Goal: Task Accomplishment & Management: Manage account settings

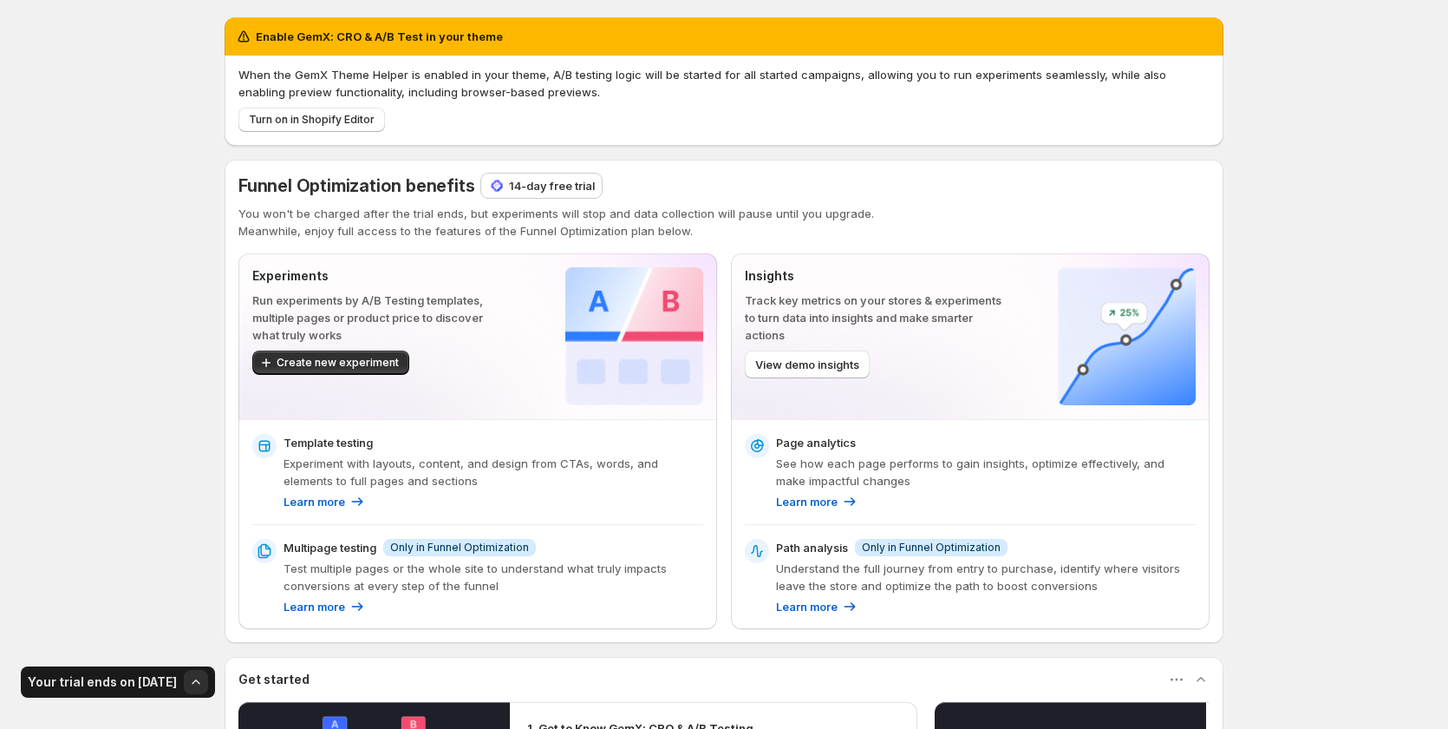
click at [1326, 217] on div "Enable GemX: CRO & A/B Test in your theme When the GemX Theme Helper is enabled…" at bounding box center [724, 562] width 1448 height 1125
click at [294, 118] on span "Turn on in Shopify Editor" at bounding box center [312, 120] width 126 height 14
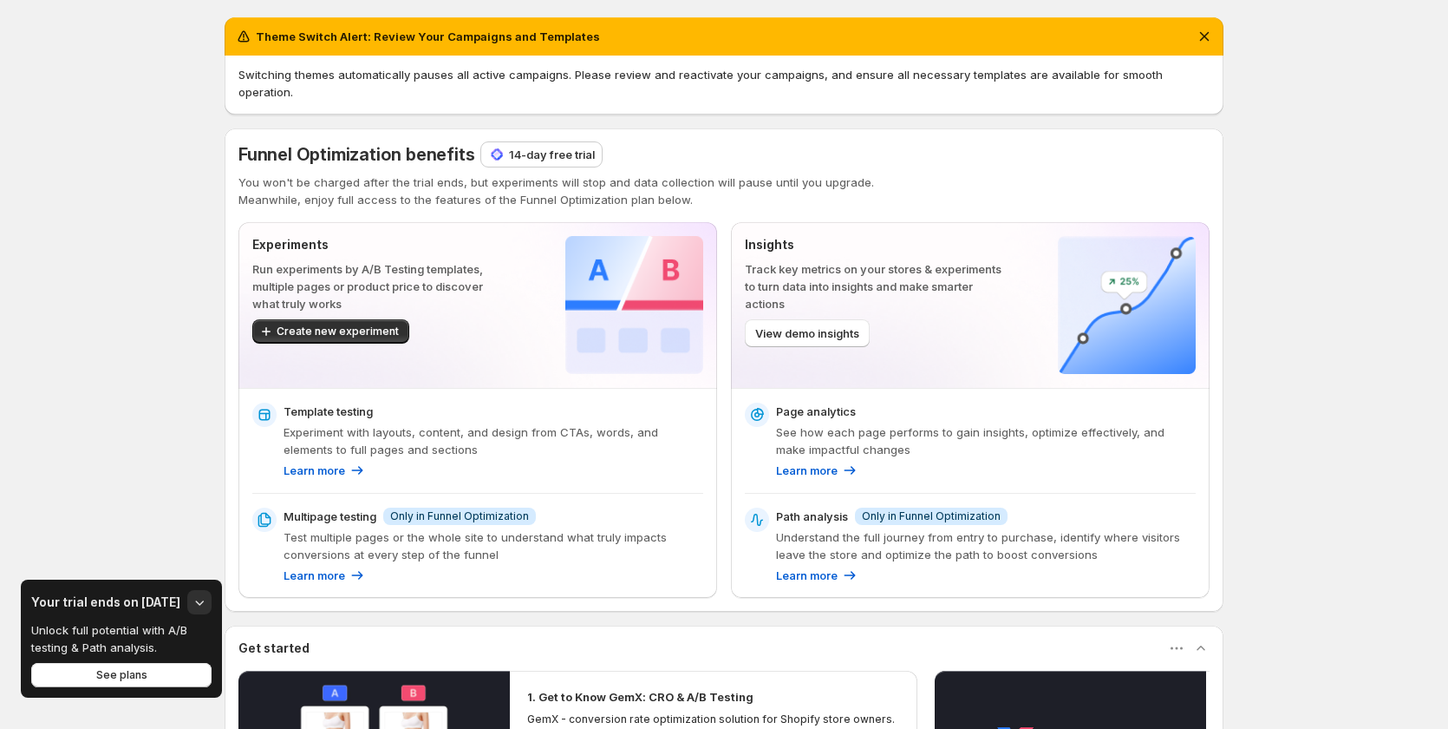
click at [1358, 293] on div "Theme Switch Alert: Review Your Campaigns and Templates Switching themes automa…" at bounding box center [724, 547] width 1448 height 1094
click at [423, 74] on span "Switching themes automatically pauses all active campaigns. Please review and r…" at bounding box center [701, 83] width 925 height 31
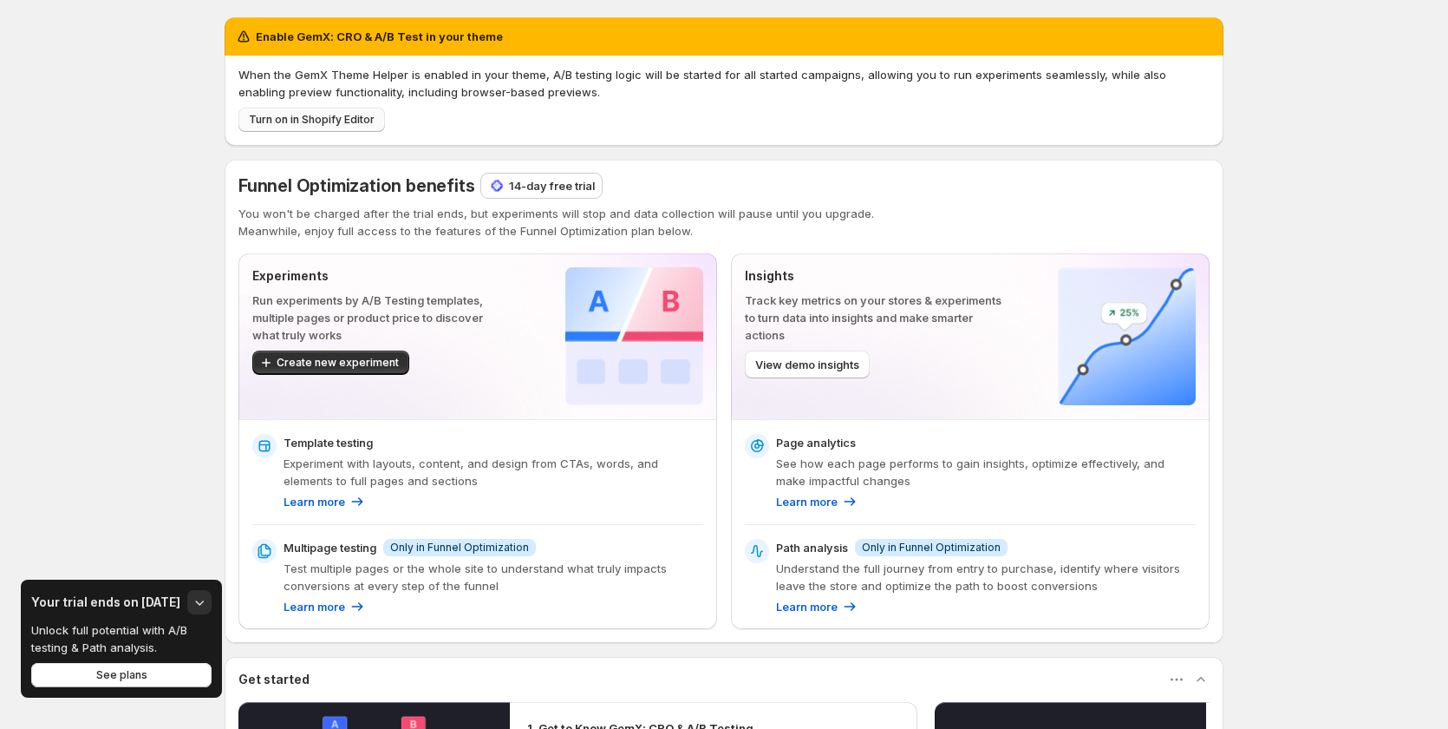
click at [301, 113] on button "Turn on in Shopify Editor" at bounding box center [312, 120] width 147 height 24
click at [284, 115] on span "Turn on in Shopify Editor" at bounding box center [312, 120] width 126 height 14
click at [356, 118] on span "Turn on in Shopify Editor" at bounding box center [312, 120] width 126 height 14
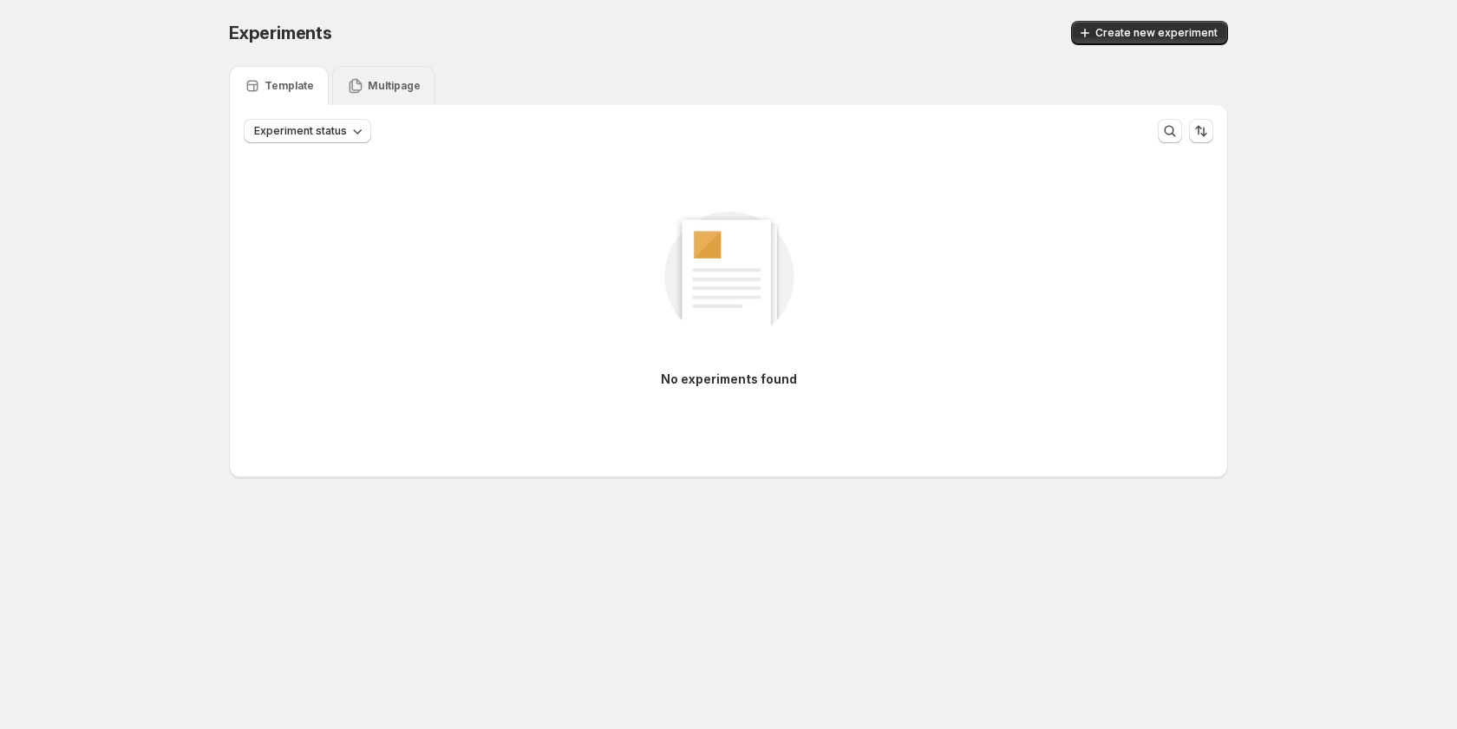
click at [410, 74] on div "Multipage" at bounding box center [383, 85] width 103 height 39
click at [277, 76] on div "Template" at bounding box center [279, 85] width 100 height 39
click at [368, 76] on div "Multipage" at bounding box center [383, 85] width 103 height 39
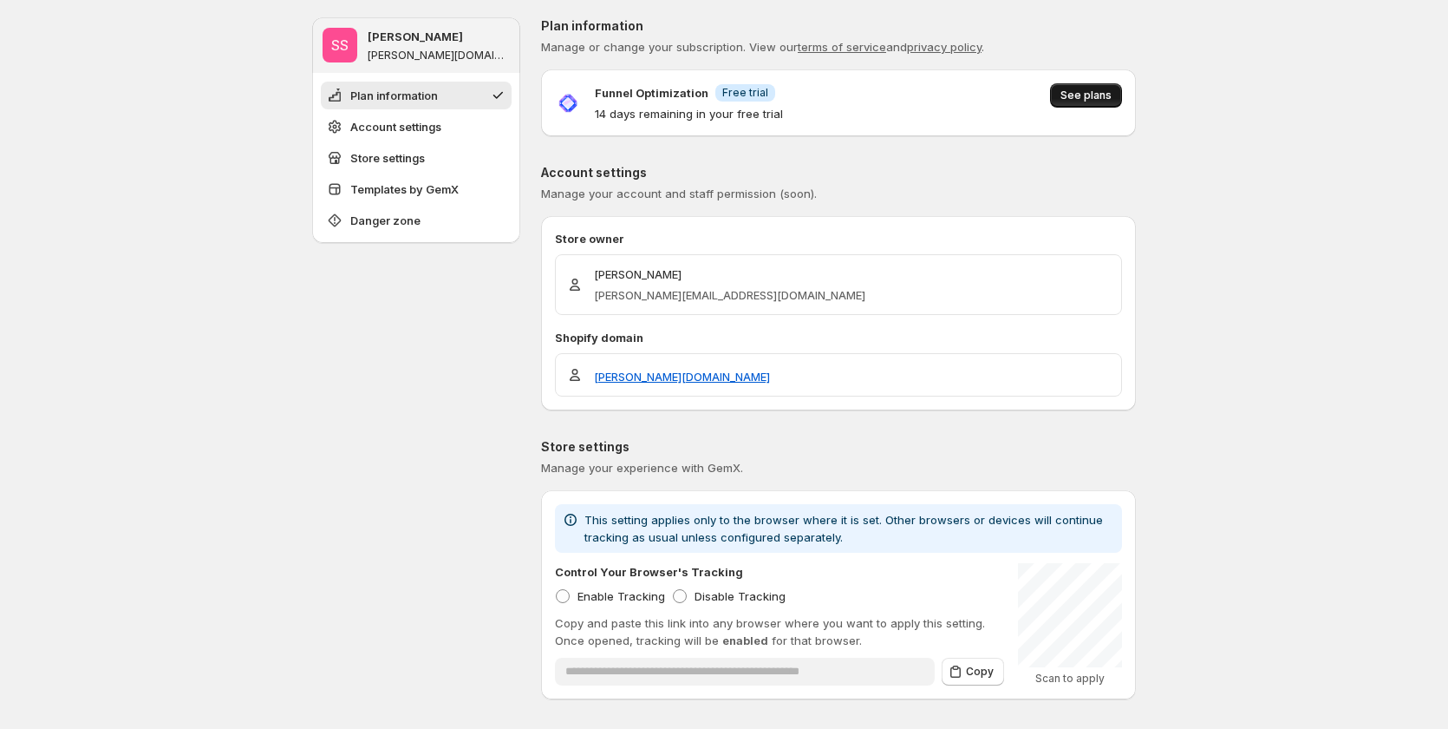
click at [1077, 95] on span "See plans" at bounding box center [1086, 95] width 51 height 14
click at [1094, 90] on span "See plans" at bounding box center [1086, 95] width 51 height 14
drag, startPoint x: 597, startPoint y: 95, endPoint x: 809, endPoint y: 115, distance: 213.4
click at [809, 115] on div "Funnel Optimization Info Free trial 14 days remaining in your free trial See pl…" at bounding box center [838, 102] width 567 height 39
click at [870, 112] on div "Funnel Optimization Info Free trial 14 days remaining in your free trial See pl…" at bounding box center [838, 102] width 567 height 39
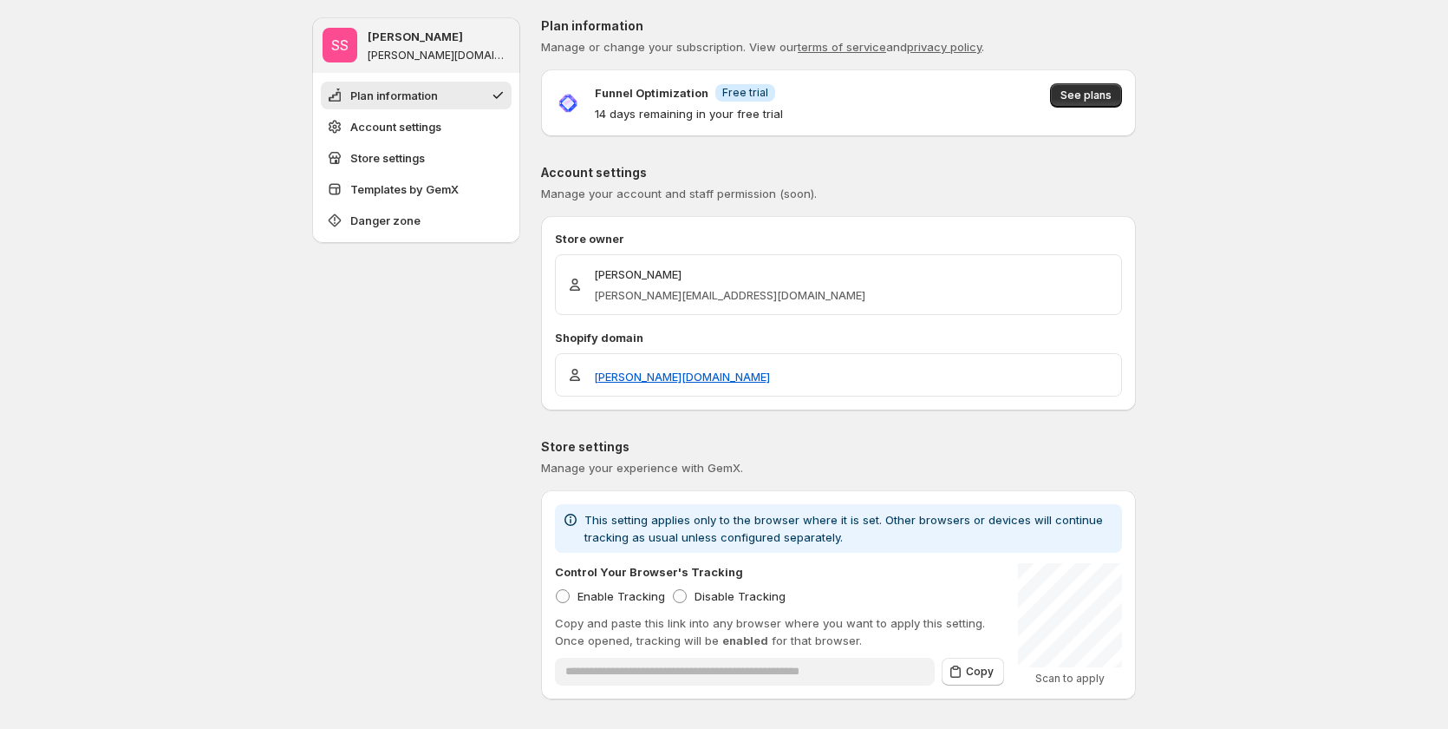
click at [624, 90] on p "Funnel Optimization" at bounding box center [652, 92] width 114 height 17
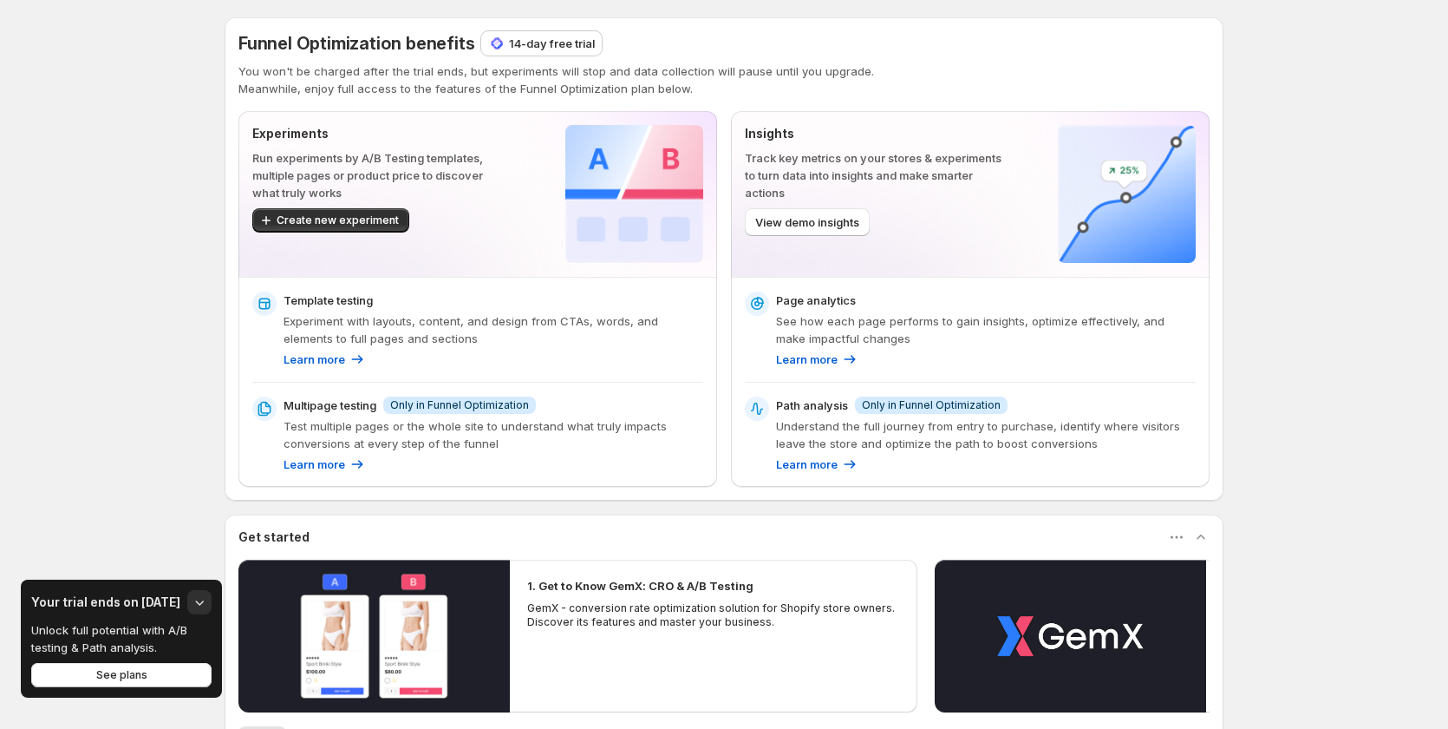
click at [541, 42] on p "14-day free trial" at bounding box center [552, 43] width 86 height 17
click at [563, 45] on p "14-day free trial" at bounding box center [552, 43] width 86 height 17
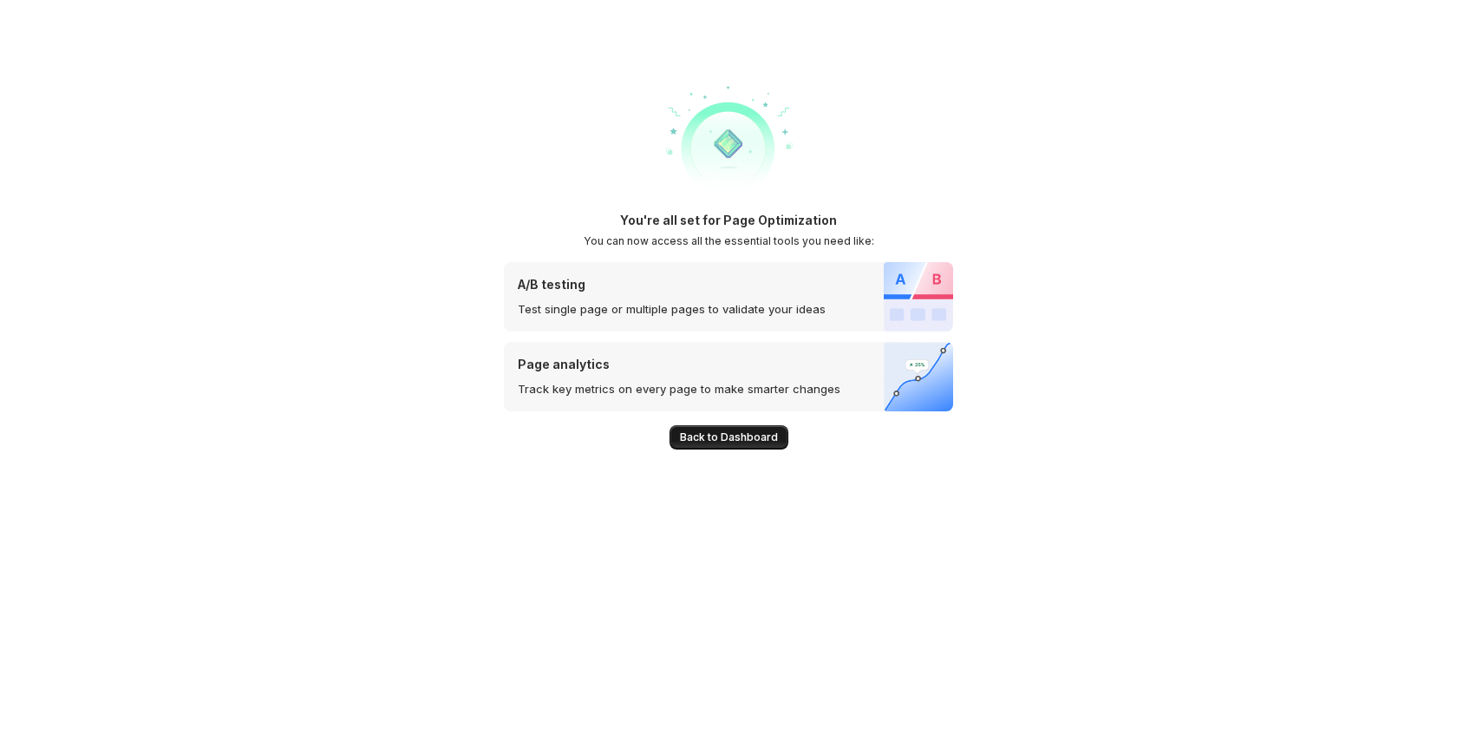
click at [752, 437] on span "Back to Dashboard" at bounding box center [729, 437] width 98 height 14
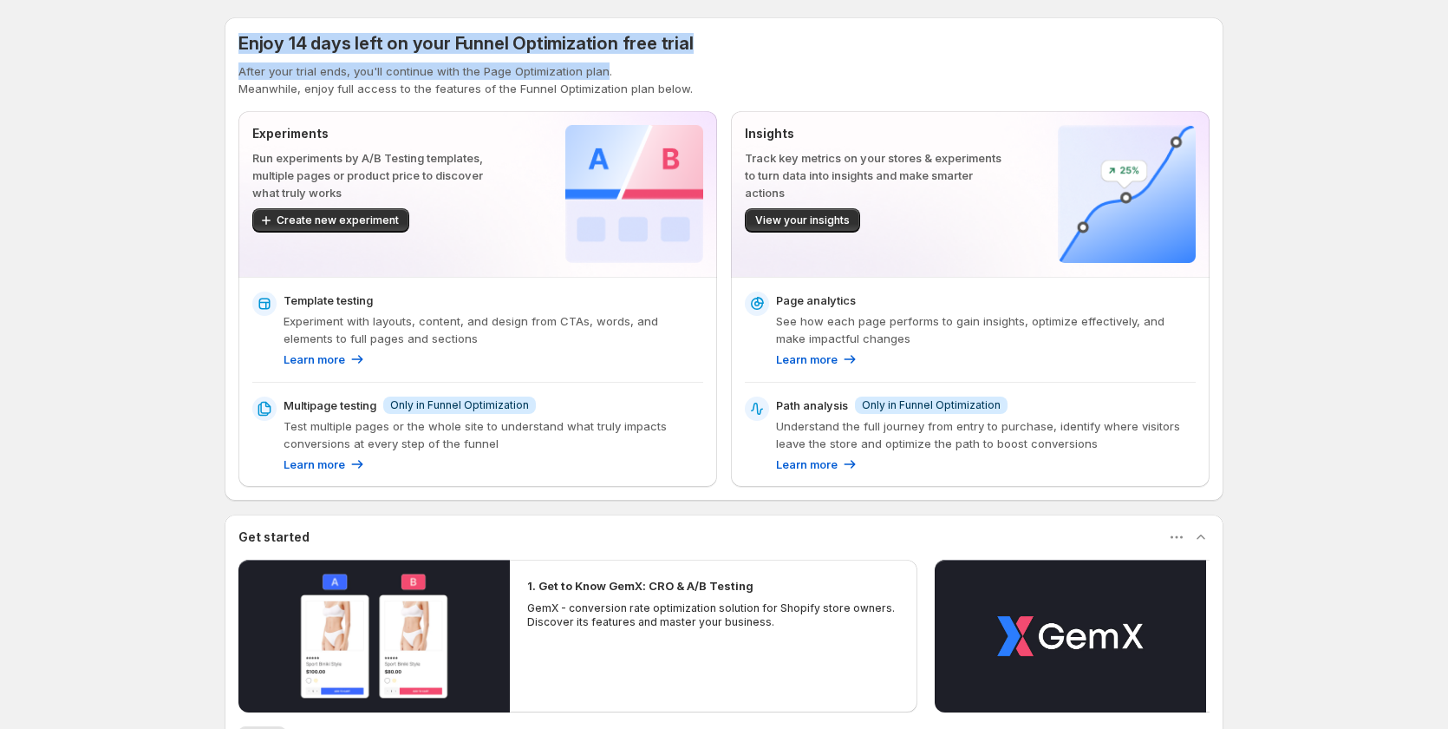
drag, startPoint x: 247, startPoint y: 43, endPoint x: 607, endPoint y: 69, distance: 360.9
click at [607, 69] on div "Enjoy 14 days left on your Funnel Optimization free trial After your trial ends…" at bounding box center [724, 258] width 999 height 483
click at [713, 44] on div "Enjoy 14 days left on your Funnel Optimization free trial" at bounding box center [724, 43] width 971 height 24
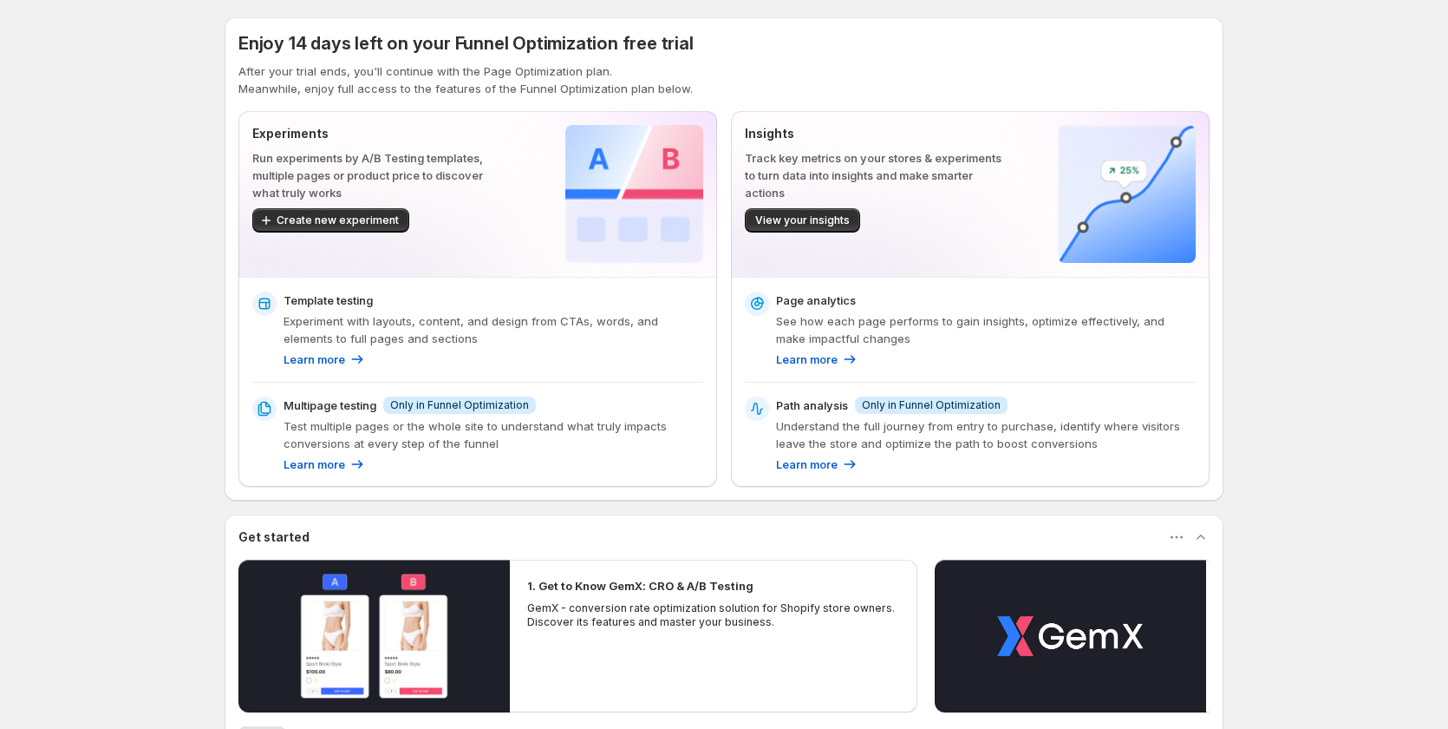
click at [473, 68] on p "After your trial ends, you'll continue with the Page Optimization plan." at bounding box center [724, 70] width 971 height 17
click at [629, 71] on p "After your trial ends, you'll continue with the Page Optimization plan." at bounding box center [724, 70] width 971 height 17
drag, startPoint x: 599, startPoint y: 81, endPoint x: 251, endPoint y: 68, distance: 348.9
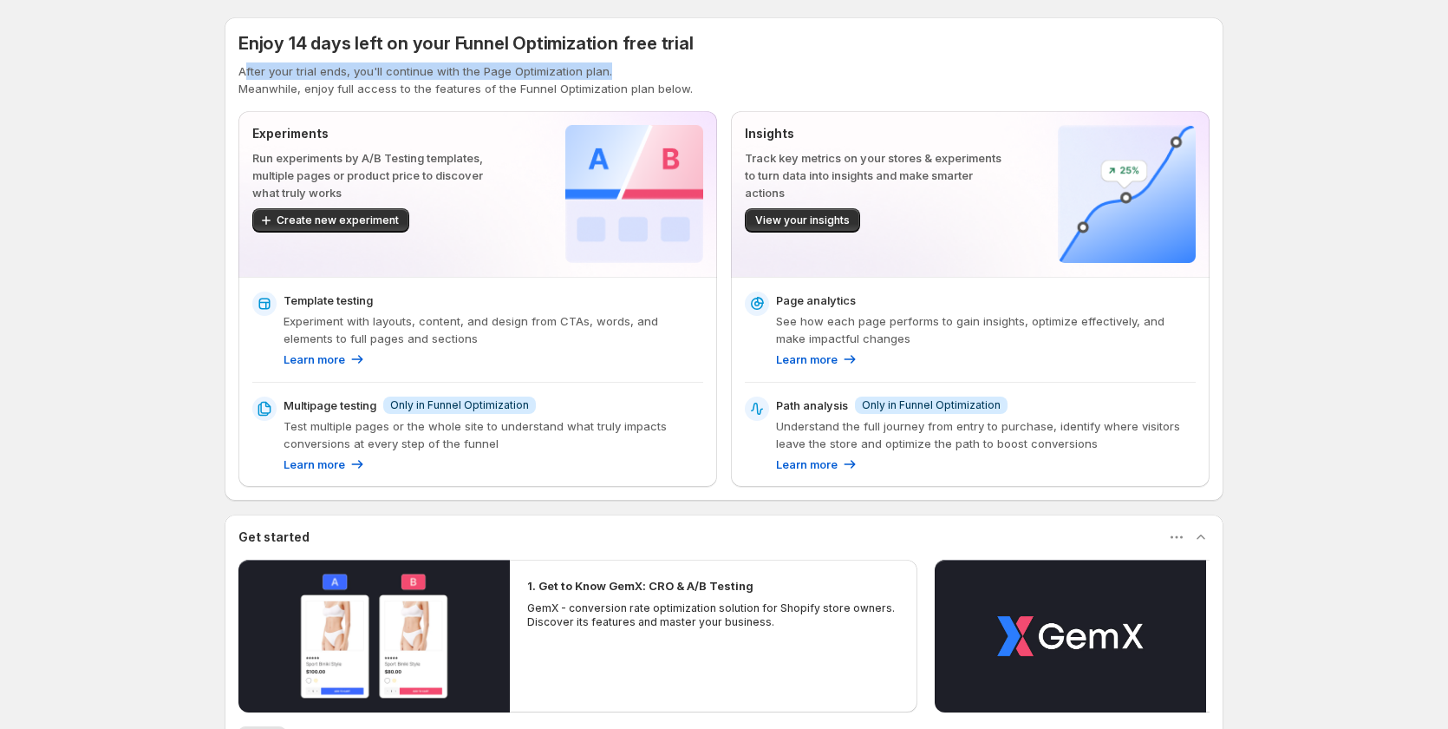
click at [251, 68] on p "After your trial ends, you'll continue with the Page Optimization plan." at bounding box center [724, 70] width 971 height 17
click at [326, 62] on p "After your trial ends, you'll continue with the Page Optimization plan." at bounding box center [724, 70] width 971 height 17
click at [352, 68] on p "After your trial ends, you'll continue with the Page Optimization plan." at bounding box center [724, 70] width 971 height 17
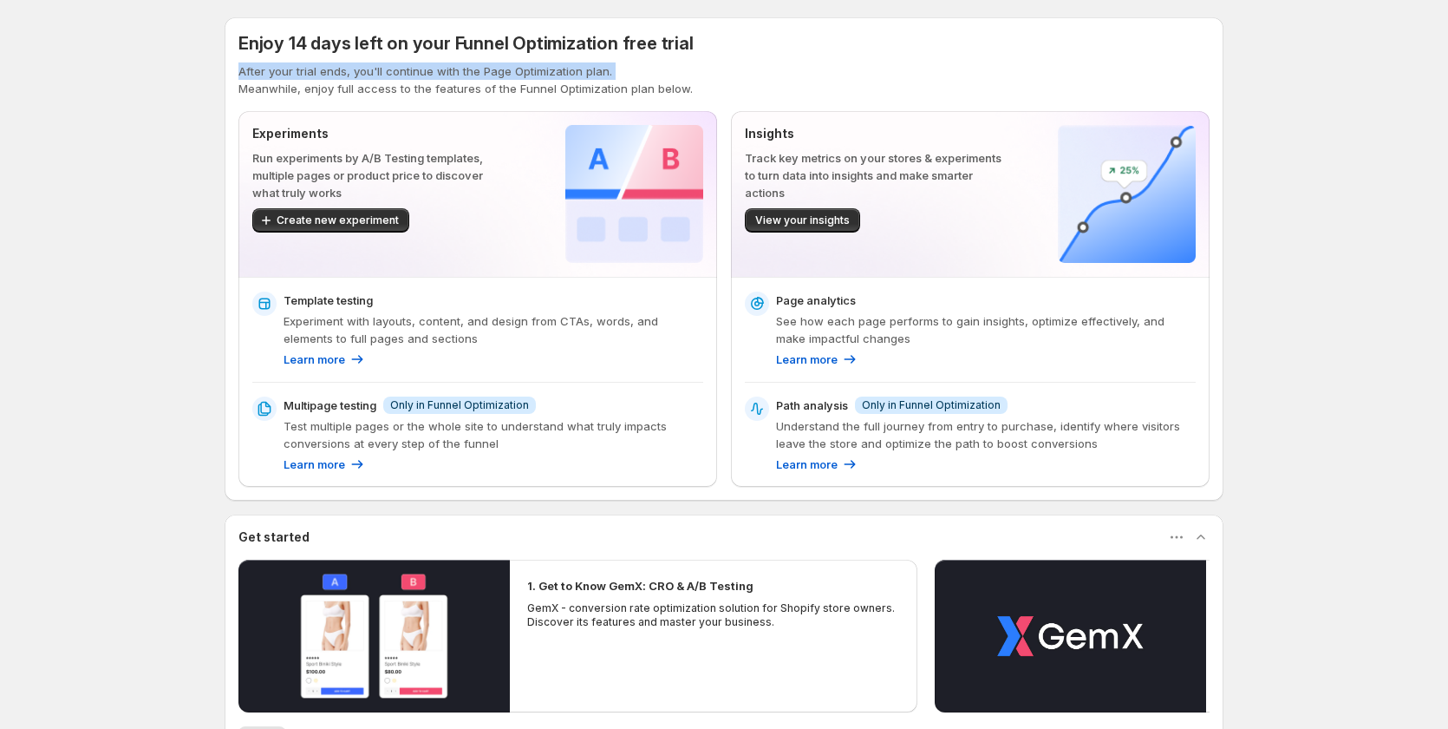
click at [352, 68] on p "After your trial ends, you'll continue with the Page Optimization plan." at bounding box center [724, 70] width 971 height 17
click at [614, 91] on p "Meanwhile, enjoy full access to the features of the Funnel Optimization plan be…" at bounding box center [724, 88] width 971 height 17
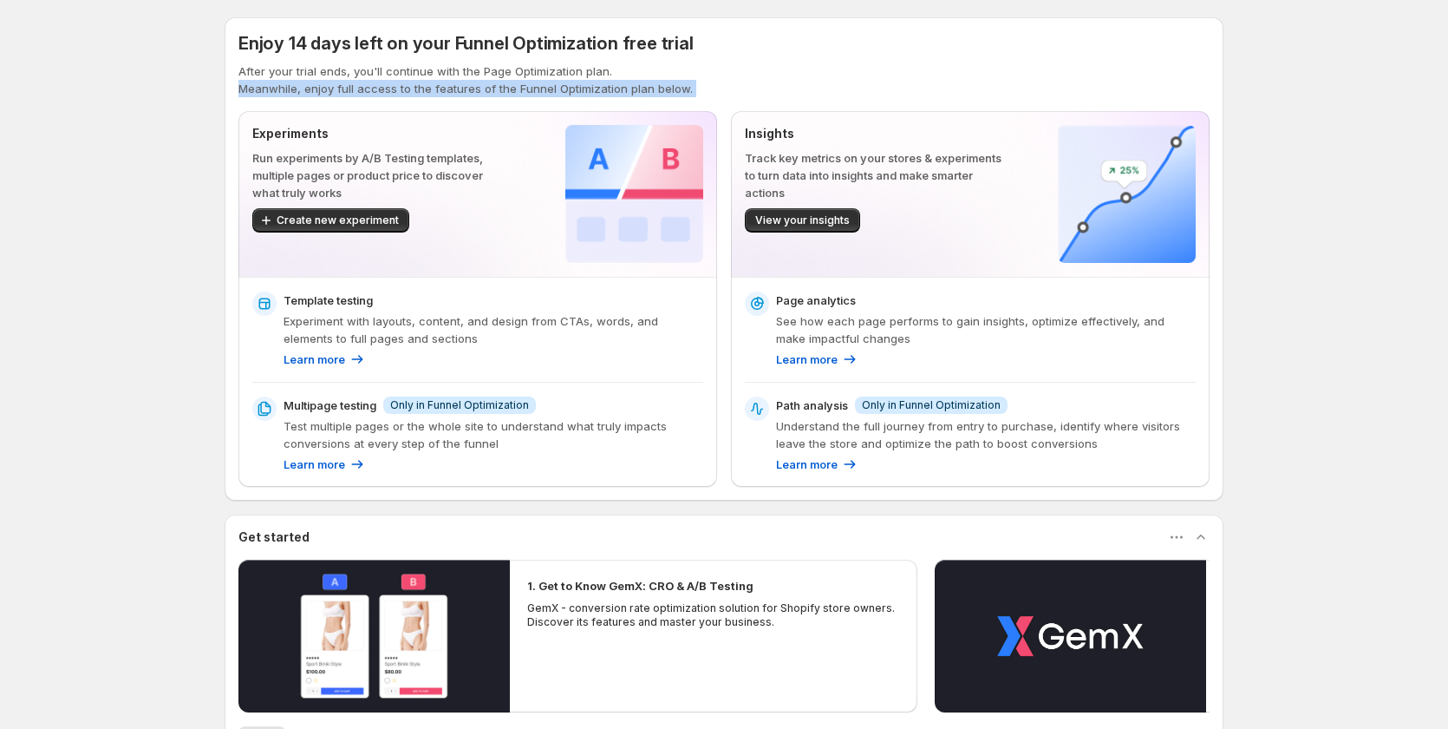
click at [614, 91] on p "Meanwhile, enjoy full access to the features of the Funnel Optimization plan be…" at bounding box center [724, 88] width 971 height 17
click at [780, 72] on p "After your trial ends, you'll continue with the Page Optimization plan." at bounding box center [724, 70] width 971 height 17
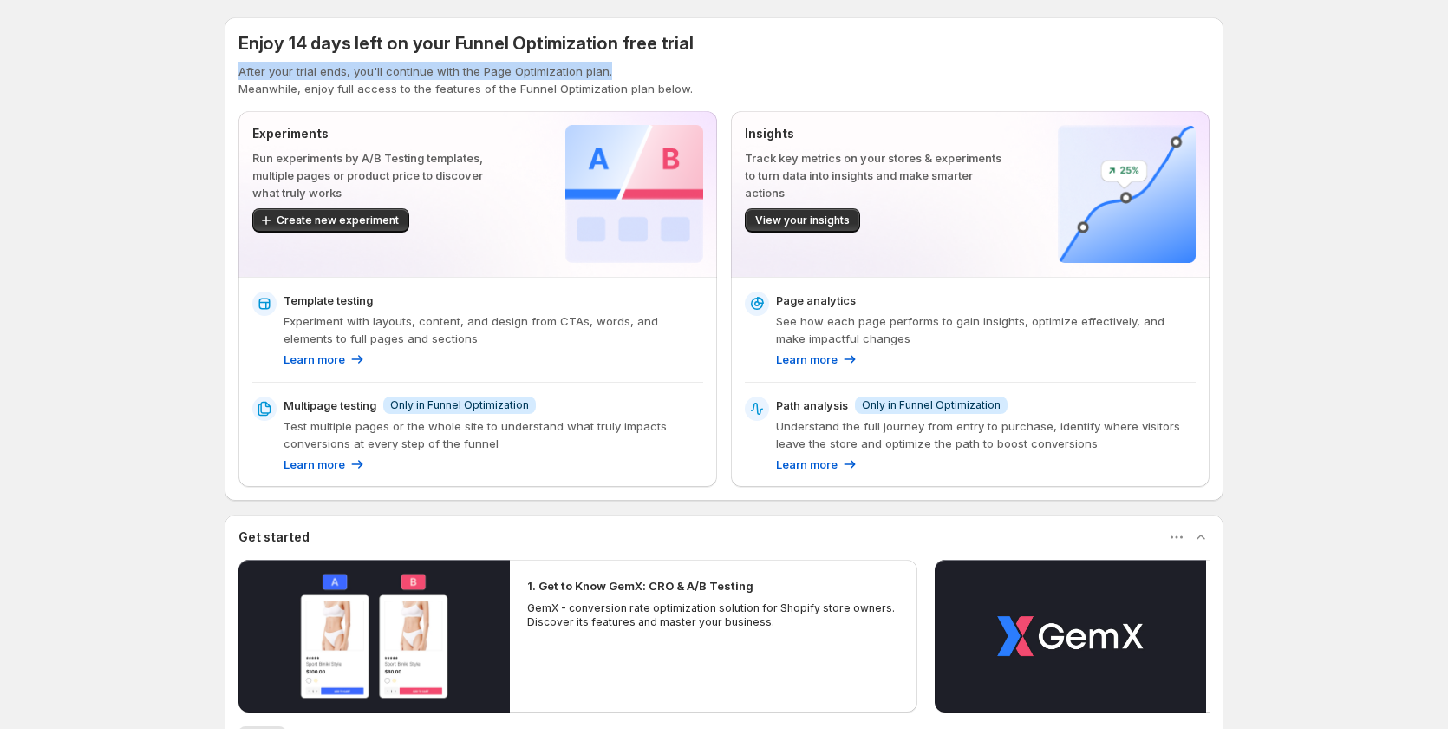
drag, startPoint x: 848, startPoint y: 70, endPoint x: 718, endPoint y: 37, distance: 134.2
click at [720, 37] on div "Enjoy 14 days left on your Funnel Optimization free trial After your trial ends…" at bounding box center [724, 64] width 971 height 66
click at [710, 45] on div "Enjoy 14 days left on your Funnel Optimization free trial" at bounding box center [724, 43] width 971 height 24
click at [708, 42] on div "Enjoy 14 days left on your Funnel Optimization free trial" at bounding box center [724, 43] width 971 height 24
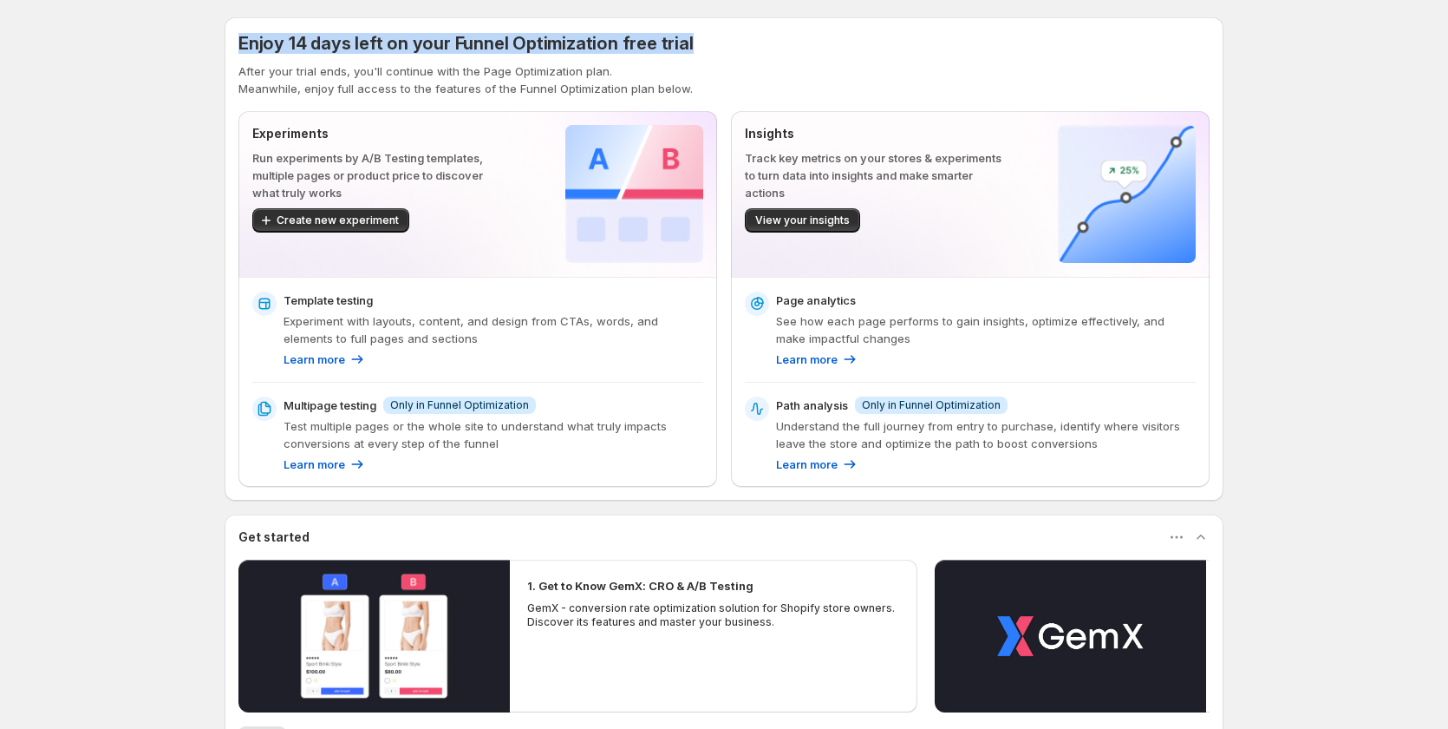
click at [708, 42] on div "Enjoy 14 days left on your Funnel Optimization free trial" at bounding box center [724, 43] width 971 height 24
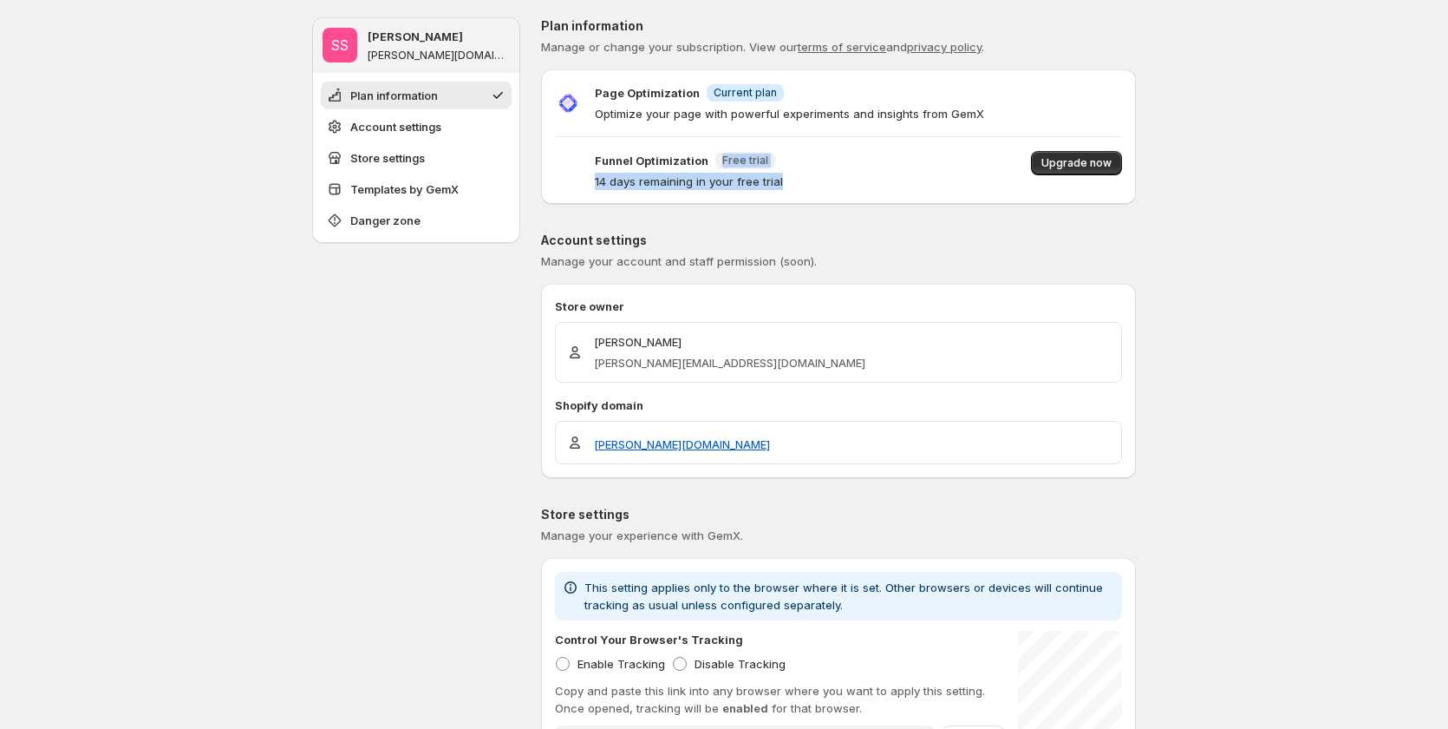
drag, startPoint x: 723, startPoint y: 160, endPoint x: 837, endPoint y: 172, distance: 115.1
click at [837, 172] on div "Funnel Optimization New Free trial 14 days remaining in your free trial Upgrade…" at bounding box center [838, 170] width 567 height 39
click at [881, 186] on div "Funnel Optimization New Free trial 14 days remaining in your free trial Upgrade…" at bounding box center [838, 170] width 567 height 39
drag, startPoint x: 710, startPoint y: 95, endPoint x: 814, endPoint y: 127, distance: 108.7
click at [766, 102] on div "Page Optimization Info Current plan Optimize your page with powerful experiment…" at bounding box center [789, 102] width 389 height 39
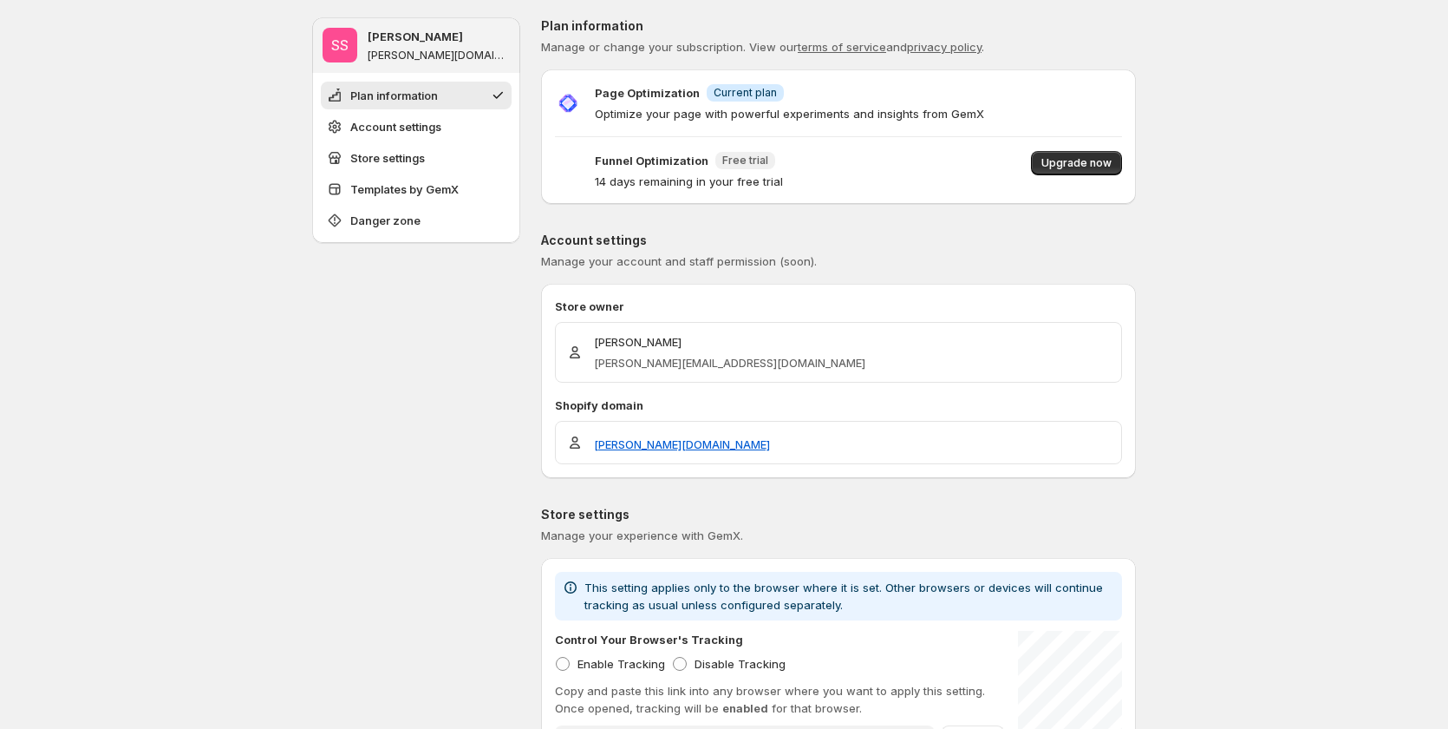
click at [822, 125] on div "Page Optimization Info Current plan Optimize your page with powerful experiment…" at bounding box center [838, 136] width 595 height 107
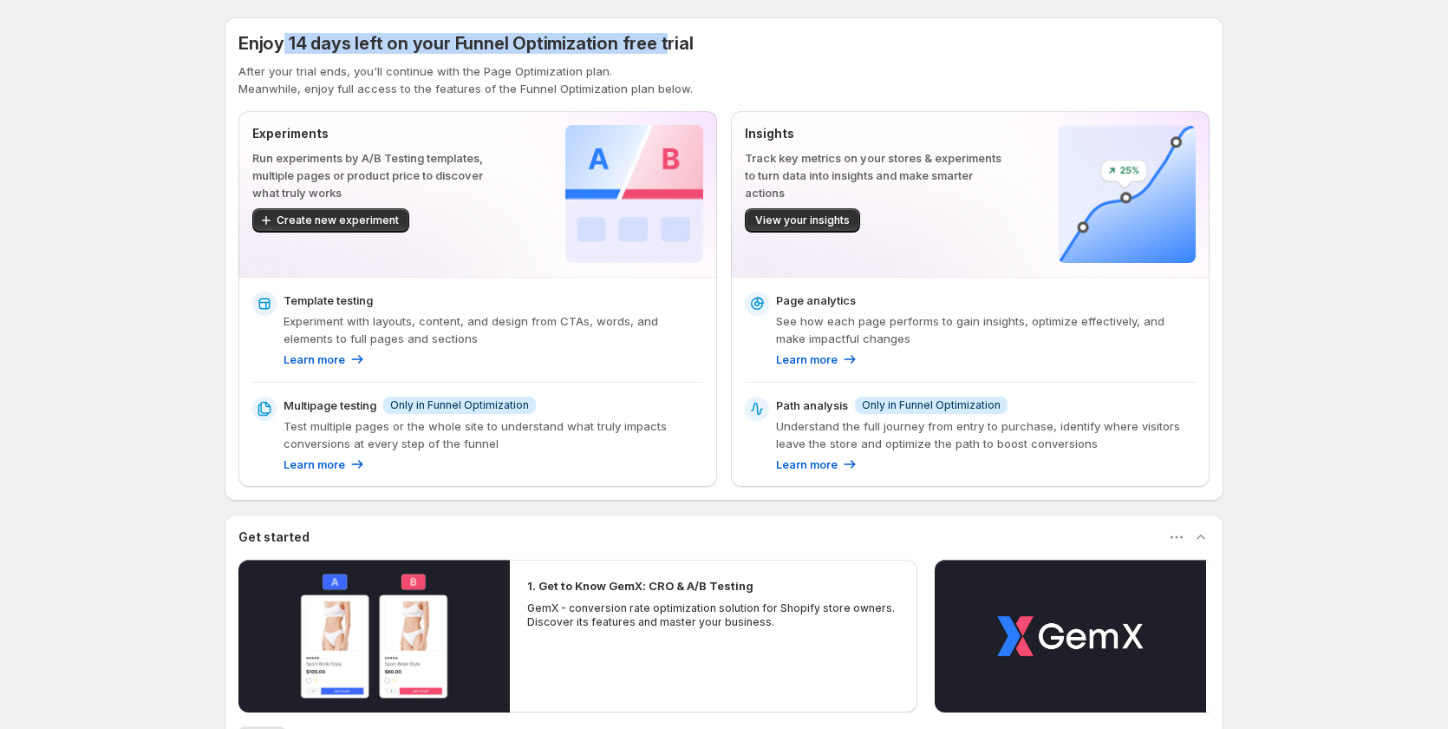
drag, startPoint x: 285, startPoint y: 40, endPoint x: 714, endPoint y: 38, distance: 428.5
click at [695, 35] on div "Enjoy 14 days left on your Funnel Optimization free trial" at bounding box center [724, 43] width 971 height 24
click at [690, 43] on div "Enjoy 14 days left on your Funnel Optimization free trial" at bounding box center [724, 43] width 971 height 24
click at [638, 41] on span "Enjoy 14 days left on your Funnel Optimization free trial" at bounding box center [466, 43] width 455 height 21
click at [420, 100] on div "Enjoy 14 days left on your Funnel Optimization free trial After your trial ends…" at bounding box center [724, 258] width 971 height 455
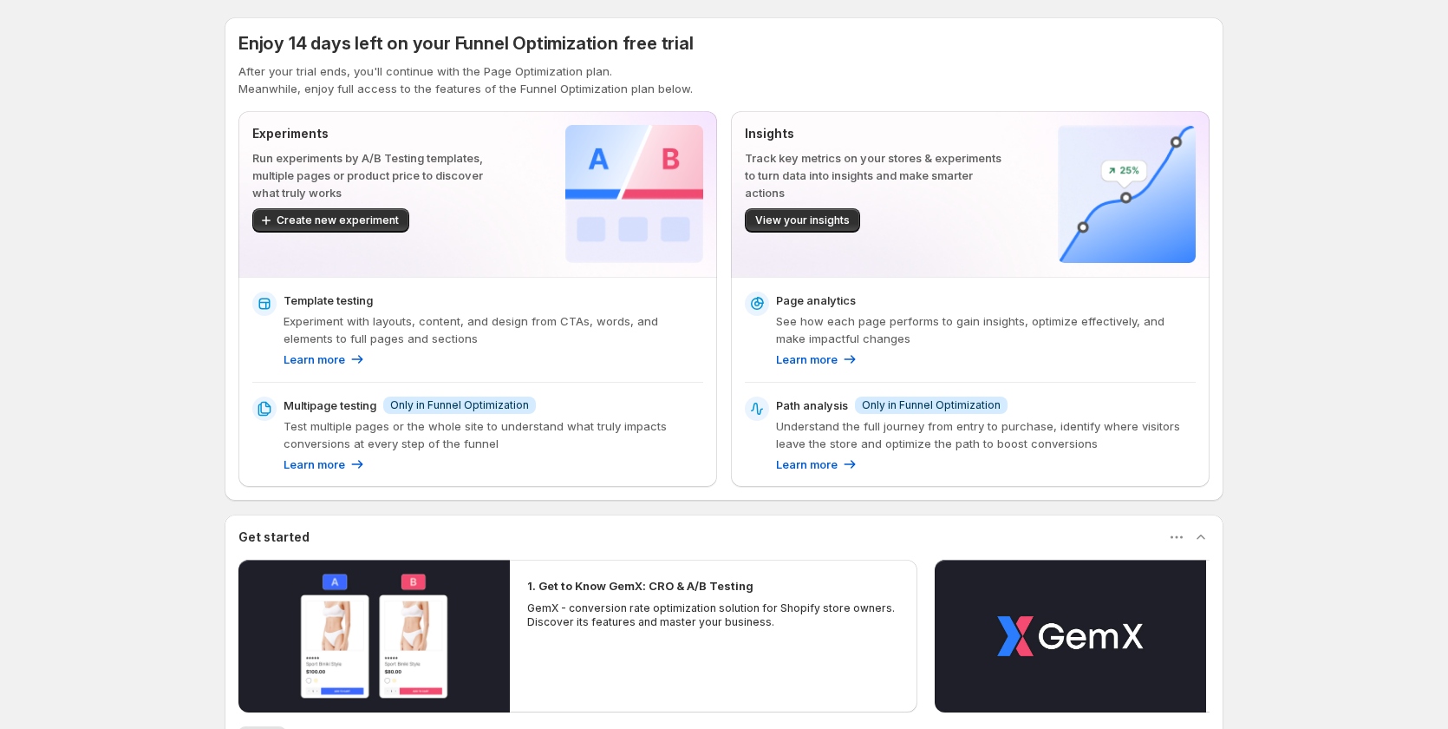
click at [349, 56] on div "Enjoy 14 days left on your Funnel Optimization free trial After your trial ends…" at bounding box center [724, 64] width 971 height 66
click at [330, 36] on span "Enjoy 14 days left on your Funnel Optimization free trial" at bounding box center [466, 43] width 455 height 21
click at [274, 46] on span "Enjoy 14 days left on your Funnel Optimization free trial" at bounding box center [466, 43] width 455 height 21
click at [274, 43] on span "Enjoy 14 days left on your Funnel Optimization free trial" at bounding box center [466, 43] width 455 height 21
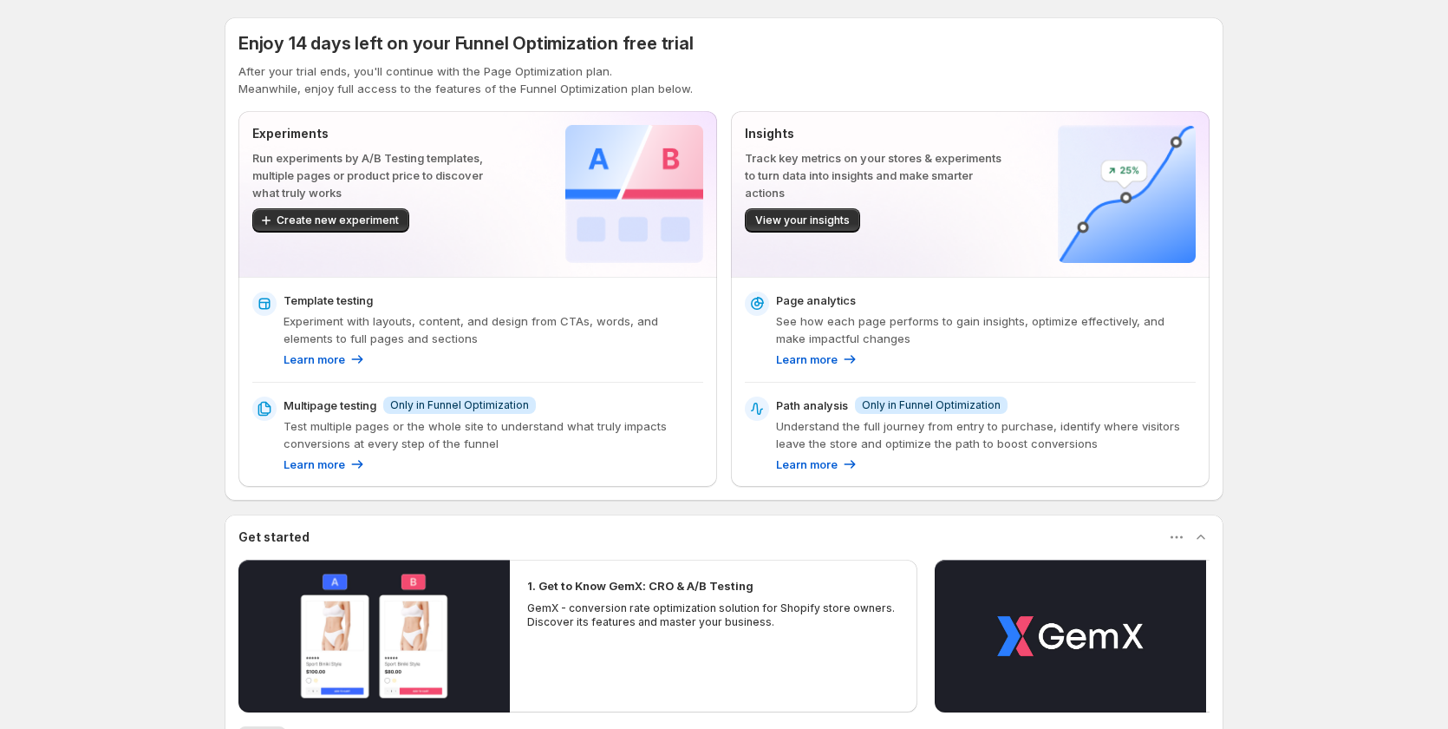
click at [437, 41] on span "Enjoy 14 days left on your Funnel Optimization free trial" at bounding box center [466, 43] width 455 height 21
click at [519, 32] on div "Enjoy 14 days left on your Funnel Optimization free trial" at bounding box center [466, 43] width 455 height 24
click at [521, 32] on div "Enjoy 14 days left on your Funnel Optimization free trial" at bounding box center [466, 43] width 455 height 24
click at [775, 52] on div "Enjoy 14 days left on your Funnel Optimization free trial" at bounding box center [724, 43] width 971 height 24
click at [40, 696] on div "Enjoy 14 days left on your Funnel Optimization free trial After your trial ends…" at bounding box center [724, 491] width 1448 height 983
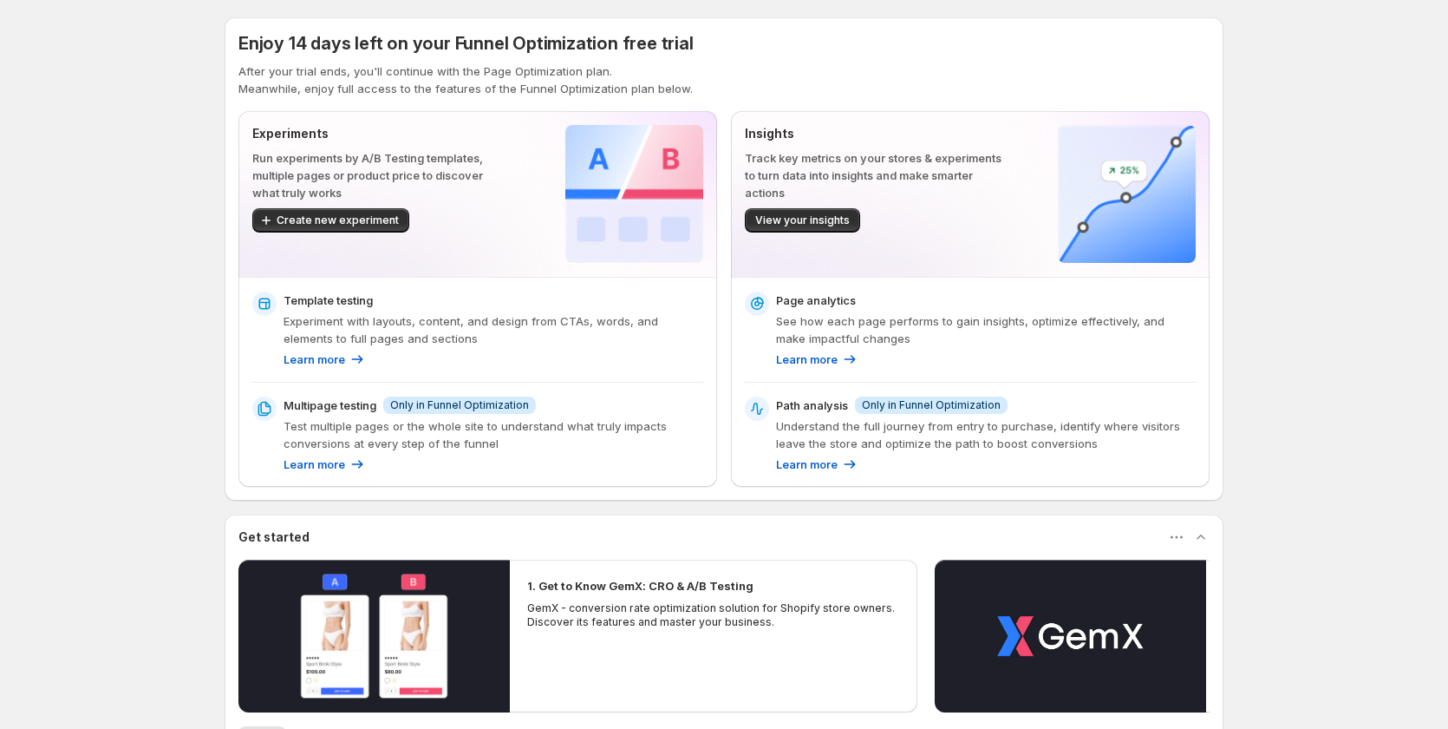
click at [107, 696] on div "Enjoy 14 days left on your Funnel Optimization free trial After your trial ends…" at bounding box center [724, 491] width 1448 height 983
drag, startPoint x: 40, startPoint y: 644, endPoint x: 9, endPoint y: 675, distance: 43.5
click at [37, 644] on div "Enjoy 14 days left on your Funnel Optimization free trial After your trial ends…" at bounding box center [724, 491] width 1448 height 983
click at [339, 463] on p "Learn more" at bounding box center [315, 463] width 62 height 17
click at [332, 465] on p "Learn more" at bounding box center [315, 463] width 62 height 17
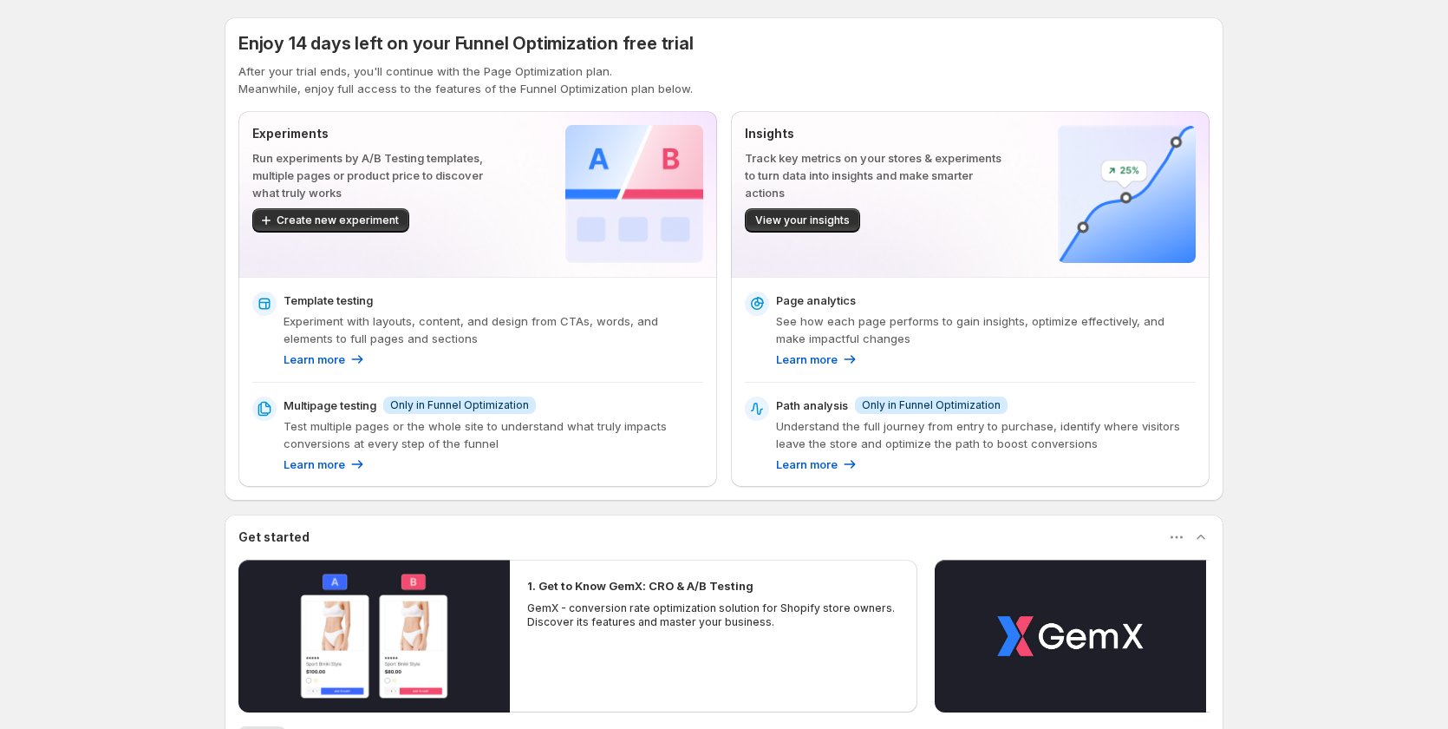
click at [437, 410] on span "Only in Funnel Optimization" at bounding box center [459, 405] width 139 height 14
click at [439, 408] on span "Only in Funnel Optimization" at bounding box center [459, 405] width 139 height 14
click at [337, 461] on p "Learn more" at bounding box center [315, 463] width 62 height 17
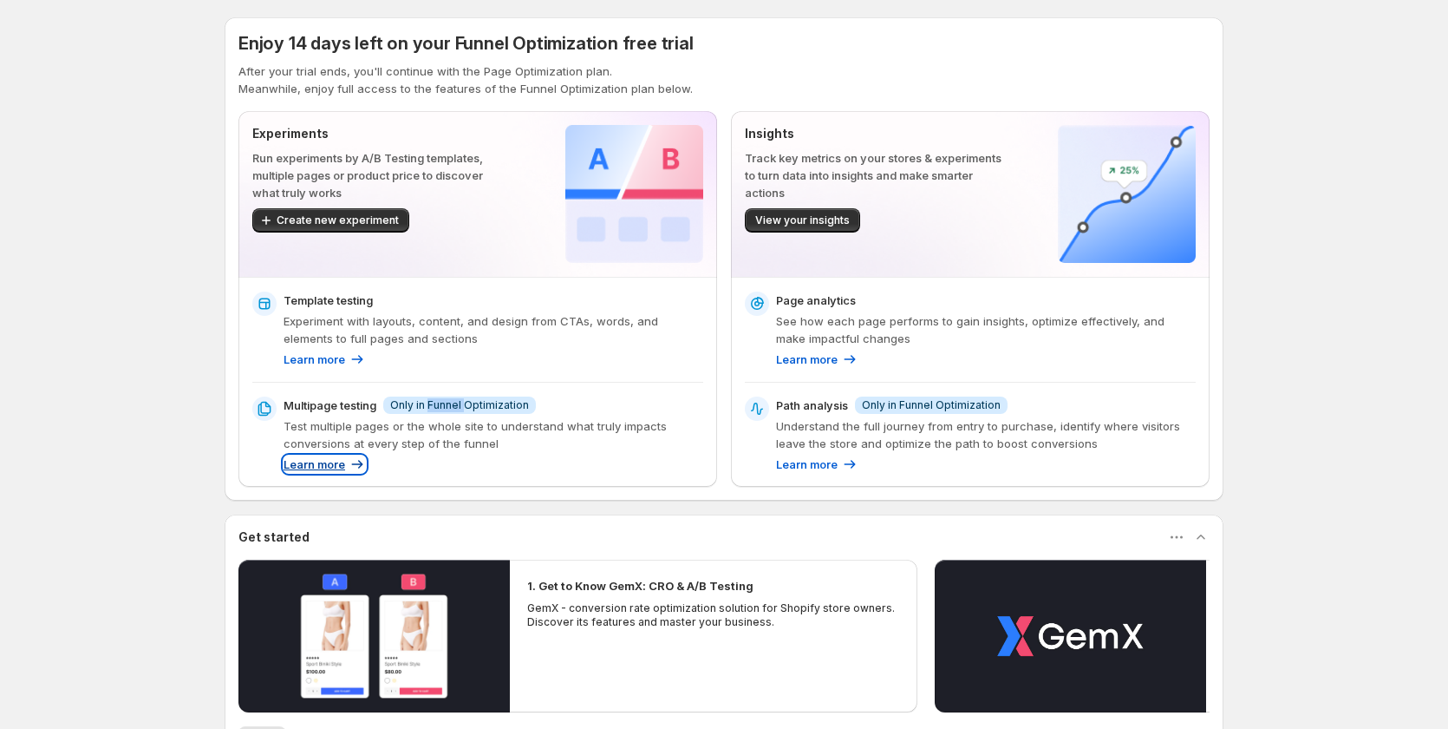
click at [337, 461] on p "Learn more" at bounding box center [315, 463] width 62 height 17
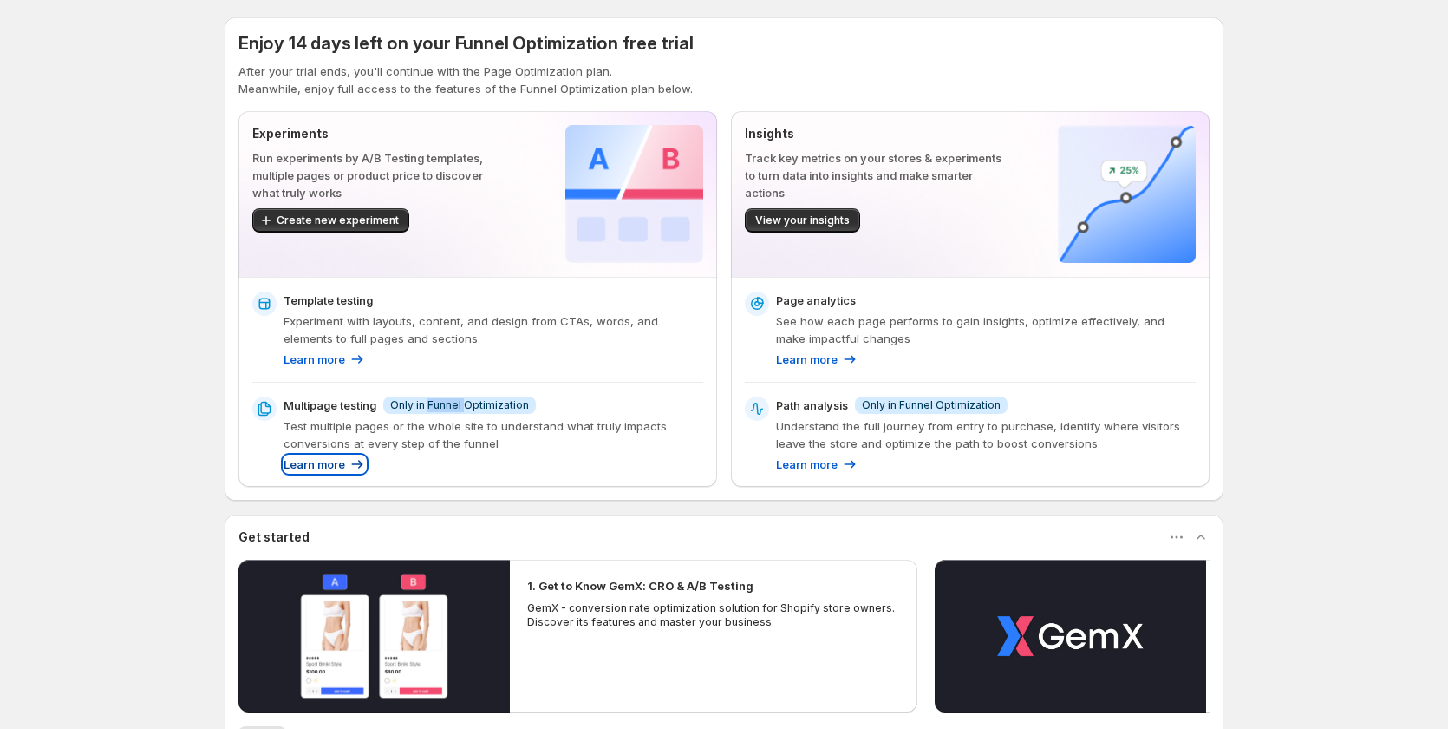
click at [337, 461] on p "Learn more" at bounding box center [315, 463] width 62 height 17
click at [824, 461] on p "Learn more" at bounding box center [807, 463] width 62 height 17
click at [818, 461] on p "Learn more" at bounding box center [807, 463] width 62 height 17
click at [808, 461] on p "Learn more" at bounding box center [807, 463] width 62 height 17
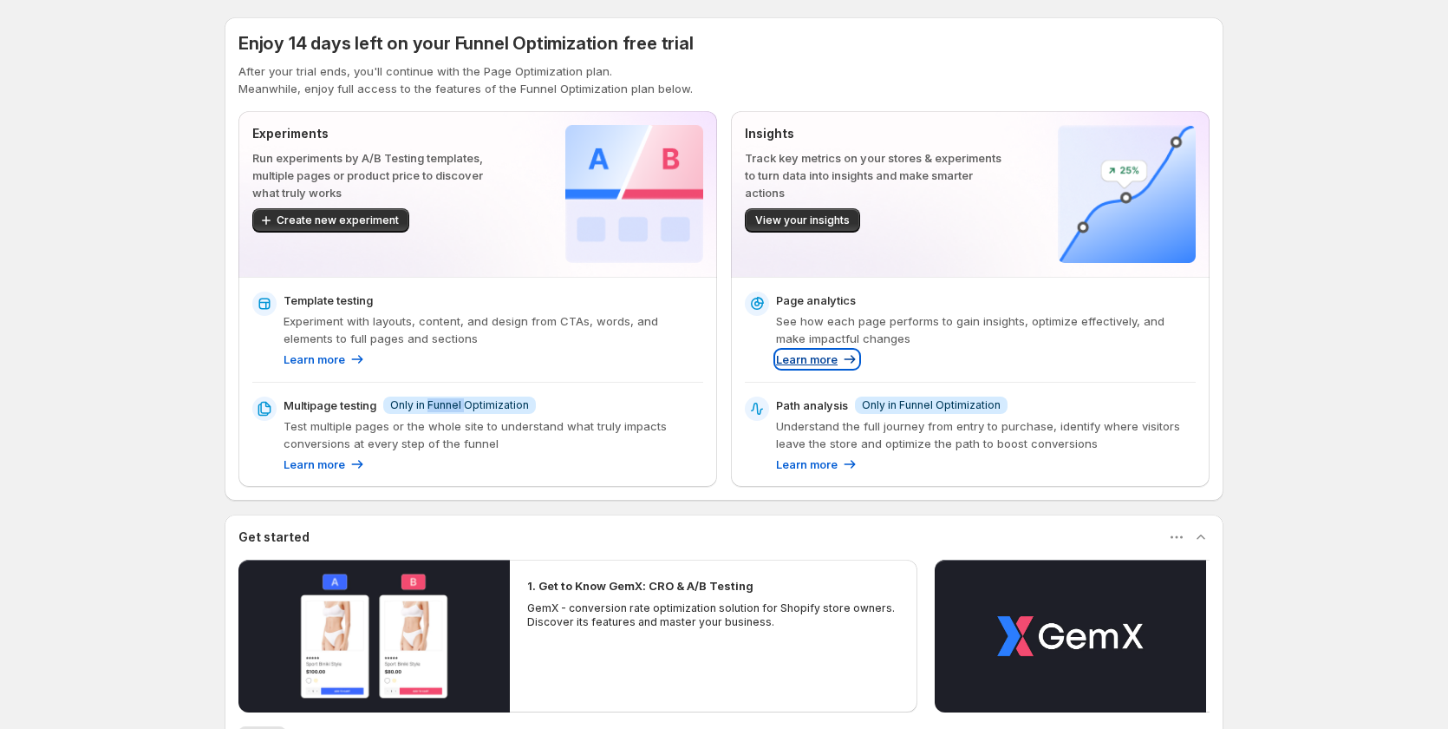
click at [827, 361] on p "Learn more" at bounding box center [807, 358] width 62 height 17
drag, startPoint x: 464, startPoint y: 372, endPoint x: 457, endPoint y: 402, distance: 30.3
click at [466, 373] on div "Template testing Experiment with layouts, content, and design from CTAs, words,…" at bounding box center [477, 336] width 451 height 91
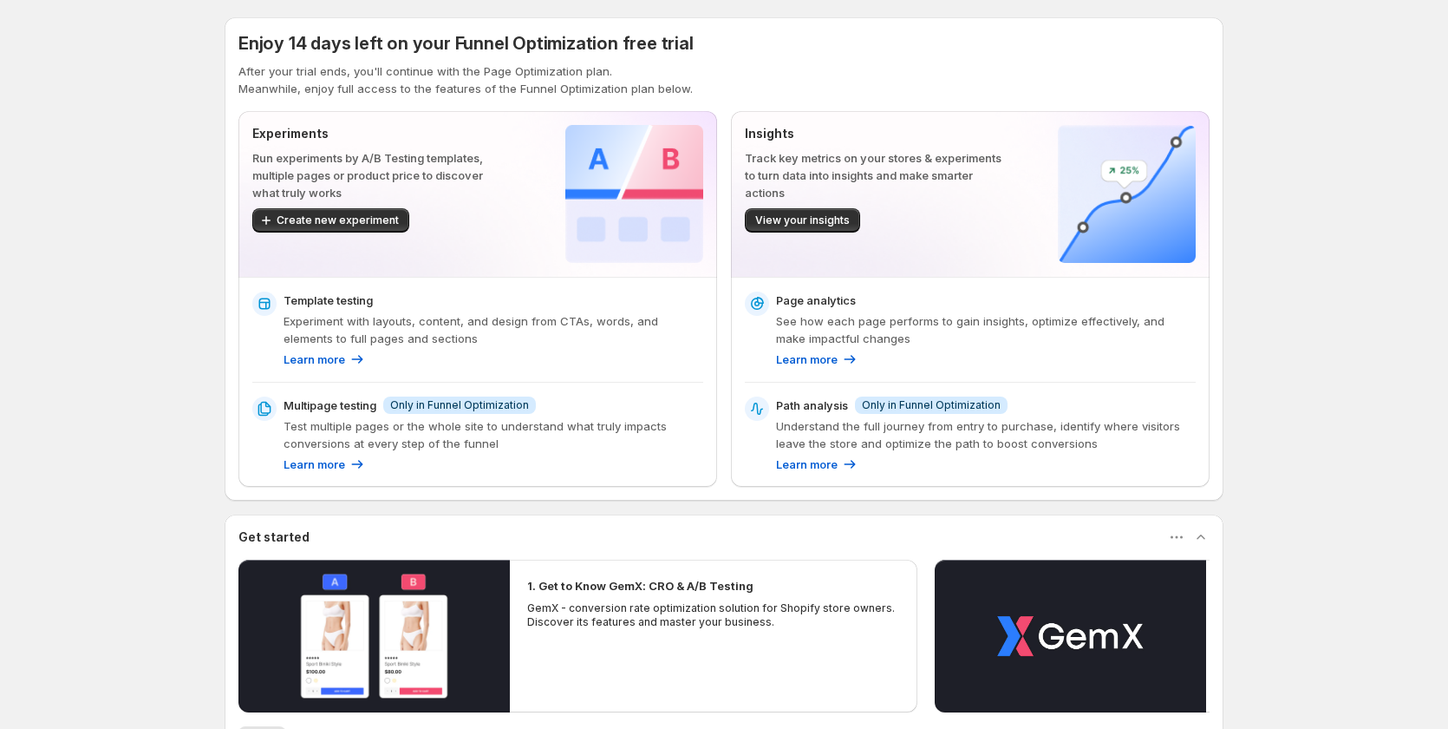
click at [457, 409] on span "Only in Funnel Optimization" at bounding box center [459, 405] width 139 height 14
click at [461, 414] on div "Multipage testing Info Only in Funnel Optimization Test multiple pages or the w…" at bounding box center [494, 434] width 420 height 76
click at [566, 378] on div "Template testing Experiment with layouts, content, and design from CTAs, words,…" at bounding box center [477, 336] width 451 height 91
click at [429, 399] on span "Only in Funnel Optimization" at bounding box center [459, 405] width 139 height 14
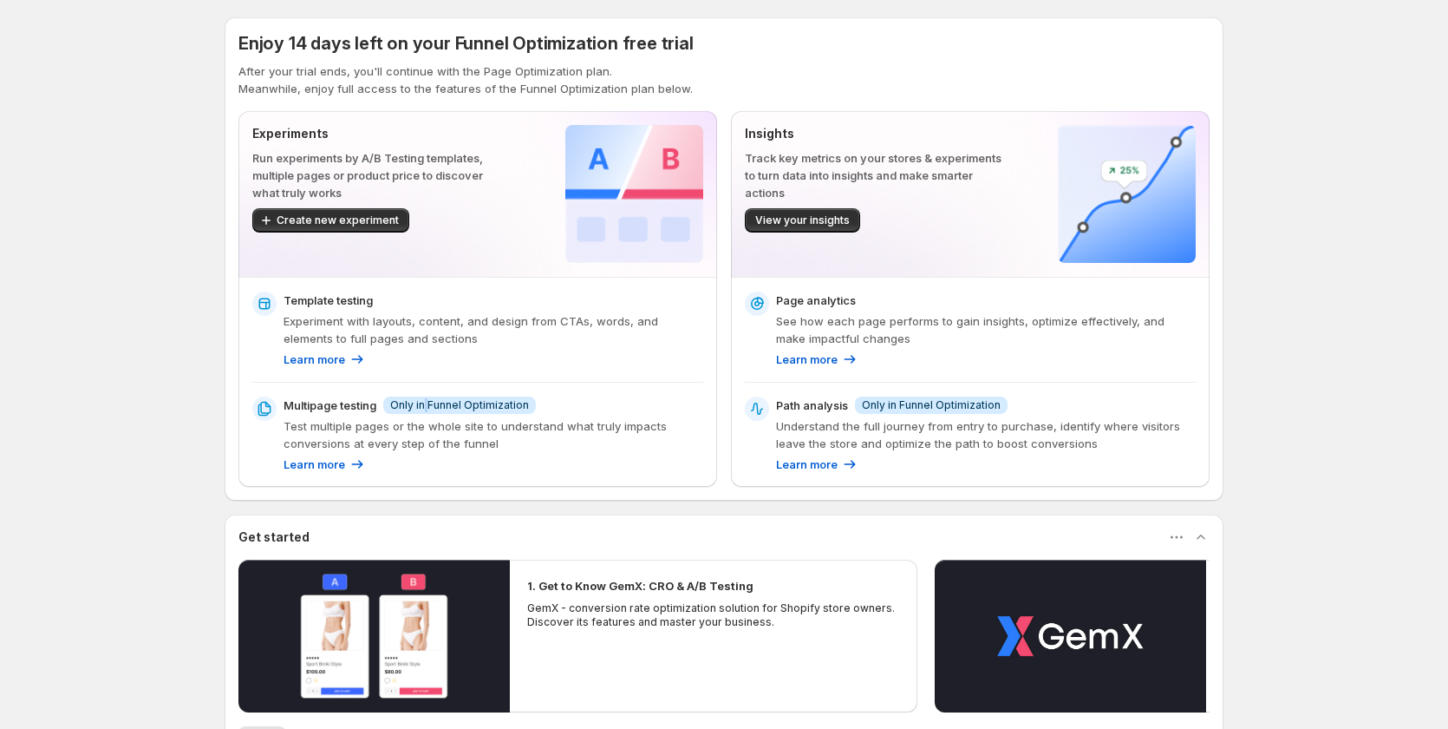
click at [429, 399] on span "Only in Funnel Optimization" at bounding box center [459, 405] width 139 height 14
click at [313, 351] on p "Learn more" at bounding box center [315, 358] width 62 height 17
click at [499, 356] on div "Learn more" at bounding box center [494, 358] width 420 height 17
click at [848, 357] on icon at bounding box center [849, 358] width 17 height 17
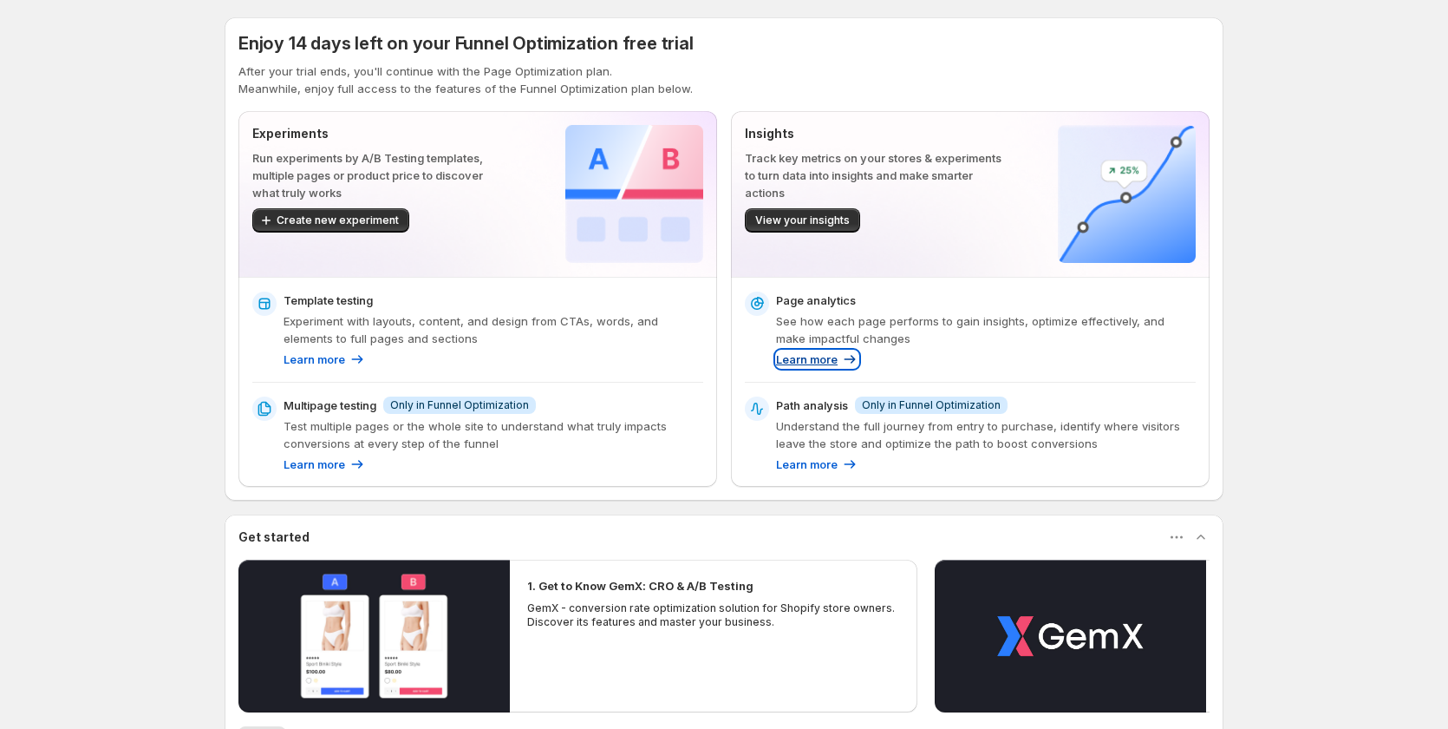
click at [848, 357] on icon at bounding box center [849, 358] width 17 height 17
click at [933, 347] on div "Page analytics See how each page performs to gain insights, optimize effectivel…" at bounding box center [986, 329] width 420 height 76
click at [830, 468] on p "Learn more" at bounding box center [807, 463] width 62 height 17
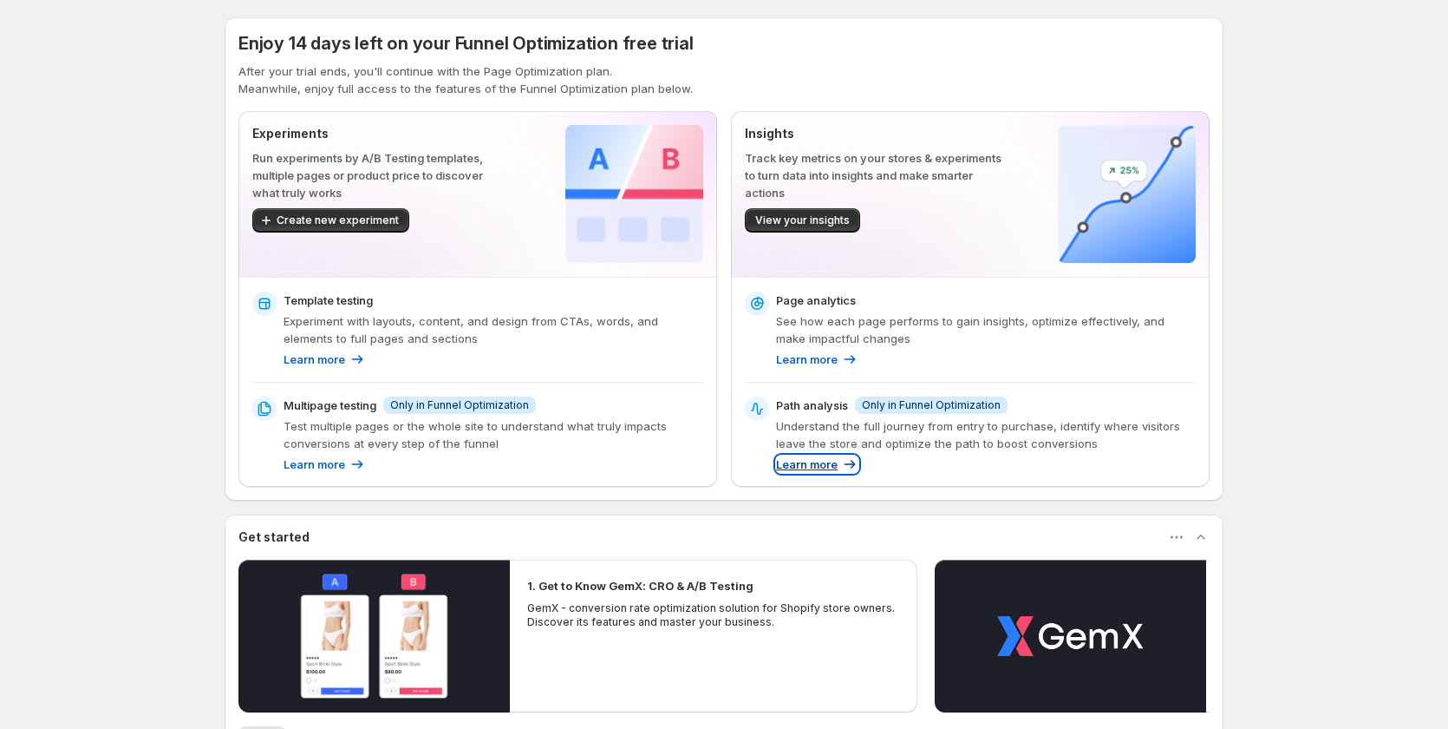
click at [830, 468] on p "Learn more" at bounding box center [807, 463] width 62 height 17
click at [350, 360] on div "Learn more" at bounding box center [325, 358] width 82 height 17
click at [356, 354] on icon at bounding box center [357, 358] width 17 height 17
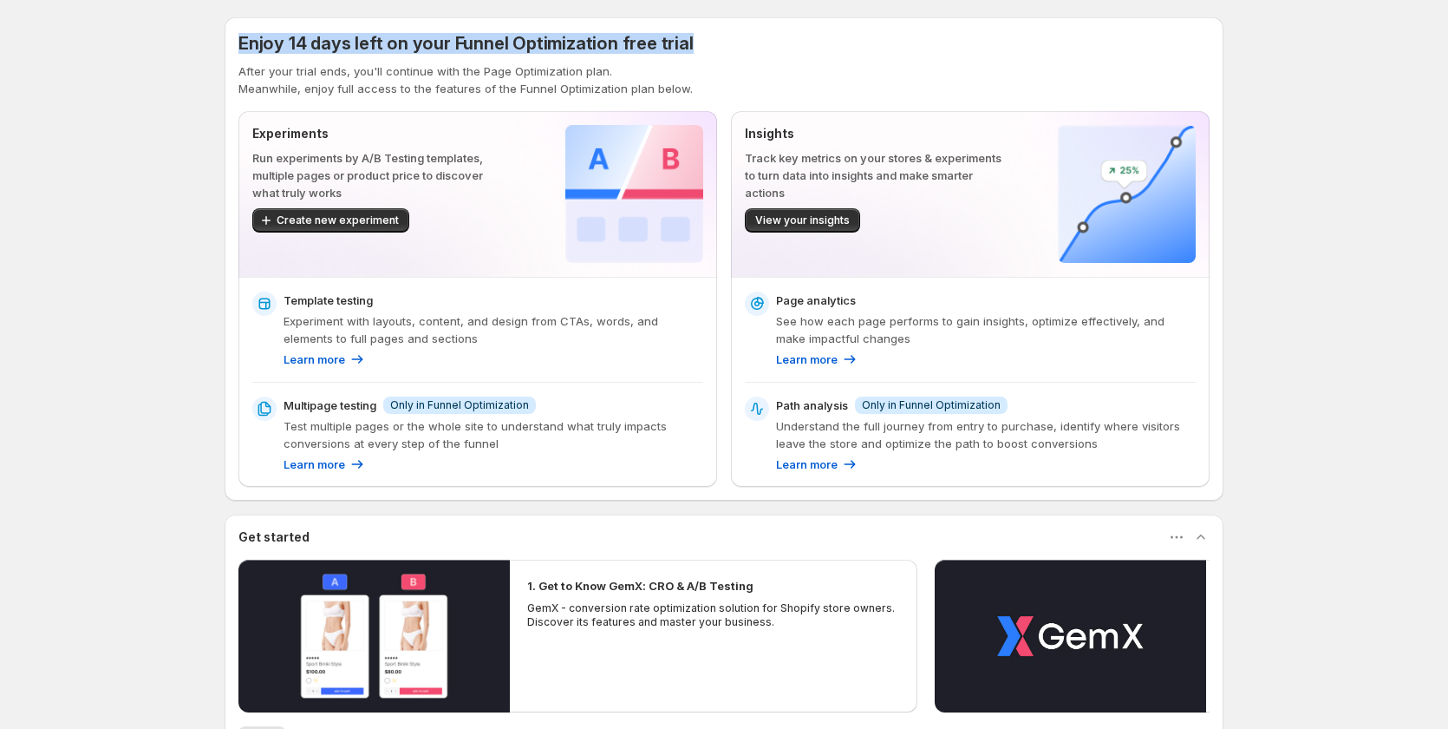
drag, startPoint x: 239, startPoint y: 36, endPoint x: 856, endPoint y: 39, distance: 617.6
click at [856, 39] on div "Enjoy 14 days left on your Funnel Optimization free trial After your trial ends…" at bounding box center [724, 258] width 999 height 483
click at [727, 25] on div "Enjoy 14 days left on your Funnel Optimization free trial After your trial ends…" at bounding box center [724, 258] width 999 height 483
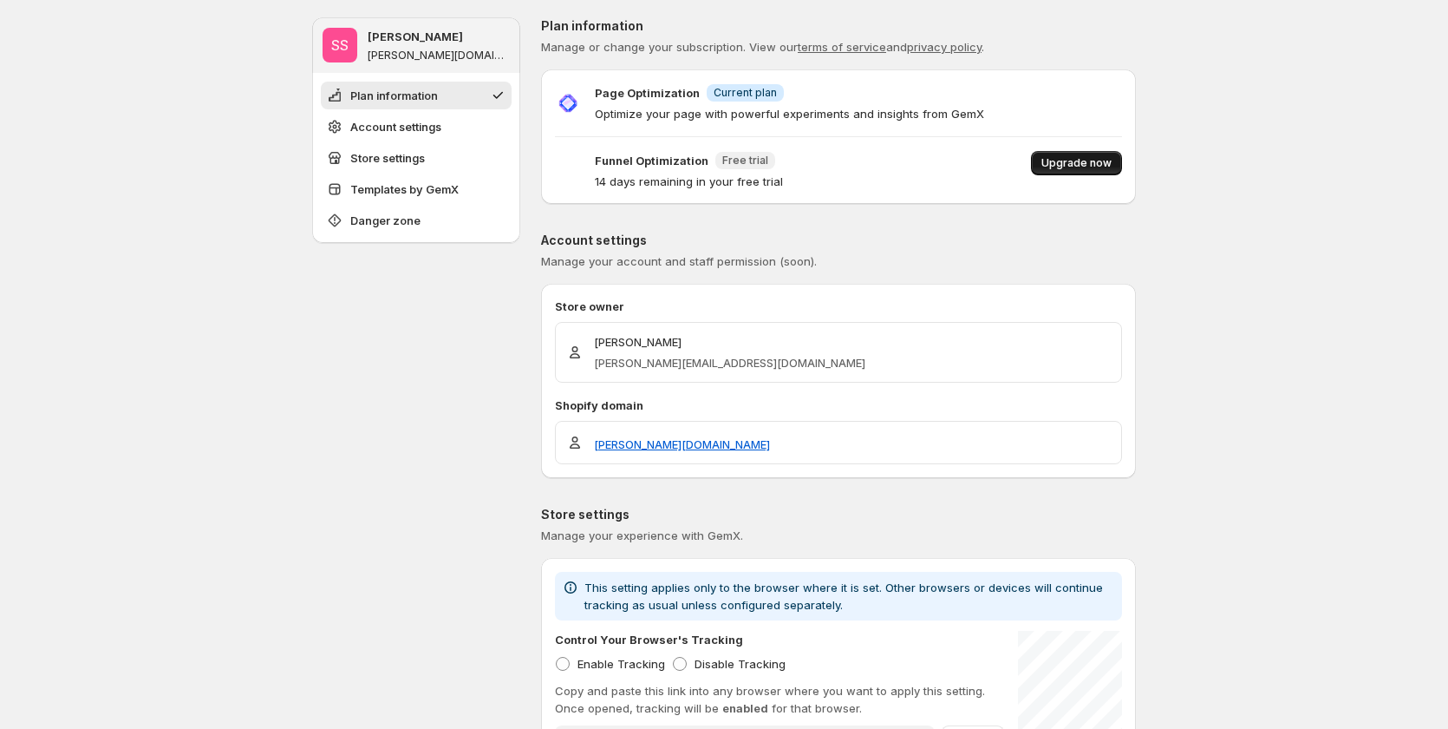
click at [1069, 172] on button "Upgrade now" at bounding box center [1076, 163] width 91 height 24
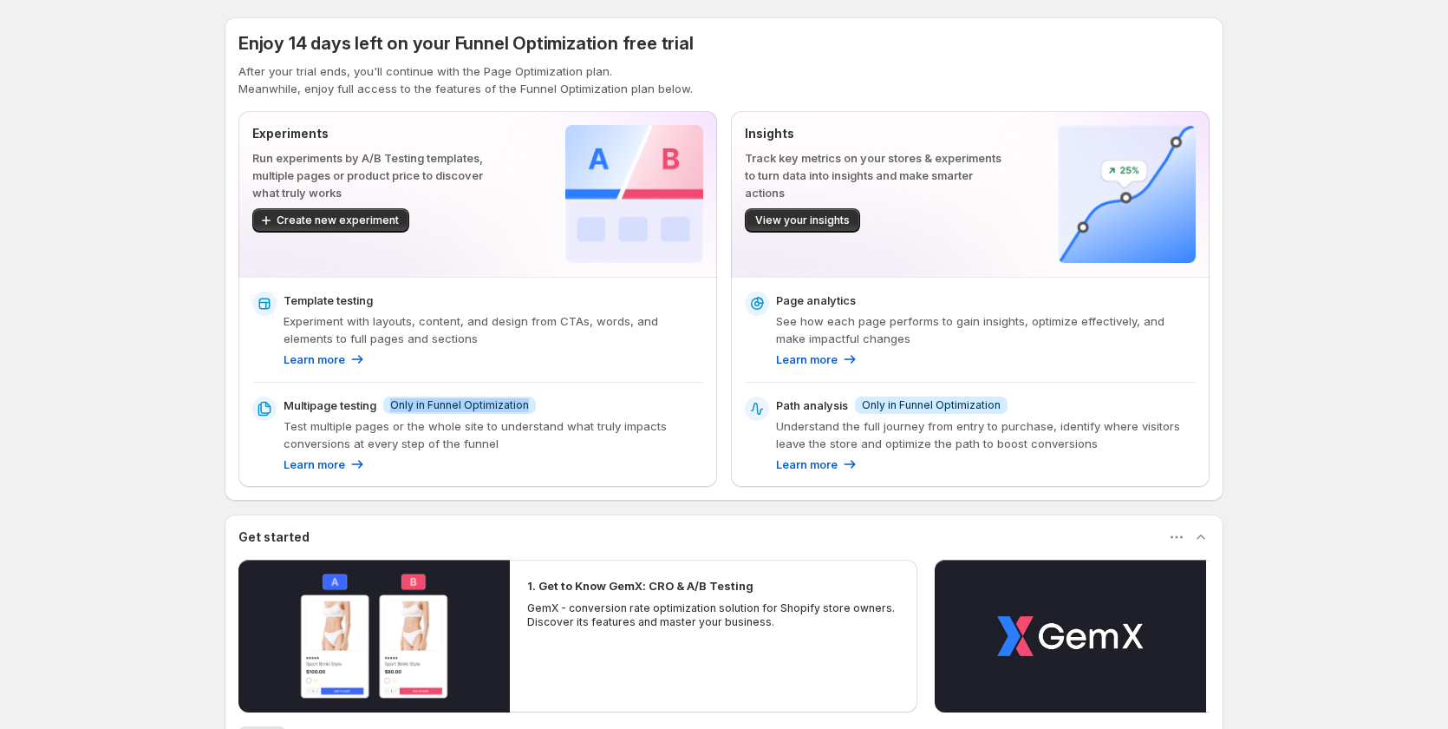
drag, startPoint x: 413, startPoint y: 408, endPoint x: 570, endPoint y: 408, distance: 157.0
click at [570, 408] on div "Multipage testing Info Only in Funnel Optimization" at bounding box center [494, 404] width 420 height 17
click at [533, 416] on div "Multipage testing Info Only in Funnel Optimization Test multiple pages or the w…" at bounding box center [494, 434] width 420 height 76
drag, startPoint x: 571, startPoint y: 410, endPoint x: 521, endPoint y: 404, distance: 49.8
click at [521, 404] on div "Multipage testing Info Only in Funnel Optimization" at bounding box center [494, 404] width 420 height 17
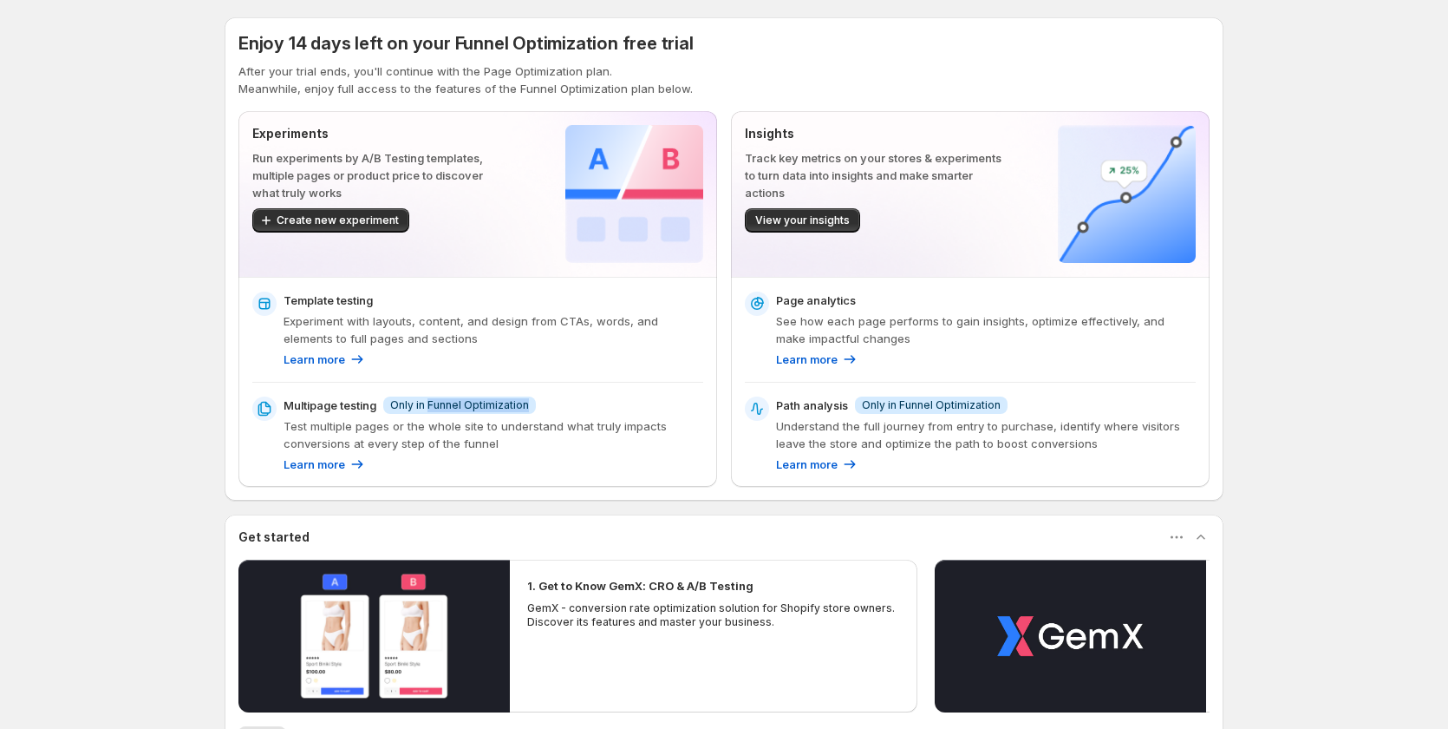
drag, startPoint x: 433, startPoint y: 402, endPoint x: 532, endPoint y: 397, distance: 99.0
click at [532, 397] on span "Info Only in Funnel Optimization" at bounding box center [459, 404] width 153 height 17
click at [550, 397] on div "Multipage testing Info Only in Funnel Optimization" at bounding box center [494, 404] width 420 height 17
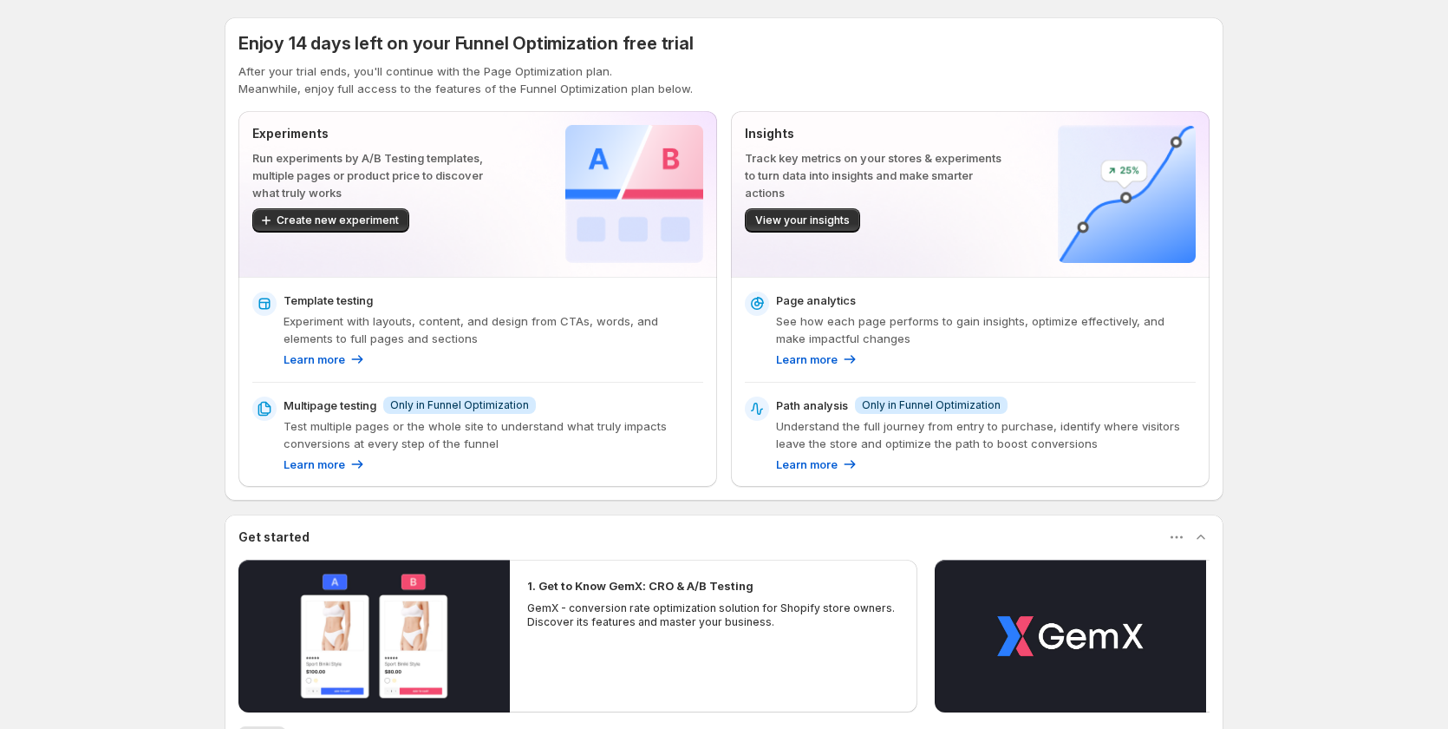
click at [796, 451] on p "Understand the full journey from entry to purchase, identify where visitors lea…" at bounding box center [986, 434] width 420 height 35
click at [801, 468] on p "Learn more" at bounding box center [807, 463] width 62 height 17
click at [804, 468] on p "Learn more" at bounding box center [807, 463] width 62 height 17
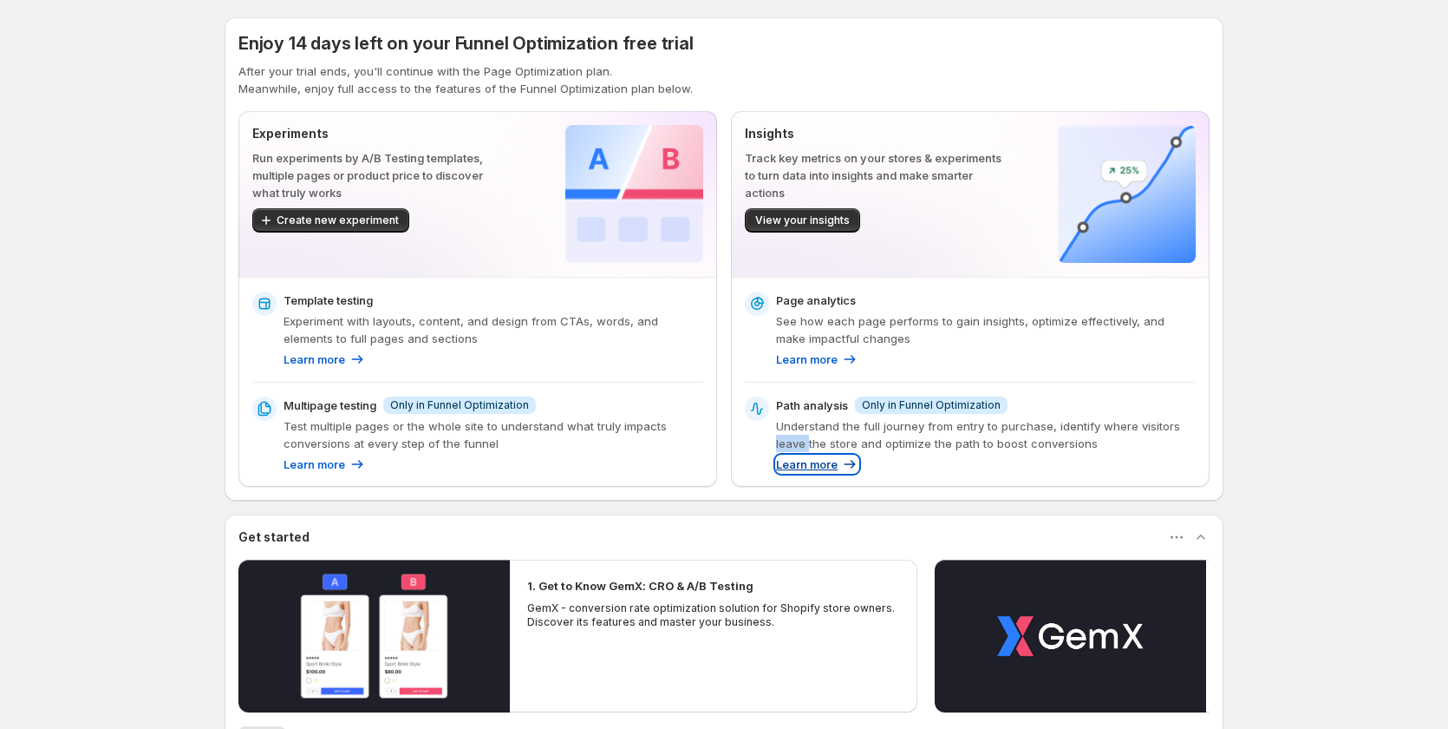
click at [804, 468] on p "Learn more" at bounding box center [807, 463] width 62 height 17
click at [910, 449] on p "Understand the full journey from entry to purchase, identify where visitors lea…" at bounding box center [986, 434] width 420 height 35
click at [835, 461] on p "Learn more" at bounding box center [807, 463] width 62 height 17
click at [908, 513] on div "Enjoy 14 days left on your Funnel Optimization free trial After your trial ends…" at bounding box center [724, 453] width 999 height 872
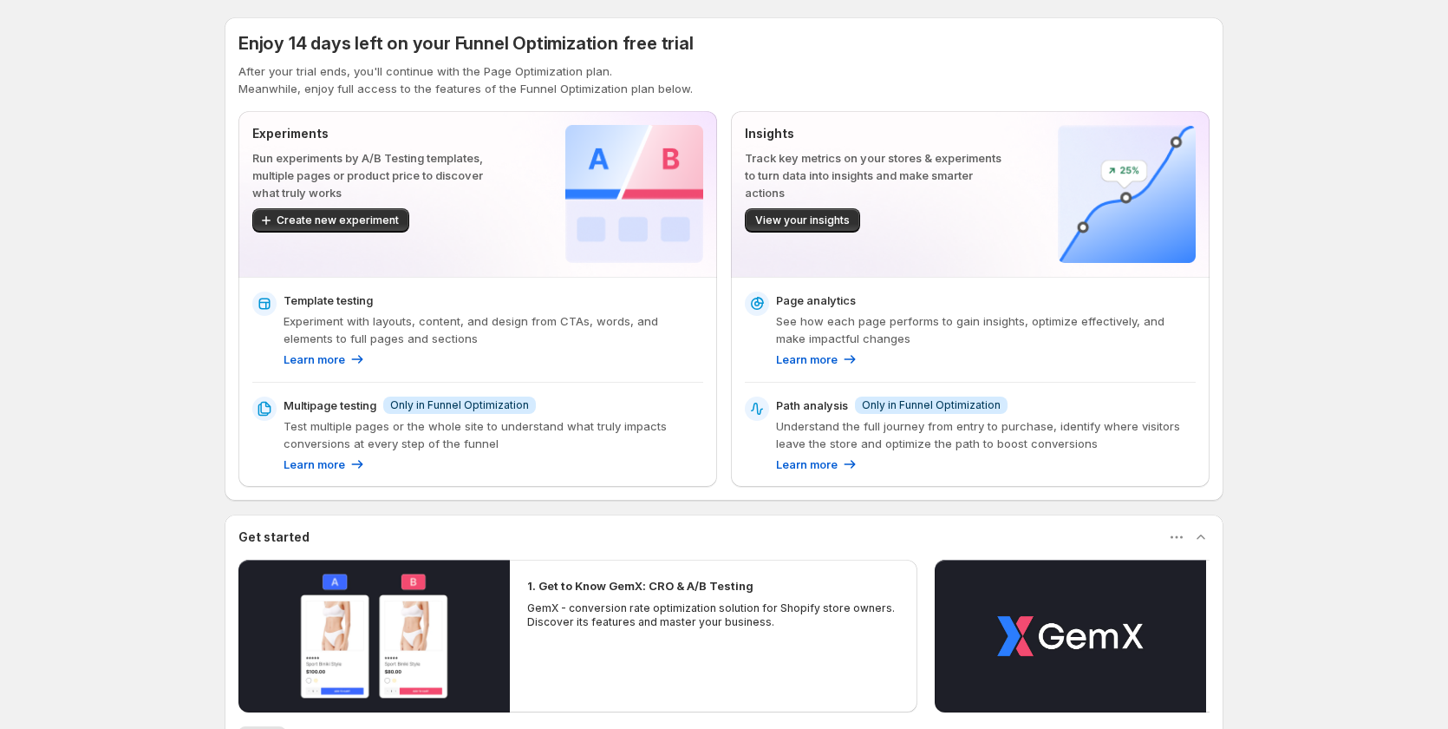
click at [936, 414] on div "Path analysis Info Only in Funnel Optimization Understand the full journey from…" at bounding box center [986, 434] width 420 height 76
click at [932, 398] on span "Only in Funnel Optimization" at bounding box center [931, 405] width 139 height 14
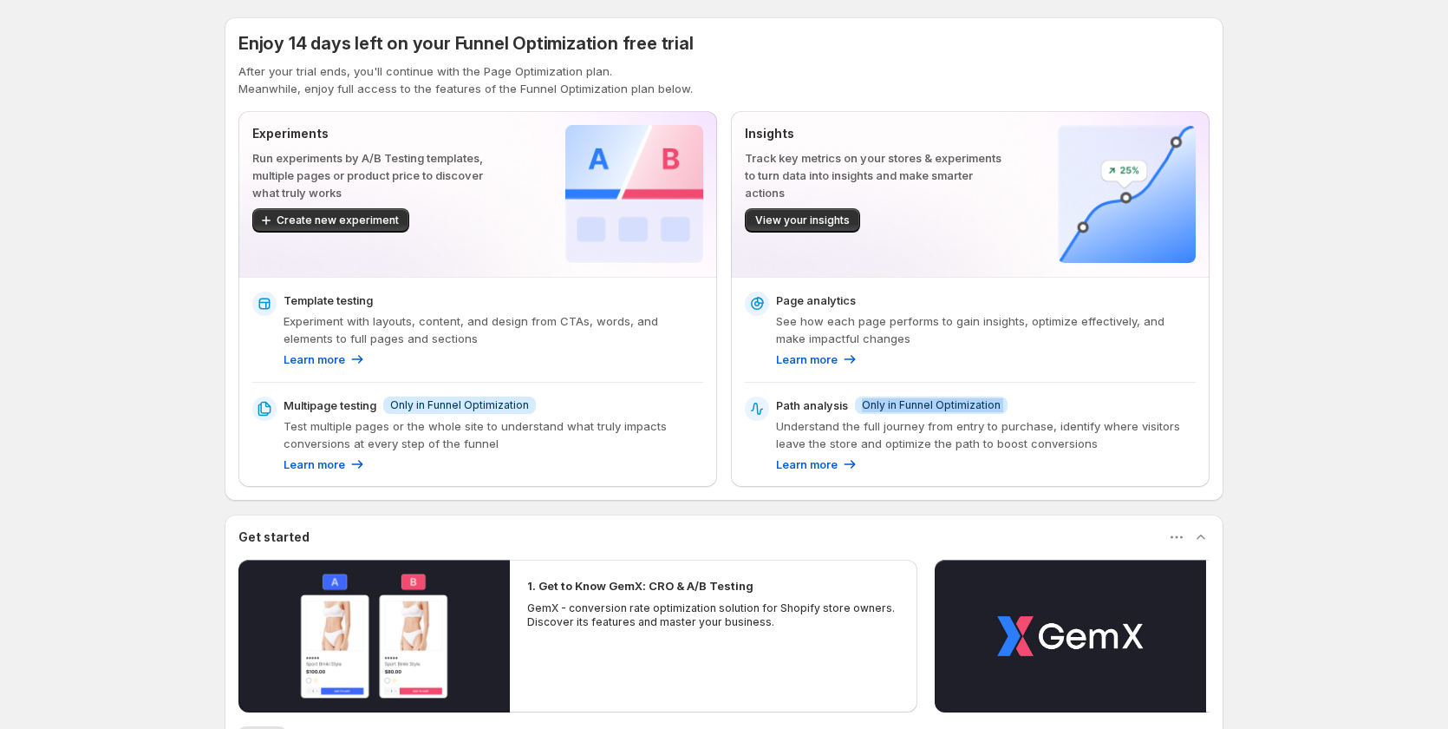
click at [932, 398] on span "Only in Funnel Optimization" at bounding box center [931, 405] width 139 height 14
click at [1150, 397] on div "Path analysis Info Only in Funnel Optimization" at bounding box center [986, 404] width 420 height 17
click at [964, 397] on span "Info Only in Funnel Optimization" at bounding box center [931, 404] width 153 height 17
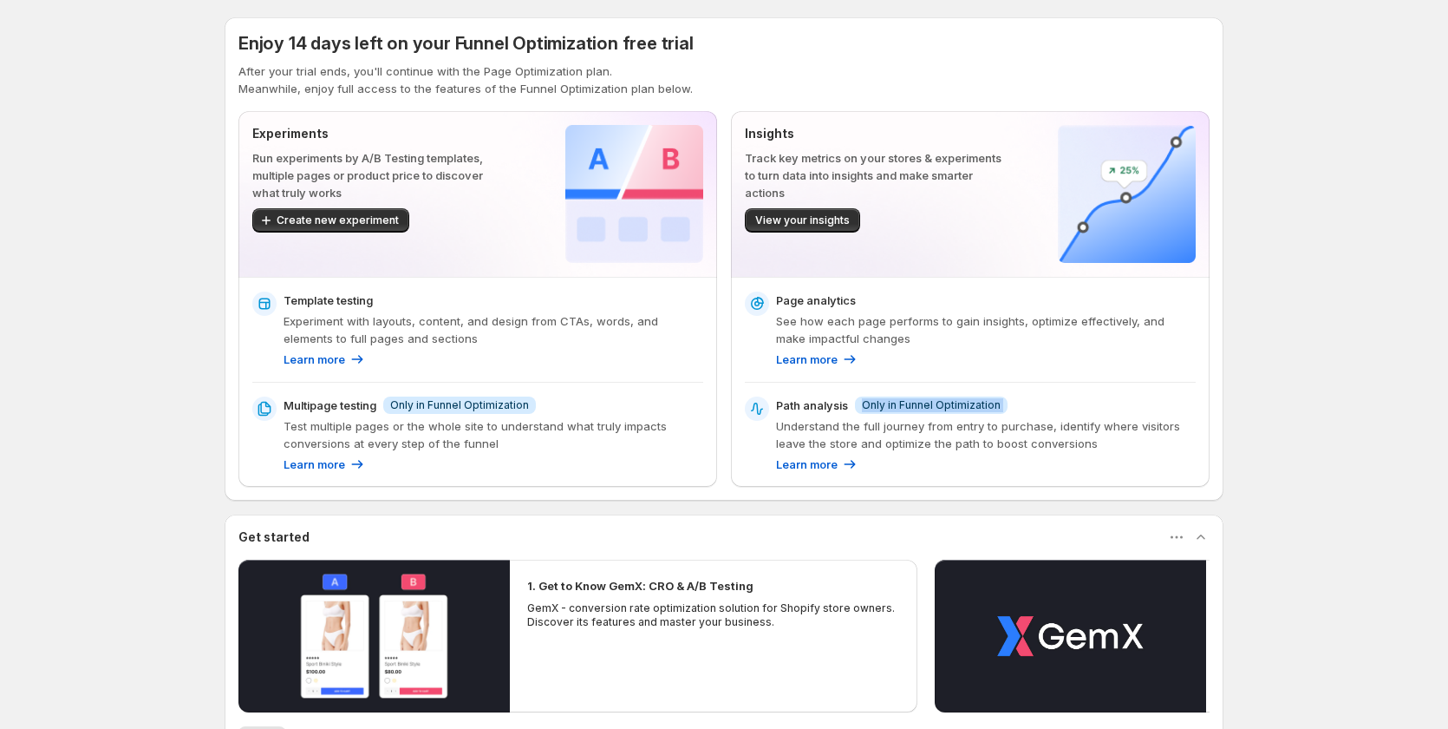
click at [1136, 394] on div "Page analytics See how each page performs to gain insights, optimize effectivel…" at bounding box center [970, 381] width 451 height 181
click at [827, 217] on span "View your insights" at bounding box center [802, 220] width 95 height 14
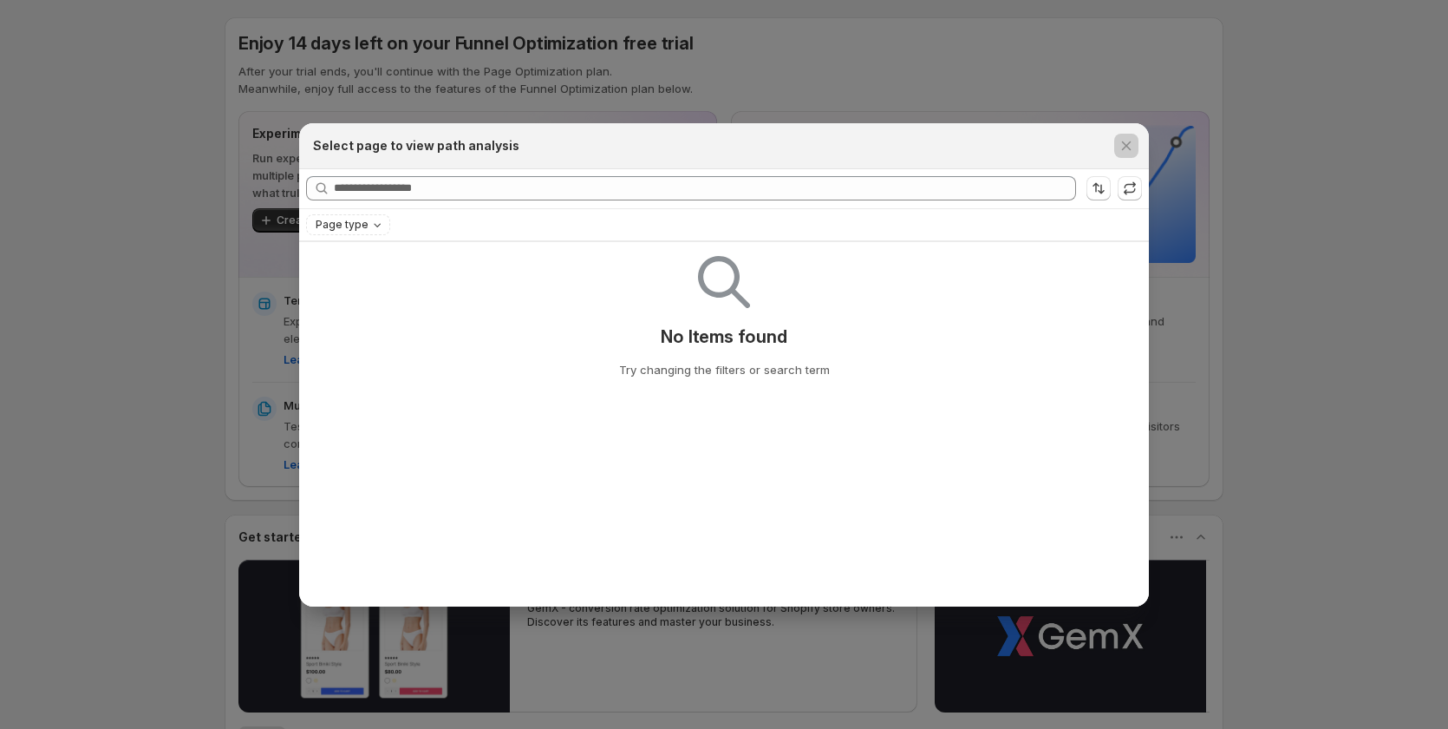
click at [1299, 330] on div at bounding box center [724, 364] width 1448 height 729
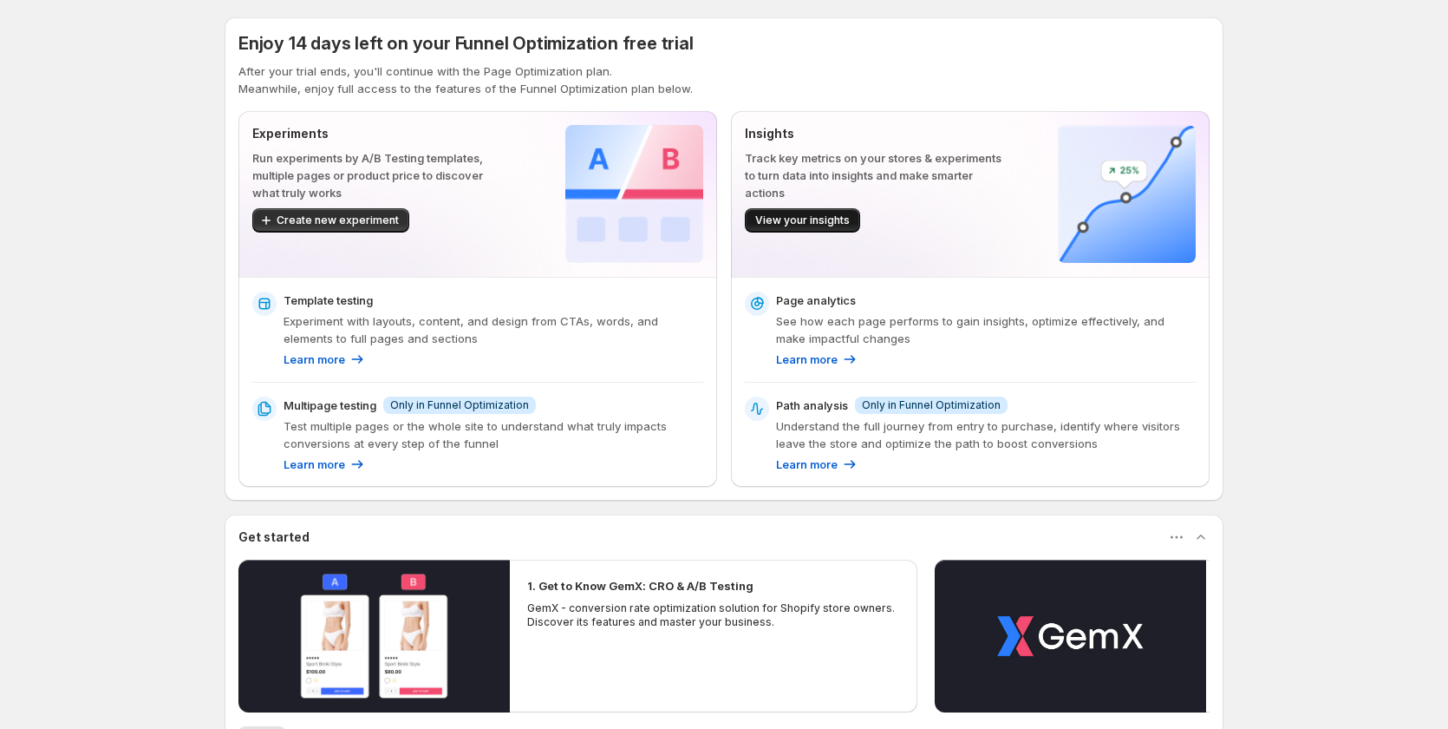
click at [838, 222] on span "View your insights" at bounding box center [802, 220] width 95 height 14
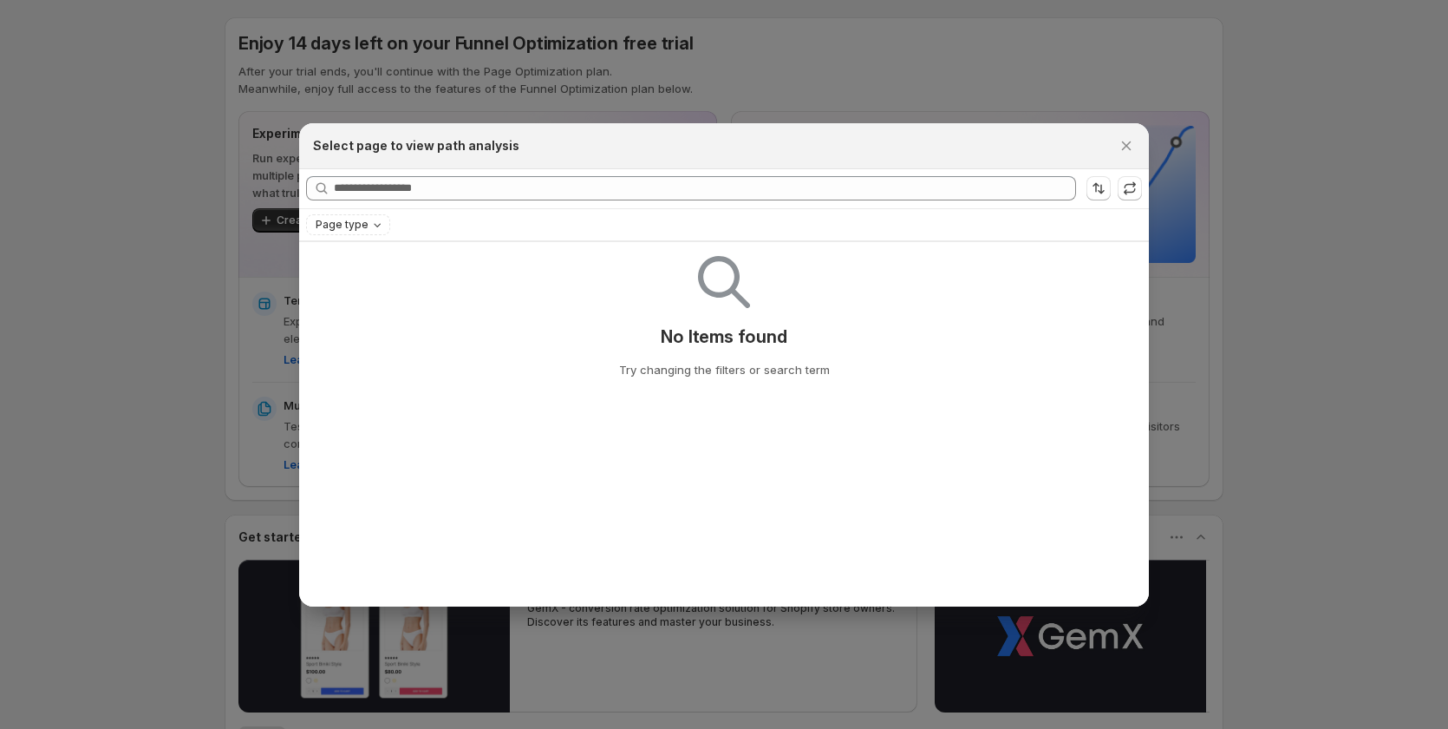
drag, startPoint x: 1135, startPoint y: 147, endPoint x: 867, endPoint y: 205, distance: 274.2
click at [1135, 148] on button "Close" at bounding box center [1127, 146] width 24 height 24
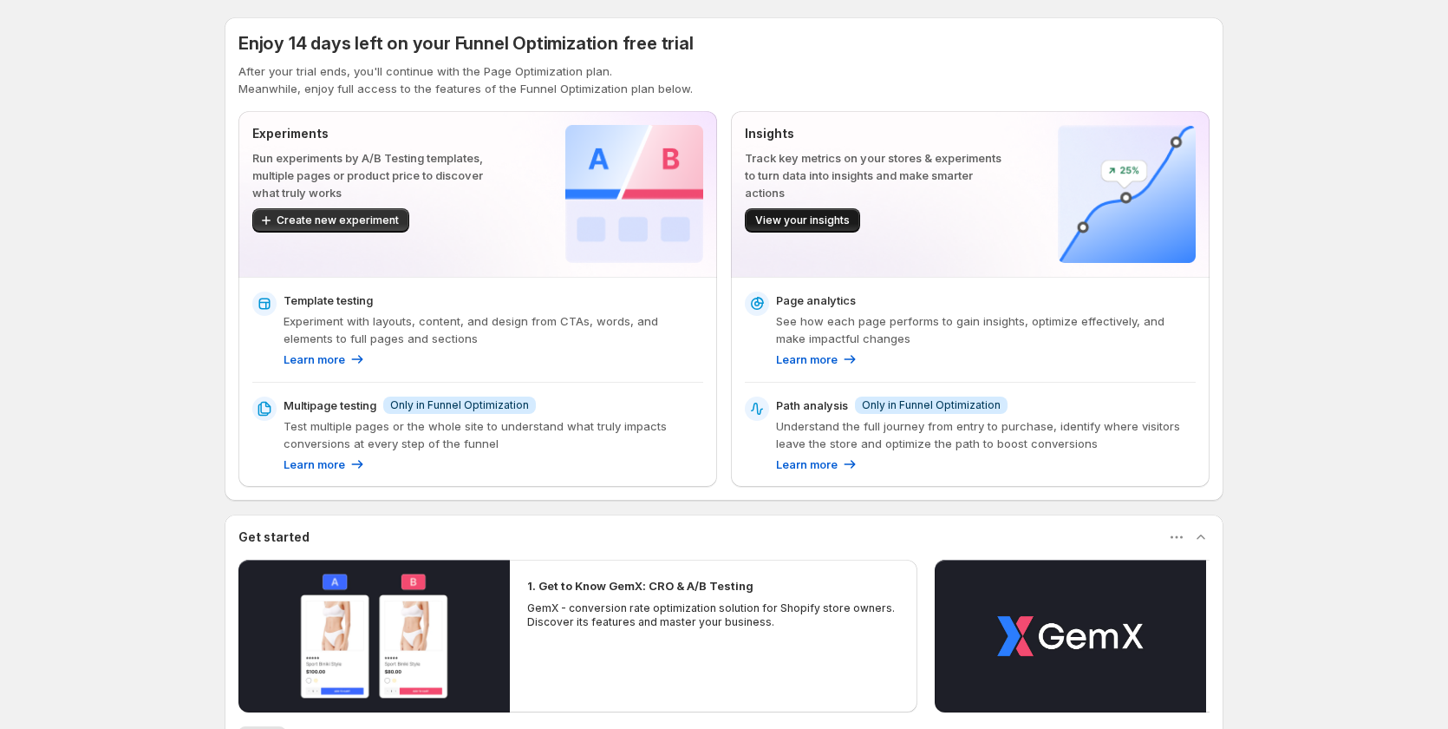
click at [803, 211] on button "View your insights" at bounding box center [802, 220] width 115 height 24
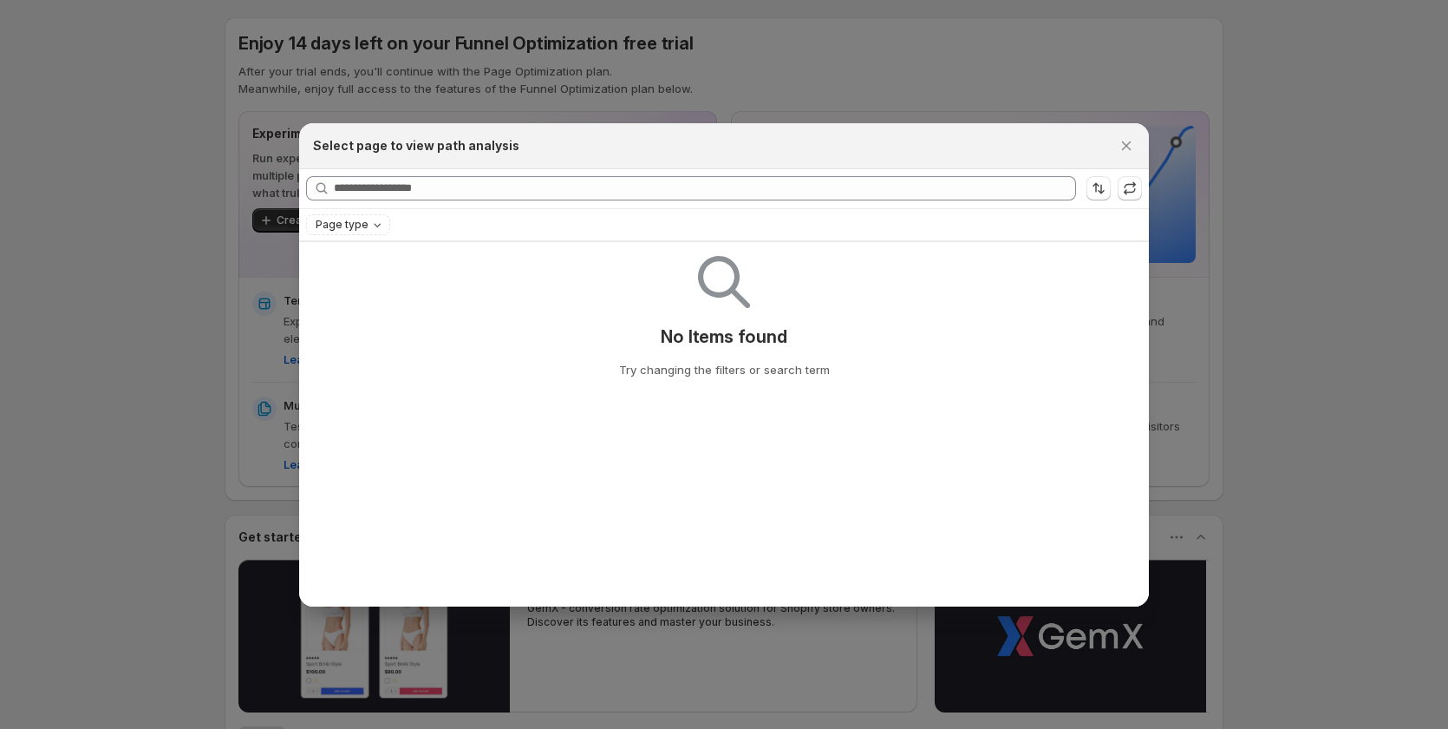
click at [1259, 365] on div at bounding box center [724, 364] width 1448 height 729
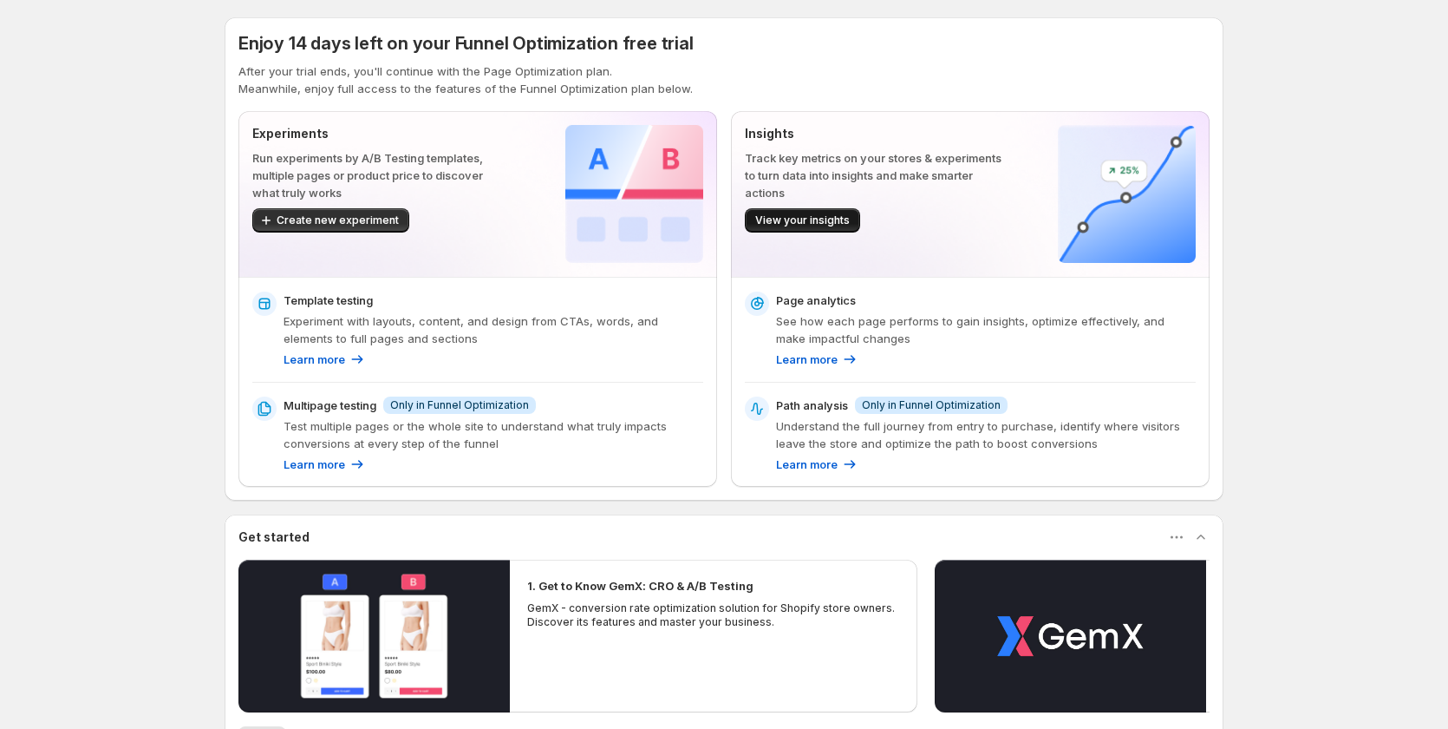
click at [832, 215] on span "View your insights" at bounding box center [802, 220] width 95 height 14
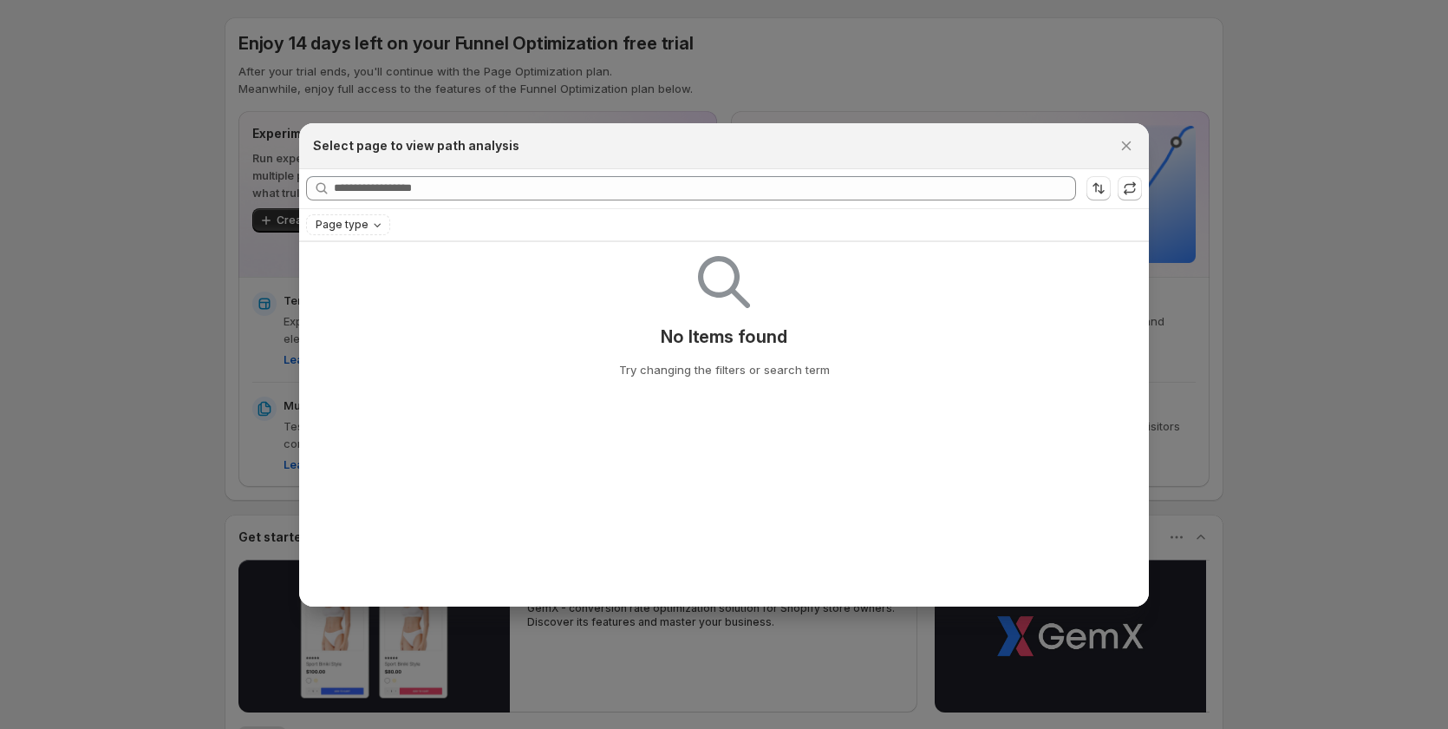
click at [1245, 312] on div at bounding box center [724, 364] width 1448 height 729
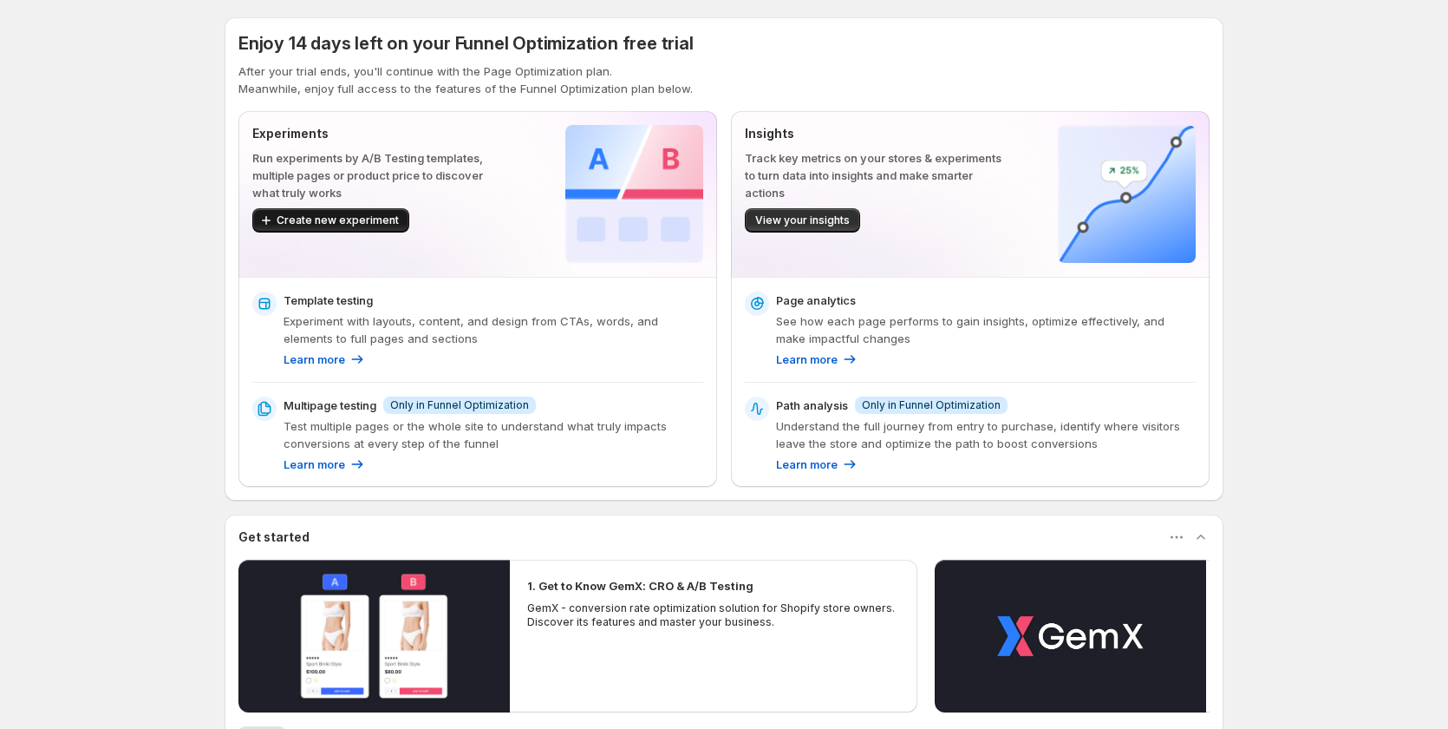
click at [371, 223] on span "Create new experiment" at bounding box center [338, 220] width 122 height 14
drag, startPoint x: 906, startPoint y: 402, endPoint x: 1018, endPoint y: 412, distance: 112.4
click at [1018, 412] on div "Path analysis Info Only in Funnel Optimization" at bounding box center [986, 404] width 420 height 17
drag, startPoint x: 778, startPoint y: 402, endPoint x: 1128, endPoint y: 418, distance: 350.8
click at [1141, 402] on div "Path analysis Info Only in Funnel Optimization Understand the full journey from…" at bounding box center [970, 434] width 451 height 76
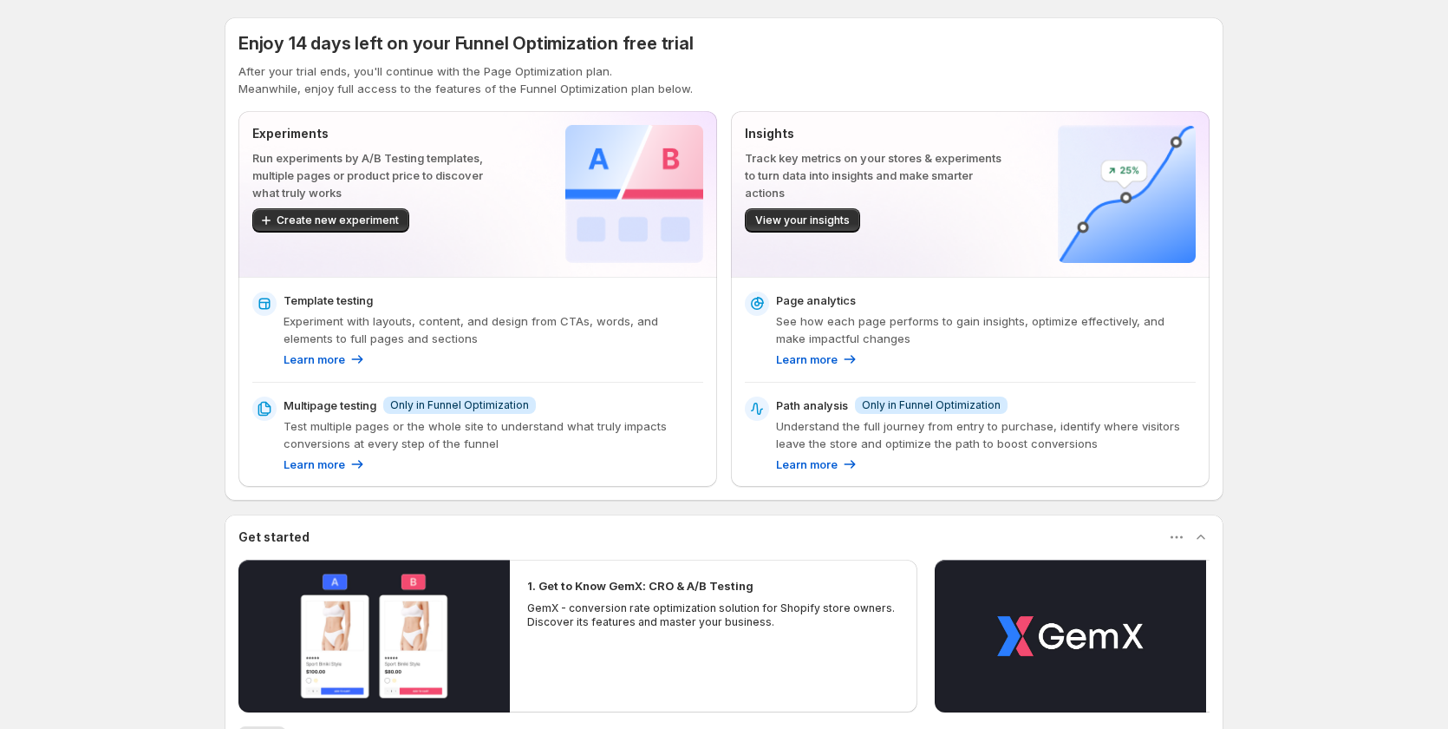
click at [1030, 416] on div "Path analysis Info Only in Funnel Optimization Understand the full journey from…" at bounding box center [986, 434] width 420 height 76
click at [951, 405] on span "Only in Funnel Optimization" at bounding box center [931, 405] width 139 height 14
click at [848, 429] on p "Understand the full journey from entry to purchase, identify where visitors lea…" at bounding box center [986, 434] width 420 height 35
click at [958, 468] on div "Learn more" at bounding box center [986, 463] width 420 height 17
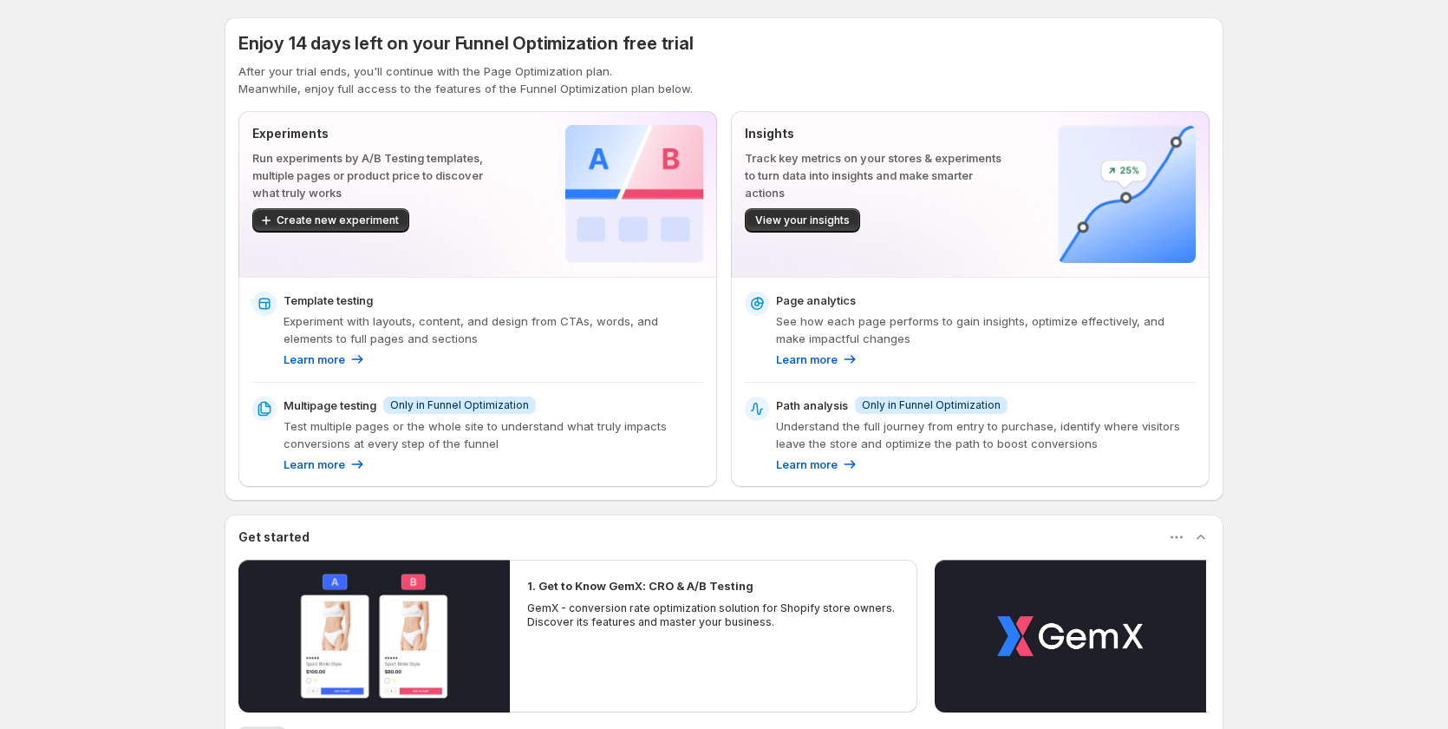
click at [956, 464] on div "Learn more" at bounding box center [986, 463] width 420 height 17
click at [956, 459] on div "Learn more" at bounding box center [986, 463] width 420 height 17
click at [959, 459] on div "Learn more" at bounding box center [986, 463] width 420 height 17
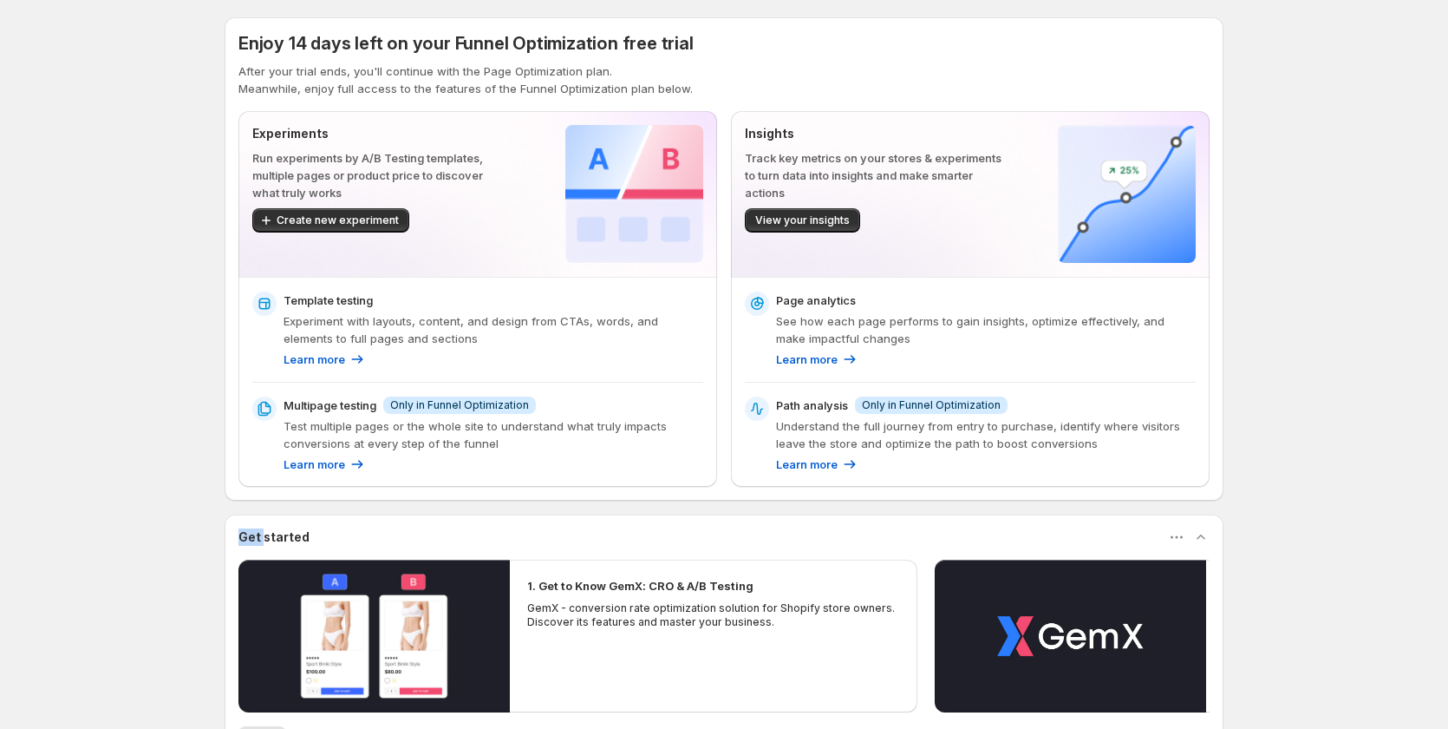
click at [960, 459] on div "Learn more" at bounding box center [986, 463] width 420 height 17
click at [961, 458] on div "Learn more" at bounding box center [986, 463] width 420 height 17
click at [887, 403] on span "Only in Funnel Optimization" at bounding box center [931, 405] width 139 height 14
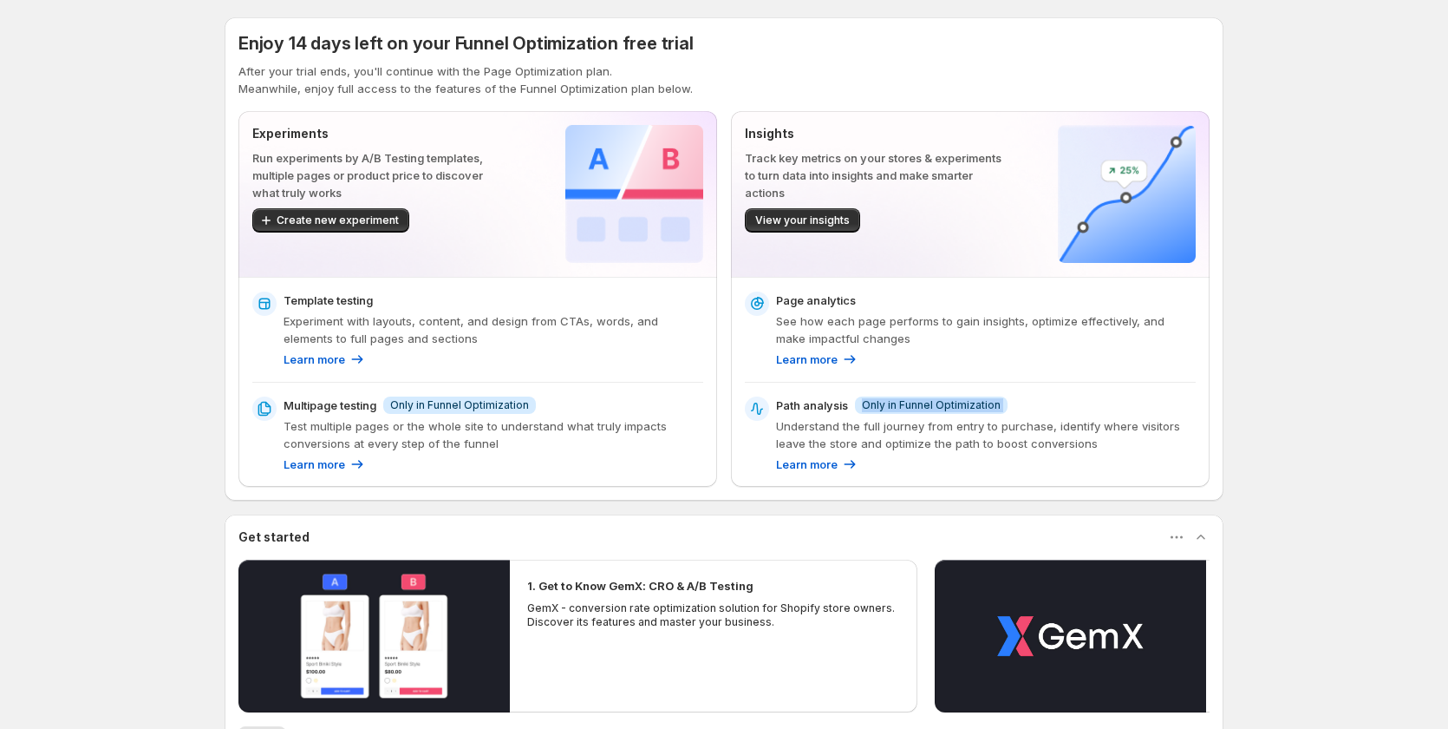
click at [956, 403] on span "Only in Funnel Optimization" at bounding box center [931, 405] width 139 height 14
click at [1201, 425] on div "Page analytics See how each page performs to gain insights, optimize effectivel…" at bounding box center [970, 382] width 479 height 209
click at [960, 408] on span "Only in Funnel Optimization" at bounding box center [931, 405] width 139 height 14
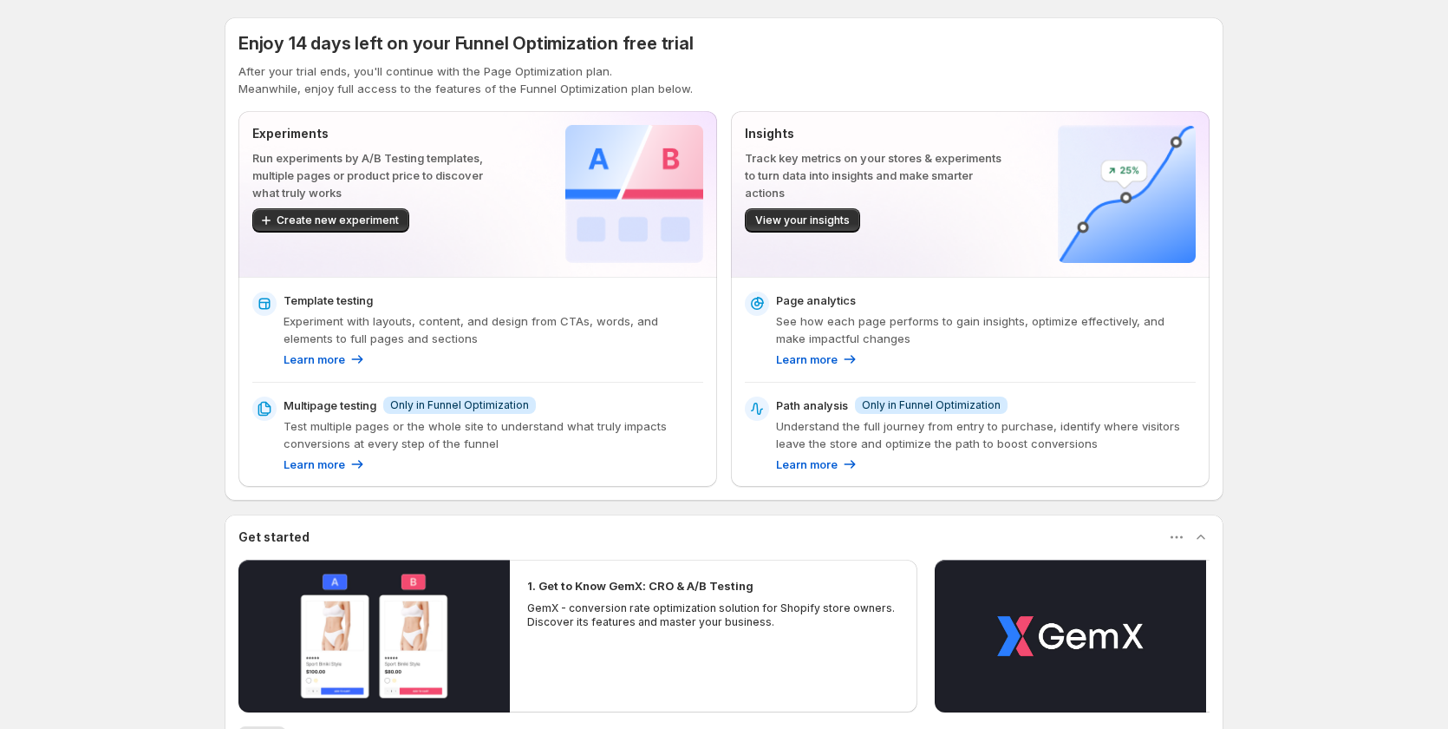
click at [951, 402] on span "Only in Funnel Optimization" at bounding box center [931, 405] width 139 height 14
drag, startPoint x: 951, startPoint y: 402, endPoint x: 1083, endPoint y: 513, distance: 171.8
click at [956, 402] on span "Only in Funnel Optimization" at bounding box center [931, 405] width 139 height 14
click at [1267, 396] on div "Enjoy 14 days left on your Funnel Optimization free trial After your trial ends…" at bounding box center [724, 491] width 1448 height 983
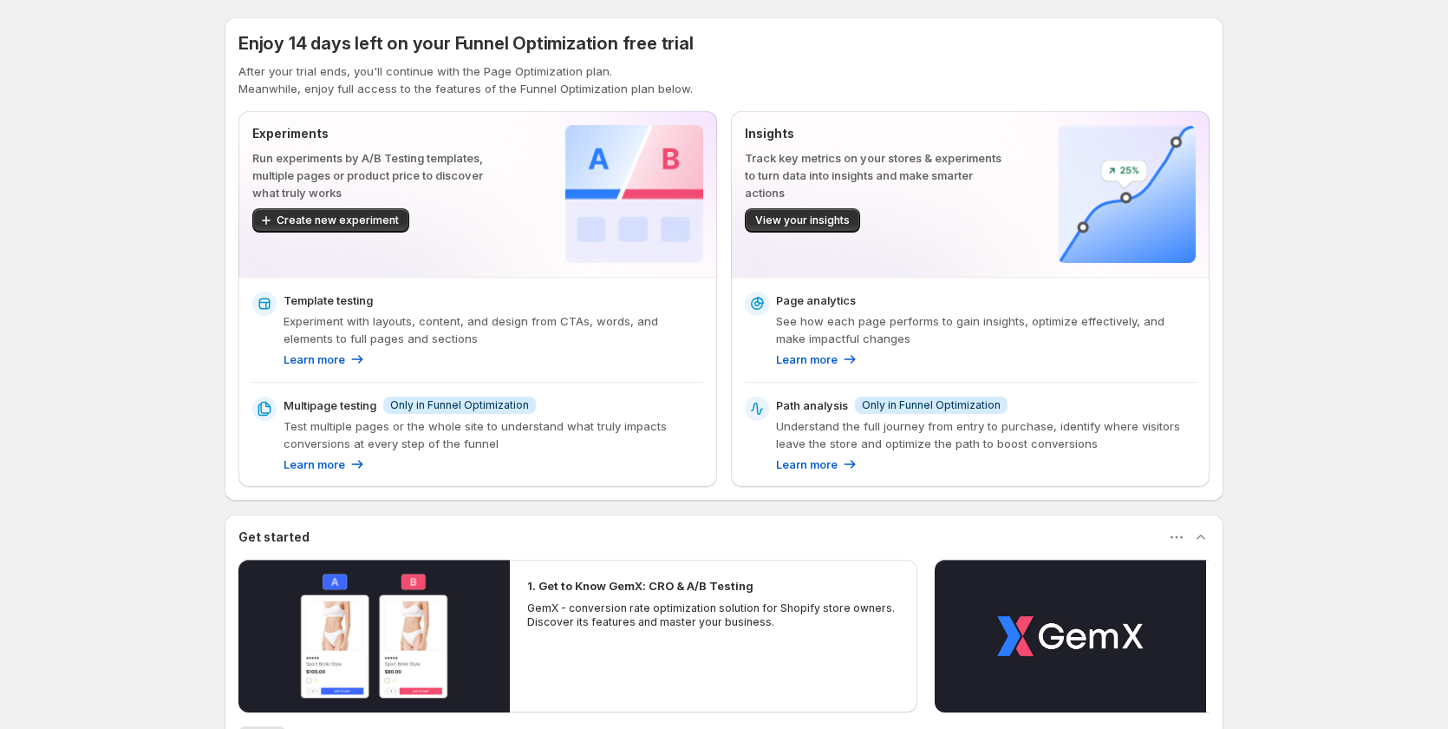
click at [916, 406] on span "Only in Funnel Optimization" at bounding box center [931, 405] width 139 height 14
drag, startPoint x: 869, startPoint y: 400, endPoint x: 1013, endPoint y: 403, distance: 144.0
click at [1013, 399] on div "Path analysis Info Only in Funnel Optimization" at bounding box center [986, 404] width 420 height 17
click at [967, 404] on span "Only in Funnel Optimization" at bounding box center [931, 405] width 139 height 14
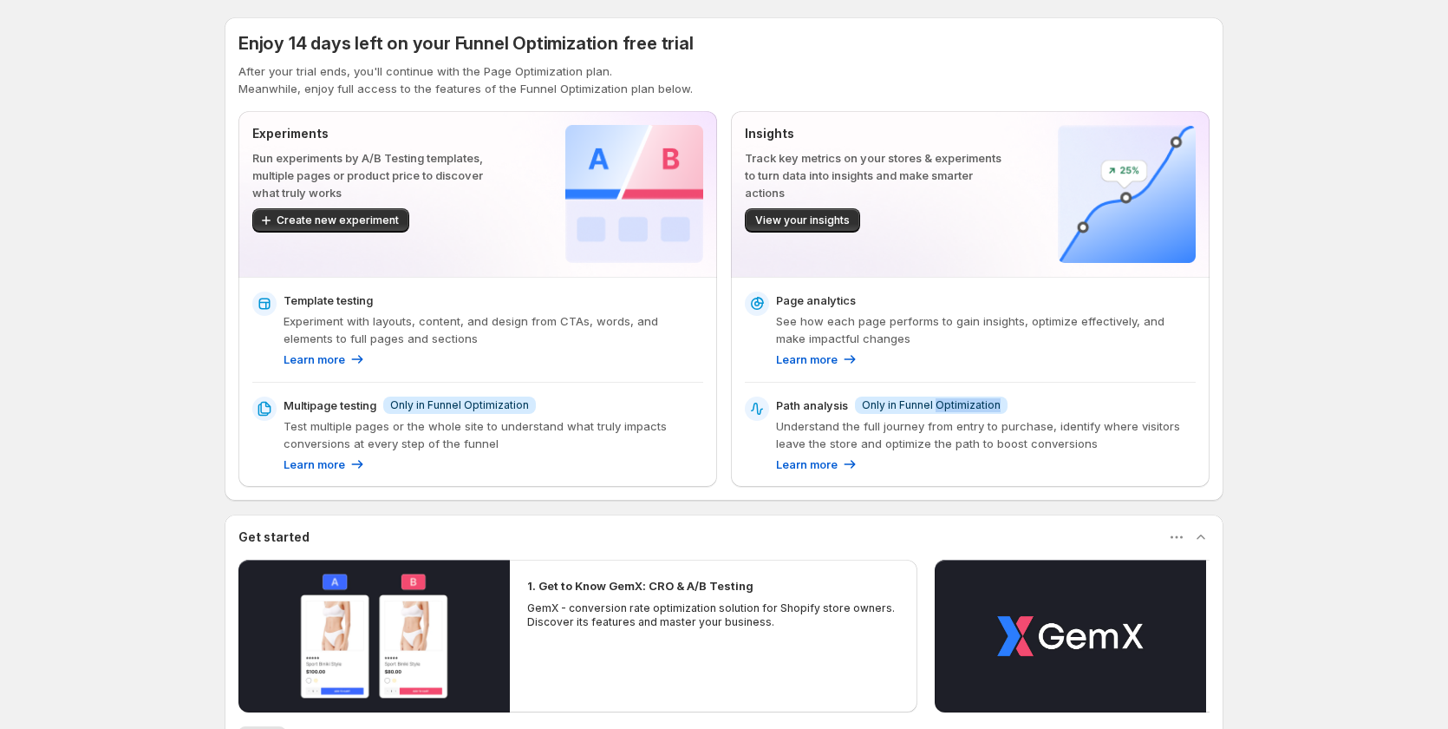
click at [967, 404] on span "Only in Funnel Optimization" at bounding box center [931, 405] width 139 height 14
click at [967, 407] on span "Only in Funnel Optimization" at bounding box center [931, 405] width 139 height 14
click at [989, 322] on p "See how each page performs to gain insights, optimize effectively, and make imp…" at bounding box center [986, 329] width 420 height 35
click at [984, 363] on div "Learn more" at bounding box center [986, 358] width 420 height 17
click at [483, 402] on span "Only in Funnel Optimization" at bounding box center [459, 405] width 139 height 14
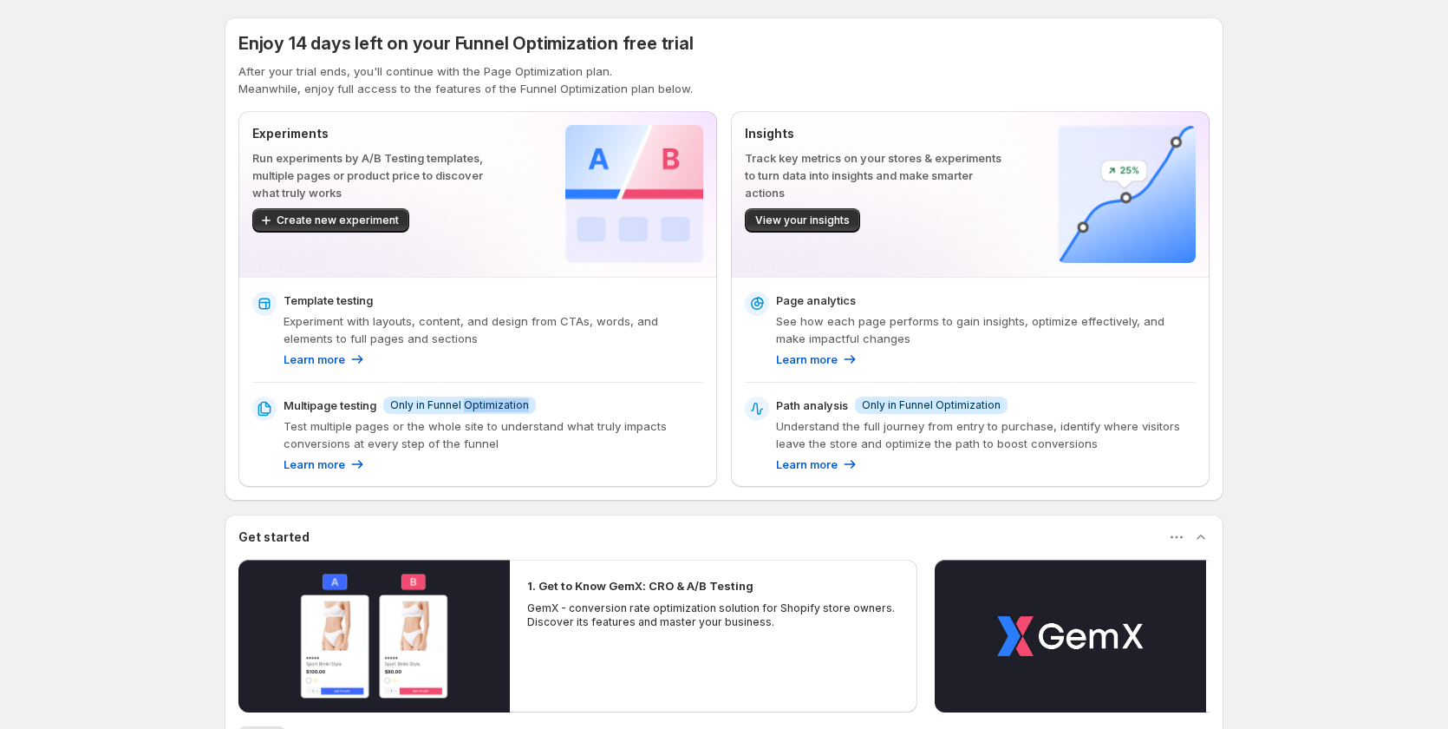
click at [483, 402] on span "Only in Funnel Optimization" at bounding box center [459, 405] width 139 height 14
drag, startPoint x: 149, startPoint y: 481, endPoint x: 140, endPoint y: 500, distance: 20.6
click at [140, 500] on div "Enjoy 14 days left on your Funnel Optimization free trial After your trial ends…" at bounding box center [724, 491] width 1448 height 983
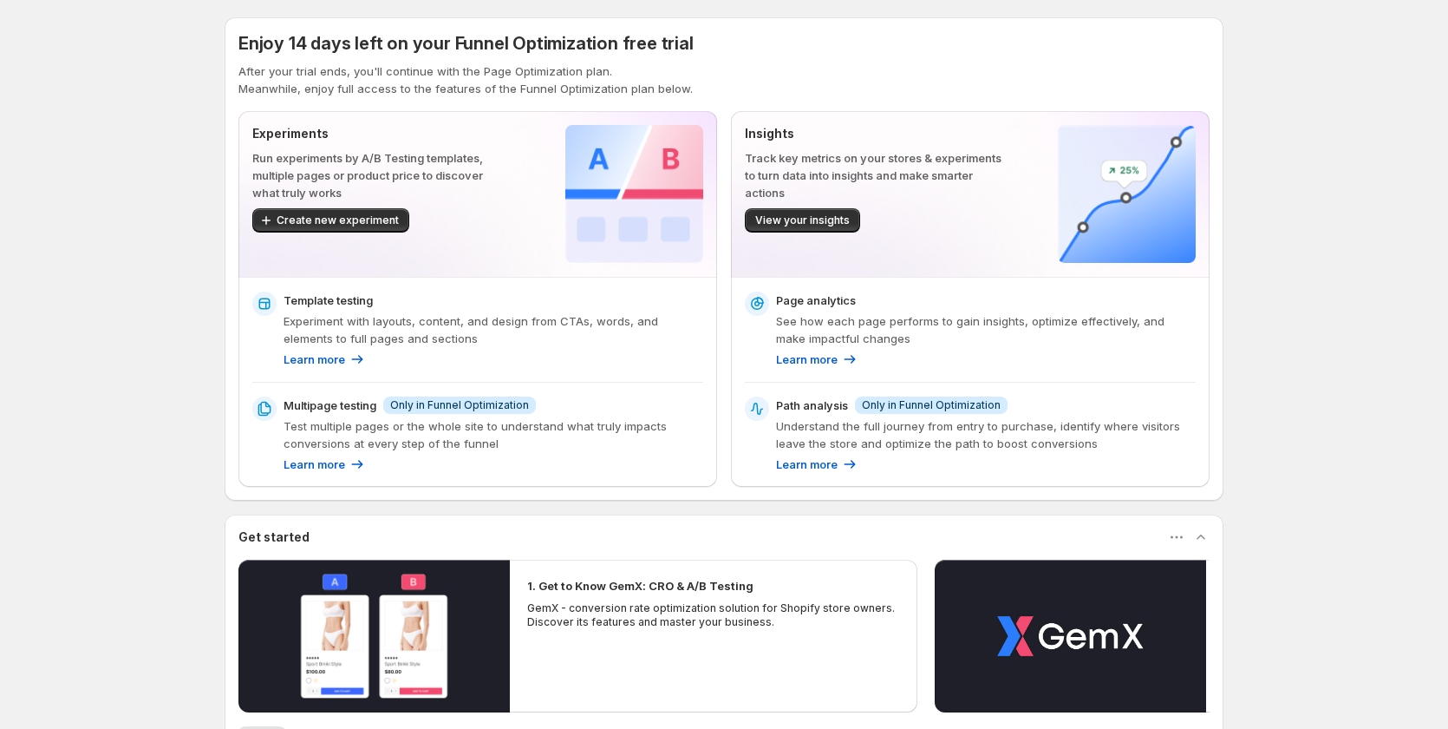
click at [916, 400] on span "Only in Funnel Optimization" at bounding box center [931, 405] width 139 height 14
click at [484, 396] on div "Template testing Experiment with layouts, content, and design from CTAs, words,…" at bounding box center [477, 381] width 451 height 181
click at [487, 397] on span "Info Only in Funnel Optimization" at bounding box center [459, 404] width 153 height 17
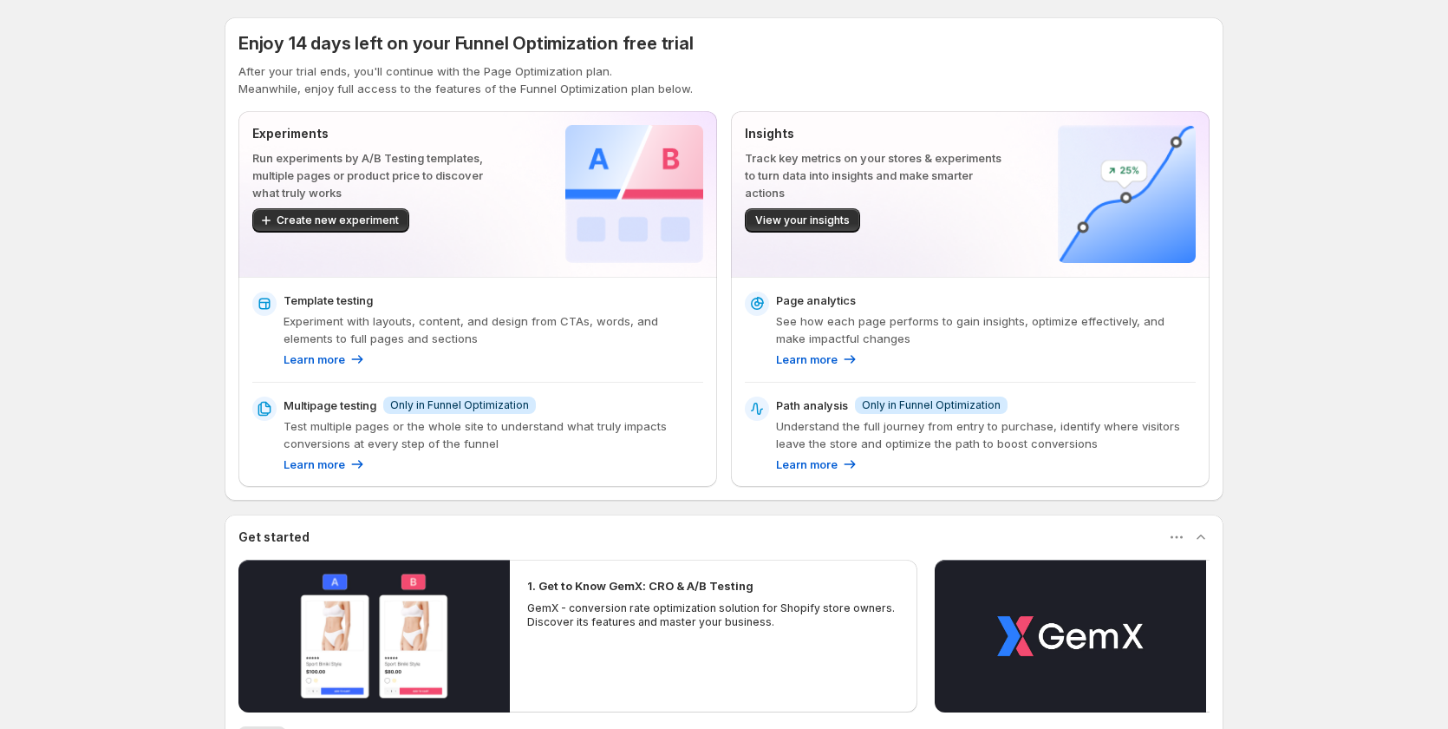
click at [951, 407] on span "Only in Funnel Optimization" at bounding box center [931, 405] width 139 height 14
click at [729, 397] on div "Experiments Run experiments by A/B Testing templates, multiple pages or product…" at bounding box center [724, 299] width 971 height 376
click at [449, 405] on span "Only in Funnel Optimization" at bounding box center [459, 405] width 139 height 14
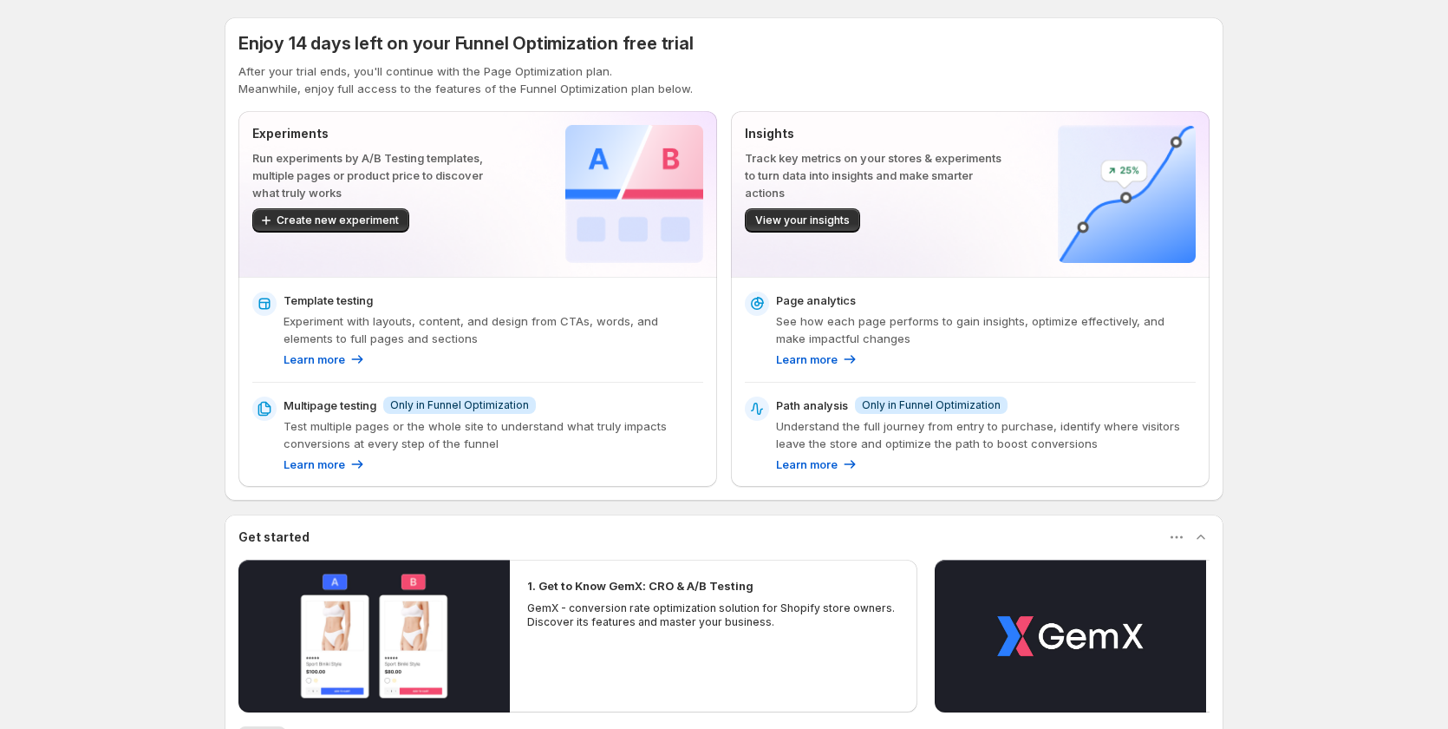
click at [474, 403] on span "Only in Funnel Optimization" at bounding box center [459, 405] width 139 height 14
click at [438, 408] on span "Only in Funnel Optimization" at bounding box center [459, 405] width 139 height 14
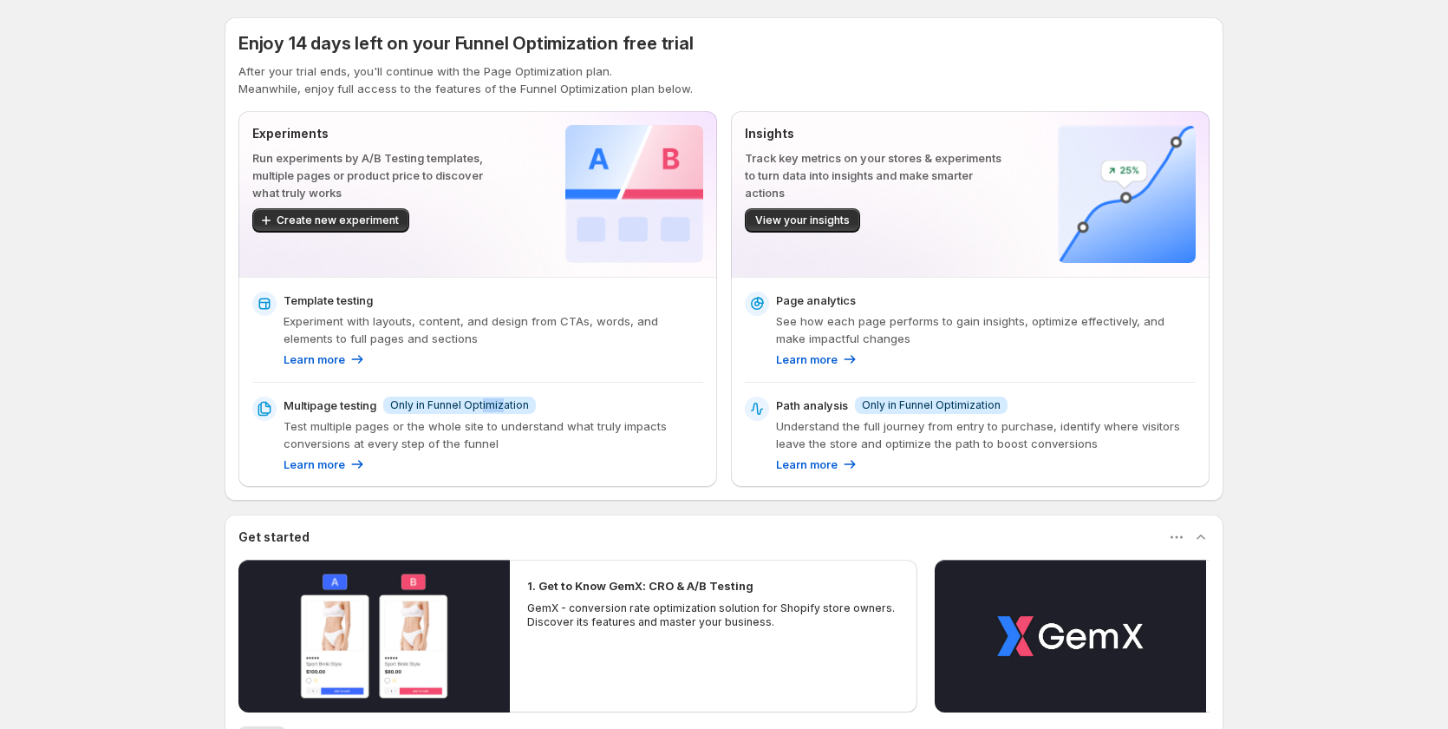
drag, startPoint x: 490, startPoint y: 402, endPoint x: 511, endPoint y: 402, distance: 20.8
click at [511, 402] on span "Only in Funnel Optimization" at bounding box center [459, 405] width 139 height 14
click at [524, 397] on span "Info Only in Funnel Optimization" at bounding box center [459, 404] width 153 height 17
click at [550, 402] on div "Multipage testing Info Only in Funnel Optimization" at bounding box center [494, 404] width 420 height 17
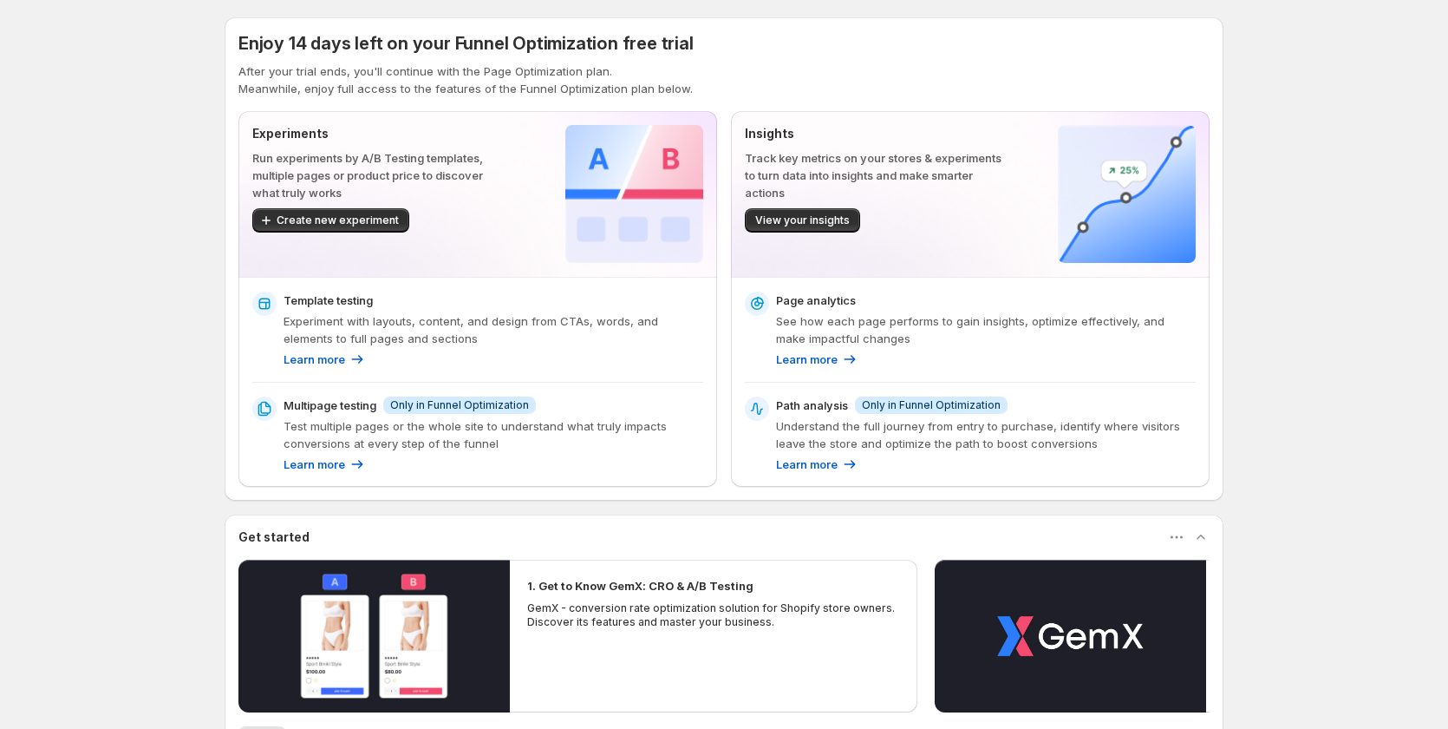
click at [550, 402] on div "Multipage testing Info Only in Funnel Optimization" at bounding box center [494, 404] width 420 height 17
click at [598, 417] on p "Test multiple pages or the whole site to understand what truly impacts conversi…" at bounding box center [494, 434] width 420 height 35
click at [114, 283] on div "Enjoy 14 days left on your Funnel Optimization free trial After your trial ends…" at bounding box center [724, 491] width 1448 height 983
click at [350, 466] on div "Learn more" at bounding box center [325, 463] width 82 height 17
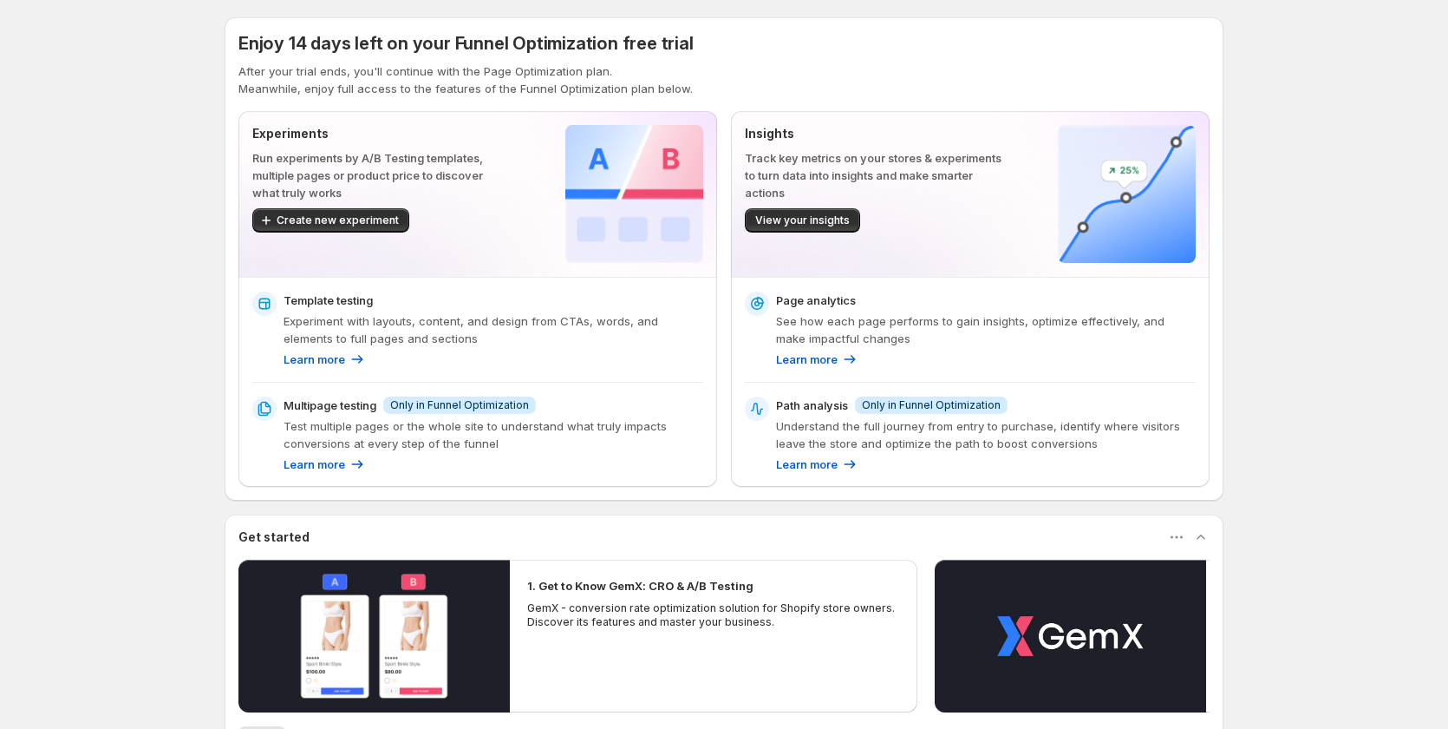
click at [709, 42] on div "Enjoy 14 days left on your Funnel Optimization free trial" at bounding box center [724, 43] width 971 height 24
click at [702, 43] on div "Enjoy 14 days left on your Funnel Optimization free trial" at bounding box center [724, 43] width 971 height 24
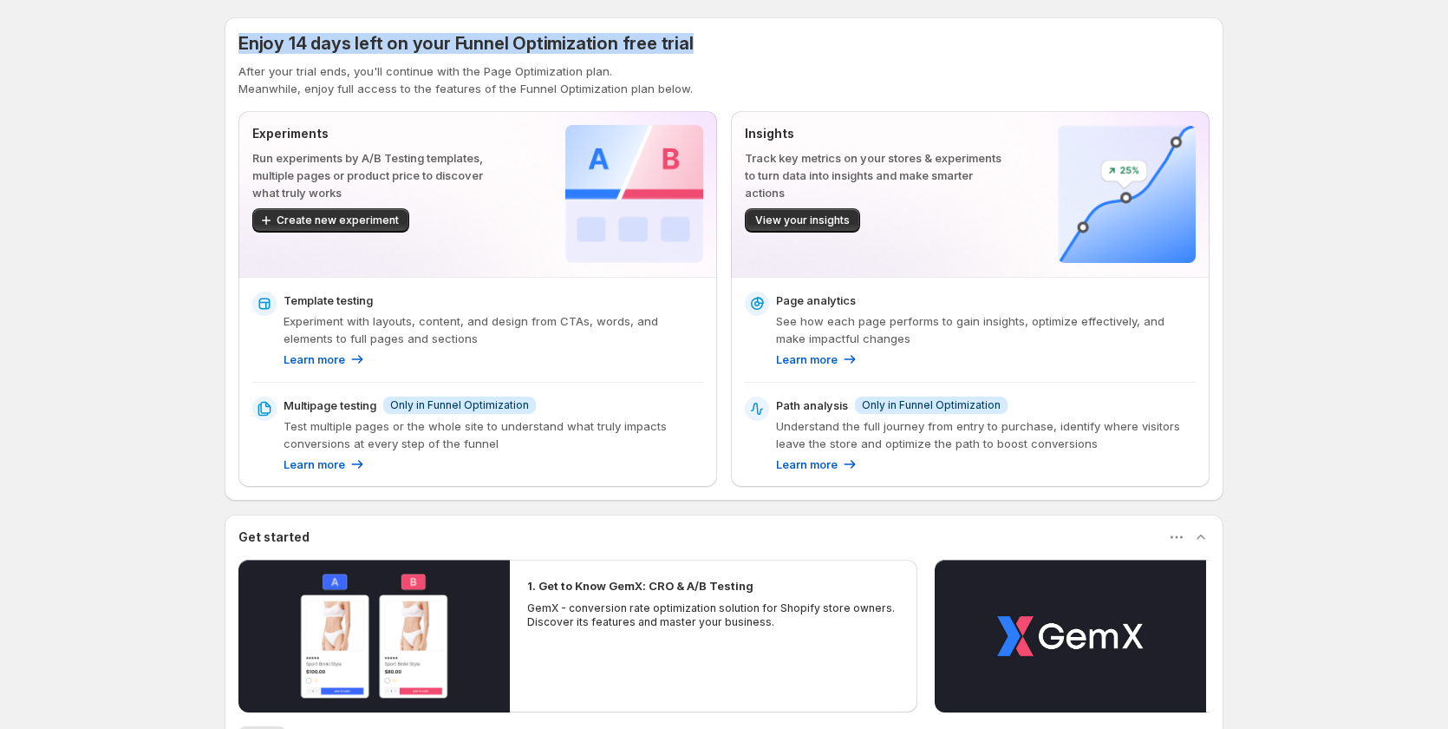
click at [702, 43] on div "Enjoy 14 days left on your Funnel Optimization free trial" at bounding box center [724, 43] width 971 height 24
click at [716, 40] on div "Enjoy 14 days left on your Funnel Optimization free trial" at bounding box center [724, 43] width 971 height 24
click at [738, 47] on div "Enjoy 14 days left on your Funnel Optimization free trial" at bounding box center [724, 43] width 971 height 24
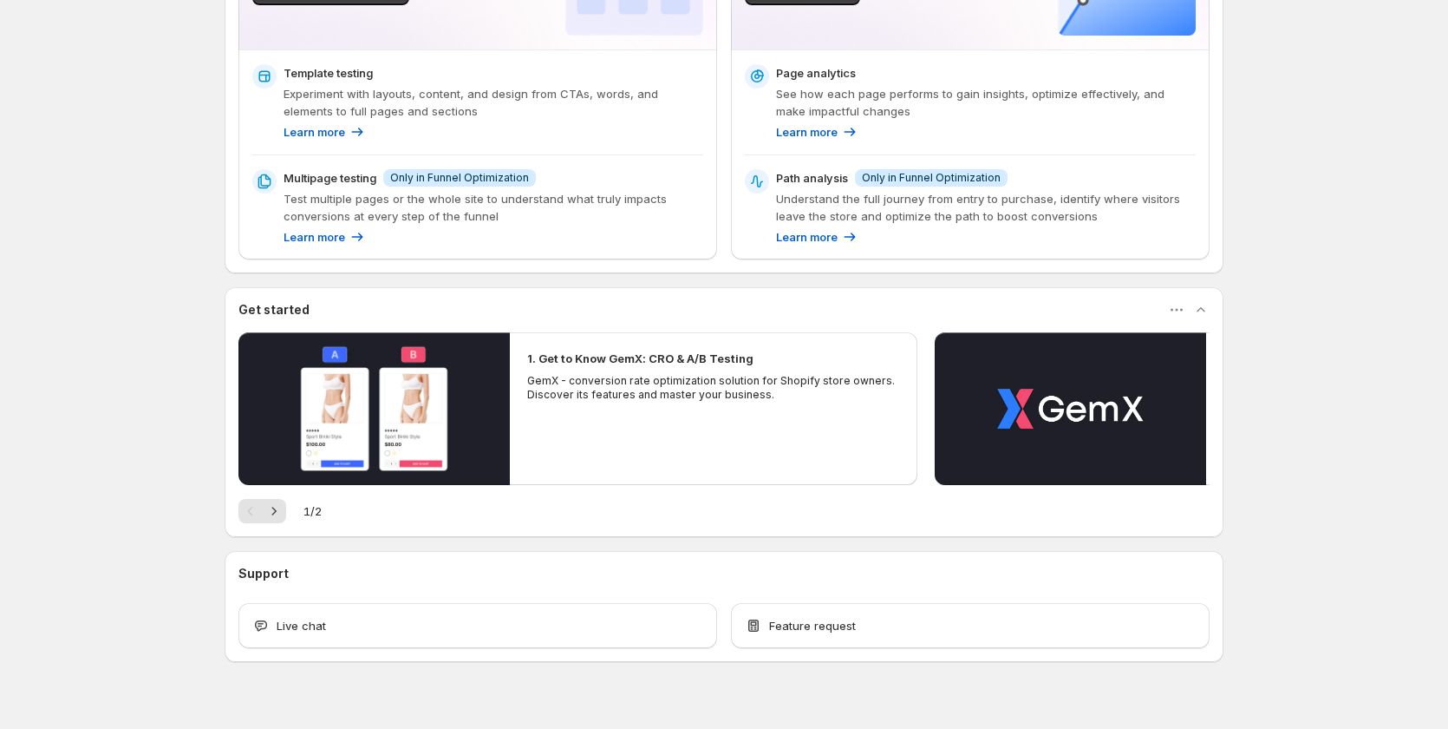
scroll to position [254, 0]
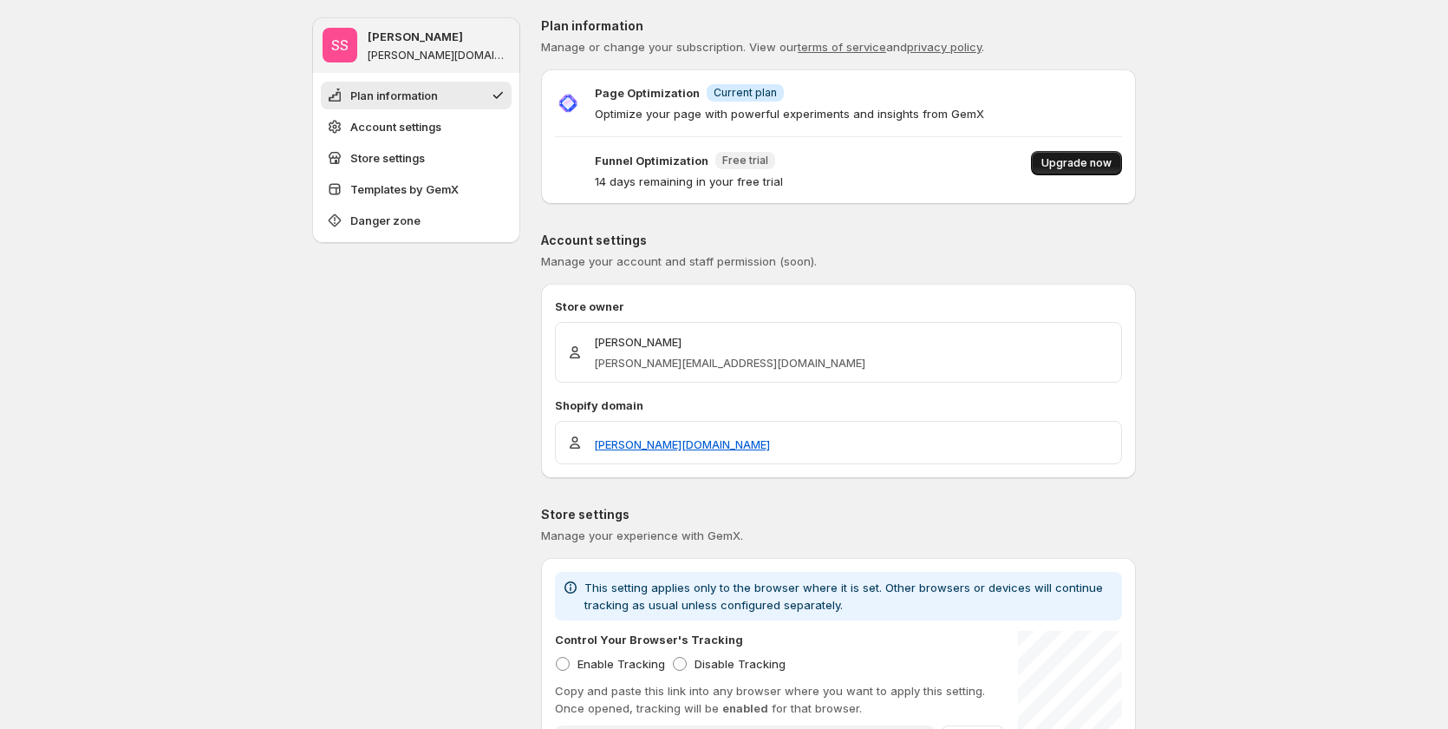
click at [1063, 164] on span "Upgrade now" at bounding box center [1077, 163] width 70 height 14
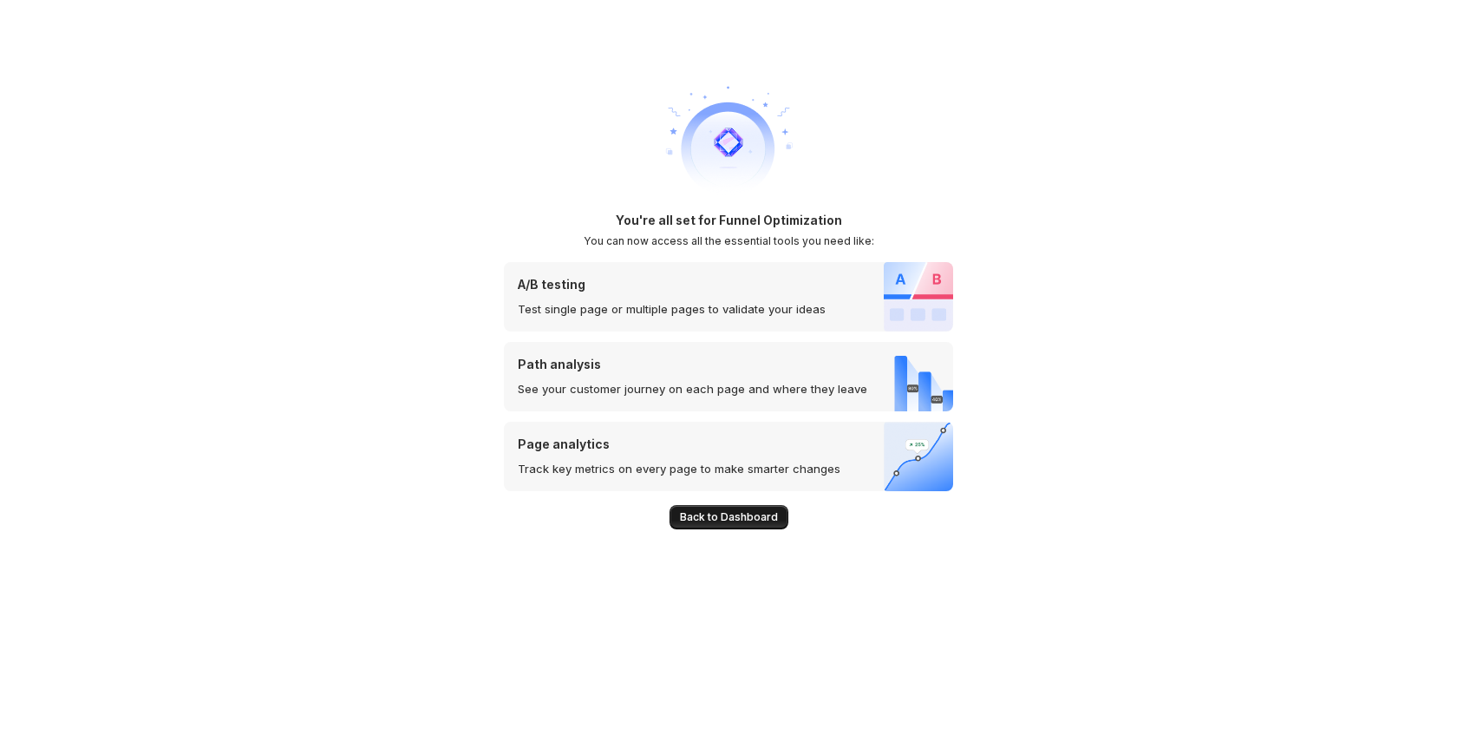
click at [716, 520] on span "Back to Dashboard" at bounding box center [729, 517] width 98 height 14
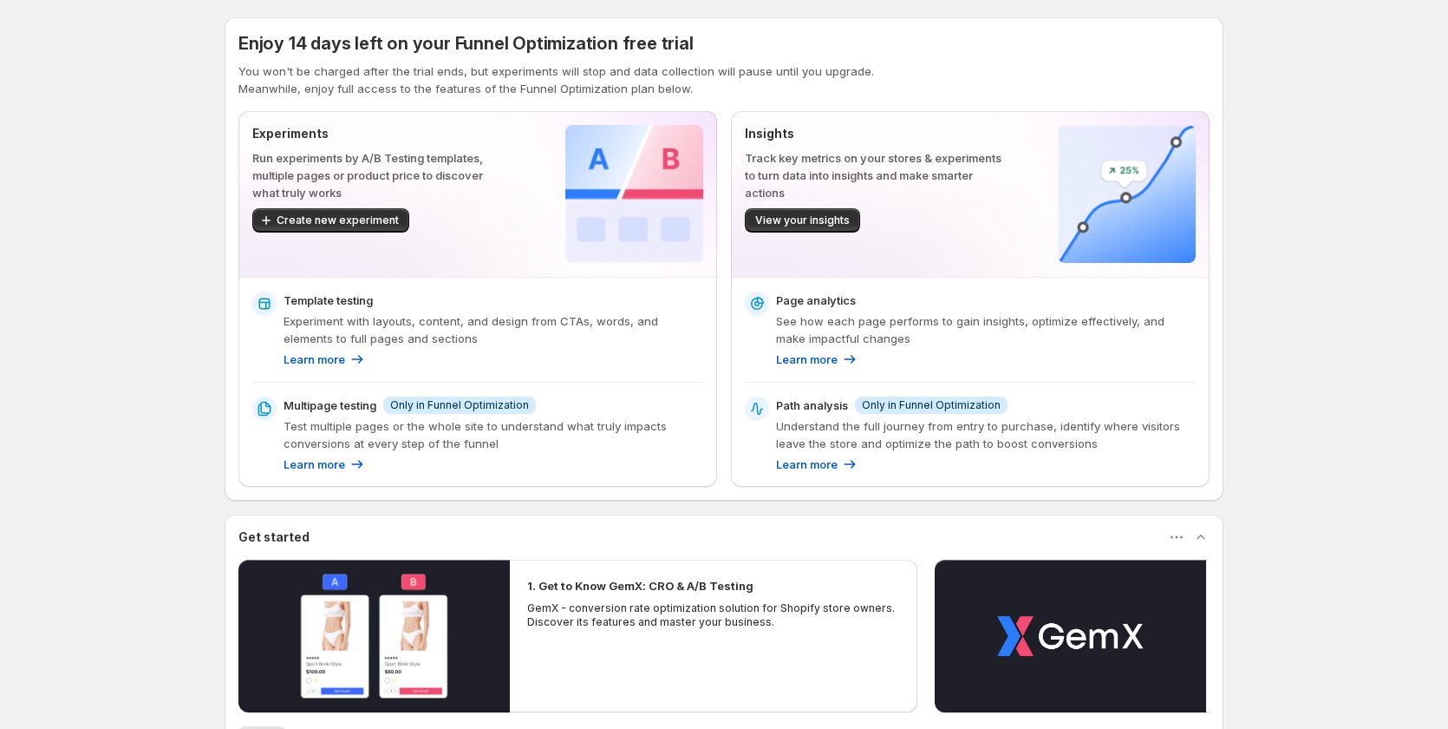
click at [356, 412] on p "Multipage testing" at bounding box center [330, 404] width 93 height 17
click at [288, 214] on span "Create new experiment" at bounding box center [338, 220] width 122 height 14
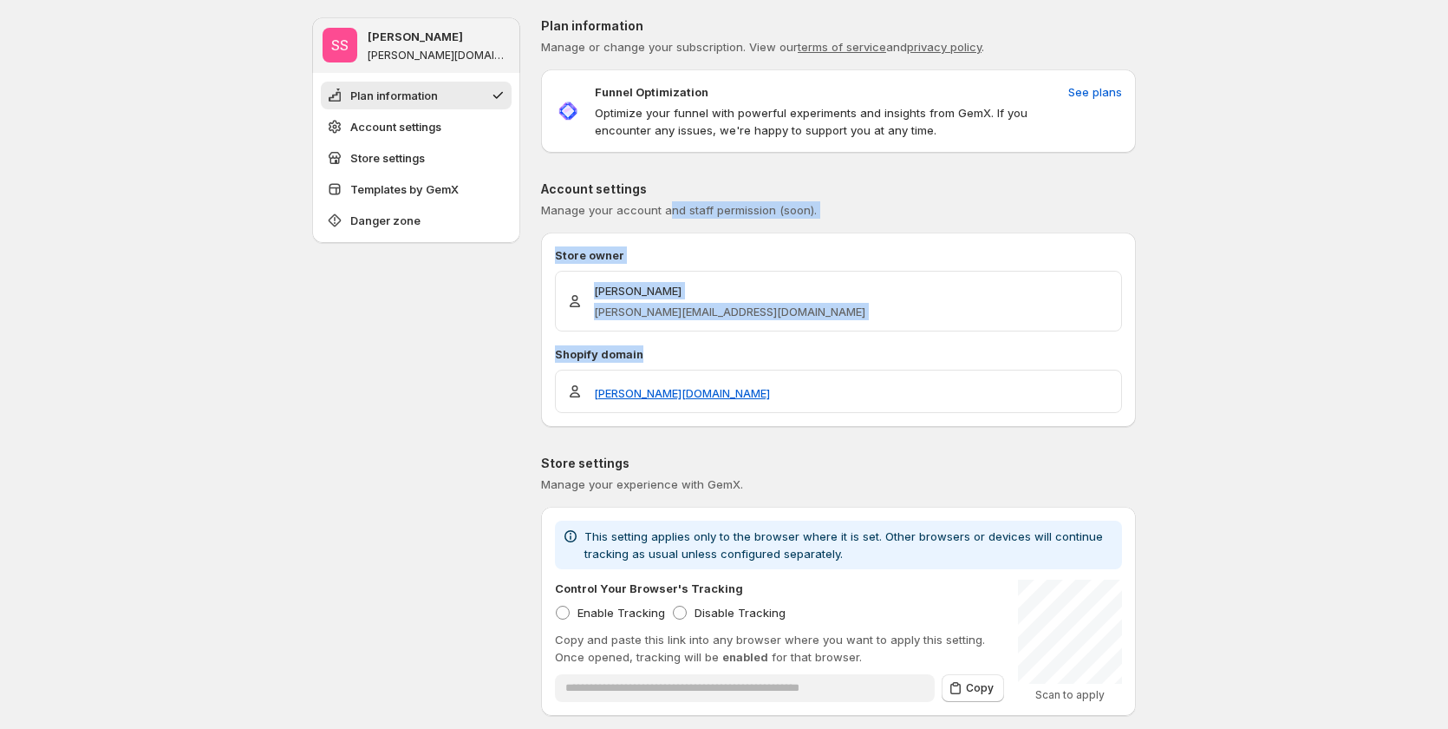
drag, startPoint x: 762, startPoint y: 350, endPoint x: 671, endPoint y: 210, distance: 167.4
click at [671, 210] on div "Account settings Manage your account and staff permission (soon). Store owner S…" at bounding box center [838, 303] width 595 height 246
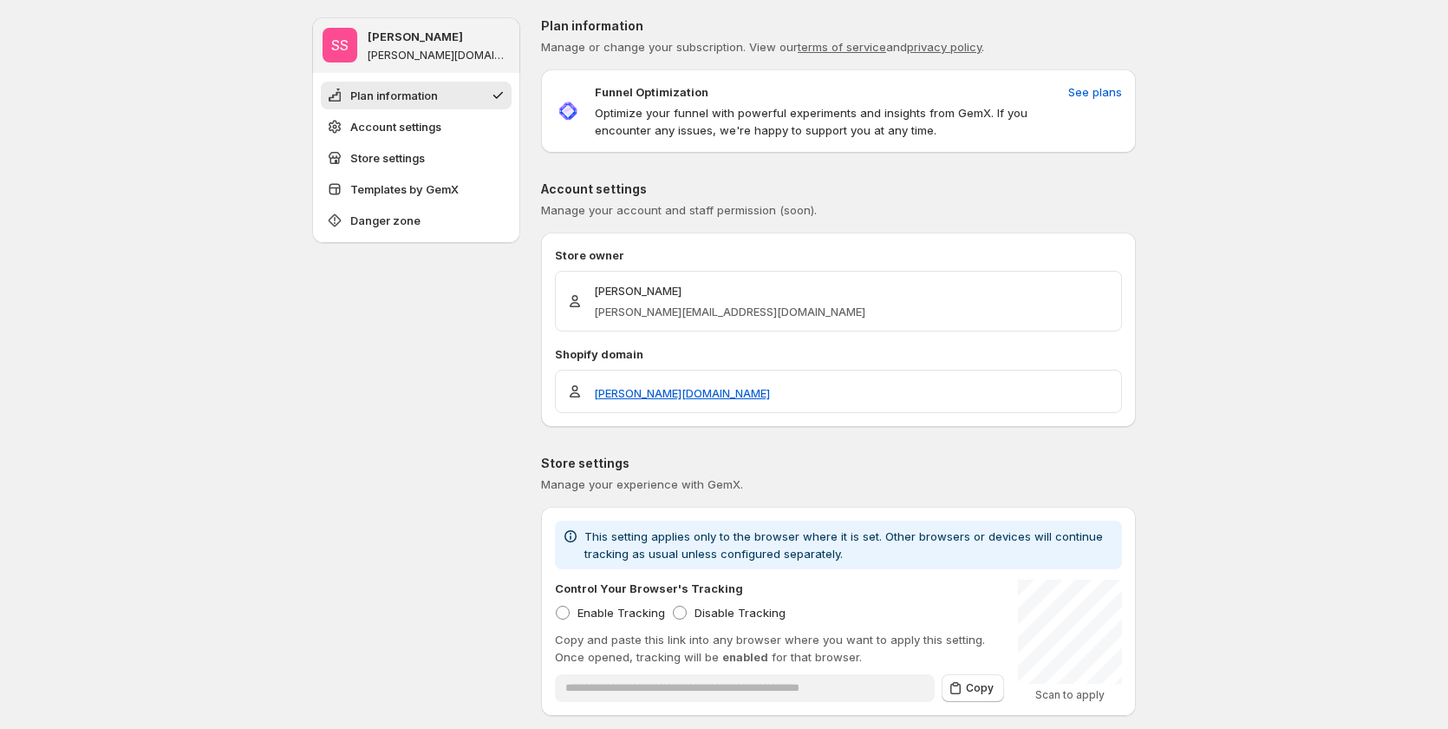
drag, startPoint x: 383, startPoint y: 494, endPoint x: 666, endPoint y: 297, distance: 345.0
click at [1098, 87] on span "See plans" at bounding box center [1096, 91] width 54 height 17
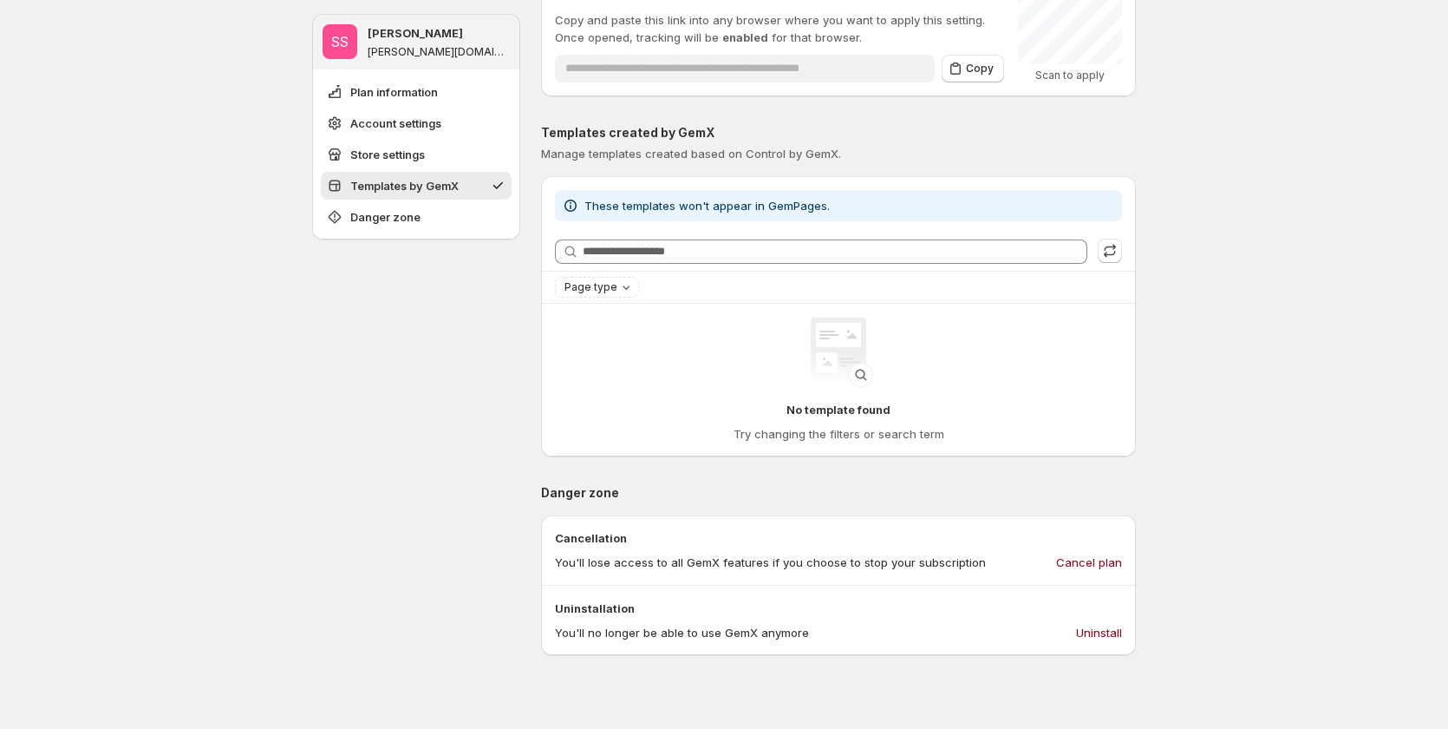
scroll to position [694, 0]
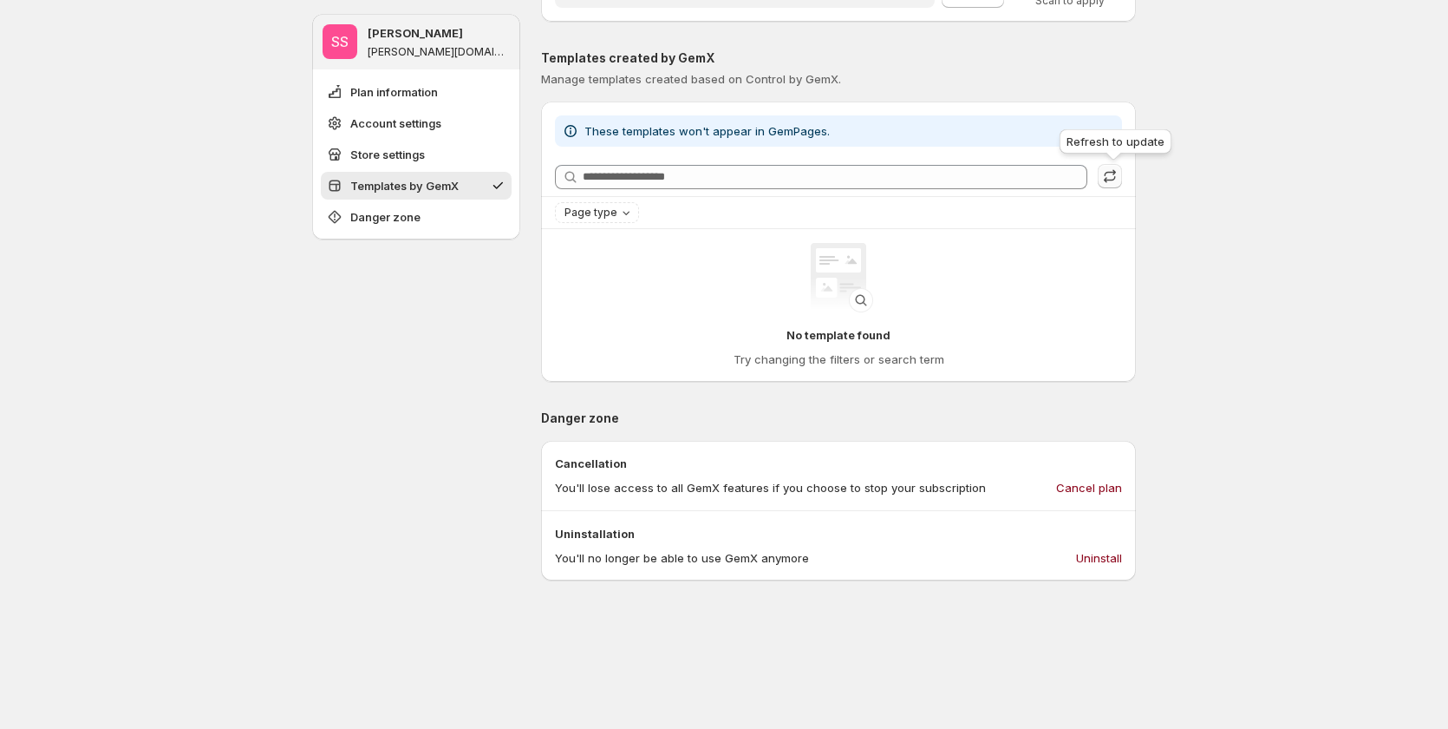
click at [1110, 180] on icon "button" at bounding box center [1109, 179] width 11 height 6
click at [1110, 180] on span at bounding box center [1110, 176] width 24 height 25
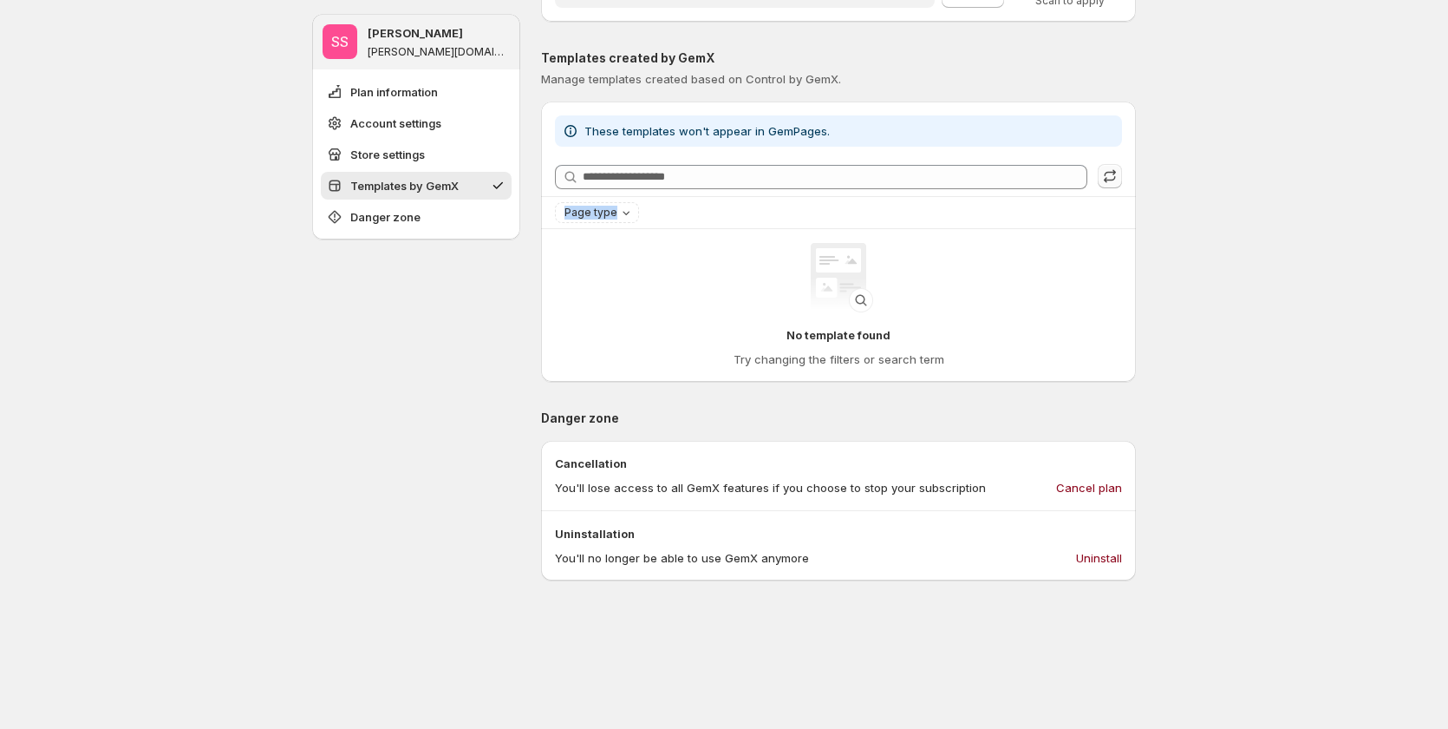
click at [1110, 180] on icon "button" at bounding box center [1109, 179] width 11 height 6
click at [1317, 265] on div "**********" at bounding box center [724, 222] width 1448 height 1832
click at [605, 205] on div "Page type" at bounding box center [599, 212] width 72 height 17
click at [1223, 306] on div "**********" at bounding box center [724, 222] width 1448 height 1832
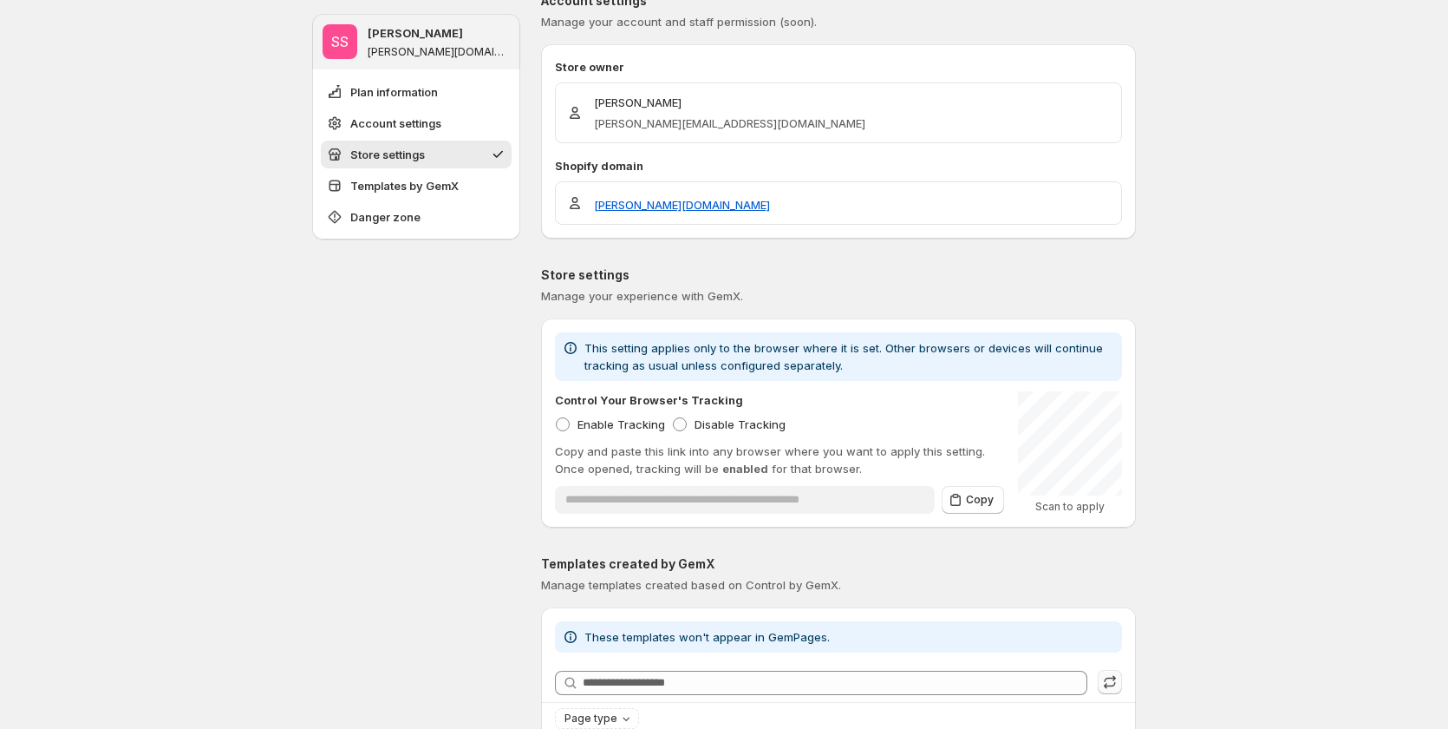
scroll to position [0, 0]
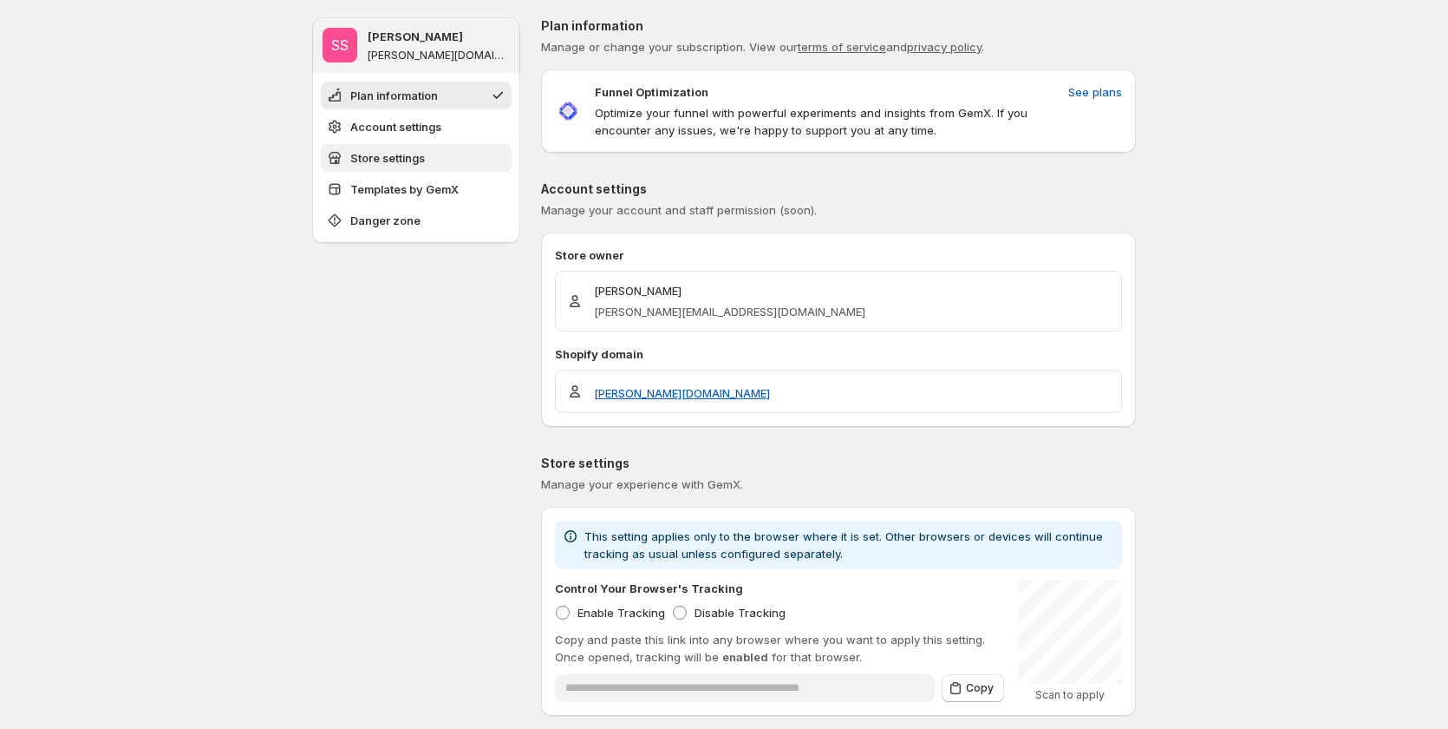
click at [385, 147] on button "Store settings" at bounding box center [416, 158] width 191 height 28
click at [414, 128] on span "Account settings" at bounding box center [395, 126] width 91 height 17
click at [379, 226] on span "Danger zone" at bounding box center [385, 220] width 70 height 17
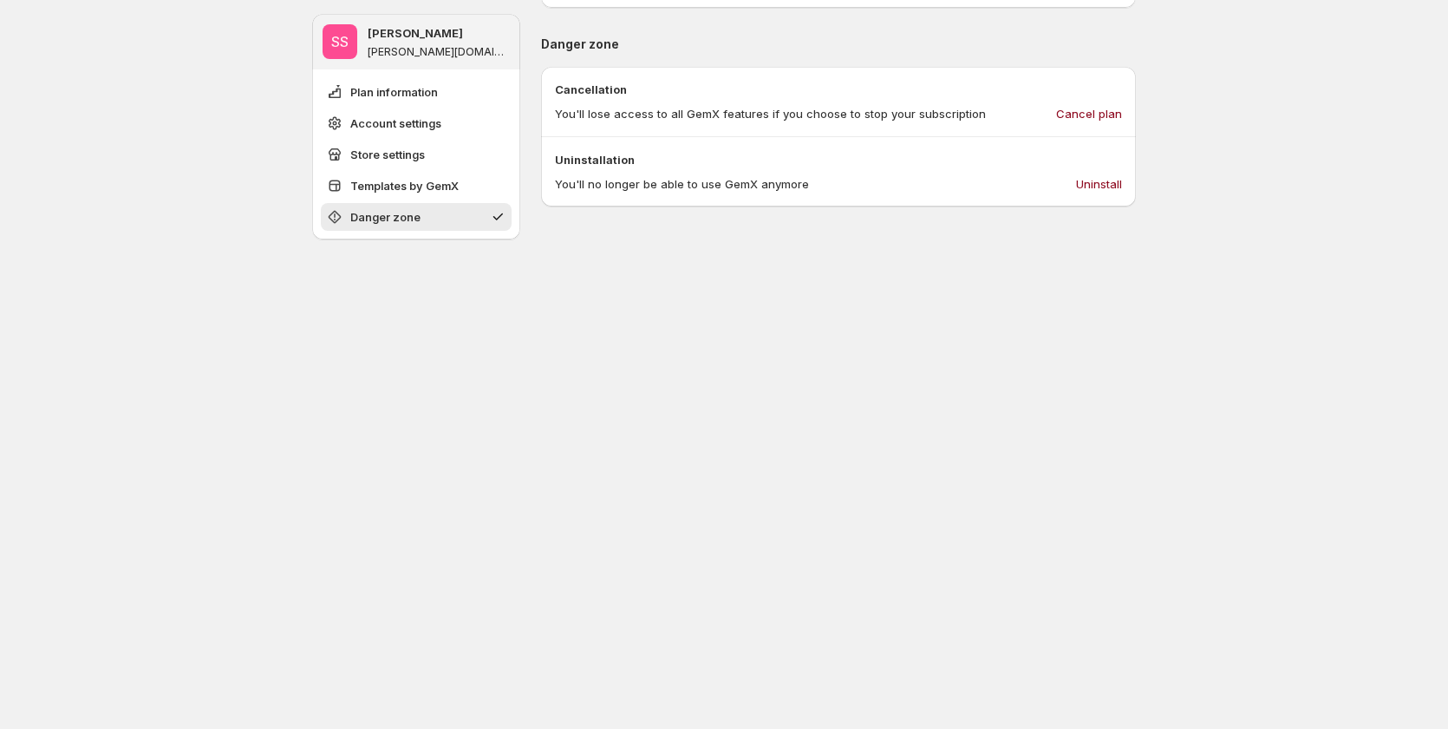
scroll to position [1086, 0]
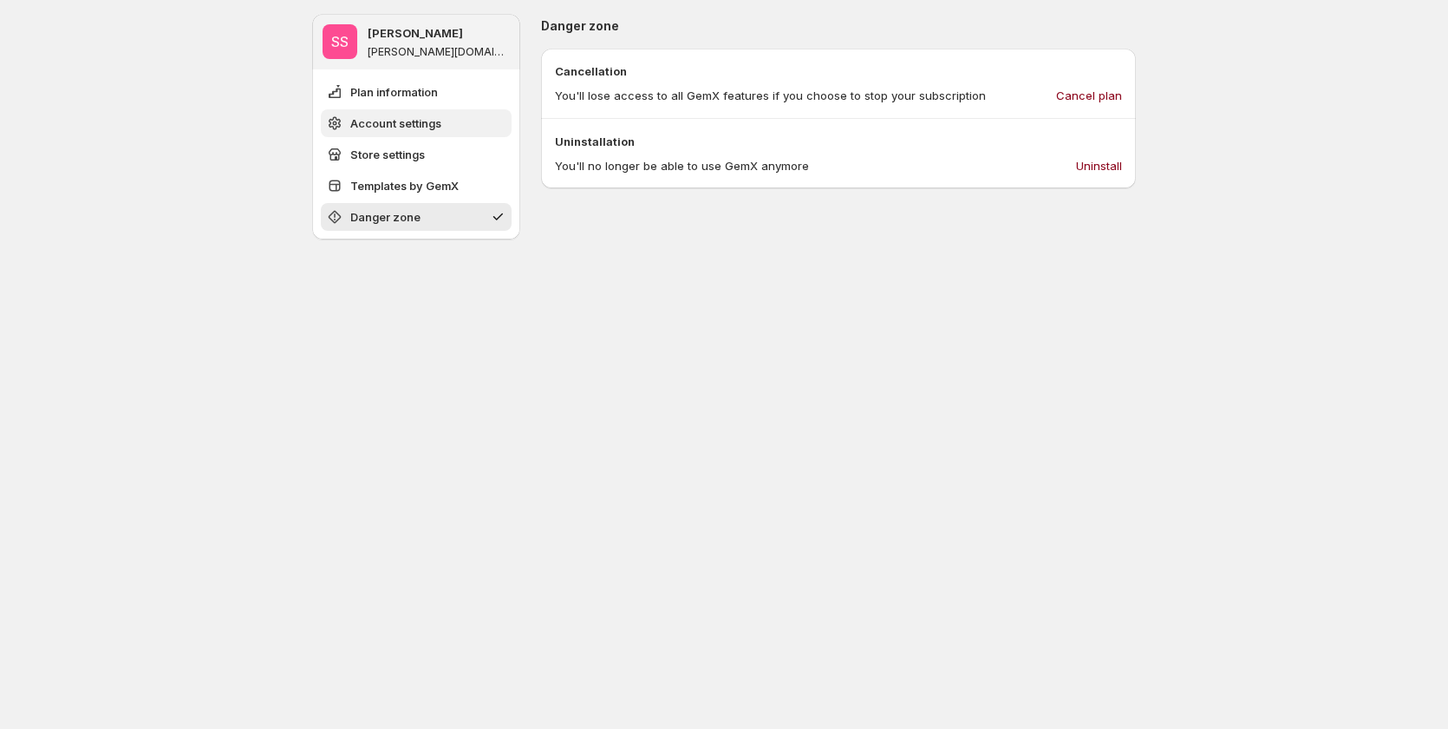
click at [387, 129] on span "Account settings" at bounding box center [395, 122] width 91 height 17
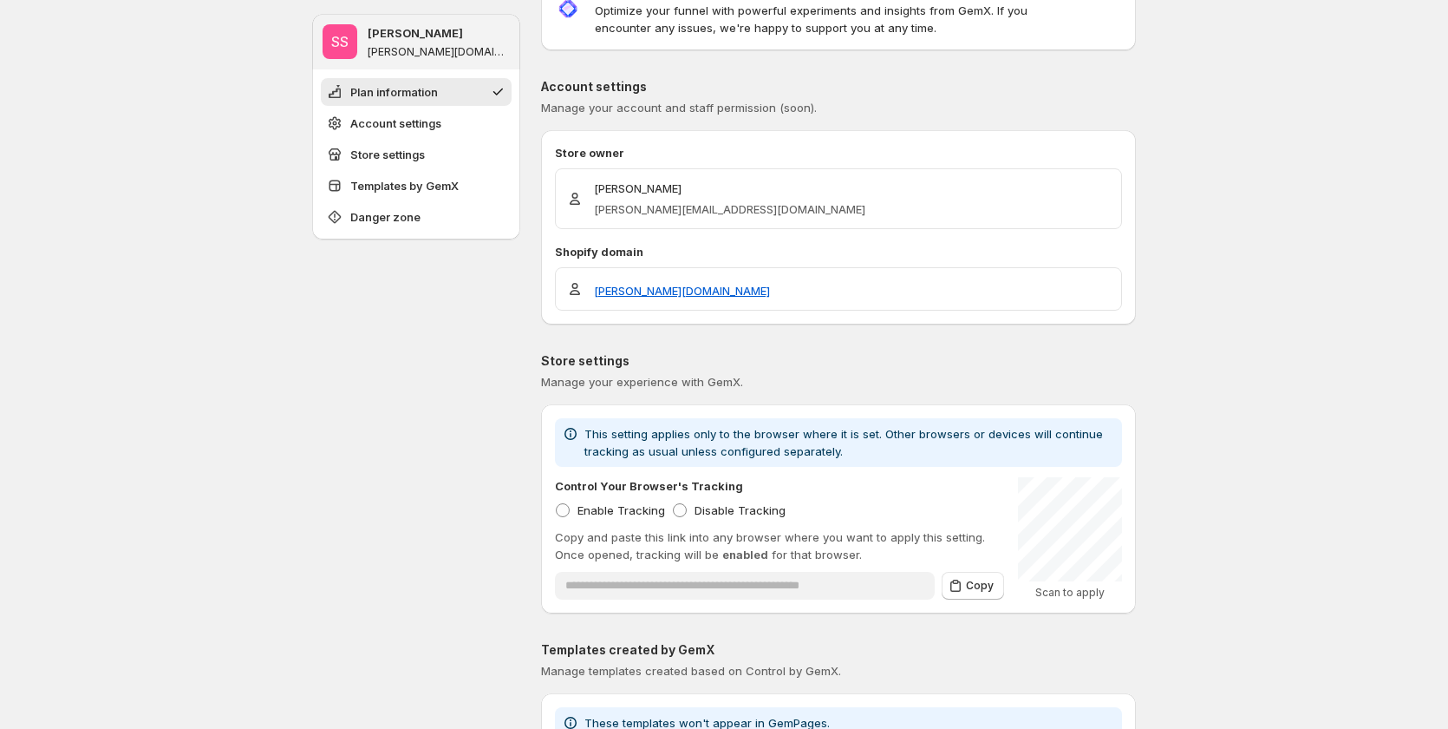
scroll to position [0, 0]
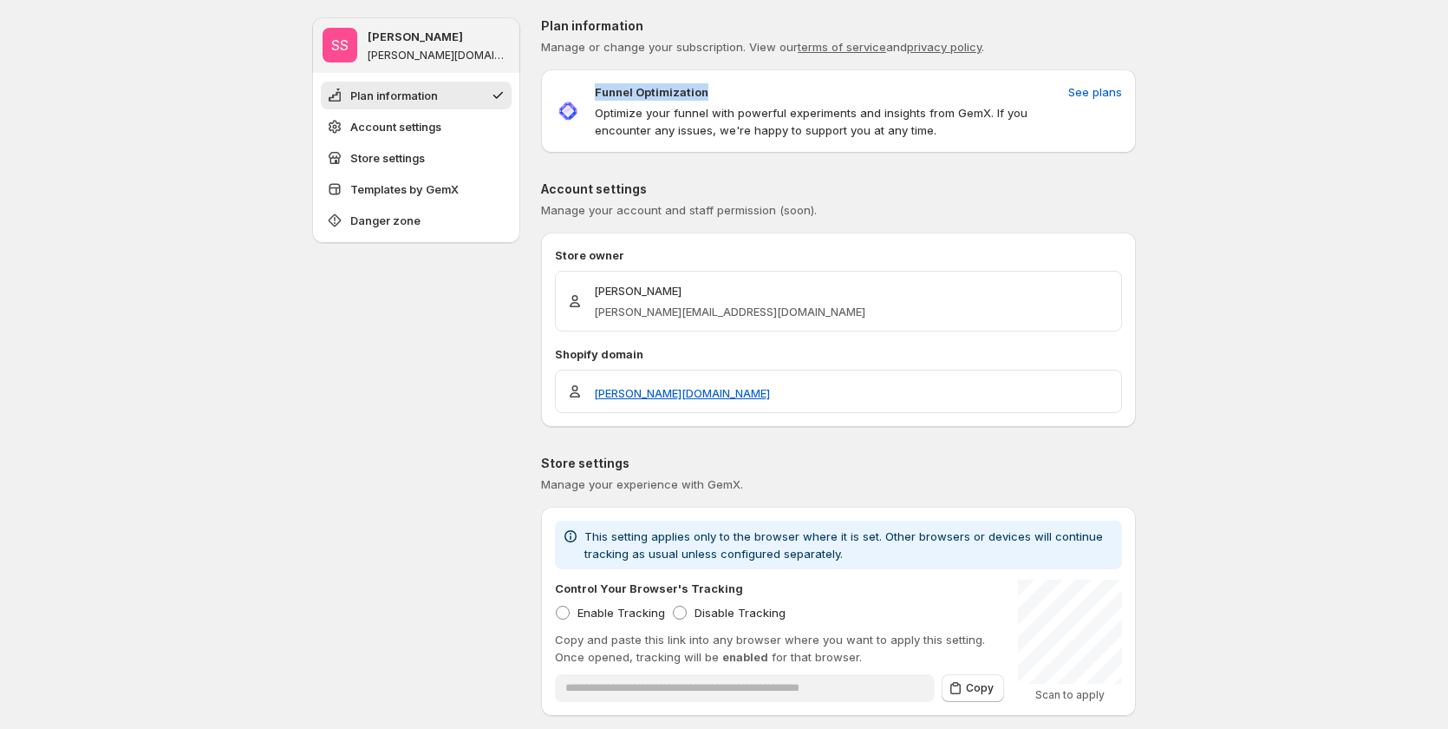
drag, startPoint x: 598, startPoint y: 98, endPoint x: 707, endPoint y: 89, distance: 108.8
click at [707, 89] on div "Funnel Optimization Optimize your funnel with powerful experiments and insights…" at bounding box center [808, 111] width 507 height 56
click at [1112, 88] on span "See plans" at bounding box center [1096, 91] width 54 height 17
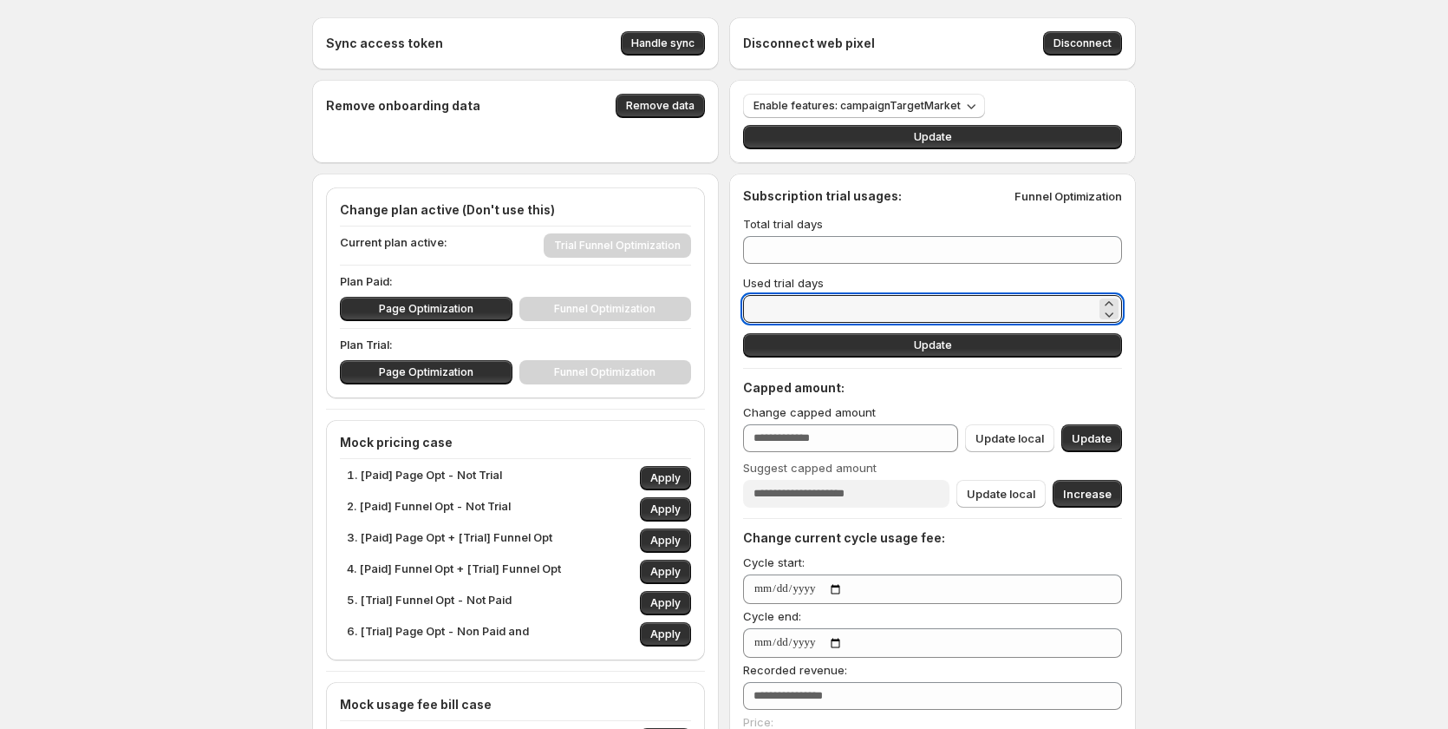
drag, startPoint x: 789, startPoint y: 307, endPoint x: 735, endPoint y: 312, distance: 54.9
type input "*"
type input "**"
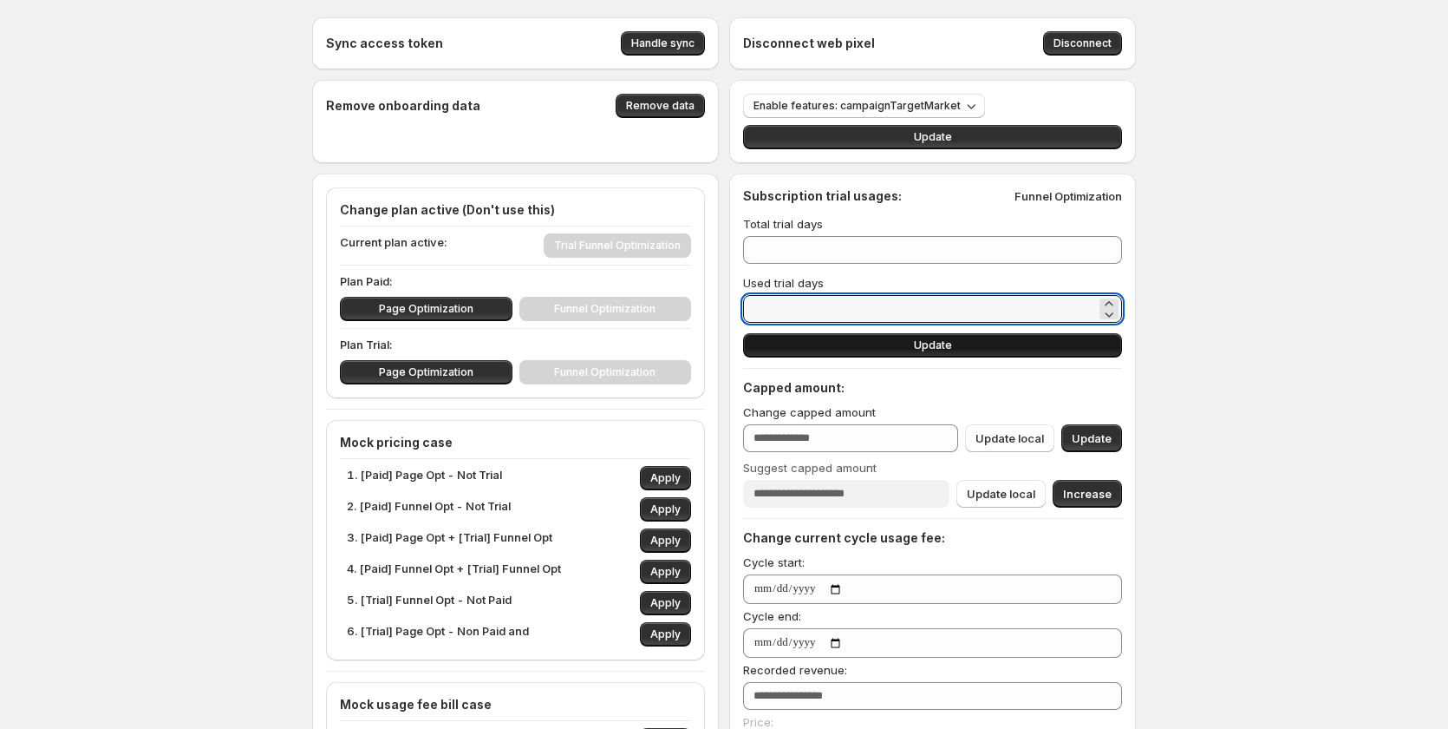
click at [889, 349] on button "Update" at bounding box center [932, 345] width 379 height 24
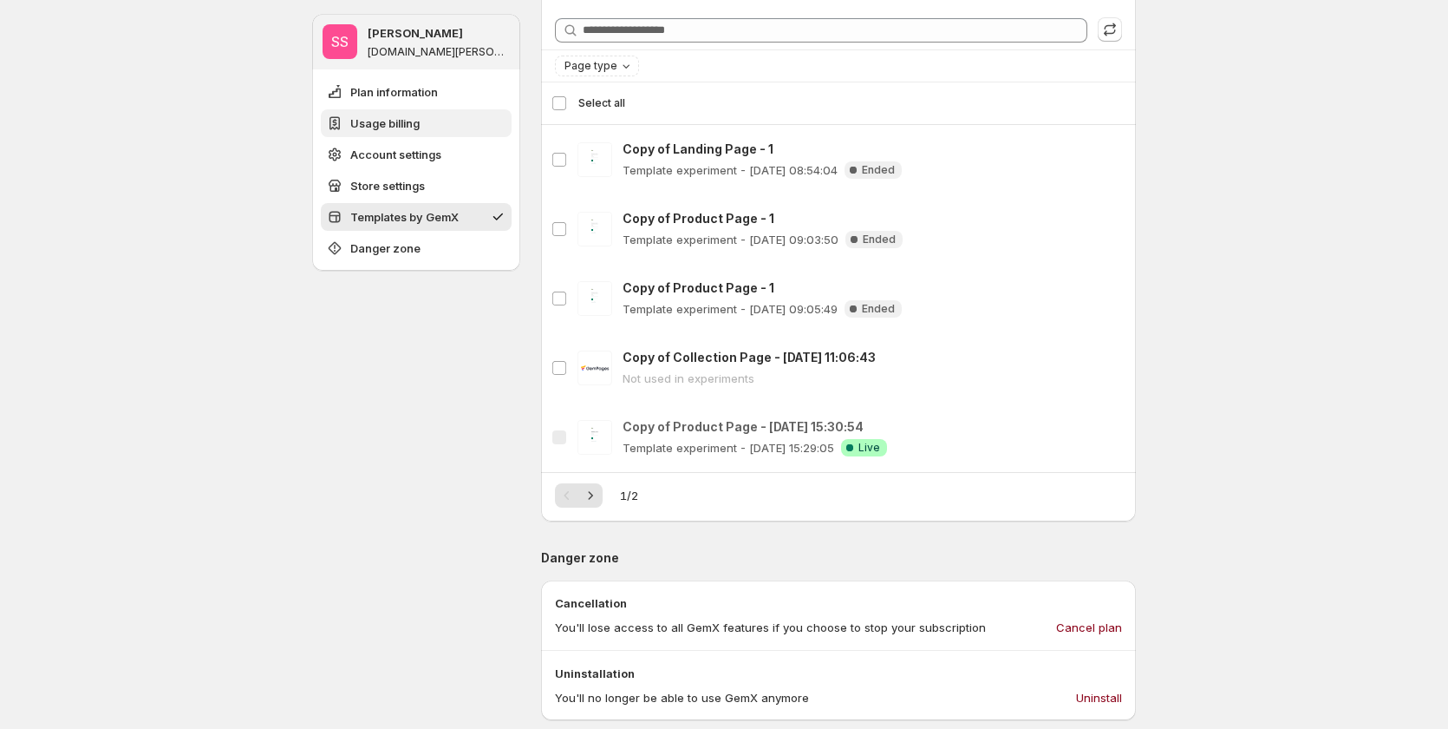
click at [425, 128] on button "Usage billing" at bounding box center [416, 123] width 191 height 28
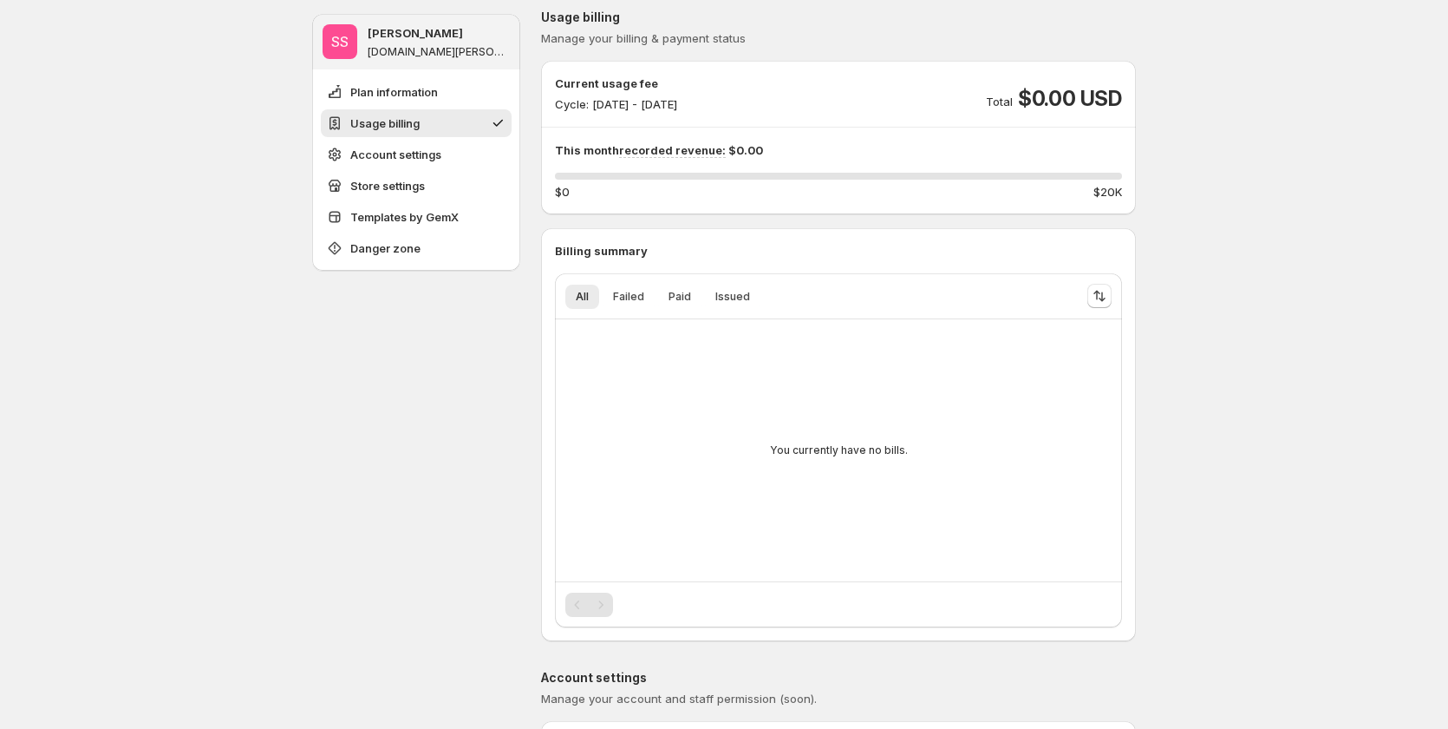
scroll to position [163, 0]
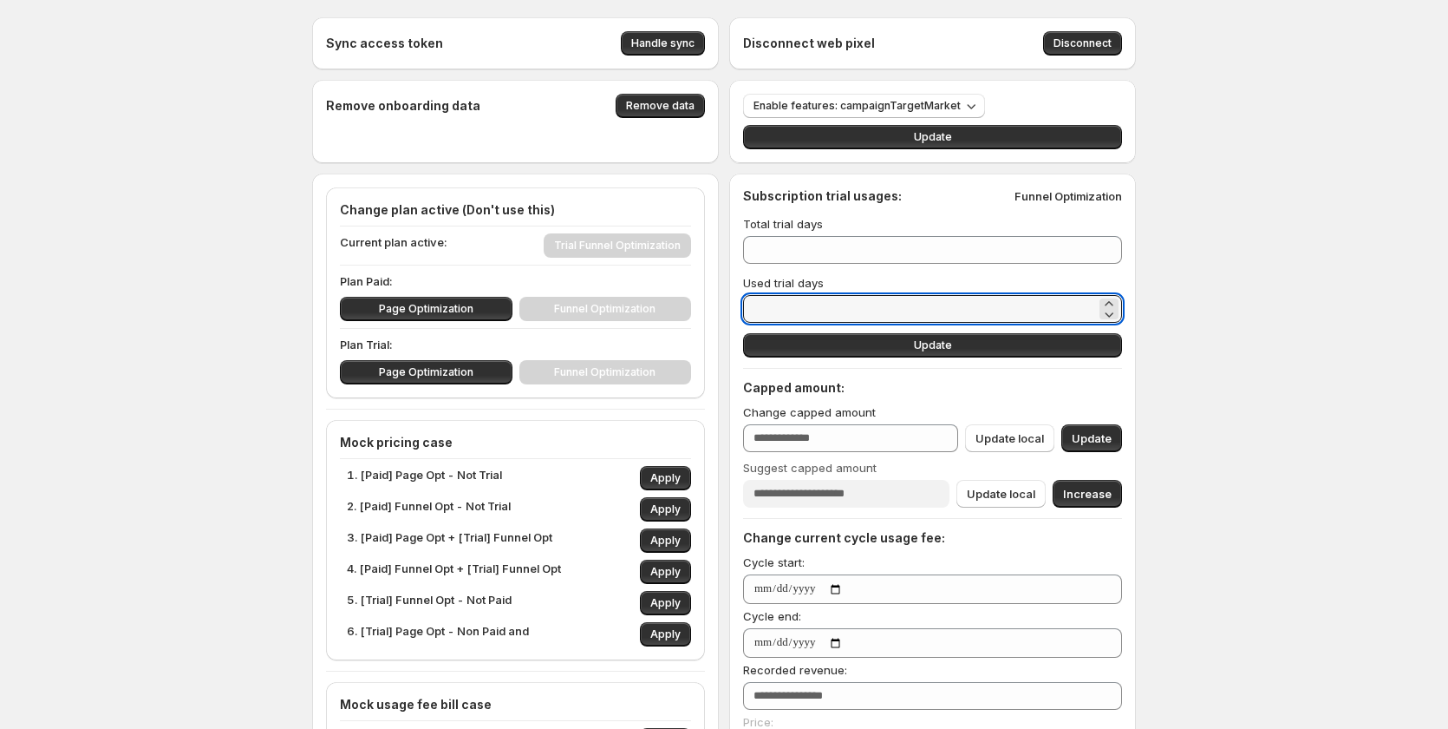
drag, startPoint x: 862, startPoint y: 308, endPoint x: 663, endPoint y: 308, distance: 199.5
click at [663, 308] on div "Sync access token Handle sync Disconnect web pixel Disconnect Remove onboarding…" at bounding box center [724, 670] width 824 height 1306
click at [1112, 300] on icon at bounding box center [1109, 303] width 17 height 17
type input "*"
click at [1112, 300] on icon at bounding box center [1109, 303] width 17 height 17
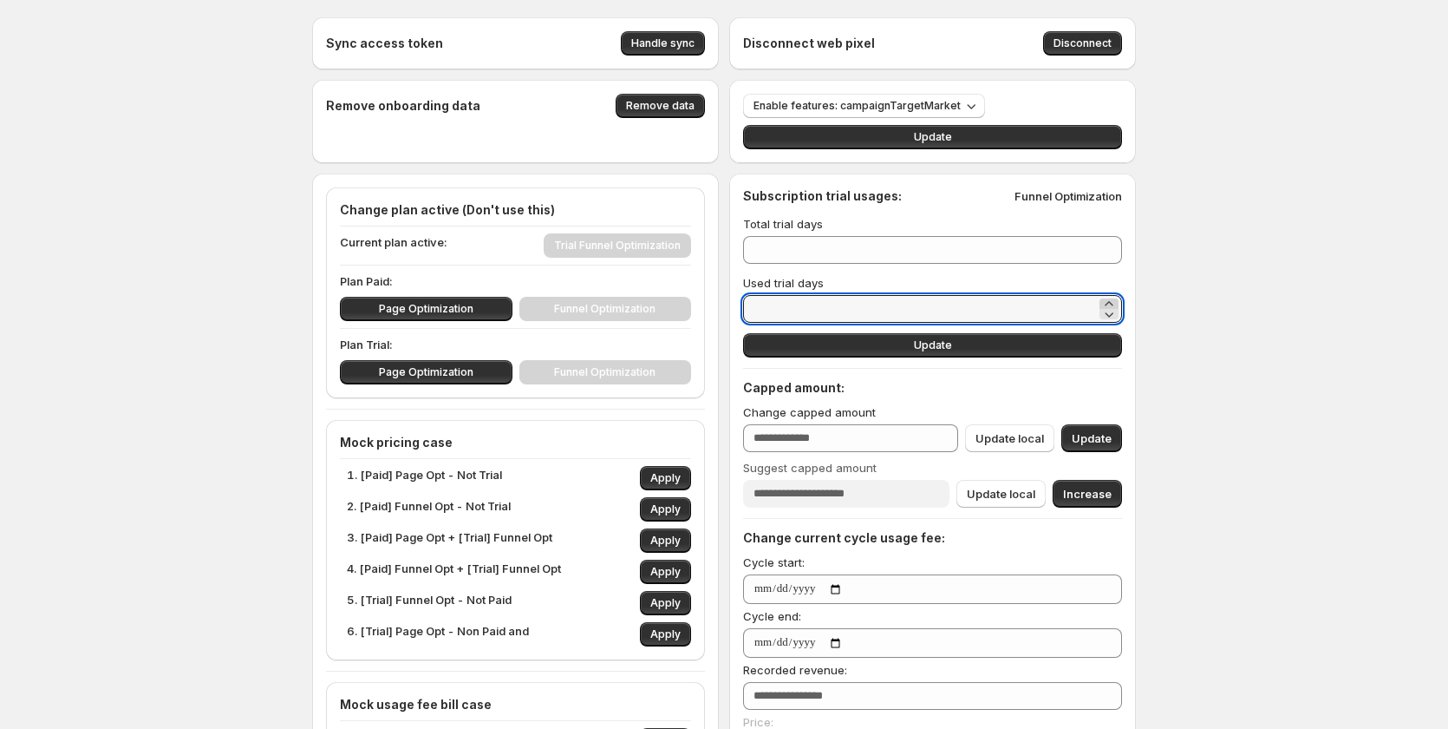
type input "*"
click at [1112, 300] on icon at bounding box center [1109, 303] width 17 height 17
type input "*"
click at [1112, 300] on icon at bounding box center [1109, 303] width 17 height 17
type input "*"
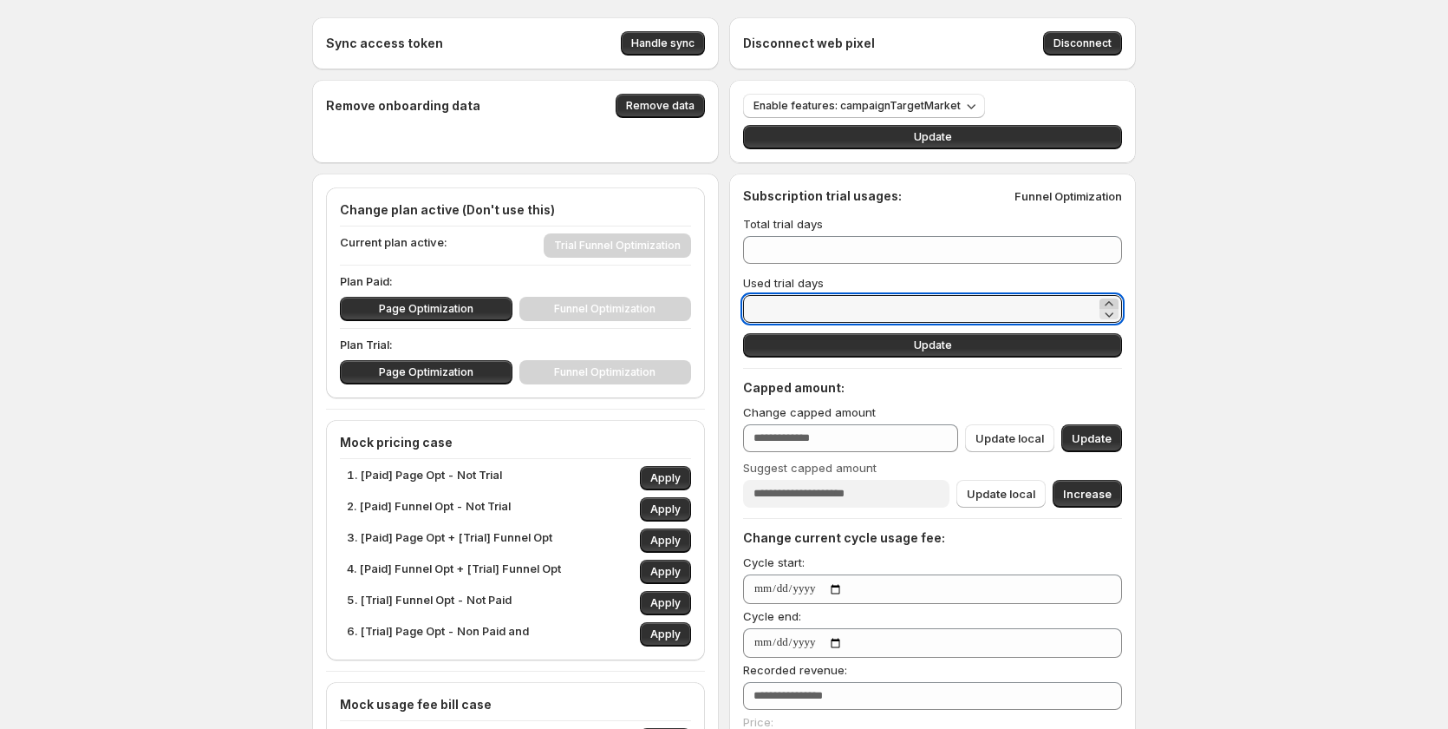
click at [1112, 300] on icon at bounding box center [1109, 303] width 17 height 17
type input "*"
click at [1112, 300] on icon at bounding box center [1109, 303] width 17 height 17
type input "*"
click at [1113, 302] on icon at bounding box center [1109, 303] width 8 height 4
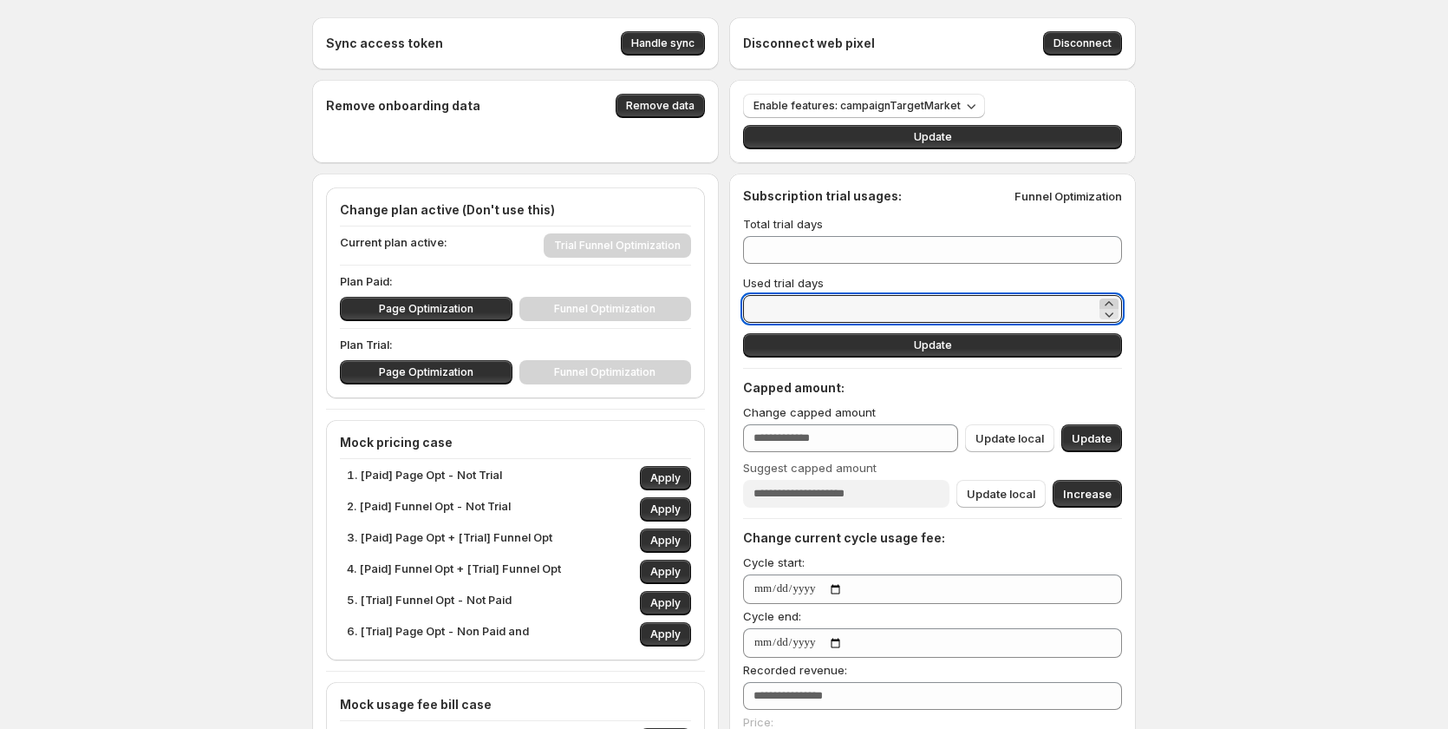
type input "*"
click at [1113, 302] on icon at bounding box center [1109, 303] width 8 height 4
type input "*"
click at [1113, 302] on icon at bounding box center [1109, 303] width 8 height 4
type input "*"
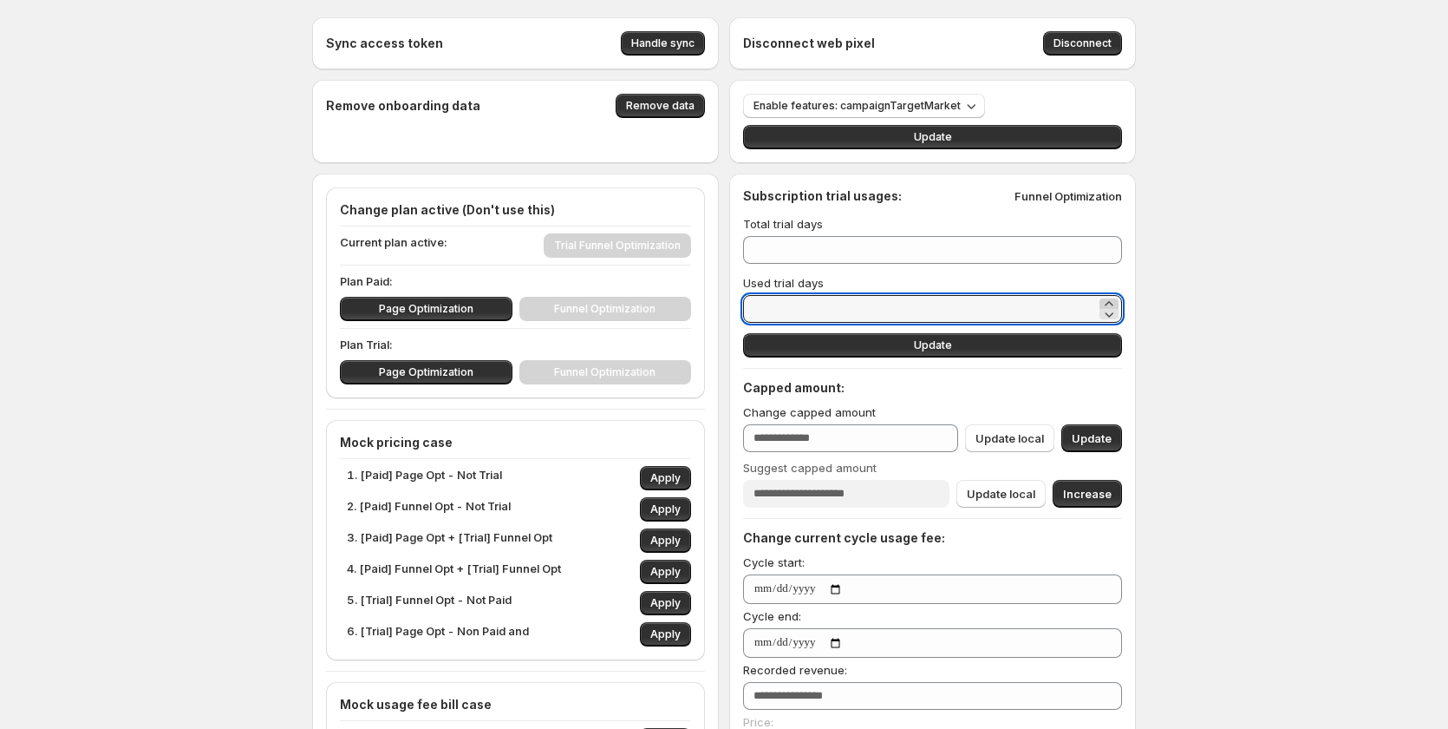
click at [1113, 302] on icon at bounding box center [1109, 303] width 8 height 4
type input "**"
click at [1113, 302] on icon at bounding box center [1109, 303] width 8 height 4
type input "**"
click at [1113, 302] on icon at bounding box center [1109, 303] width 8 height 4
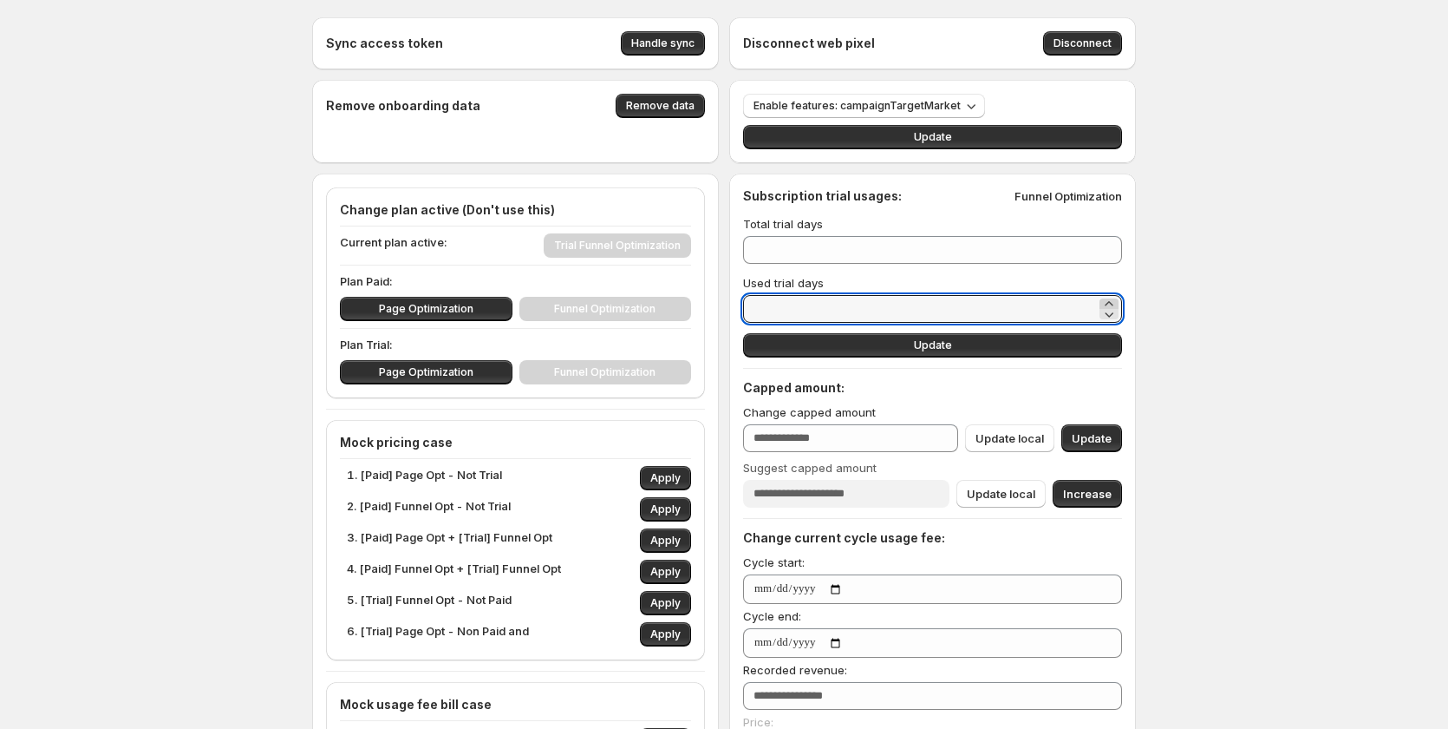
type input "**"
click at [1113, 302] on icon at bounding box center [1109, 303] width 8 height 4
type input "**"
click at [1113, 302] on icon at bounding box center [1109, 303] width 8 height 4
type input "**"
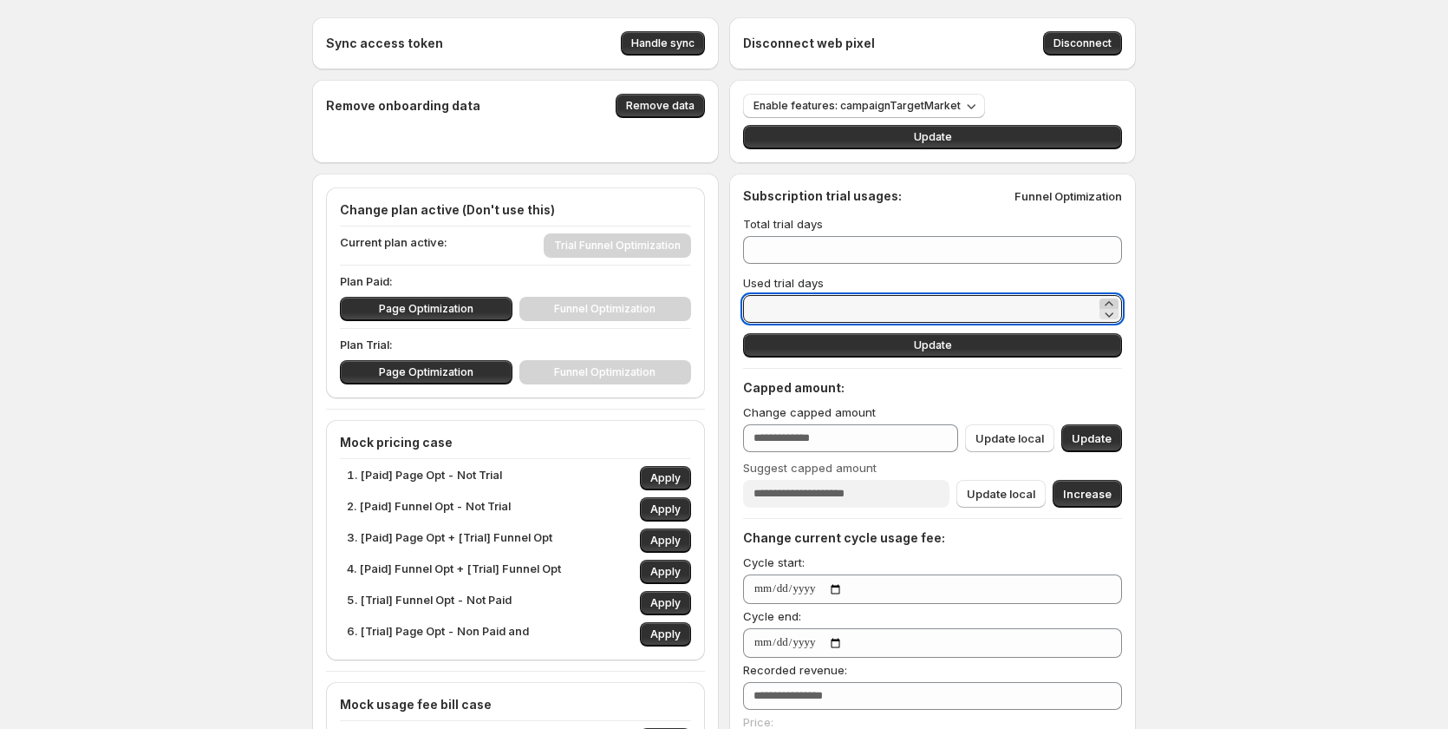
click at [1113, 302] on icon at bounding box center [1109, 303] width 8 height 4
type input "**"
click at [1049, 342] on button "Update" at bounding box center [932, 345] width 379 height 24
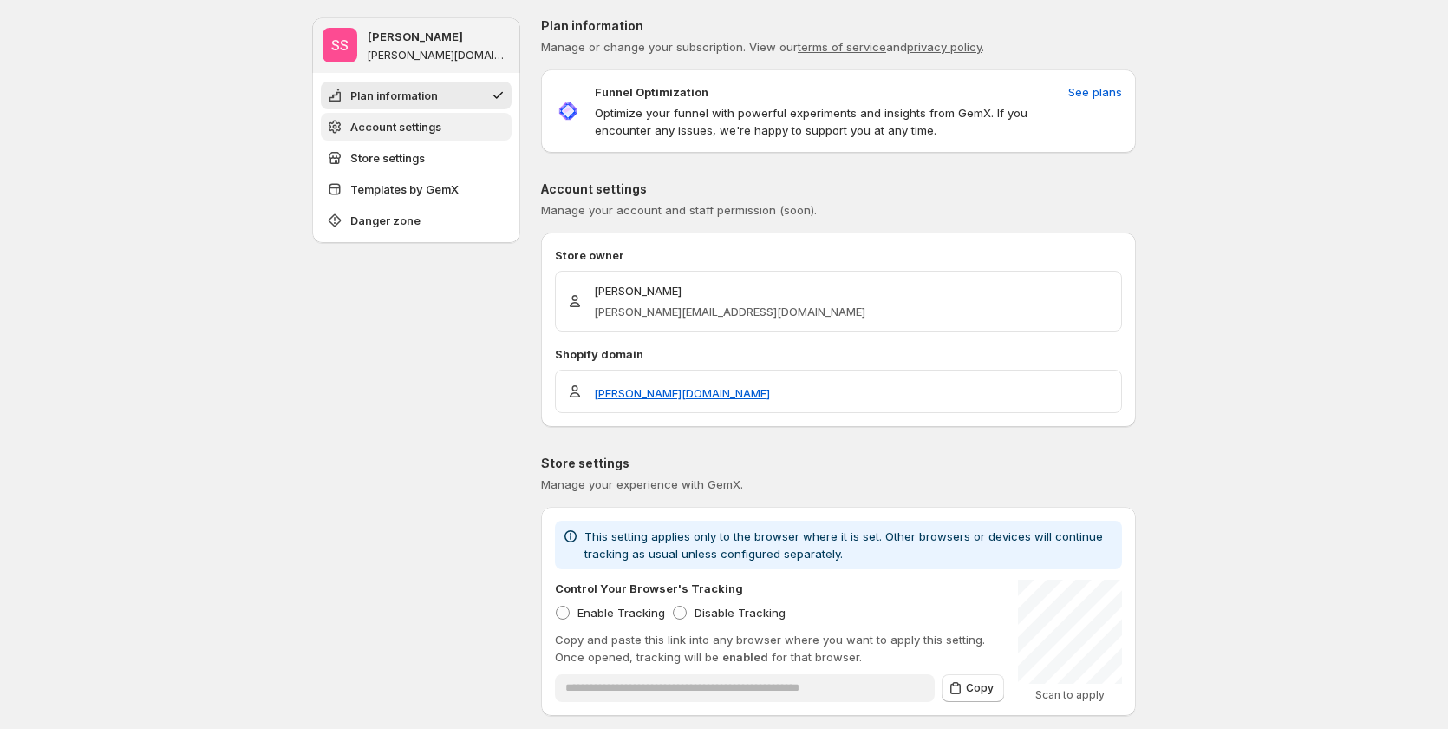
click at [460, 120] on button "Account settings" at bounding box center [416, 127] width 191 height 28
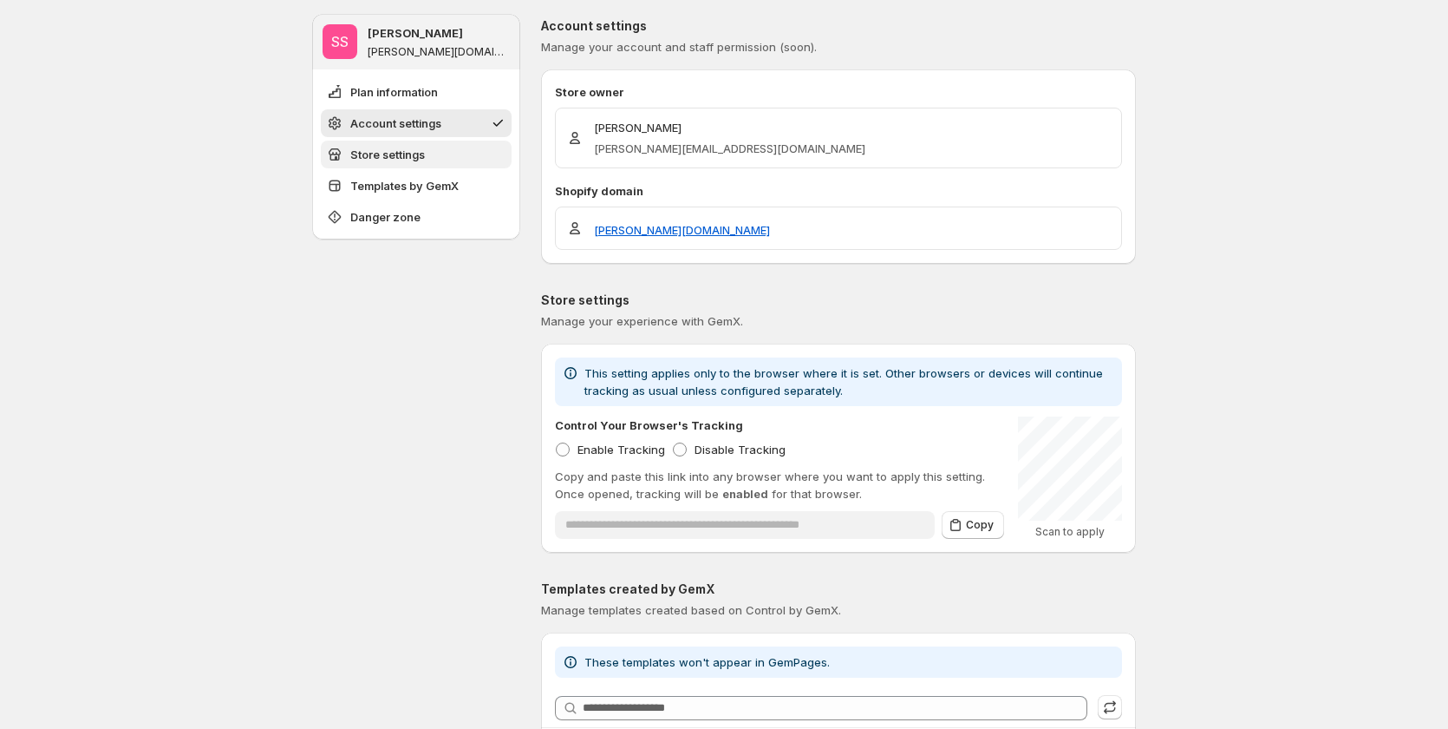
click at [452, 154] on button "Store settings" at bounding box center [416, 155] width 191 height 28
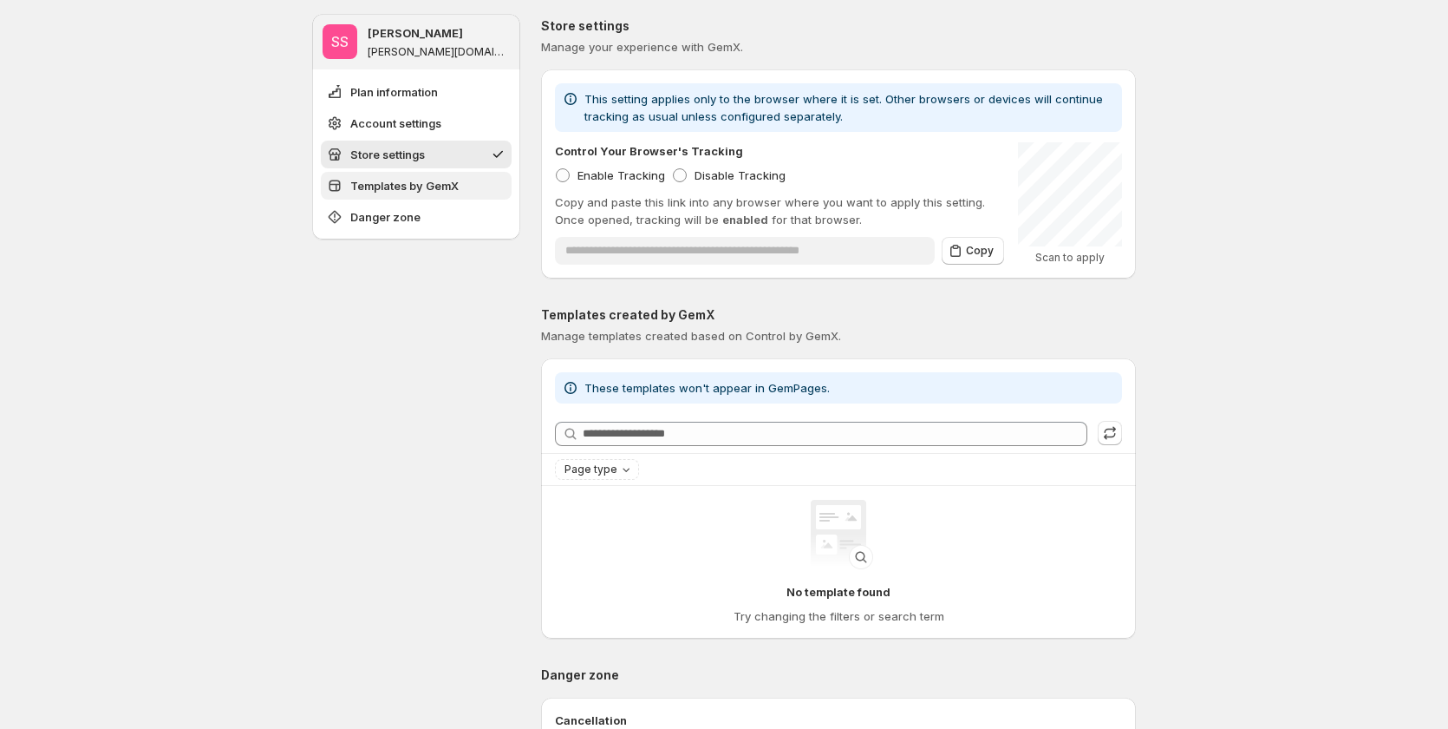
click at [452, 182] on span "Templates by GemX" at bounding box center [404, 185] width 108 height 17
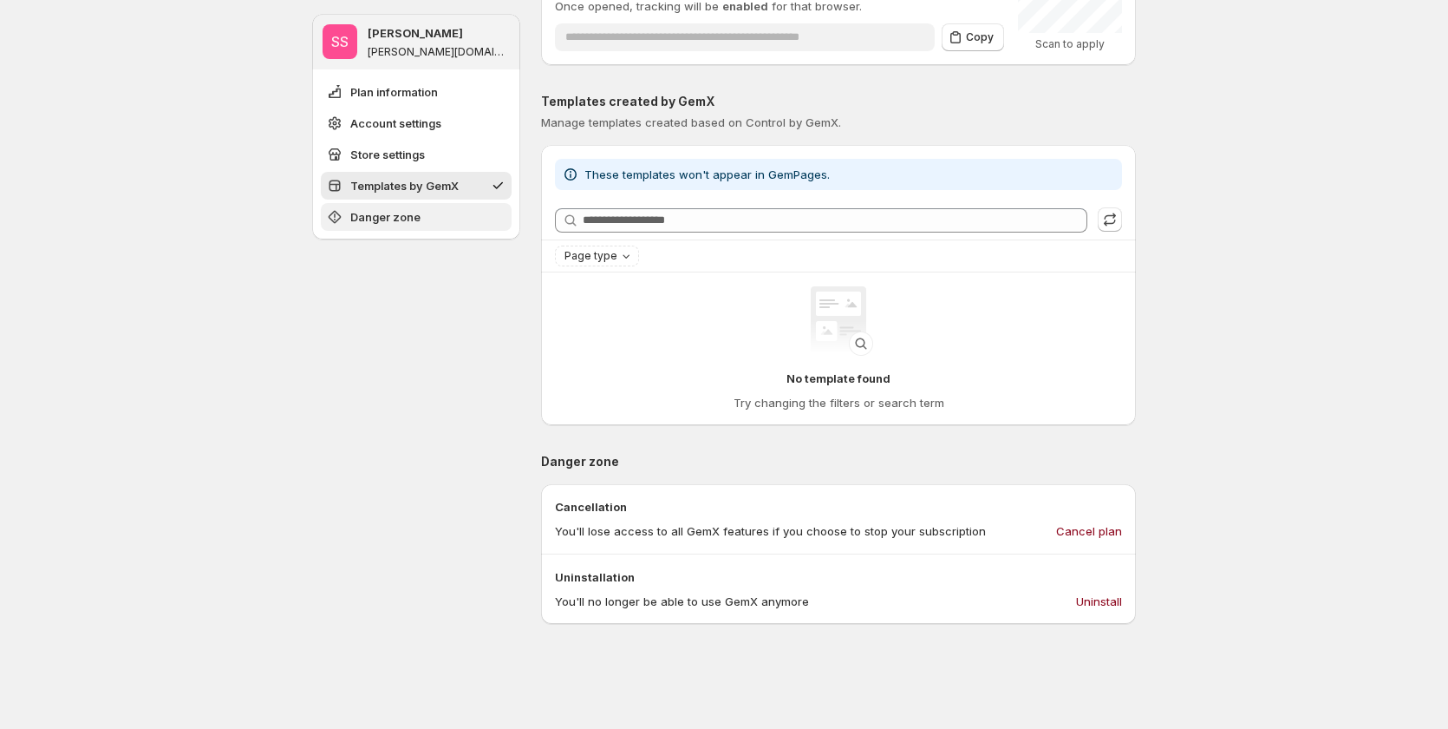
scroll to position [726, 0]
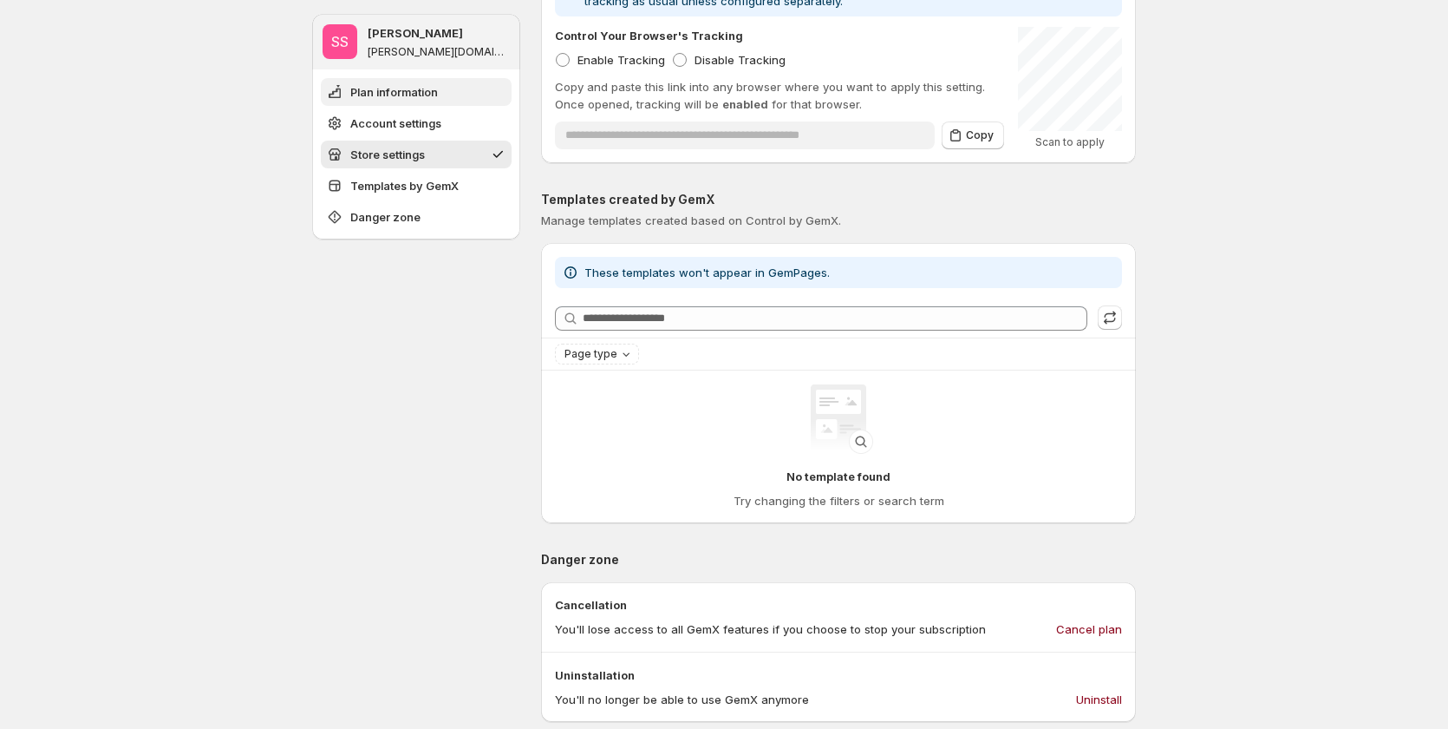
click at [428, 90] on span "Plan information" at bounding box center [394, 91] width 88 height 17
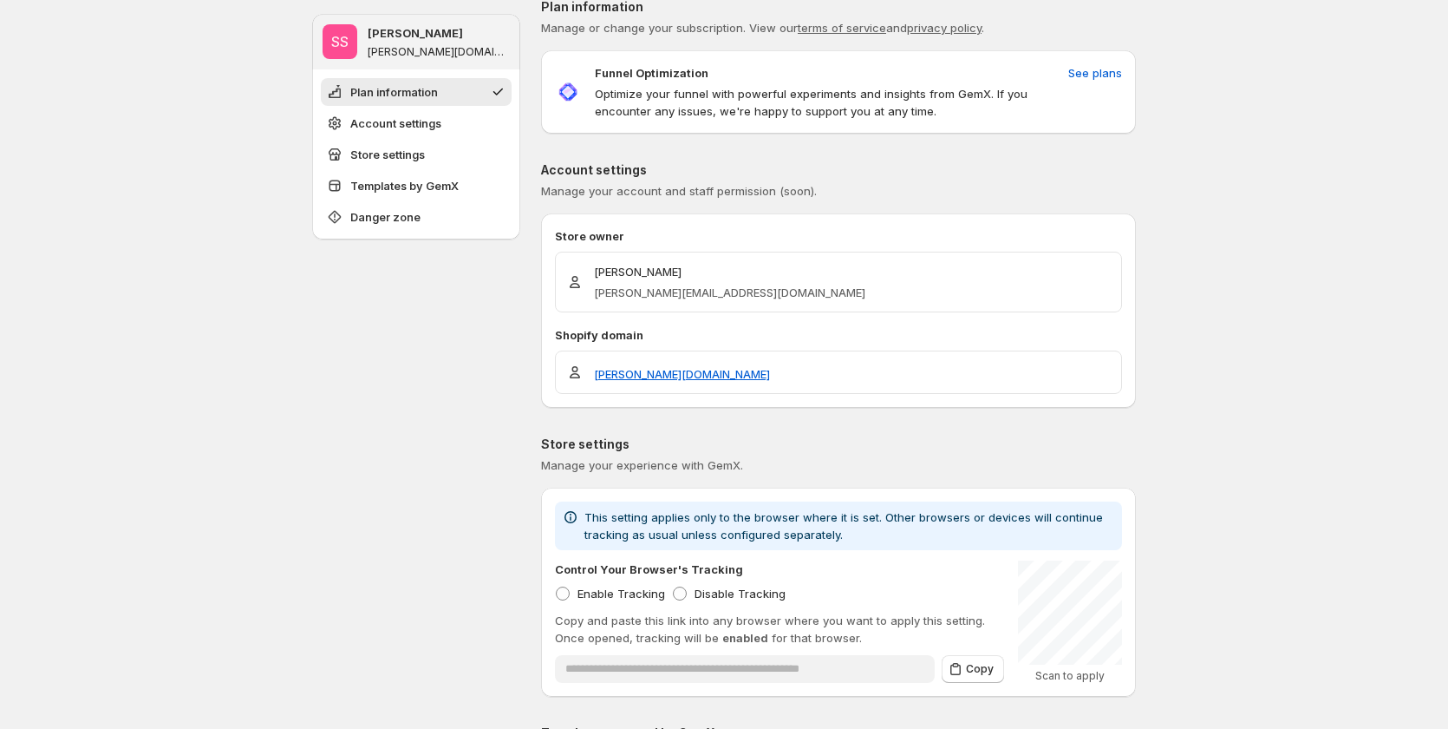
scroll to position [0, 0]
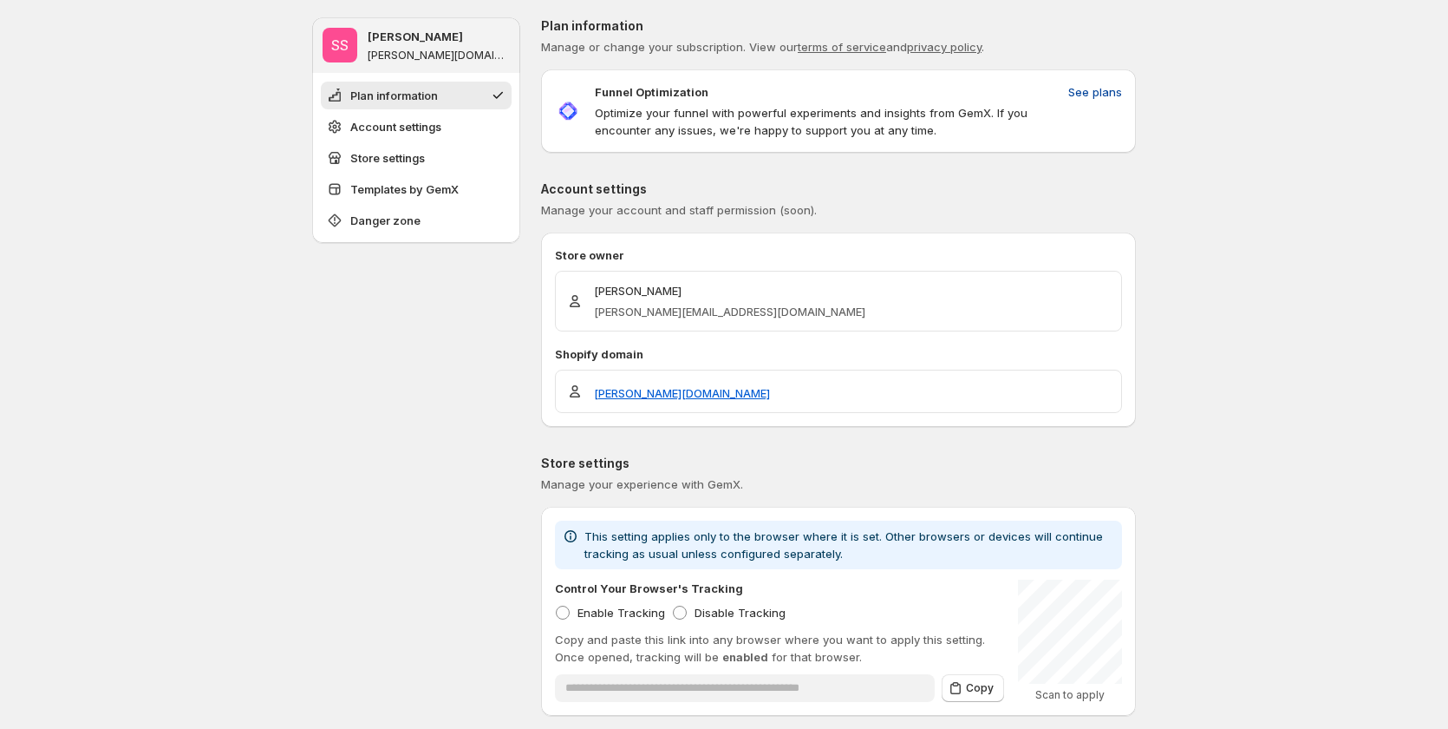
click at [1088, 93] on span "See plans" at bounding box center [1096, 91] width 54 height 17
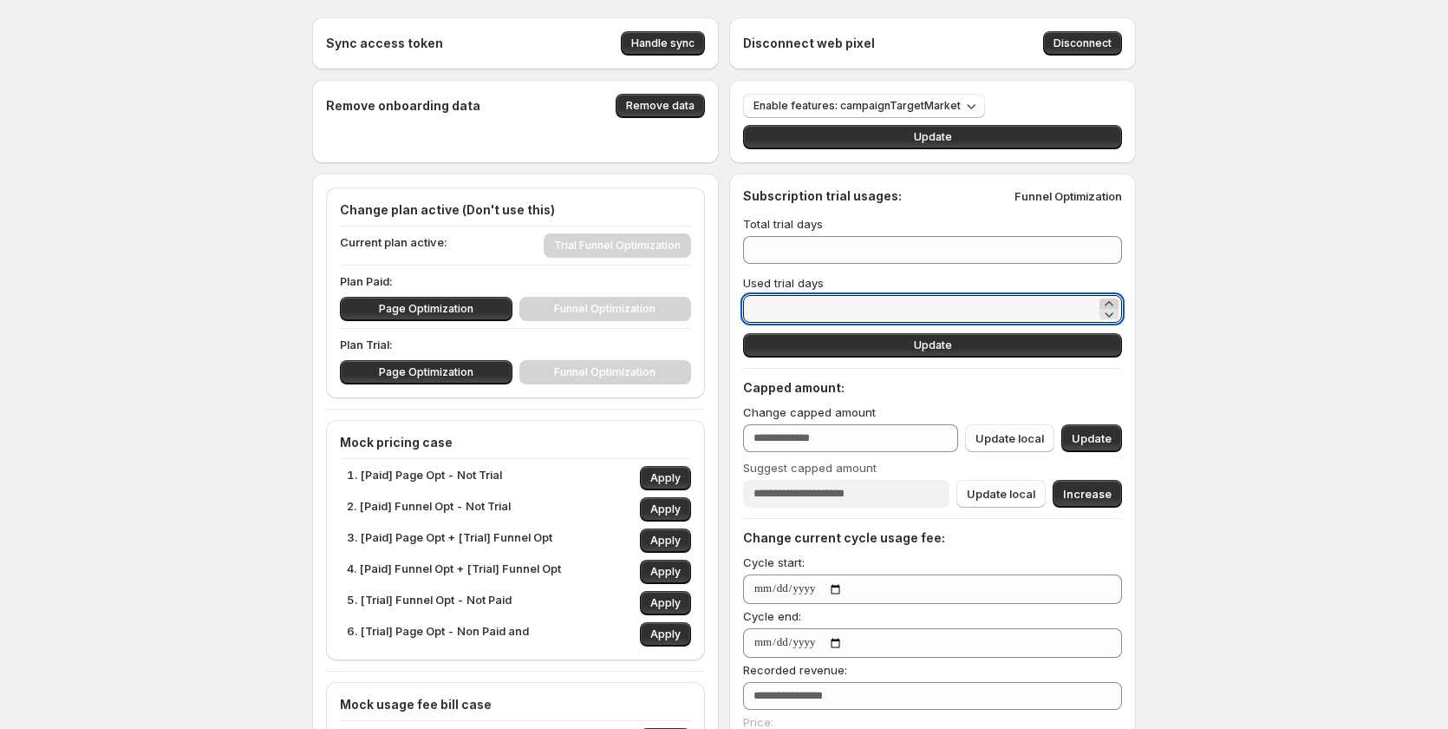
click at [1115, 301] on icon at bounding box center [1109, 303] width 17 height 17
type input "**"
click at [1003, 351] on button "Update" at bounding box center [932, 345] width 379 height 24
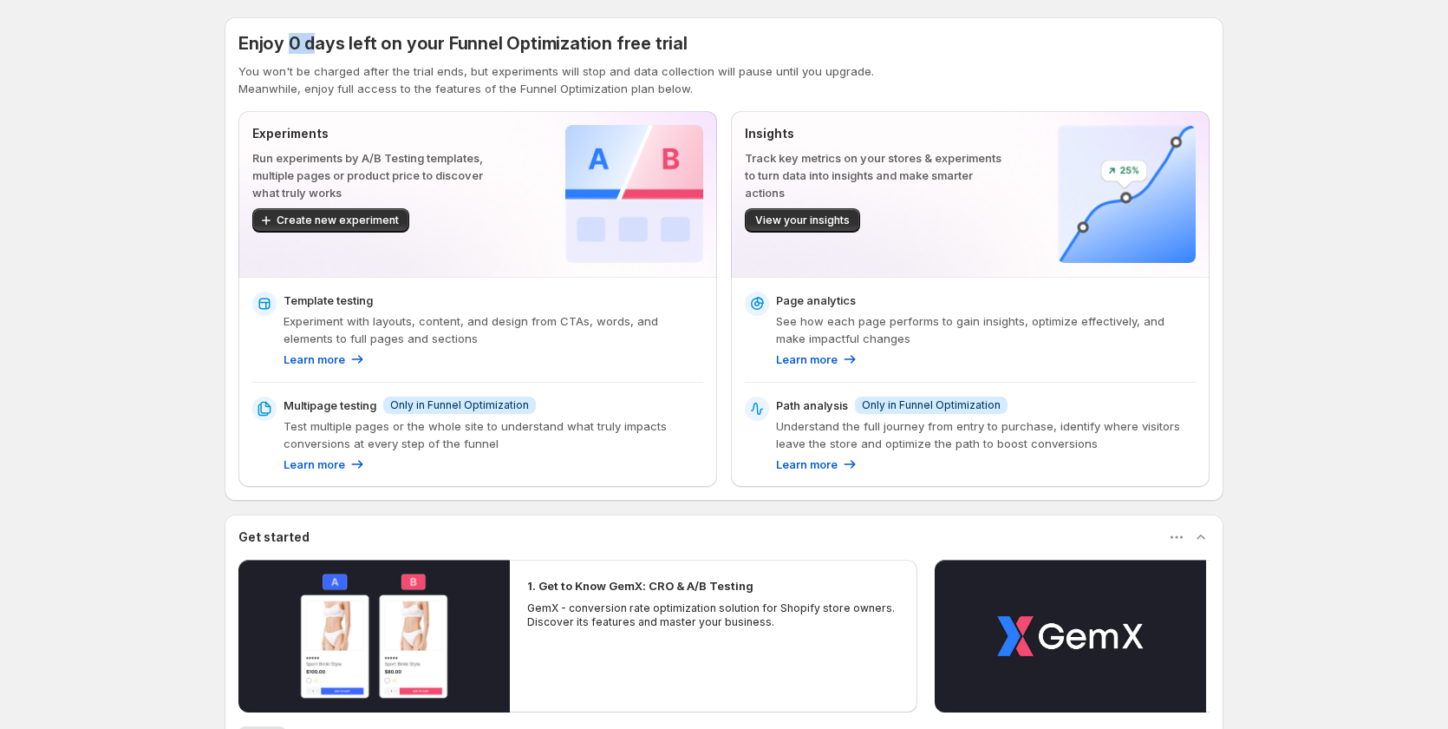
drag, startPoint x: 290, startPoint y: 46, endPoint x: 343, endPoint y: 65, distance: 57.1
click at [314, 49] on span "Enjoy 0 days left on your Funnel Optimization free trial" at bounding box center [463, 43] width 449 height 21
click at [748, 82] on p "Meanwhile, enjoy full access to the features of the Funnel Optimization plan be…" at bounding box center [724, 88] width 971 height 17
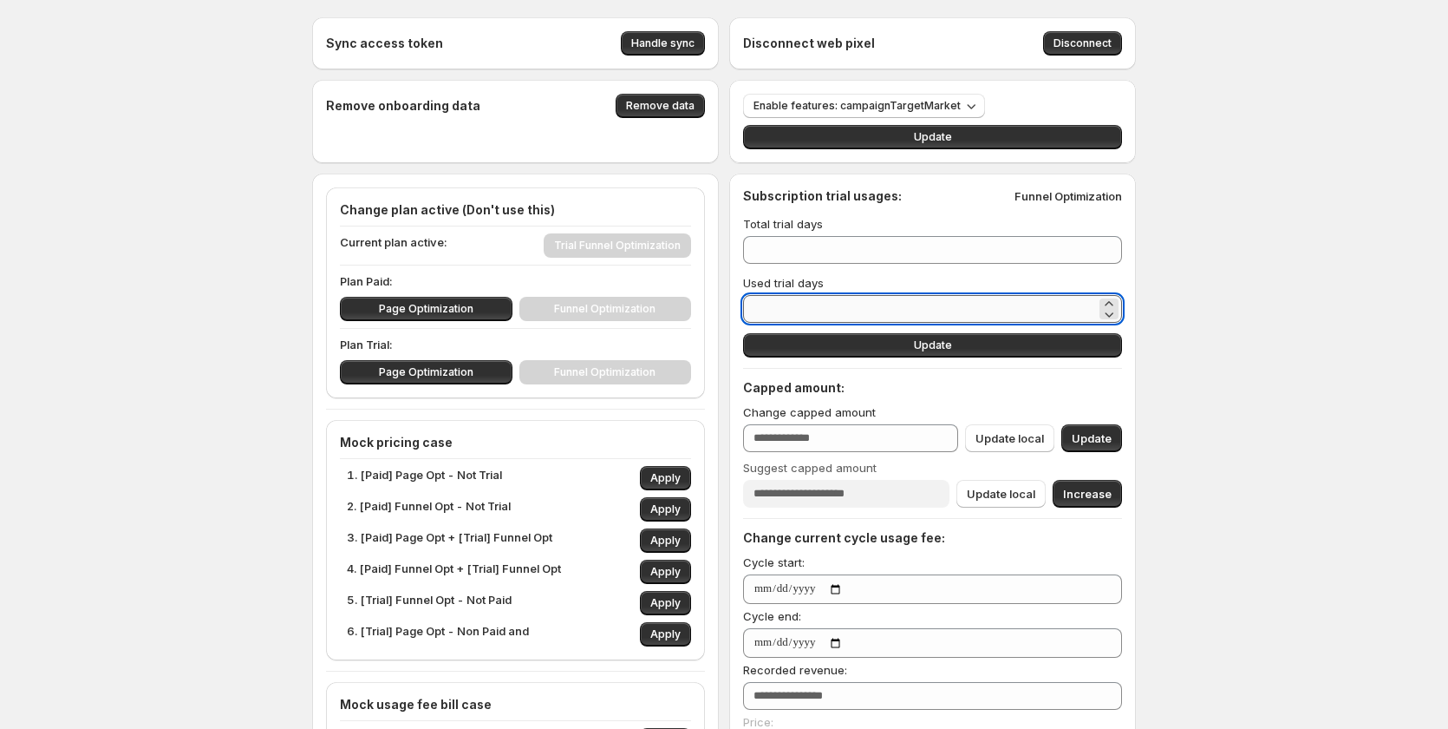
click at [799, 308] on input "**" at bounding box center [919, 309] width 353 height 28
click at [787, 306] on input "**" at bounding box center [919, 309] width 353 height 28
click at [1226, 280] on div "Sync access token Handle sync Disconnect web pixel Disconnect Remove onboarding…" at bounding box center [724, 708] width 1448 height 1417
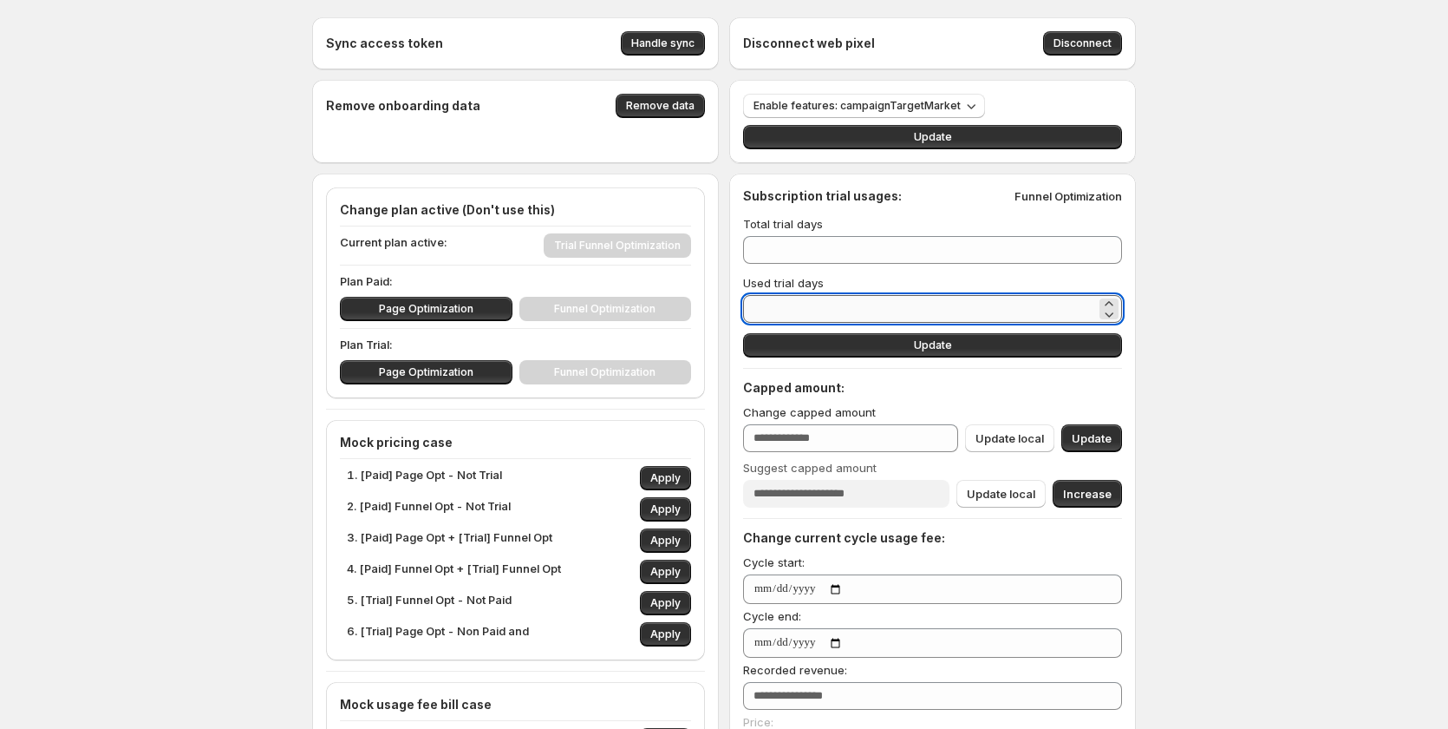
click at [783, 316] on input "**" at bounding box center [919, 309] width 353 height 28
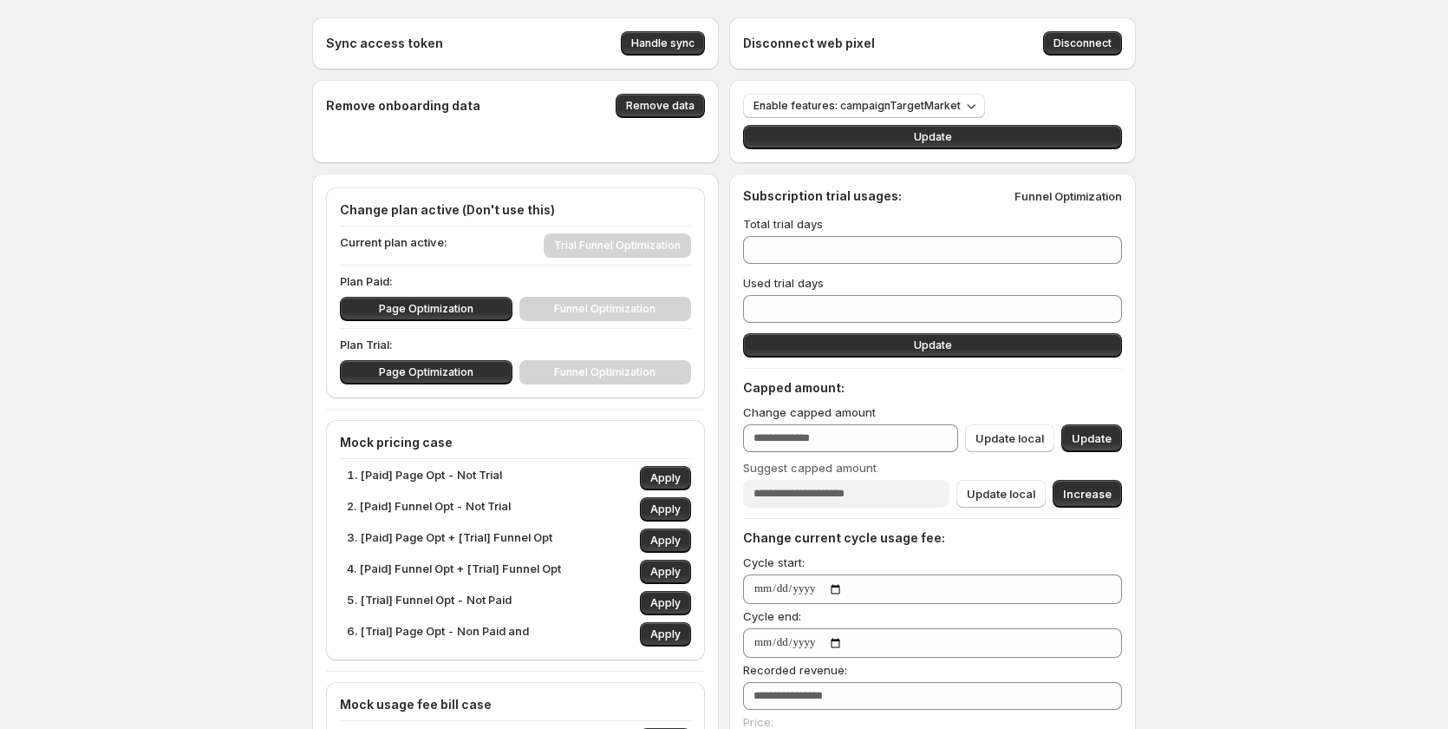
click at [1244, 268] on div "Sync access token Handle sync Disconnect web pixel Disconnect Remove onboarding…" at bounding box center [724, 708] width 1448 height 1417
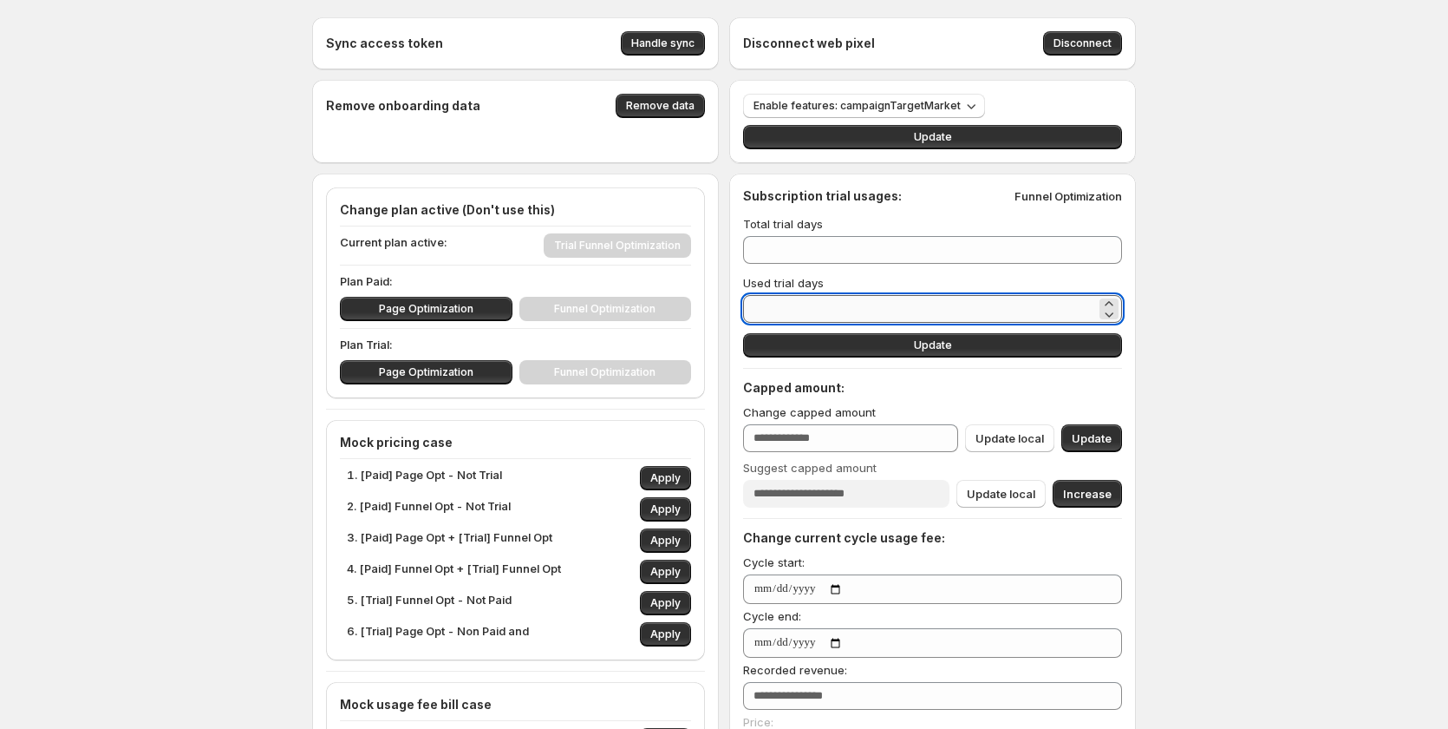
click at [919, 308] on input "**" at bounding box center [919, 309] width 353 height 28
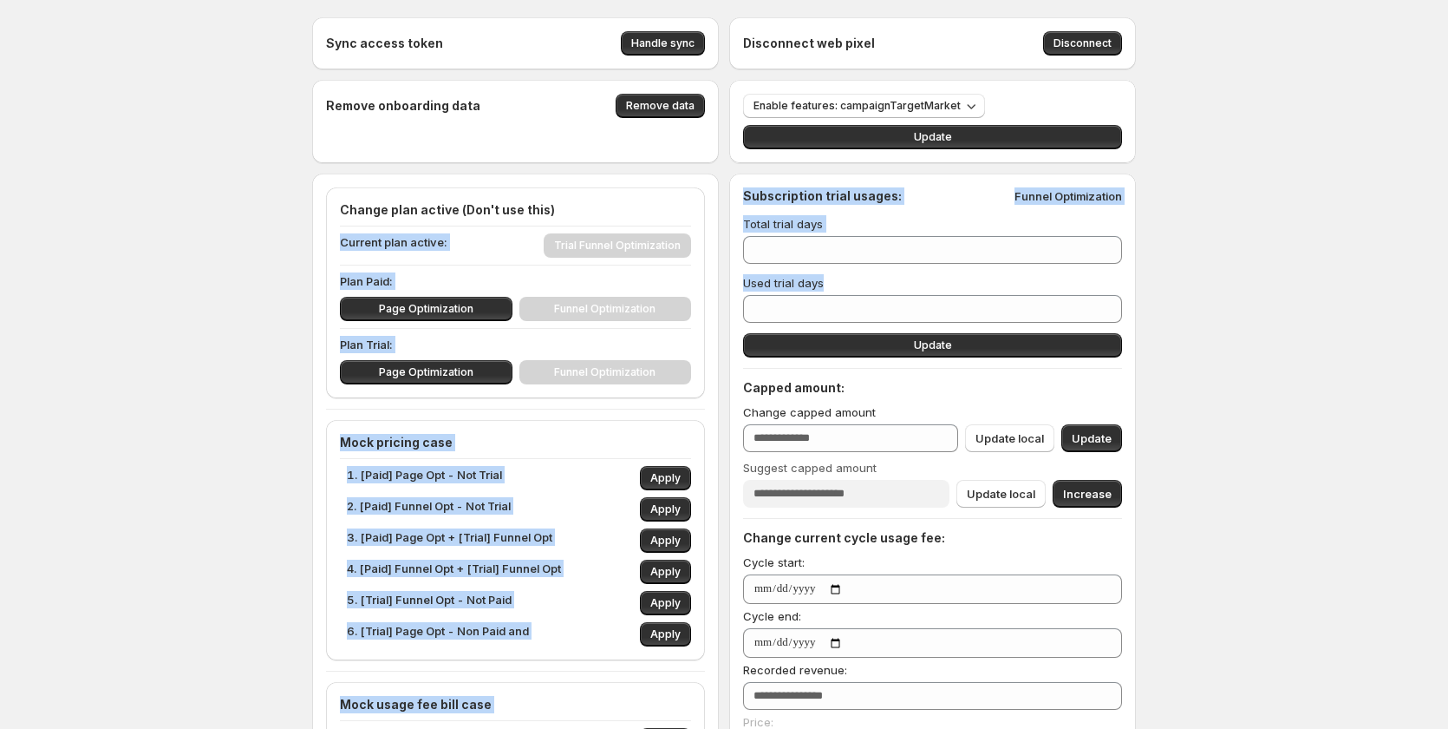
drag, startPoint x: 852, startPoint y: 283, endPoint x: 609, endPoint y: 252, distance: 244.7
click at [609, 252] on div "Sync access token Handle sync Disconnect web pixel Disconnect Remove onboarding…" at bounding box center [724, 670] width 824 height 1306
click at [132, 313] on div "Sync access token Handle sync Disconnect web pixel Disconnect Remove onboarding…" at bounding box center [724, 708] width 1448 height 1417
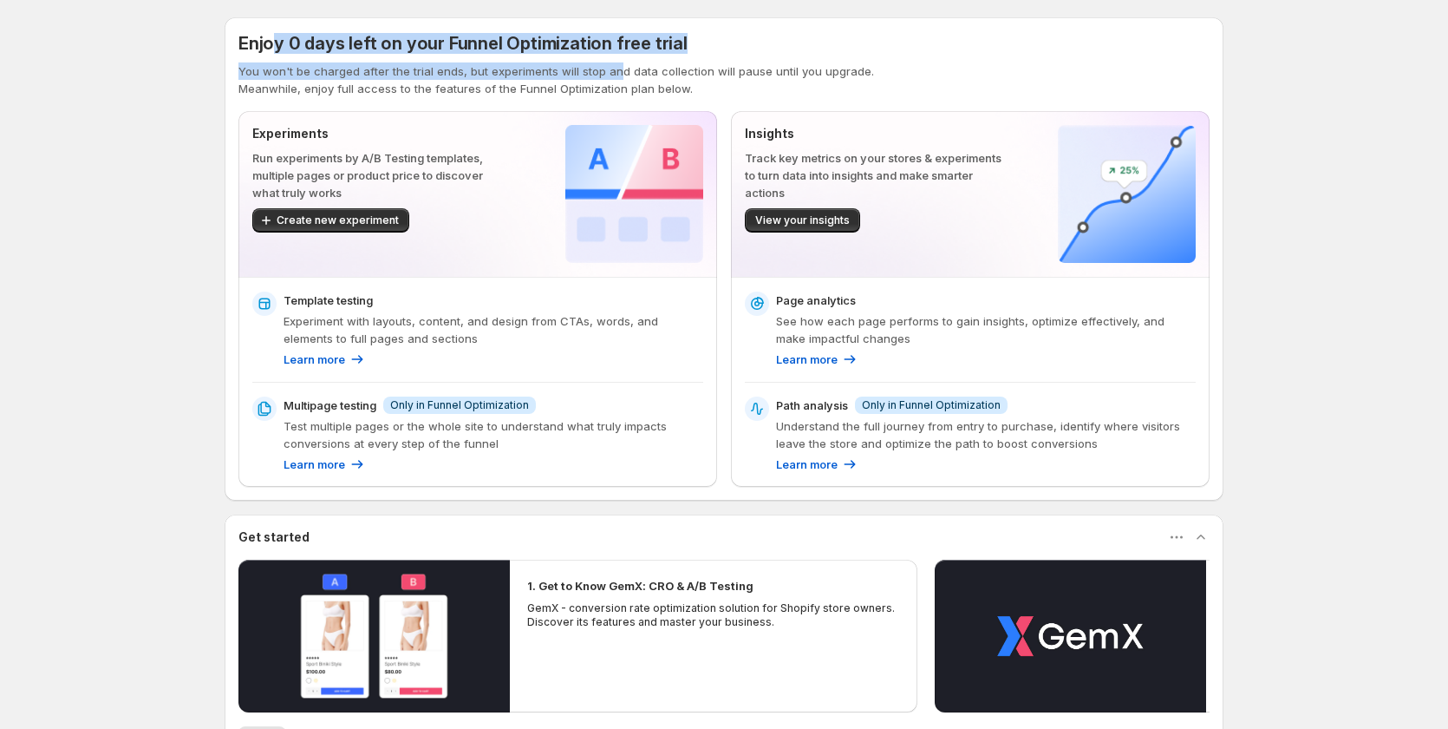
drag, startPoint x: 278, startPoint y: 43, endPoint x: 615, endPoint y: 61, distance: 337.0
click at [615, 61] on div "Enjoy 0 days left on your Funnel Optimization free trial You won't be charged a…" at bounding box center [724, 64] width 971 height 66
click at [755, 53] on div "Enjoy 0 days left on your Funnel Optimization free trial" at bounding box center [724, 43] width 971 height 24
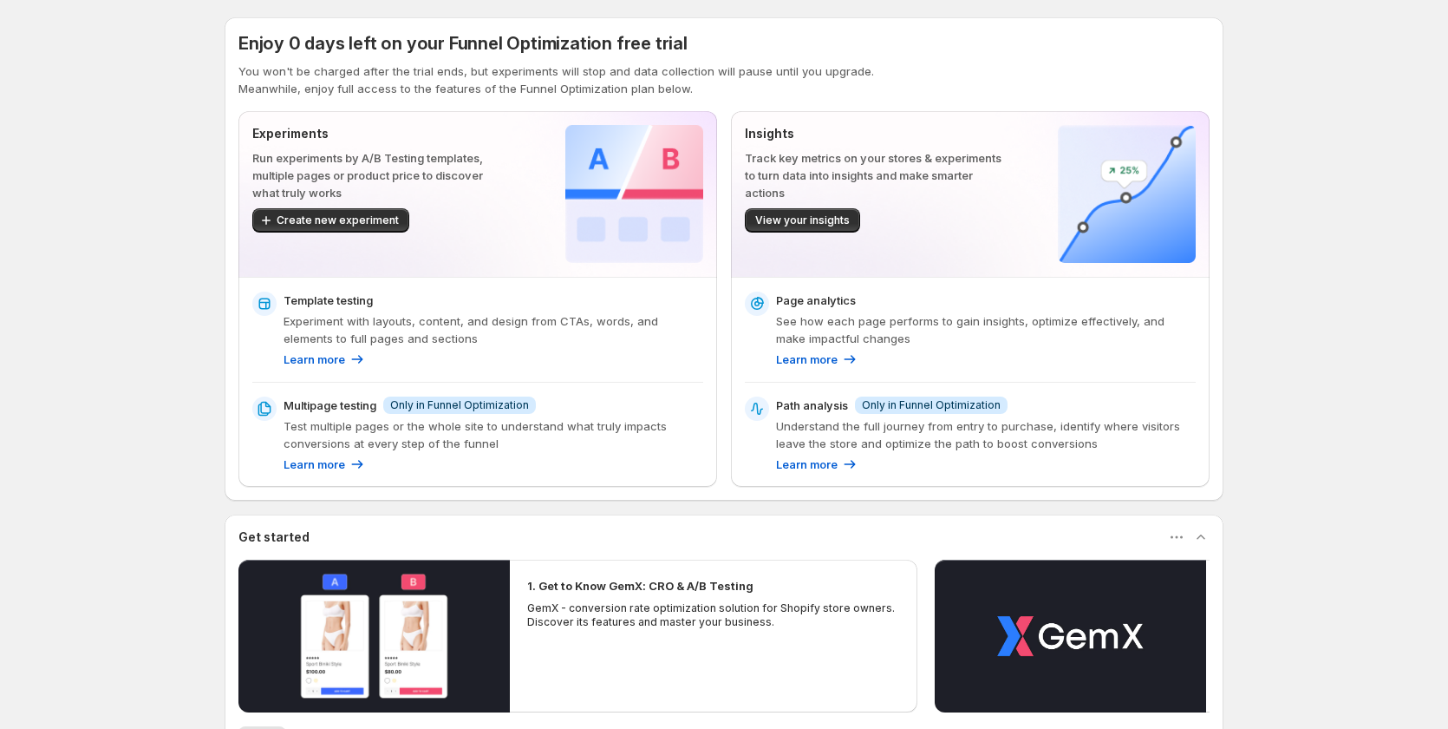
click at [736, 43] on div "Enjoy 0 days left on your Funnel Optimization free trial" at bounding box center [724, 43] width 971 height 24
click at [252, 298] on div "Template testing Experiment with layouts, content, and design from CTAs, words,…" at bounding box center [478, 382] width 479 height 209
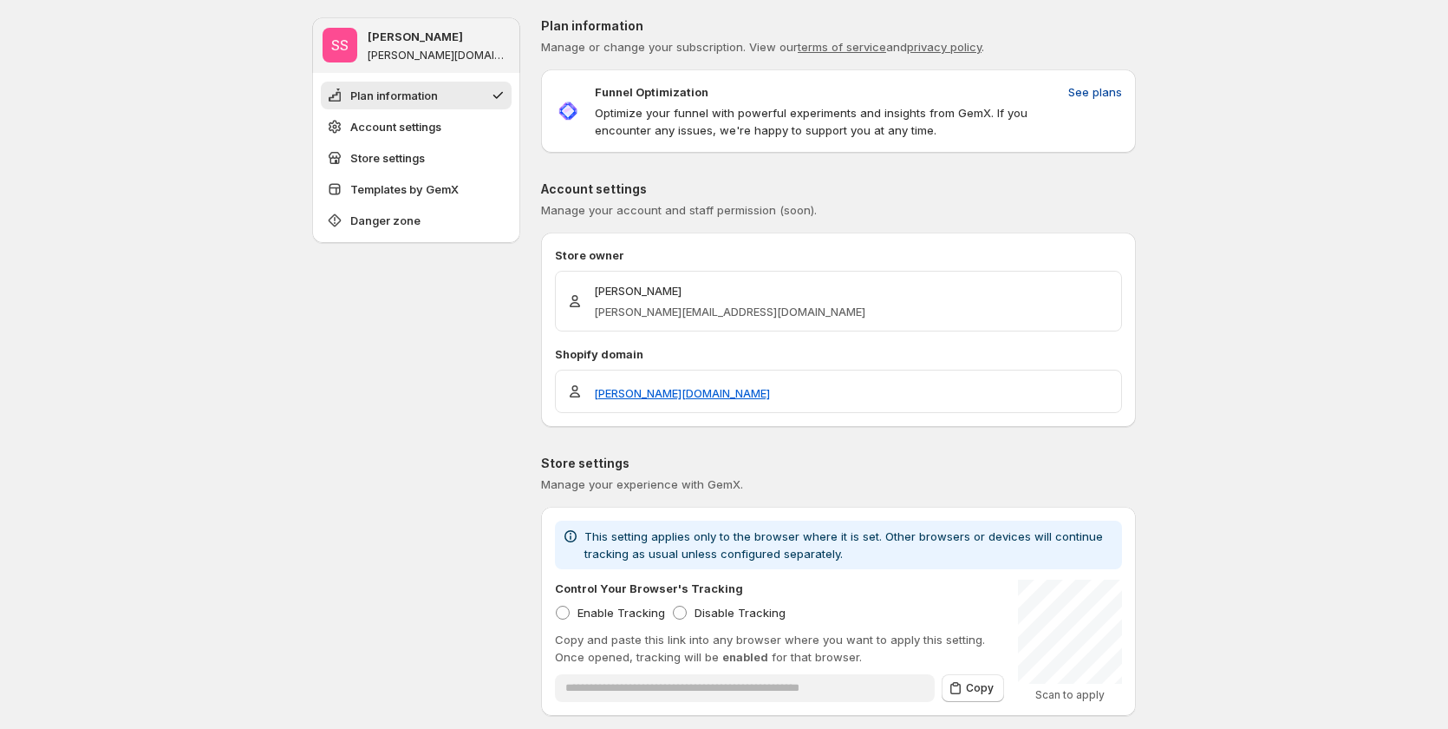
click at [1103, 96] on span "See plans" at bounding box center [1096, 91] width 54 height 17
click at [788, 109] on p "Optimize your funnel with powerful experiments and insights from GemX. If you e…" at bounding box center [828, 121] width 467 height 35
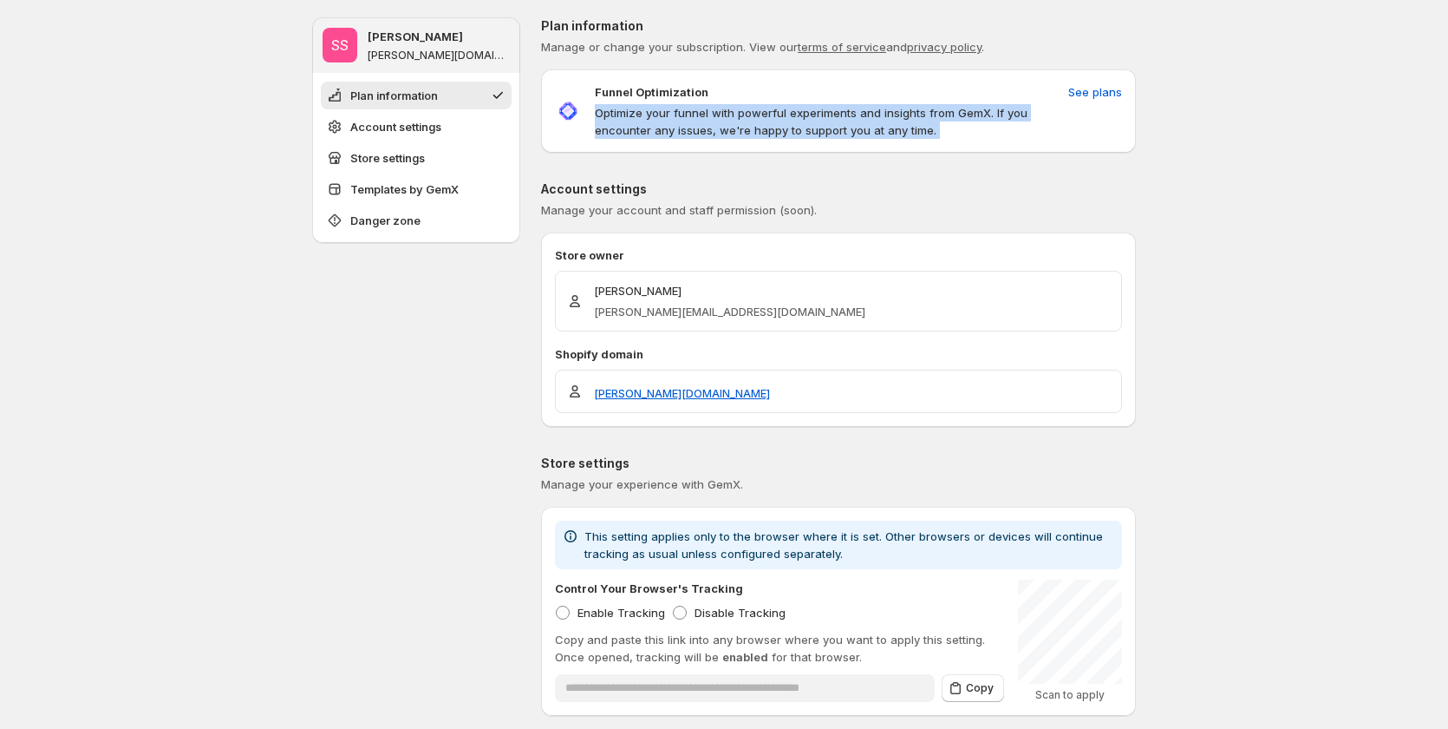
click at [788, 109] on p "Optimize your funnel with powerful experiments and insights from GemX. If you e…" at bounding box center [828, 121] width 467 height 35
click at [646, 108] on p "Optimize your funnel with powerful experiments and insights from GemX. If you e…" at bounding box center [828, 121] width 467 height 35
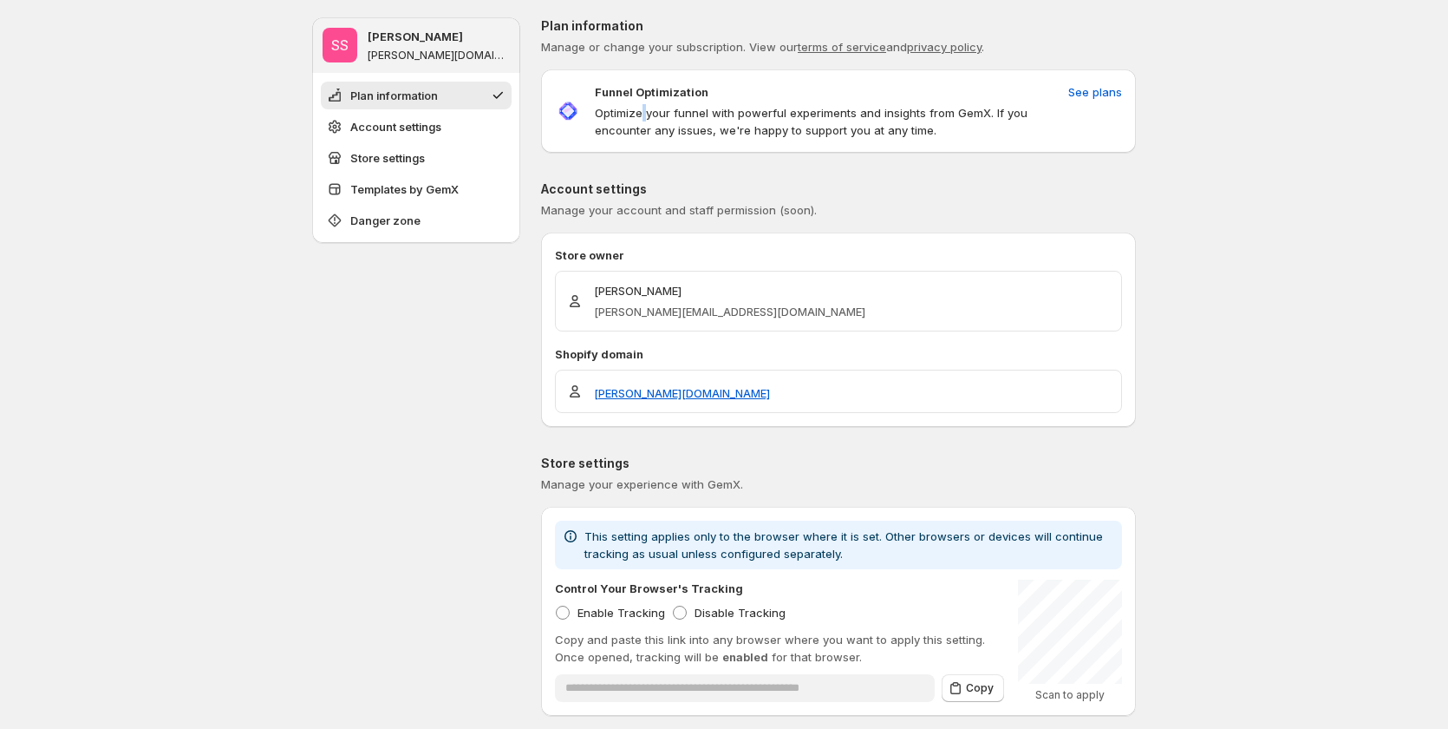
click at [646, 108] on p "Optimize your funnel with powerful experiments and insights from GemX. If you e…" at bounding box center [828, 121] width 467 height 35
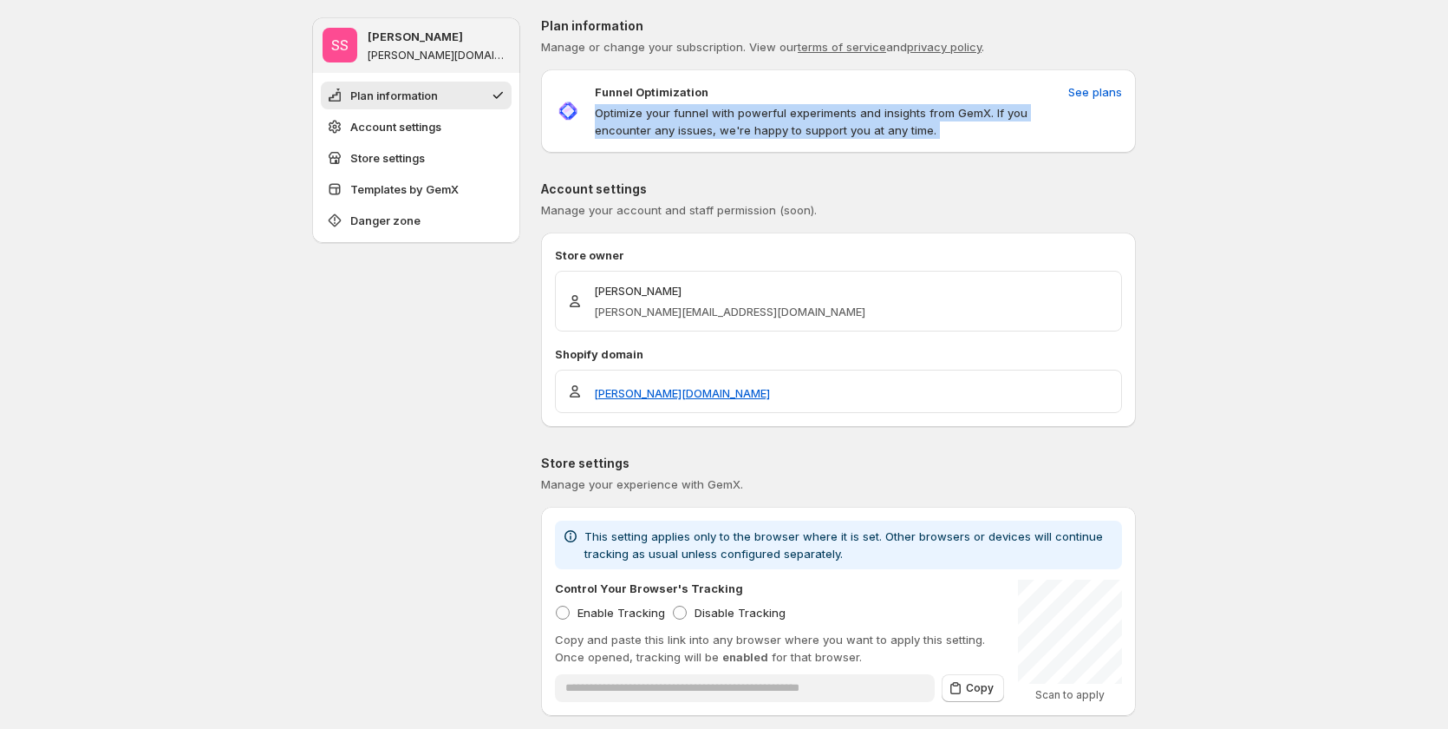
drag, startPoint x: 646, startPoint y: 108, endPoint x: 659, endPoint y: 108, distance: 13.0
click at [648, 108] on p "Optimize your funnel with powerful experiments and insights from GemX. If you e…" at bounding box center [828, 121] width 467 height 35
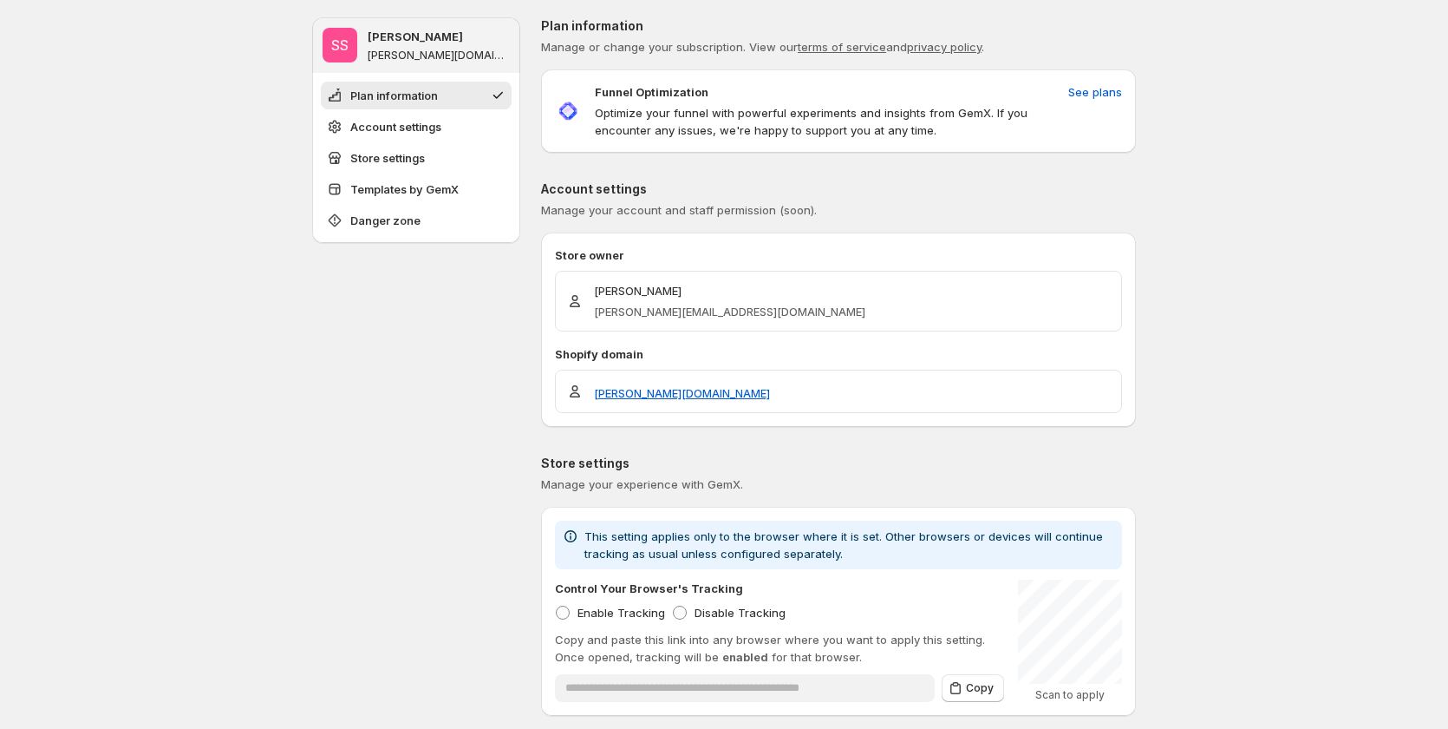
click at [682, 96] on p "Funnel Optimization" at bounding box center [652, 91] width 114 height 17
click at [787, 113] on p "Optimize your funnel with powerful experiments and insights from GemX. If you e…" at bounding box center [828, 121] width 467 height 35
click at [687, 165] on div "**********" at bounding box center [838, 645] width 595 height 1257
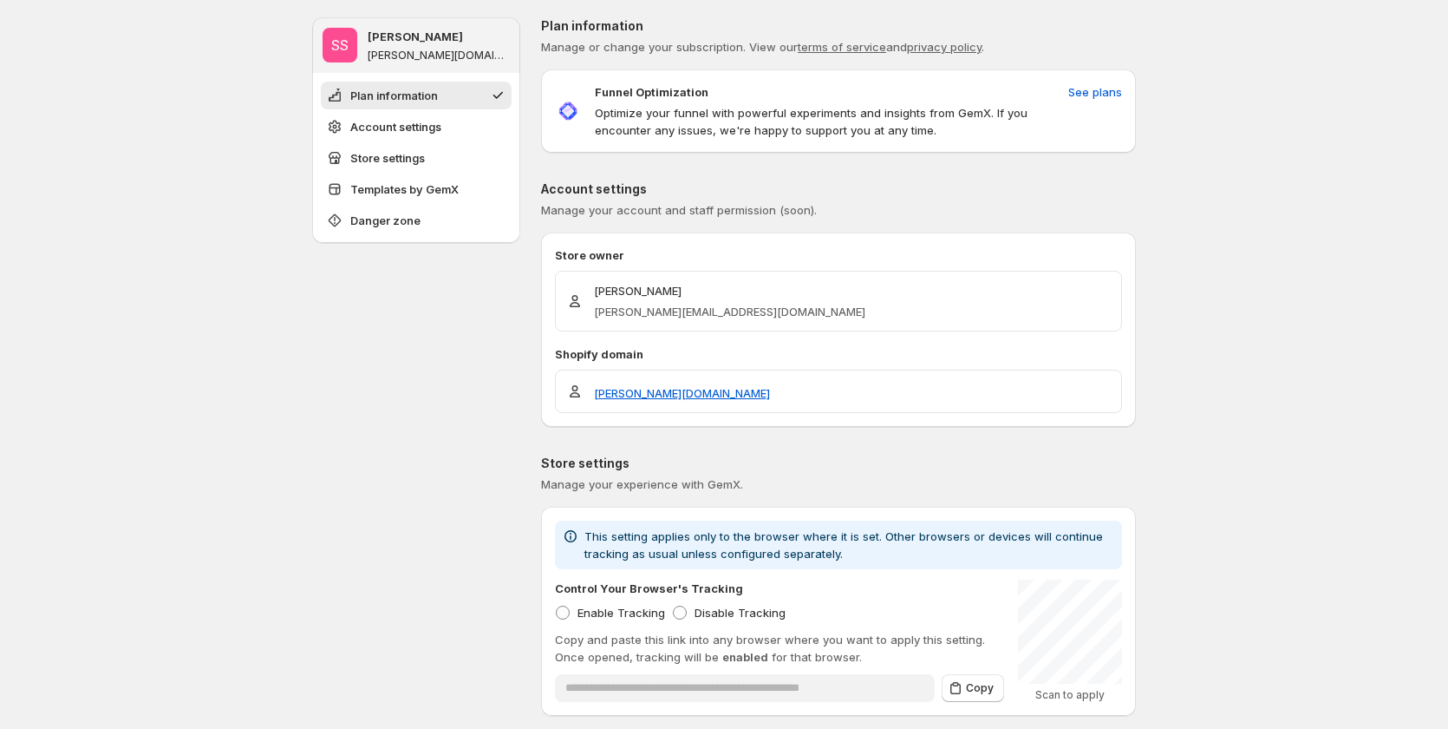
click at [902, 250] on p "Store owner" at bounding box center [838, 254] width 567 height 17
click at [741, 208] on span "Manage your account and staff permission (soon)." at bounding box center [679, 210] width 276 height 14
drag, startPoint x: 741, startPoint y: 208, endPoint x: 1176, endPoint y: 115, distance: 445.2
click at [748, 208] on span "Manage your account and staff permission (soon)." at bounding box center [679, 210] width 276 height 14
click at [776, 121] on p "Optimize your funnel with powerful experiments and insights from GemX. If you e…" at bounding box center [828, 121] width 467 height 35
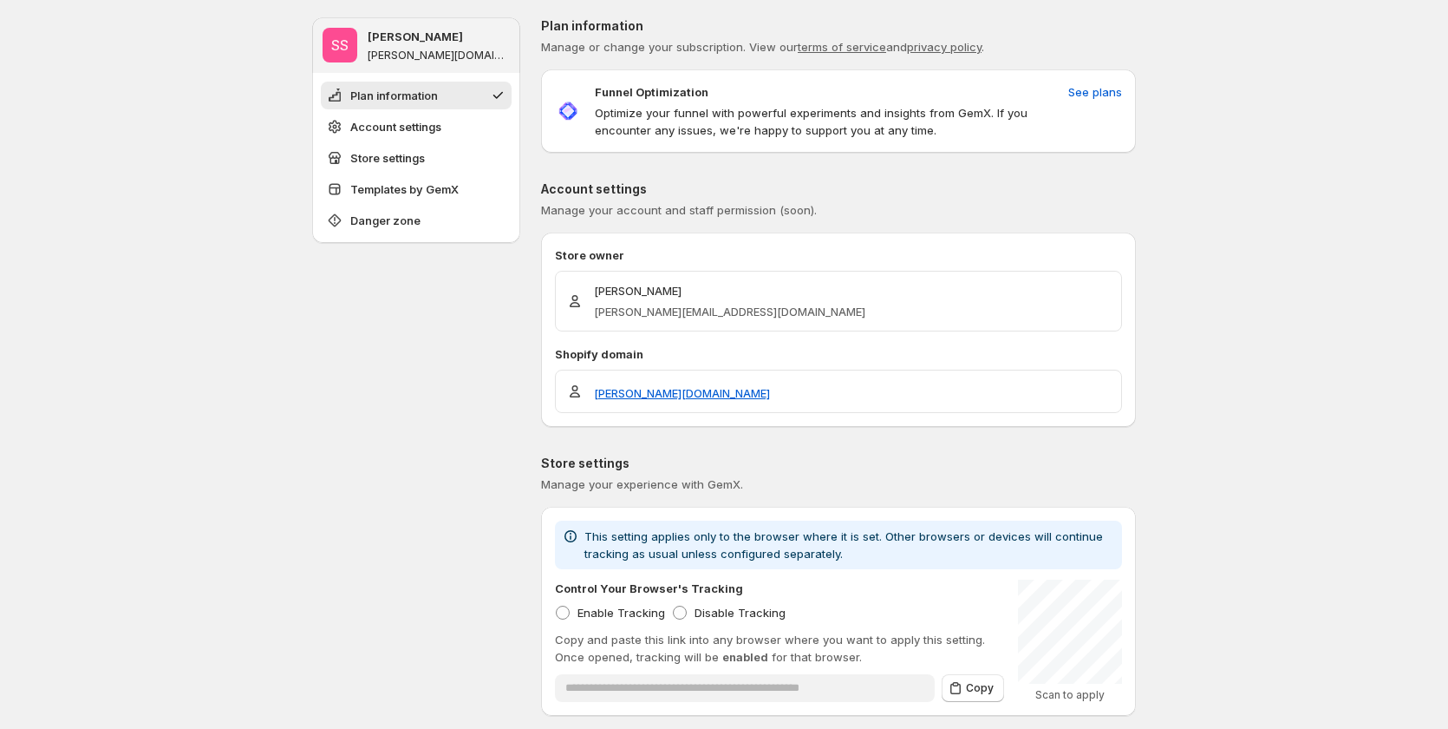
click at [766, 121] on p "Optimize your funnel with powerful experiments and insights from GemX. If you e…" at bounding box center [828, 121] width 467 height 35
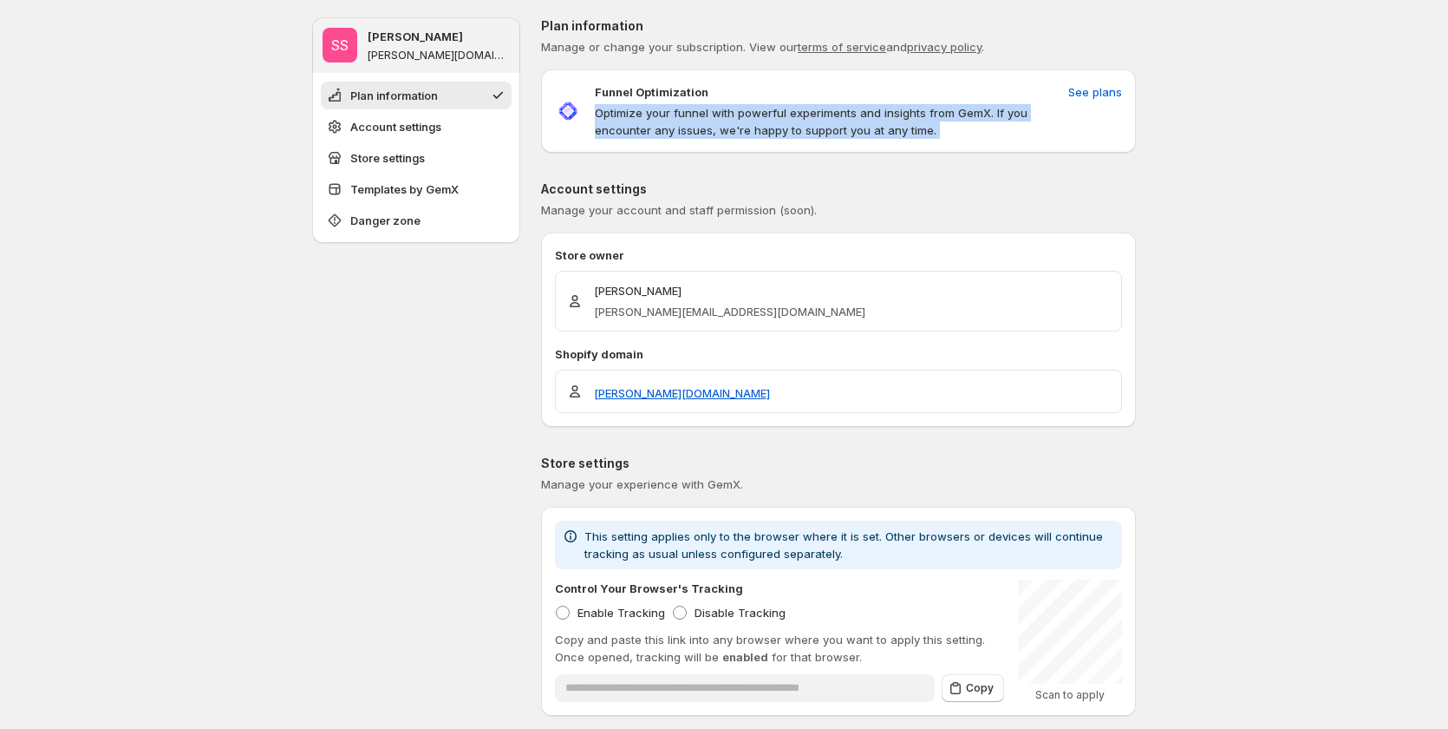
click at [766, 121] on p "Optimize your funnel with powerful experiments and insights from GemX. If you e…" at bounding box center [828, 121] width 467 height 35
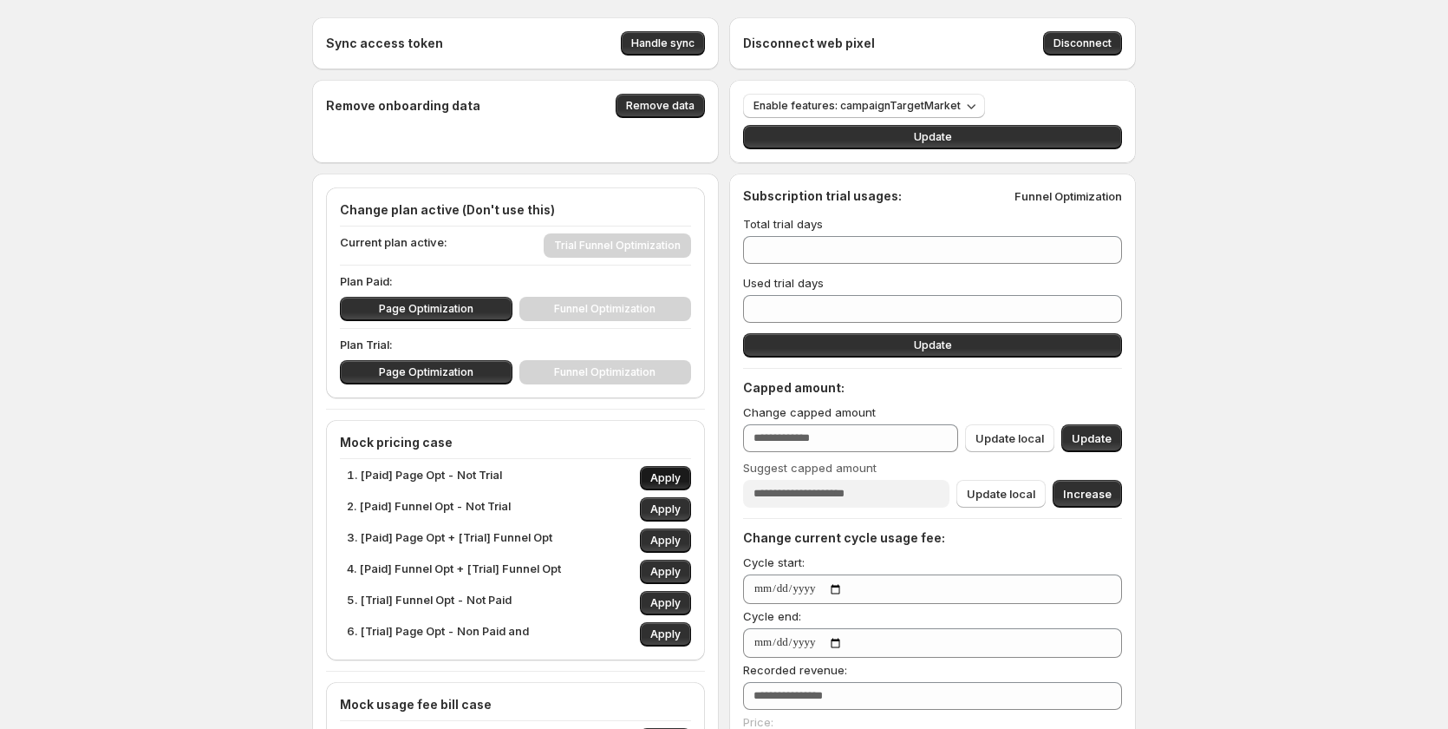
click at [677, 474] on span "Apply" at bounding box center [666, 478] width 30 height 14
type input "*"
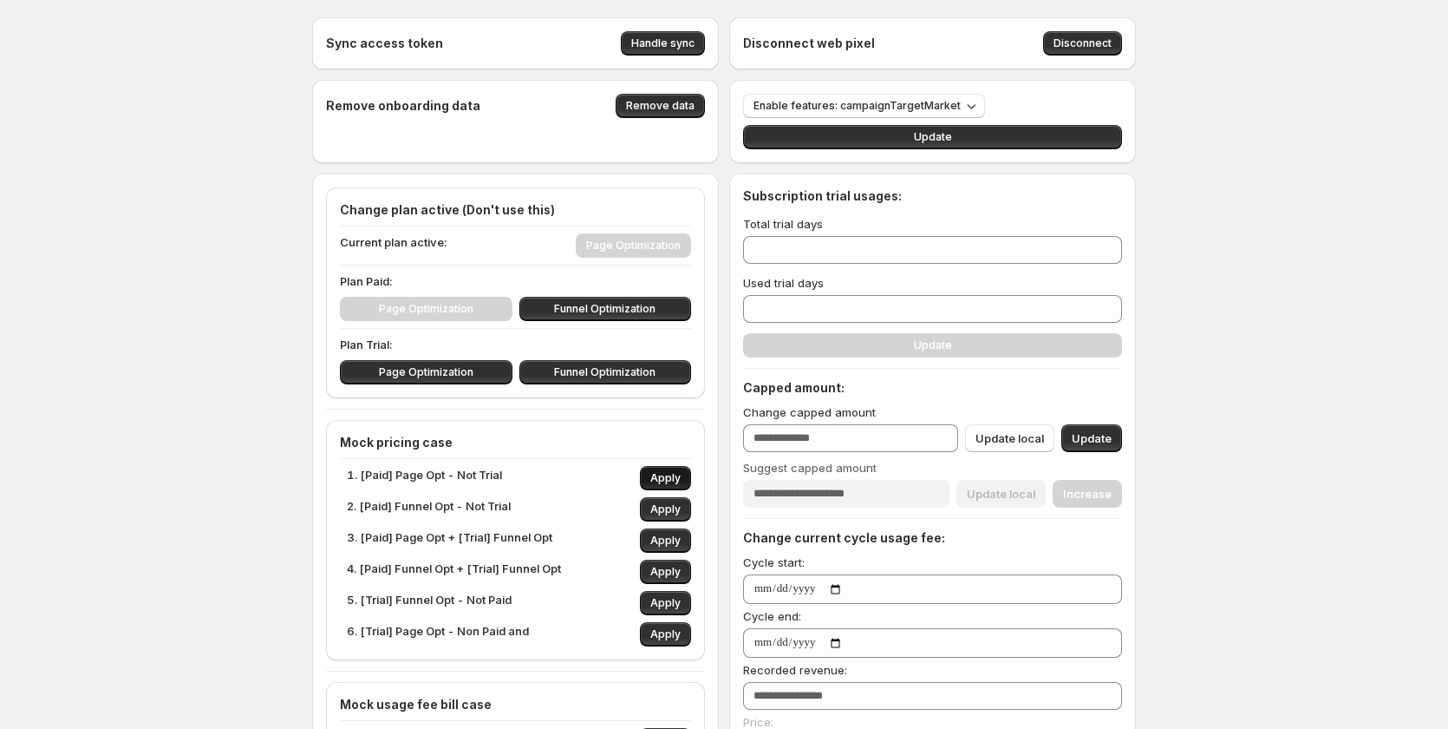
click at [679, 470] on button "Apply" at bounding box center [665, 478] width 51 height 24
click at [677, 472] on span "Apply" at bounding box center [666, 478] width 30 height 14
click at [670, 504] on span "Apply" at bounding box center [666, 509] width 30 height 14
type input "***"
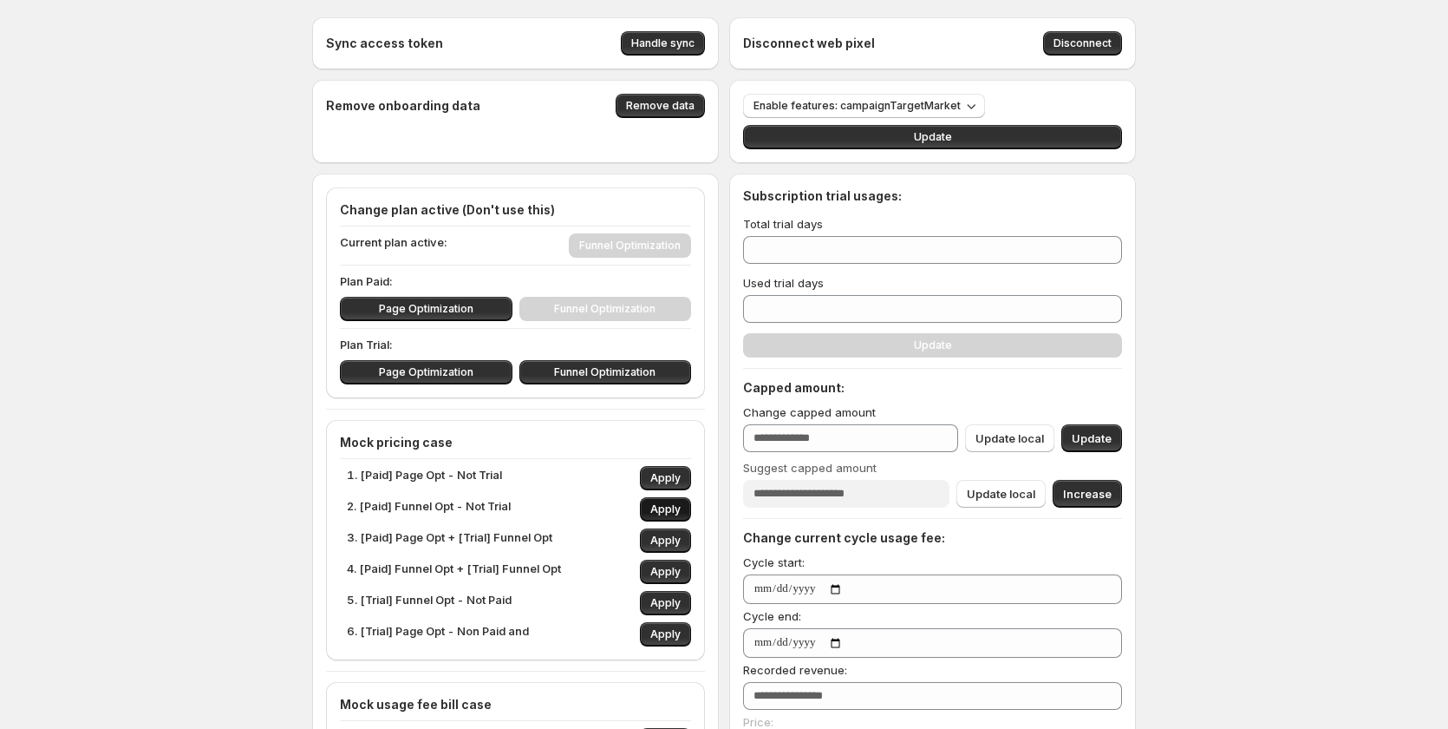
click at [670, 504] on span "Apply" at bounding box center [666, 509] width 30 height 14
click at [668, 503] on span "Apply" at bounding box center [666, 509] width 30 height 14
click at [666, 503] on span "Apply" at bounding box center [666, 509] width 30 height 14
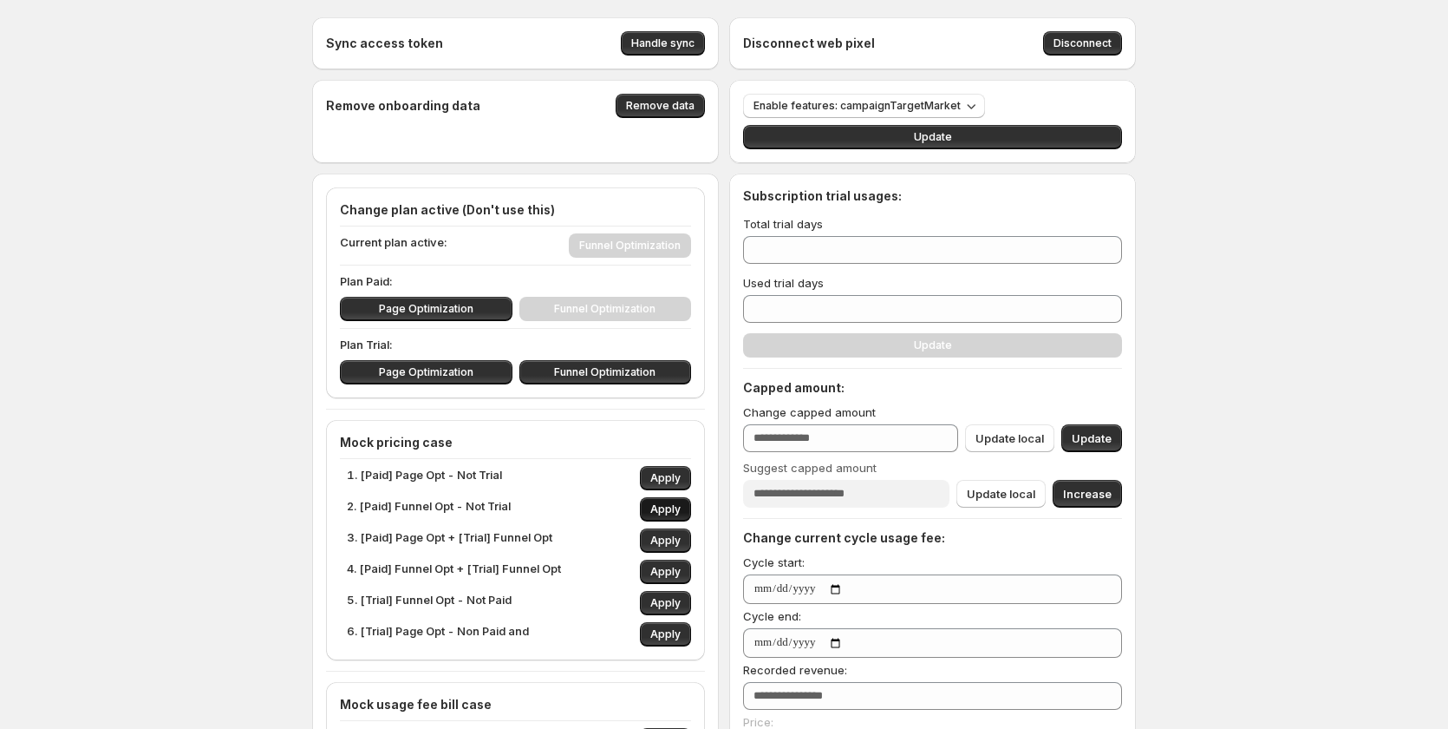
click at [666, 503] on span "Apply" at bounding box center [666, 509] width 30 height 14
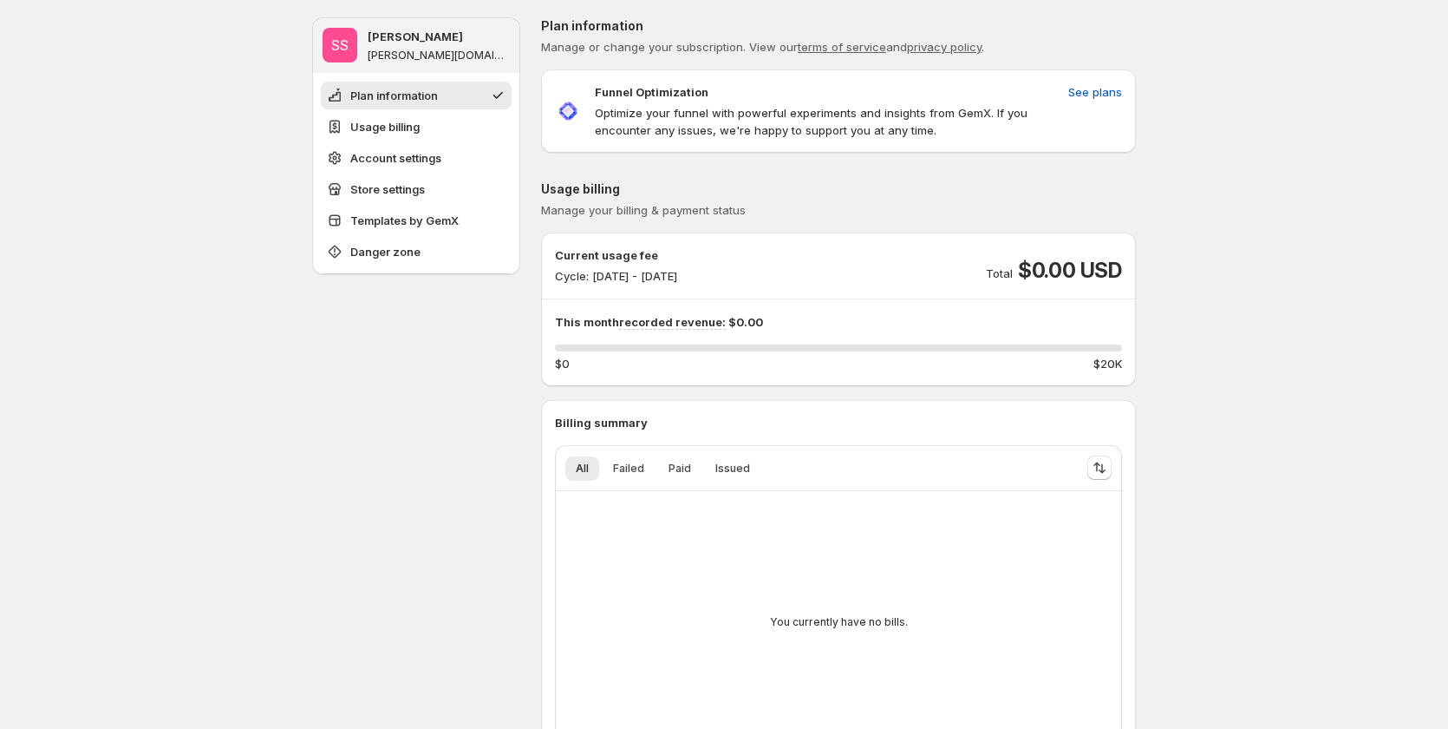
click at [646, 86] on p "Funnel Optimization" at bounding box center [652, 91] width 114 height 17
click at [646, 85] on p "Funnel Optimization" at bounding box center [652, 91] width 114 height 17
click at [805, 128] on p "Optimize your funnel with powerful experiments and insights from GemX. If you e…" at bounding box center [828, 121] width 467 height 35
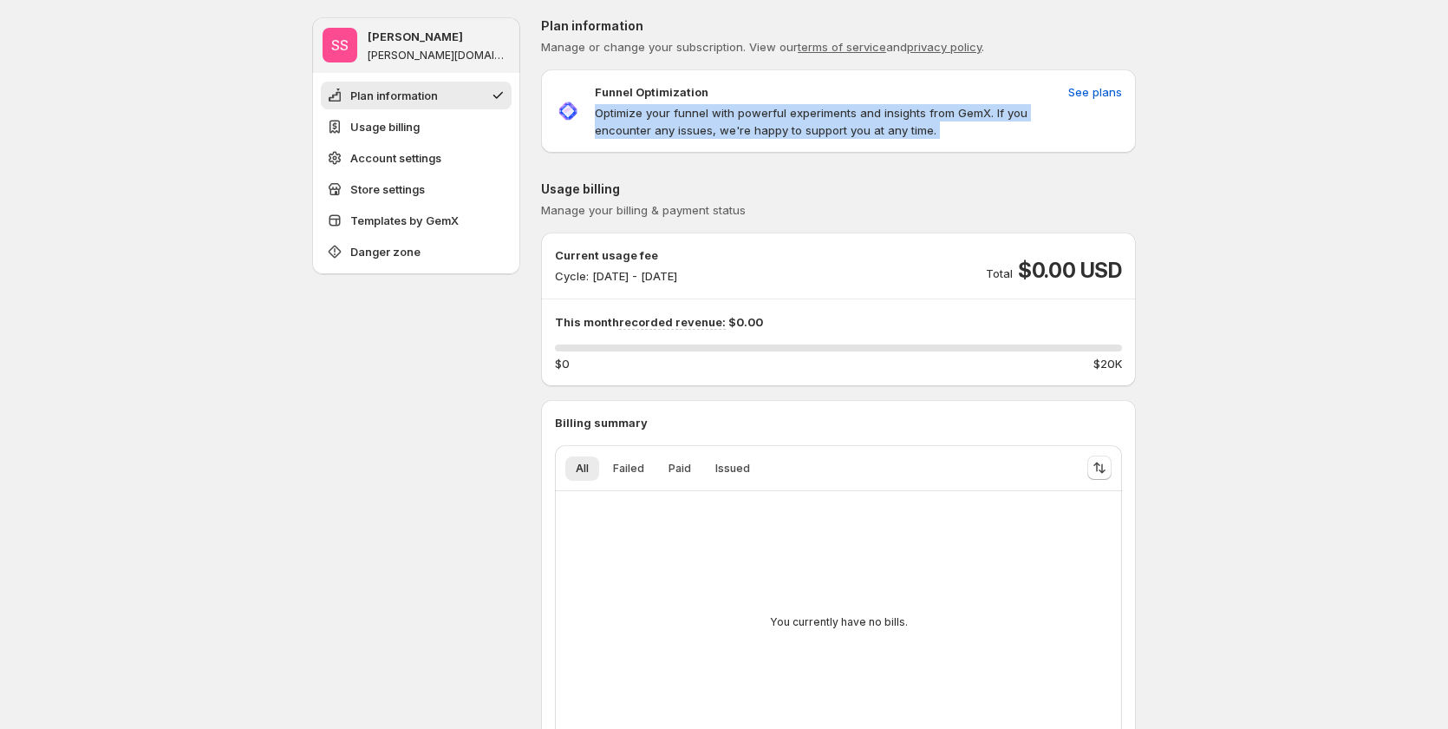
click at [805, 128] on p "Optimize your funnel with powerful experiments and insights from GemX. If you e…" at bounding box center [828, 121] width 467 height 35
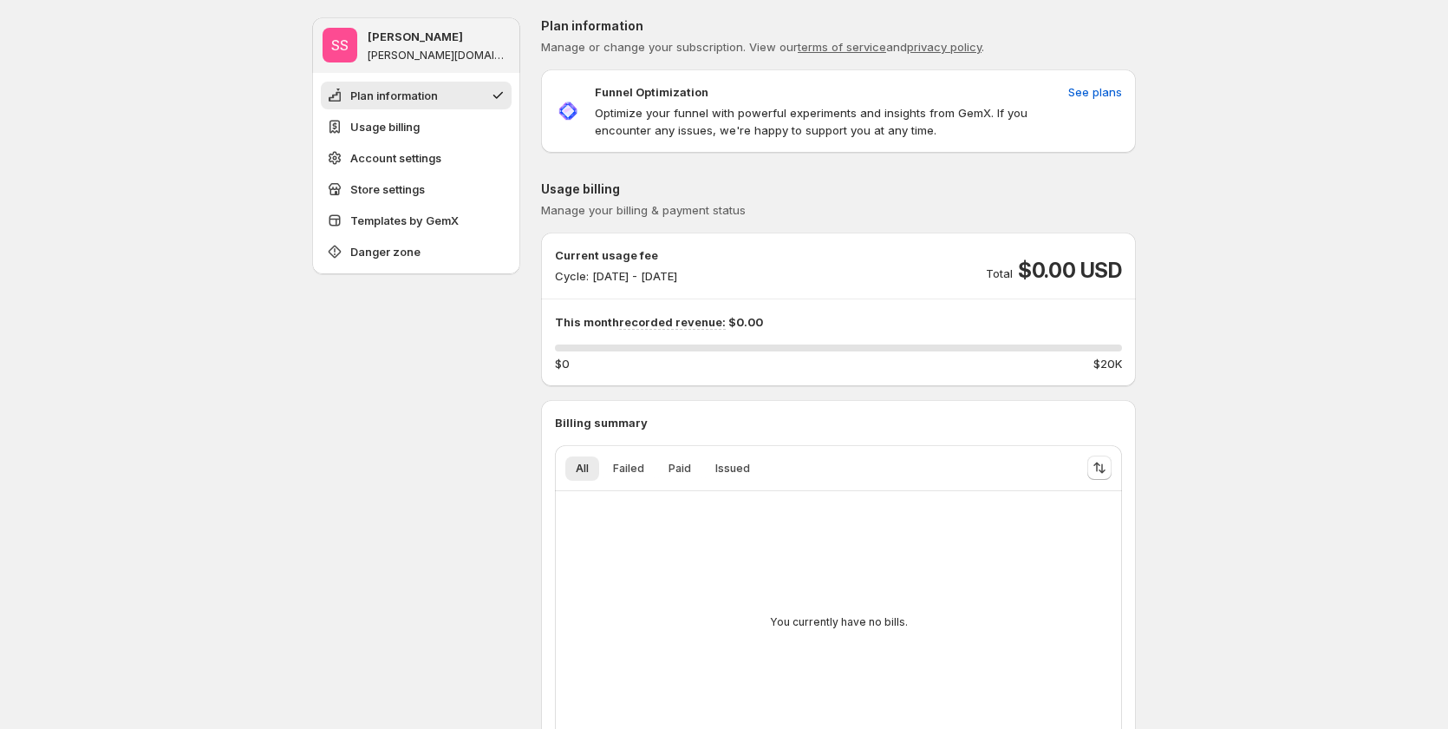
click at [627, 260] on p "Current usage fee" at bounding box center [616, 254] width 122 height 17
drag, startPoint x: 627, startPoint y: 260, endPoint x: 629, endPoint y: 459, distance: 198.6
click at [627, 261] on p "Current usage fee" at bounding box center [616, 254] width 122 height 17
click at [624, 418] on p "Billing summary" at bounding box center [838, 422] width 567 height 17
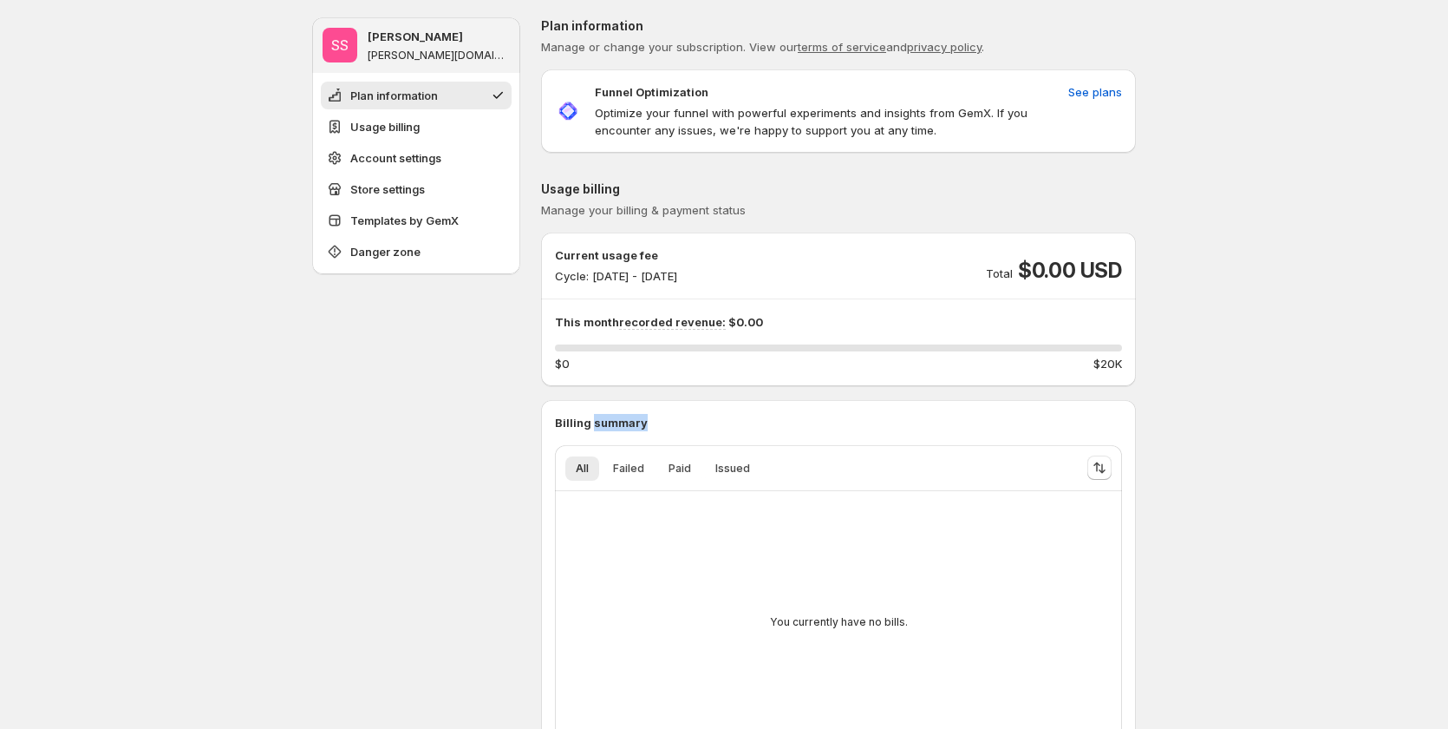
click at [624, 418] on p "Billing summary" at bounding box center [838, 422] width 567 height 17
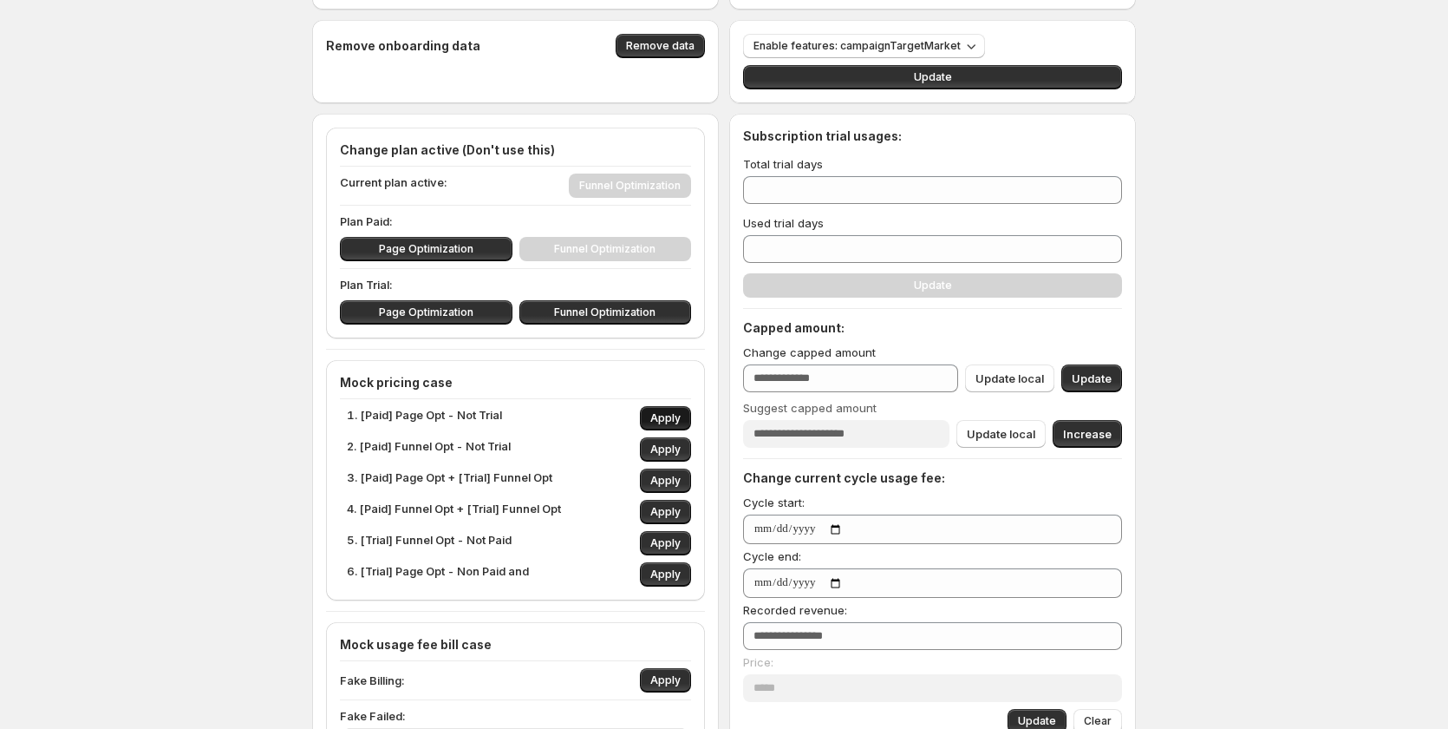
scroll to position [87, 0]
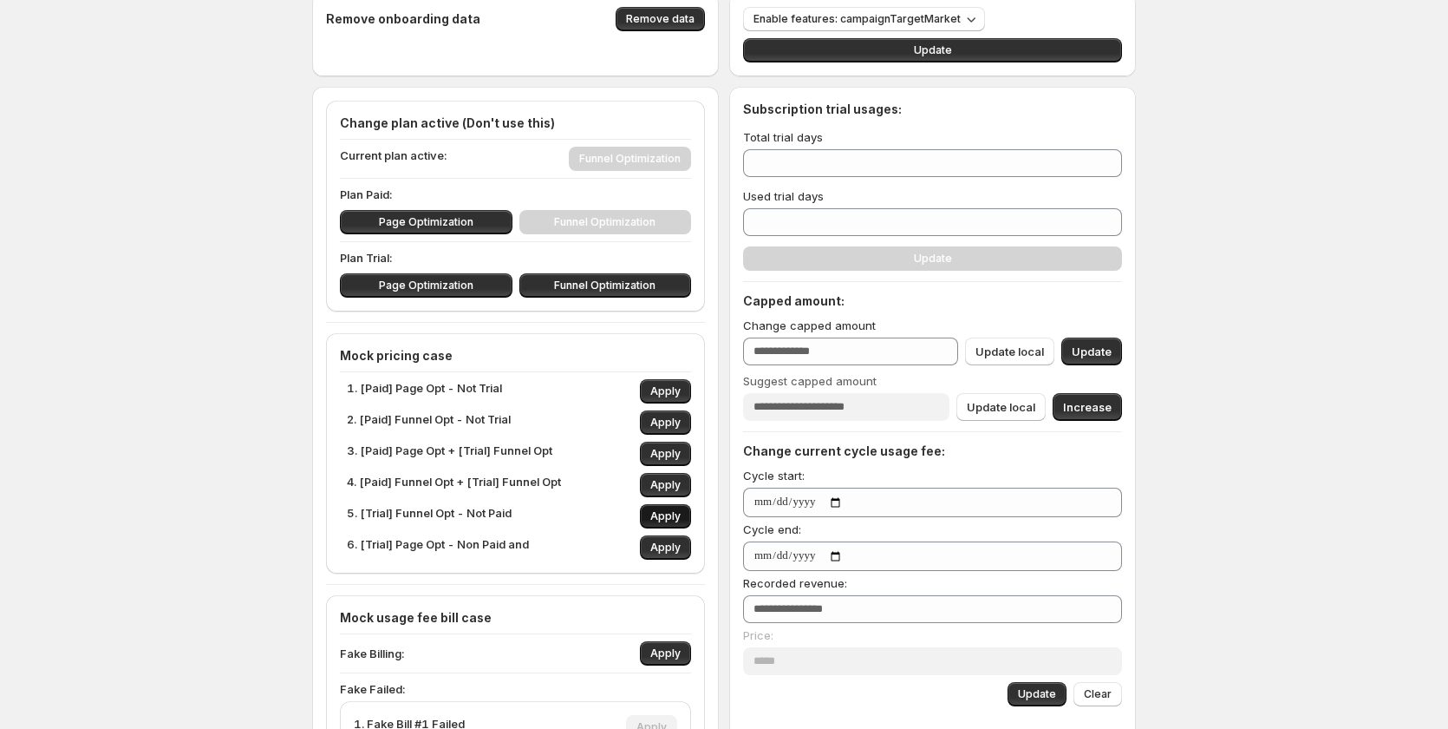
click at [660, 513] on span "Apply" at bounding box center [666, 516] width 30 height 14
type input "**"
type input "*"
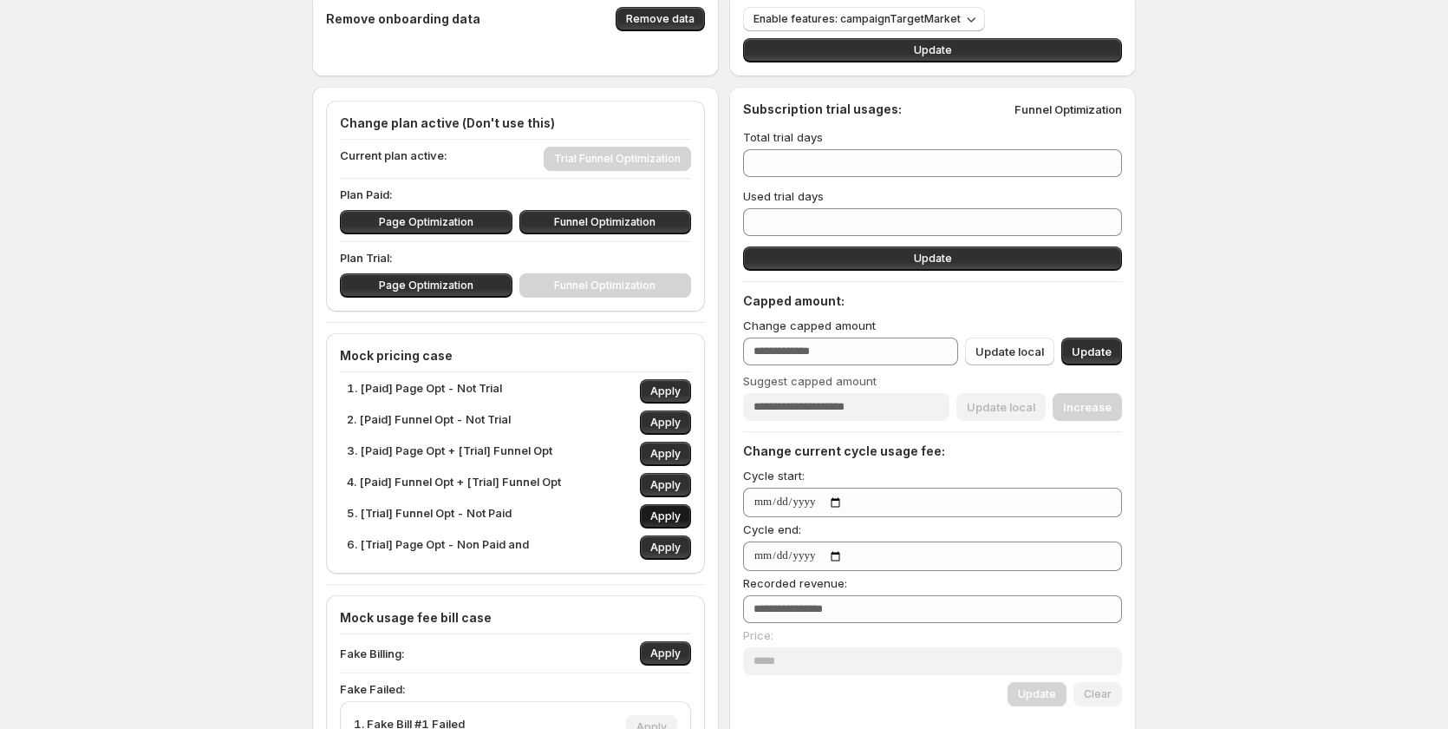
click at [660, 513] on span "Apply" at bounding box center [666, 516] width 30 height 14
click at [671, 487] on span "Apply" at bounding box center [666, 485] width 30 height 14
type input "***"
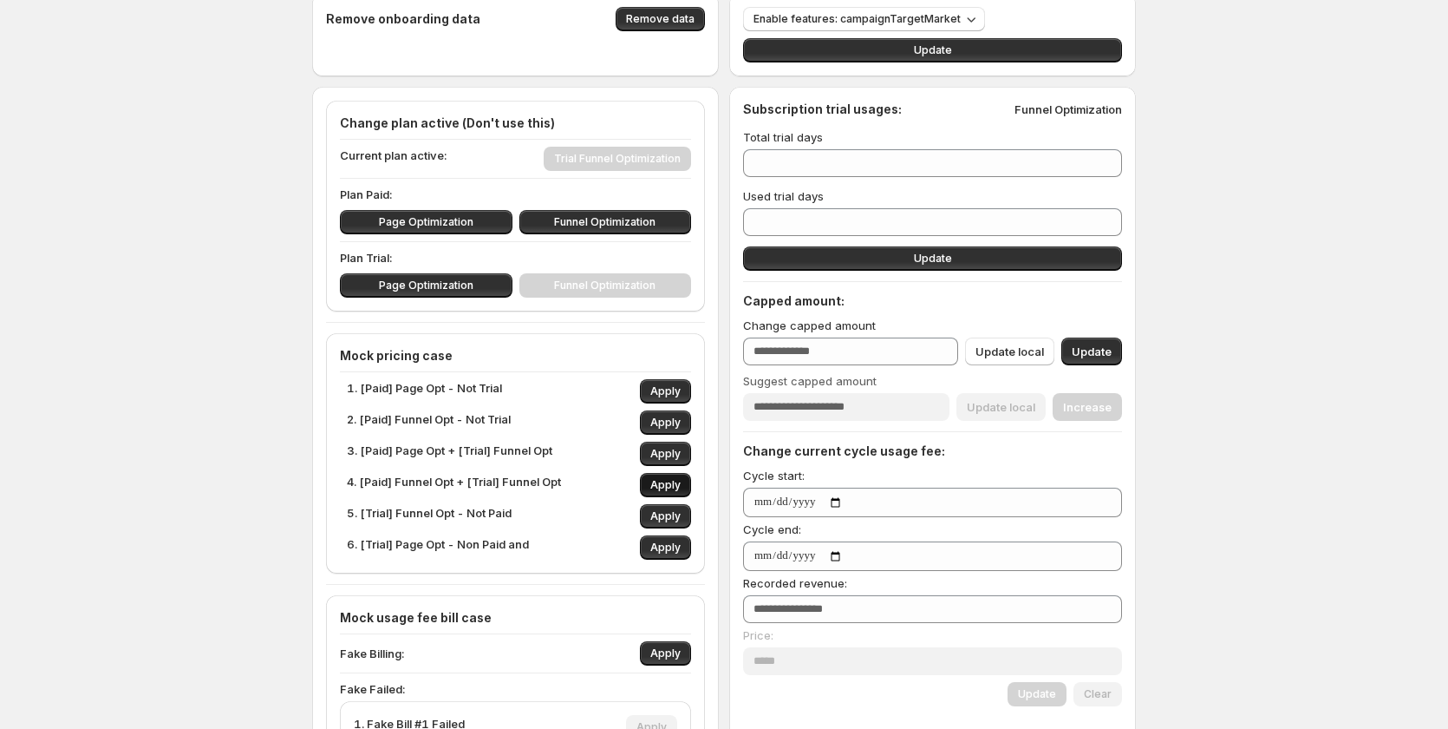
click at [672, 487] on span "Apply" at bounding box center [666, 485] width 30 height 14
click at [674, 487] on span "Apply" at bounding box center [666, 485] width 30 height 14
click at [674, 486] on span "Apply" at bounding box center [666, 485] width 30 height 14
click at [674, 485] on span "Apply" at bounding box center [666, 485] width 30 height 14
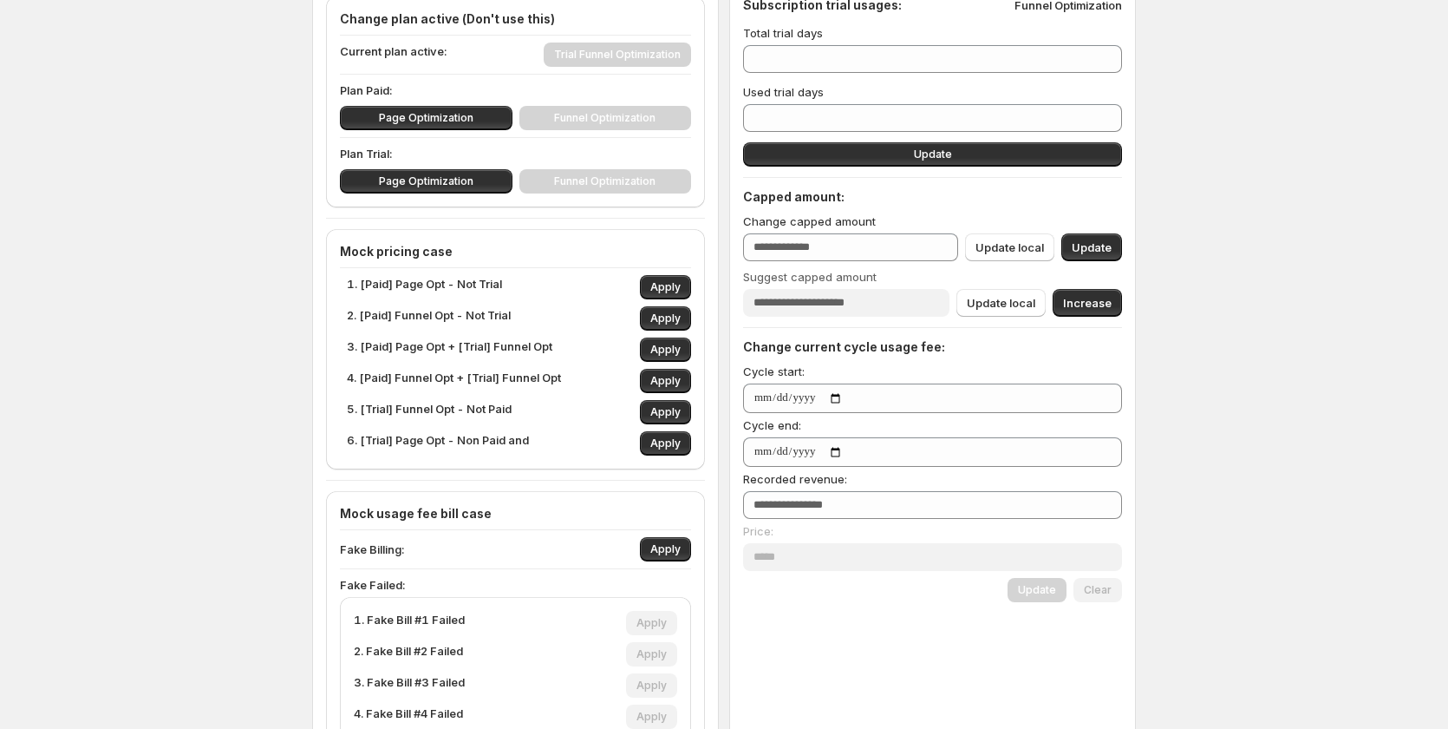
scroll to position [347, 0]
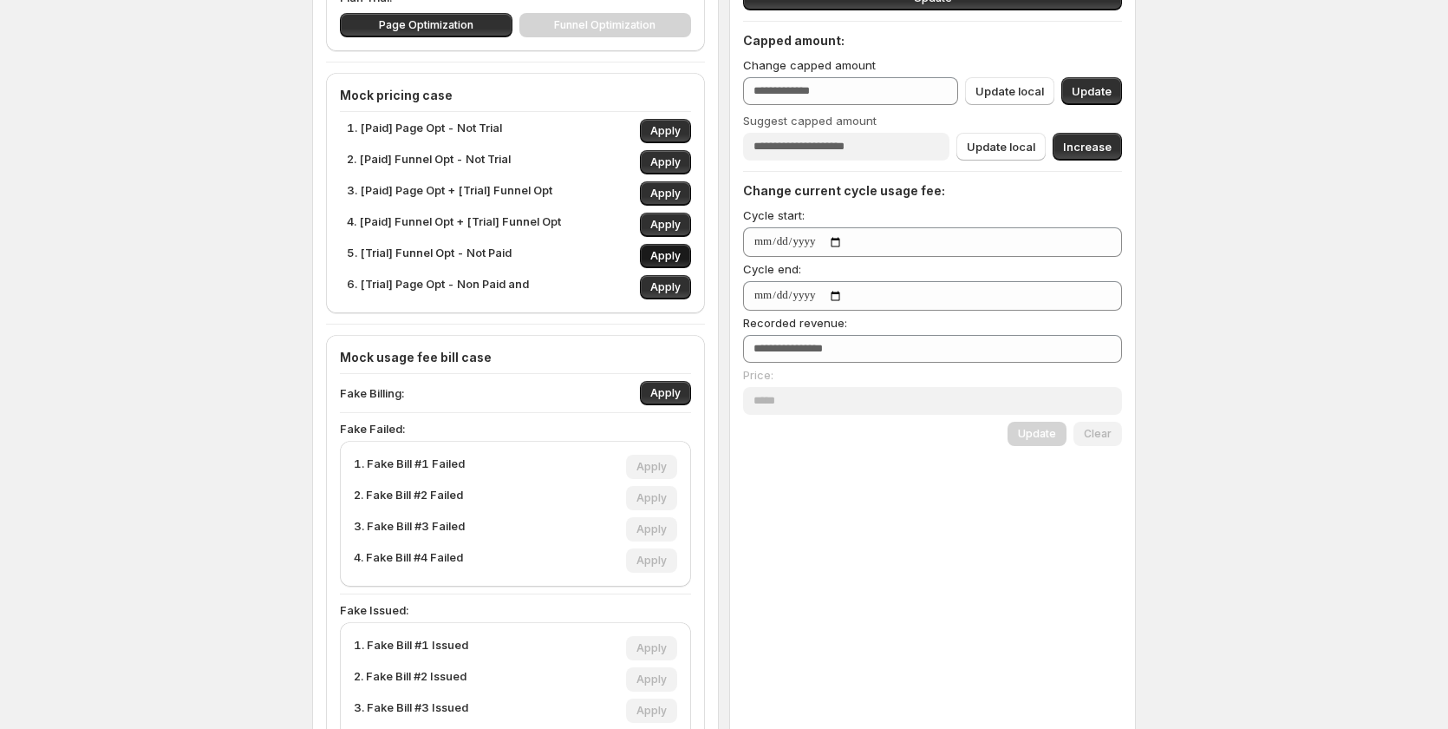
click at [678, 257] on span "Apply" at bounding box center [666, 256] width 30 height 14
type input "*"
click at [678, 257] on span "Apply" at bounding box center [666, 256] width 30 height 14
drag, startPoint x: 553, startPoint y: 440, endPoint x: 659, endPoint y: 415, distance: 108.6
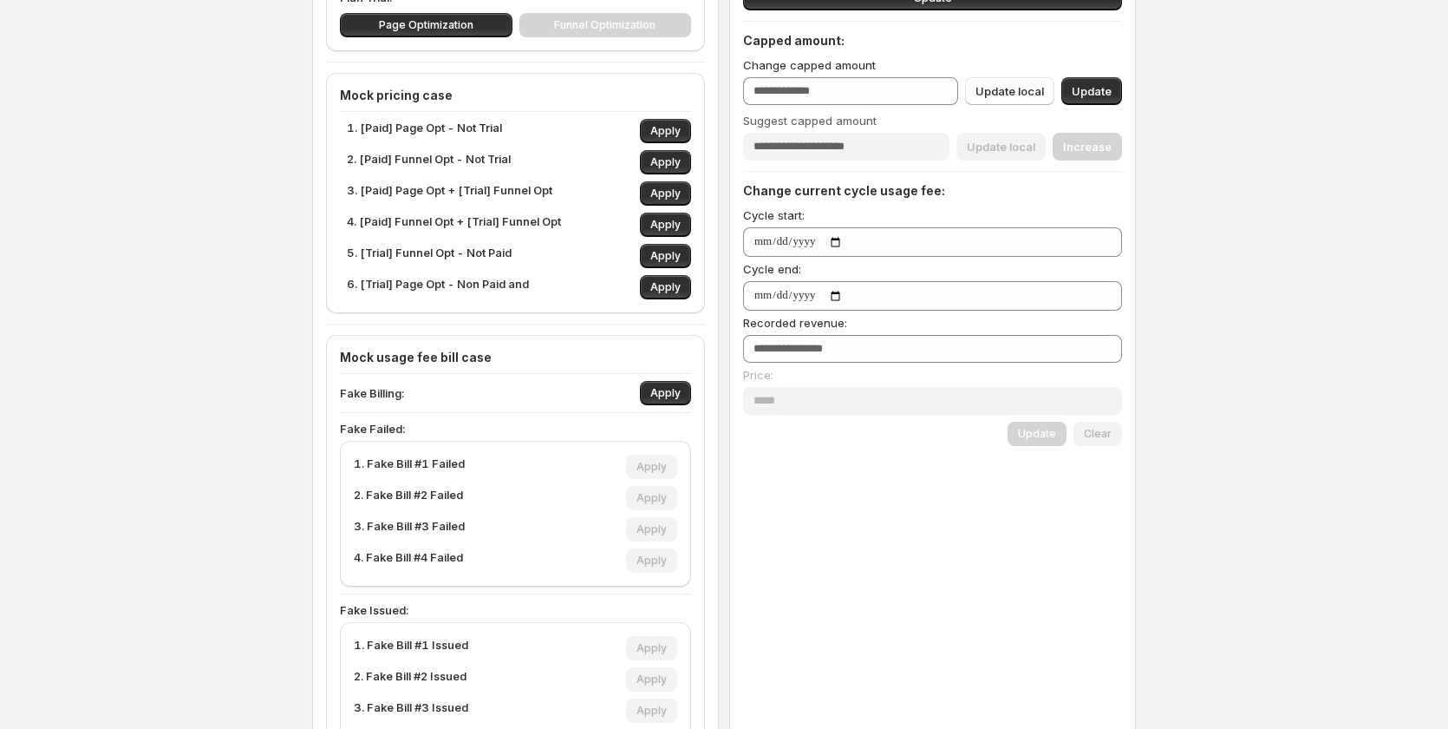
click at [564, 440] on div "Fake Failed: 1. Fake Bill #1 Failed Apply 2. Fake Bill #2 Failed Apply 3. Fake …" at bounding box center [515, 503] width 351 height 167
click at [668, 395] on span "Apply" at bounding box center [666, 393] width 30 height 14
click at [657, 534] on span "Apply" at bounding box center [652, 529] width 30 height 14
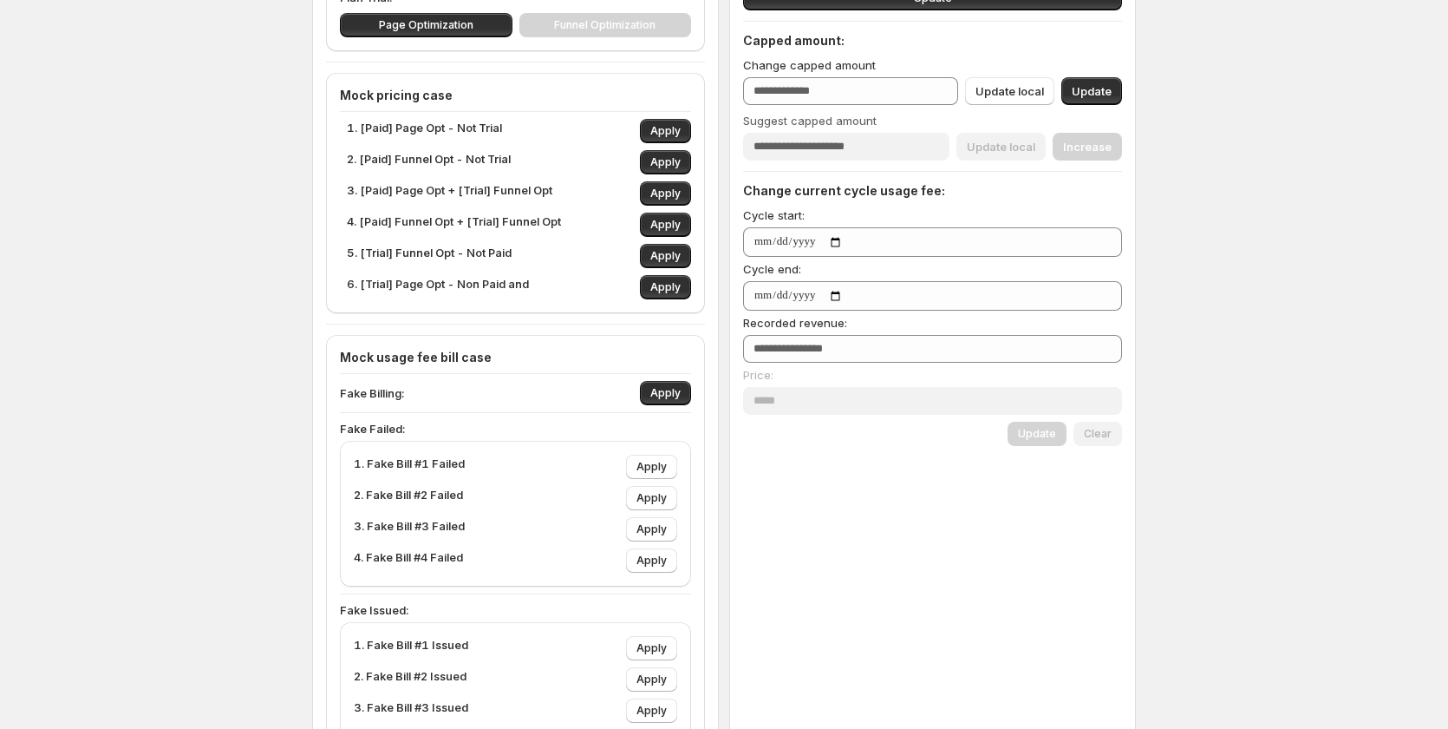
drag, startPoint x: 660, startPoint y: 533, endPoint x: 291, endPoint y: 469, distance: 375.0
click at [653, 532] on span "Apply" at bounding box center [652, 529] width 30 height 14
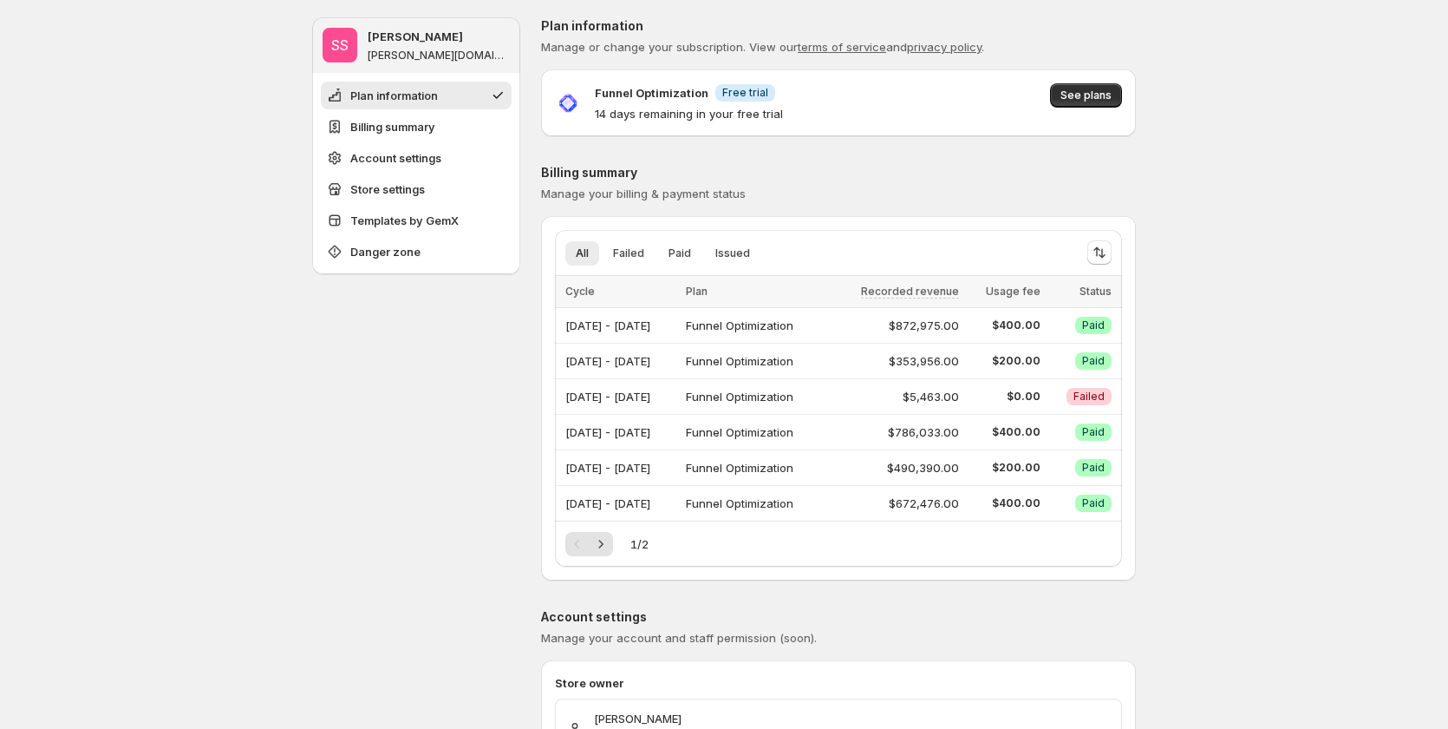
click at [604, 171] on p "Billing summary" at bounding box center [838, 172] width 595 height 17
click at [703, 190] on span "Manage your billing & payment status" at bounding box center [643, 193] width 205 height 14
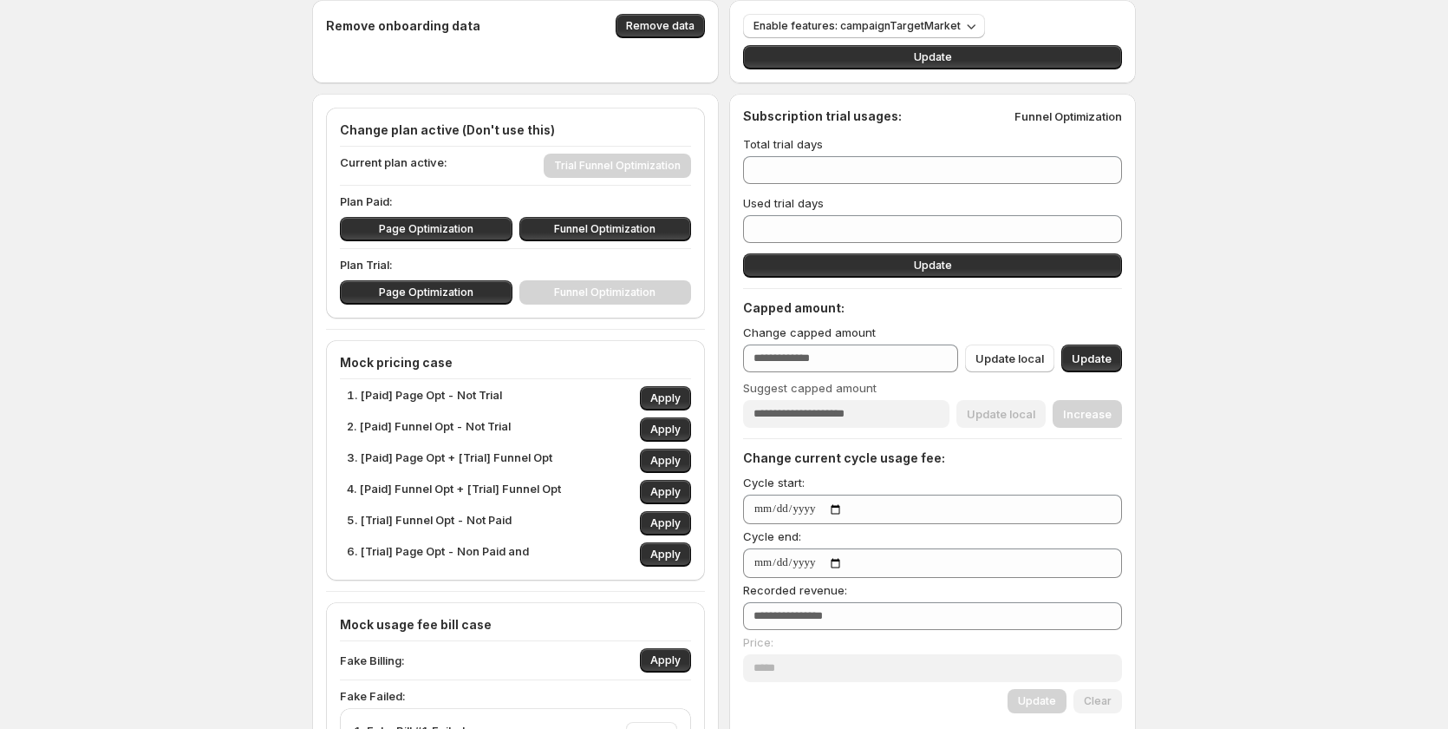
scroll to position [173, 0]
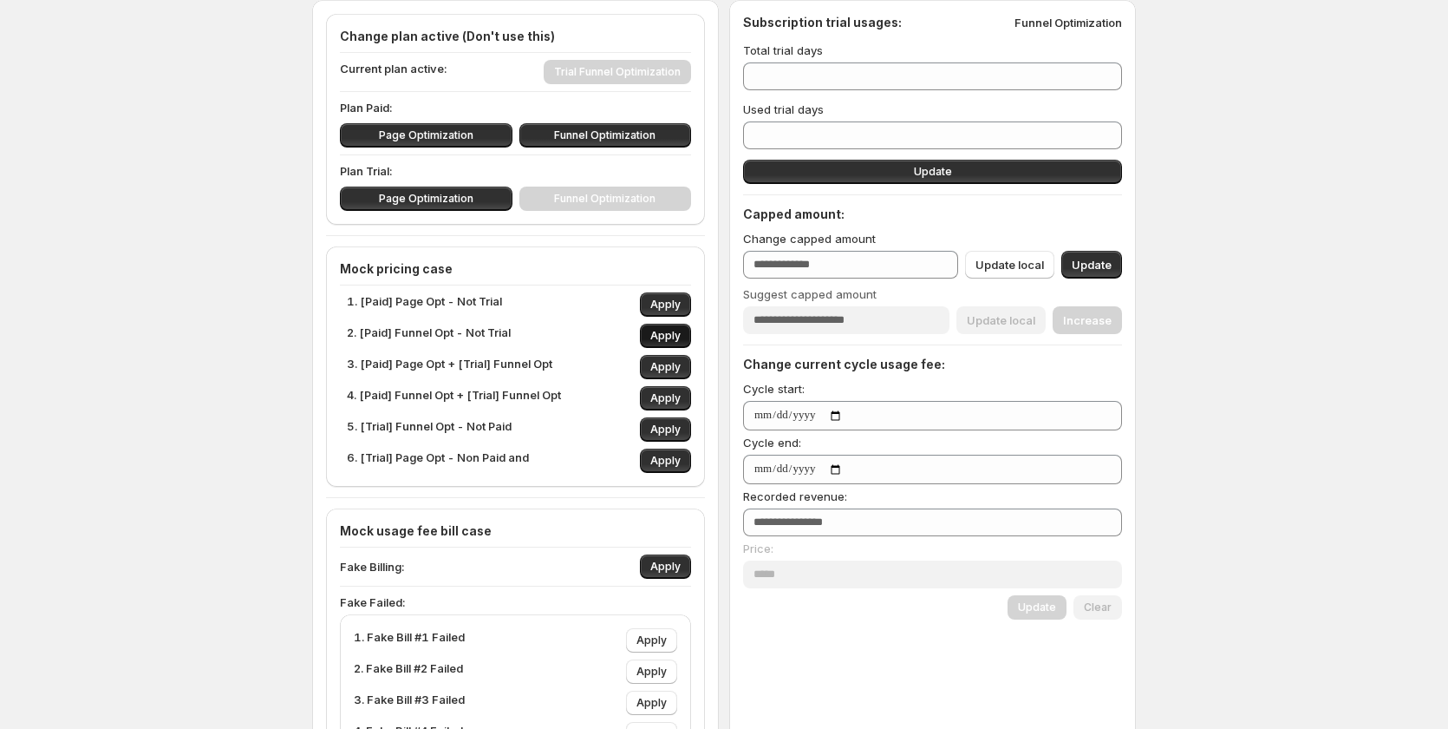
click at [680, 337] on span "Apply" at bounding box center [666, 336] width 30 height 14
type input "***"
click at [680, 337] on span "Apply" at bounding box center [666, 336] width 30 height 14
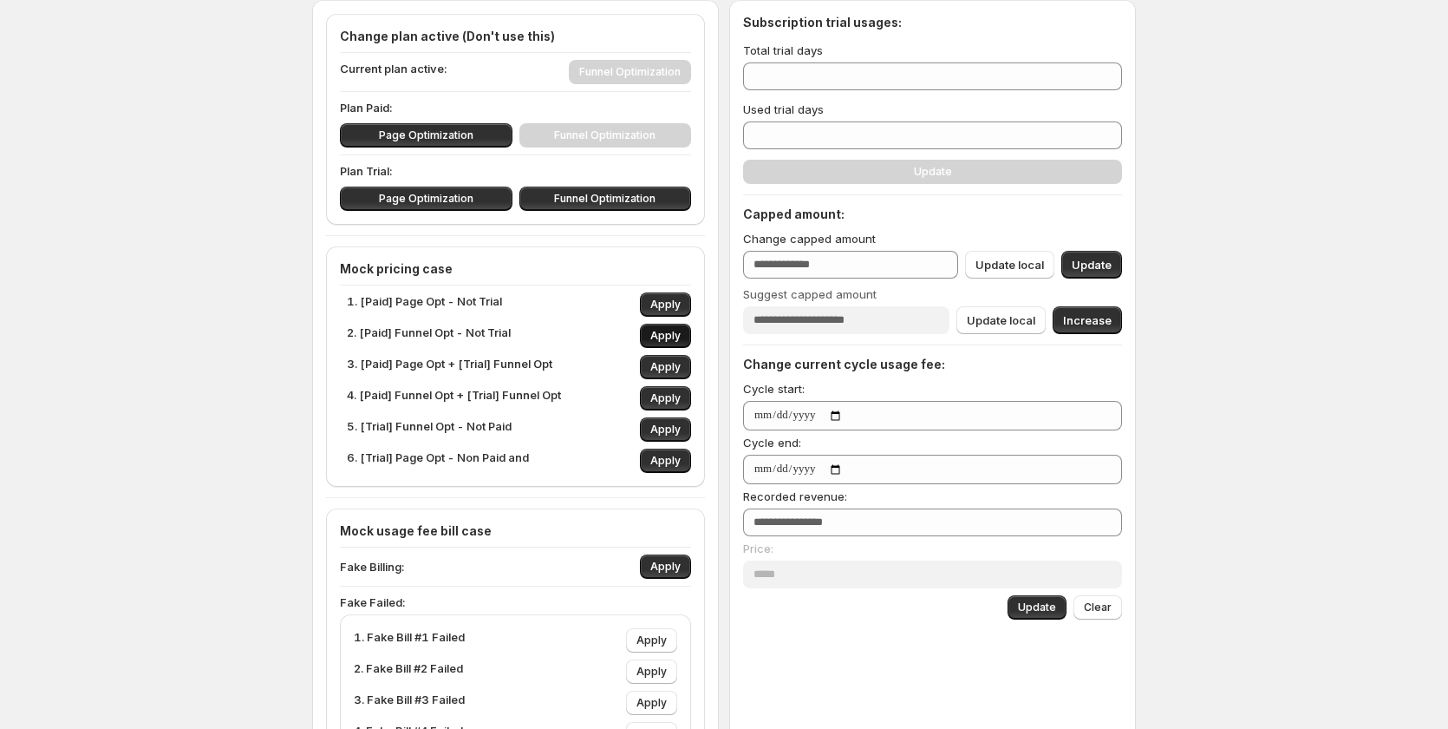
click at [680, 337] on span "Apply" at bounding box center [666, 336] width 30 height 14
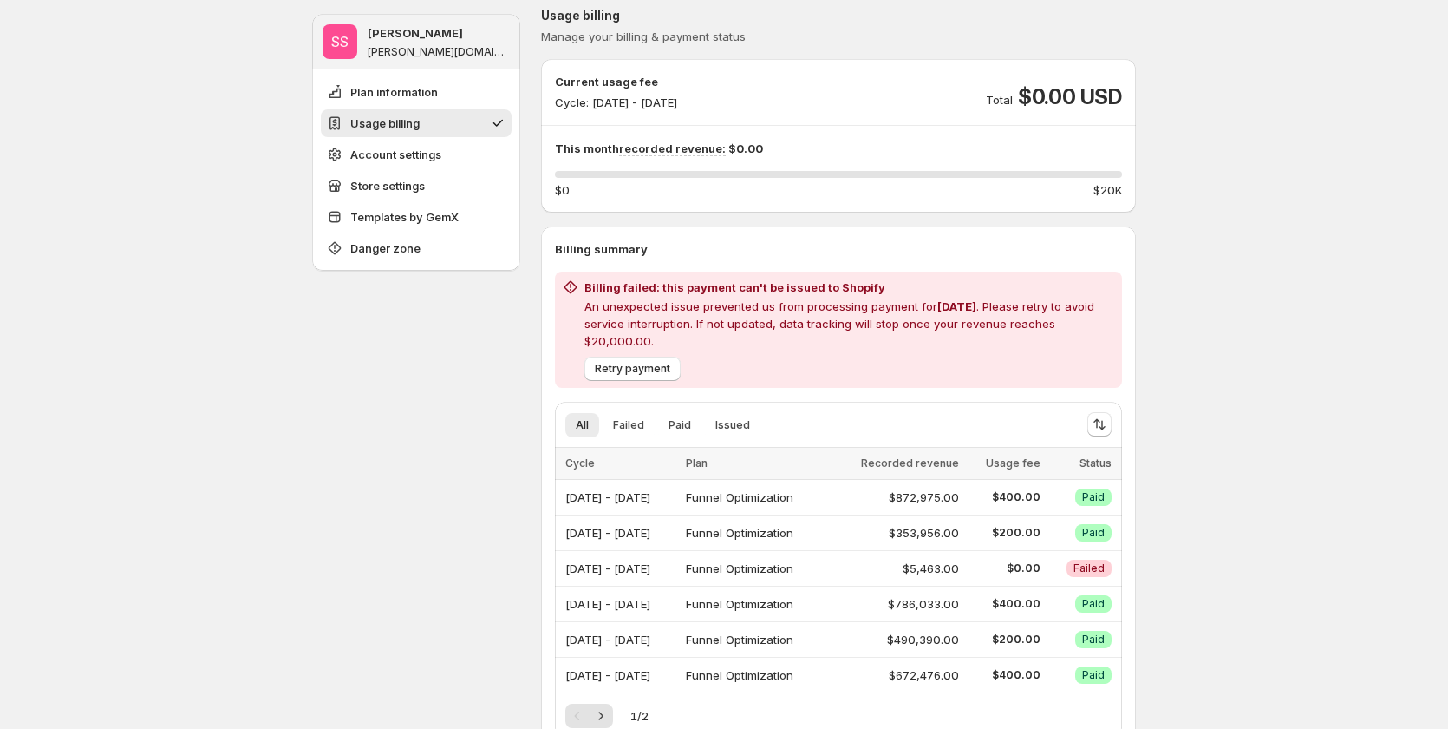
click at [579, 243] on p "Billing summary" at bounding box center [838, 248] width 567 height 17
click at [611, 91] on div "Current usage fee Cycle: Sep 29, 2025 - Sep 30, 2025" at bounding box center [616, 92] width 122 height 38
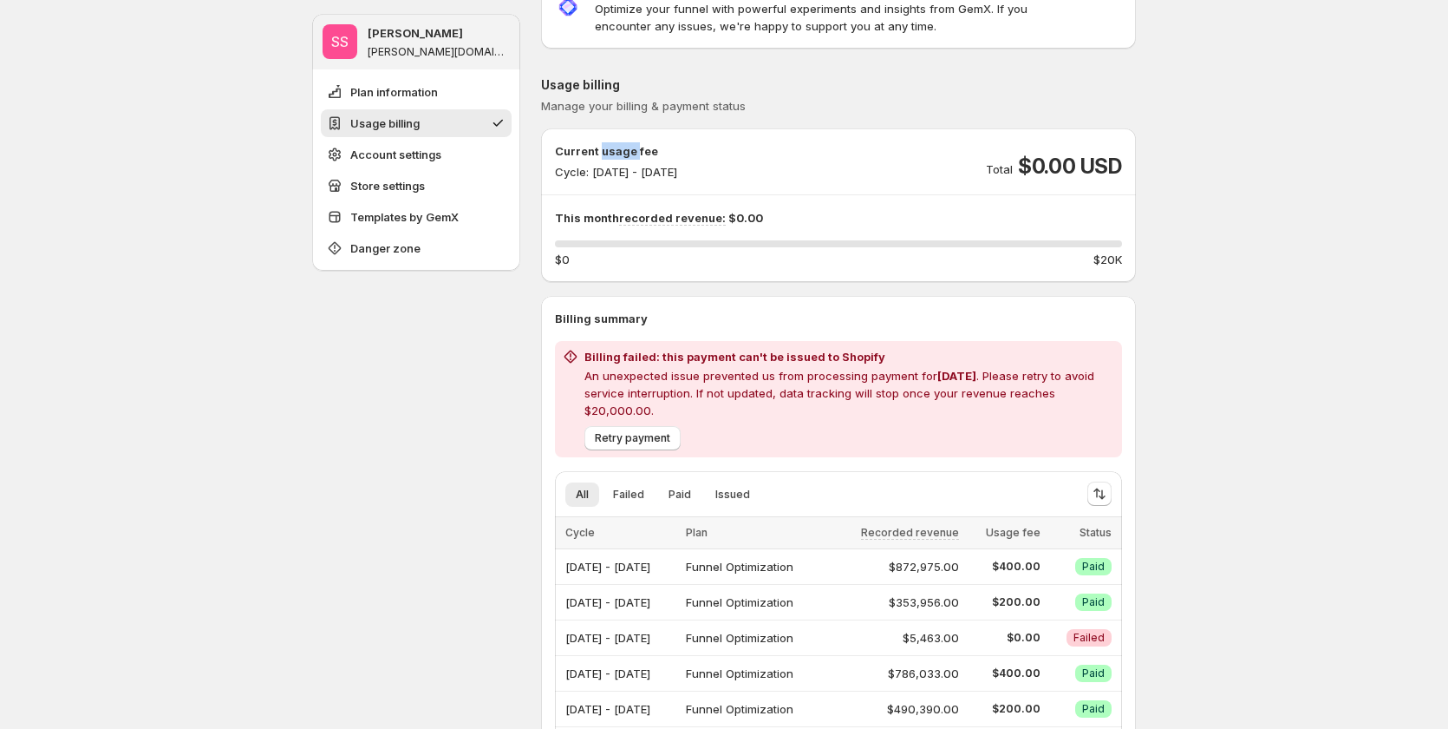
scroll to position [87, 0]
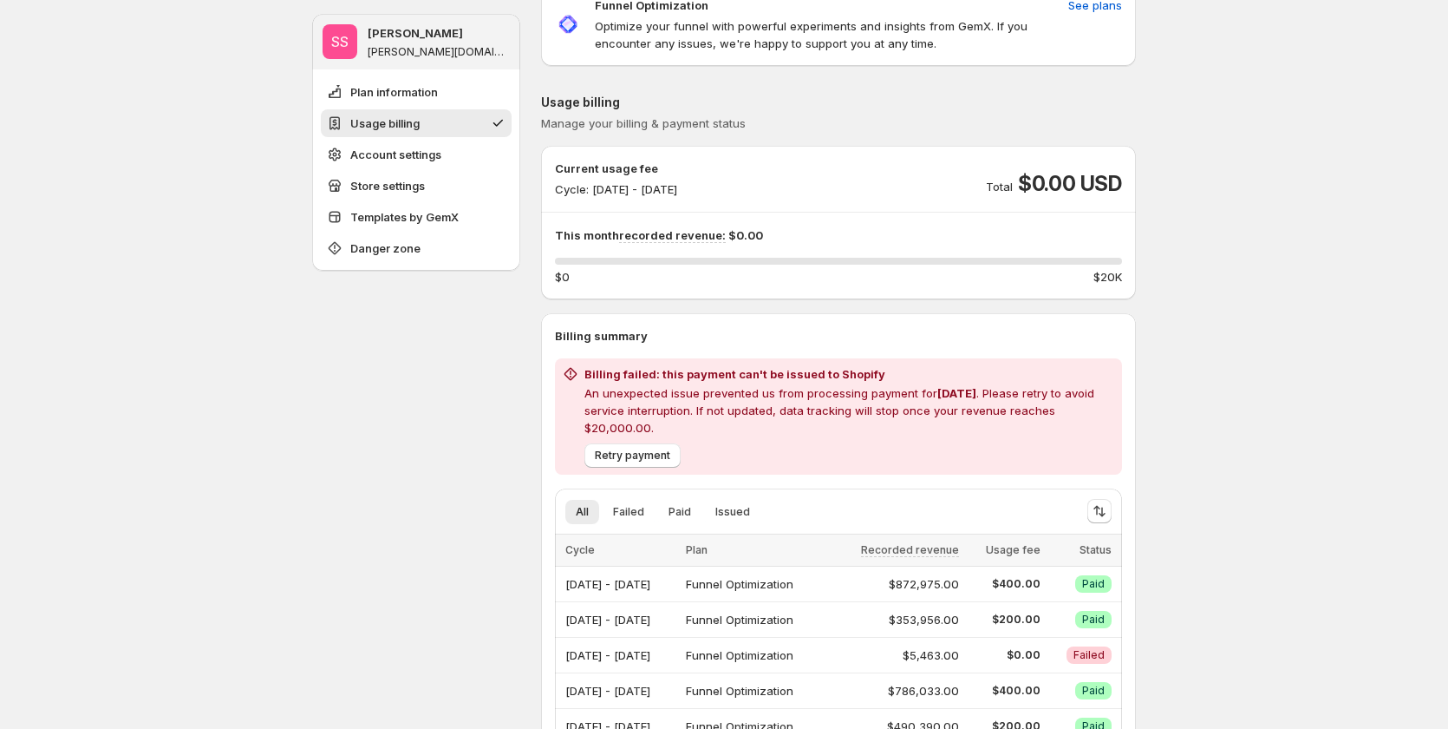
click at [623, 339] on p "Billing summary" at bounding box center [838, 335] width 567 height 17
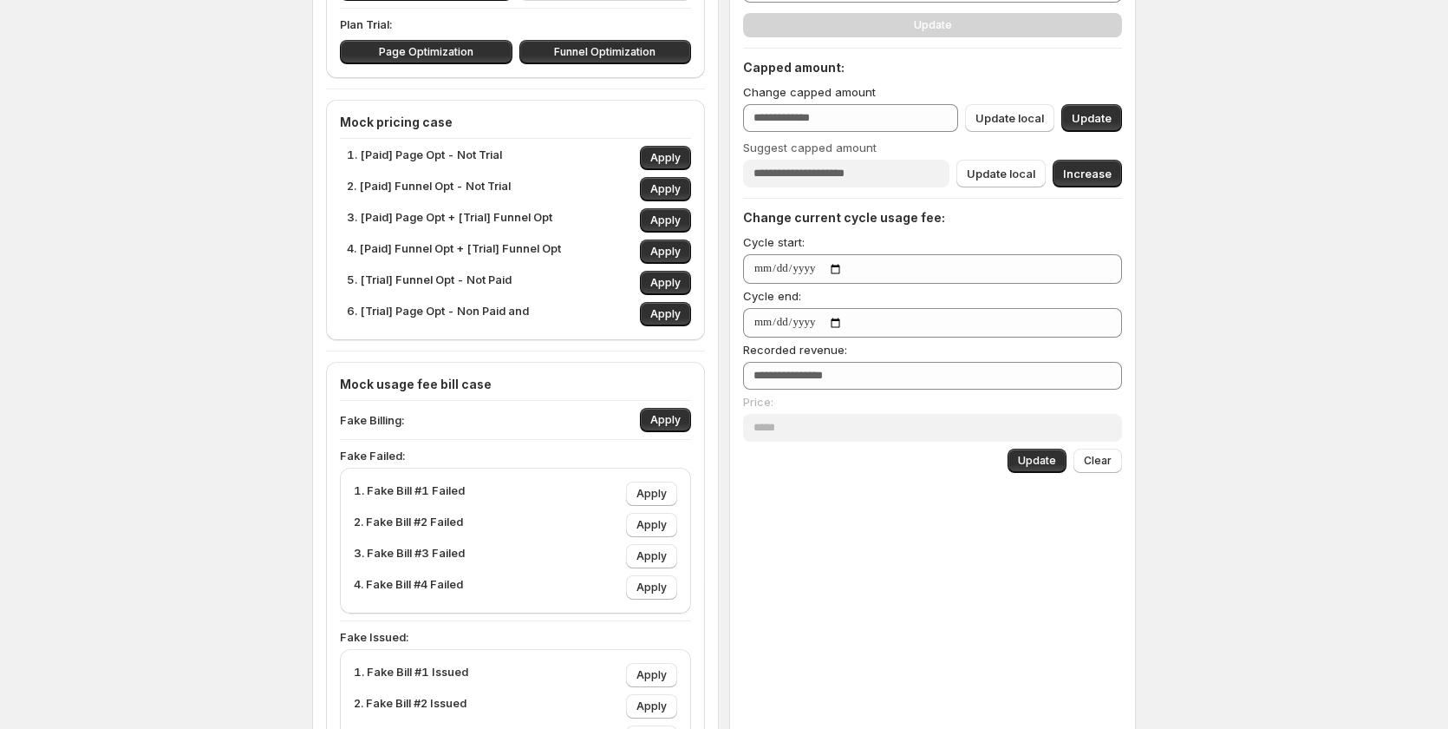
scroll to position [347, 0]
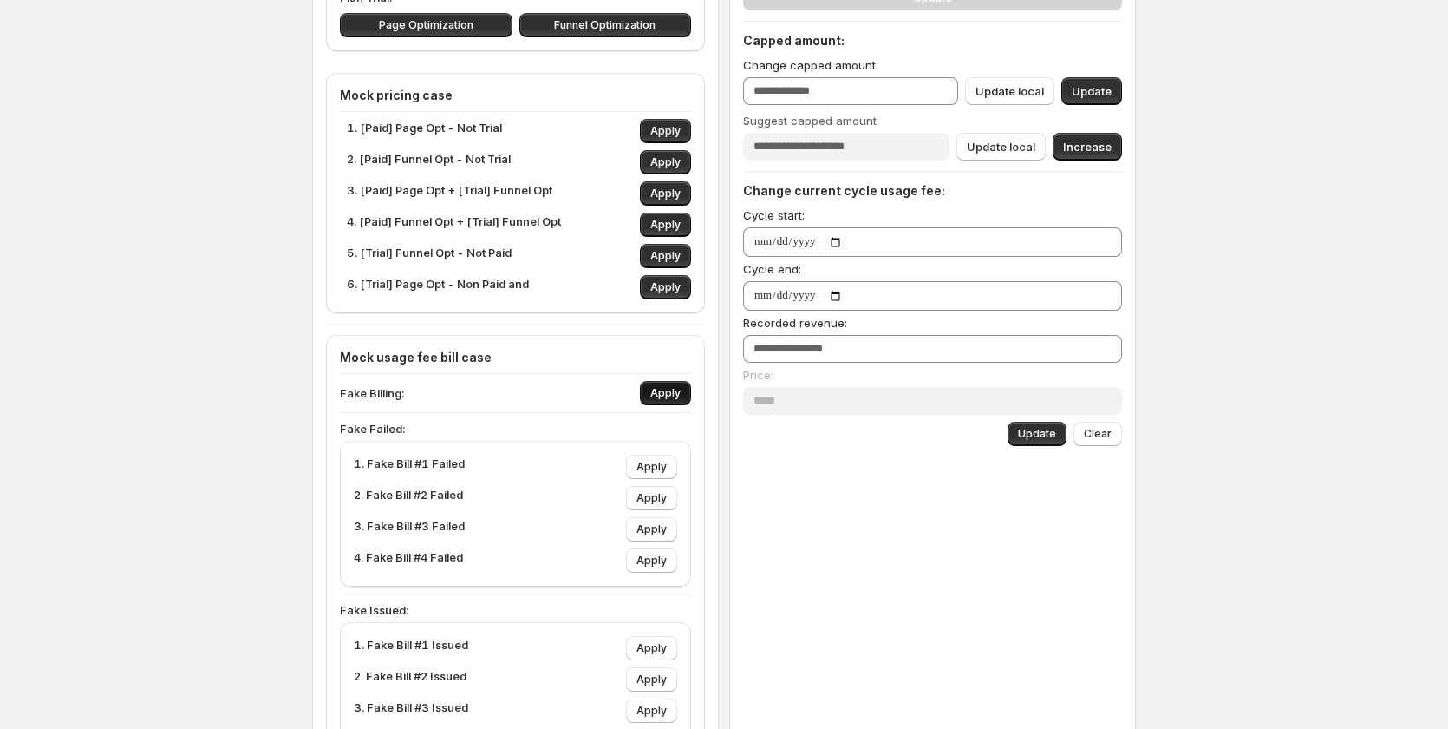
click at [678, 388] on span "Apply" at bounding box center [666, 393] width 30 height 14
click at [681, 396] on span "Apply" at bounding box center [666, 393] width 30 height 14
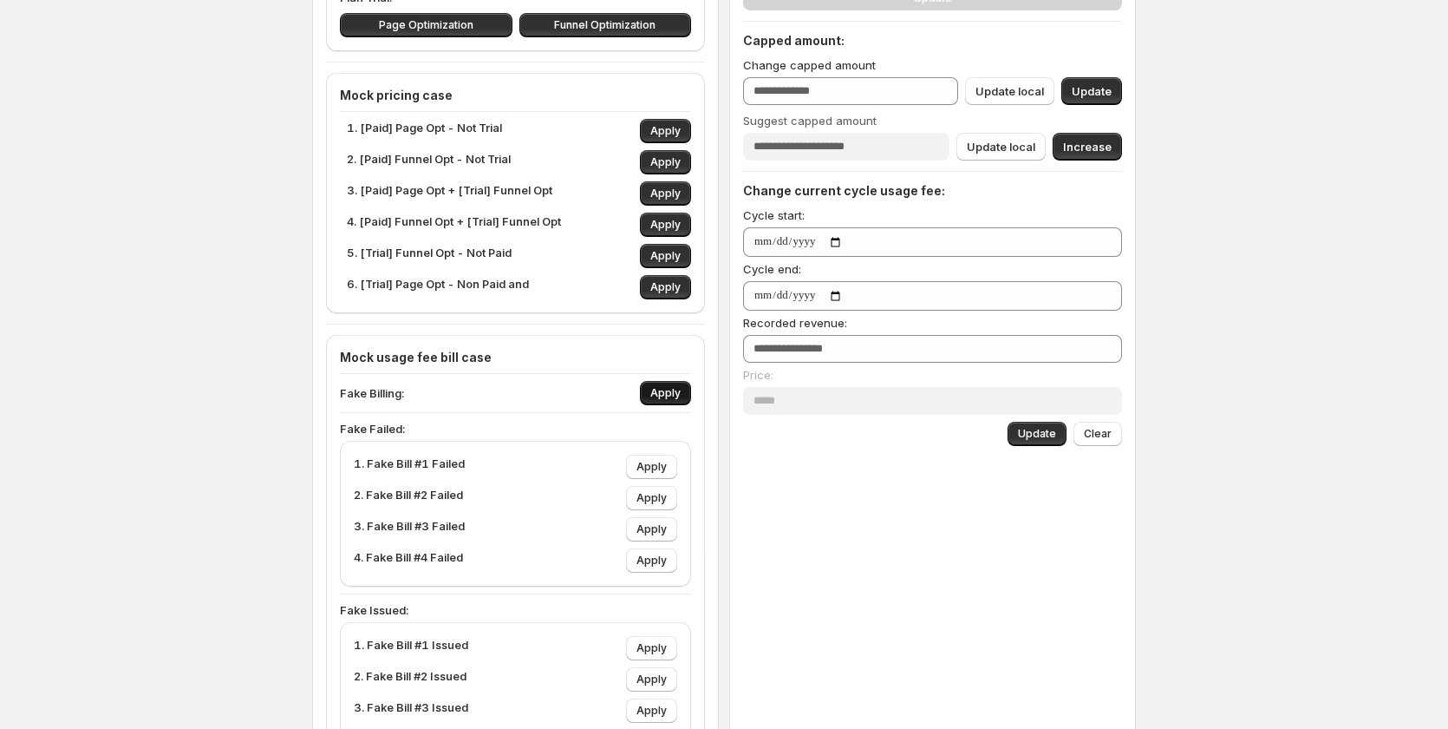
click at [681, 396] on span "Apply" at bounding box center [666, 393] width 30 height 14
click at [454, 219] on p "4. [Paid] Funnel Opt + [Trial] Funnel Opt" at bounding box center [454, 225] width 214 height 24
click at [671, 252] on span "Apply" at bounding box center [666, 256] width 30 height 14
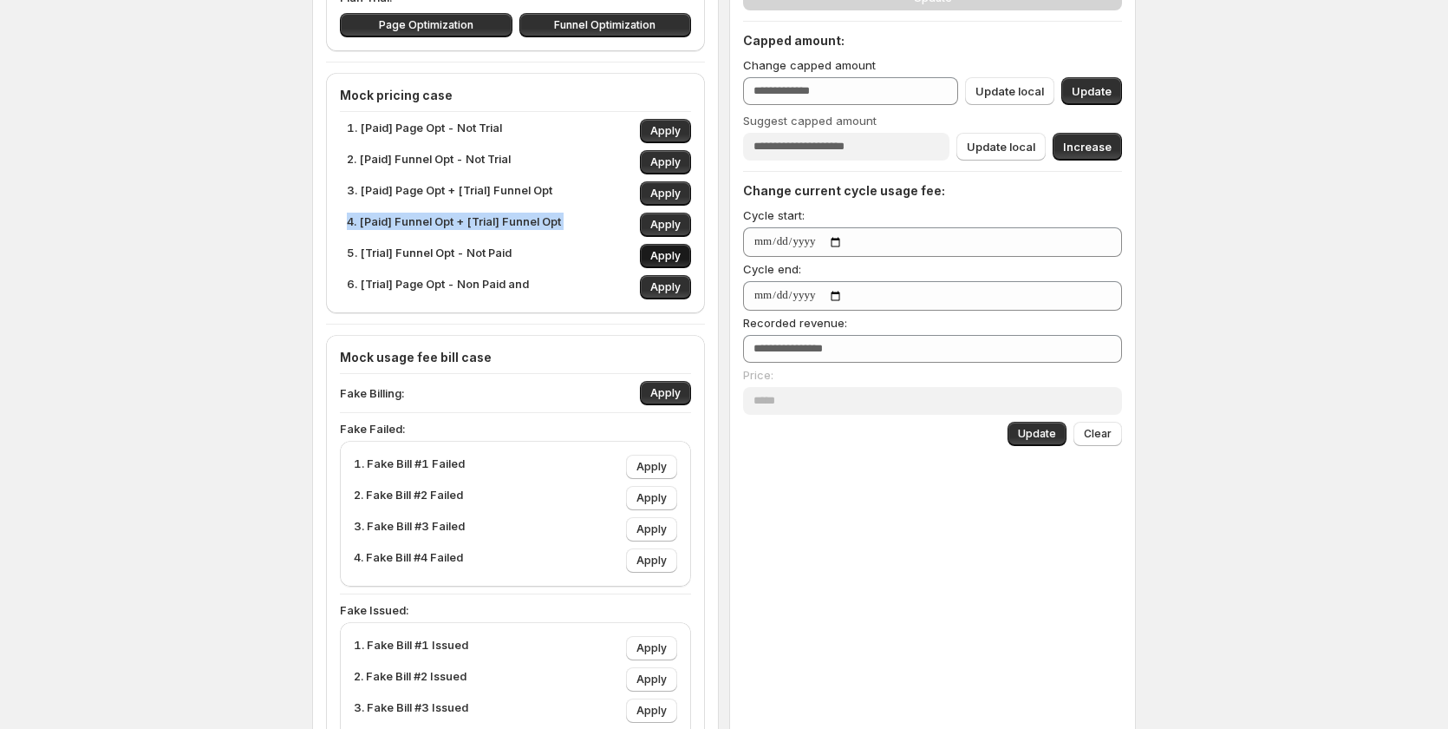
type input "**"
type input "*"
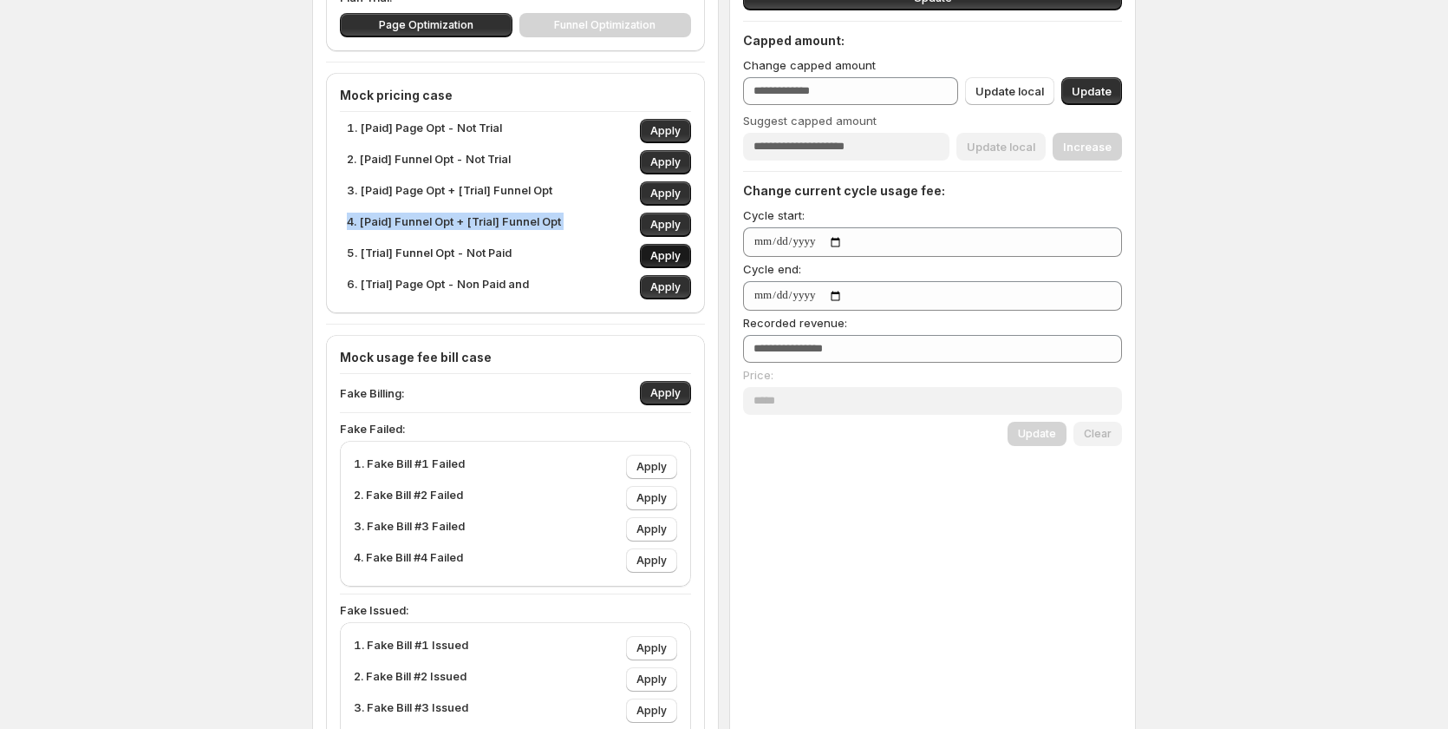
click at [671, 252] on span "Apply" at bounding box center [666, 256] width 30 height 14
click at [672, 252] on span "Apply" at bounding box center [666, 256] width 30 height 14
click at [670, 260] on span "Apply" at bounding box center [666, 256] width 30 height 14
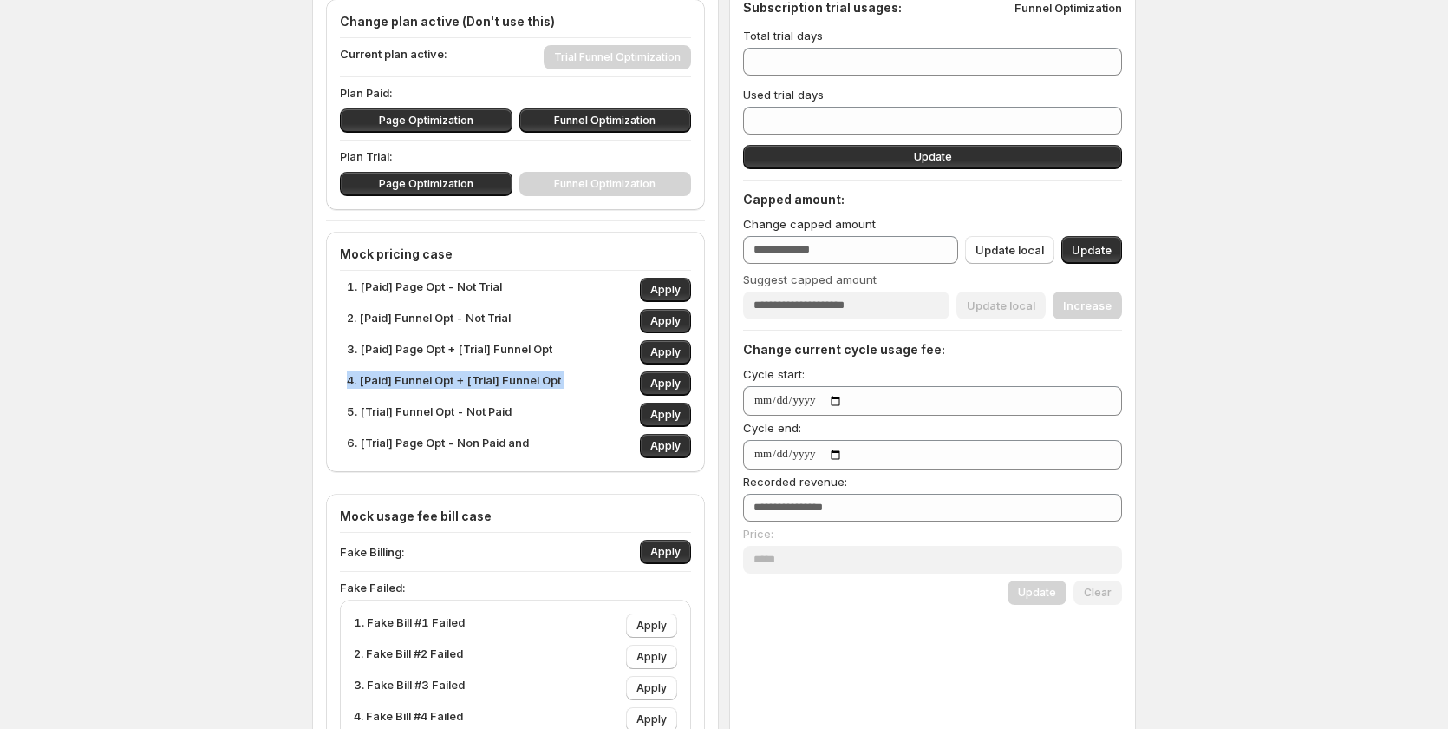
scroll to position [87, 0]
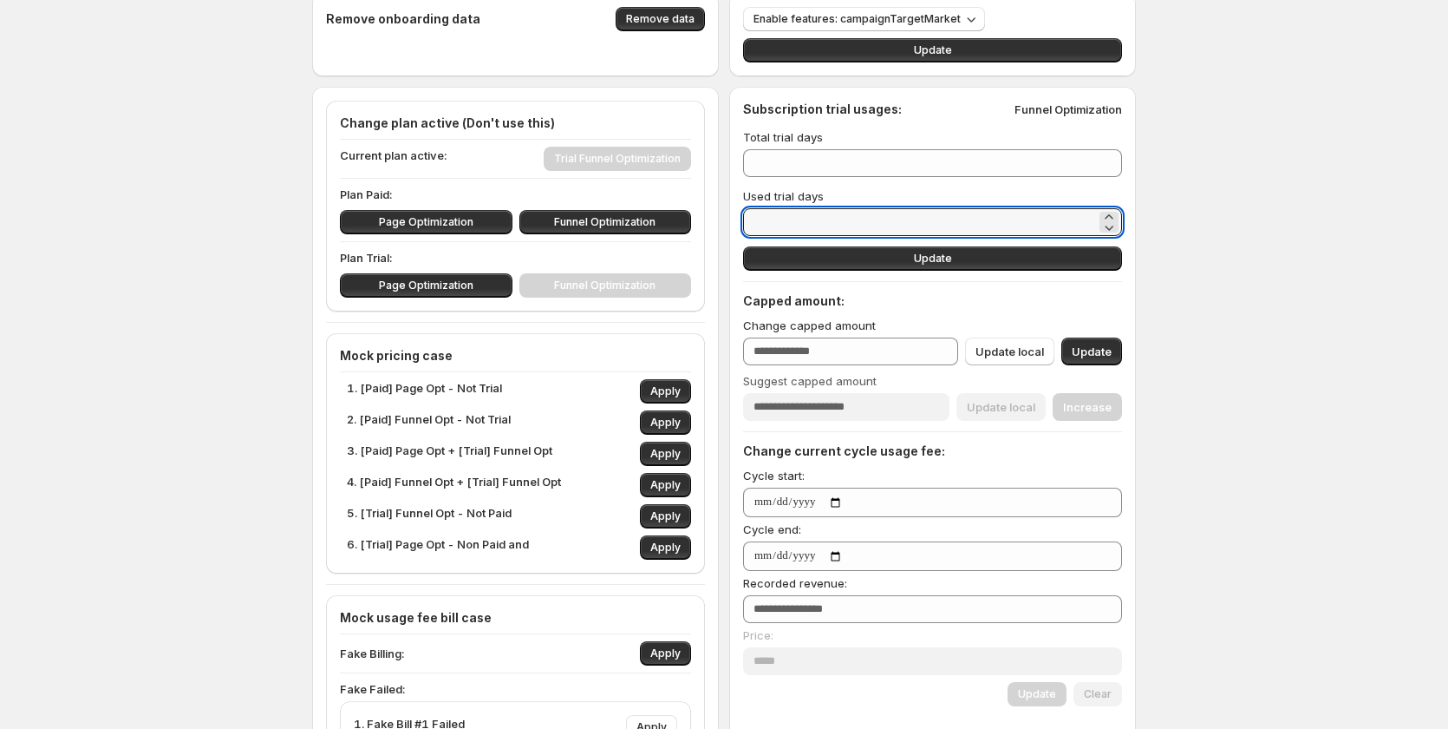
drag, startPoint x: 776, startPoint y: 218, endPoint x: 743, endPoint y: 223, distance: 33.4
click at [746, 222] on div "Subscription trial usages: Funnel Optimization Total trial days ** Used trial d…" at bounding box center [932, 662] width 407 height 1150
type input "*"
type input "**"
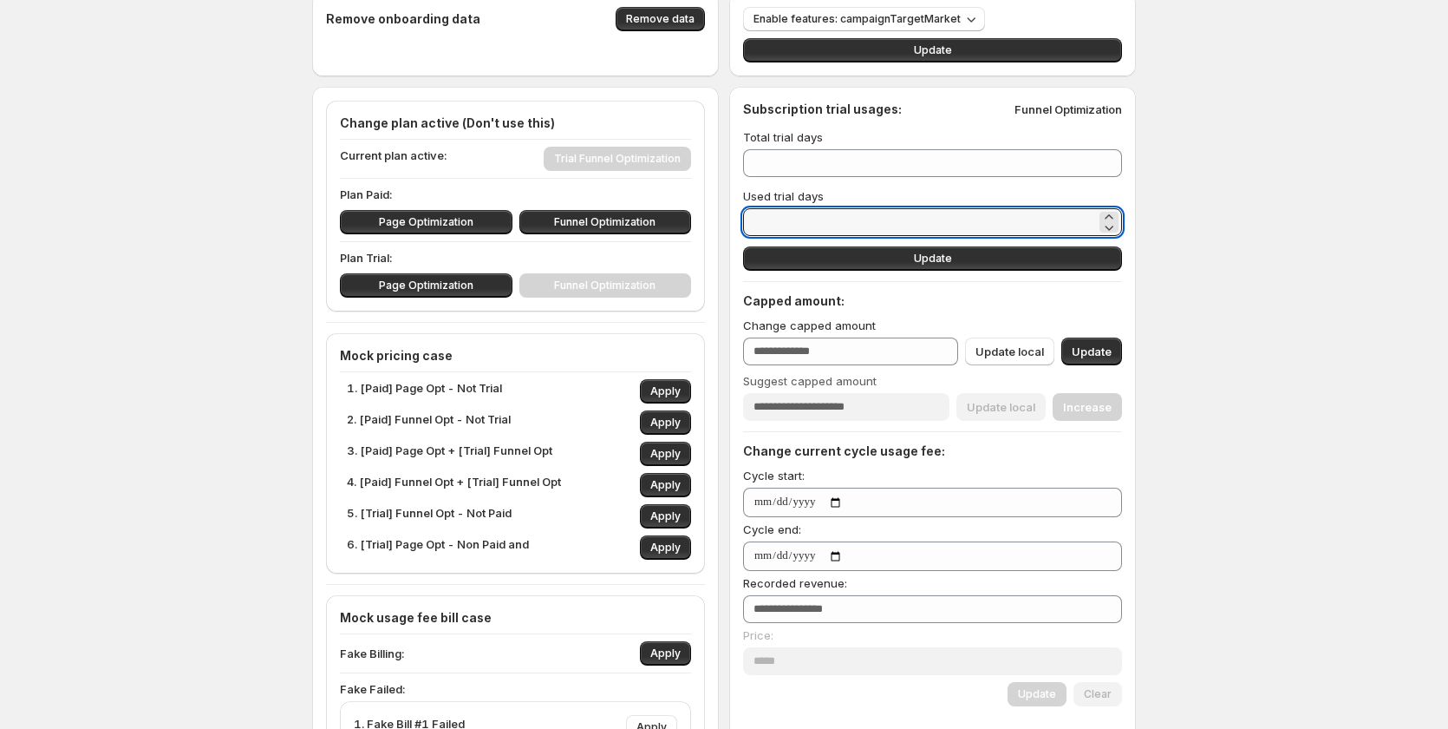
click at [1235, 219] on div "Sync access token Handle sync Disconnect web pixel Disconnect Remove onboarding…" at bounding box center [724, 621] width 1448 height 1417
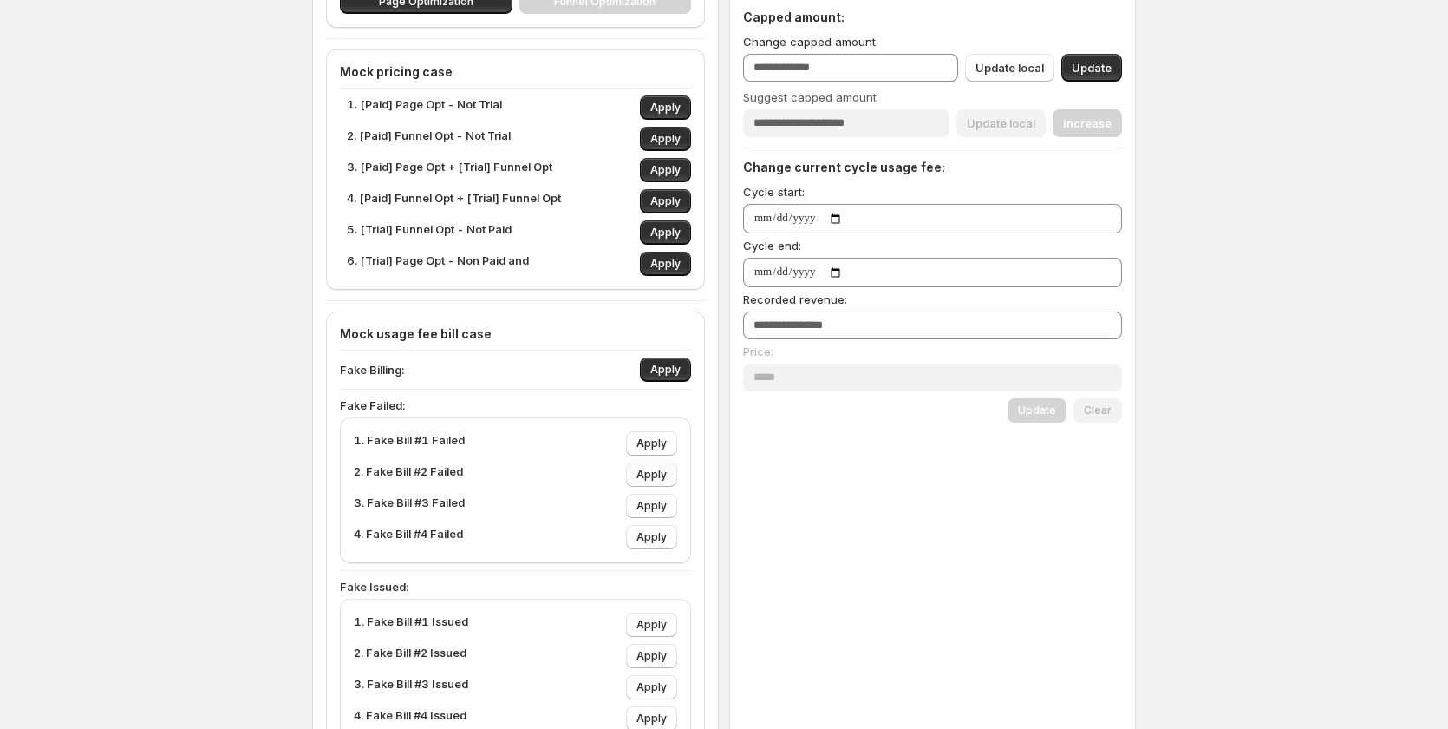
scroll to position [520, 0]
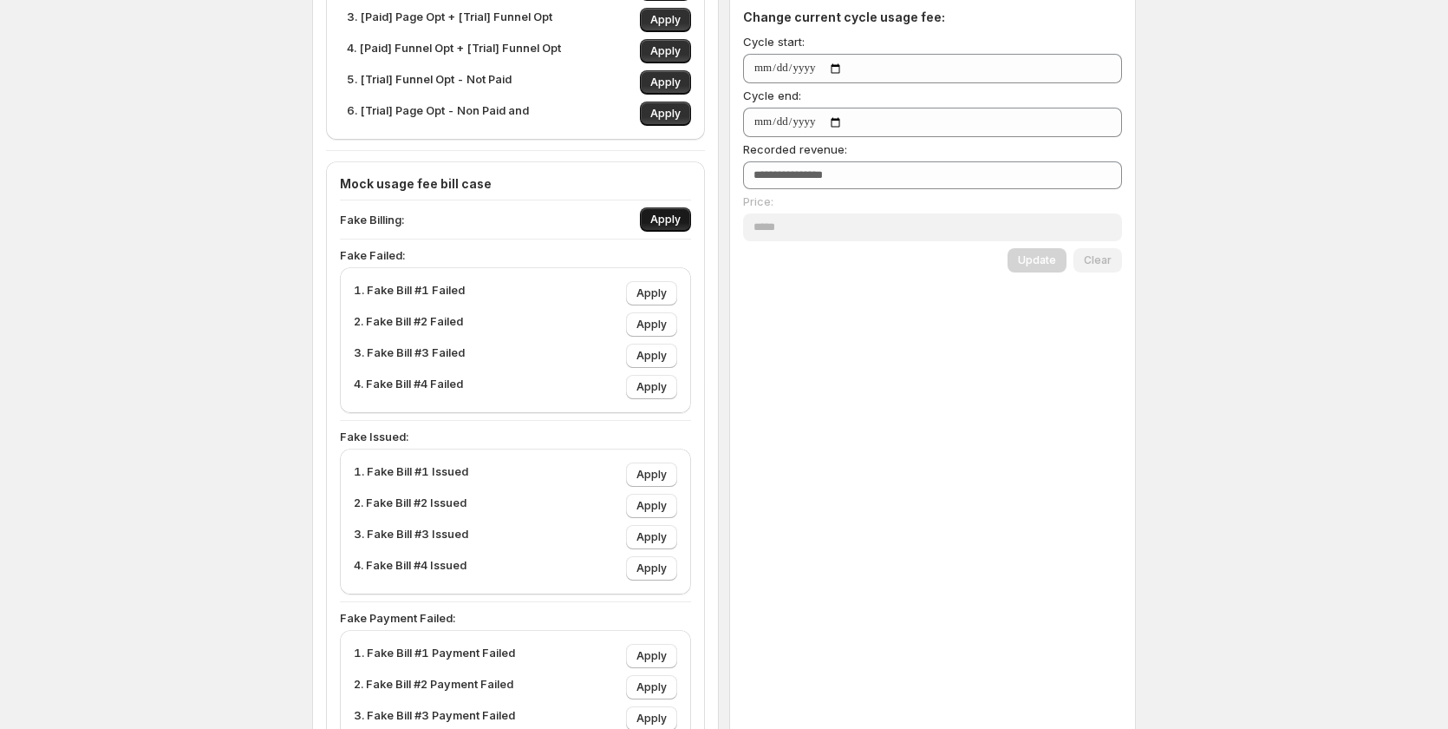
click at [672, 226] on button "Apply" at bounding box center [665, 219] width 51 height 24
click at [656, 348] on button "Apply" at bounding box center [651, 355] width 51 height 24
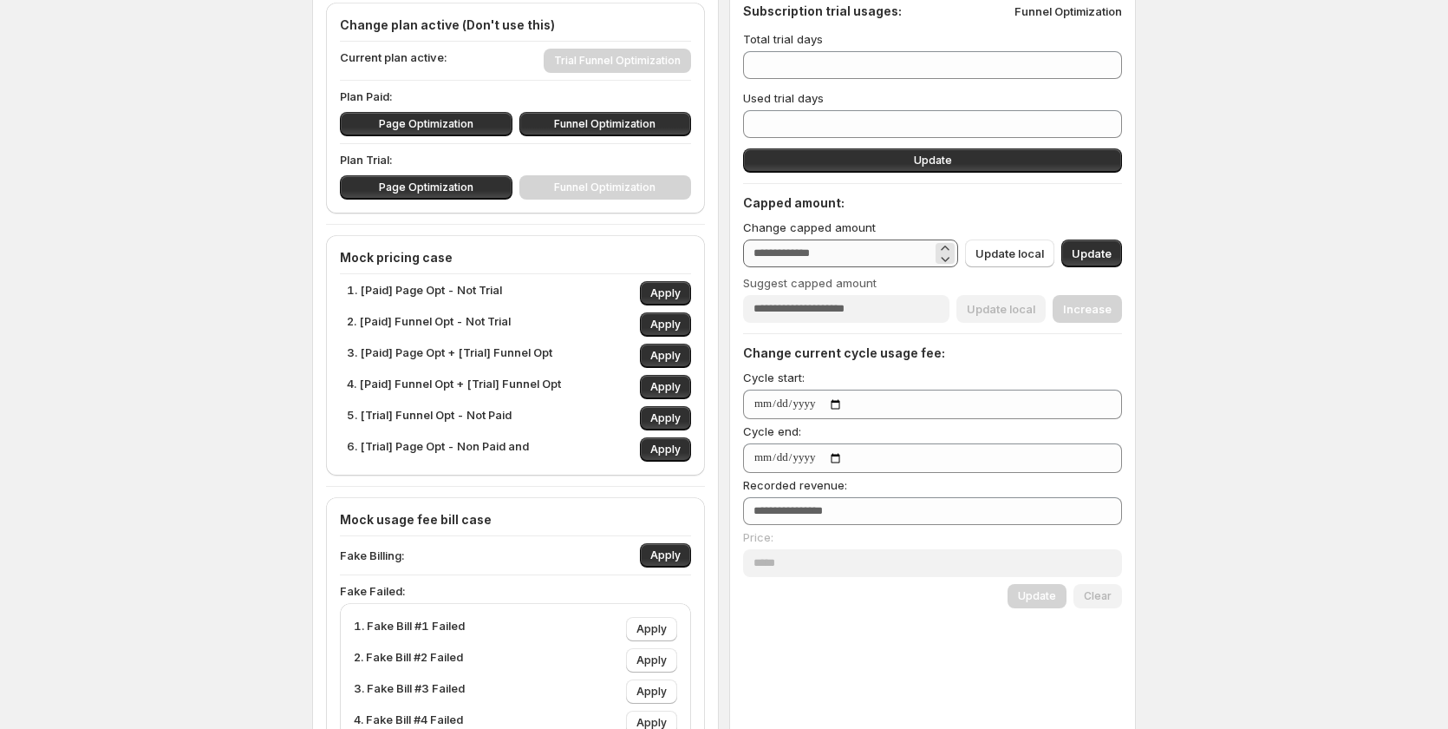
scroll to position [173, 0]
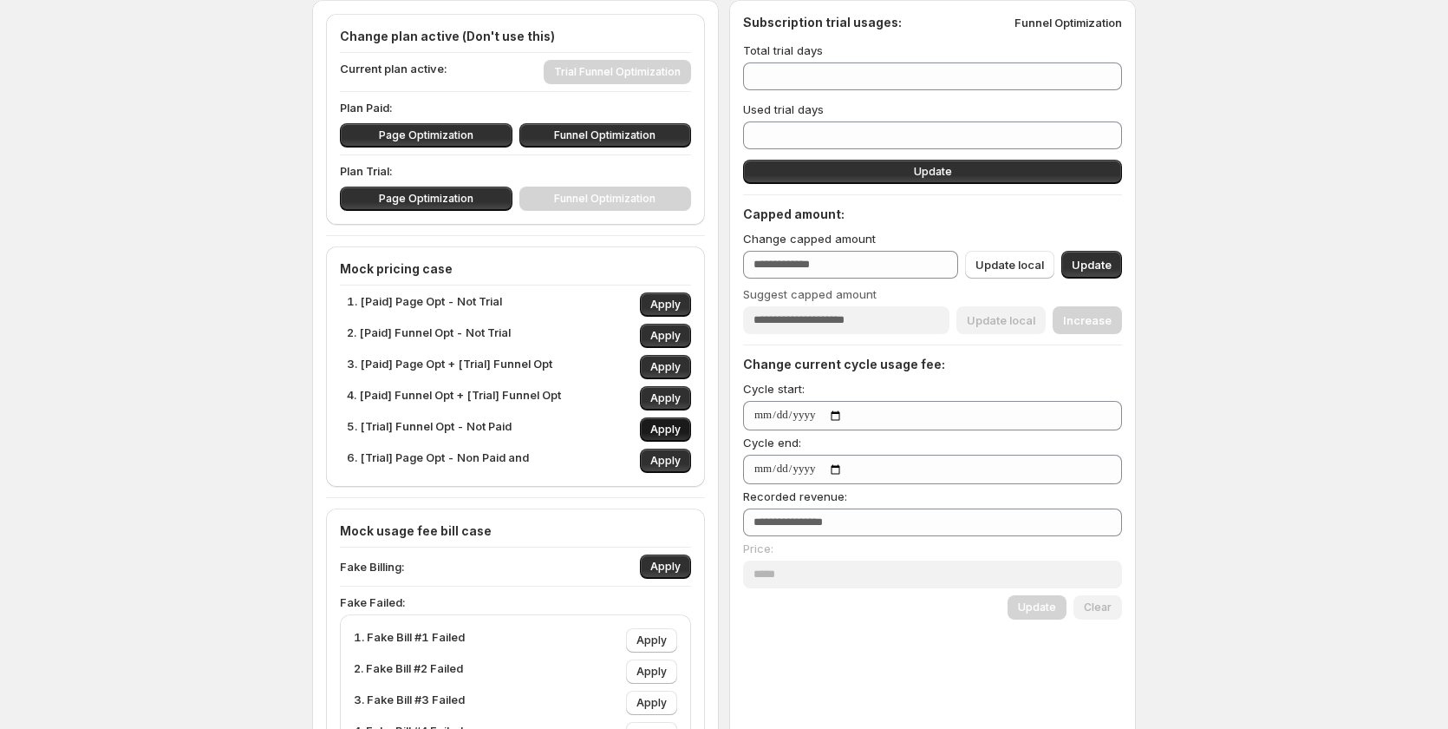
click at [669, 424] on span "Apply" at bounding box center [666, 429] width 30 height 14
click at [670, 424] on span "Apply" at bounding box center [666, 429] width 30 height 14
click at [670, 423] on span "Apply" at bounding box center [666, 429] width 30 height 14
click at [658, 427] on span "Apply" at bounding box center [666, 429] width 30 height 14
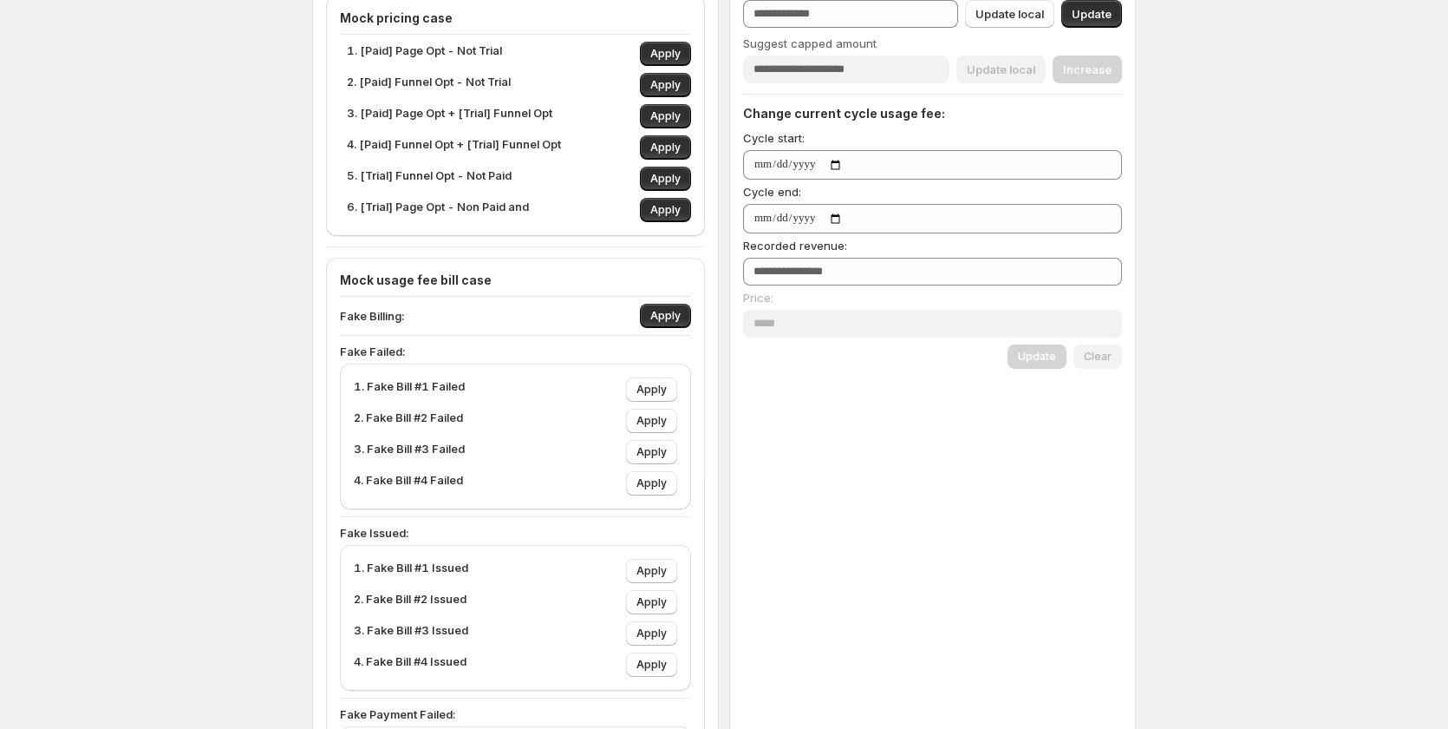
scroll to position [434, 0]
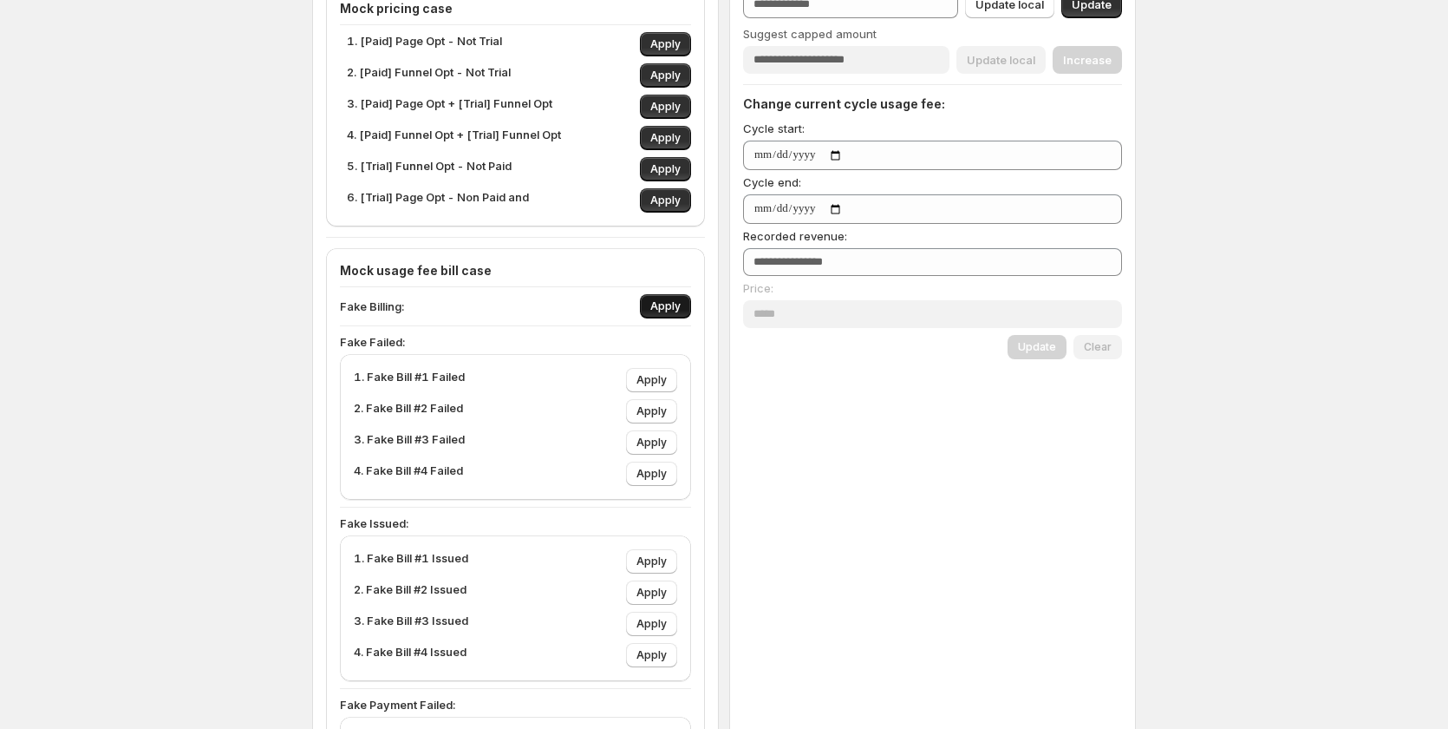
click at [664, 304] on span "Apply" at bounding box center [666, 306] width 30 height 14
click at [654, 452] on button "Apply" at bounding box center [651, 442] width 51 height 24
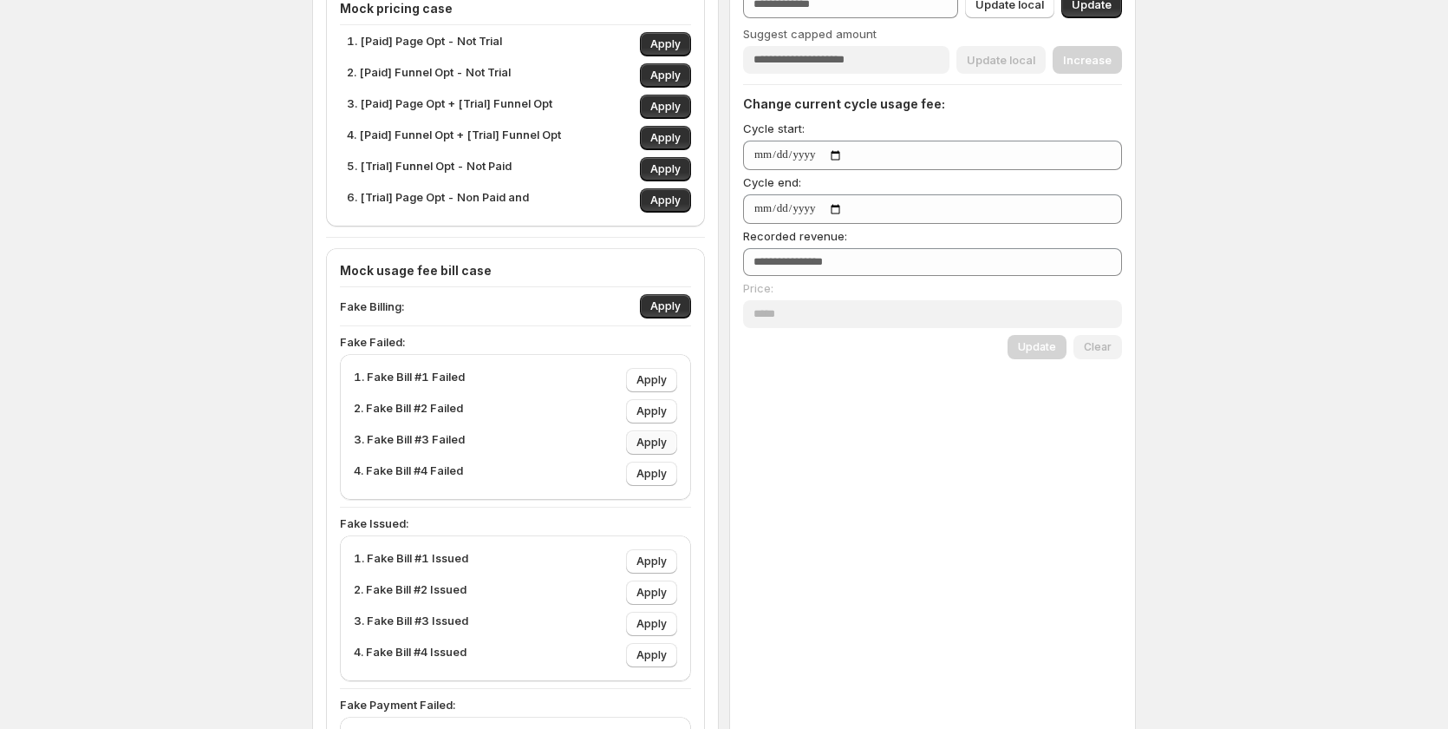
click at [654, 452] on button "Apply" at bounding box center [651, 442] width 51 height 24
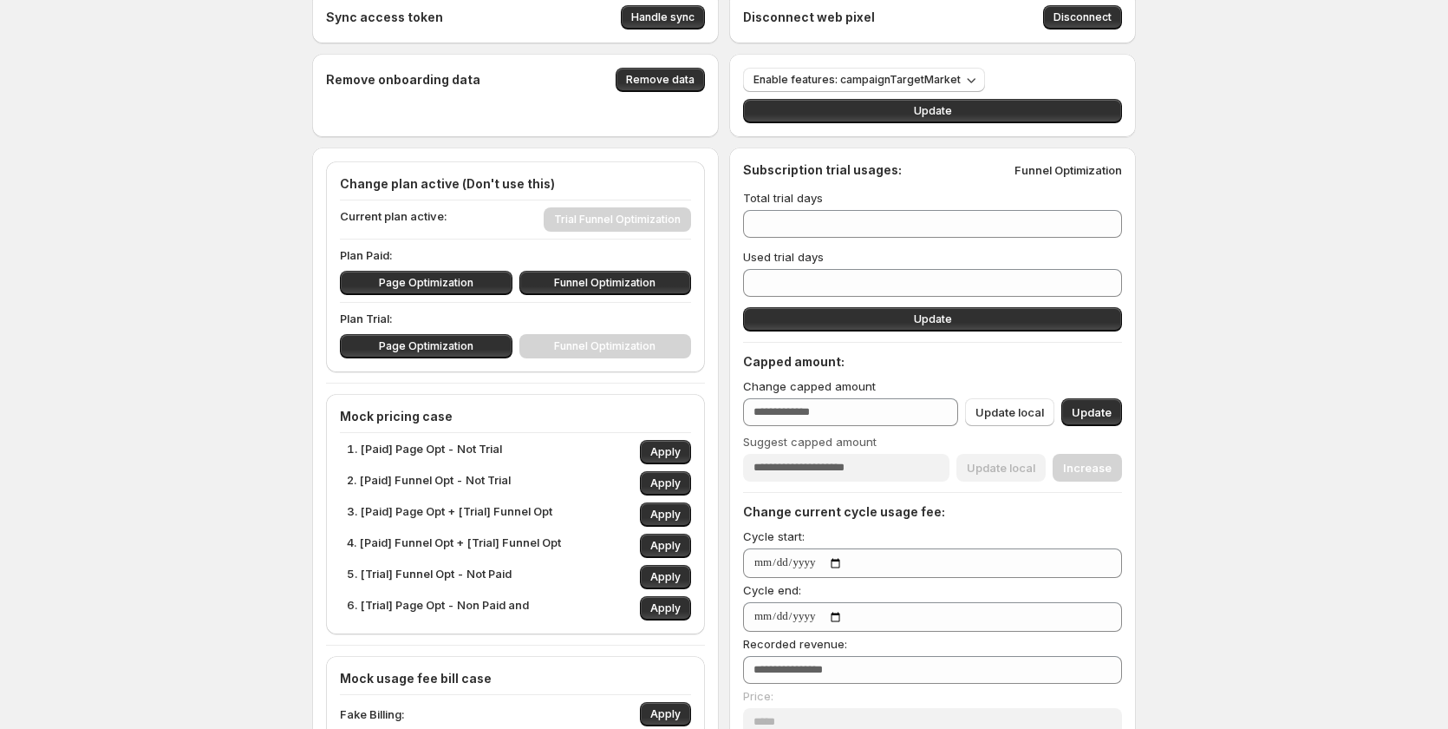
scroll to position [0, 0]
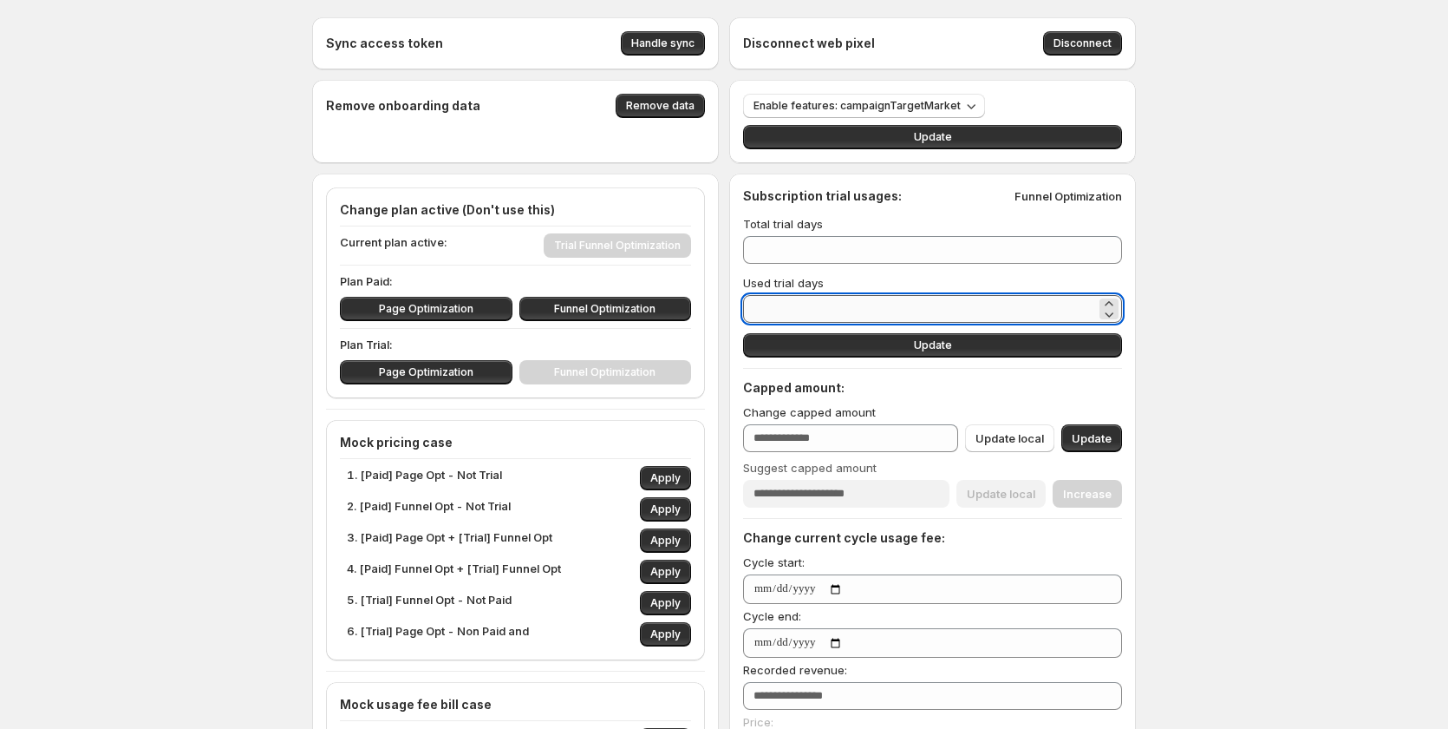
click at [808, 302] on input "*" at bounding box center [919, 309] width 353 height 28
type input "*"
type input "**"
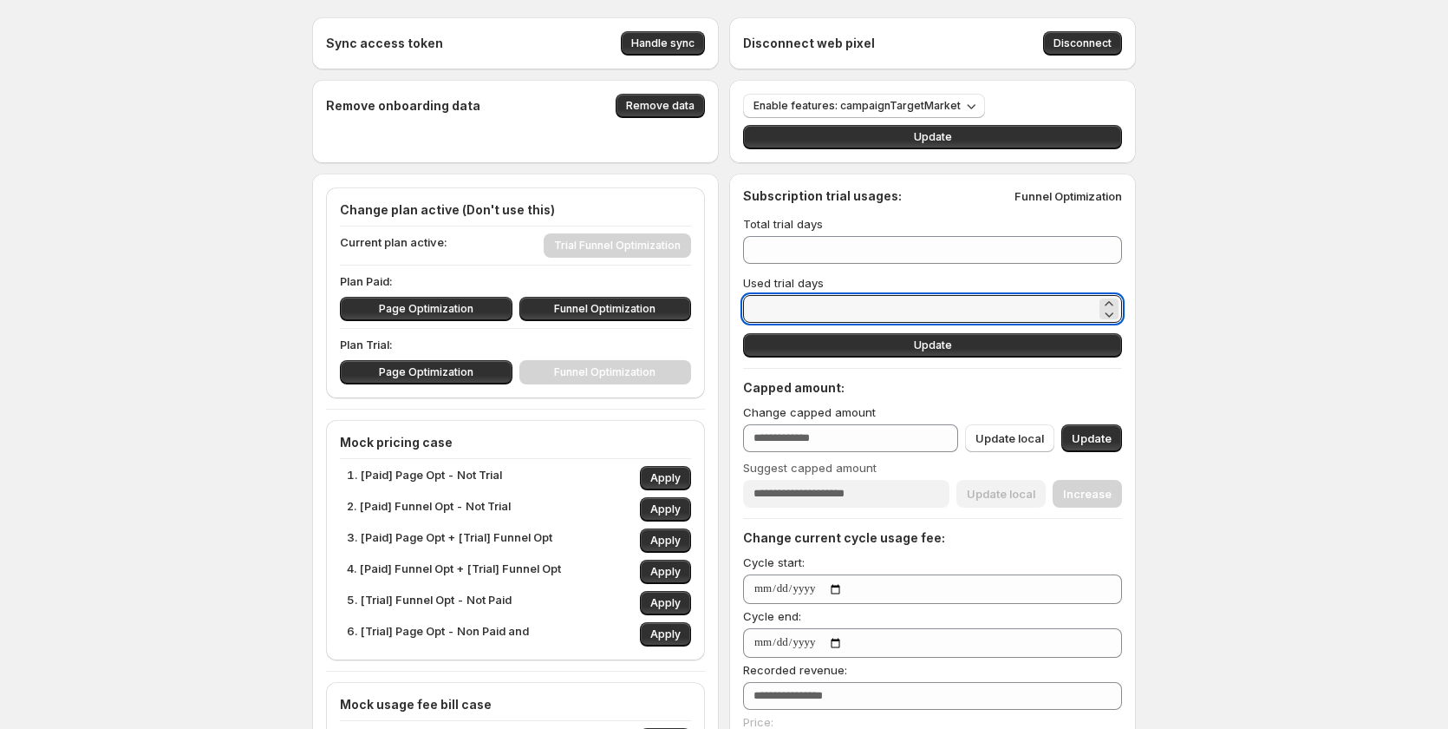
type input "**"
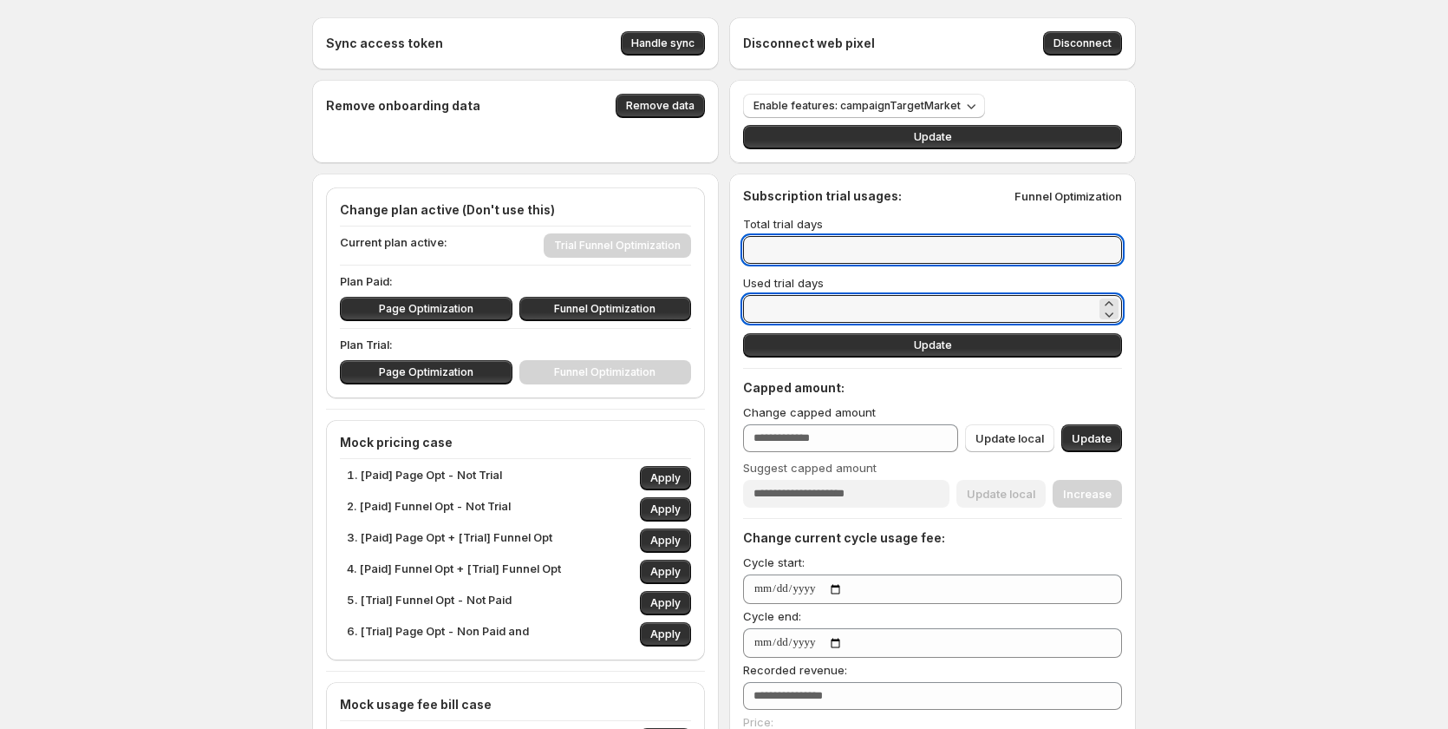
drag, startPoint x: 1355, startPoint y: 261, endPoint x: 1327, endPoint y: 264, distance: 27.9
click at [1327, 264] on div "Sync access token Handle sync Disconnect web pixel Disconnect Remove onboarding…" at bounding box center [724, 708] width 1448 height 1417
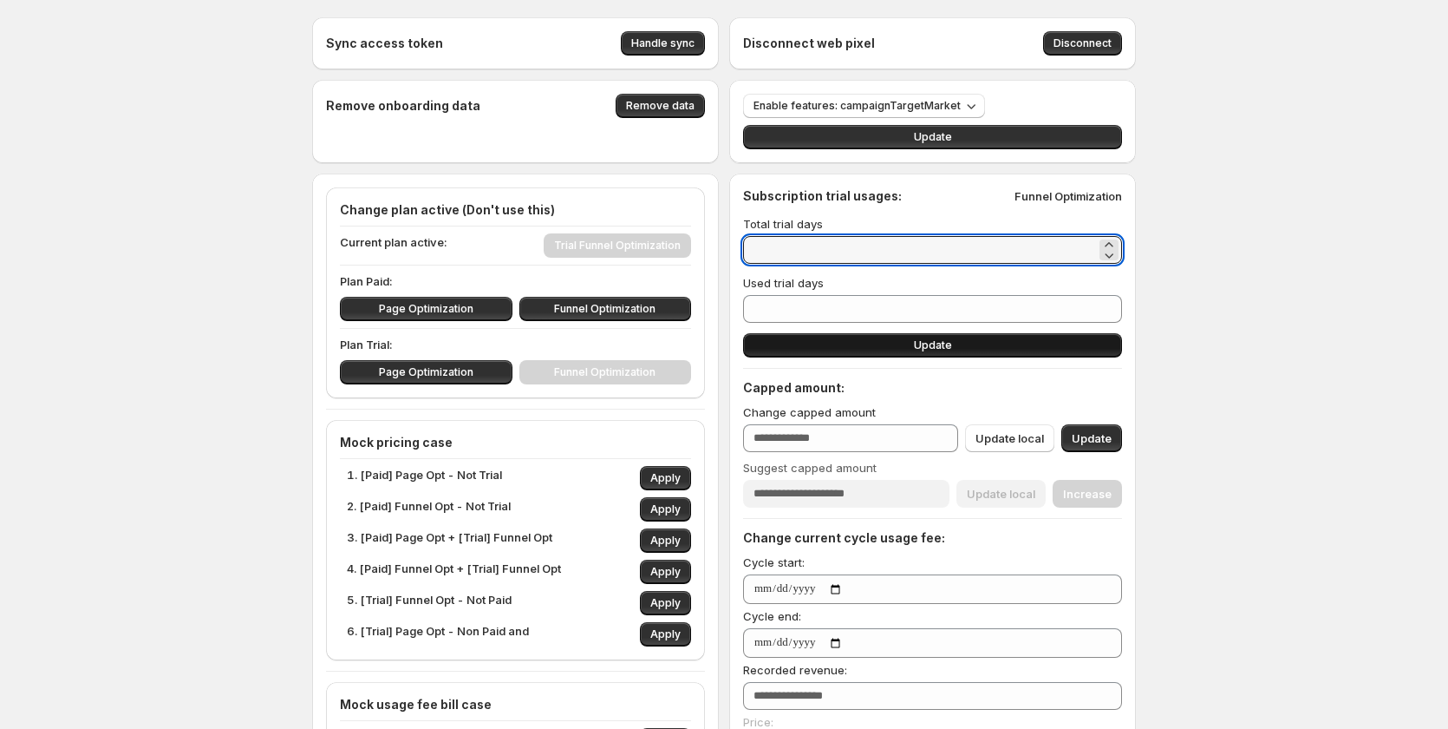
click at [917, 341] on button "Update" at bounding box center [932, 345] width 379 height 24
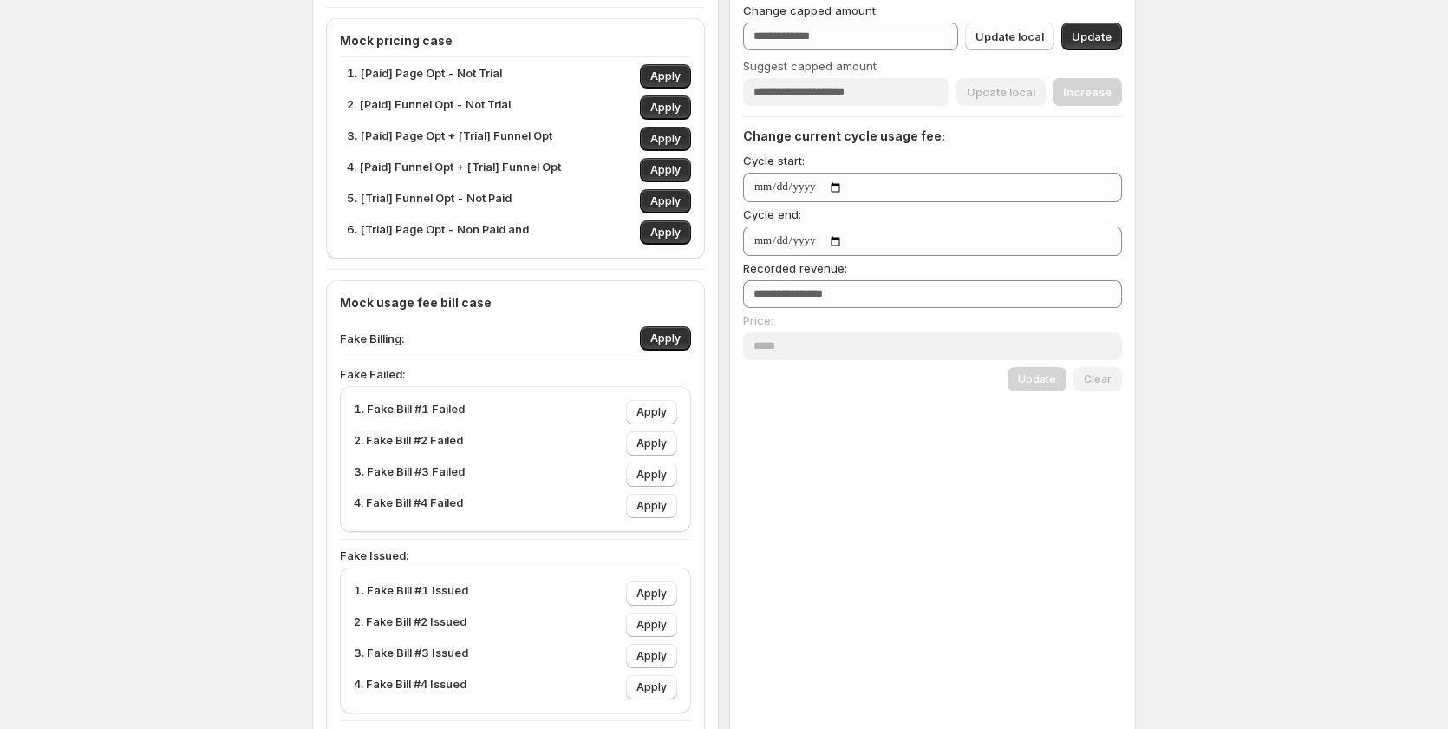
scroll to position [520, 0]
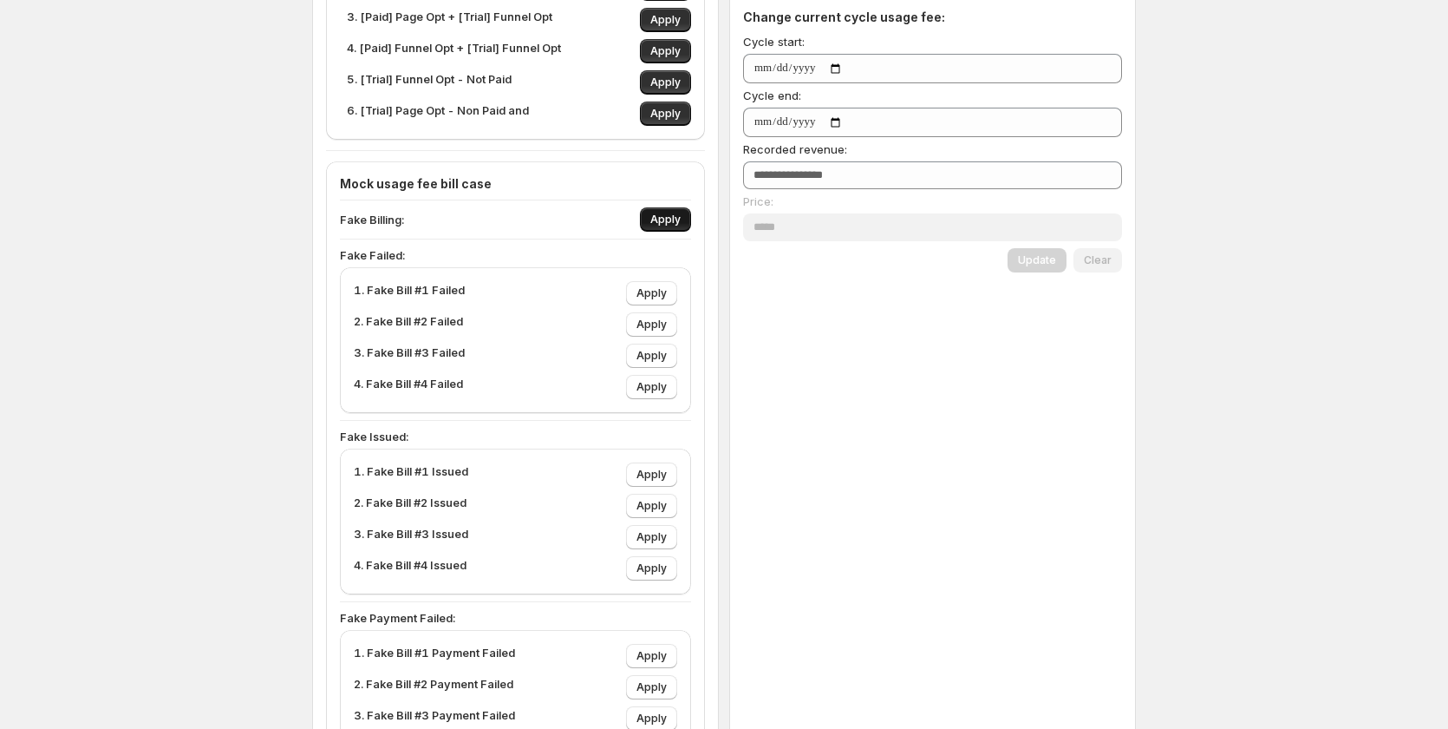
click at [677, 222] on span "Apply" at bounding box center [666, 220] width 30 height 14
click at [651, 356] on span "Apply" at bounding box center [652, 356] width 30 height 14
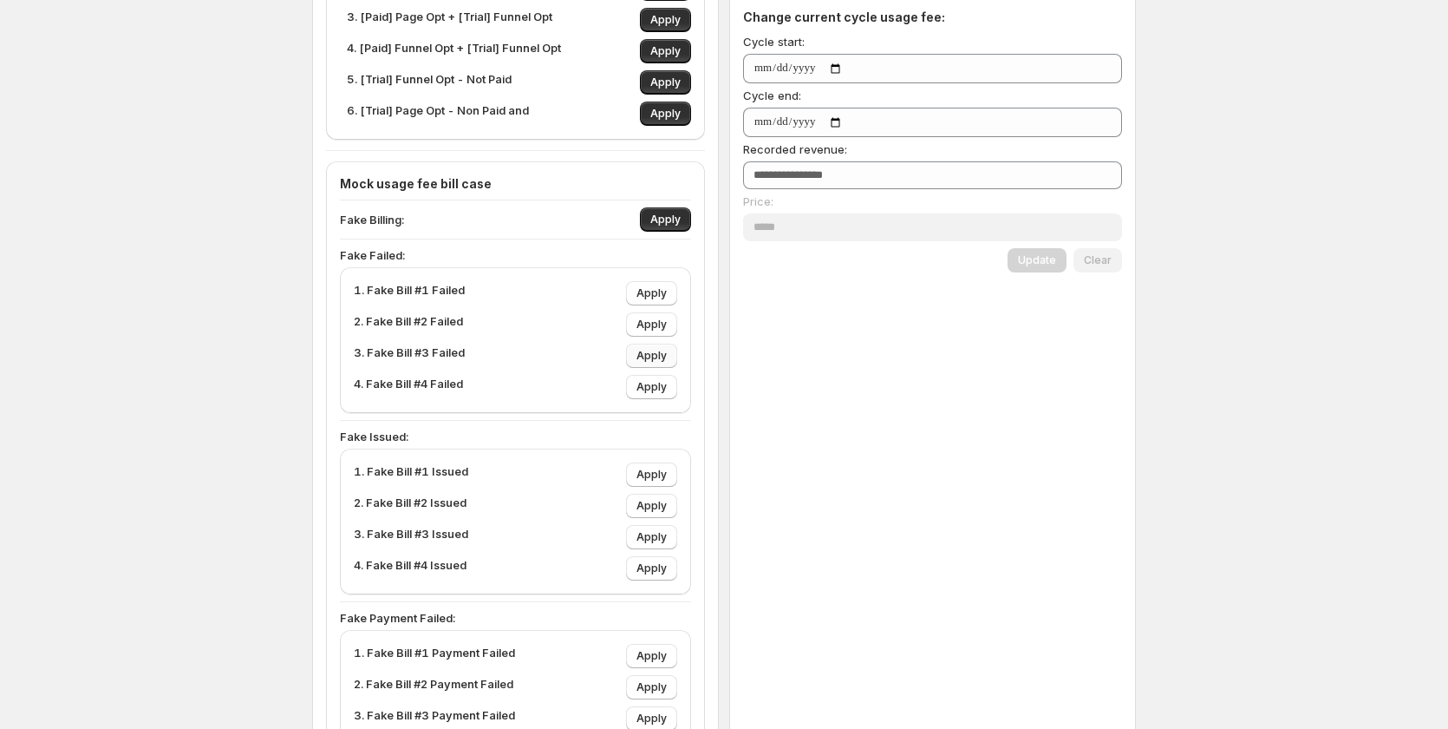
click at [651, 356] on span "Apply" at bounding box center [652, 356] width 30 height 14
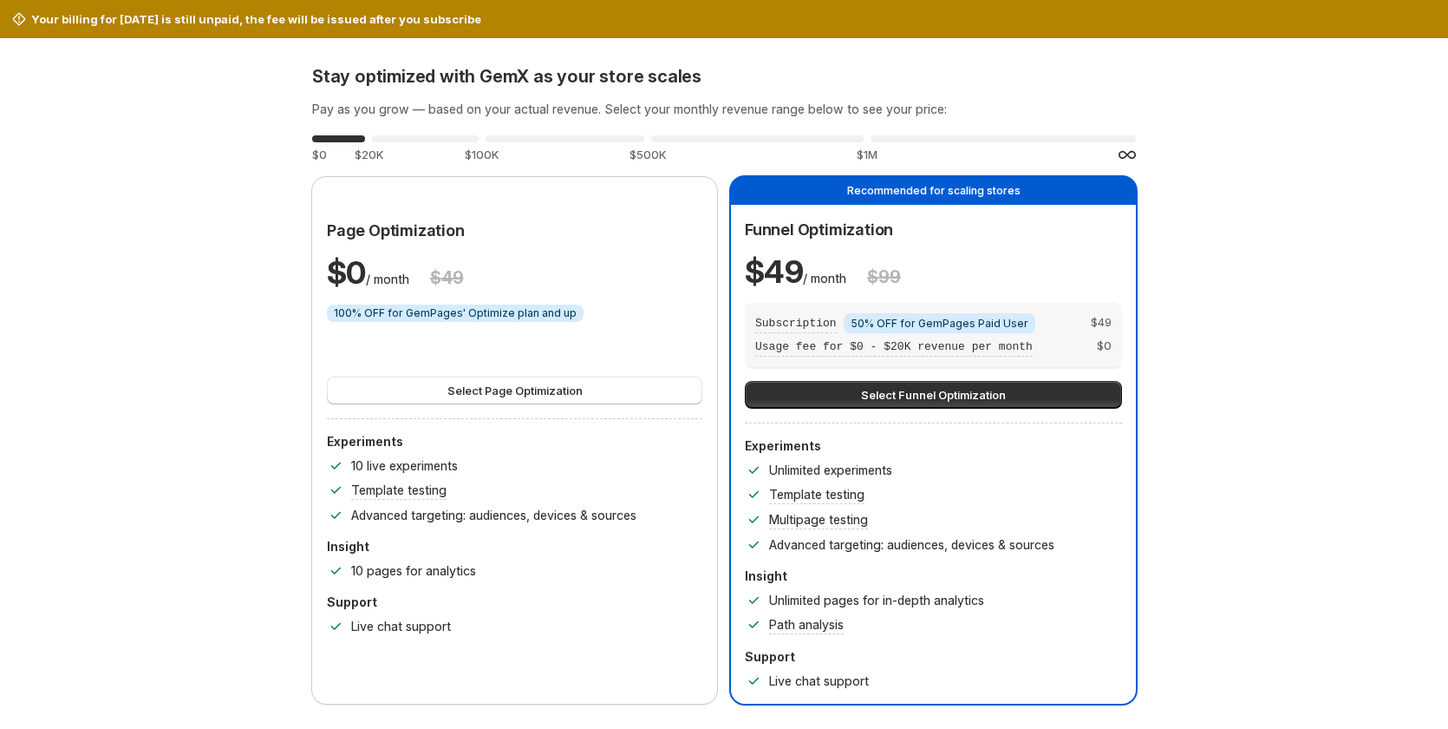
click at [187, 7] on div "Your billing for Jul 2025 is still unpaid, the fee will be issued after you sub…" at bounding box center [724, 19] width 1448 height 38
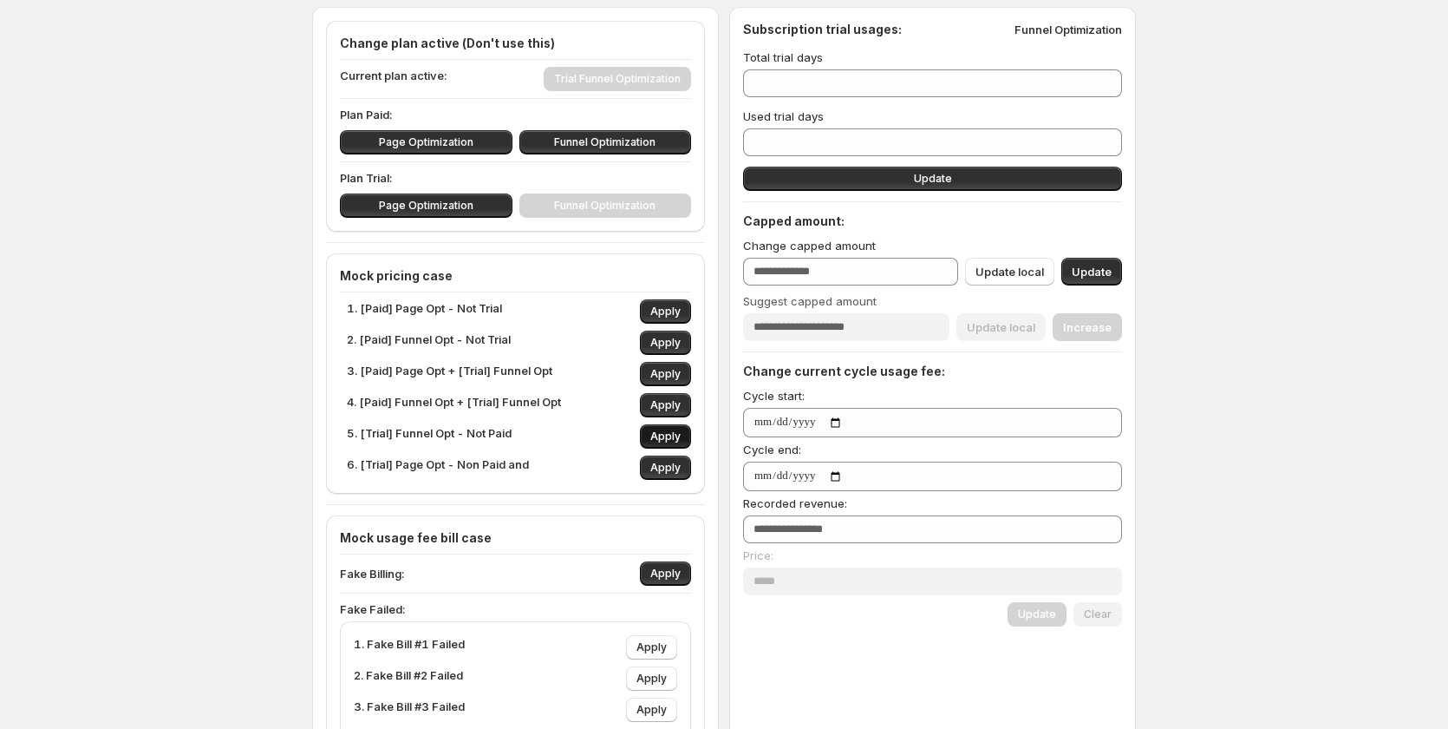
scroll to position [173, 0]
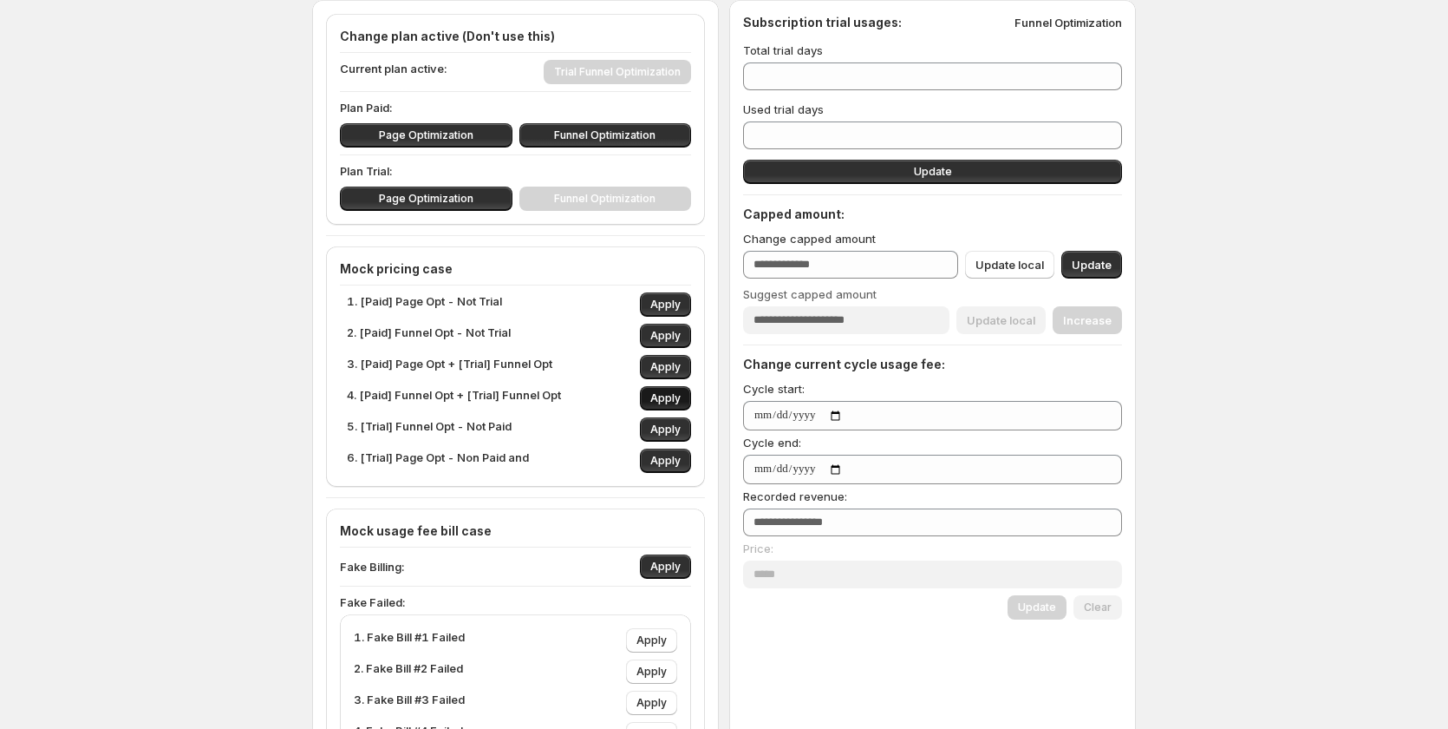
click at [673, 400] on span "Apply" at bounding box center [666, 398] width 30 height 14
type input "*"
type input "***"
click at [673, 400] on span "Apply" at bounding box center [666, 398] width 30 height 14
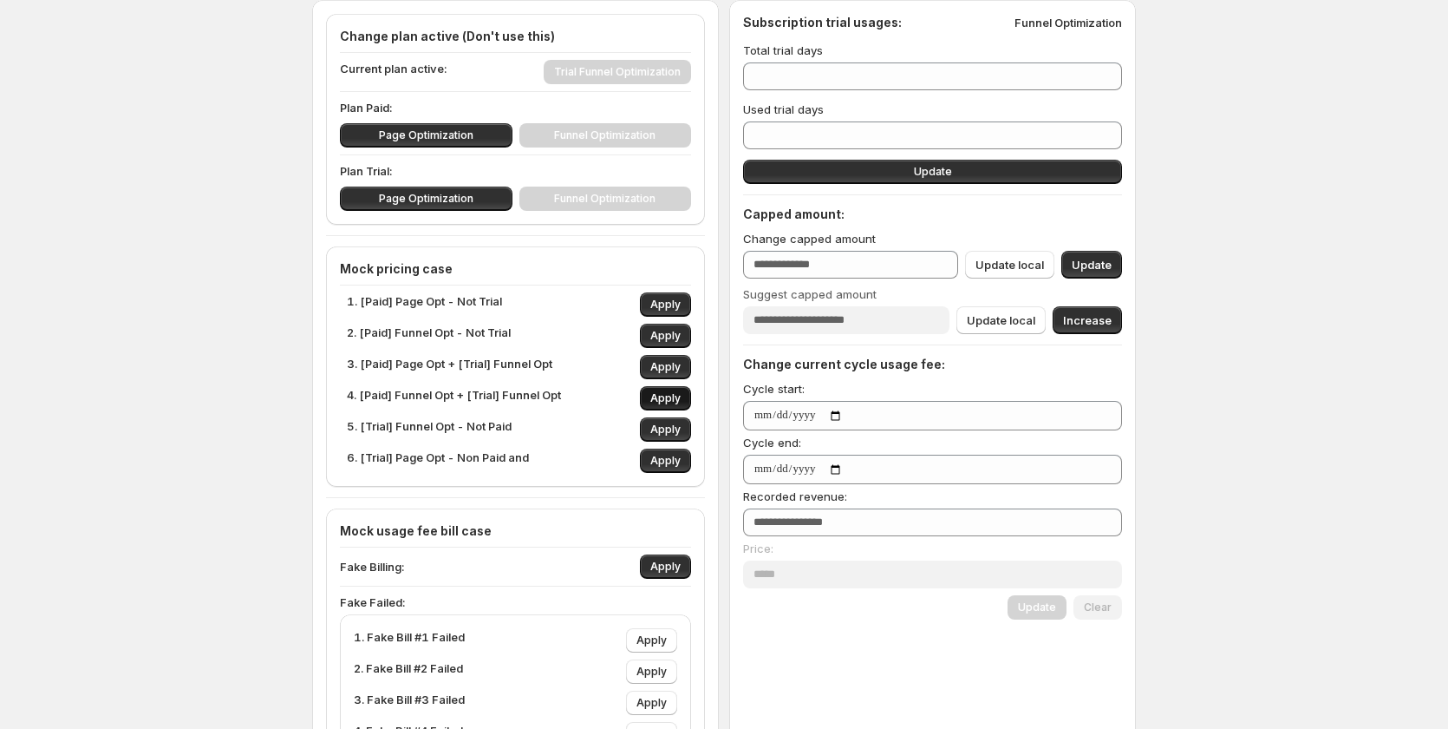
click at [673, 400] on span "Apply" at bounding box center [666, 398] width 30 height 14
click at [677, 327] on button "Apply" at bounding box center [665, 336] width 51 height 24
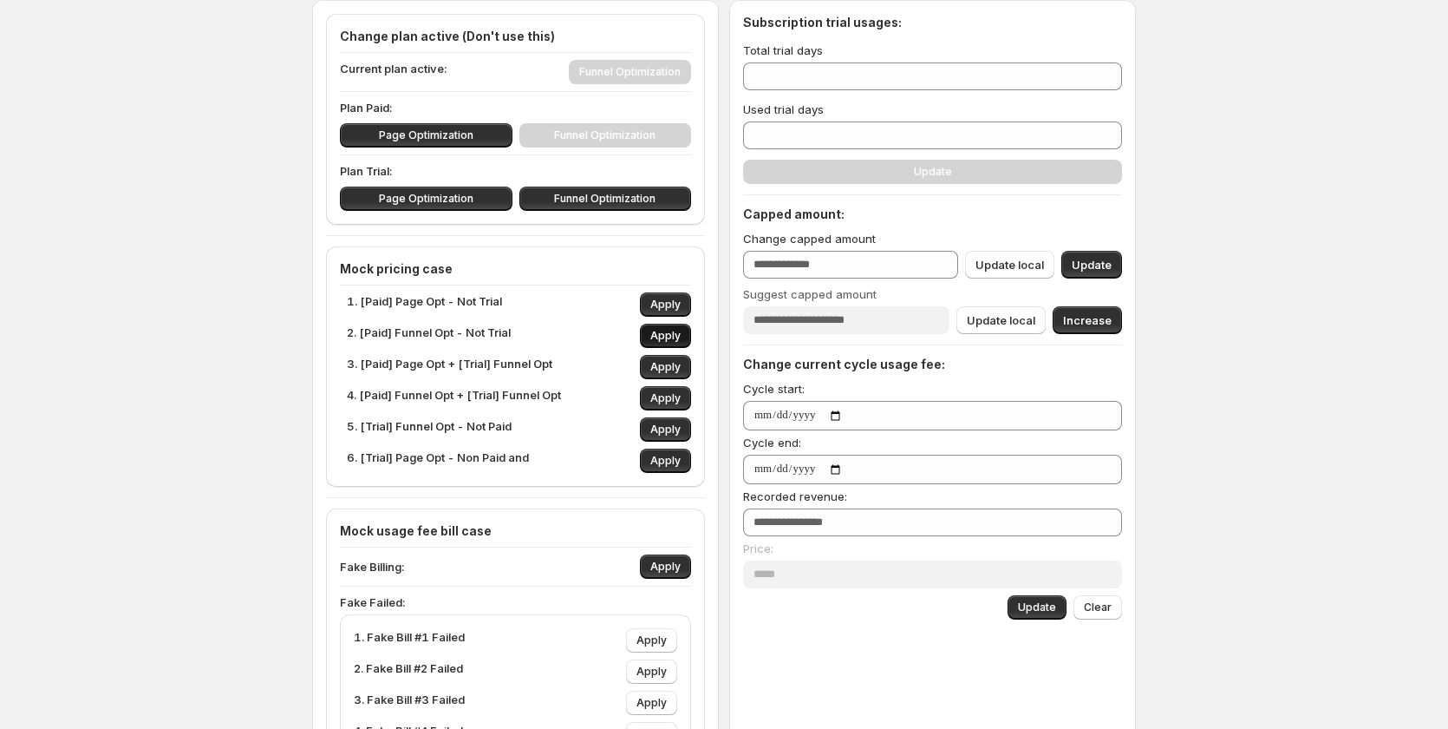
click at [677, 326] on button "Apply" at bounding box center [665, 336] width 51 height 24
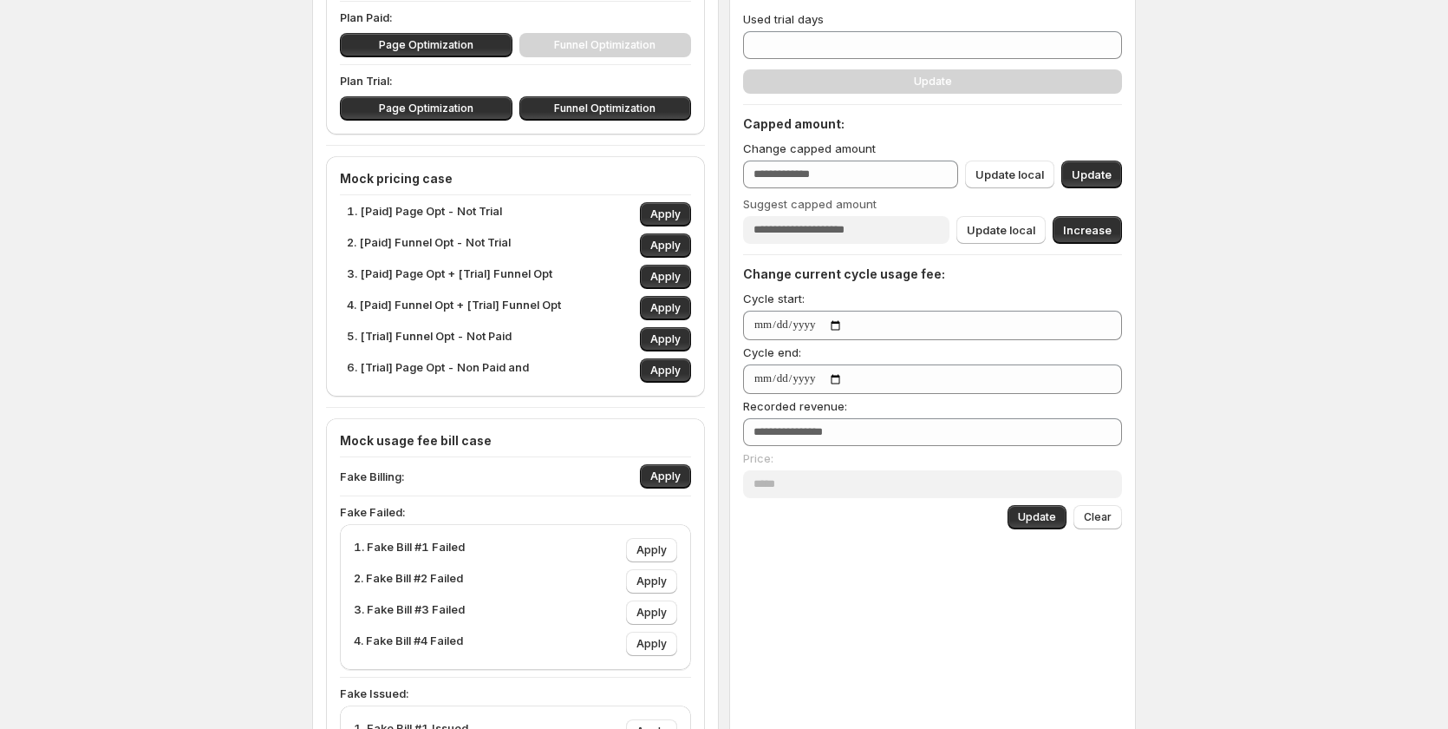
scroll to position [347, 0]
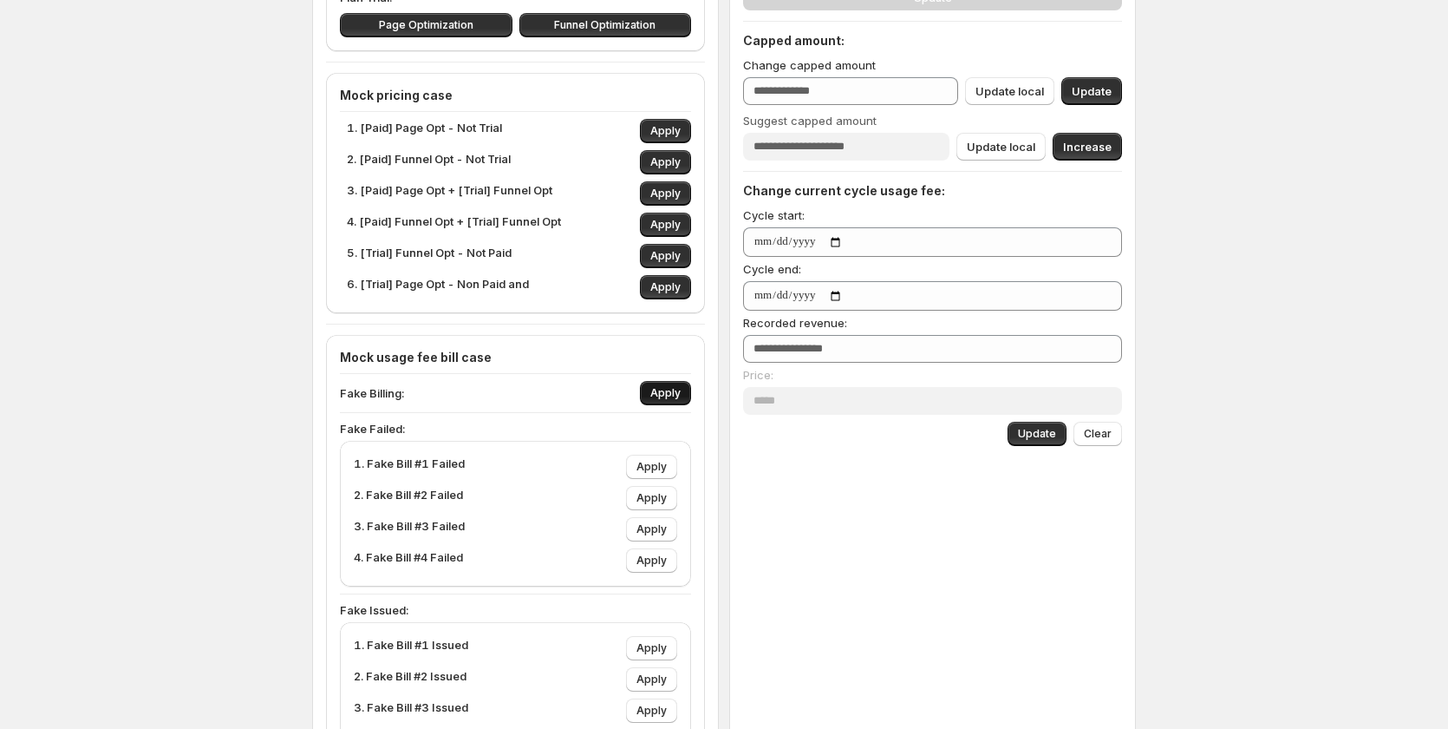
click at [690, 390] on button "Apply" at bounding box center [665, 393] width 51 height 24
click at [691, 389] on button "Apply" at bounding box center [665, 393] width 51 height 24
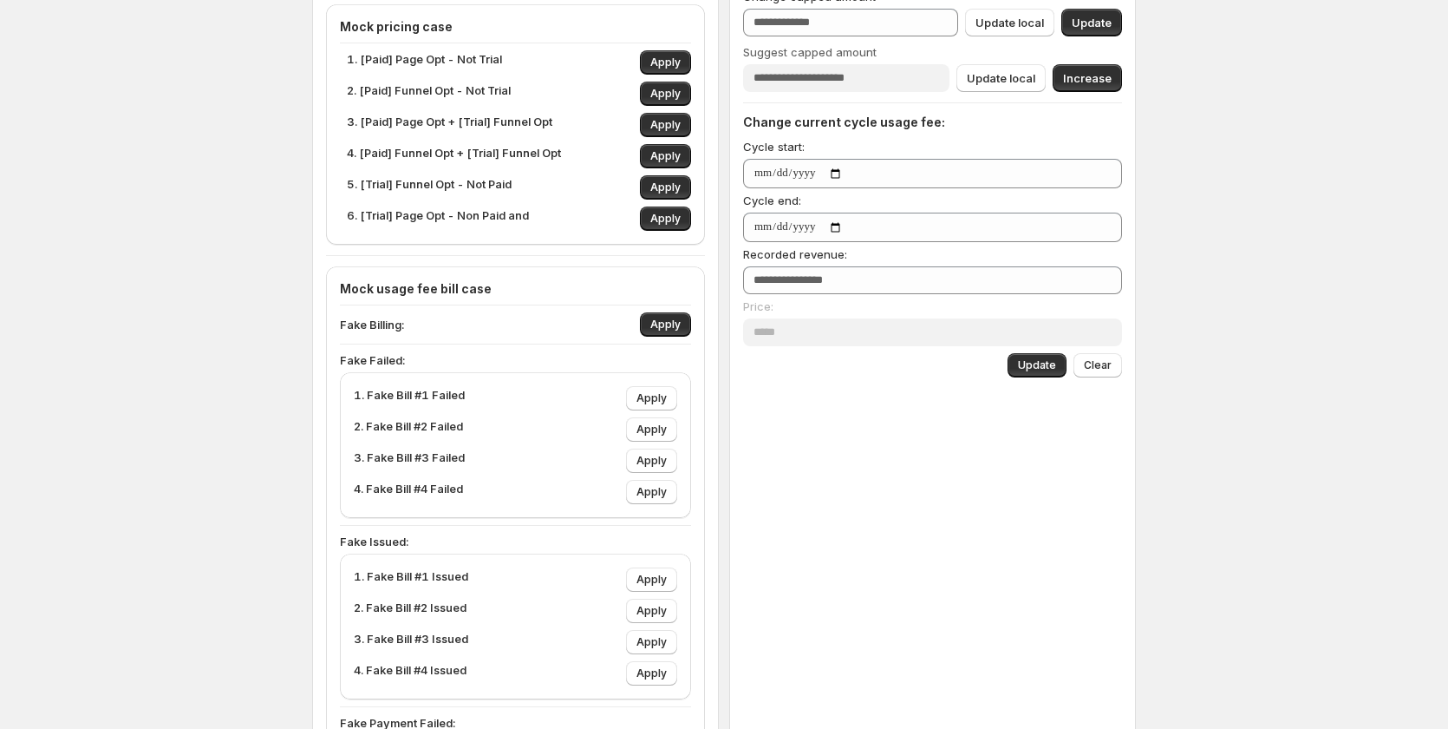
scroll to position [434, 0]
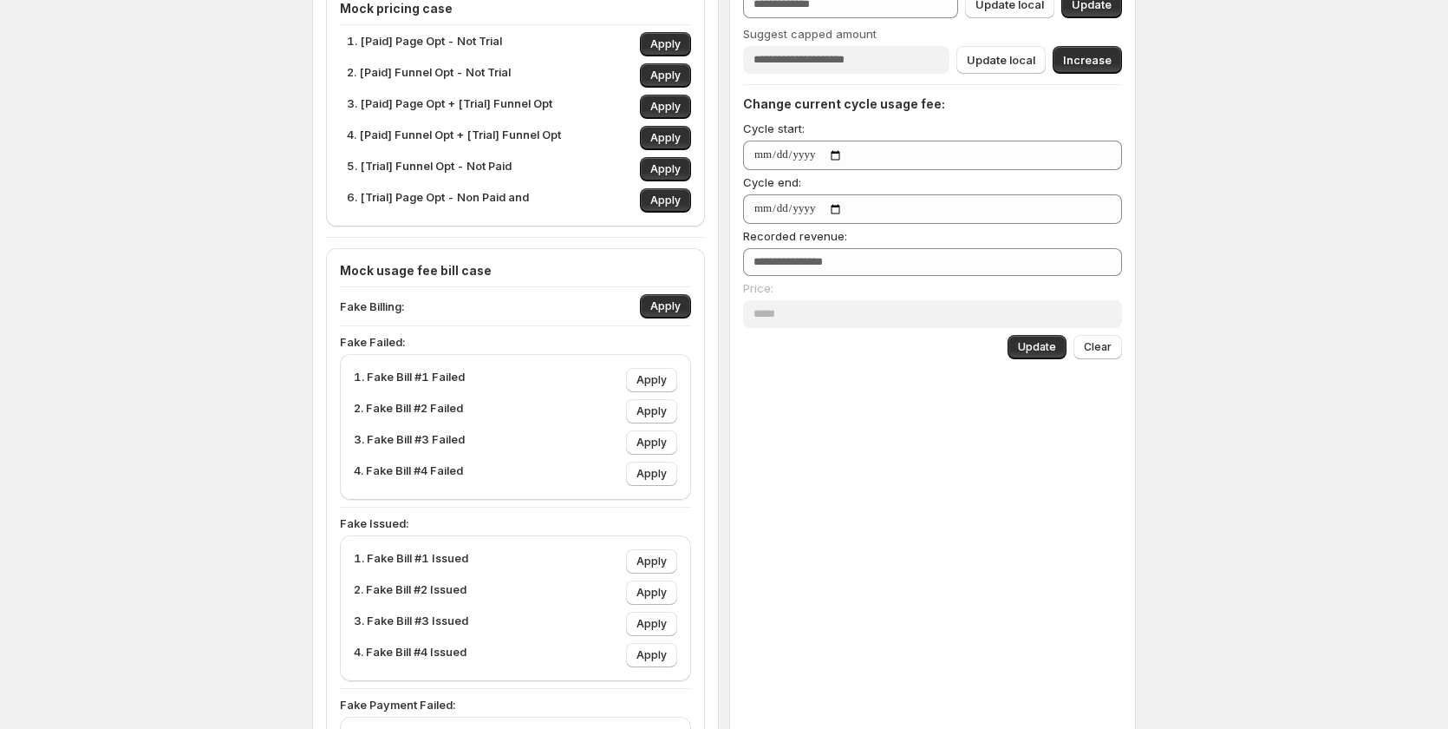
click at [426, 380] on p "1. Fake Bill #1 Failed" at bounding box center [409, 380] width 111 height 24
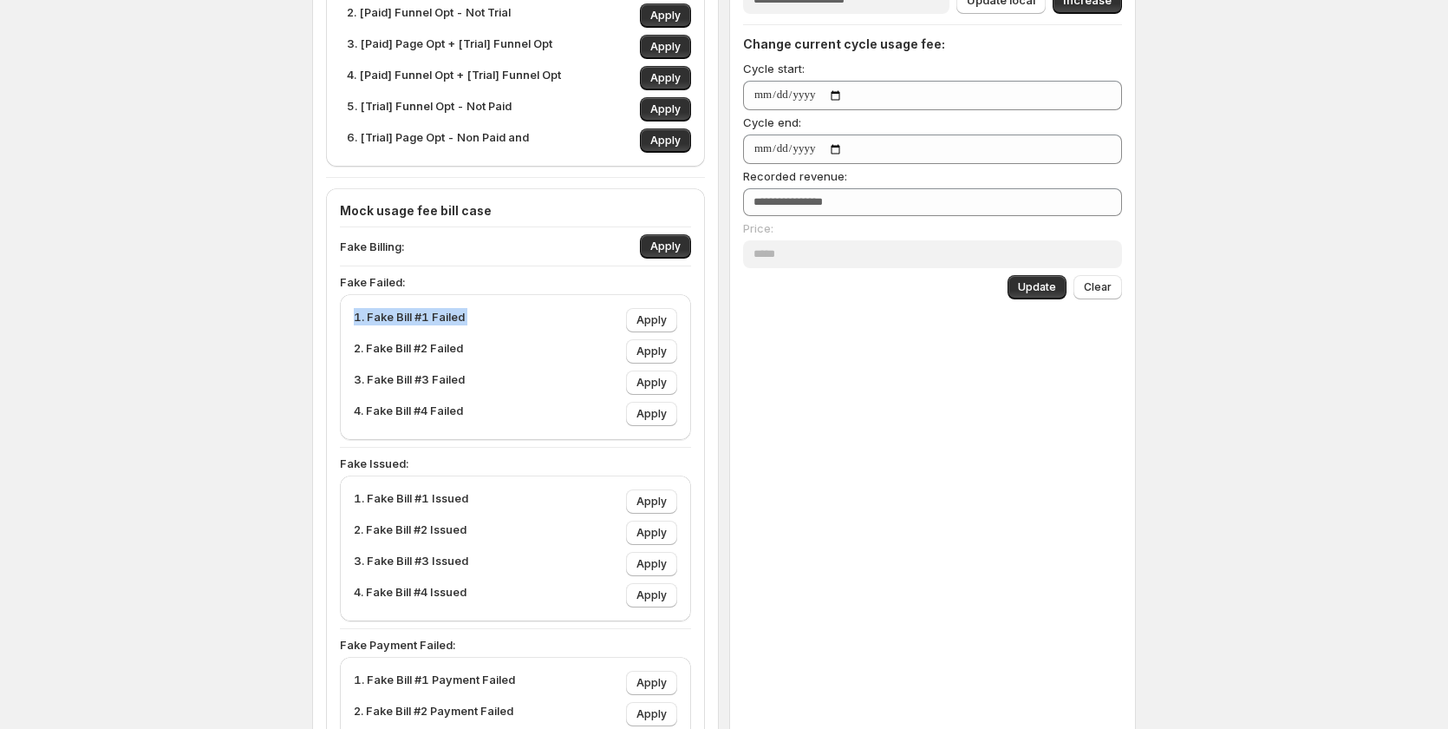
scroll to position [520, 0]
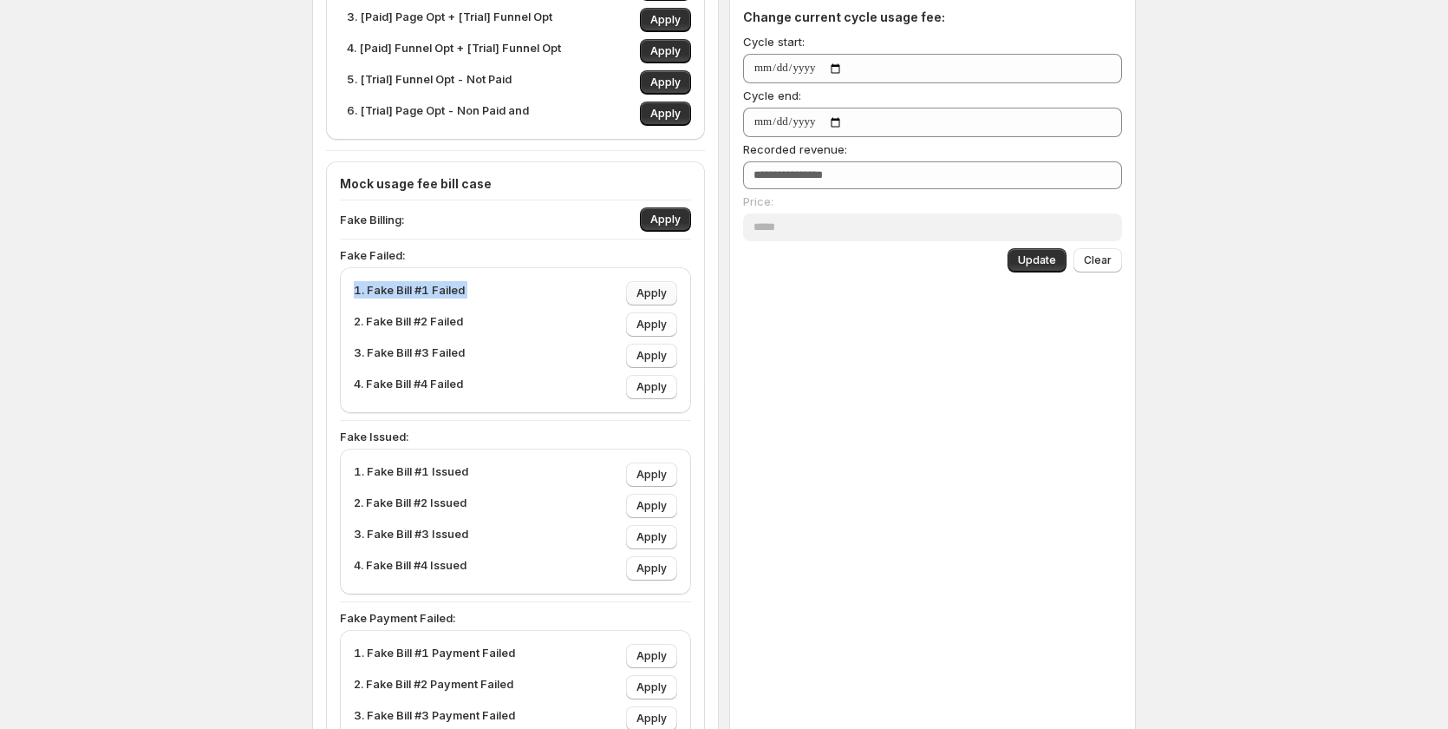
click at [657, 295] on span "Apply" at bounding box center [652, 293] width 30 height 14
type input "****"
click at [657, 295] on span "Apply" at bounding box center [652, 293] width 30 height 14
click at [657, 294] on span "Apply" at bounding box center [652, 293] width 30 height 14
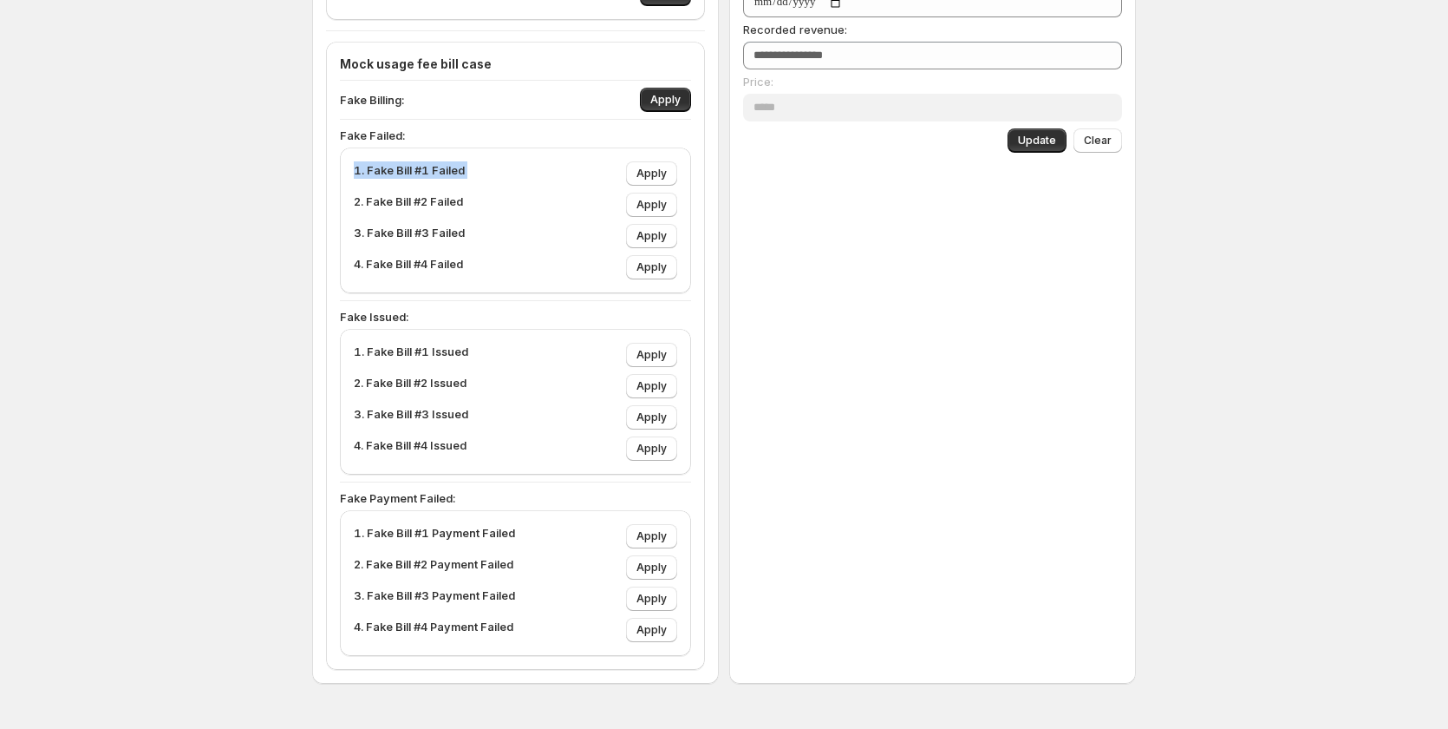
scroll to position [689, 0]
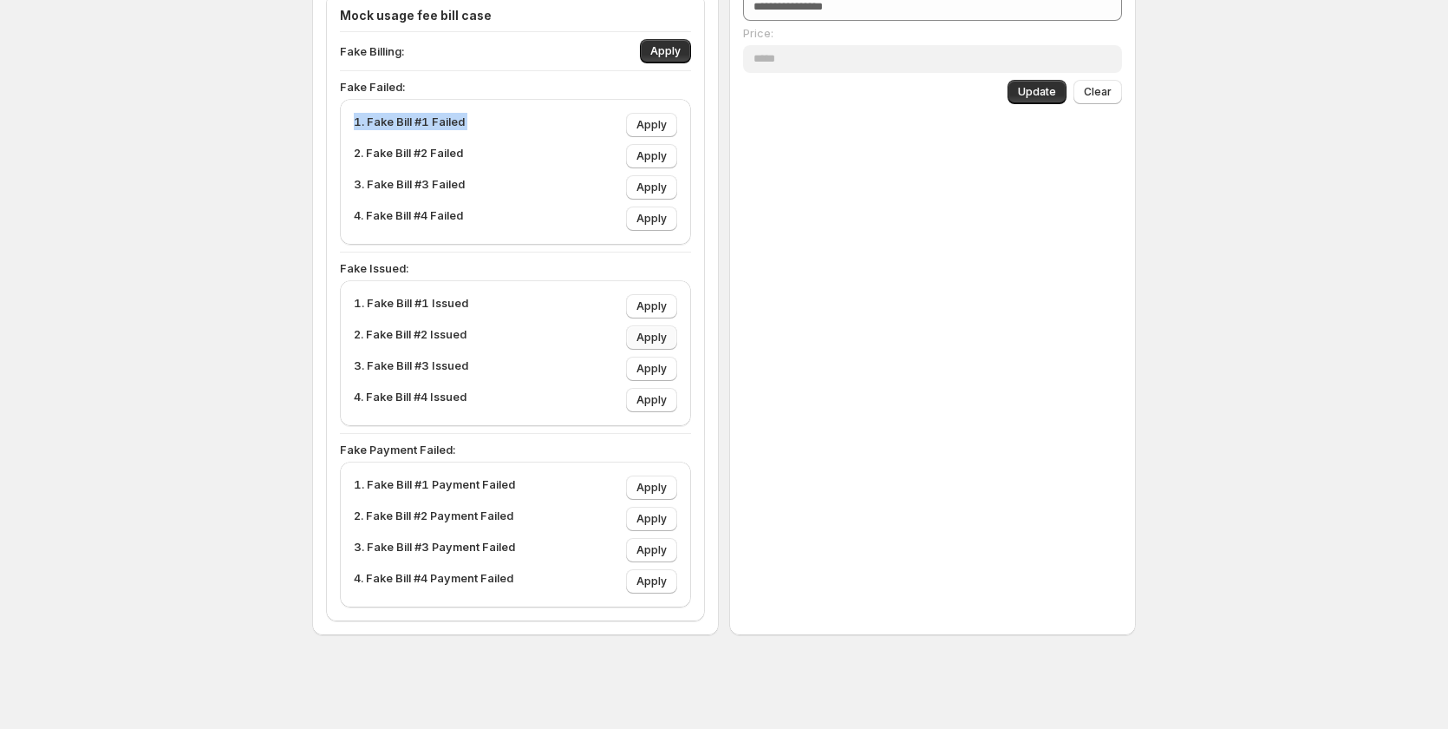
click at [658, 338] on span "Apply" at bounding box center [652, 337] width 30 height 14
click at [447, 337] on p "2. Fake Bill #2 Issued" at bounding box center [410, 337] width 113 height 24
click at [489, 518] on p "2. Fake Bill #2 Payment Failed" at bounding box center [434, 519] width 160 height 24
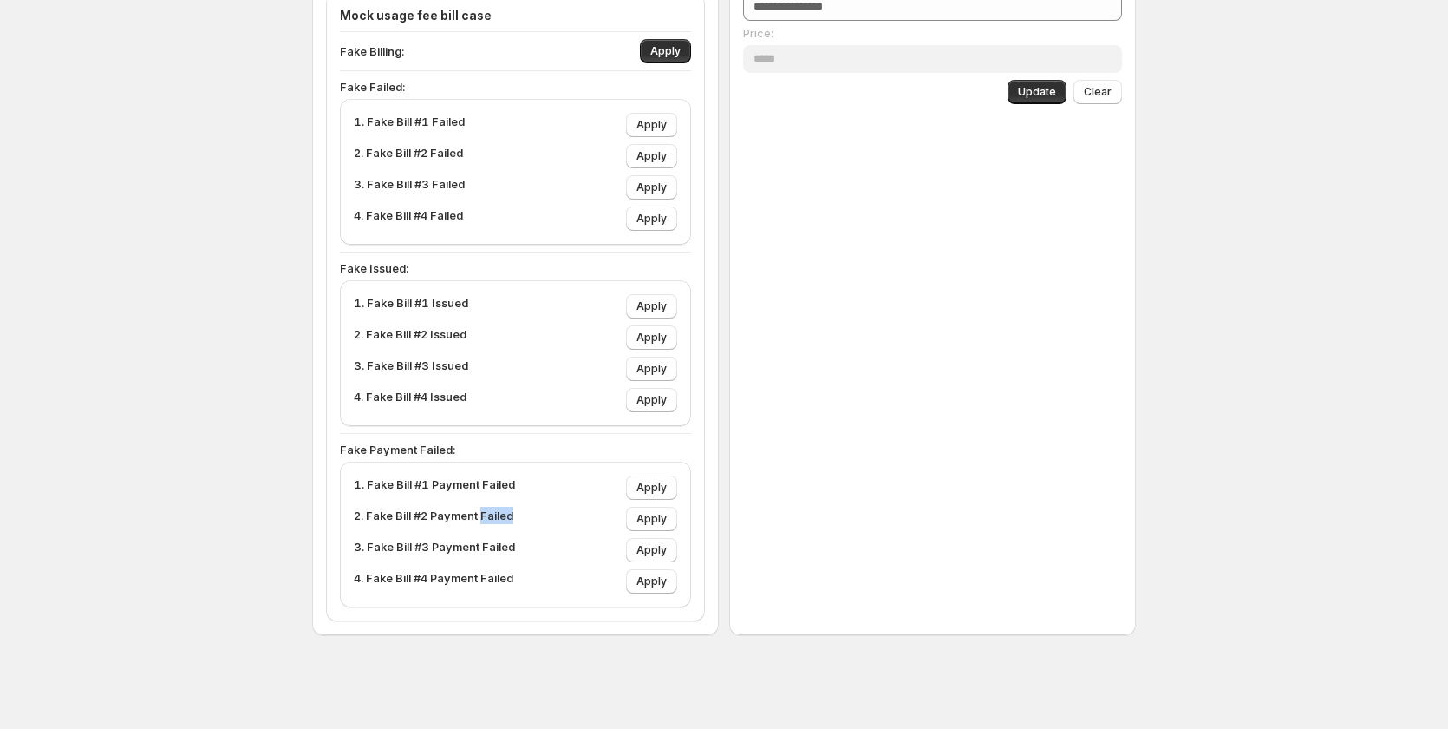
click at [489, 518] on p "2. Fake Bill #2 Payment Failed" at bounding box center [434, 519] width 160 height 24
click at [660, 547] on span "Apply" at bounding box center [652, 550] width 30 height 14
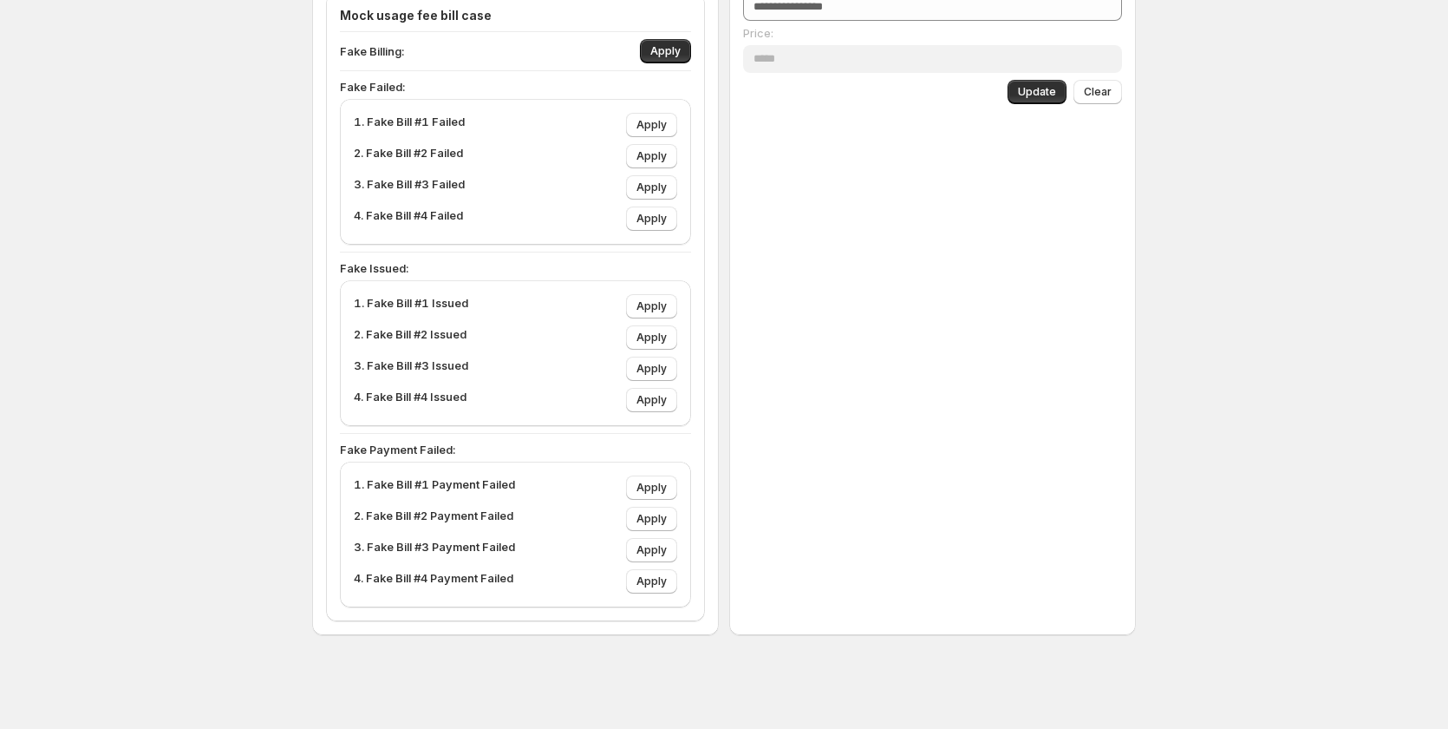
click at [85, 407] on div "Sync access token Handle sync Disconnect web pixel Disconnect Remove onboarding…" at bounding box center [724, 19] width 1448 height 1417
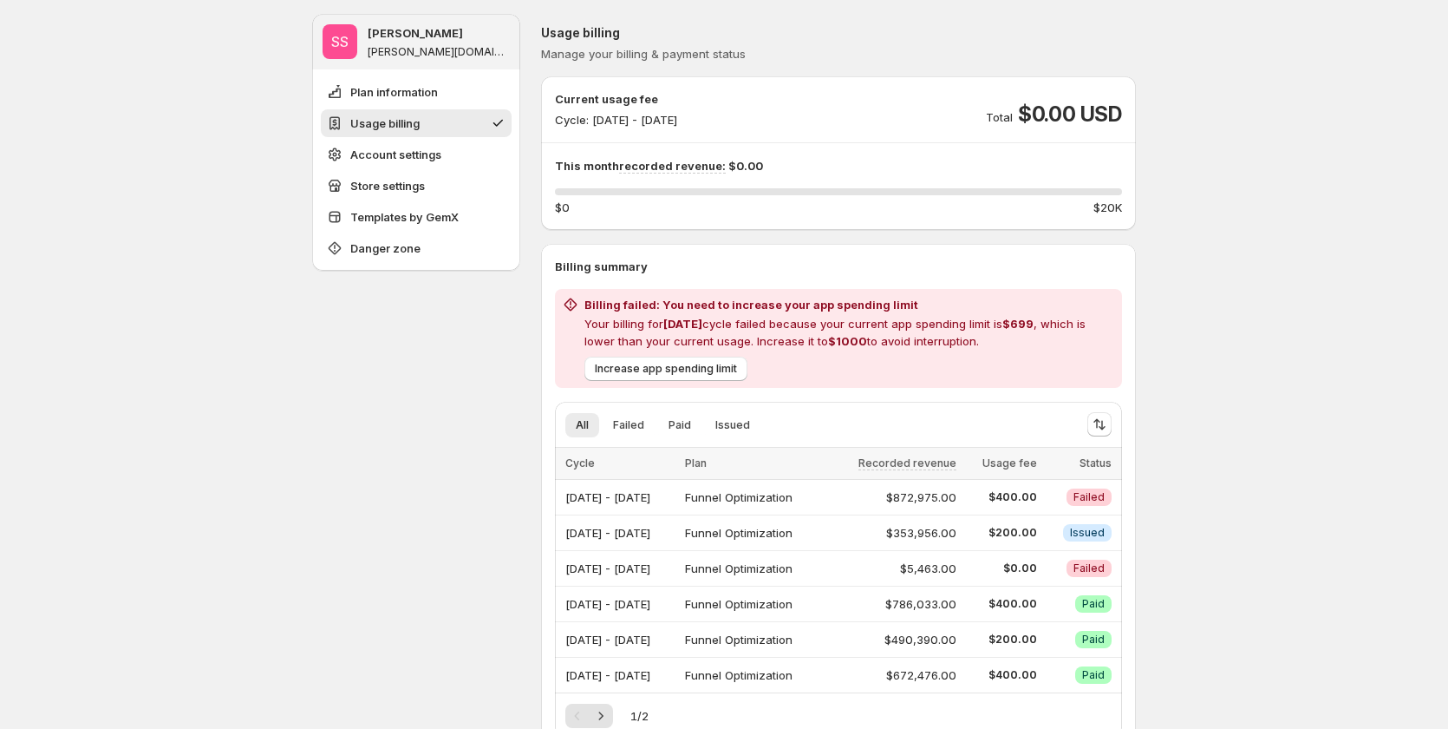
scroll to position [82, 0]
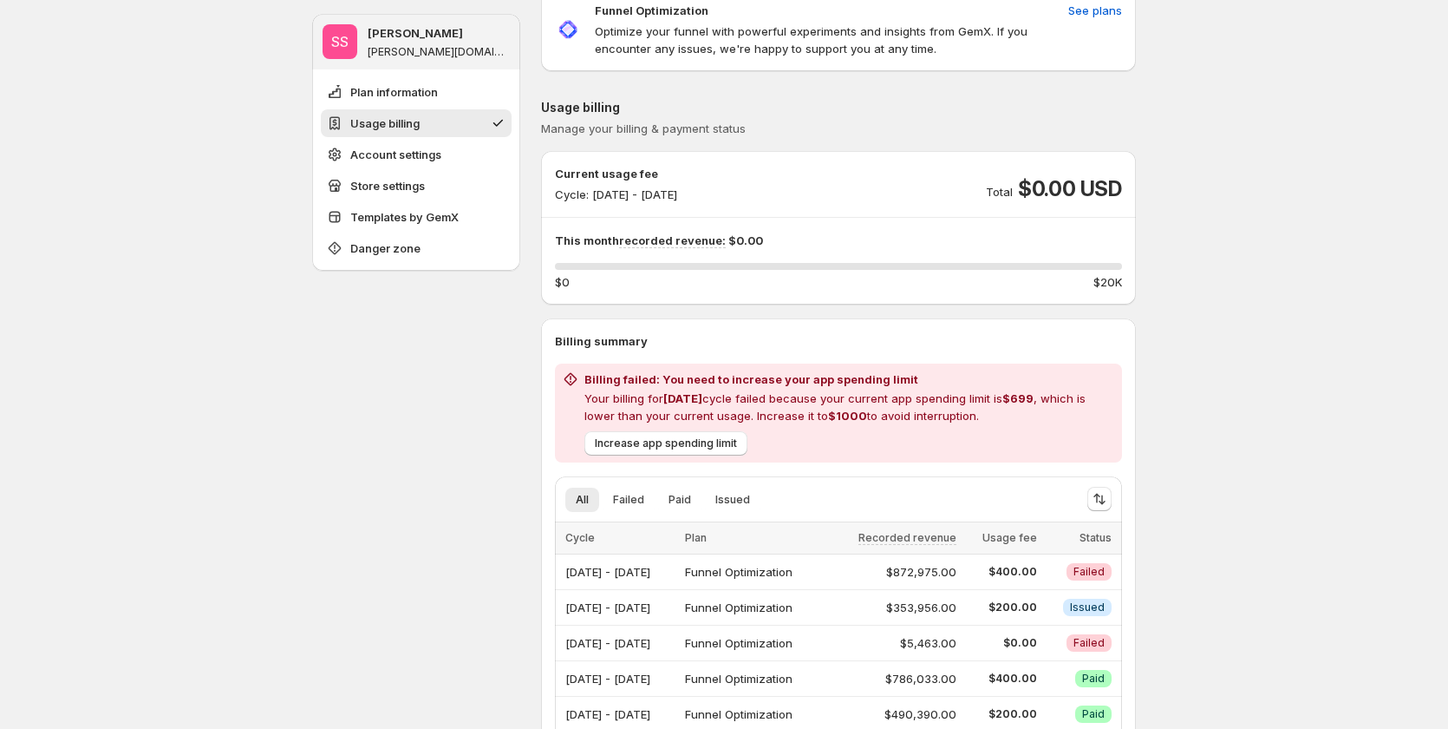
click at [669, 380] on h2 "Billing failed: You need to increase your app spending limit" at bounding box center [850, 378] width 531 height 17
click at [790, 393] on p "Your billing for Sep 2025 cycle failed because your current app spending limit …" at bounding box center [850, 406] width 531 height 35
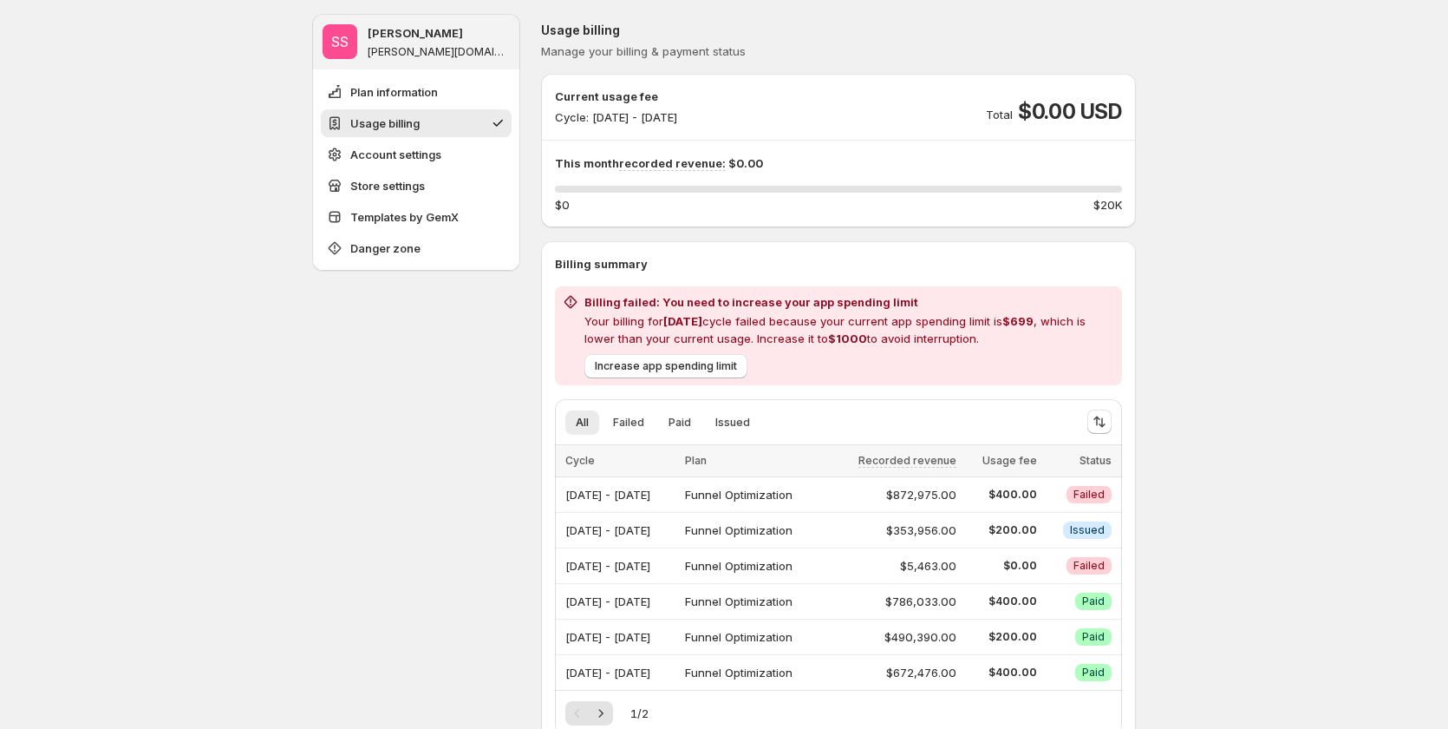
scroll to position [168, 0]
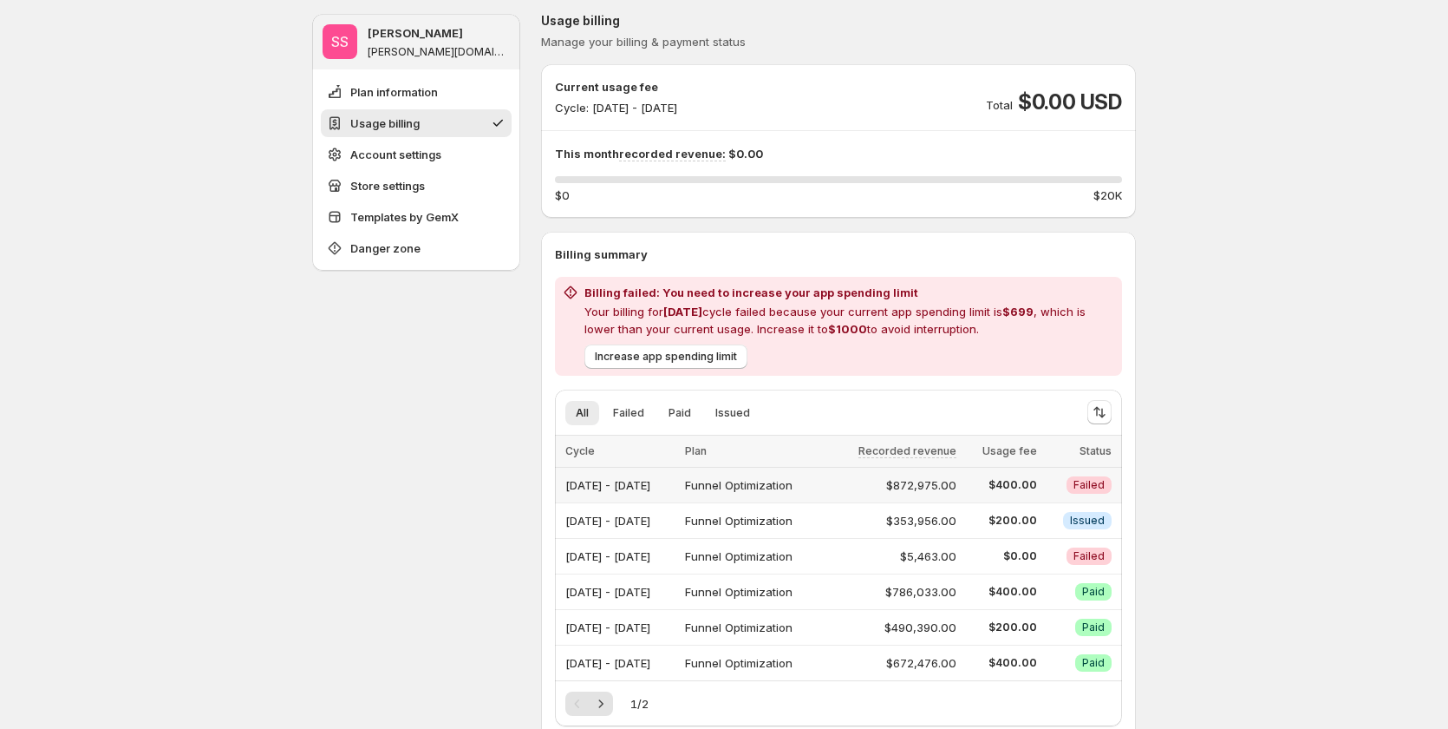
click at [675, 495] on div "Sep 01, 2025 - Sep 30, 2025" at bounding box center [620, 485] width 109 height 24
click at [675, 488] on div "Sep 01, 2025 - Sep 30, 2025" at bounding box center [620, 485] width 109 height 24
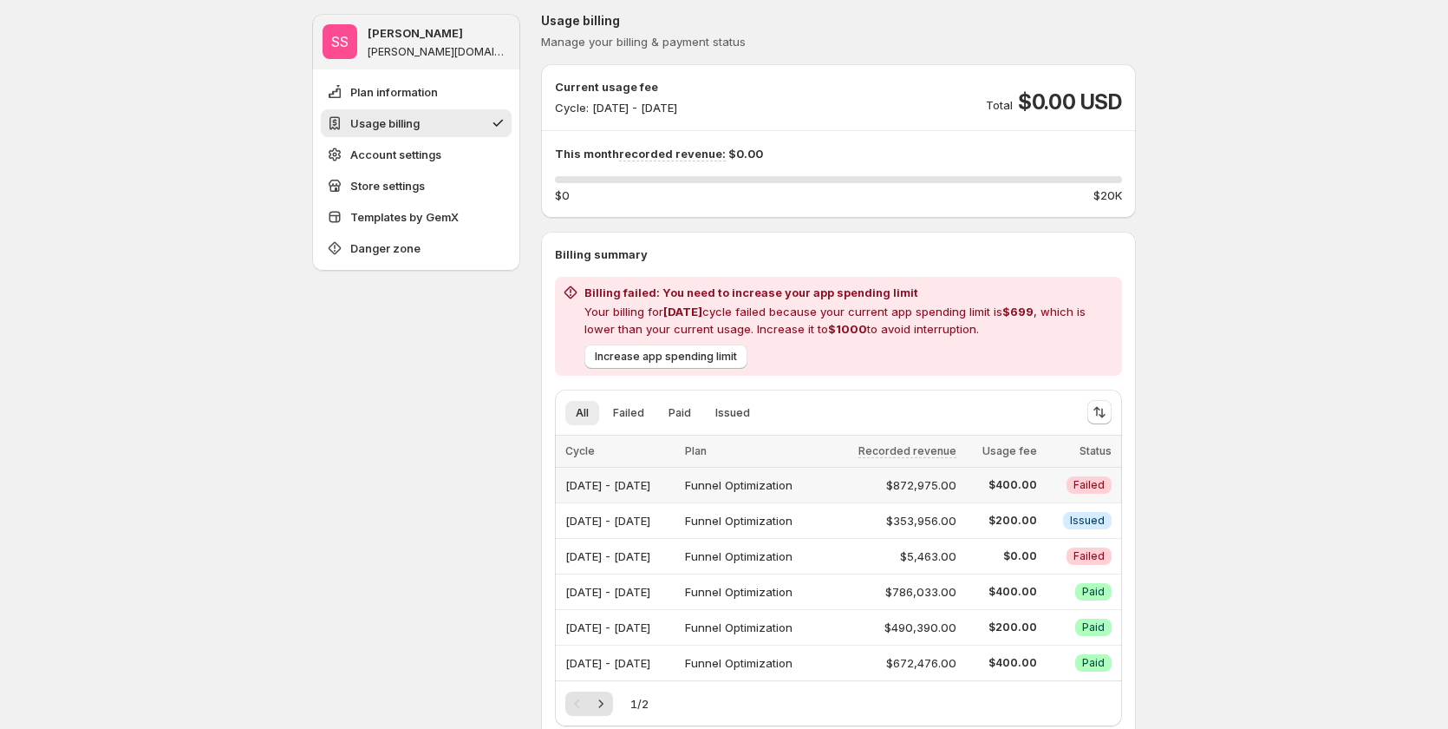
click at [1097, 489] on span "Failed" at bounding box center [1089, 485] width 31 height 14
click at [1094, 558] on span "Failed" at bounding box center [1089, 556] width 31 height 14
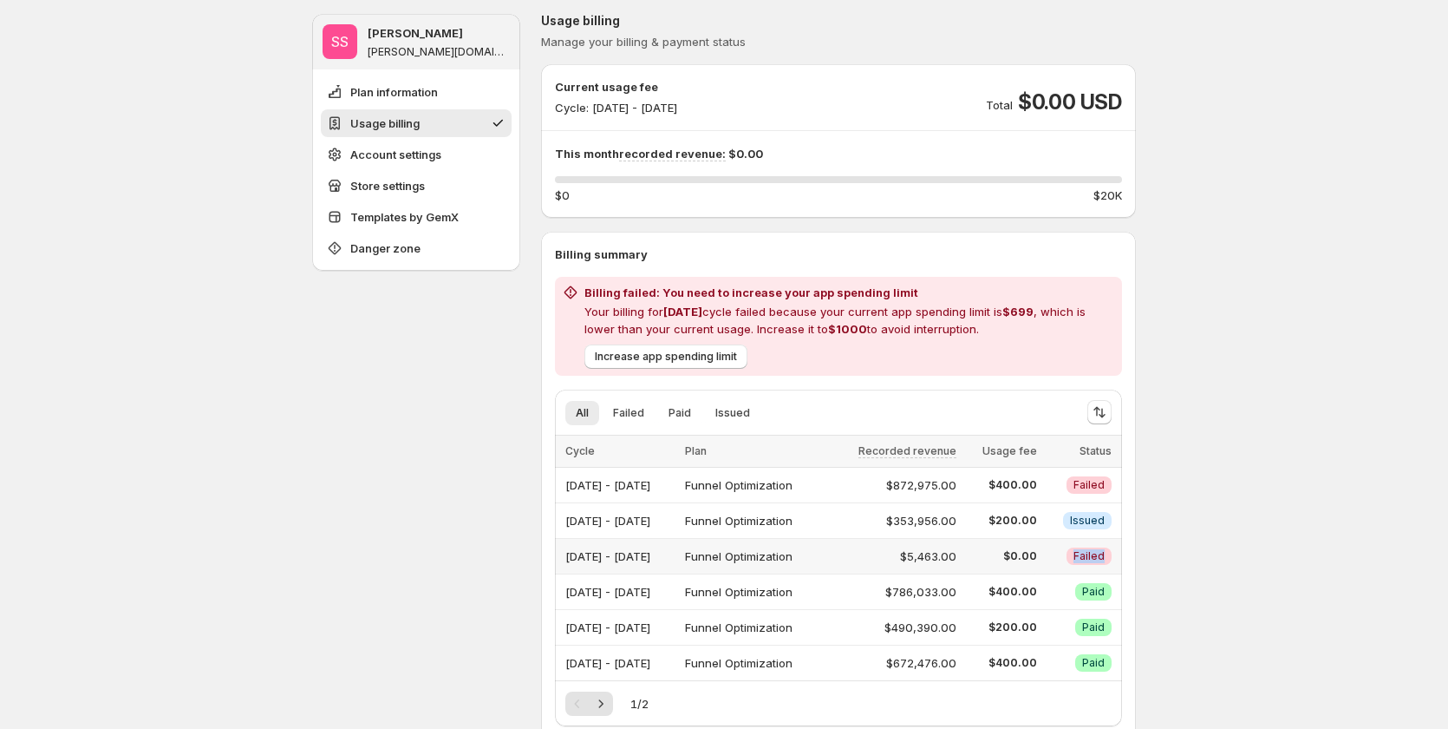
click at [1094, 558] on span "Failed" at bounding box center [1089, 556] width 31 height 14
click at [1086, 482] on span "Failed" at bounding box center [1089, 485] width 31 height 14
drag, startPoint x: 665, startPoint y: 311, endPoint x: 721, endPoint y: 308, distance: 55.6
click at [721, 308] on p "Your billing for Sep 2025 cycle failed because your current app spending limit …" at bounding box center [850, 320] width 531 height 35
click at [651, 309] on p "Your billing for Sep 2025 cycle failed because your current app spending limit …" at bounding box center [850, 320] width 531 height 35
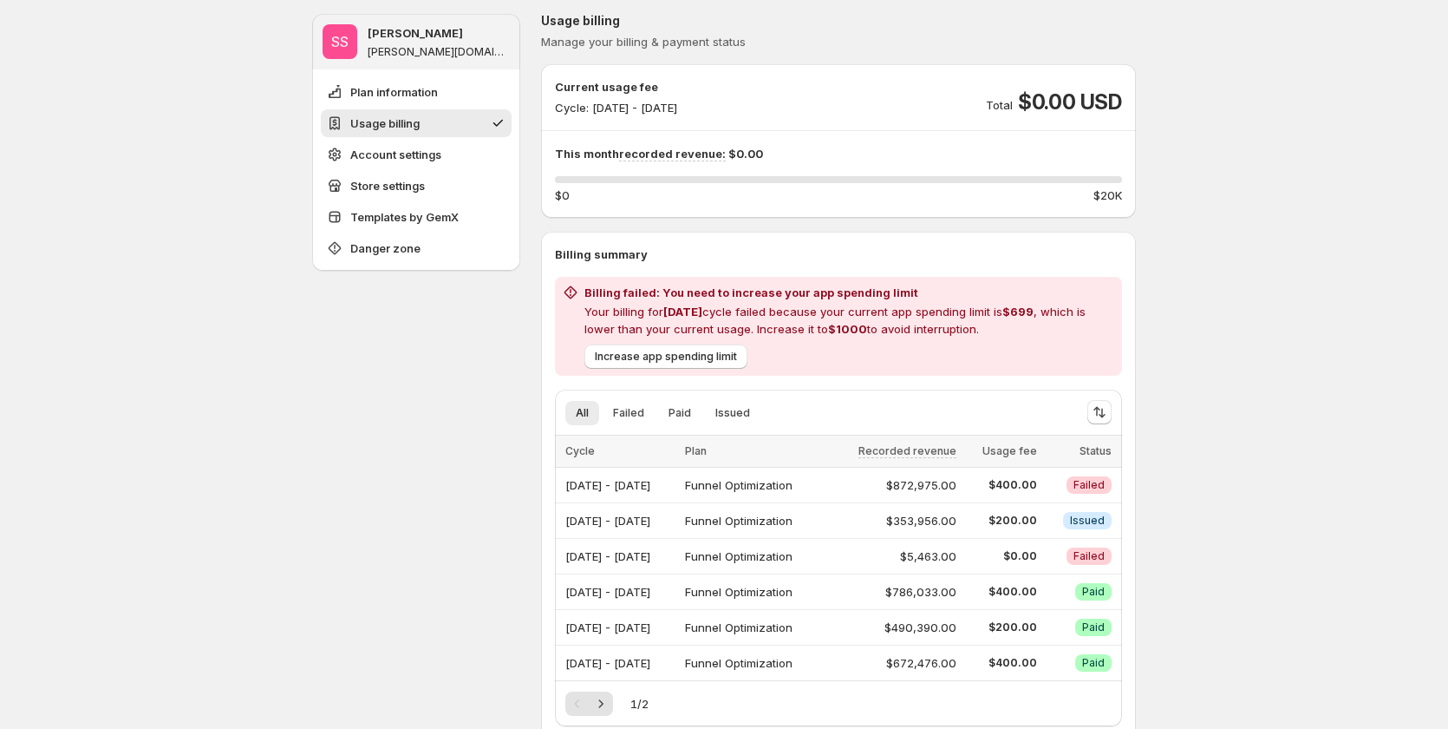
click at [651, 309] on p "Your billing for Sep 2025 cycle failed because your current app spending limit …" at bounding box center [850, 320] width 531 height 35
click at [608, 479] on div "Sep 01, 2025 - Sep 30, 2025" at bounding box center [620, 485] width 109 height 24
click at [1089, 486] on span "Failed" at bounding box center [1089, 485] width 31 height 14
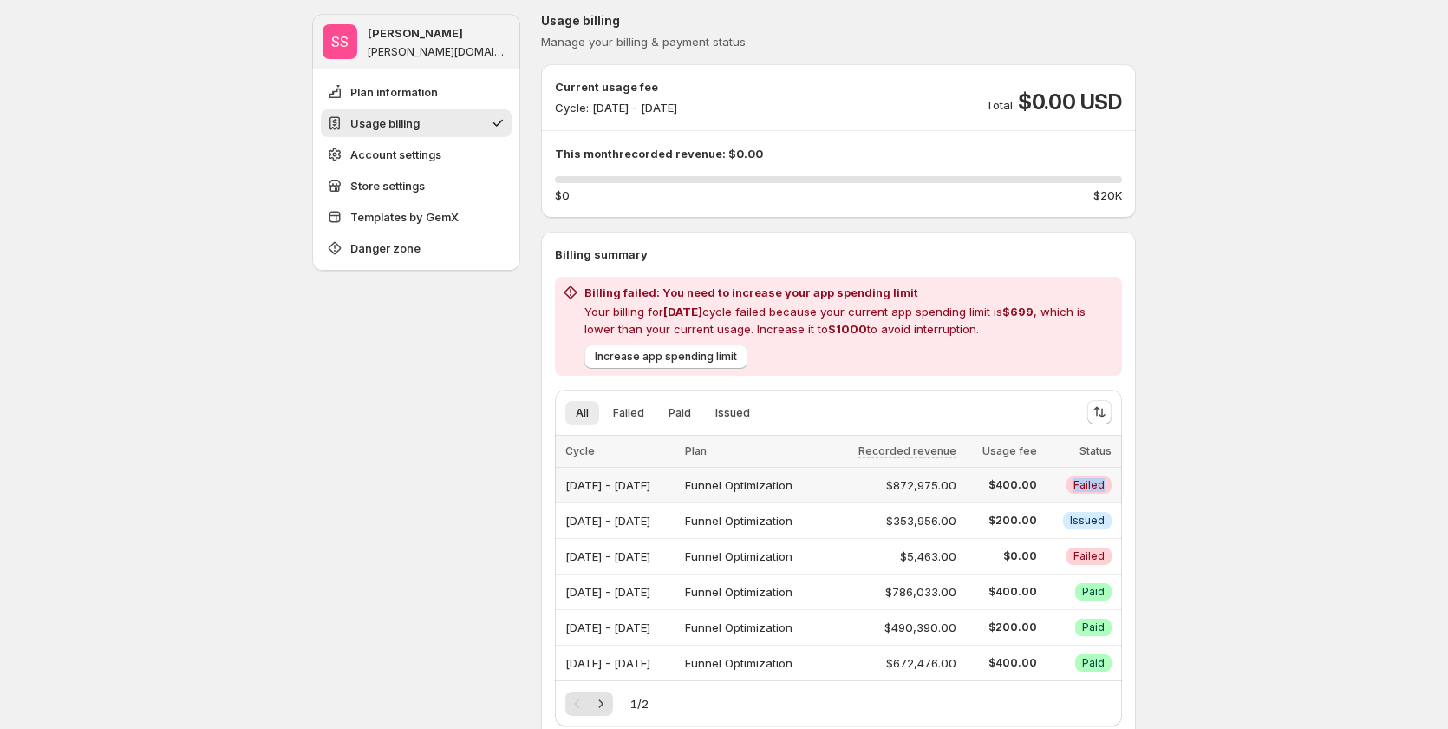
click at [1089, 486] on span "Failed" at bounding box center [1089, 485] width 31 height 14
click at [576, 481] on div "Sep 01, 2025 - Sep 30, 2025" at bounding box center [620, 485] width 109 height 24
drag, startPoint x: 663, startPoint y: 304, endPoint x: 722, endPoint y: 303, distance: 59.0
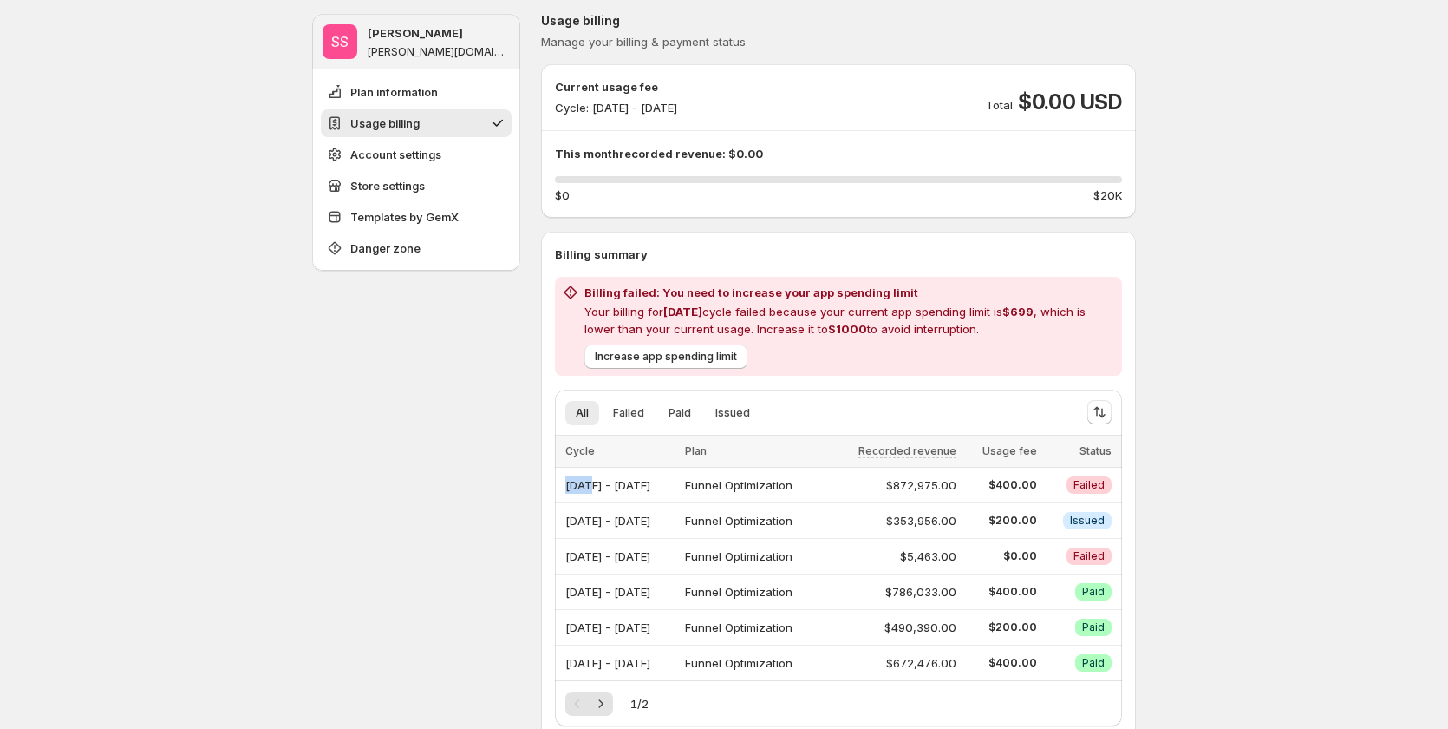
click at [722, 303] on p "Your billing for Sep 2025 cycle failed because your current app spending limit …" at bounding box center [850, 320] width 531 height 35
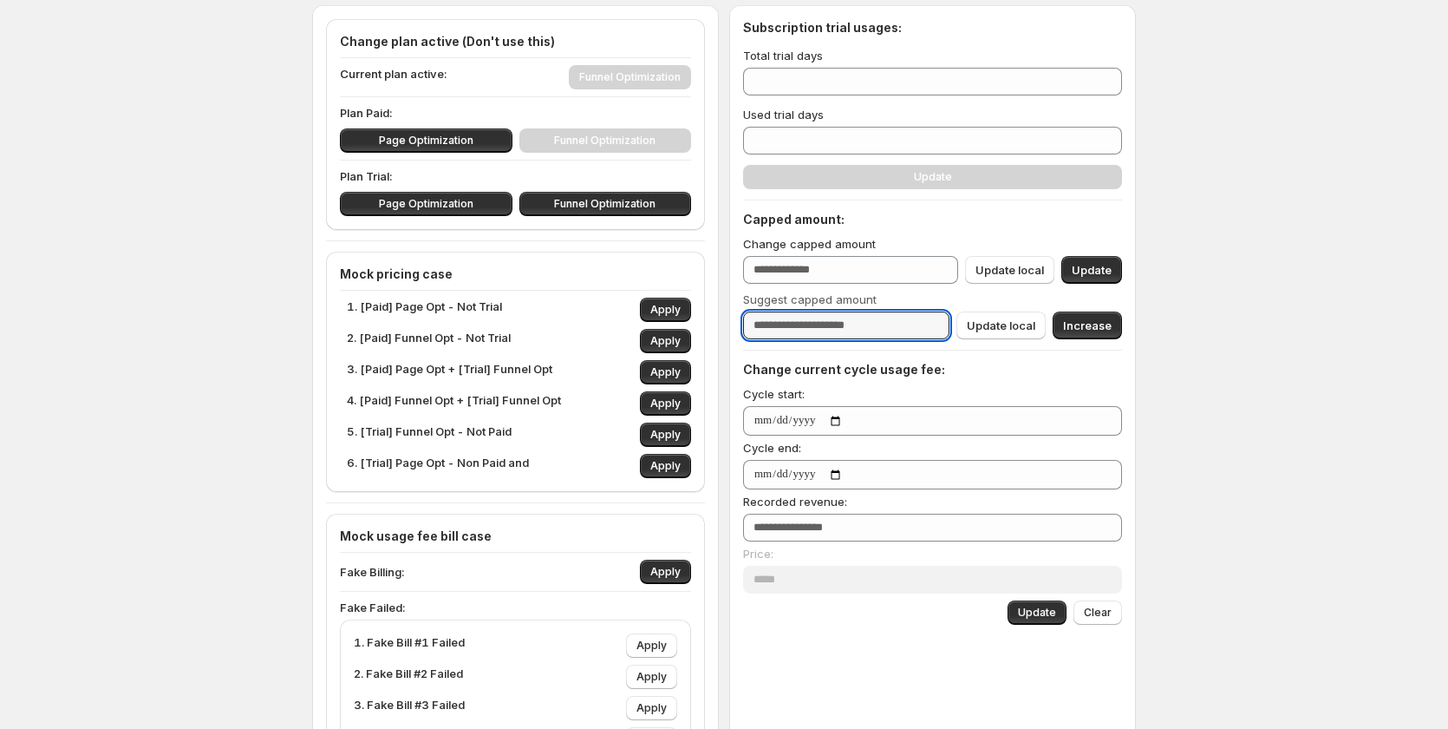
click at [771, 327] on input "****" at bounding box center [846, 325] width 206 height 28
click at [1009, 324] on span "Update local" at bounding box center [1001, 325] width 69 height 17
type input "****"
click at [1009, 324] on span "Update local" at bounding box center [1001, 325] width 69 height 17
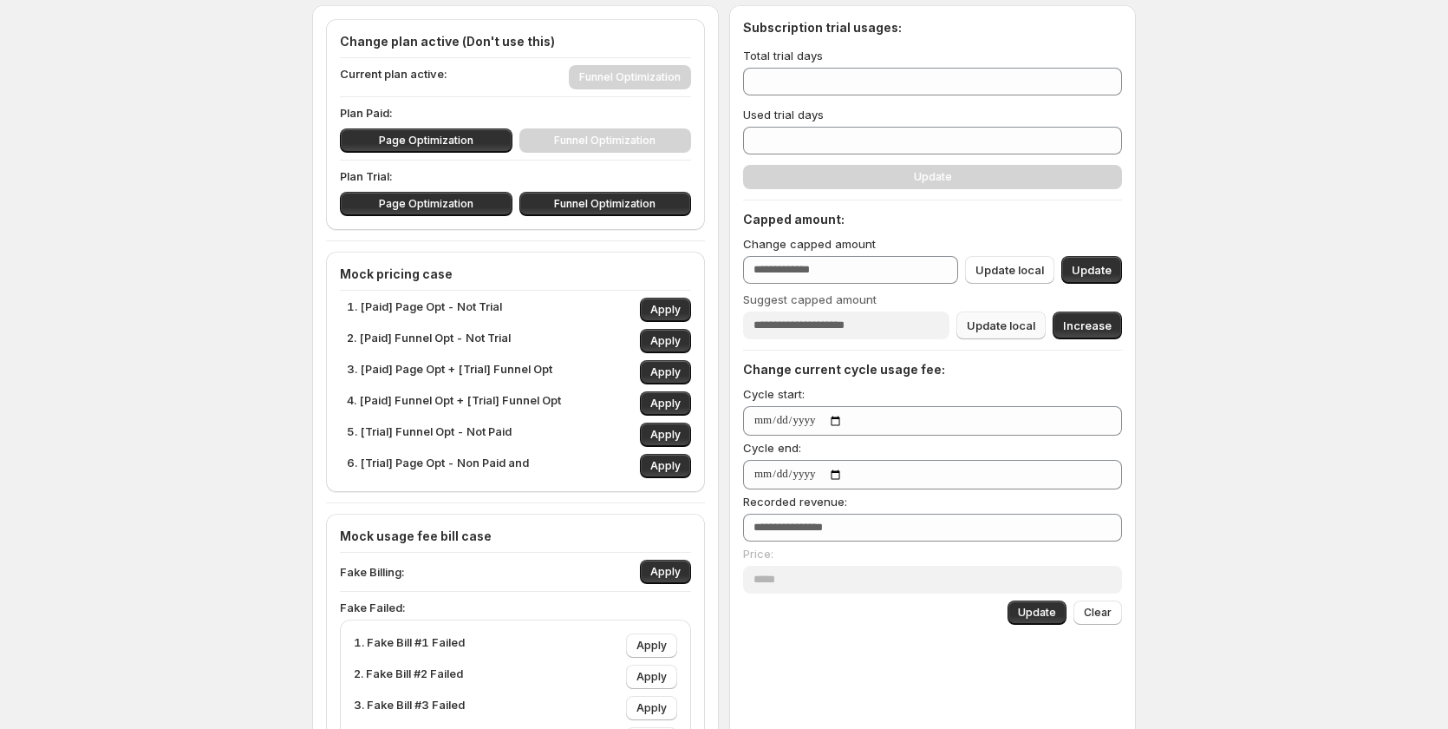
click at [1009, 324] on span "Update local" at bounding box center [1001, 325] width 69 height 17
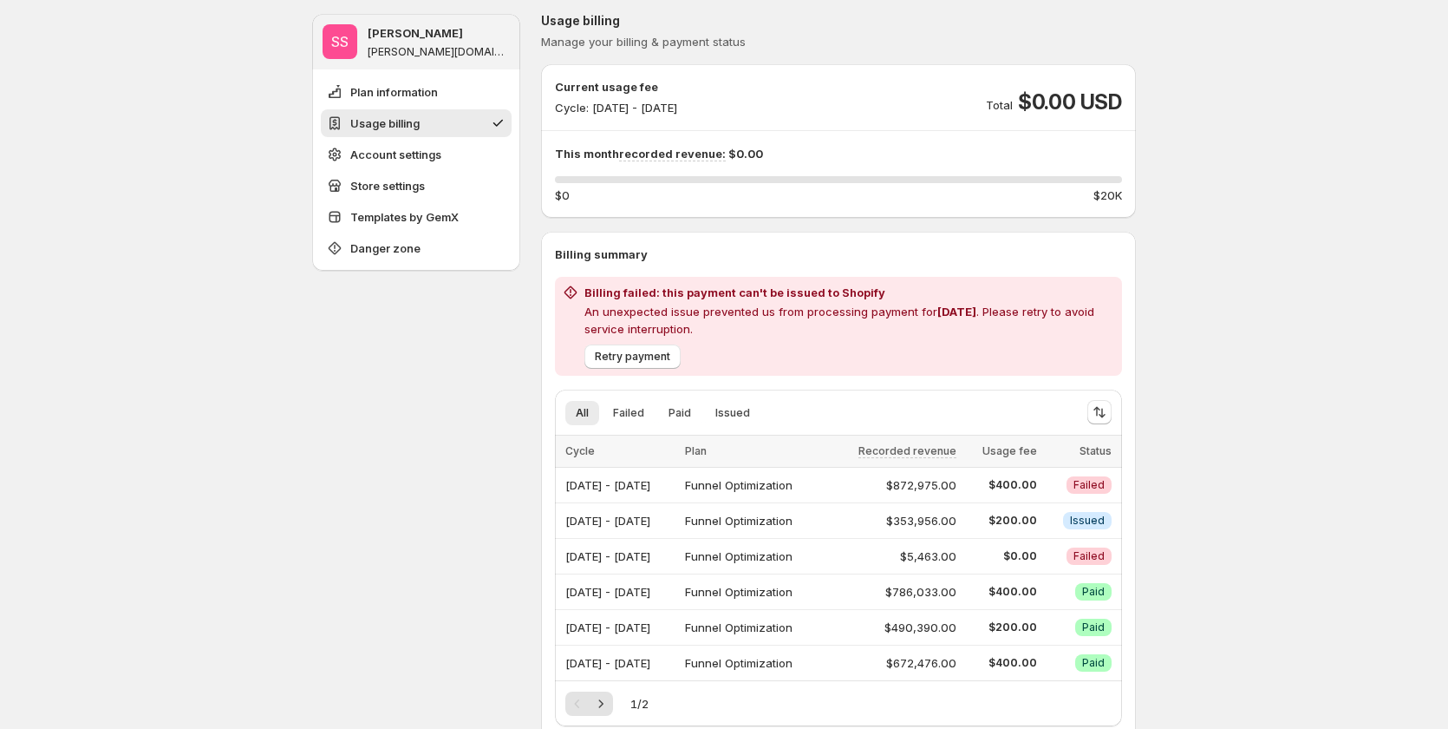
click at [694, 305] on p "An unexpected issue prevented us from processing payment for Sep 2025 . Please …" at bounding box center [850, 320] width 531 height 35
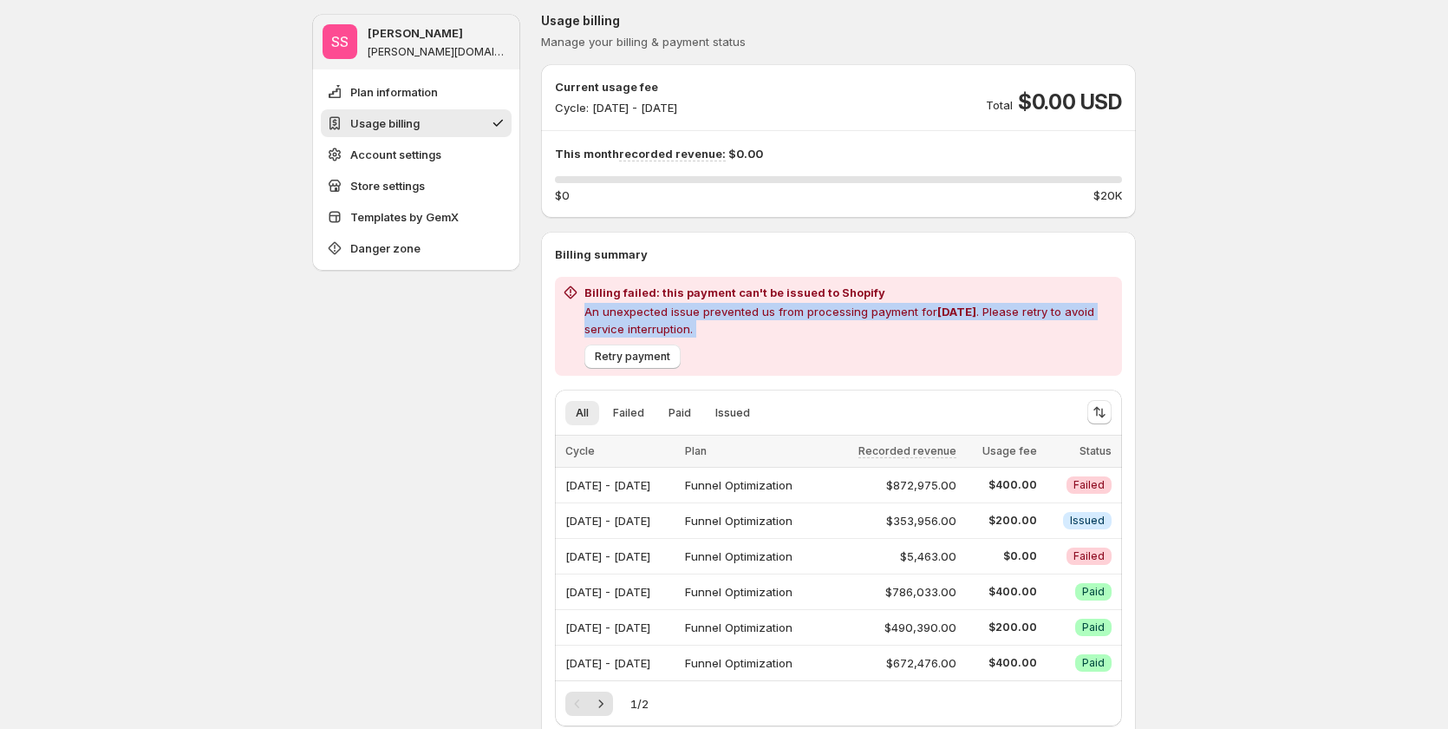
click at [694, 305] on p "An unexpected issue prevented us from processing payment for Sep 2025 . Please …" at bounding box center [850, 320] width 531 height 35
click at [670, 361] on span "Retry payment" at bounding box center [632, 357] width 75 height 14
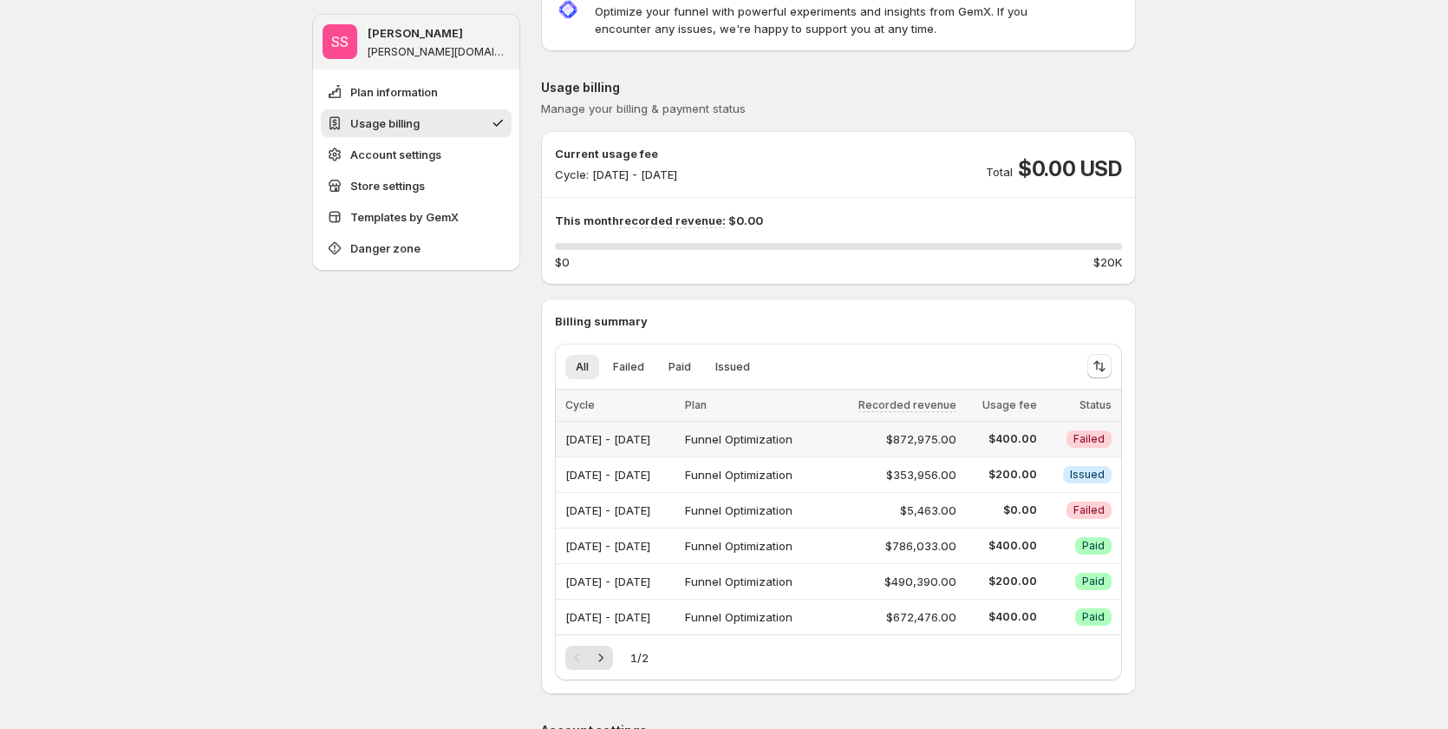
scroll to position [82, 0]
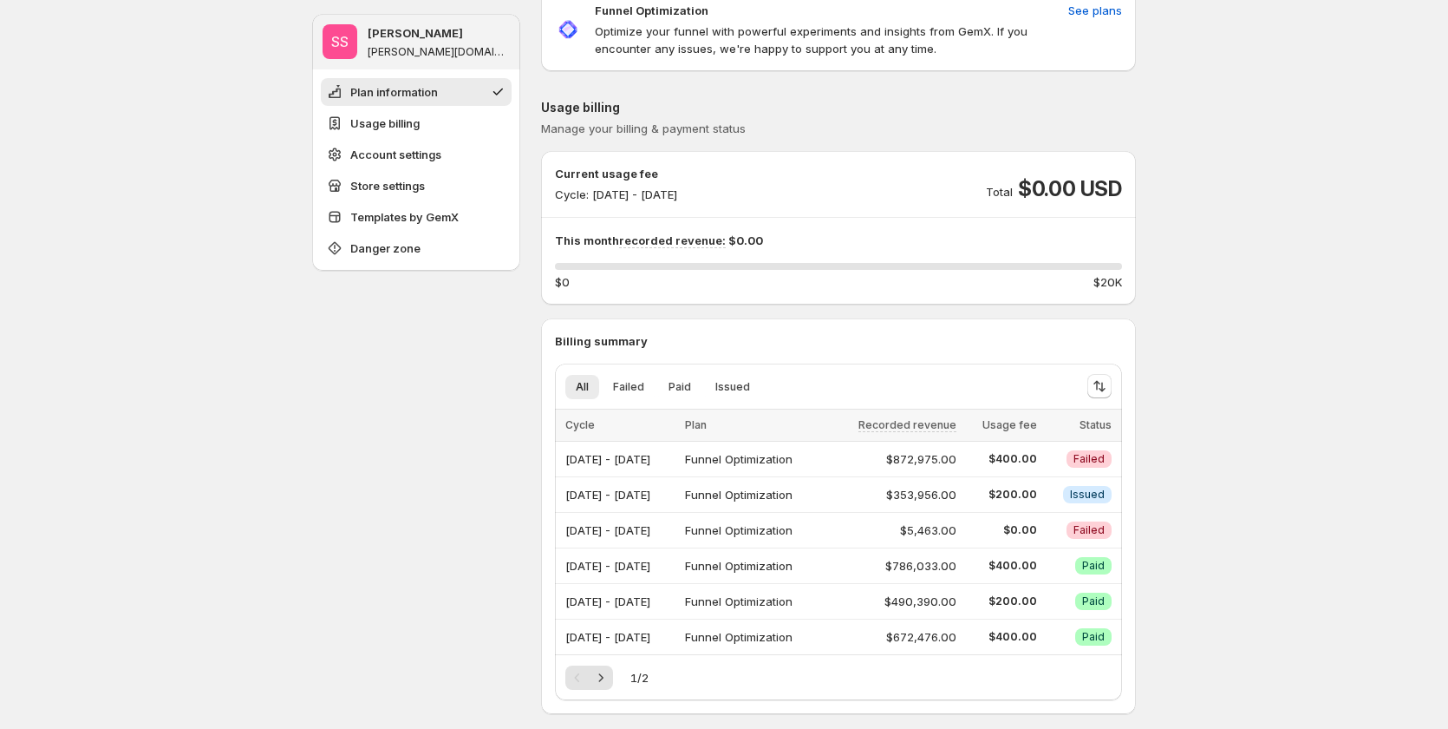
click at [864, 357] on div "Billing summary All Failed Paid Issued More views All Failed Paid Issued More v…" at bounding box center [838, 516] width 567 height 368
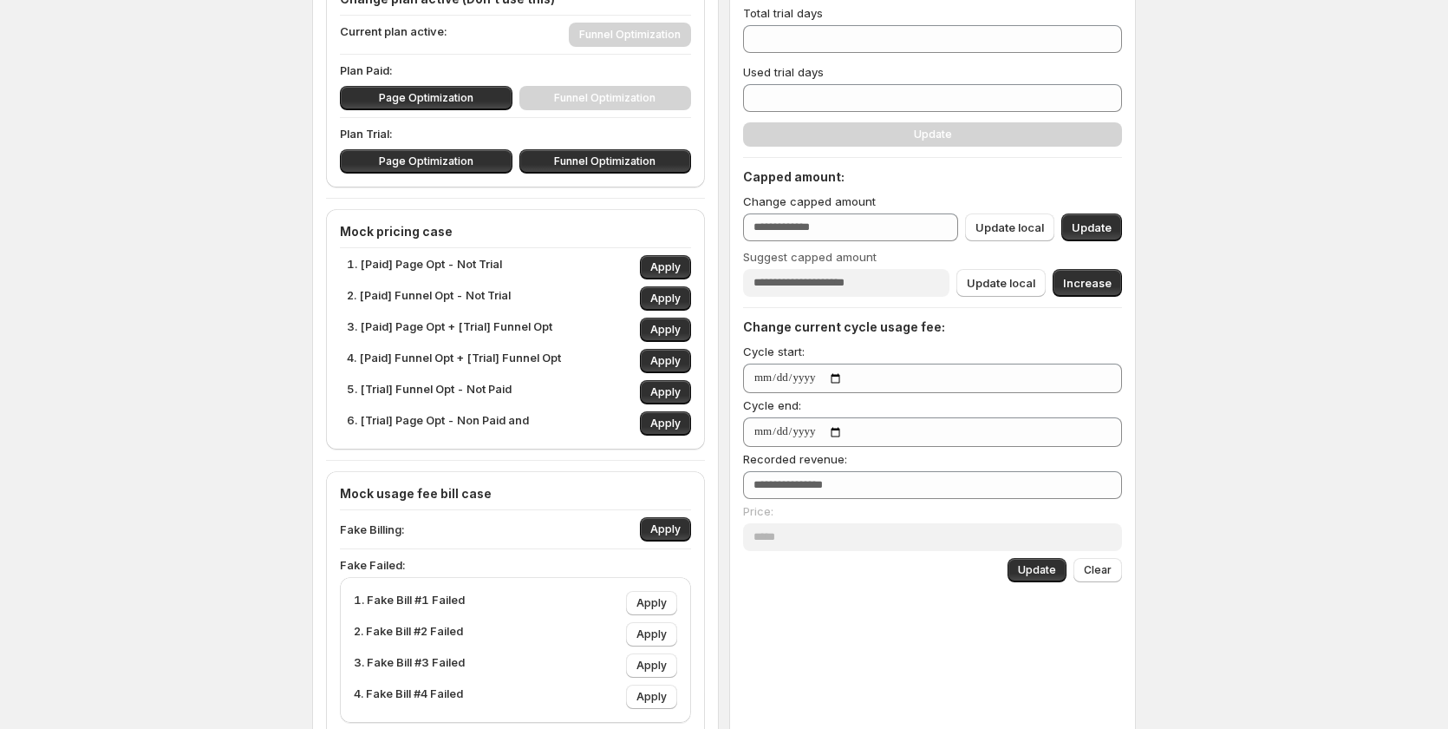
scroll to position [255, 0]
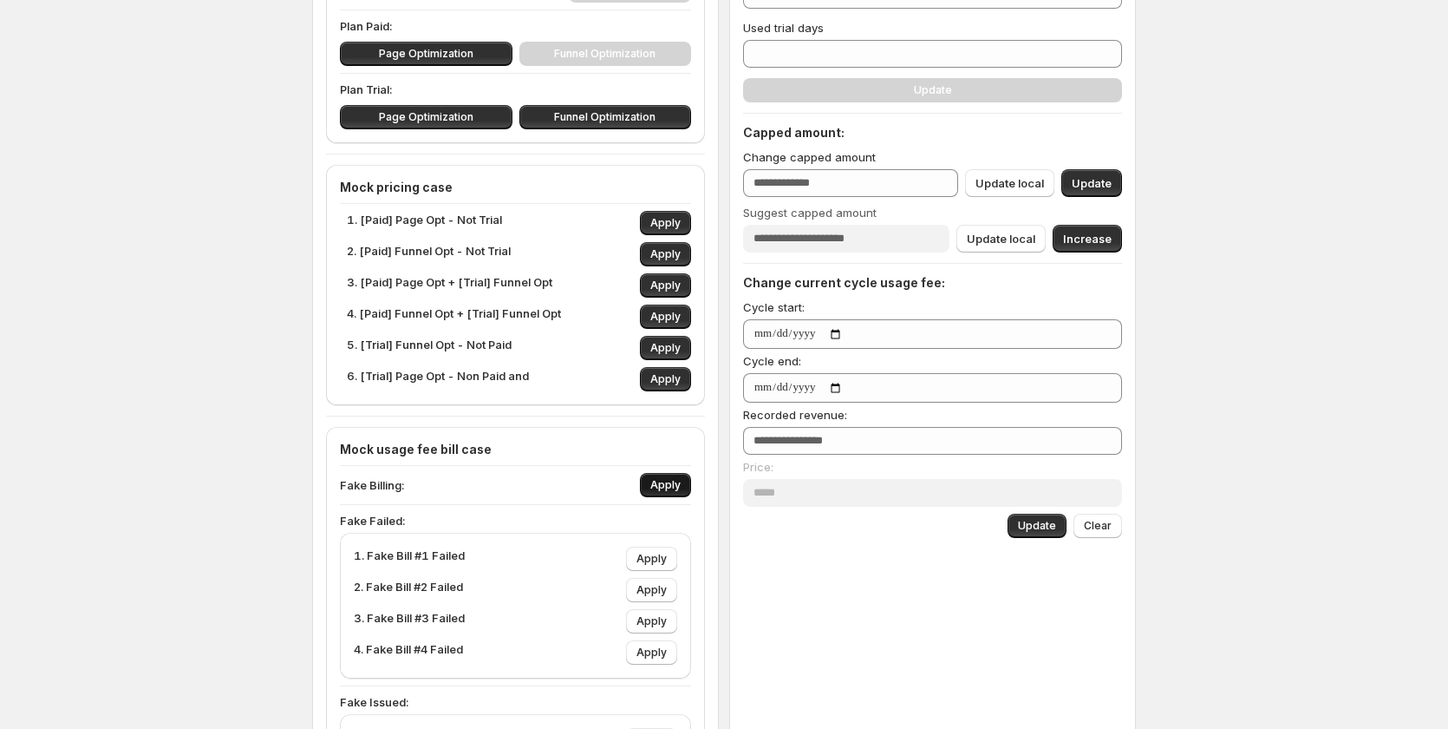
click at [664, 483] on span "Apply" at bounding box center [666, 485] width 30 height 14
click at [664, 482] on span "Apply" at bounding box center [666, 485] width 30 height 14
click at [664, 481] on span "Apply" at bounding box center [666, 485] width 30 height 14
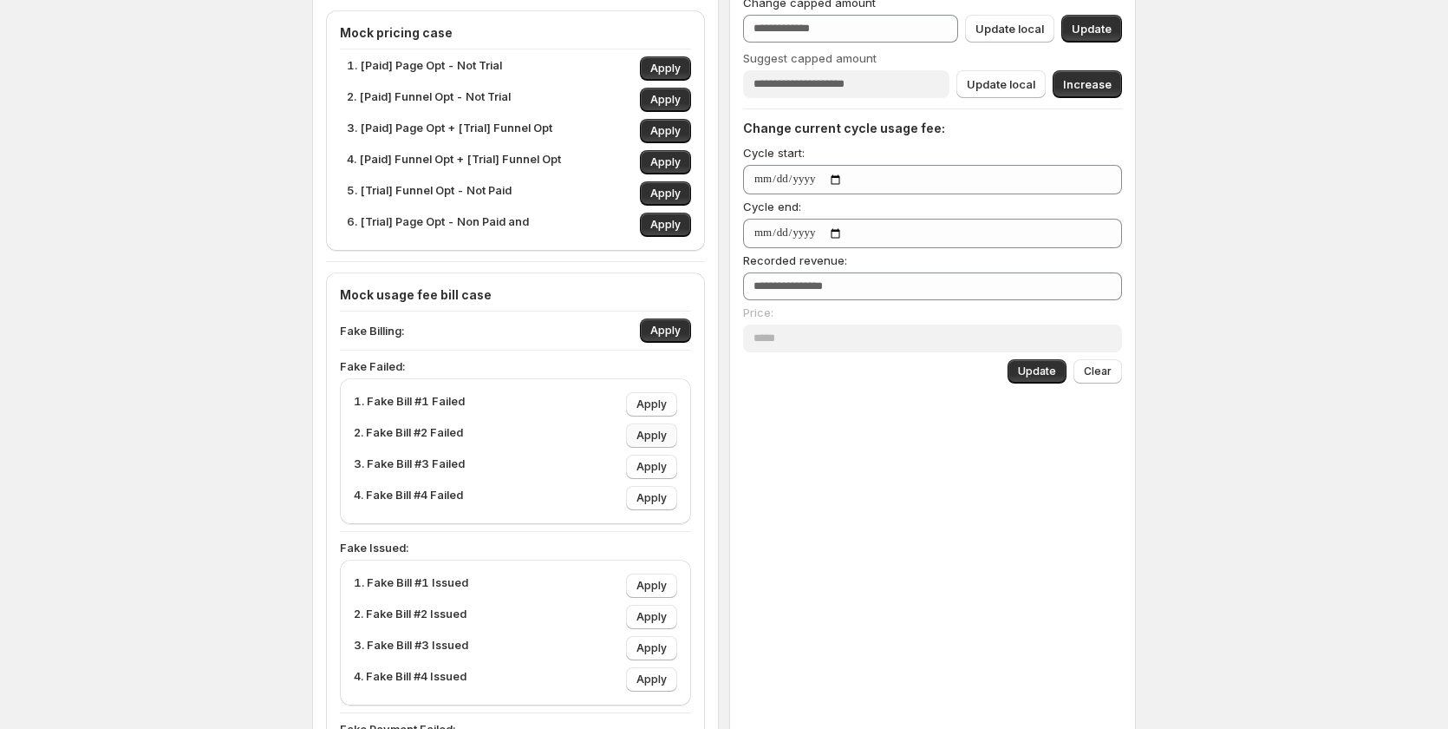
scroll to position [428, 0]
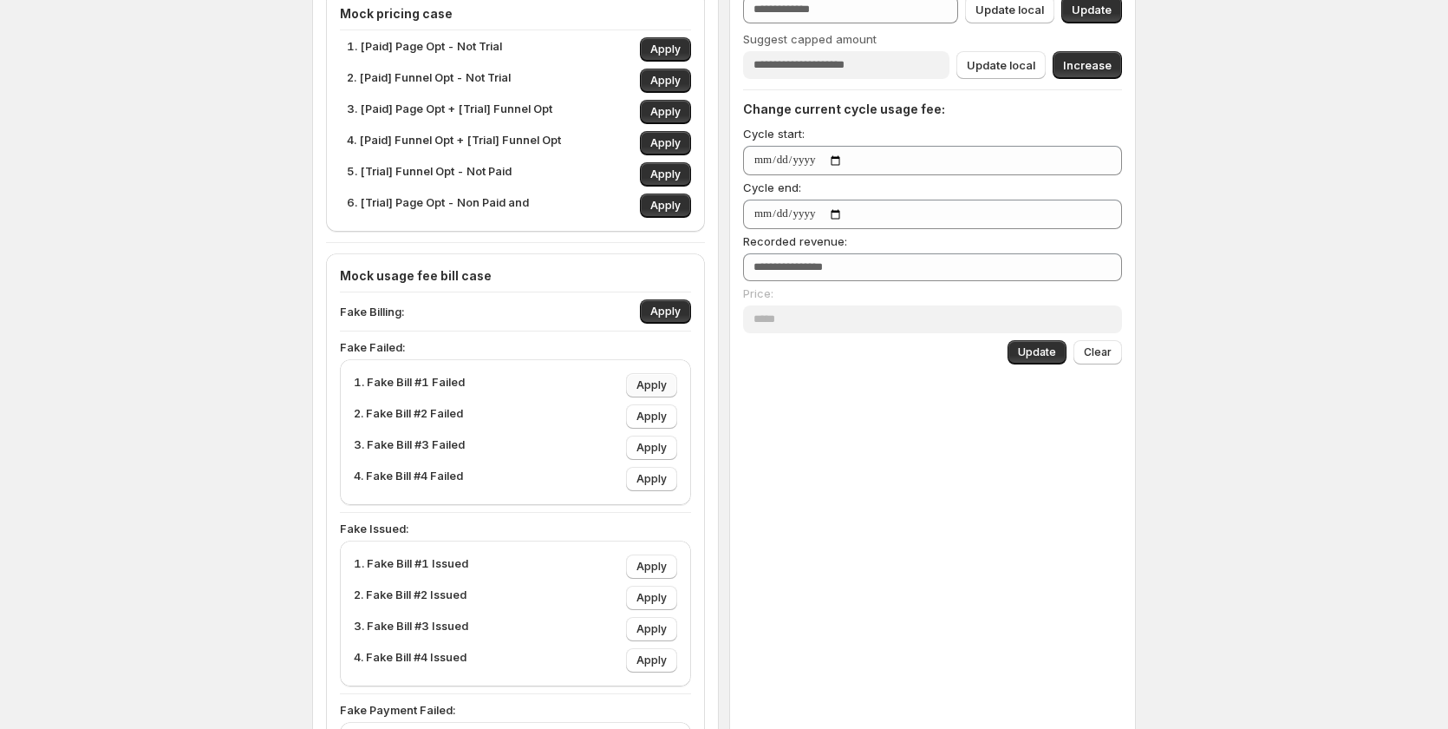
click at [662, 385] on span "Apply" at bounding box center [652, 385] width 30 height 14
click at [672, 317] on span "Apply" at bounding box center [666, 311] width 30 height 14
type input "***"
click at [672, 317] on span "Apply" at bounding box center [666, 311] width 30 height 14
click at [655, 561] on span "Apply" at bounding box center [652, 566] width 30 height 14
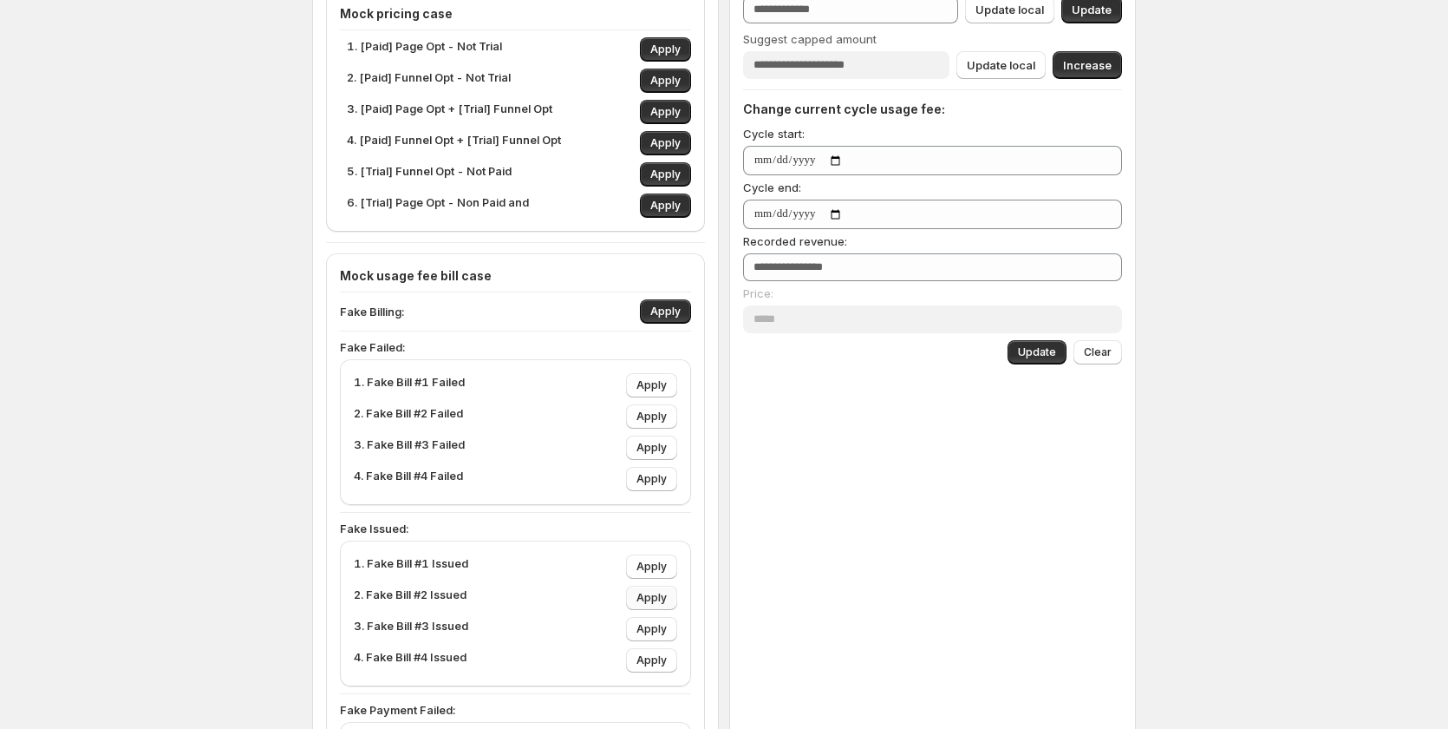
click at [661, 598] on span "Apply" at bounding box center [652, 598] width 30 height 14
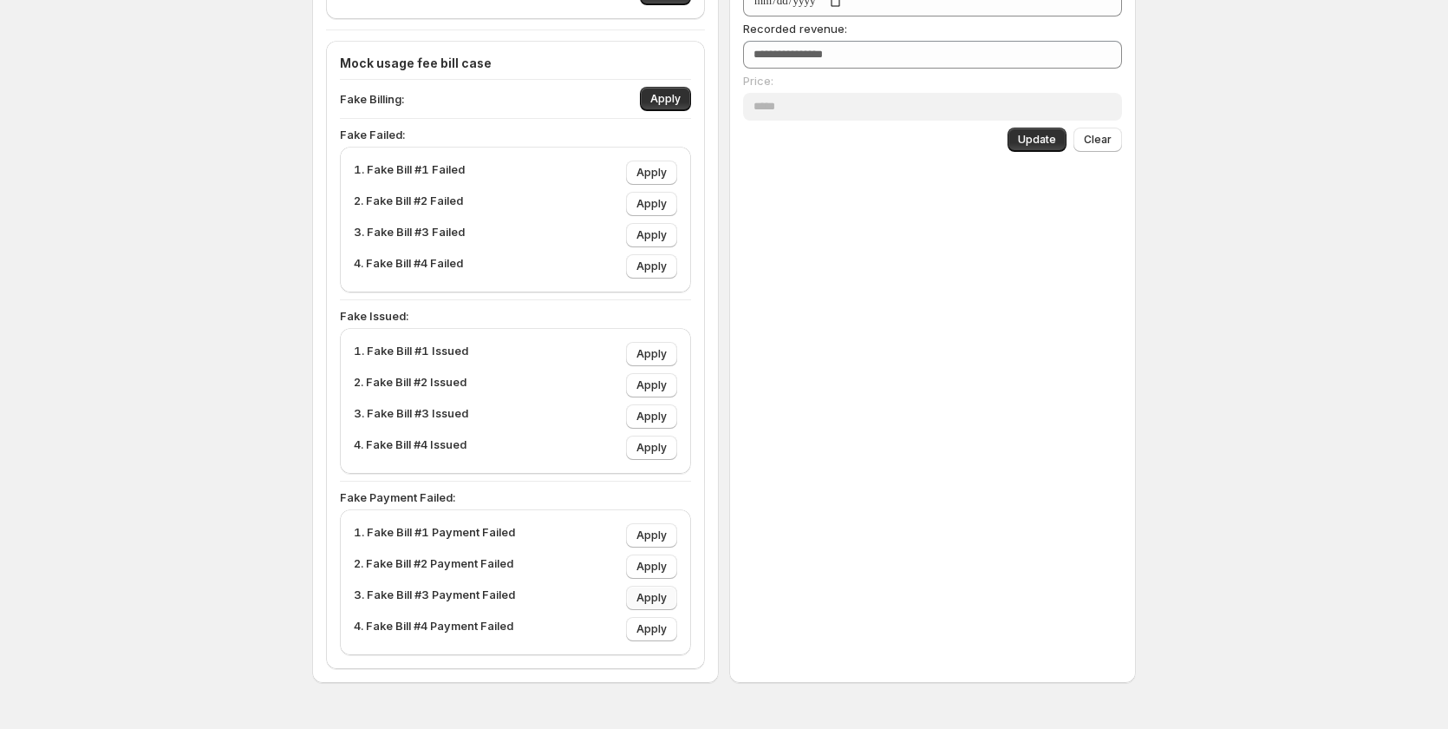
scroll to position [689, 0]
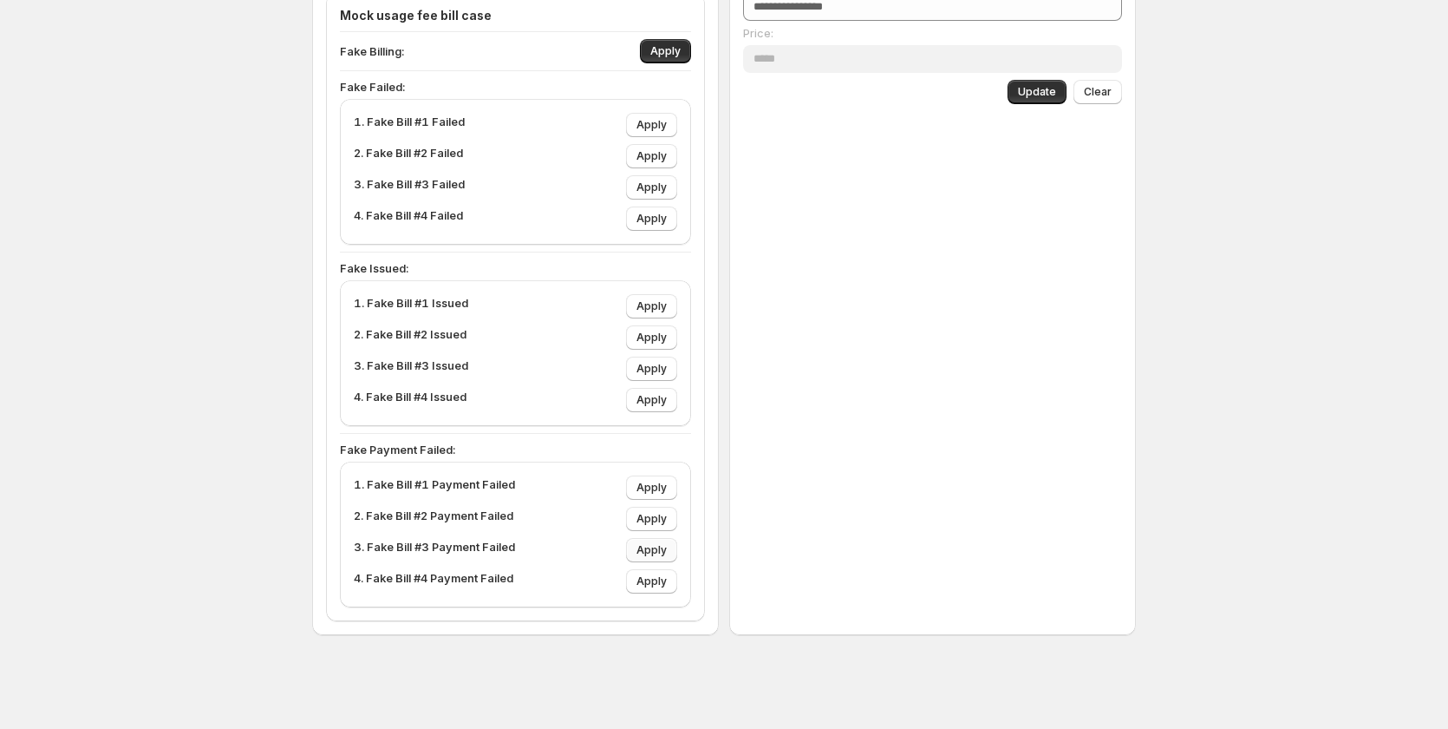
click at [658, 544] on span "Apply" at bounding box center [652, 550] width 30 height 14
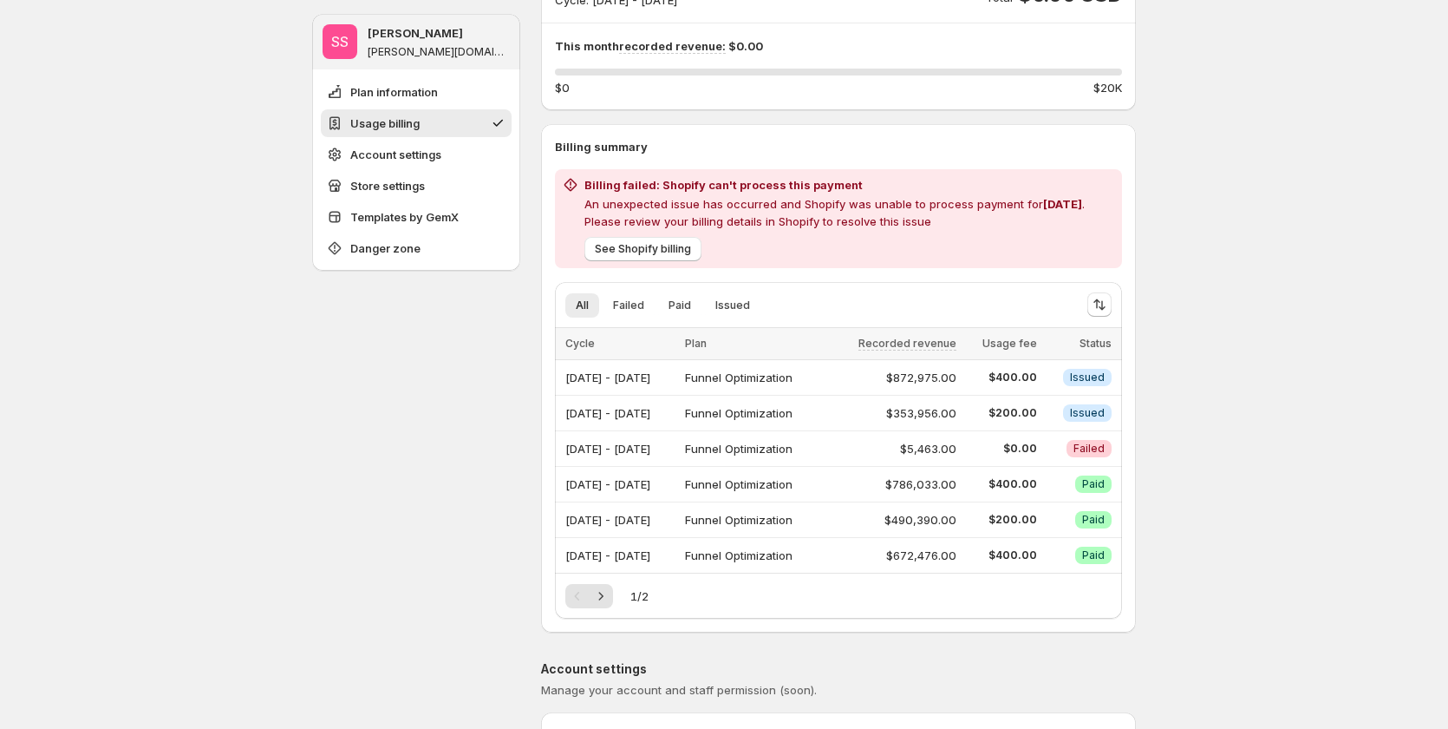
scroll to position [255, 0]
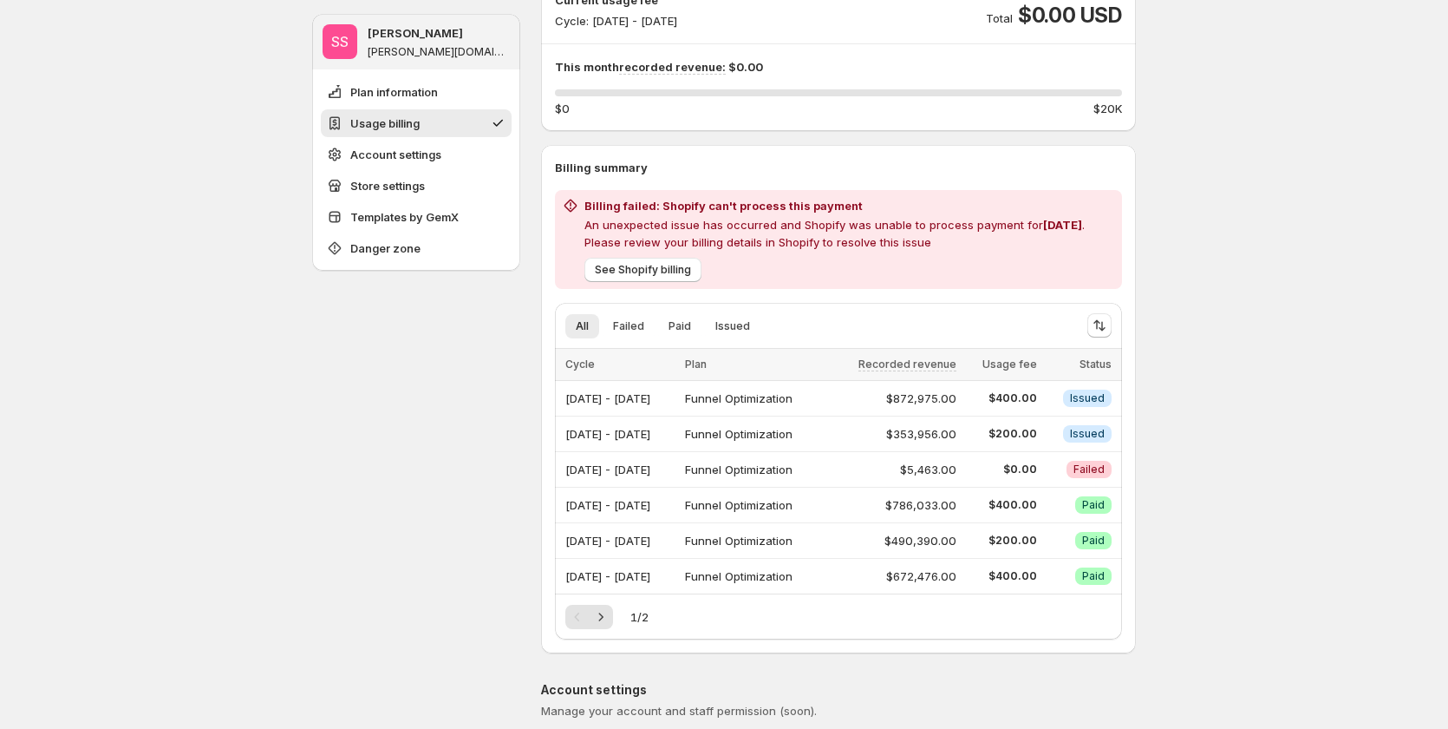
drag, startPoint x: 1270, startPoint y: 485, endPoint x: 990, endPoint y: 477, distance: 280.3
click at [625, 207] on h2 "Billing failed: Shopify can't process this payment" at bounding box center [850, 205] width 531 height 17
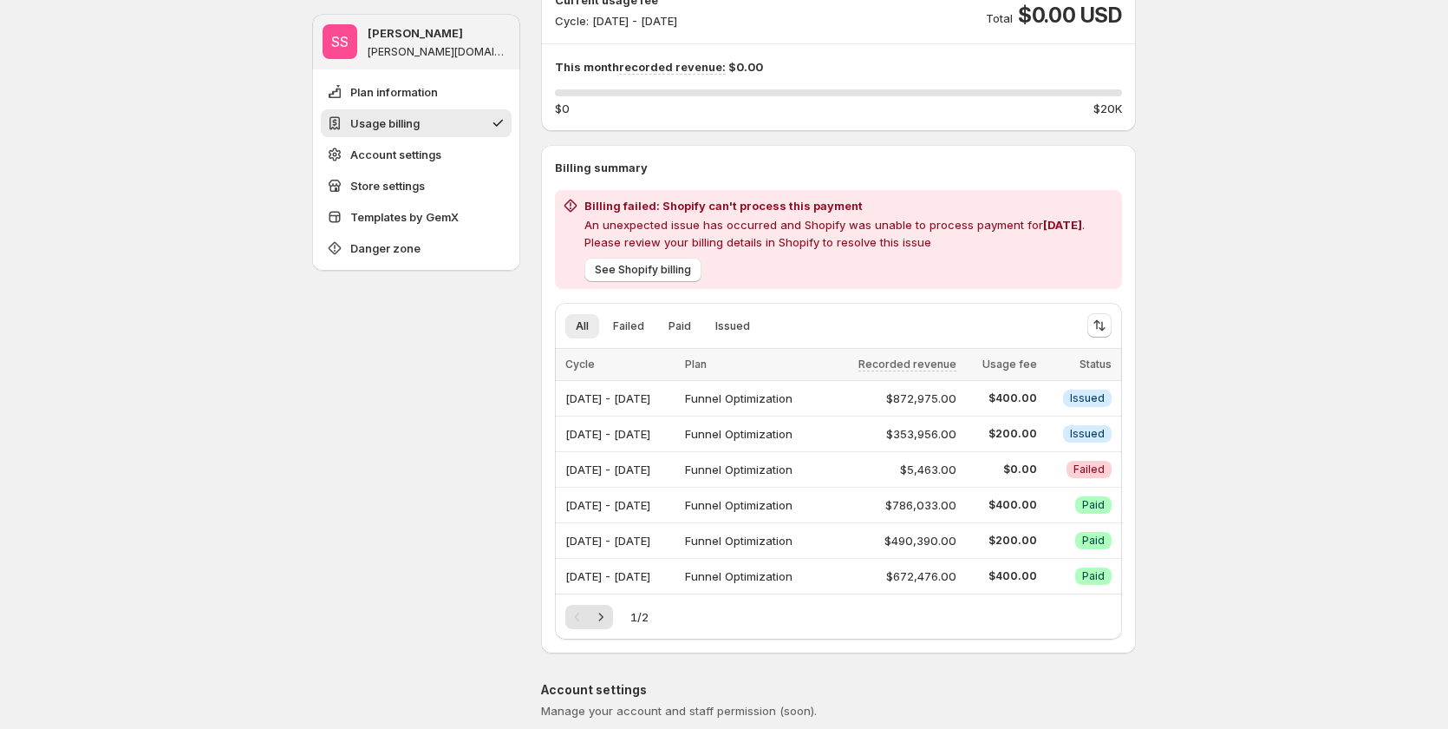
click at [775, 241] on p "An unexpected issue has occurred and Shopify was unable to process payment for …" at bounding box center [850, 233] width 531 height 35
click at [1081, 461] on span "Critical Failed" at bounding box center [1089, 469] width 45 height 17
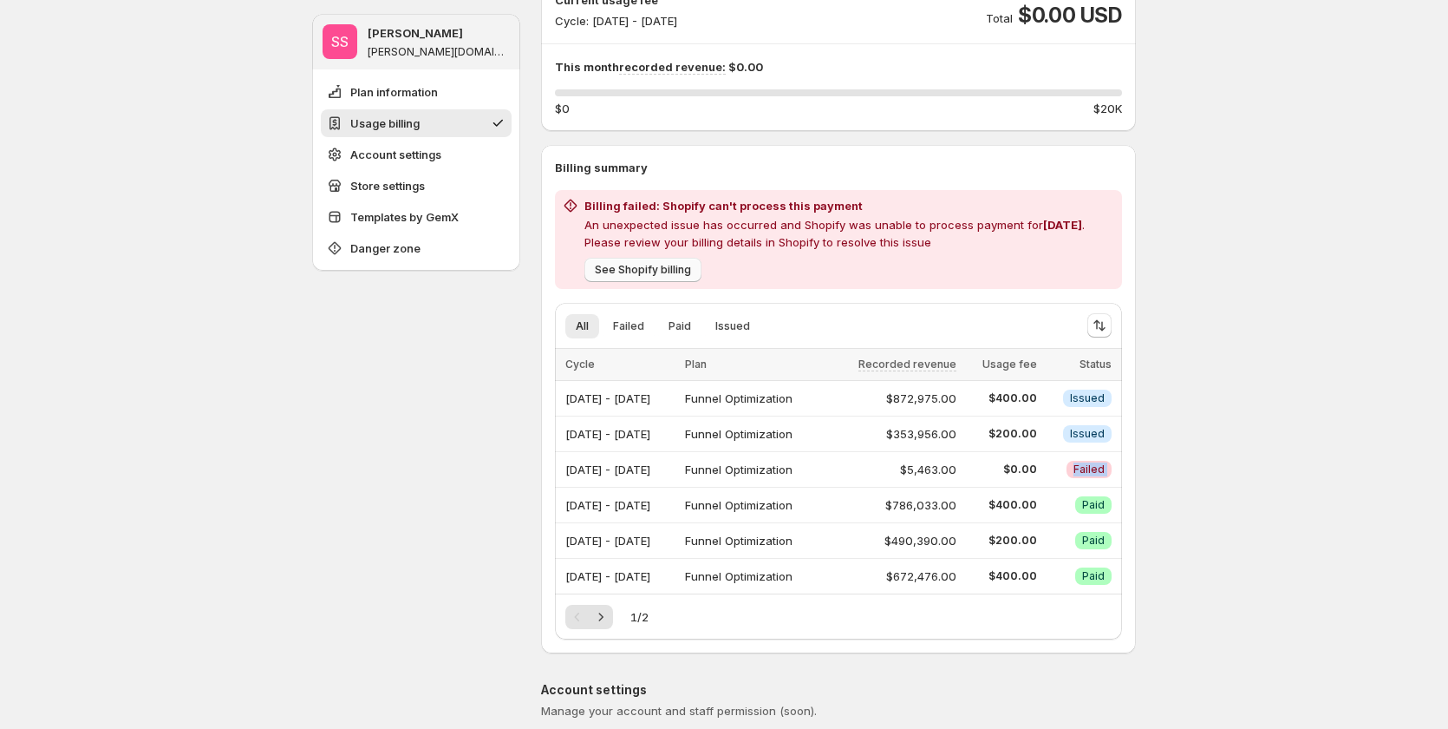
click at [678, 272] on span "See Shopify billing" at bounding box center [643, 270] width 96 height 14
drag, startPoint x: 1198, startPoint y: 371, endPoint x: 1166, endPoint y: 376, distance: 32.5
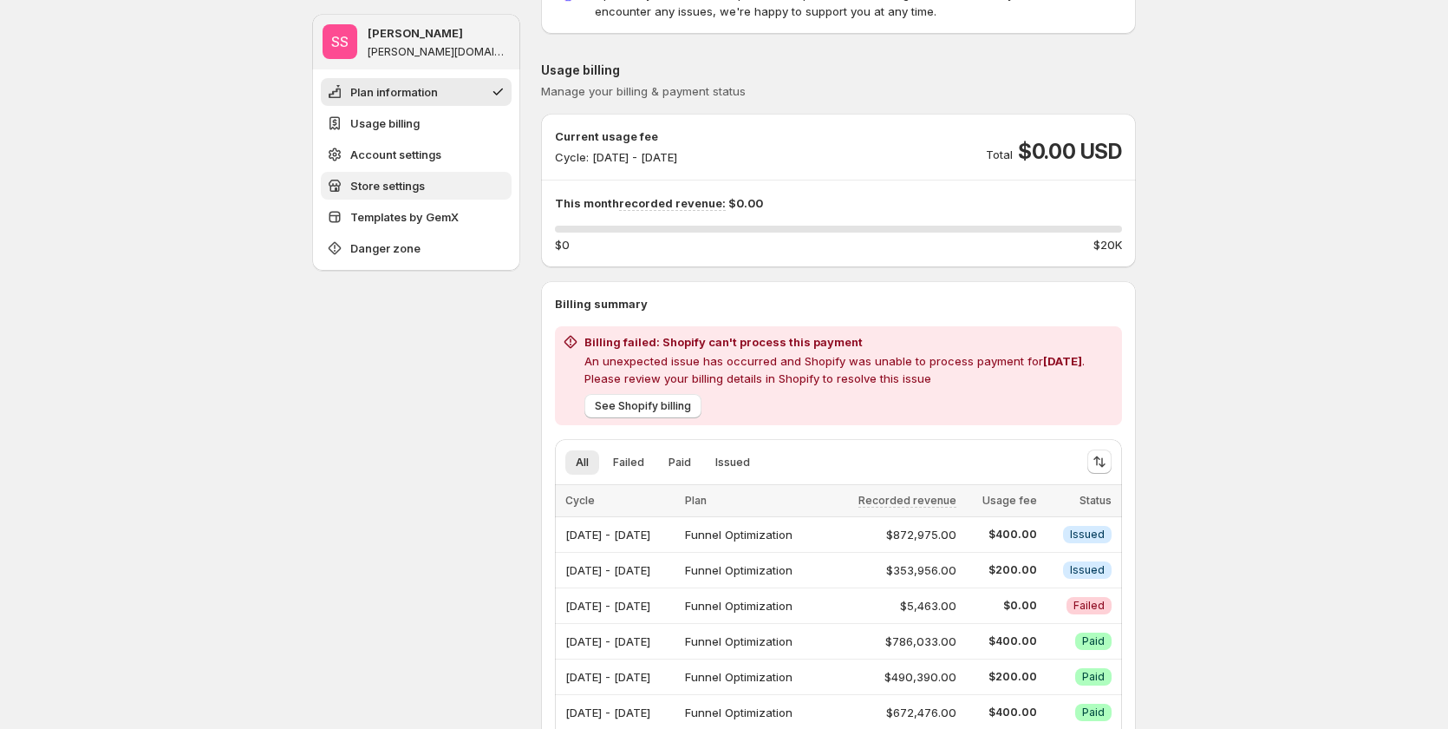
scroll to position [0, 0]
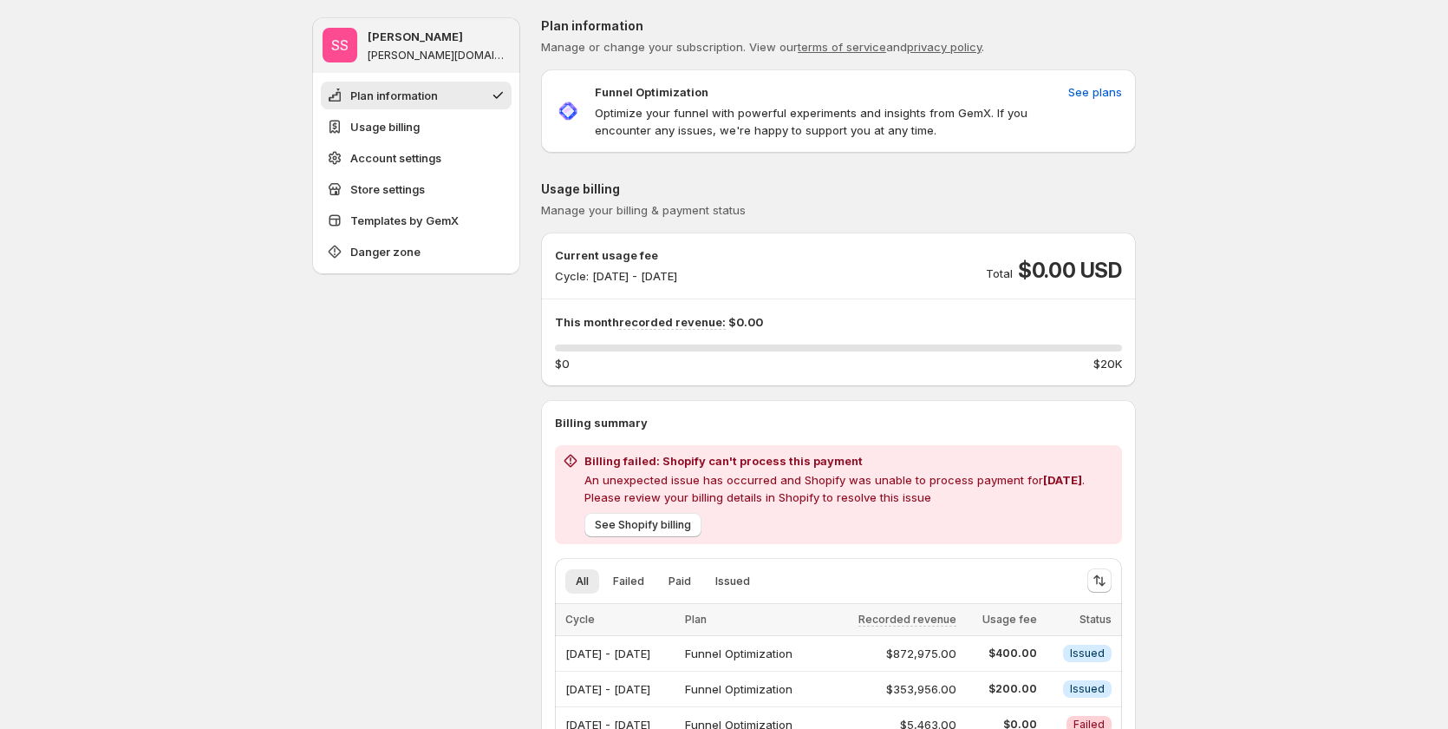
click at [776, 489] on p "An unexpected issue has occurred and Shopify was unable to process payment for …" at bounding box center [850, 488] width 531 height 35
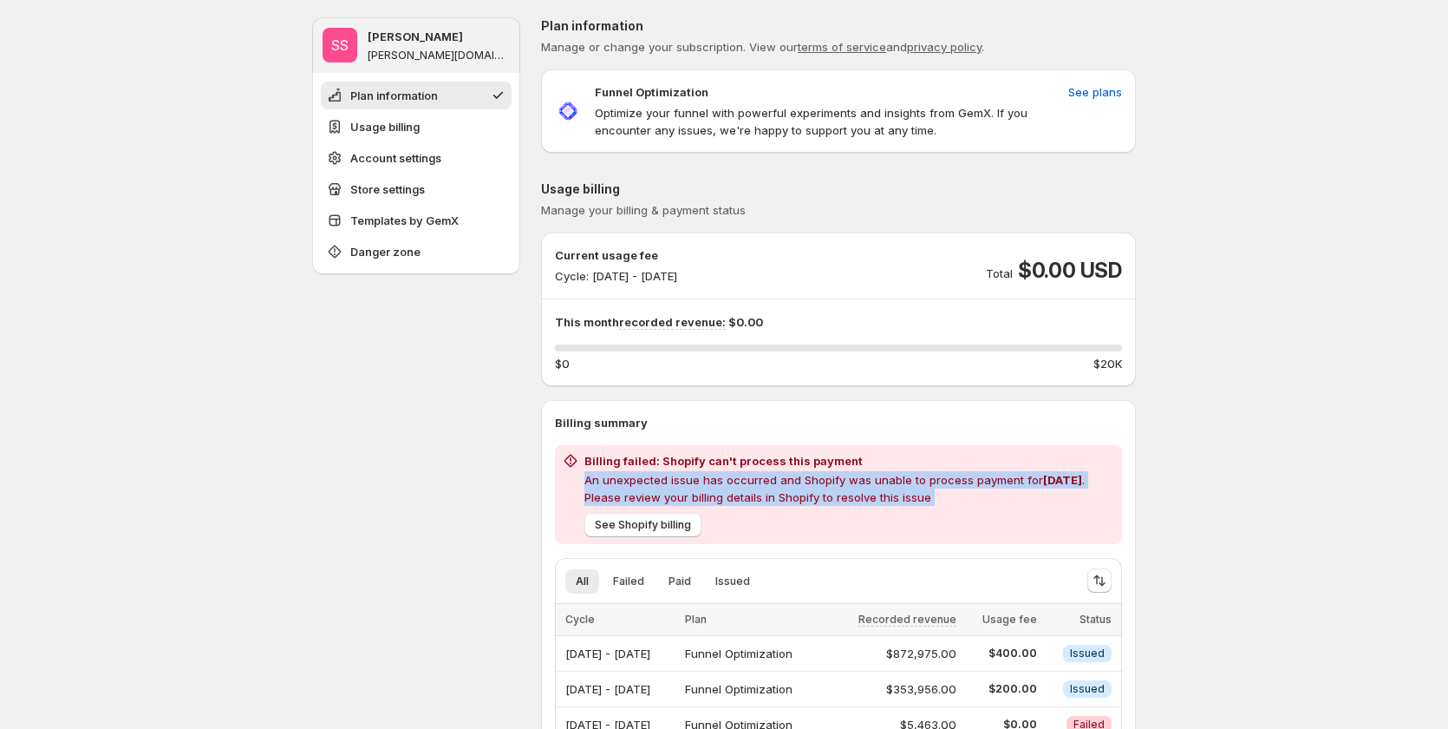
click at [776, 489] on p "An unexpected issue has occurred and Shopify was unable to process payment for …" at bounding box center [850, 488] width 531 height 35
click at [936, 507] on div "See Shopify billing" at bounding box center [847, 521] width 538 height 31
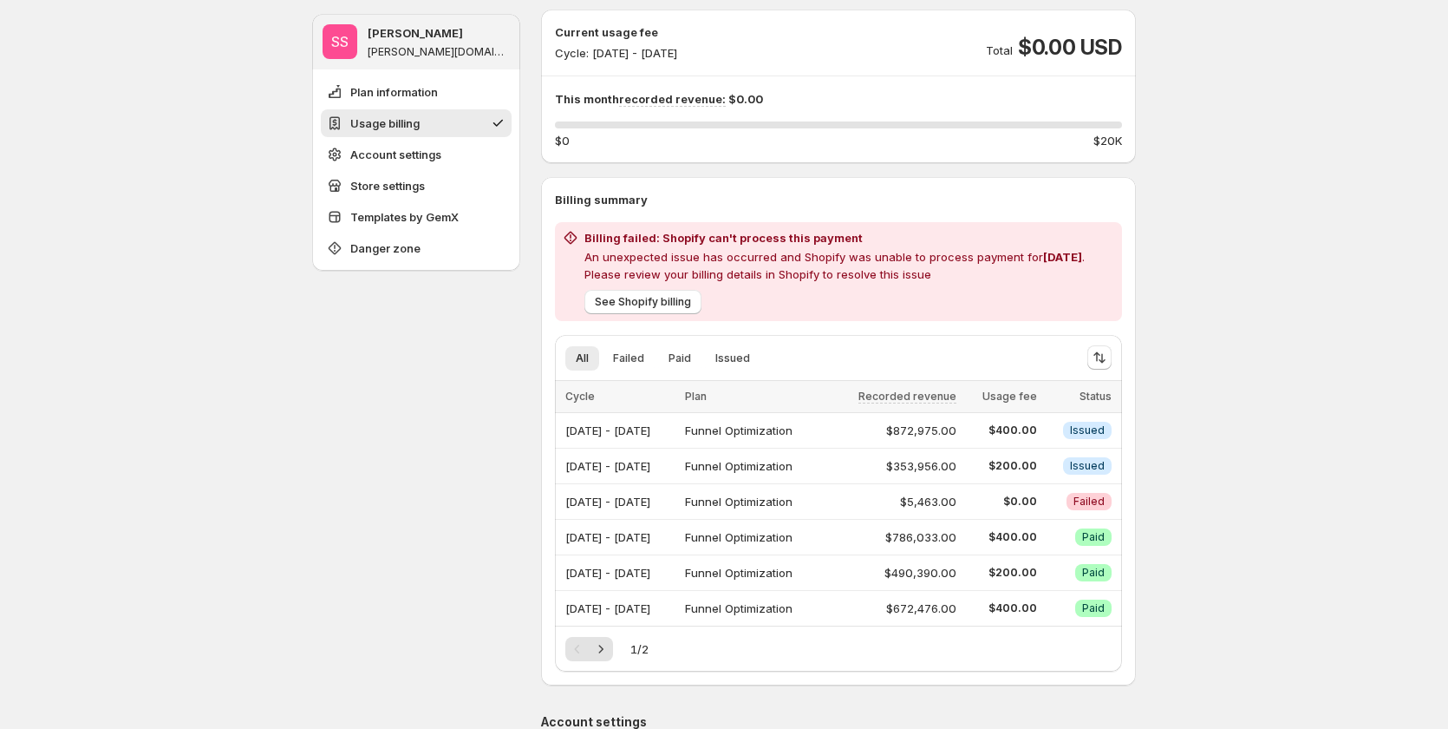
scroll to position [260, 0]
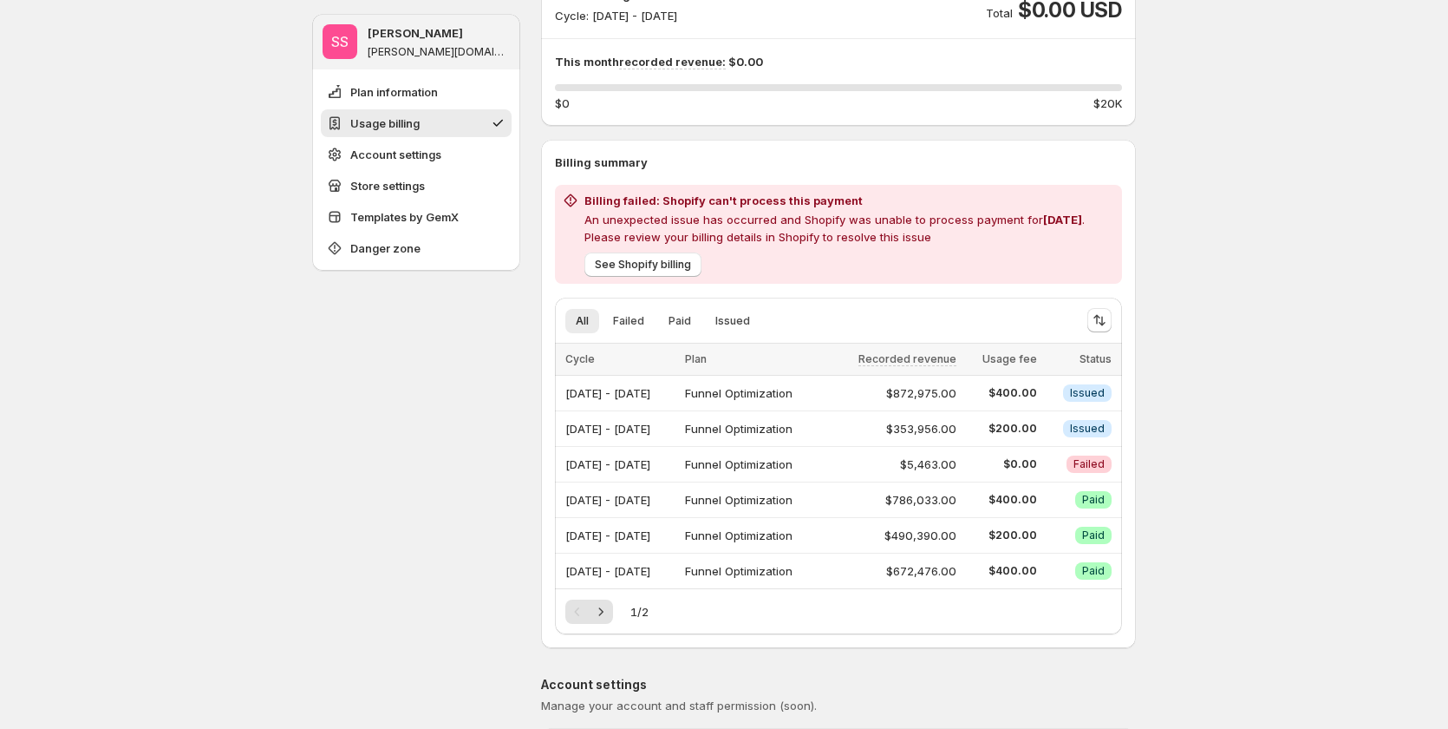
click at [803, 213] on p "An unexpected issue has occurred and Shopify was unable to process payment for …" at bounding box center [850, 228] width 531 height 35
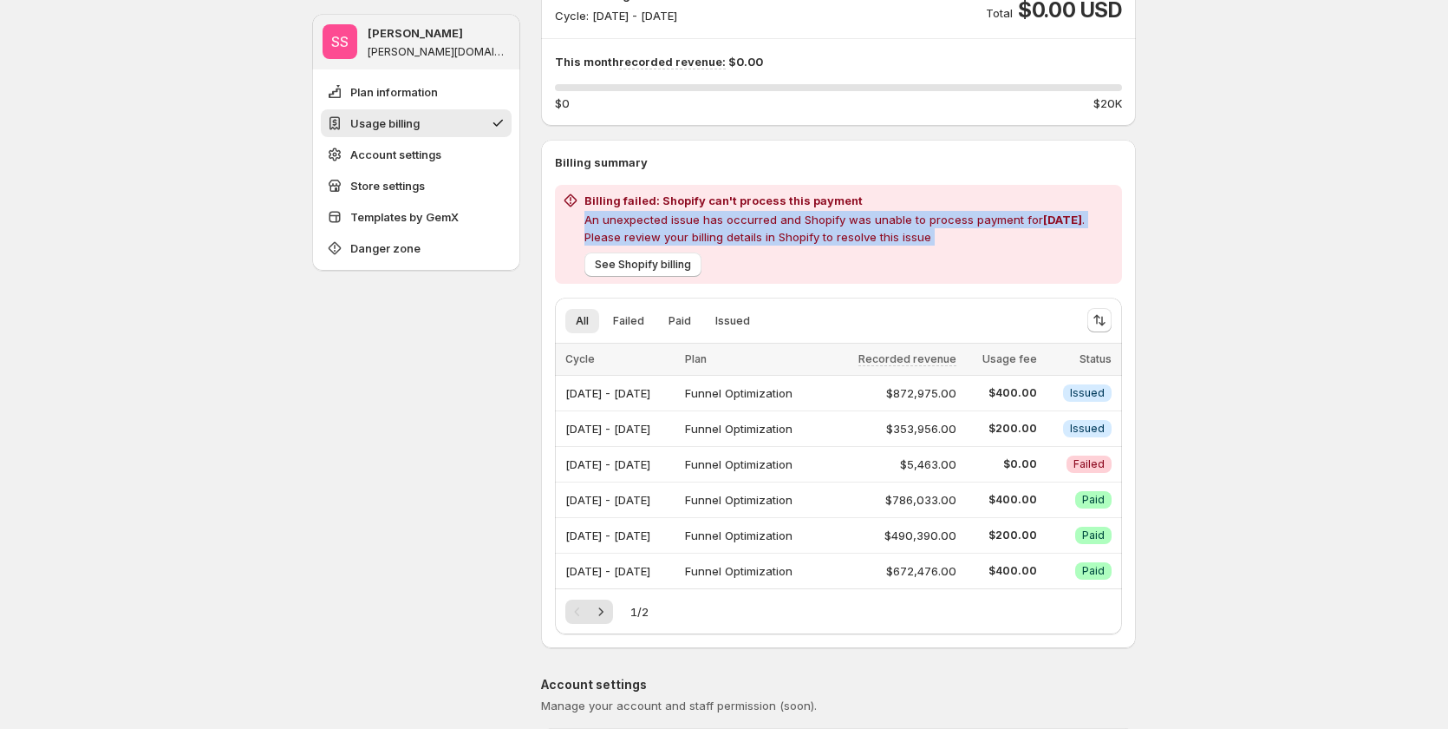
click at [803, 213] on p "An unexpected issue has occurred and Shopify was unable to process payment for …" at bounding box center [850, 228] width 531 height 35
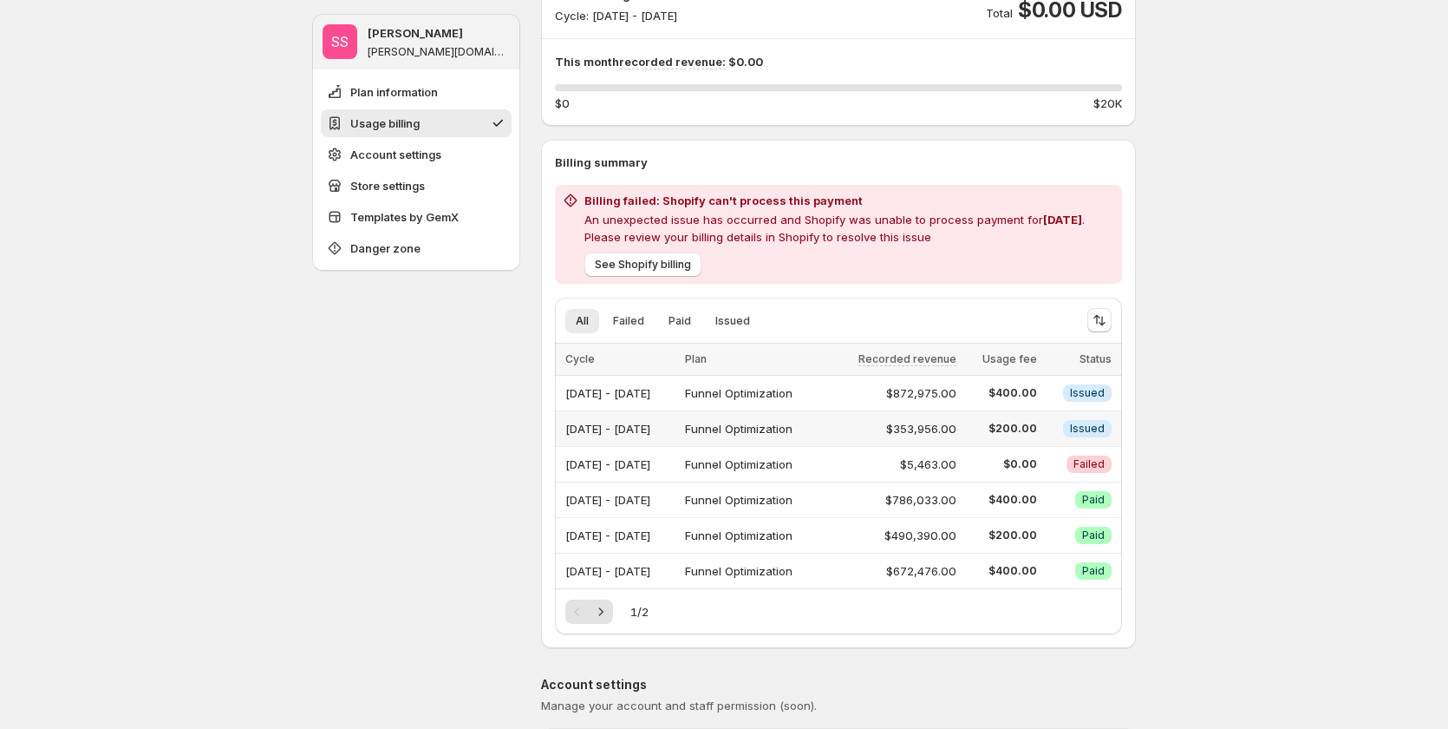
click at [1105, 428] on span "Issued" at bounding box center [1087, 429] width 35 height 14
click at [1098, 389] on span "Issued" at bounding box center [1087, 393] width 35 height 14
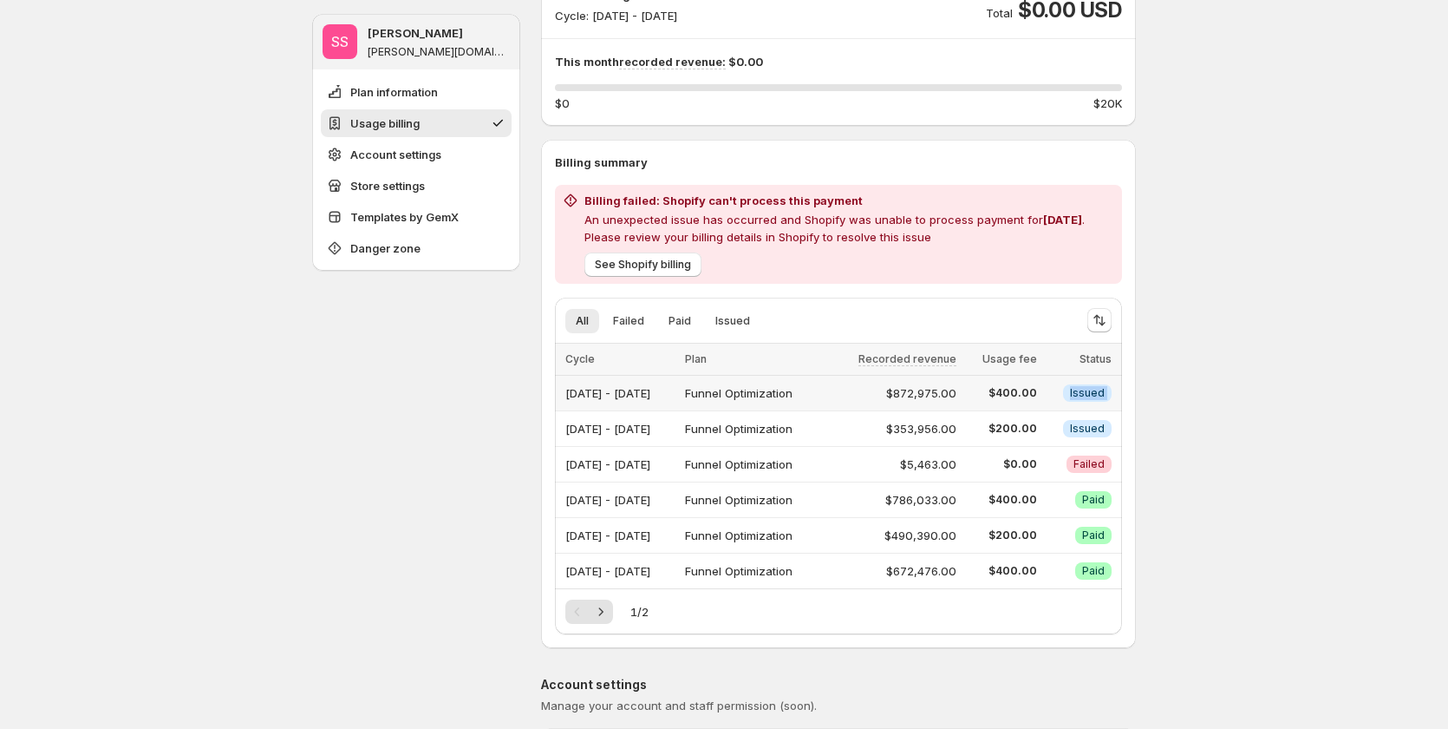
click at [1098, 389] on span "Issued" at bounding box center [1087, 393] width 35 height 14
drag, startPoint x: 1200, startPoint y: 405, endPoint x: 1143, endPoint y: 405, distance: 56.4
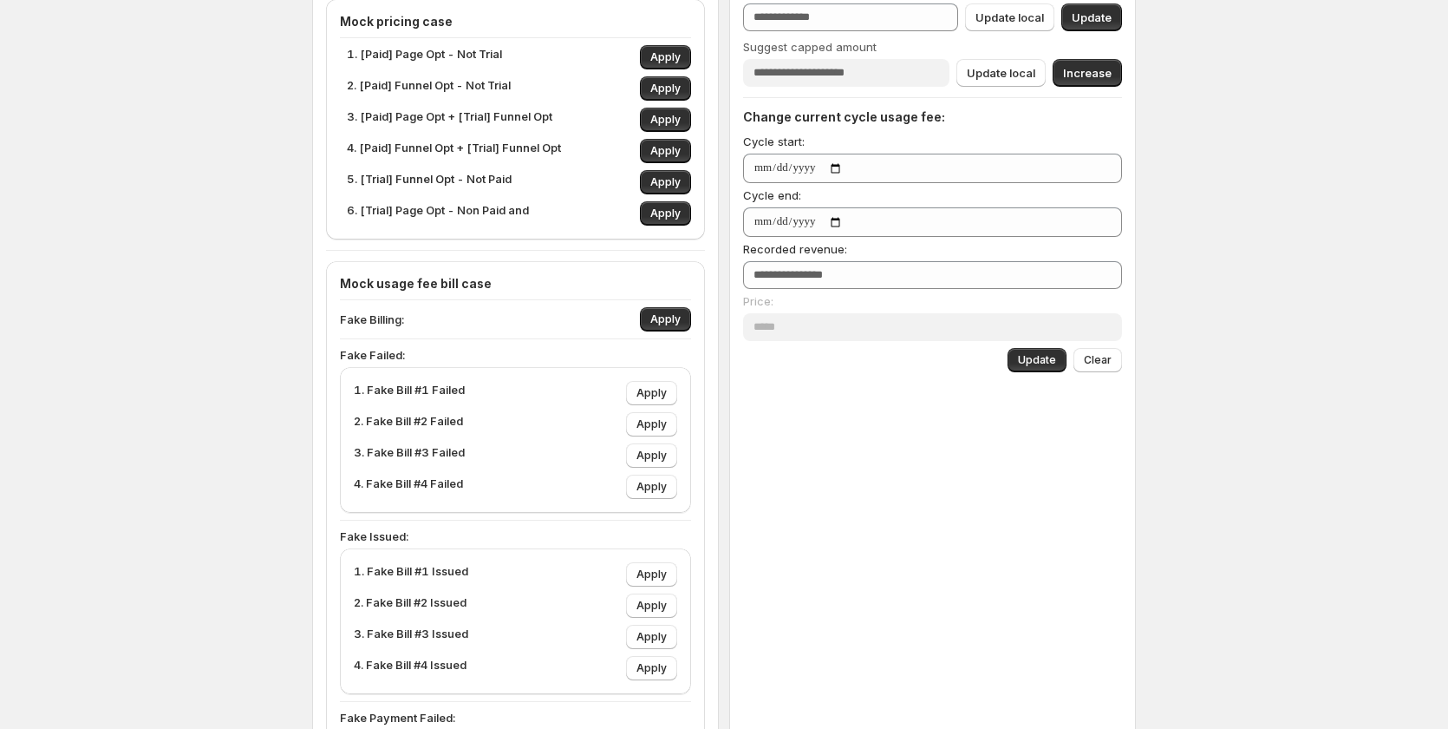
scroll to position [520, 0]
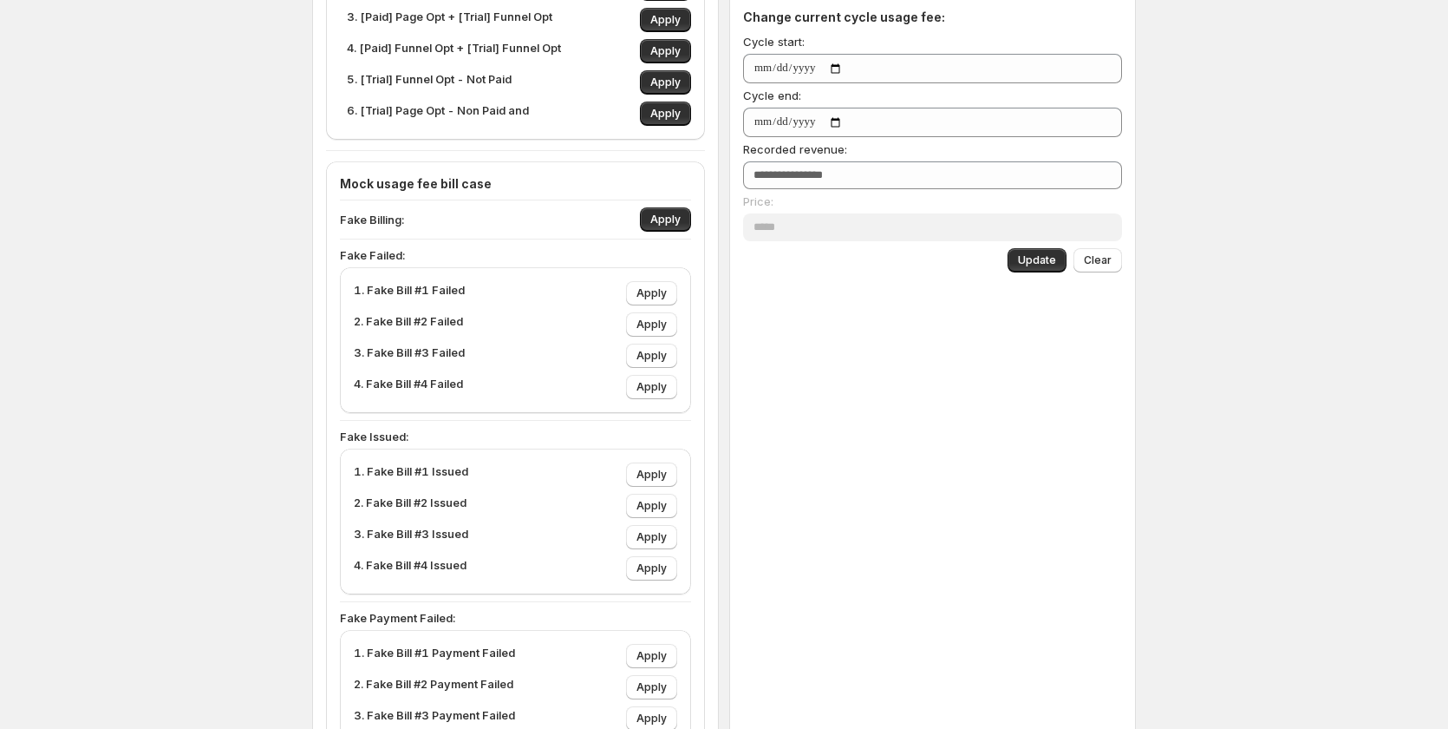
drag, startPoint x: 831, startPoint y: 378, endPoint x: 747, endPoint y: 296, distance: 117.8
click at [830, 377] on div "Subscription trial usages: Total trial days * Used trial days * Update Capped a…" at bounding box center [932, 228] width 407 height 1150
click at [394, 288] on p "1. Fake Bill #1 Failed" at bounding box center [409, 293] width 111 height 24
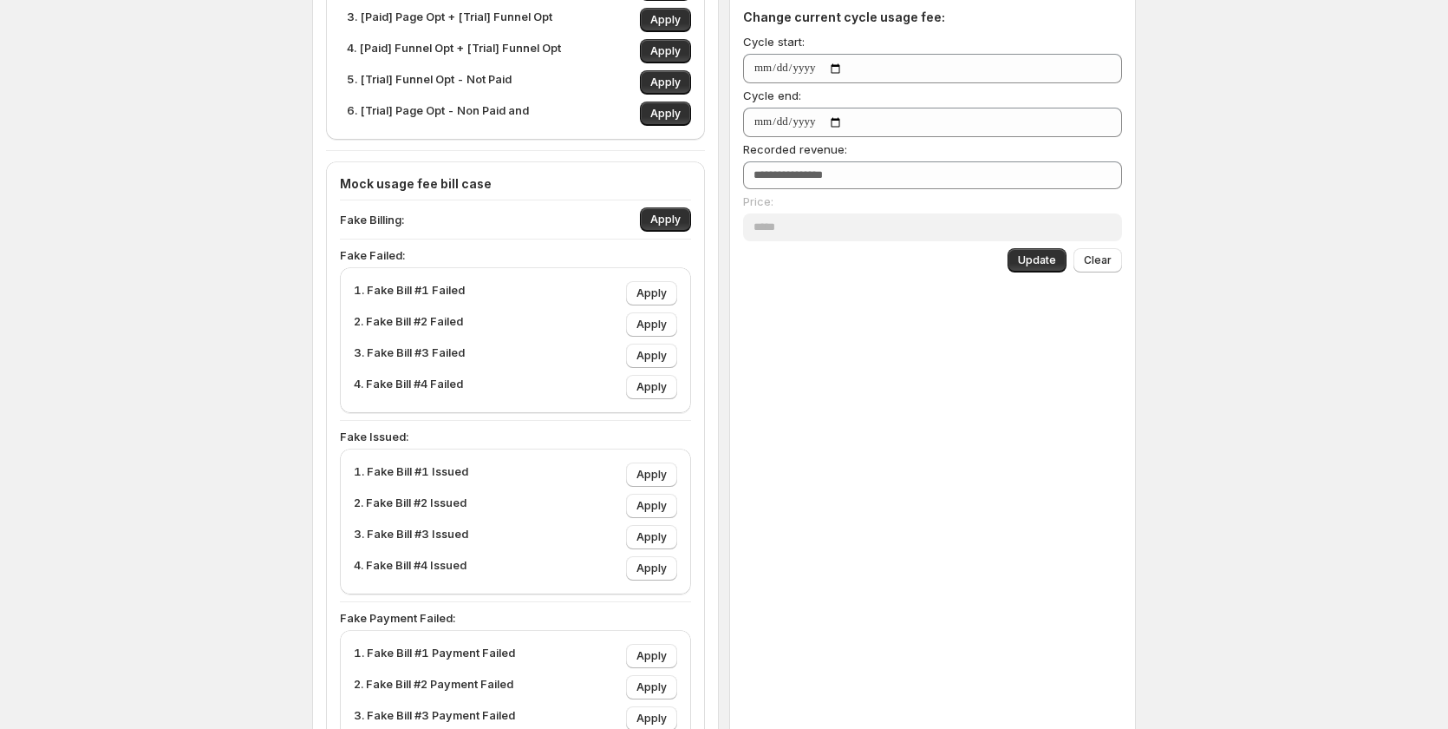
click at [355, 219] on p "Fake Billing:" at bounding box center [372, 219] width 64 height 17
drag, startPoint x: 355, startPoint y: 219, endPoint x: 429, endPoint y: 241, distance: 77.7
click at [356, 219] on p "Fake Billing:" at bounding box center [372, 219] width 64 height 17
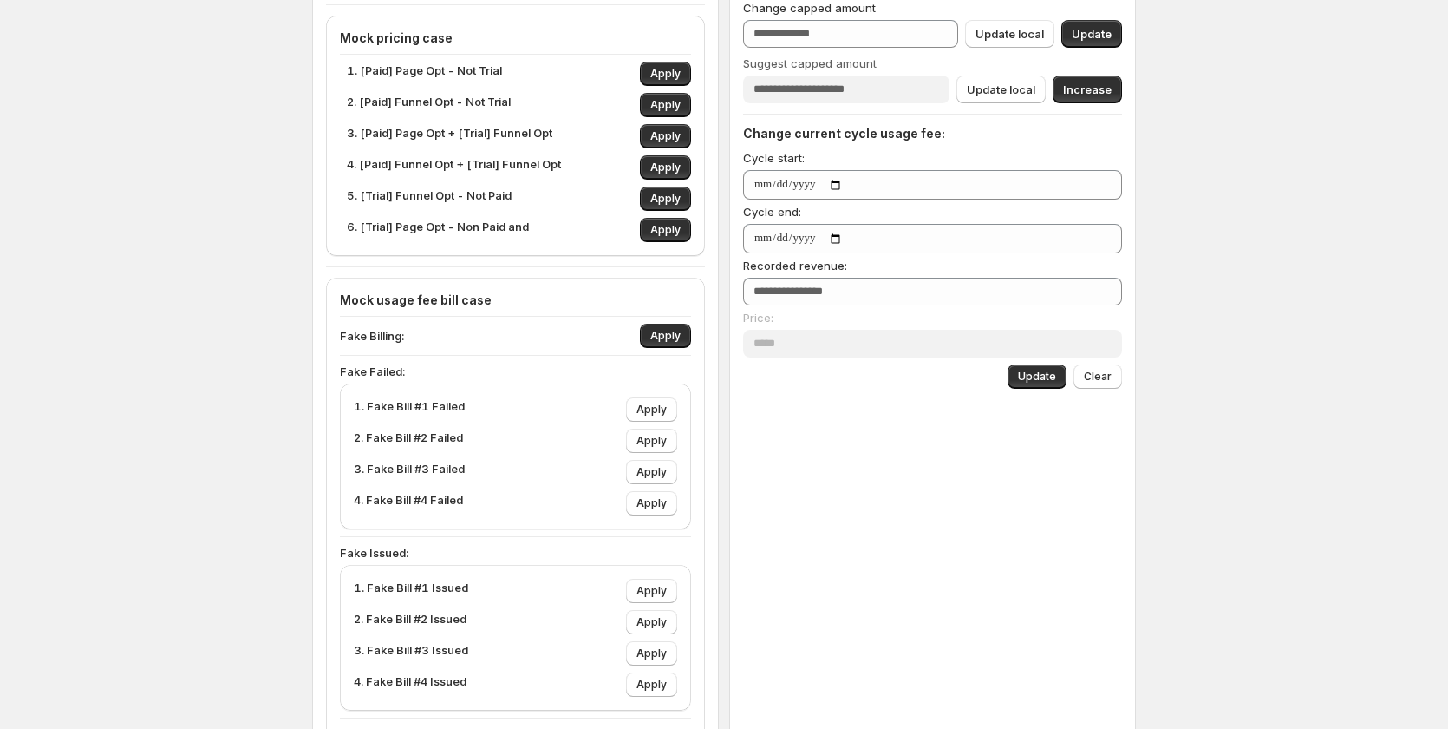
scroll to position [260, 0]
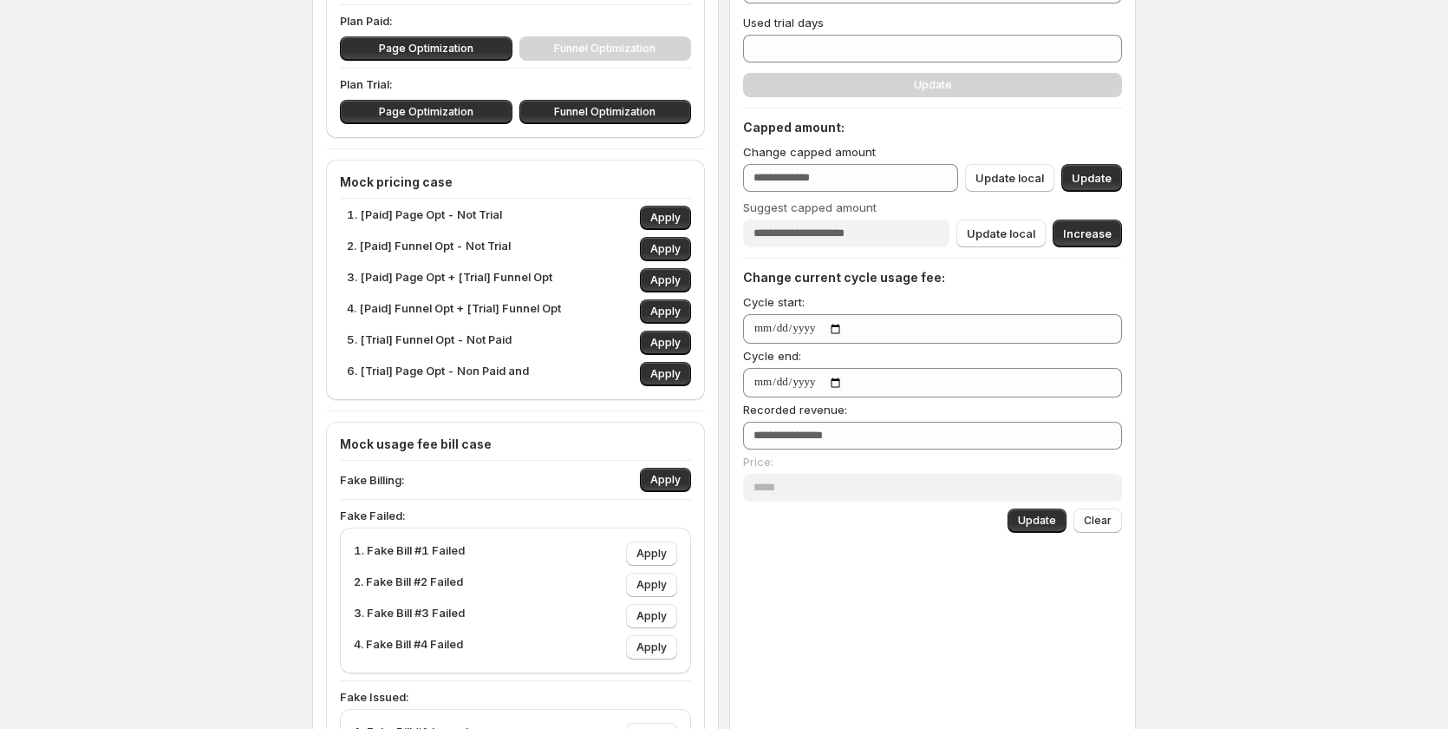
drag, startPoint x: 167, startPoint y: 209, endPoint x: 216, endPoint y: 152, distance: 75.1
click at [203, 134] on div "Sync access token Handle sync Disconnect web pixel Disconnect Remove onboarding…" at bounding box center [724, 448] width 1448 height 1417
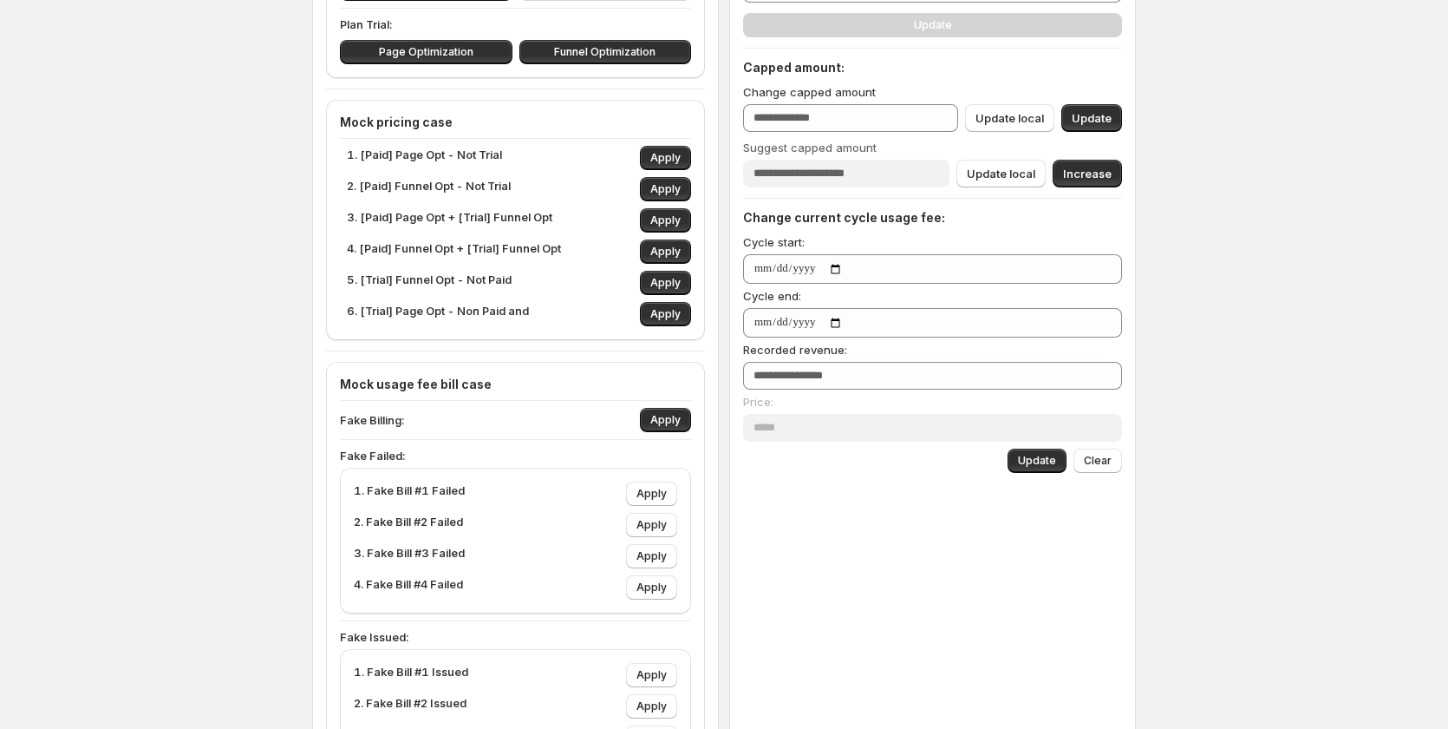
scroll to position [347, 0]
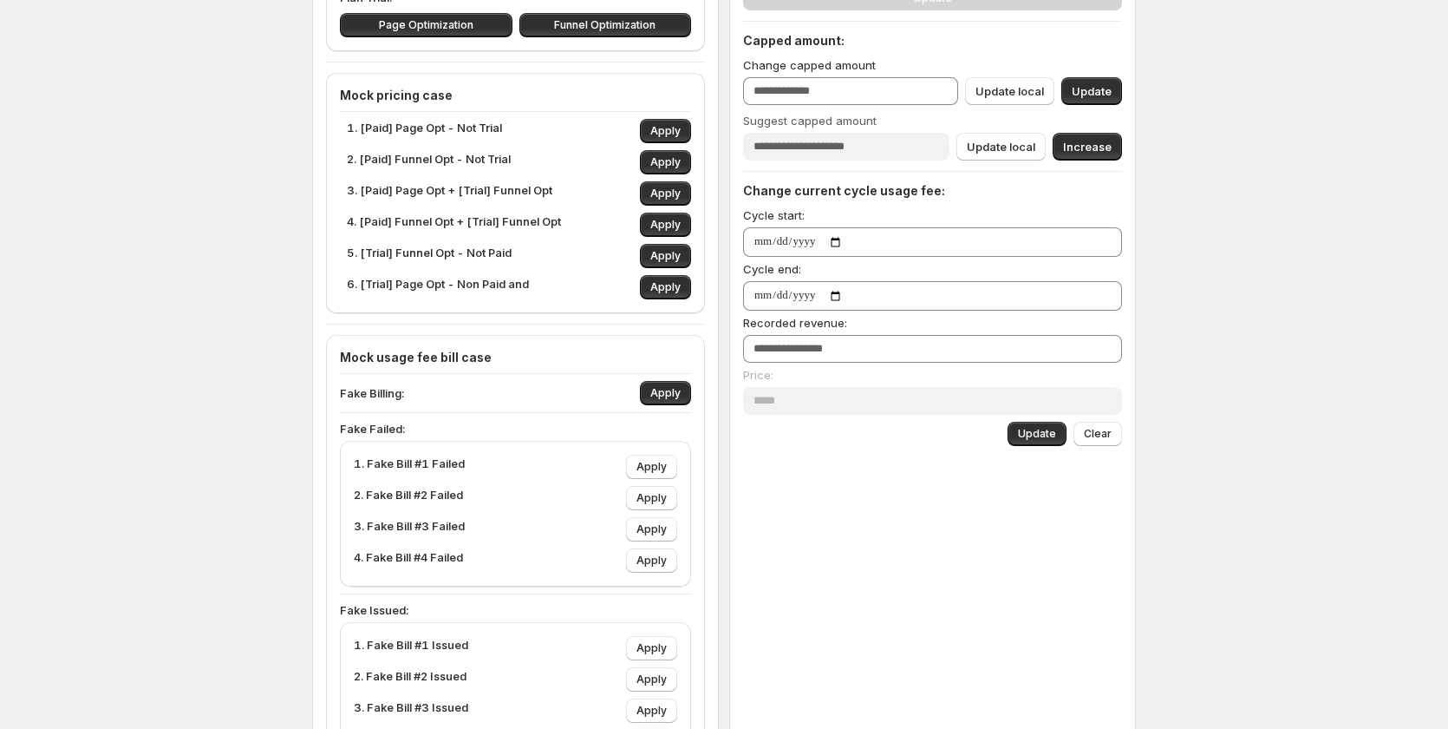
click at [396, 383] on div "Fake Billing: Apply" at bounding box center [515, 393] width 351 height 24
click at [667, 391] on span "Apply" at bounding box center [666, 393] width 30 height 14
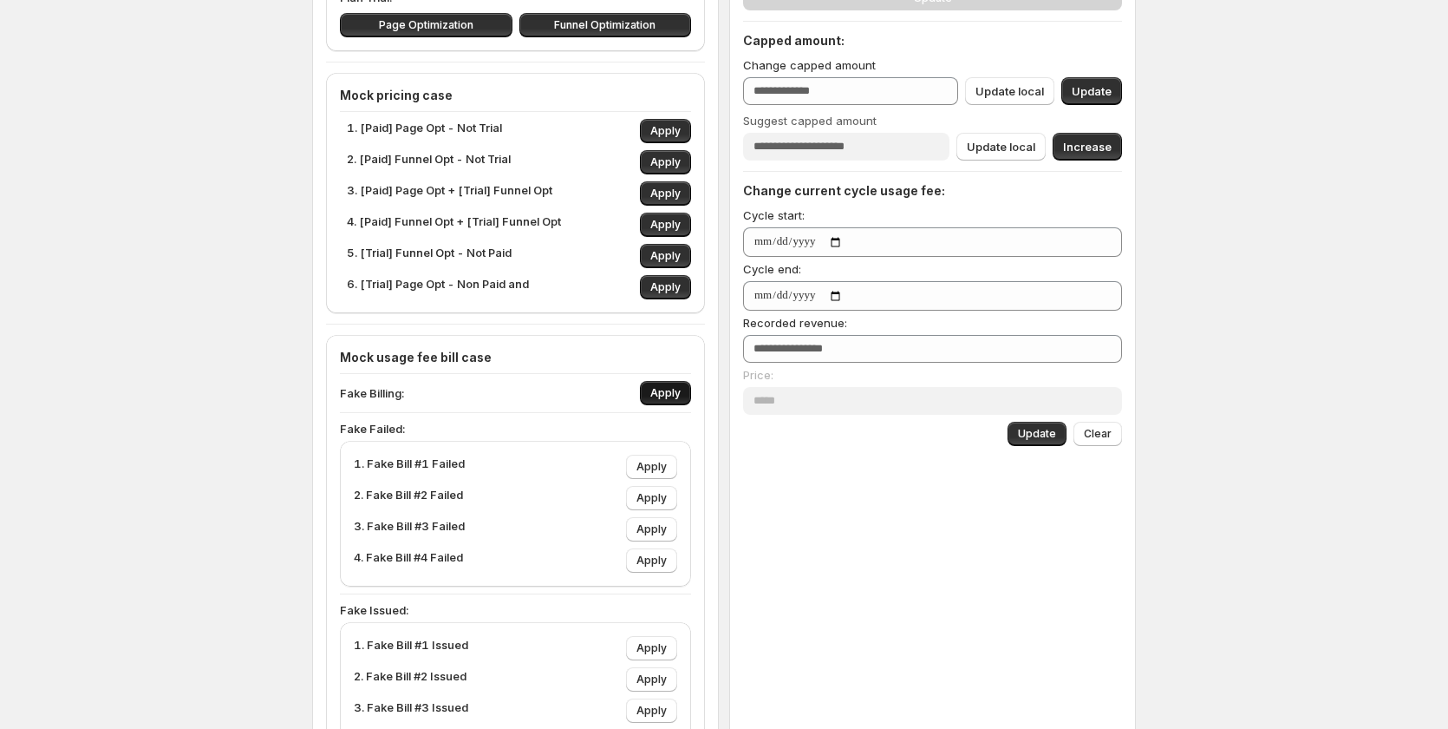
click at [667, 391] on span "Apply" at bounding box center [666, 393] width 30 height 14
drag, startPoint x: 667, startPoint y: 391, endPoint x: 13, endPoint y: 391, distance: 654.0
click at [660, 392] on span "Apply" at bounding box center [666, 393] width 30 height 14
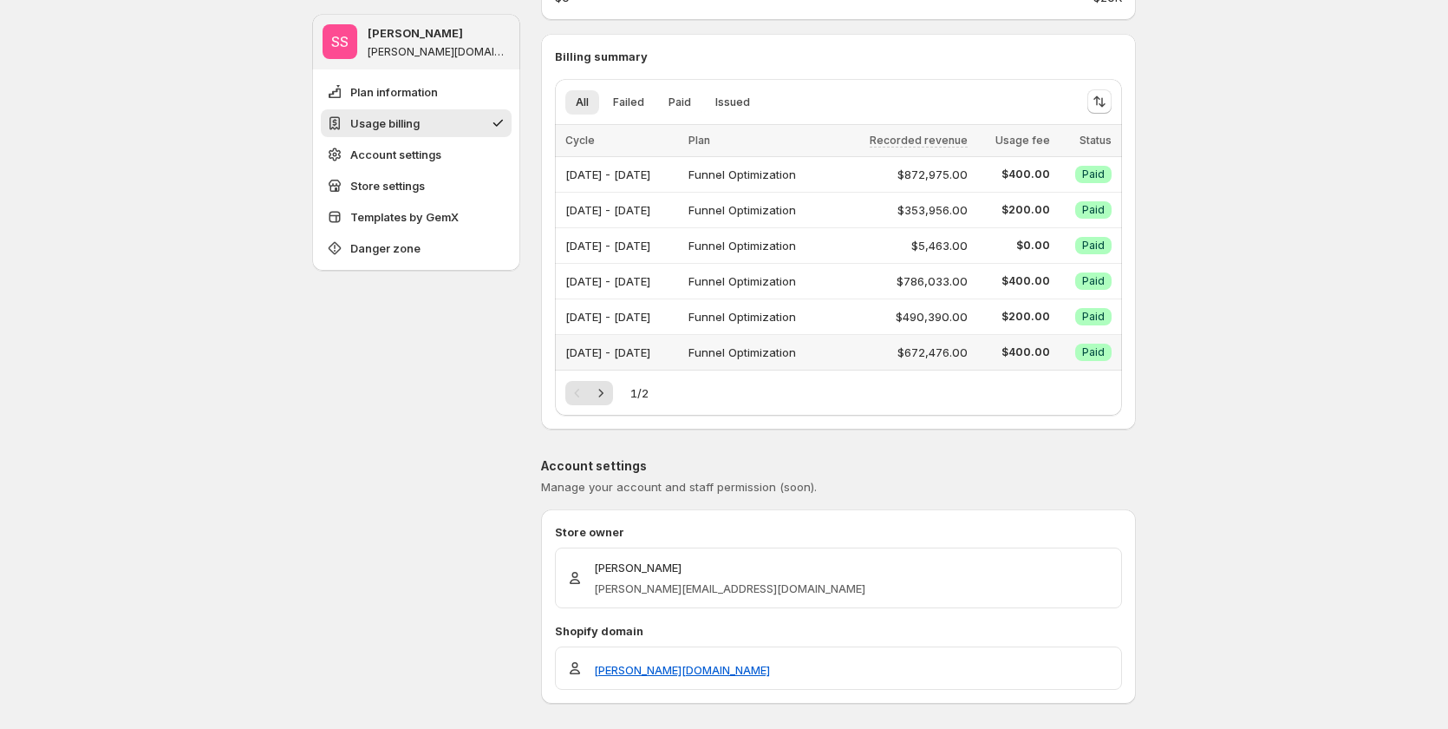
scroll to position [347, 0]
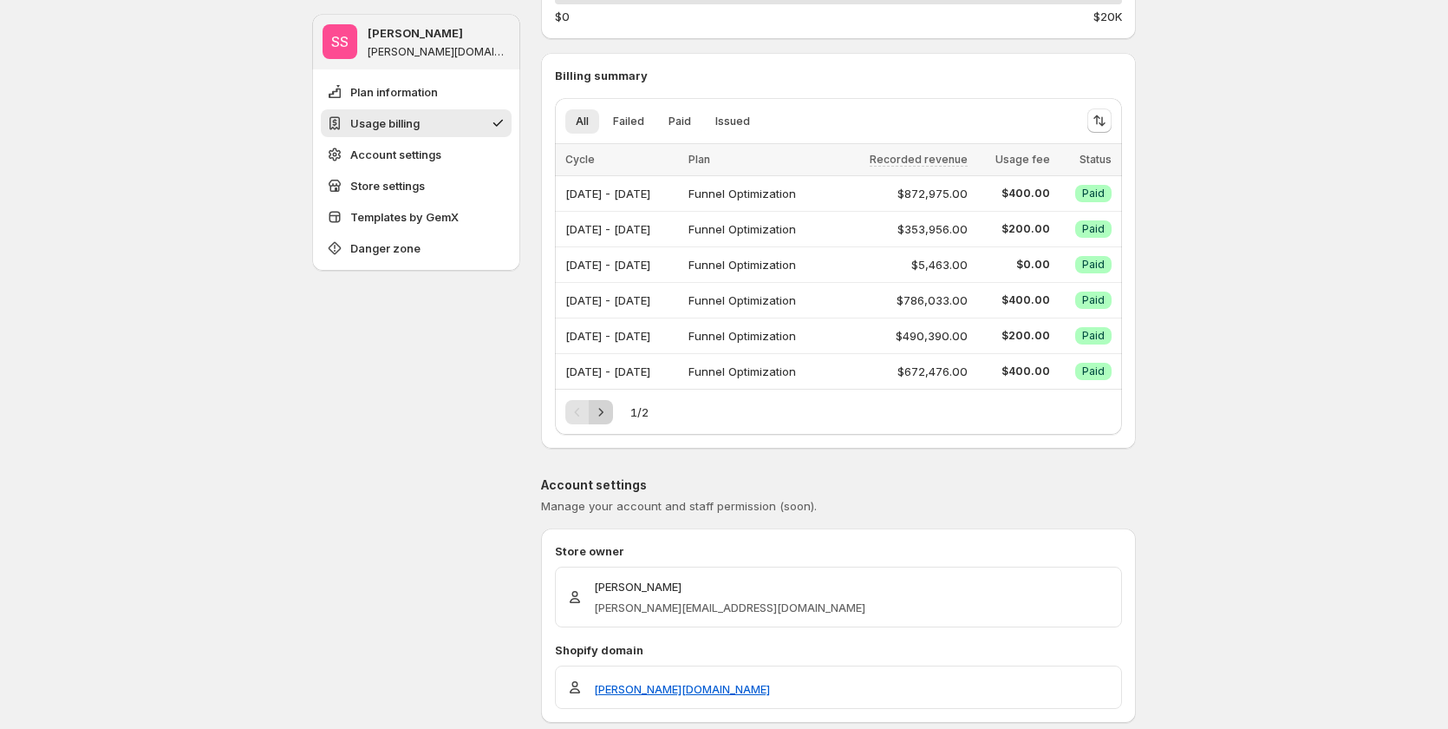
click at [613, 408] on button "Next" at bounding box center [601, 412] width 24 height 24
click at [577, 411] on icon "Previous" at bounding box center [577, 411] width 17 height 17
click at [609, 412] on icon "Next" at bounding box center [600, 411] width 17 height 17
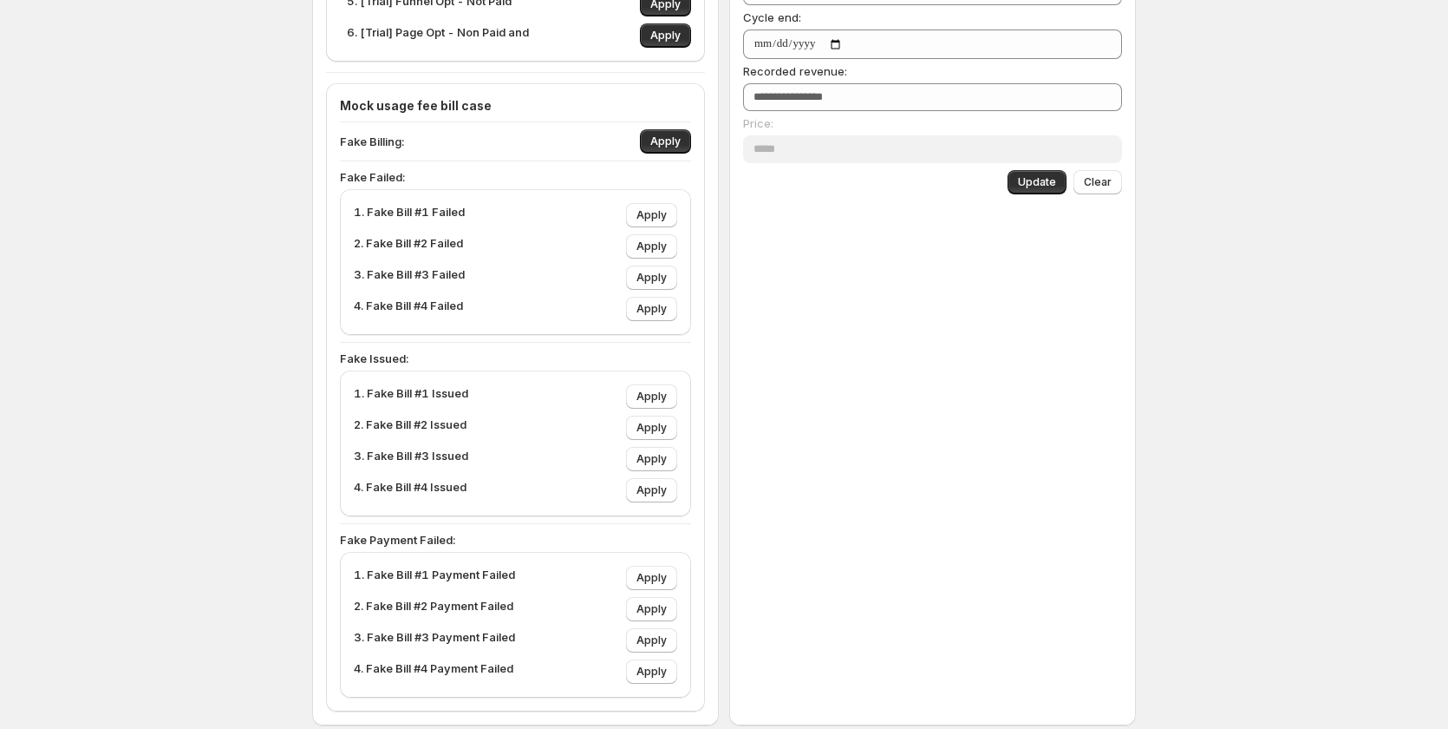
scroll to position [607, 0]
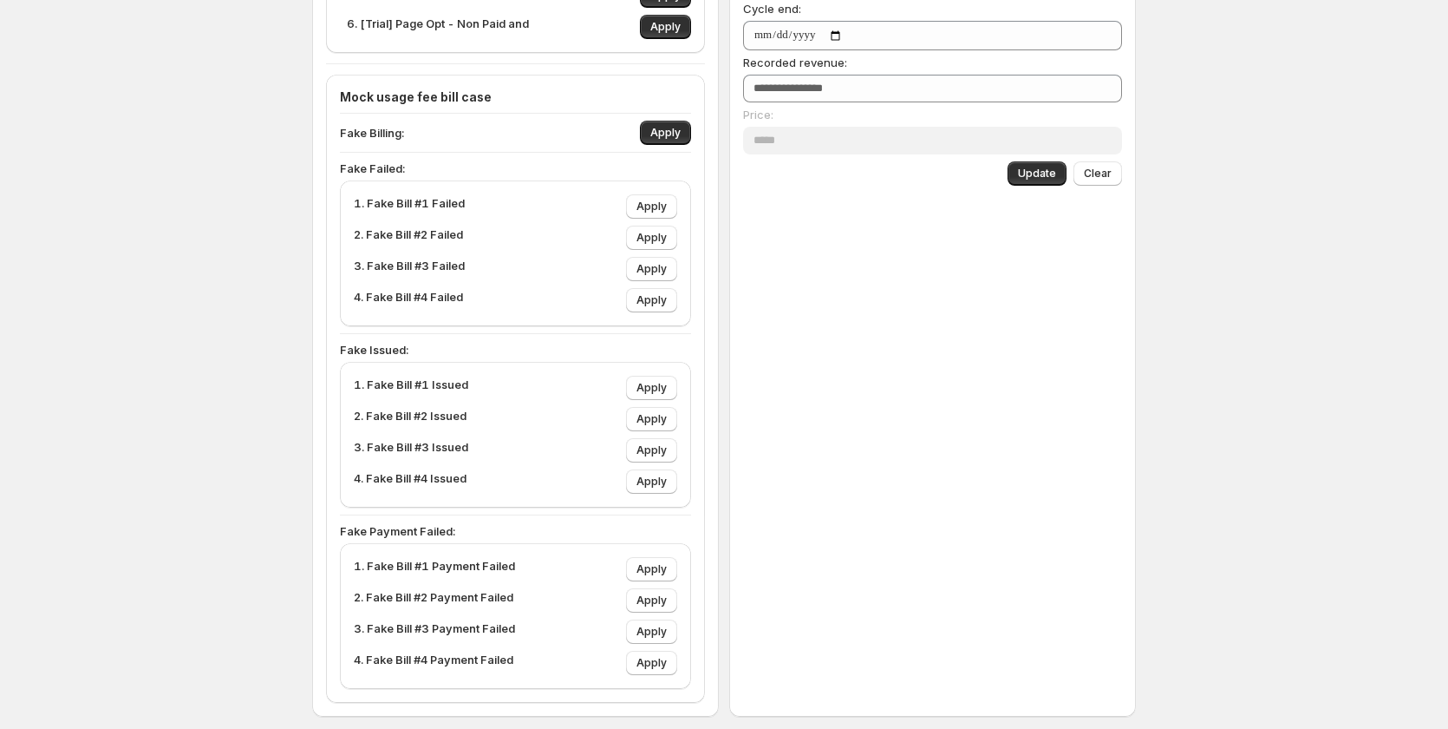
click at [380, 199] on p "1. Fake Bill #1 Failed" at bounding box center [409, 206] width 111 height 24
click at [667, 206] on span "Apply" at bounding box center [652, 206] width 30 height 14
type input "****"
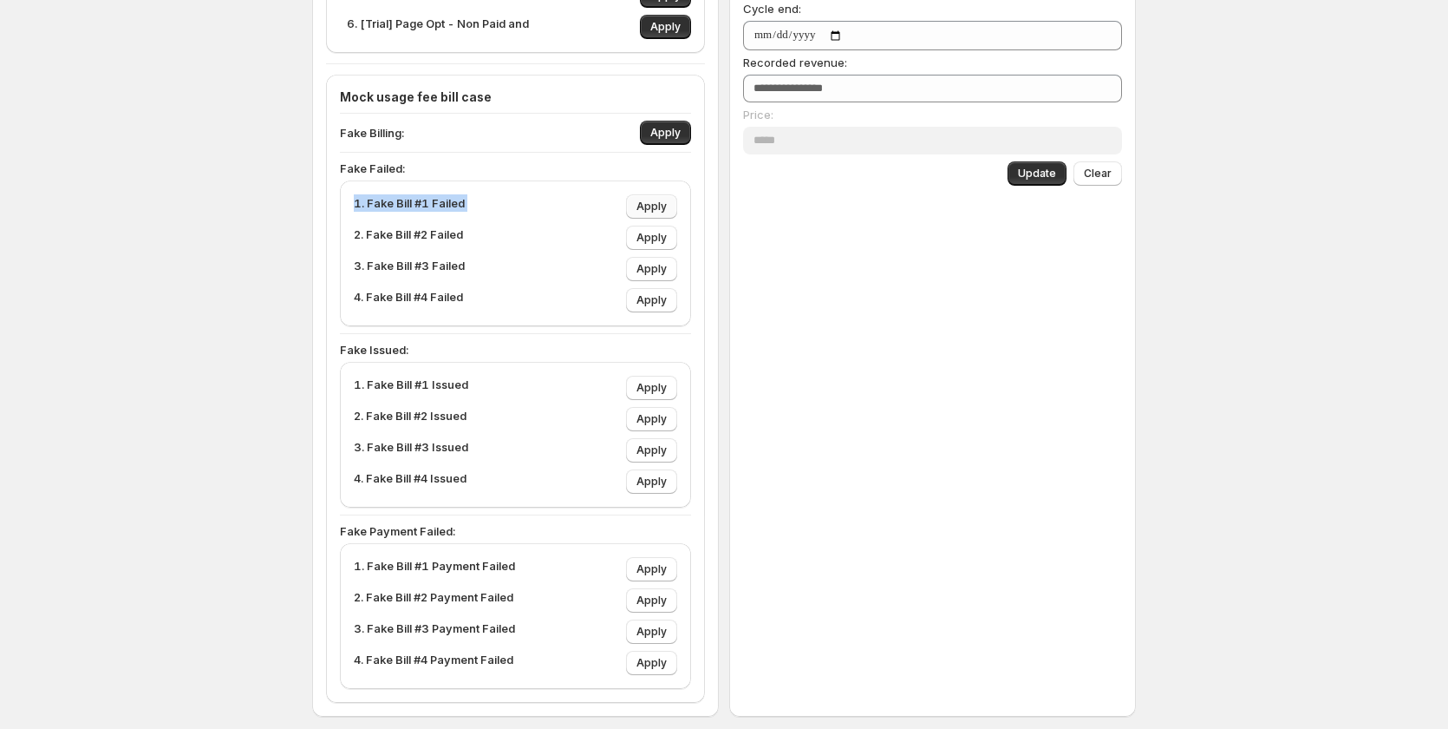
click at [667, 206] on span "Apply" at bounding box center [652, 206] width 30 height 14
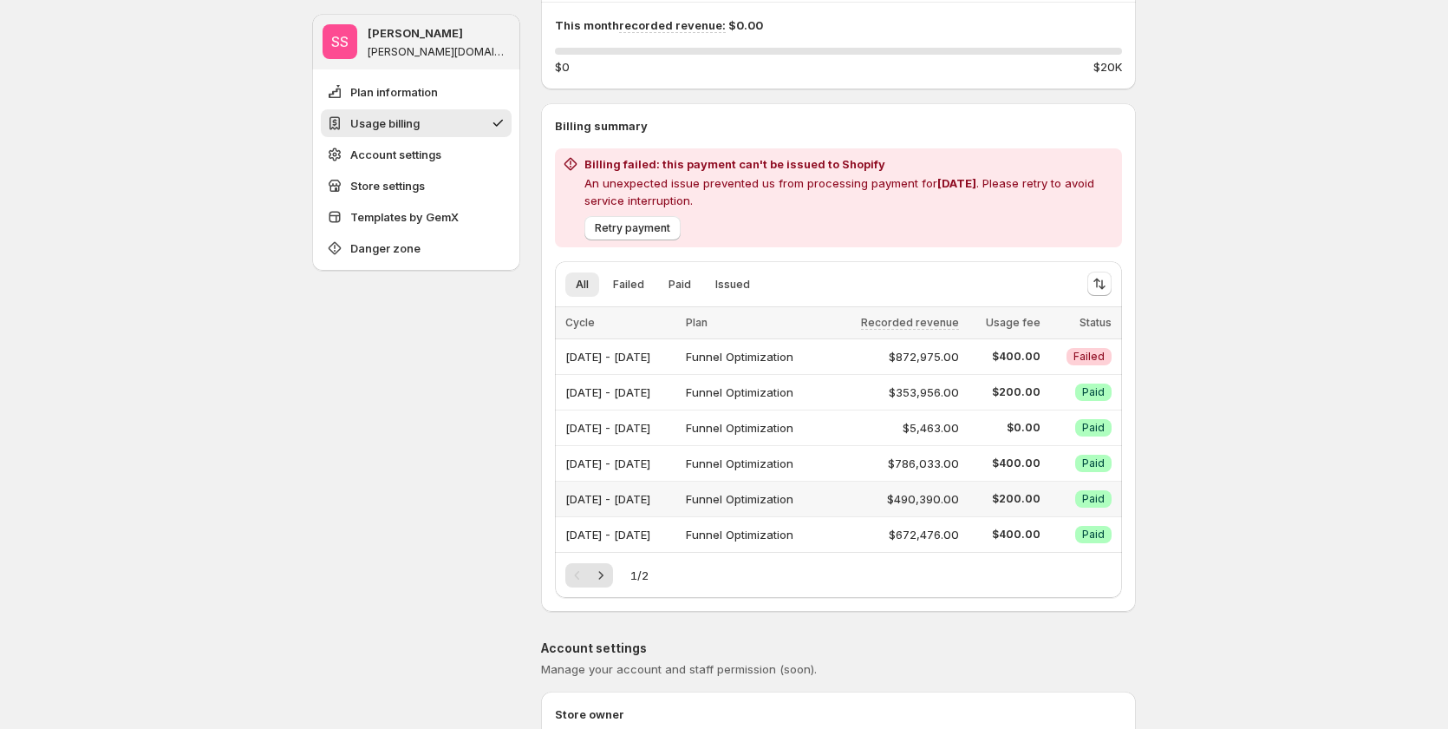
scroll to position [260, 0]
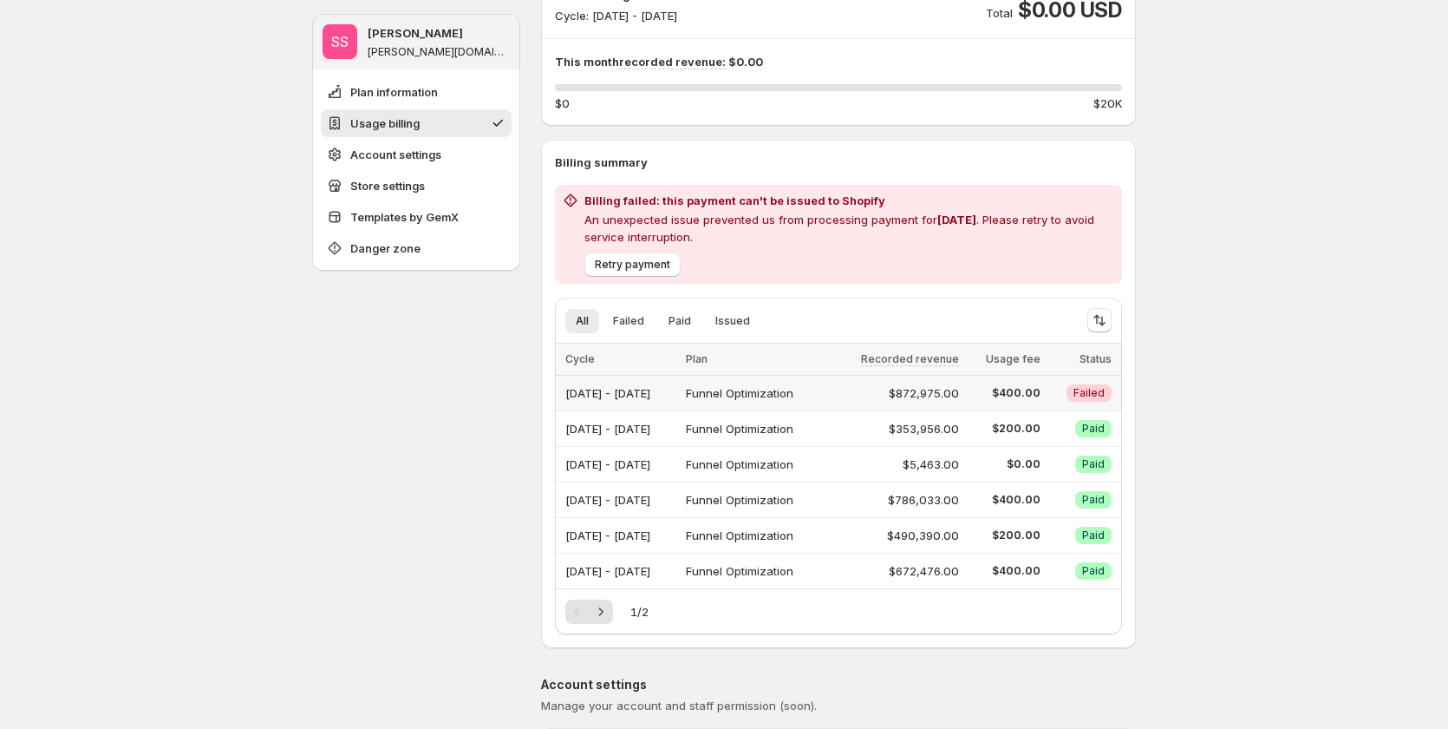
click at [676, 392] on div "Sep 01, 2025 - Sep 30, 2025" at bounding box center [621, 393] width 110 height 24
drag, startPoint x: 651, startPoint y: 396, endPoint x: 696, endPoint y: 389, distance: 46.5
click at [676, 389] on div "Sep 01, 2025 - Sep 30, 2025" at bounding box center [621, 393] width 110 height 24
click at [676, 395] on div "Sep 01, 2025 - Sep 30, 2025" at bounding box center [621, 393] width 110 height 24
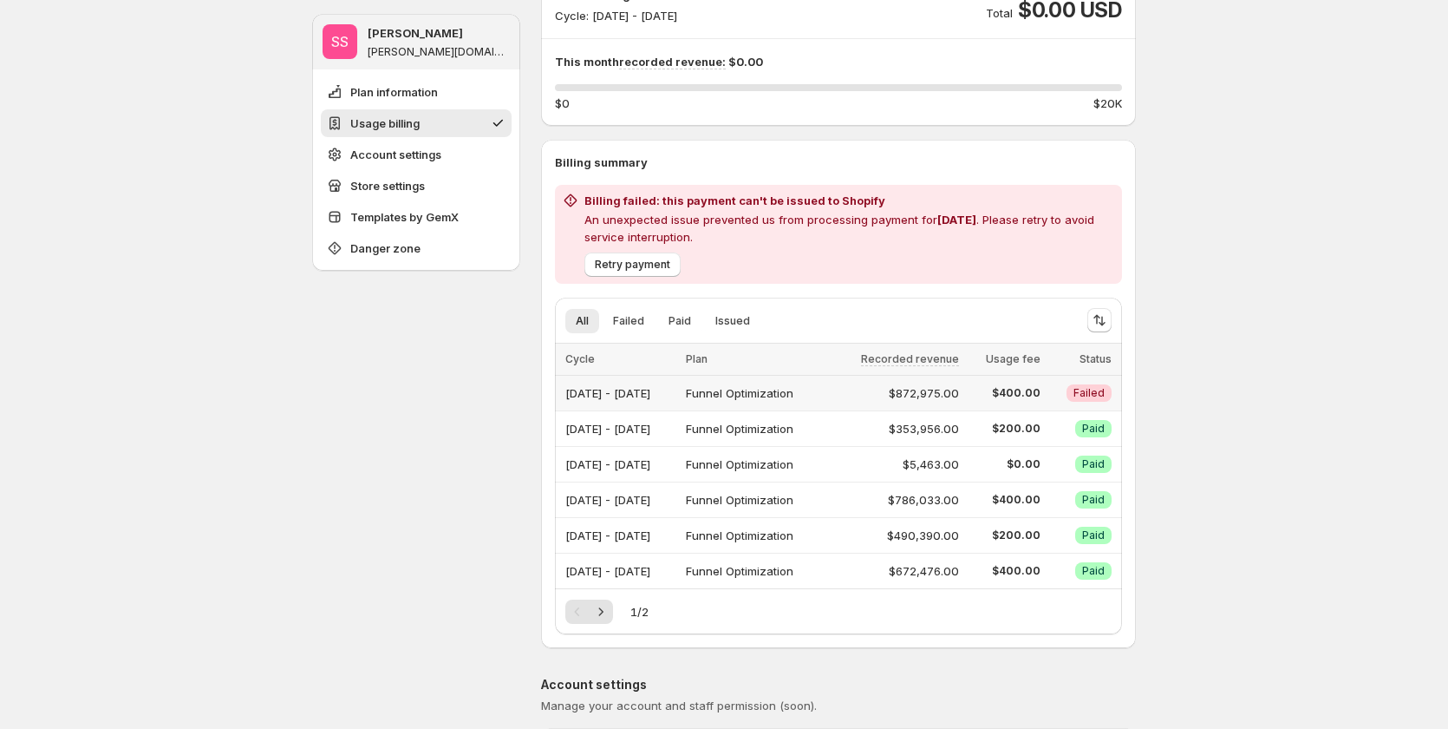
click at [676, 395] on div "Sep 01, 2025 - Sep 30, 2025" at bounding box center [621, 393] width 110 height 24
click at [673, 394] on div "Sep 01, 2025 - Sep 30, 2025" at bounding box center [621, 393] width 110 height 24
click at [673, 396] on div "Sep 01, 2025 - Sep 30, 2025" at bounding box center [621, 393] width 110 height 24
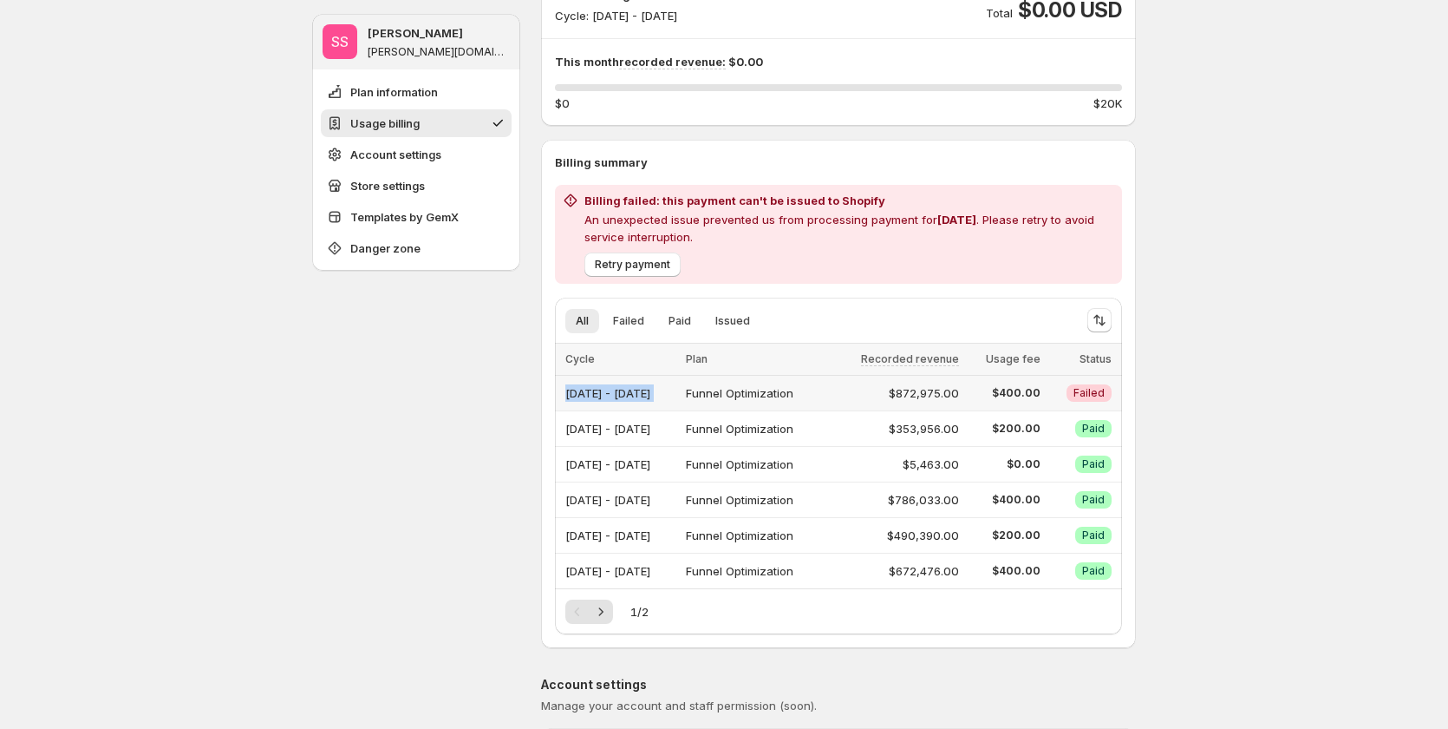
click at [676, 387] on div "Sep 01, 2025 - Sep 30, 2025" at bounding box center [621, 393] width 110 height 24
click at [676, 388] on div "Sep 01, 2025 - Sep 30, 2025" at bounding box center [621, 393] width 110 height 24
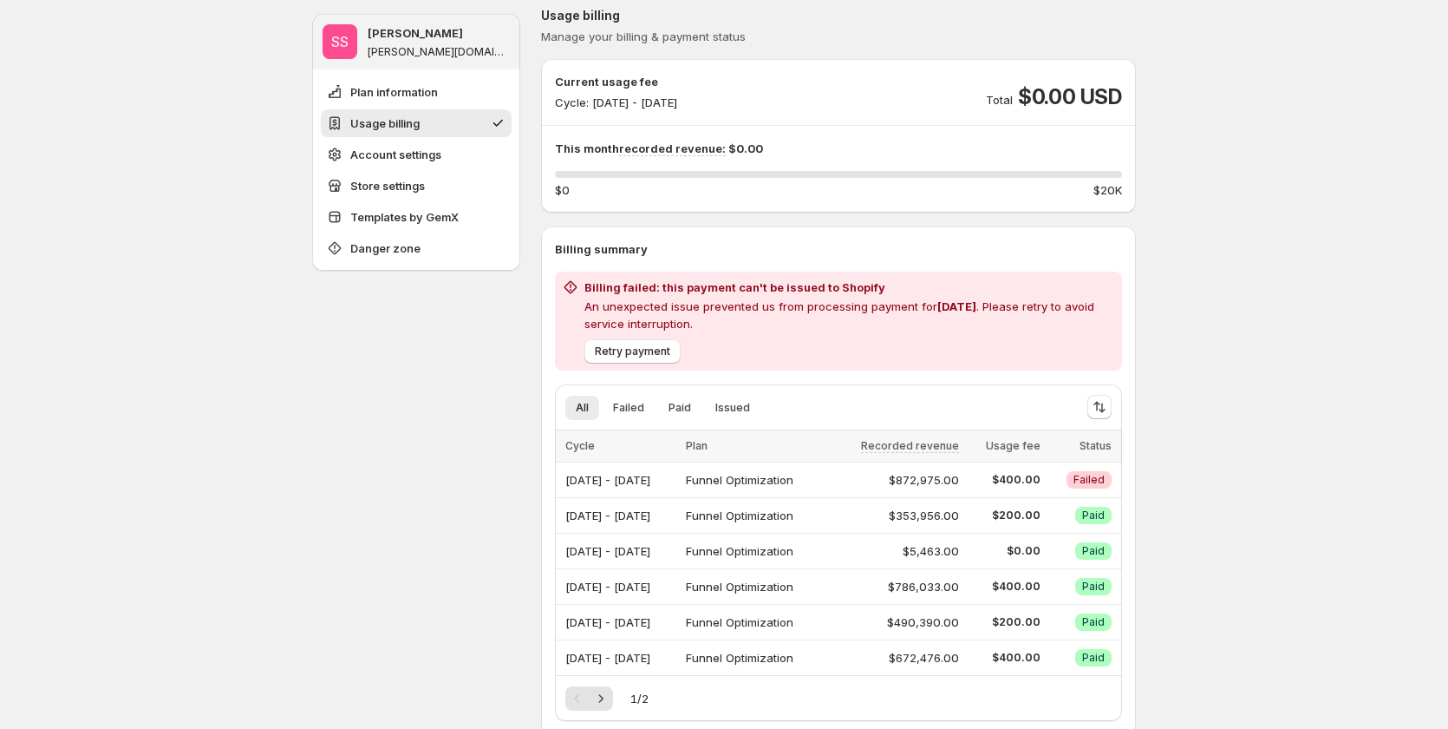
click at [675, 286] on h2 "Billing failed: this payment can't be issued to Shopify" at bounding box center [850, 286] width 531 height 17
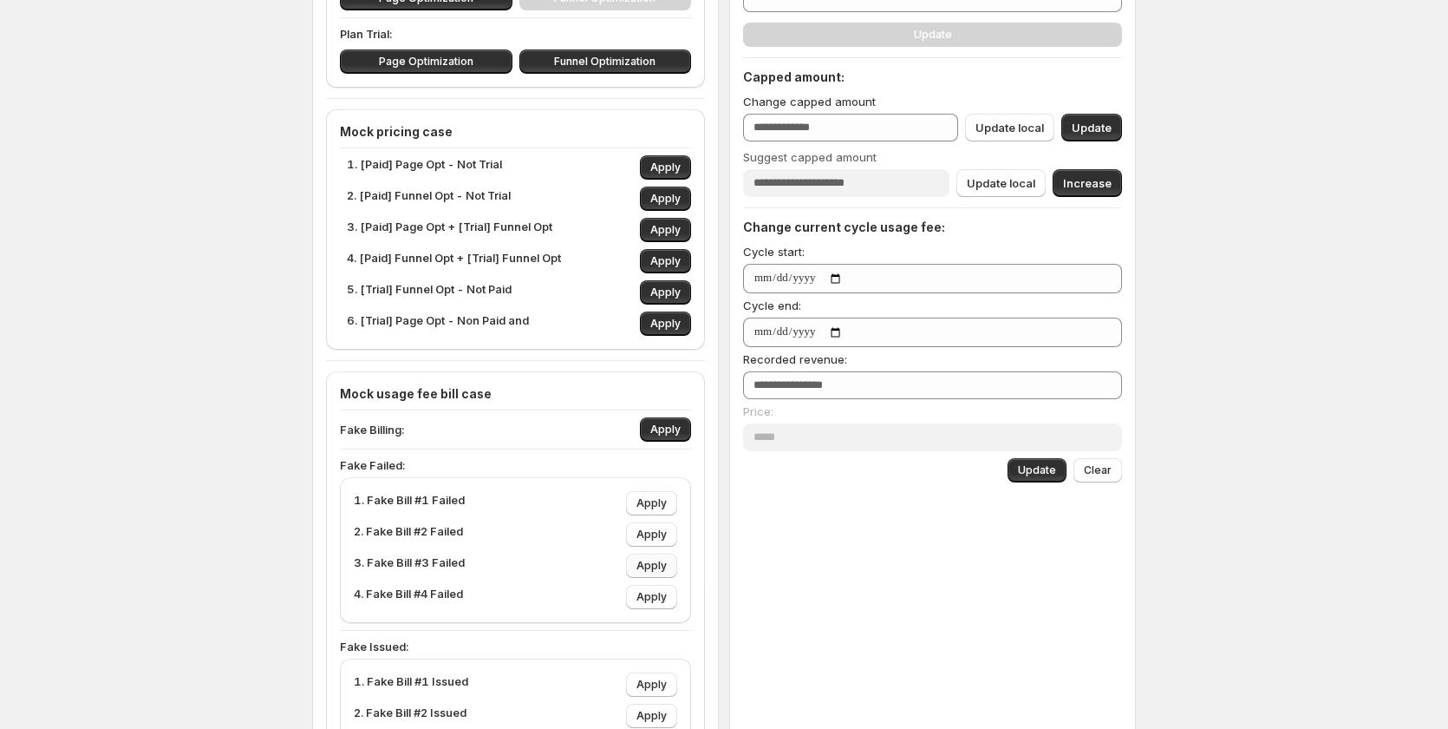
scroll to position [347, 0]
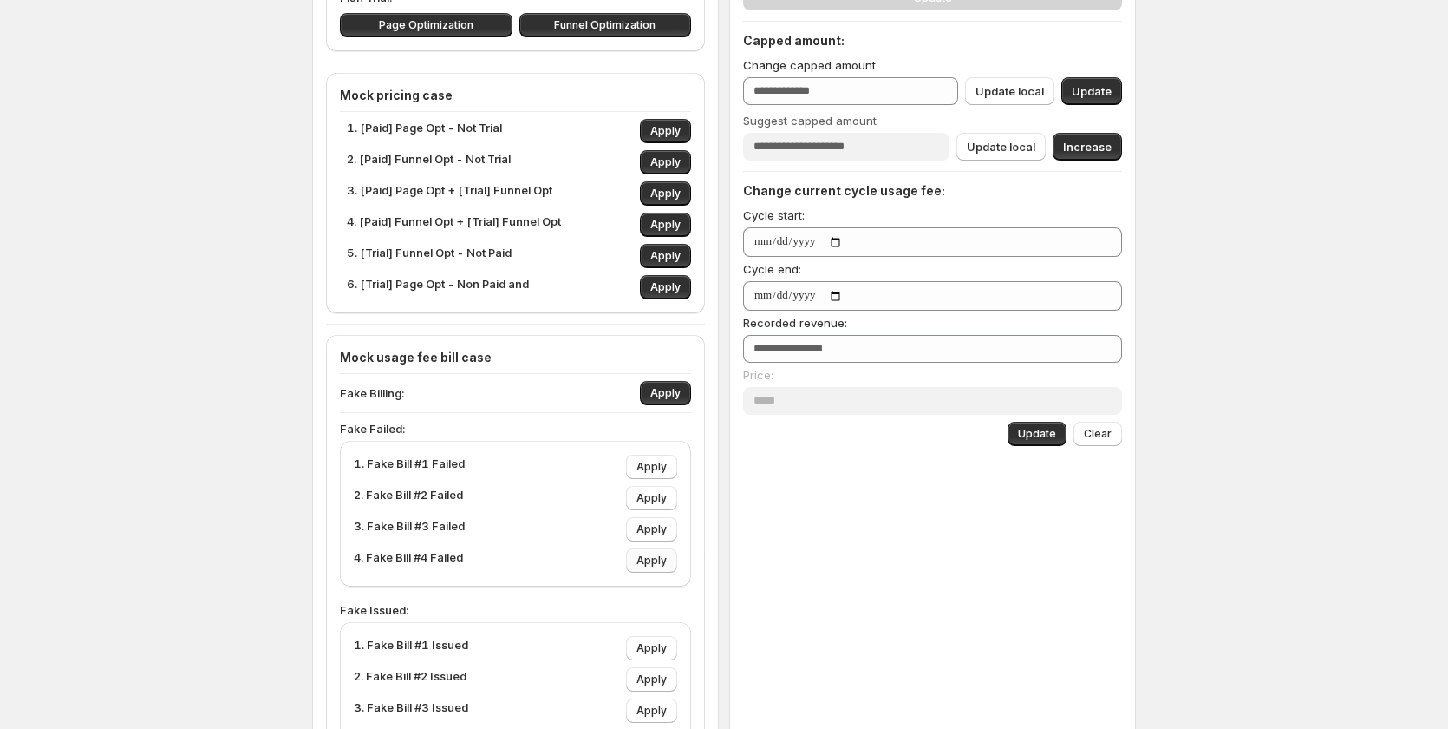
click at [658, 556] on span "Apply" at bounding box center [652, 560] width 30 height 14
type input "****"
click at [658, 556] on span "Apply" at bounding box center [652, 560] width 30 height 14
click at [658, 557] on span "Apply" at bounding box center [652, 560] width 30 height 14
click at [659, 559] on span "Apply" at bounding box center [652, 560] width 30 height 14
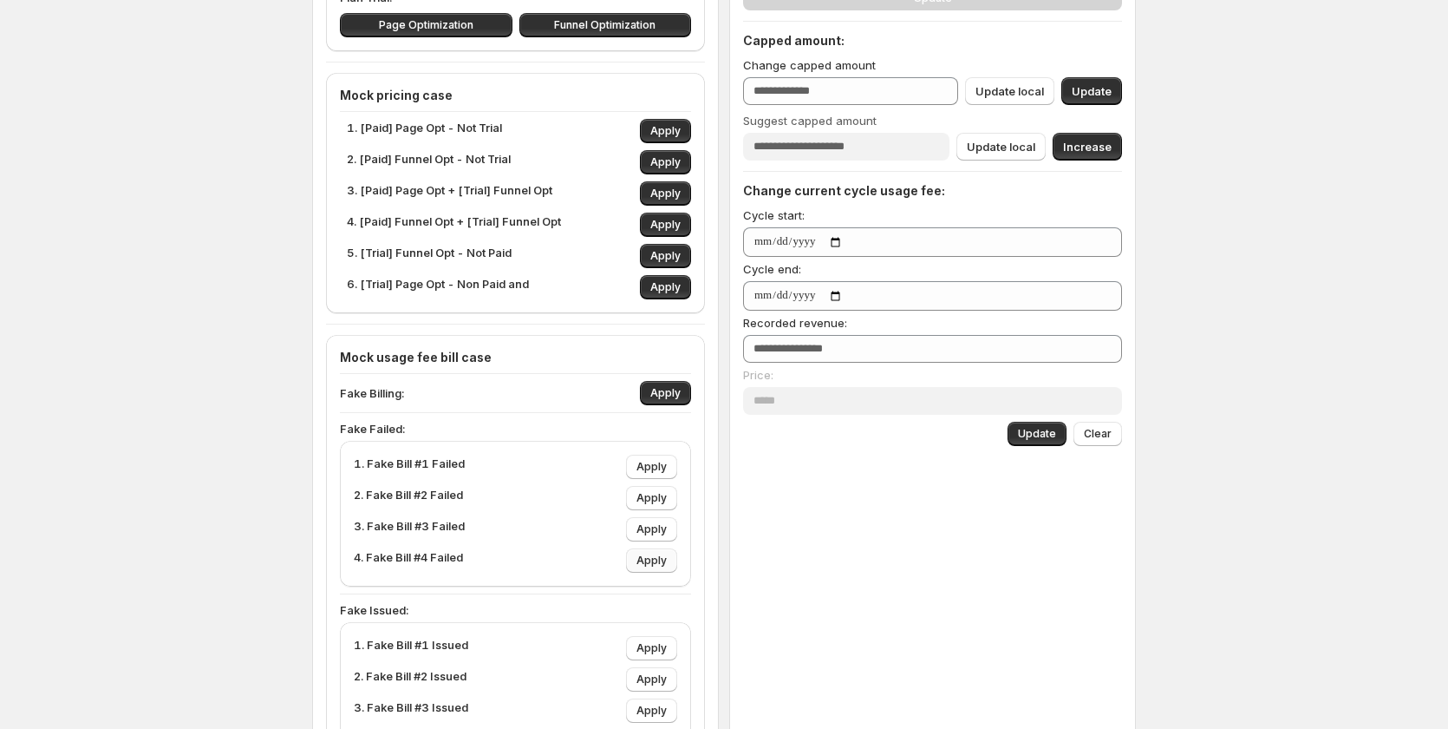
click at [659, 559] on span "Apply" at bounding box center [652, 560] width 30 height 14
click at [440, 552] on p "4. Fake Bill #4 Failed" at bounding box center [408, 560] width 109 height 24
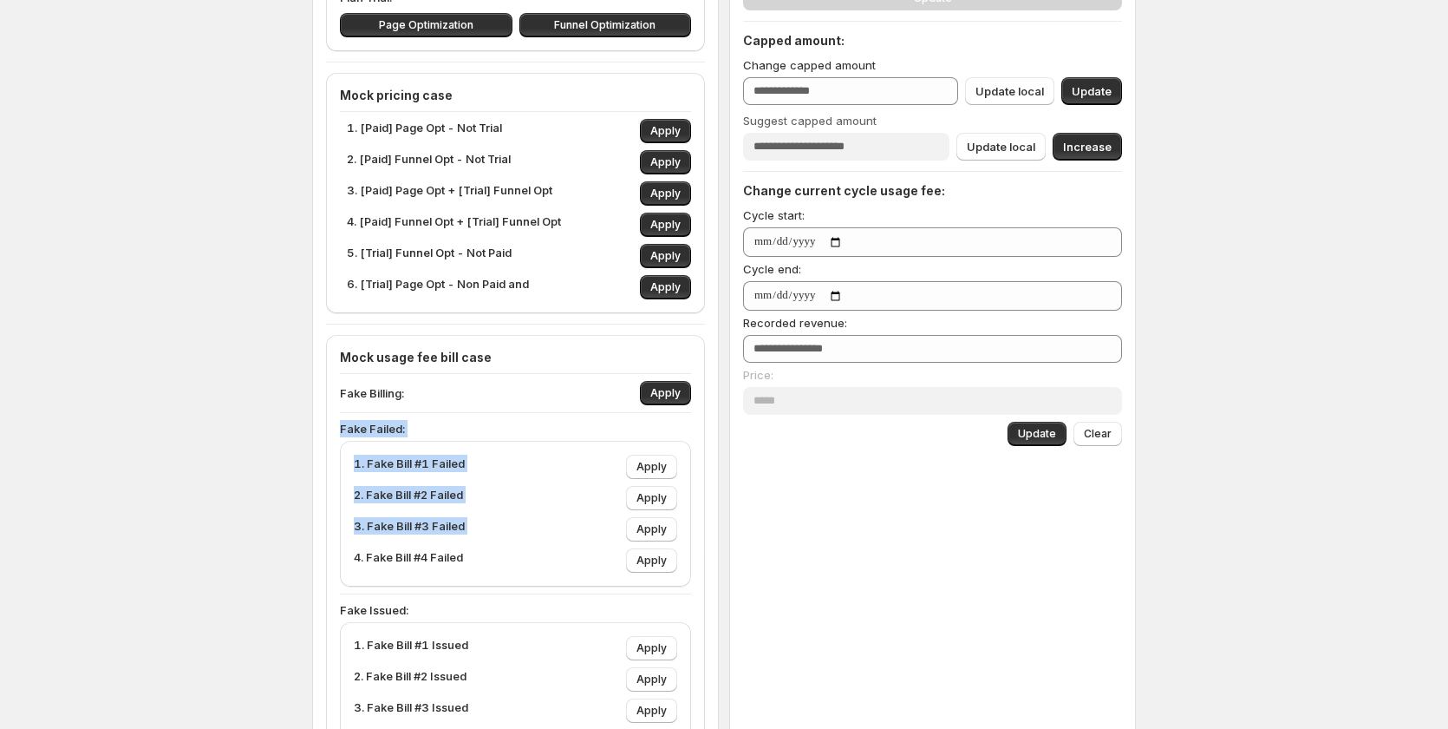
click at [440, 552] on p "4. Fake Bill #4 Failed" at bounding box center [408, 560] width 109 height 24
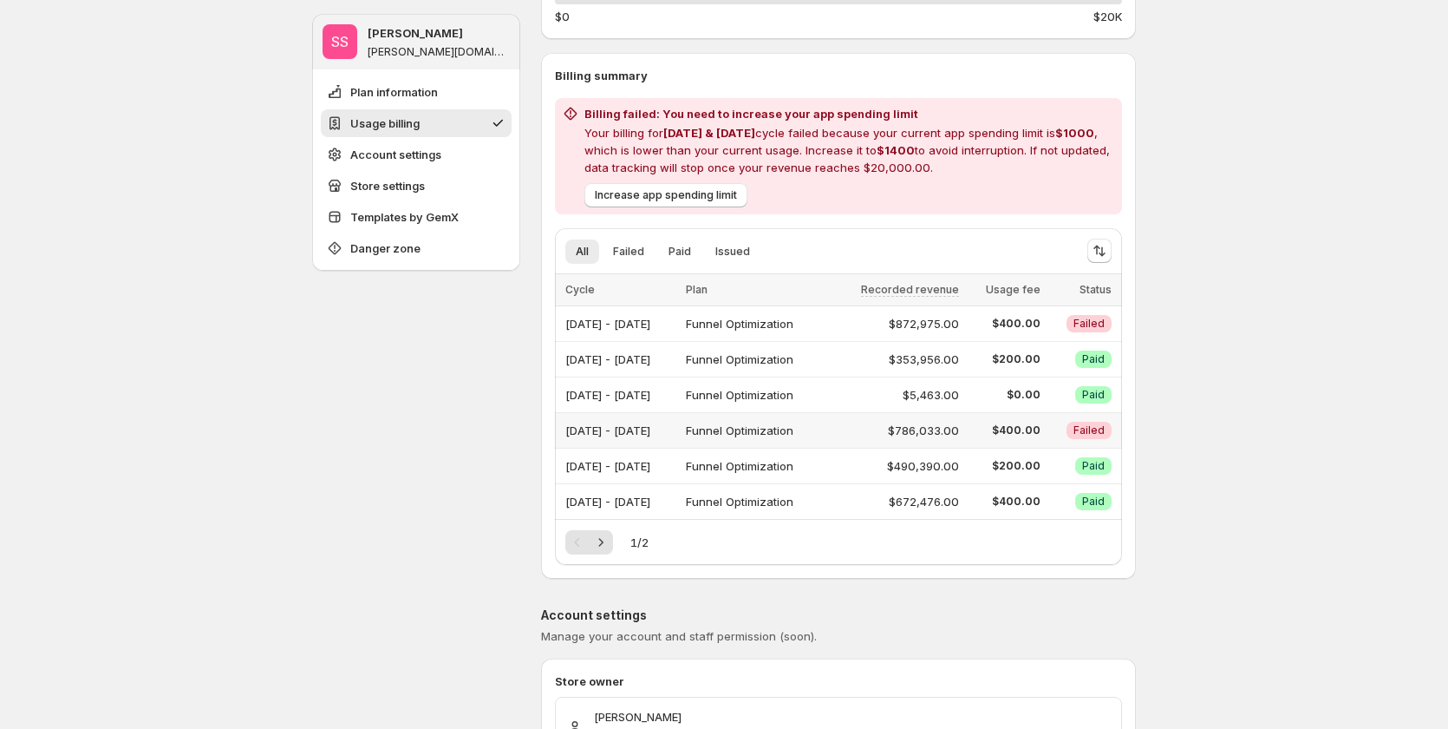
click at [676, 426] on div "Jun 01, 2025 - Jun 30, 2025" at bounding box center [621, 430] width 110 height 24
click at [660, 428] on div "Jun 01, 2025 - Jun 30, 2025" at bounding box center [621, 430] width 110 height 24
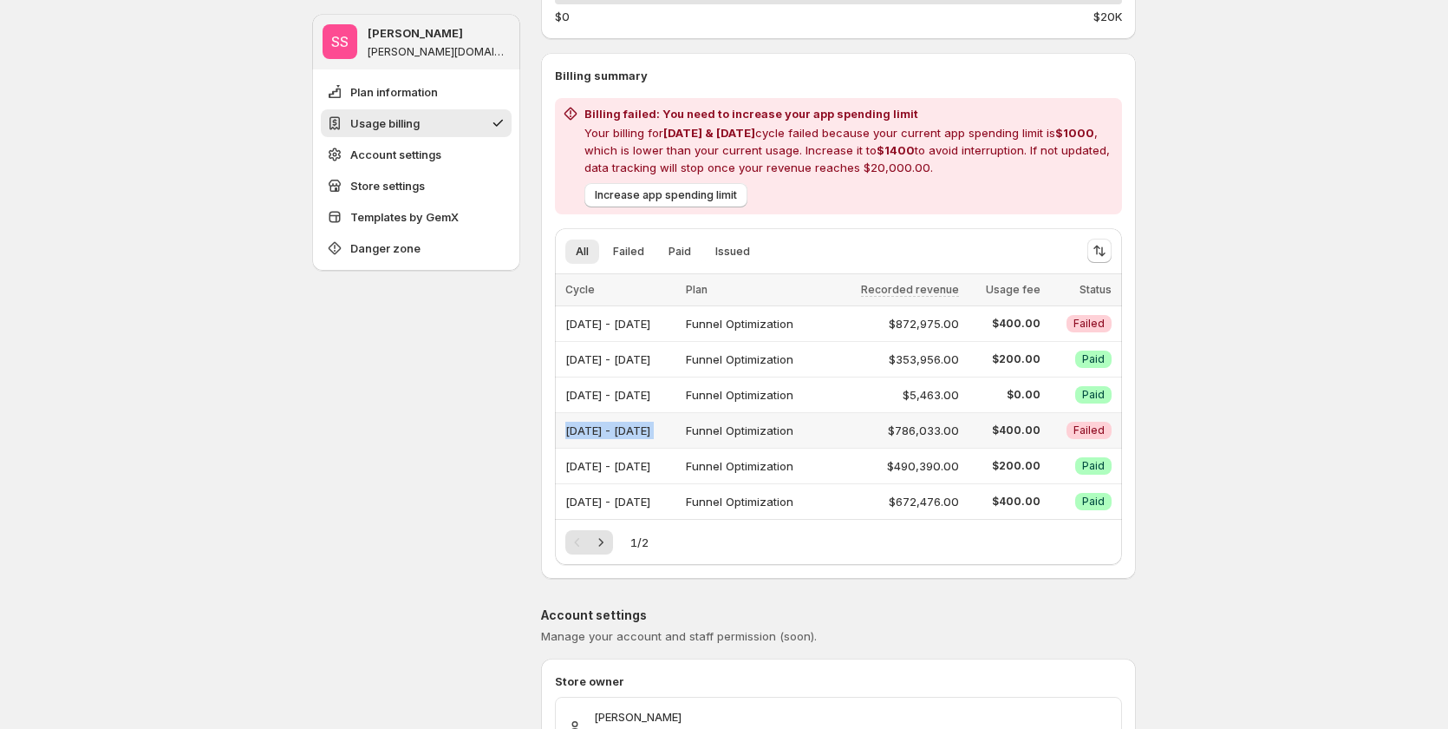
click at [660, 428] on div "Jun 01, 2025 - Jun 30, 2025" at bounding box center [621, 430] width 110 height 24
click at [665, 431] on div "Jun 01, 2025 - Jun 30, 2025" at bounding box center [621, 430] width 110 height 24
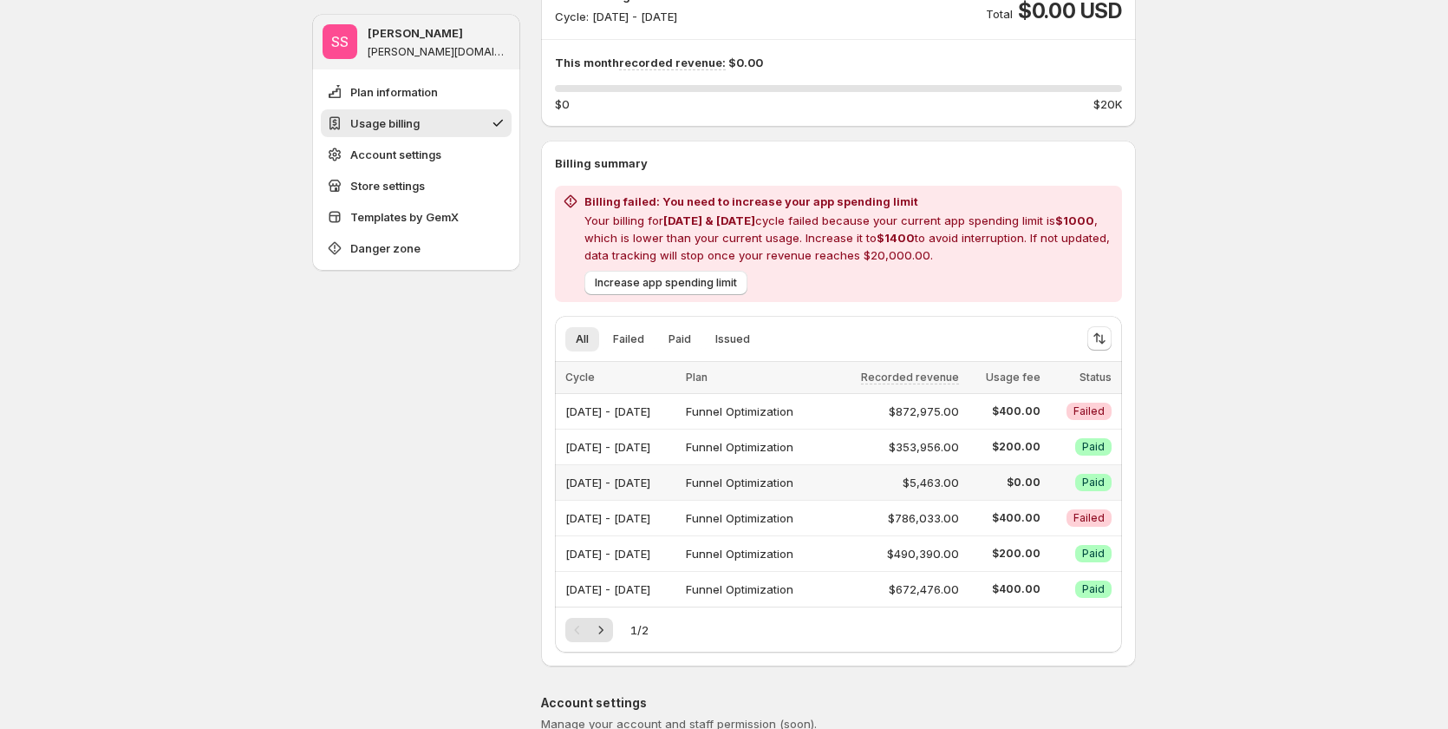
scroll to position [173, 0]
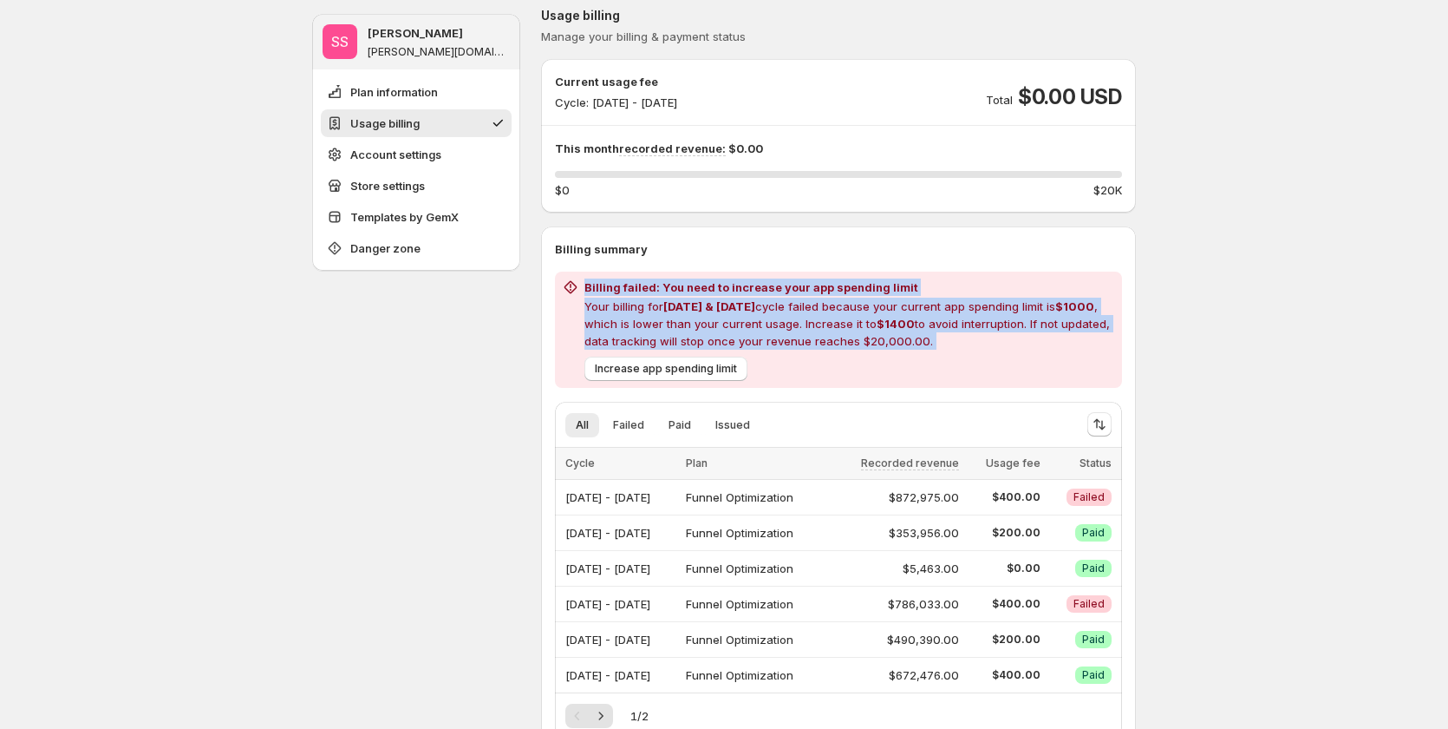
drag, startPoint x: 584, startPoint y: 284, endPoint x: 1021, endPoint y: 350, distance: 442.1
click at [1021, 350] on div "Billing failed: You need to increase your app spending limit Your billing for J…" at bounding box center [838, 329] width 553 height 102
click at [1009, 343] on p "Your billing for Jun 2025 & Sep 2025 cycle failed because your current app spen…" at bounding box center [850, 324] width 531 height 52
click at [757, 279] on h2 "Billing failed: You need to increase your app spending limit" at bounding box center [850, 286] width 531 height 17
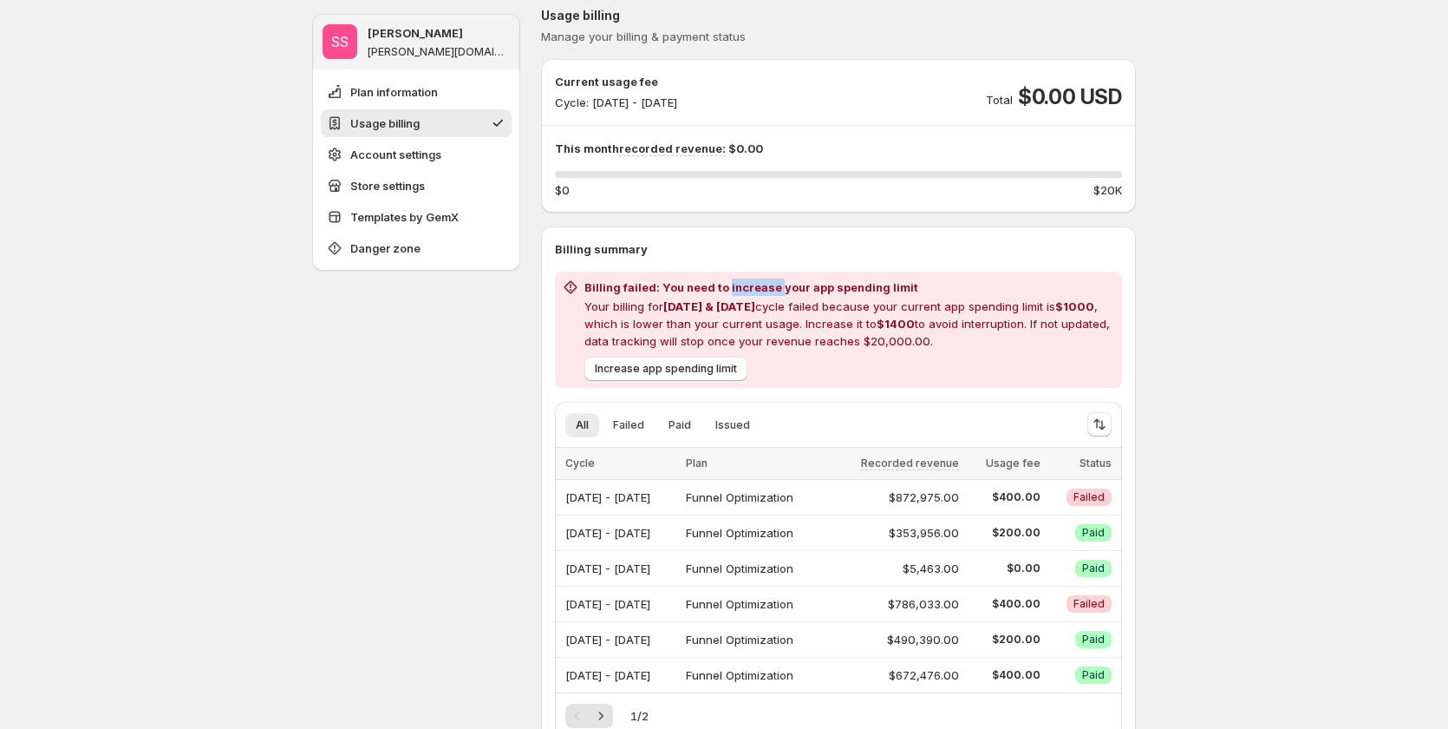
click at [757, 279] on h2 "Billing failed: You need to increase your app spending limit" at bounding box center [850, 286] width 531 height 17
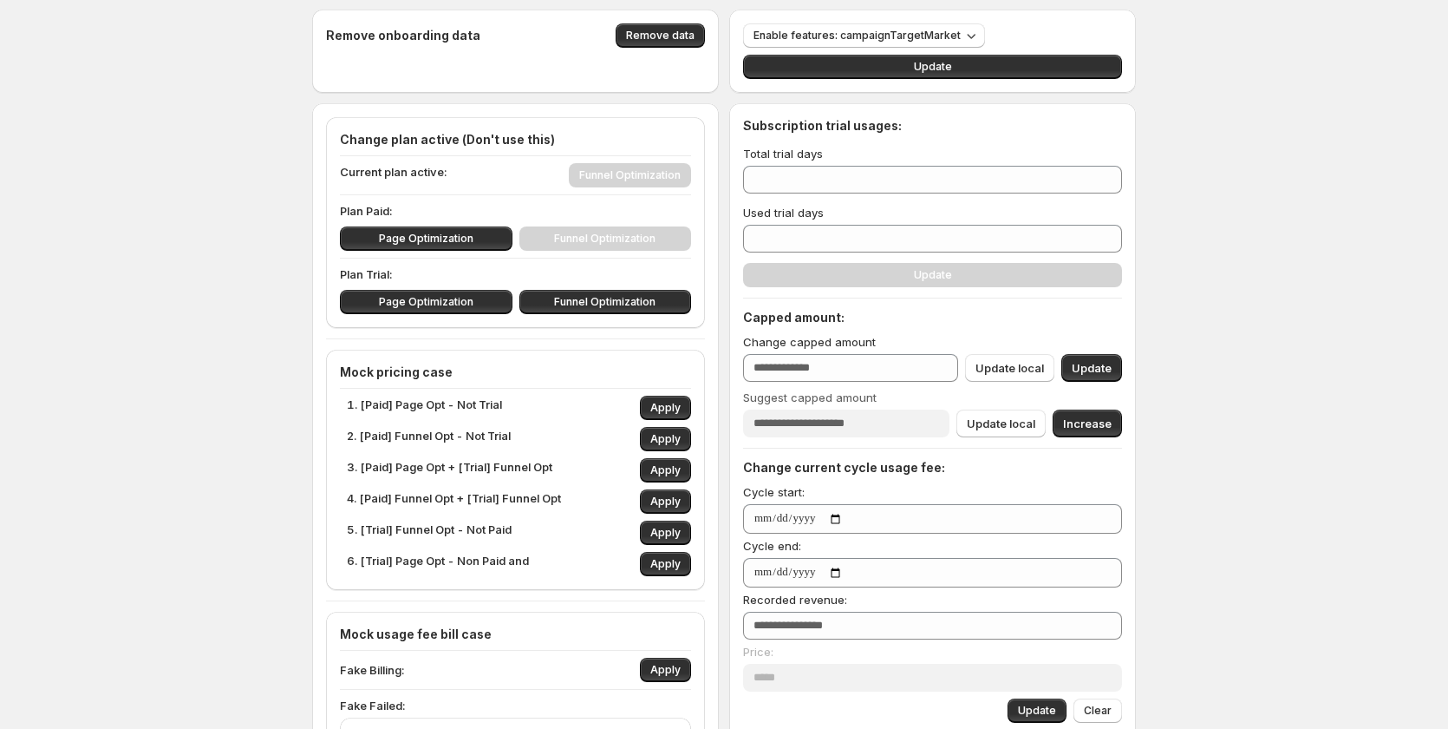
scroll to position [260, 0]
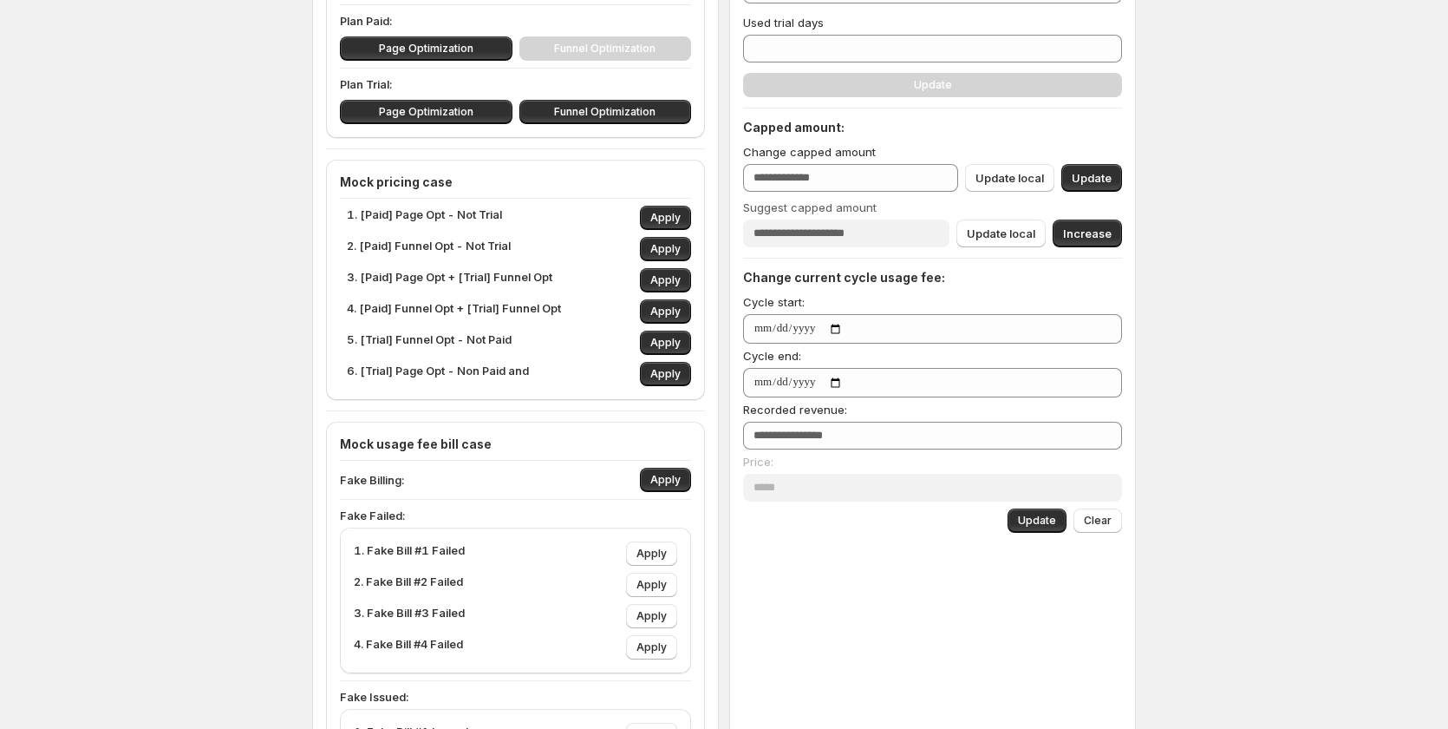
click at [884, 276] on h4 "Change current cycle usage fee:" at bounding box center [932, 277] width 379 height 17
click at [797, 433] on input "*" at bounding box center [919, 436] width 353 height 28
click at [798, 433] on input "*" at bounding box center [919, 436] width 353 height 28
type input "*"
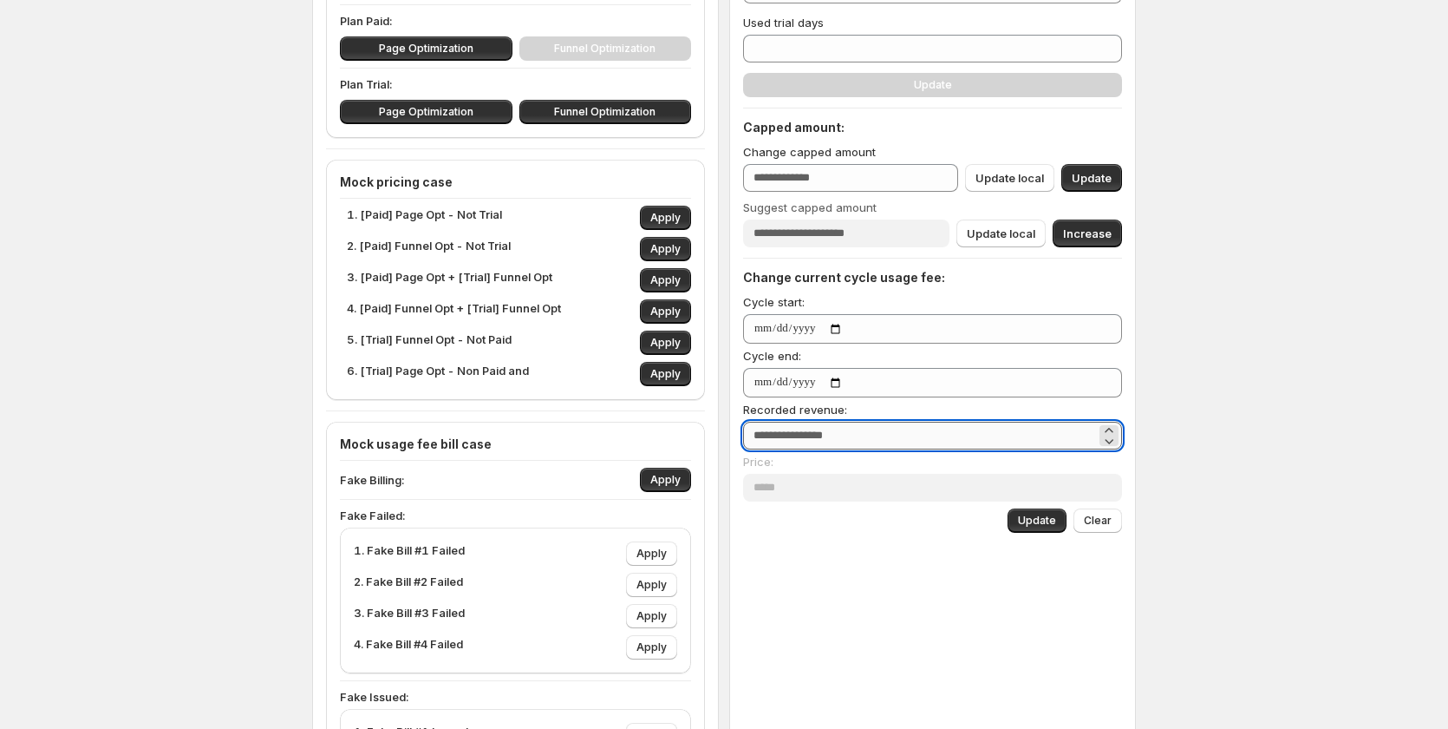
type input "**"
type input "***"
type input "****"
type input "*****"
type input "***"
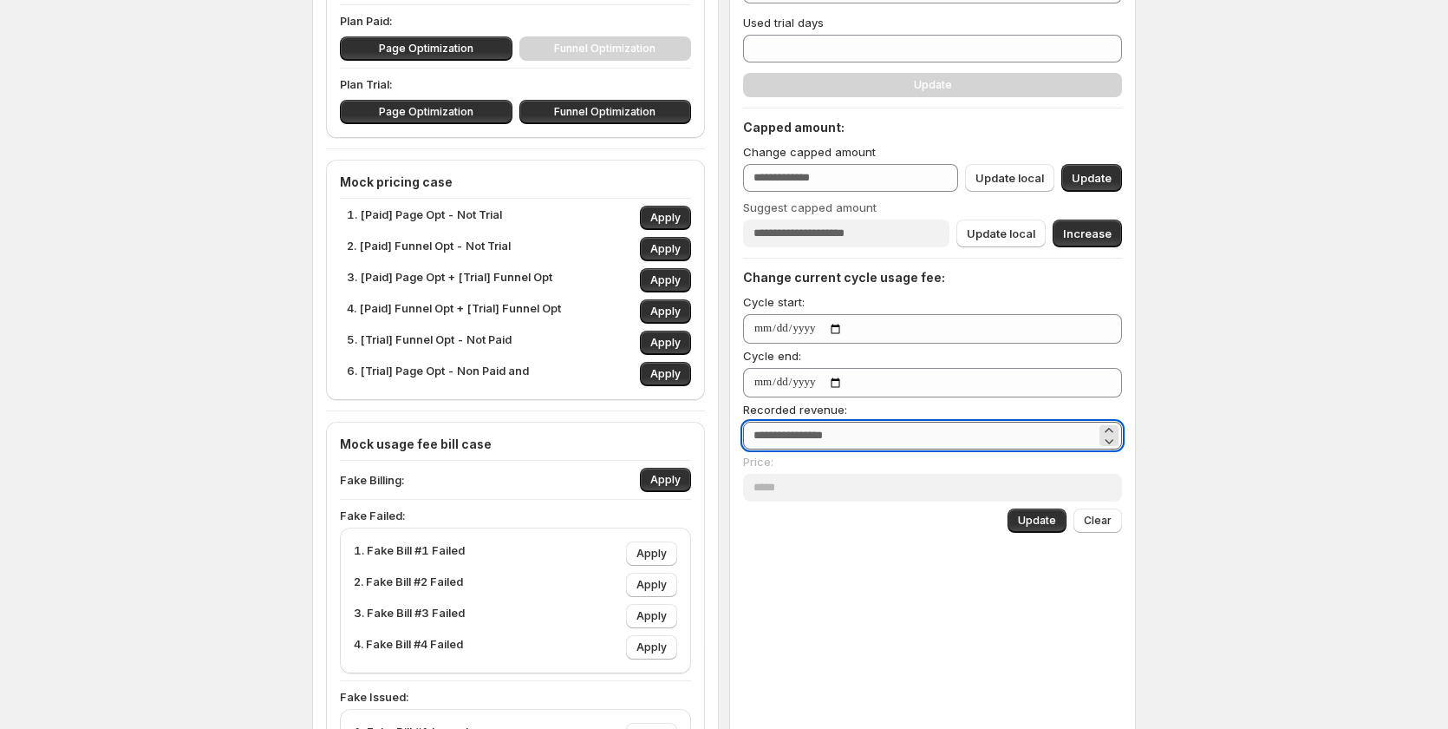
type input "******"
type input "***"
type input "*****"
type input "***"
type input "*****"
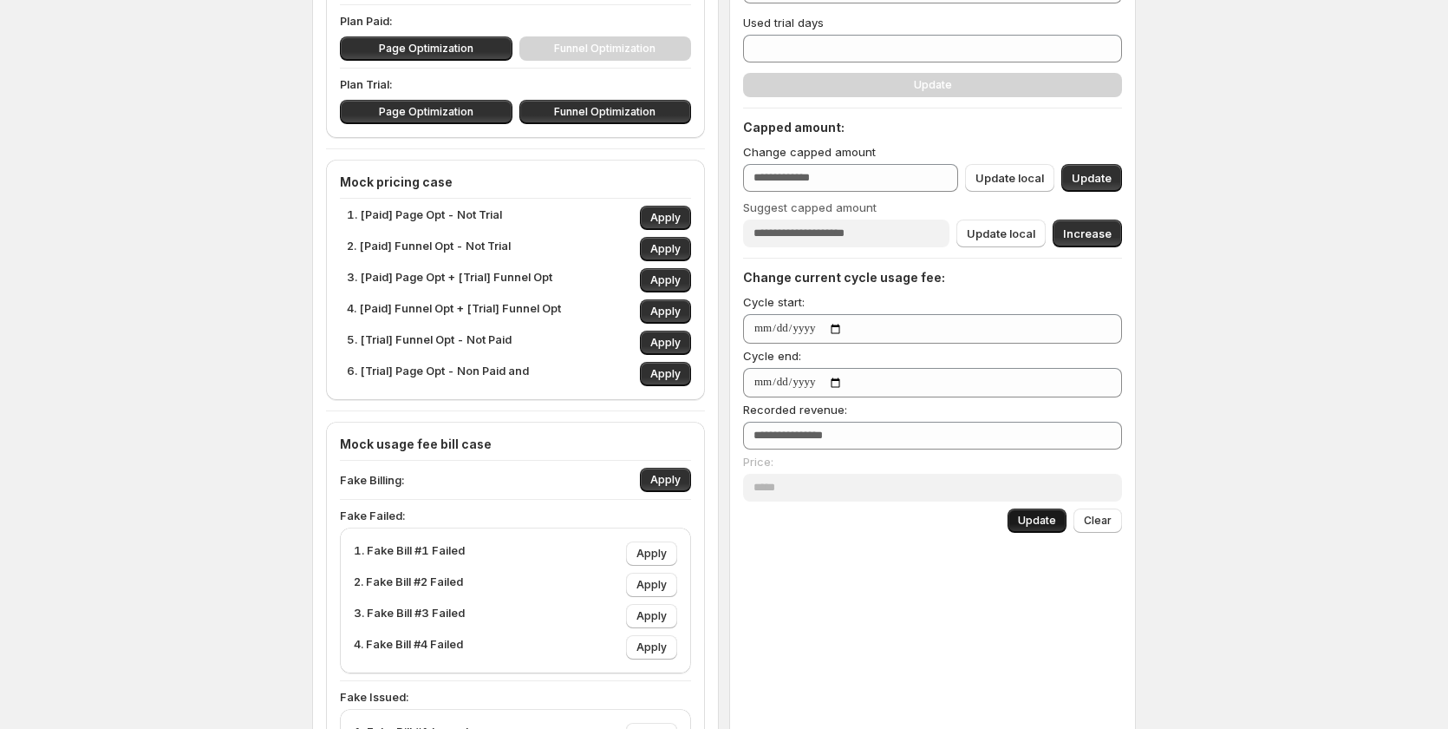
click at [1067, 521] on button "Update" at bounding box center [1037, 520] width 59 height 24
click at [1056, 515] on span "Update" at bounding box center [1037, 520] width 38 height 14
click at [75, 402] on div "Sync access token Handle sync Disconnect web pixel Disconnect Remove onboarding…" at bounding box center [724, 448] width 1448 height 1417
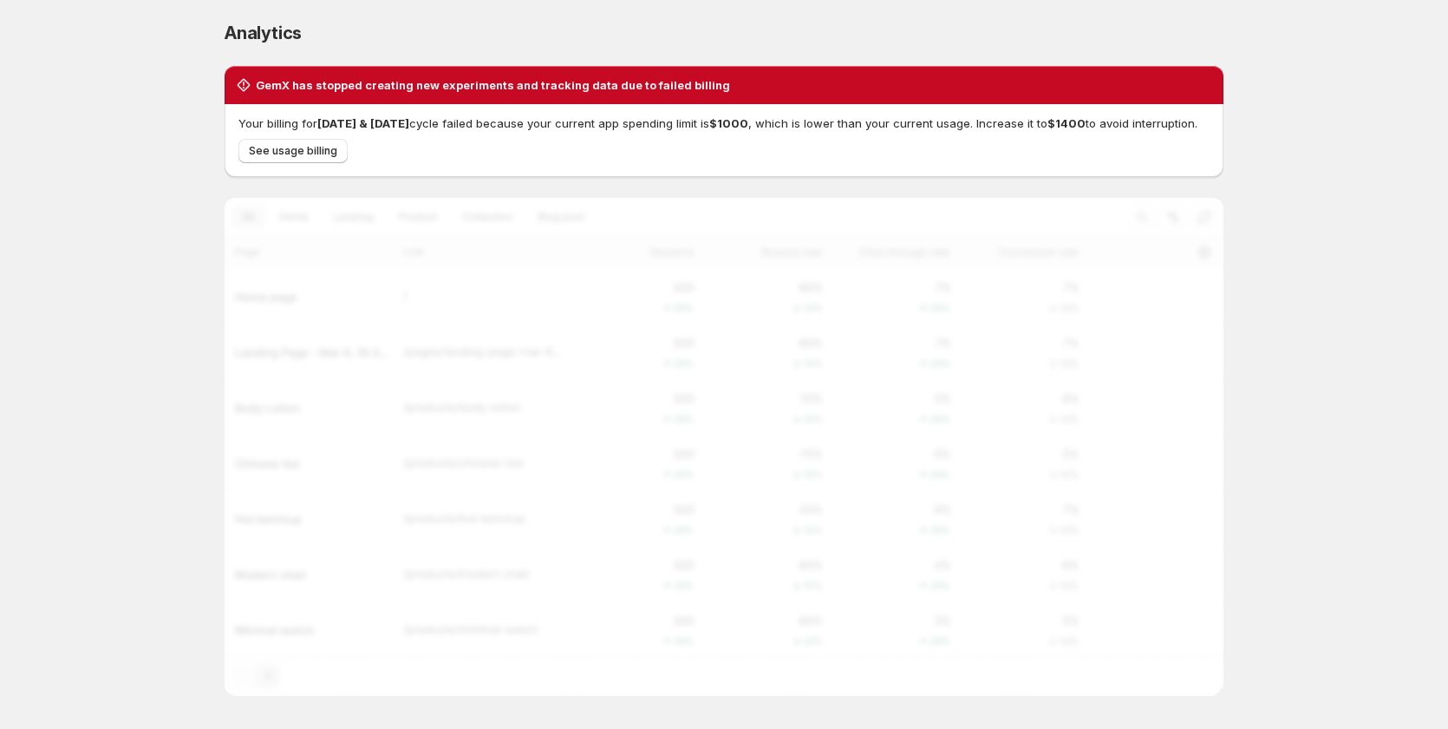
click at [410, 82] on h2 "GemX has stopped creating new experiments and tracking data due to failed billi…" at bounding box center [493, 84] width 474 height 17
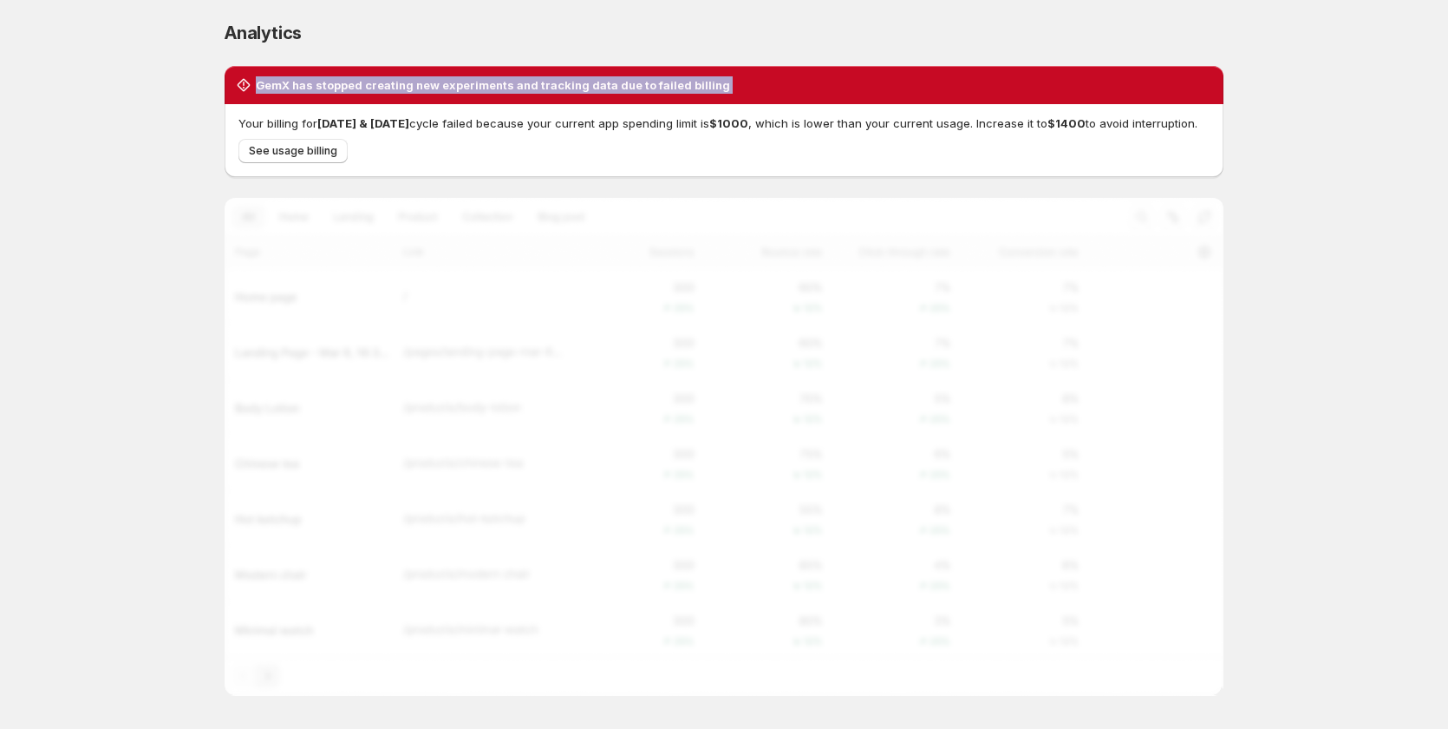
click at [410, 82] on h2 "GemX has stopped creating new experiments and tracking data due to failed billi…" at bounding box center [493, 84] width 474 height 17
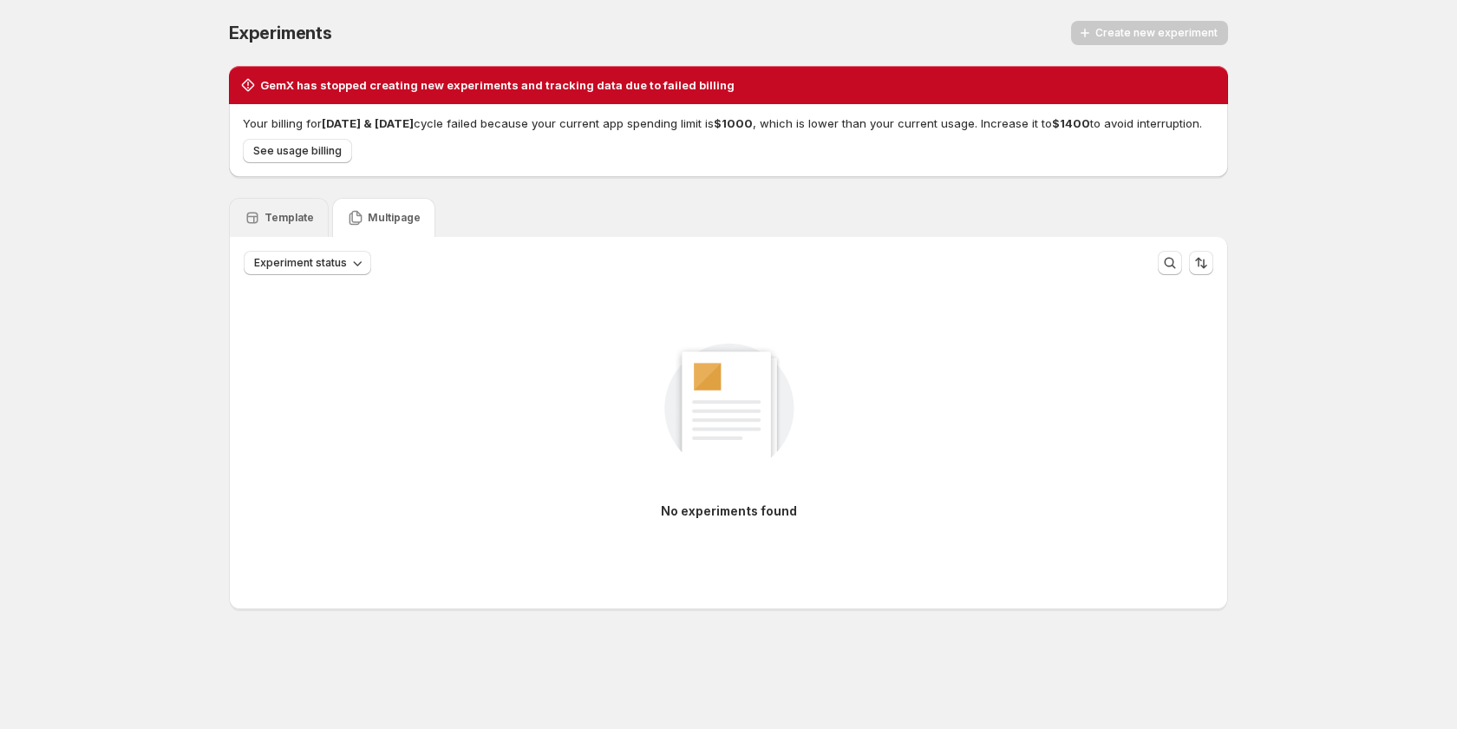
click at [293, 225] on p "Template" at bounding box center [289, 218] width 49 height 14
click at [740, 226] on div "Template Multipage" at bounding box center [728, 217] width 999 height 39
click at [381, 225] on p "Multipage" at bounding box center [394, 218] width 53 height 14
click at [307, 225] on p "Template" at bounding box center [289, 218] width 49 height 14
click at [342, 232] on div "Multipage" at bounding box center [383, 217] width 103 height 39
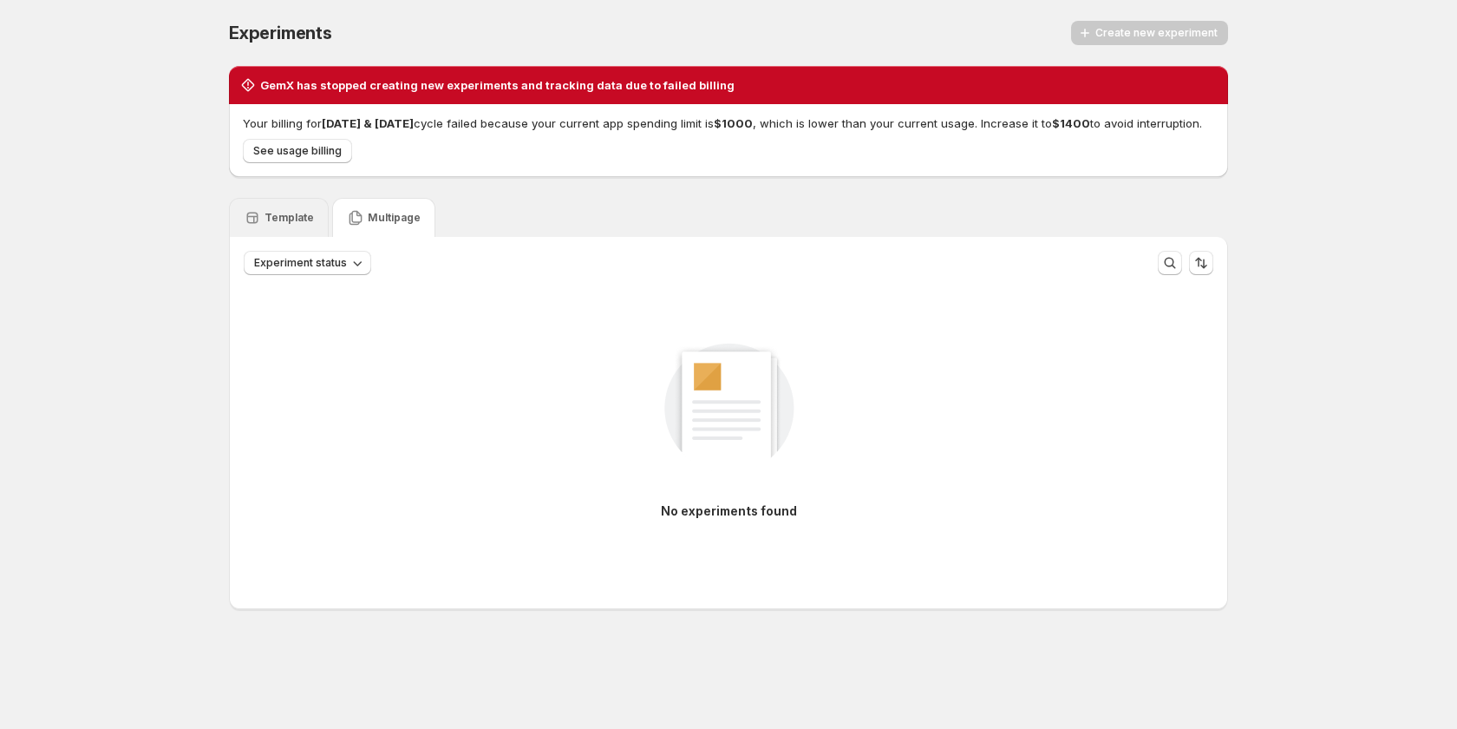
click at [296, 225] on p "Template" at bounding box center [289, 218] width 49 height 14
click at [286, 225] on p "Template" at bounding box center [289, 218] width 49 height 14
click at [350, 226] on icon at bounding box center [356, 218] width 13 height 15
click at [305, 225] on p "Template" at bounding box center [289, 218] width 49 height 14
click at [354, 226] on icon at bounding box center [356, 218] width 13 height 15
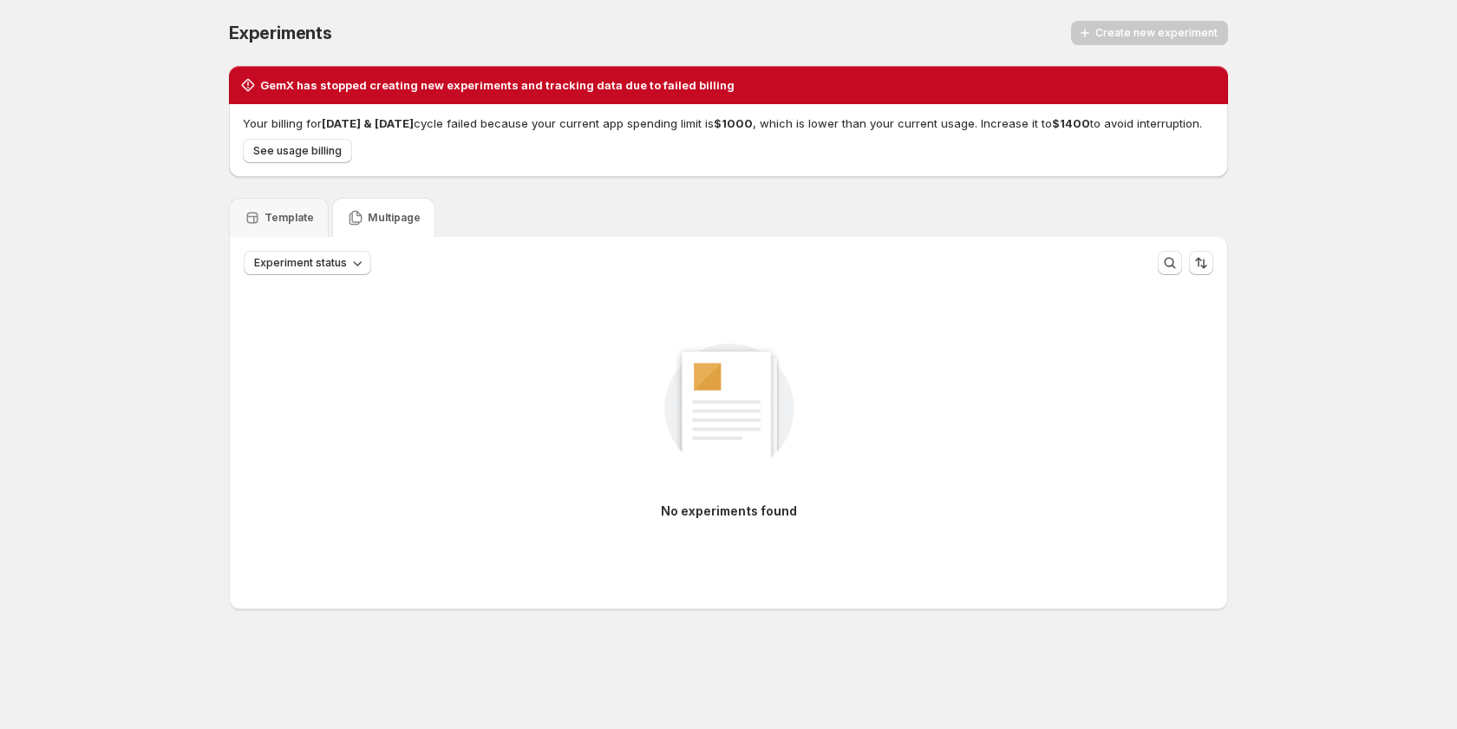
click at [304, 225] on p "Template" at bounding box center [289, 218] width 49 height 14
click at [368, 225] on p "Multipage" at bounding box center [394, 218] width 53 height 14
click at [287, 225] on p "Template" at bounding box center [289, 218] width 49 height 14
drag, startPoint x: 358, startPoint y: 232, endPoint x: 292, endPoint y: 229, distance: 66.0
click at [351, 226] on icon at bounding box center [355, 217] width 17 height 17
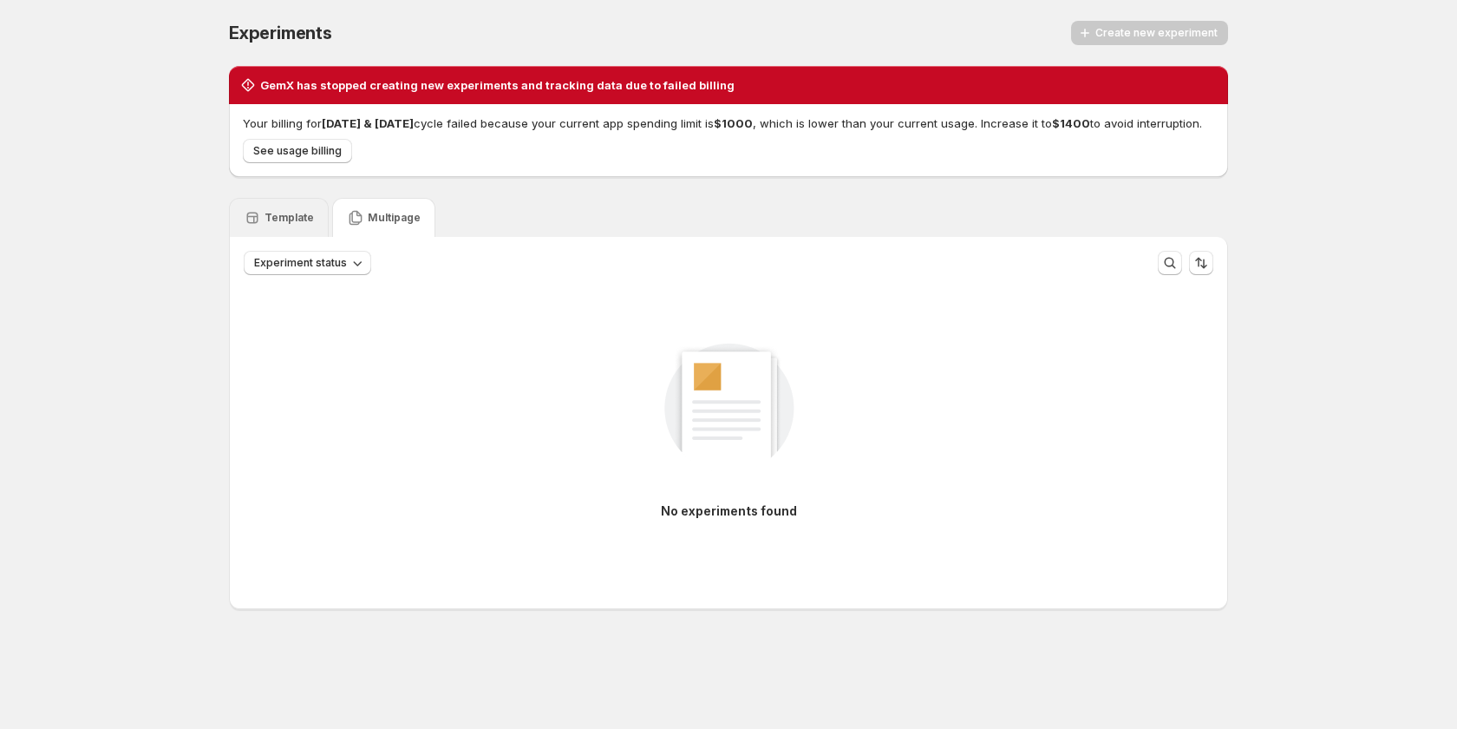
click at [290, 225] on p "Template" at bounding box center [289, 218] width 49 height 14
drag, startPoint x: 389, startPoint y: 230, endPoint x: 300, endPoint y: 230, distance: 88.5
click at [387, 225] on p "Multipage" at bounding box center [394, 218] width 53 height 14
click at [301, 225] on p "Template" at bounding box center [289, 218] width 49 height 14
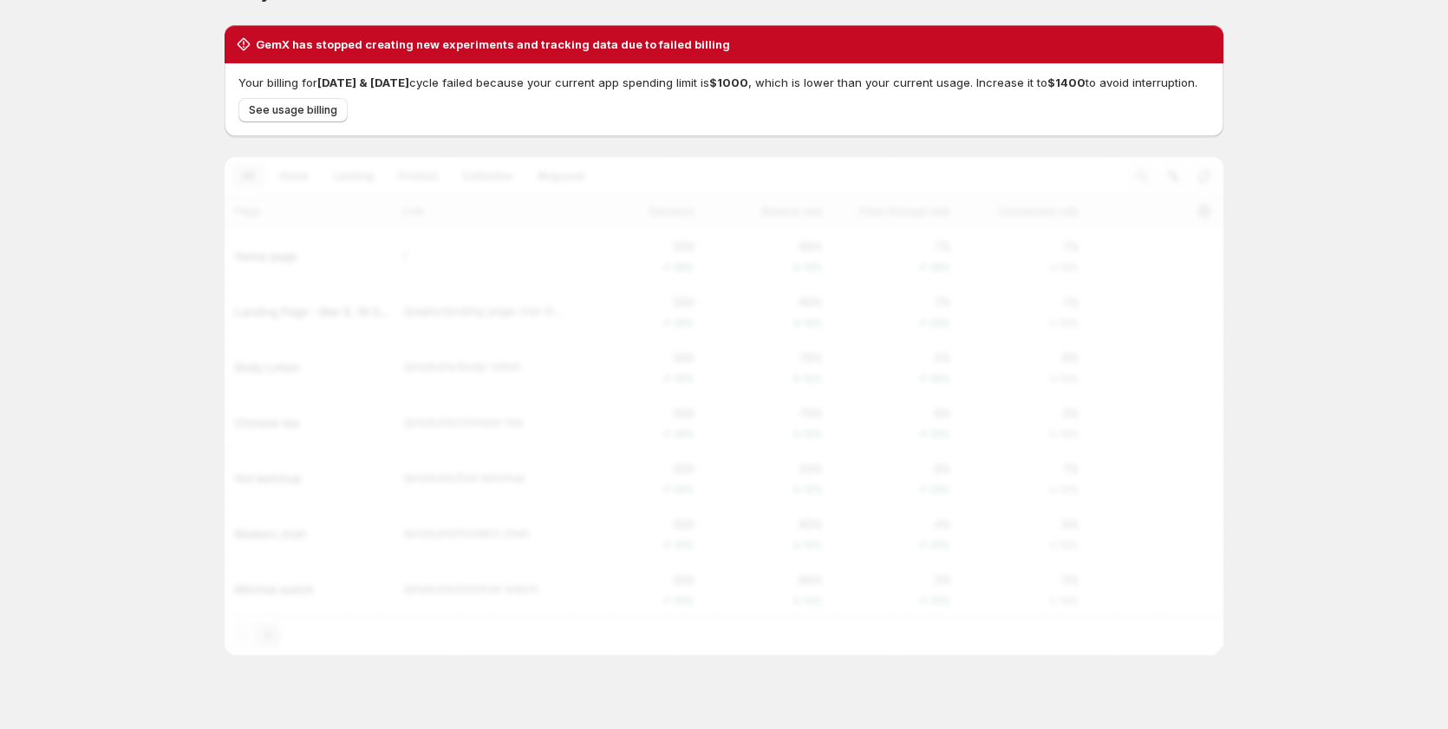
scroll to position [78, 0]
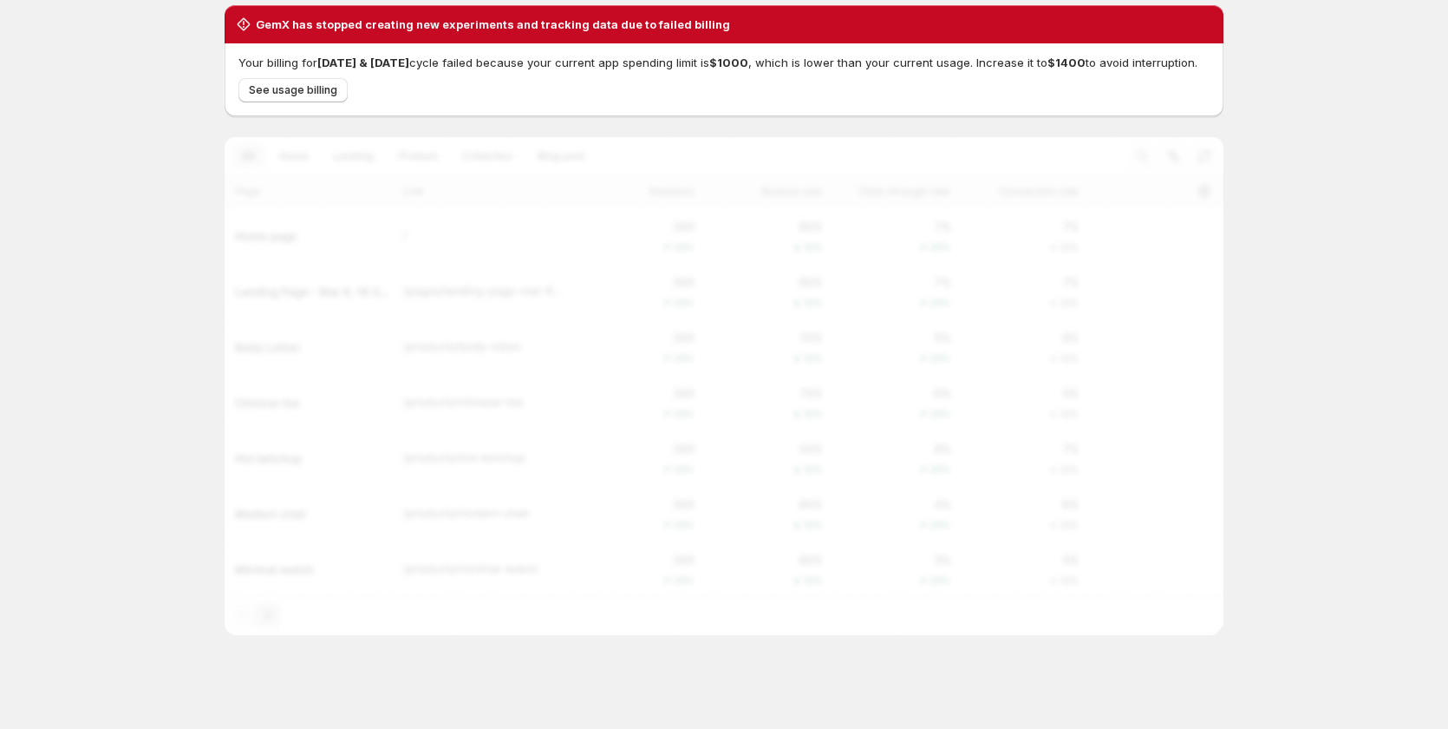
drag, startPoint x: 822, startPoint y: 300, endPoint x: 429, endPoint y: 302, distance: 392.9
click at [429, 302] on div at bounding box center [724, 386] width 999 height 498
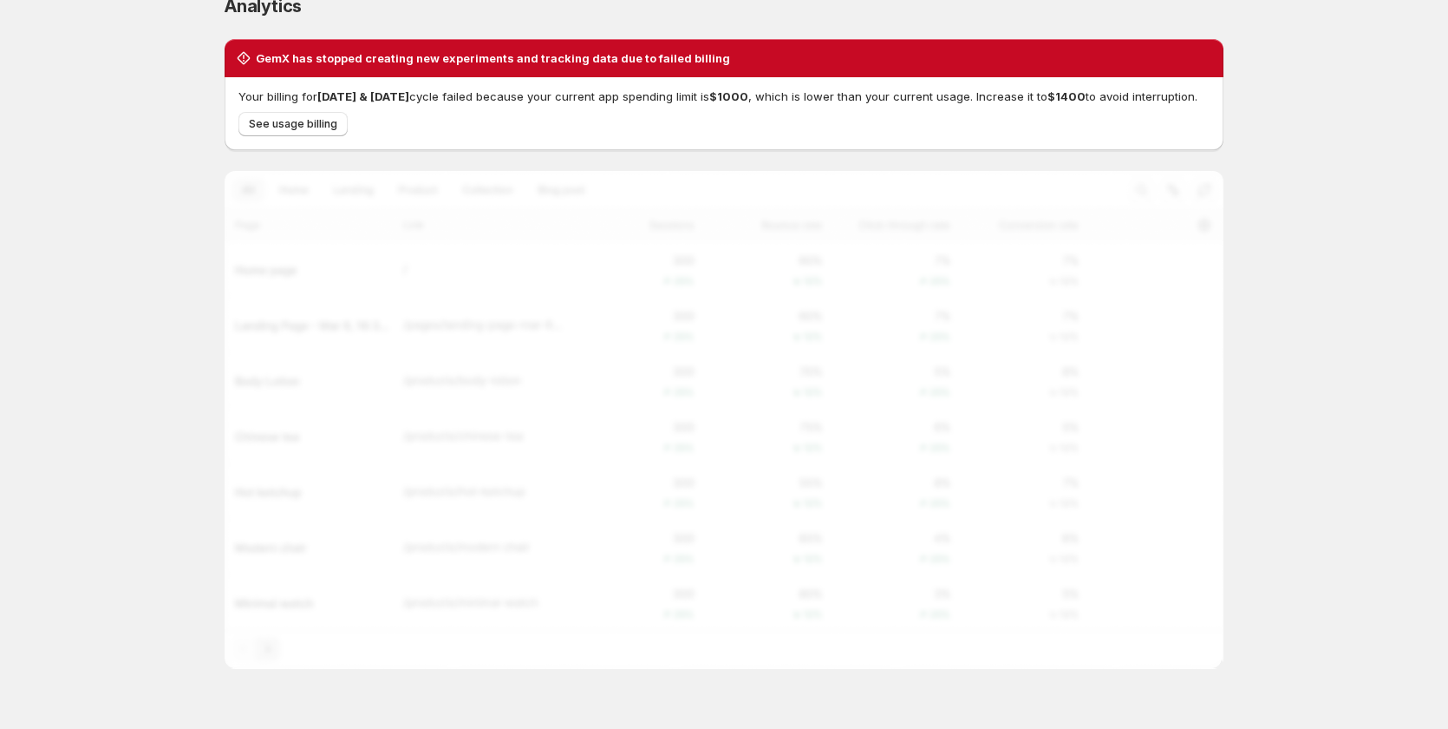
scroll to position [0, 0]
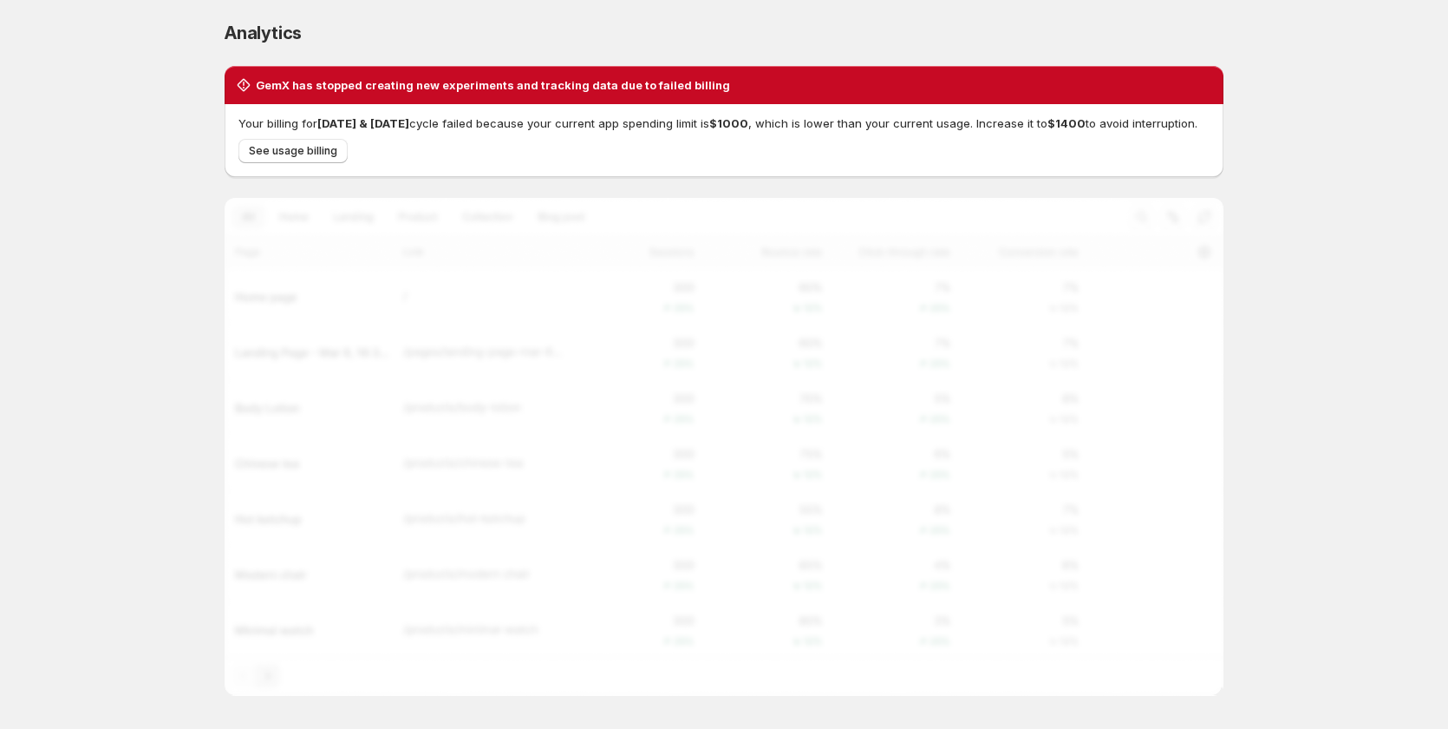
click at [409, 128] on span "Jun 2025 & Sep 2025" at bounding box center [363, 123] width 92 height 14
click at [409, 125] on span "Jun 2025 & Sep 2025" at bounding box center [363, 123] width 92 height 14
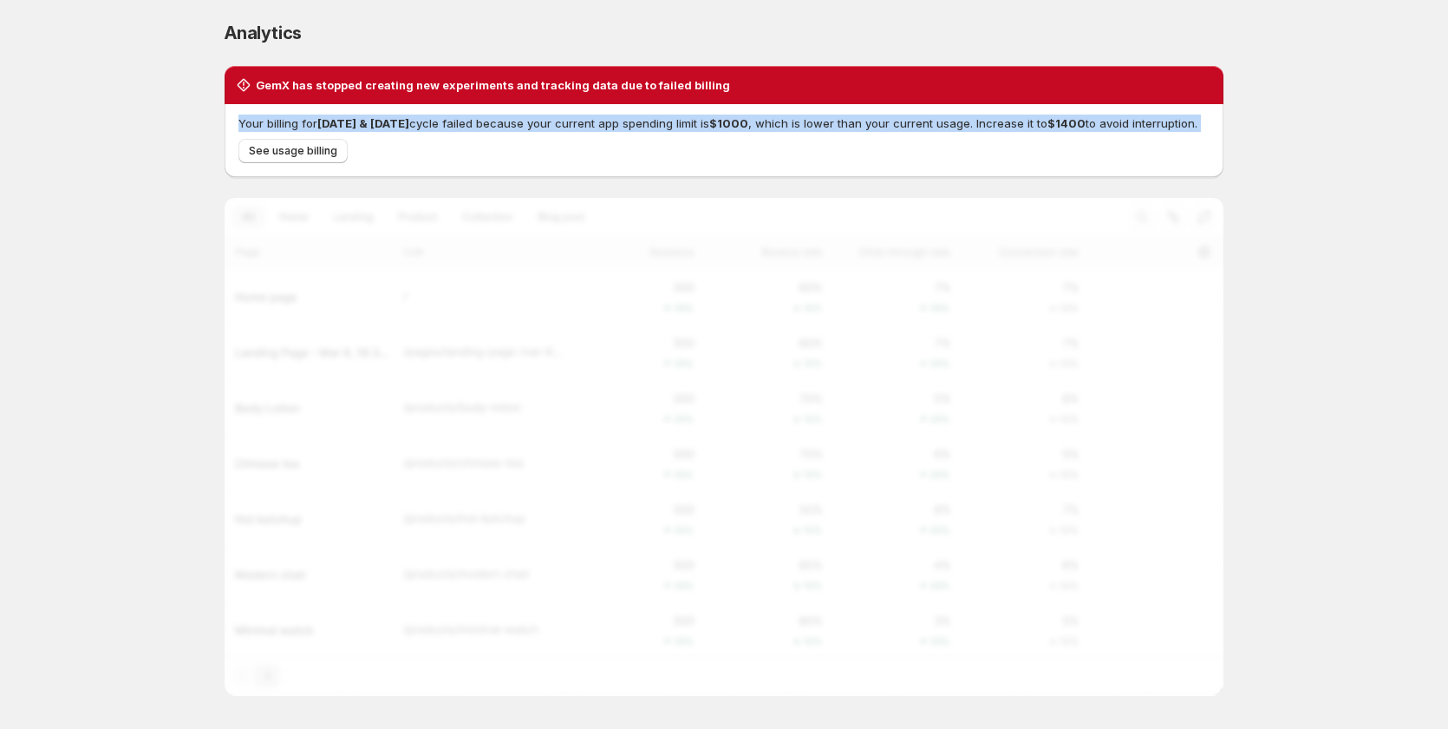
click at [409, 125] on span "Jun 2025 & Sep 2025" at bounding box center [363, 123] width 92 height 14
drag, startPoint x: 622, startPoint y: 156, endPoint x: 613, endPoint y: 185, distance: 29.9
click at [622, 159] on div "See usage billing" at bounding box center [721, 147] width 978 height 31
click at [649, 150] on div "See usage billing" at bounding box center [721, 147] width 978 height 31
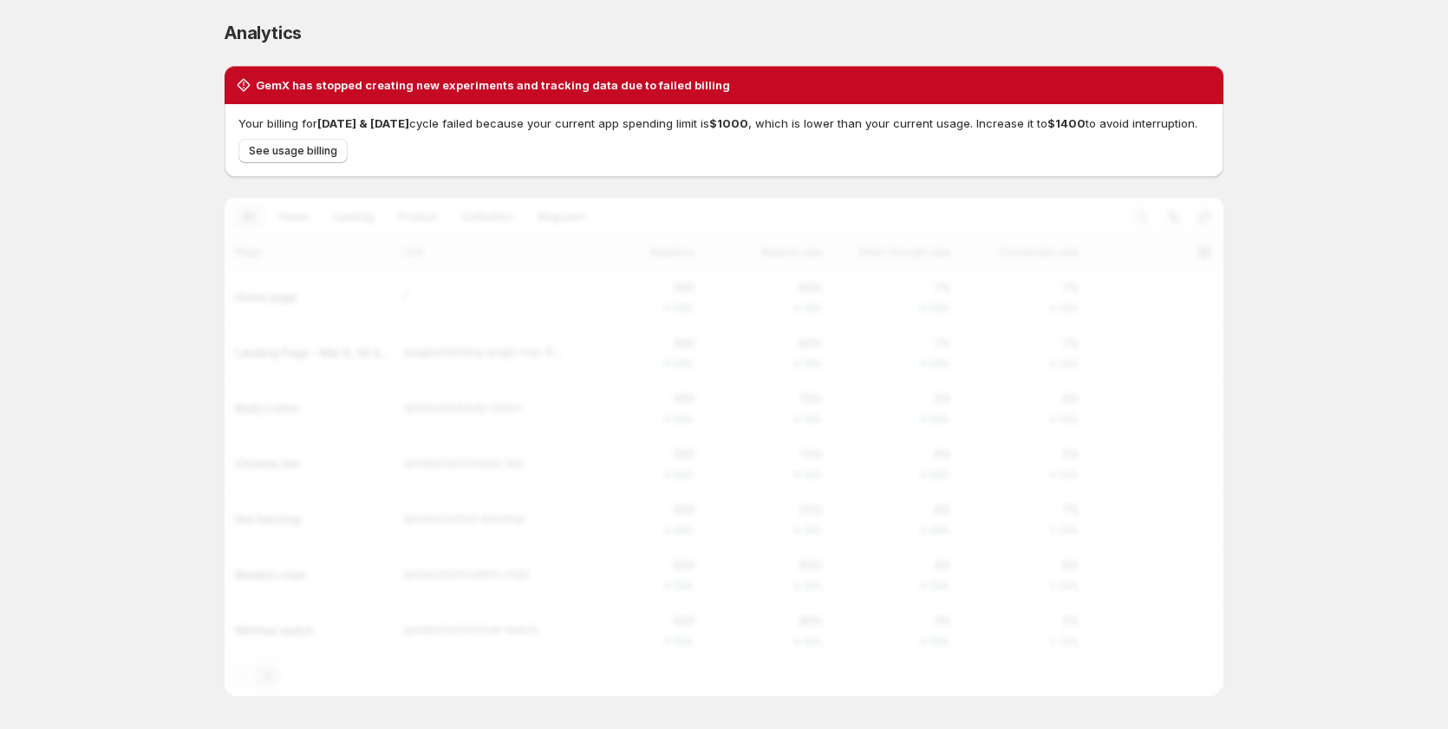
click at [602, 115] on p "Your billing for Jun 2025 & Sep 2025 cycle failed because your current app spen…" at bounding box center [724, 122] width 971 height 17
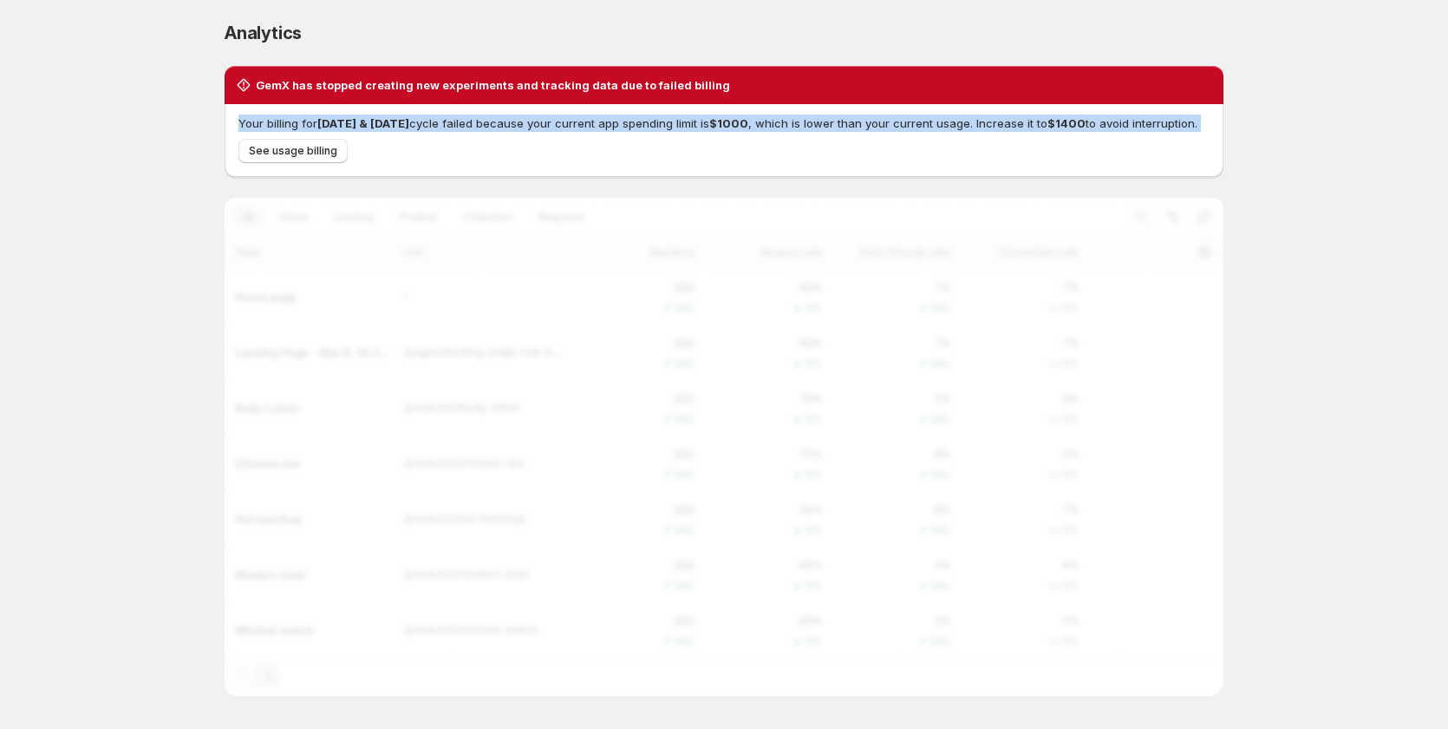
click at [602, 115] on p "Your billing for Jun 2025 & Sep 2025 cycle failed because your current app spen…" at bounding box center [724, 122] width 971 height 17
click at [690, 150] on div "See usage billing" at bounding box center [721, 147] width 978 height 31
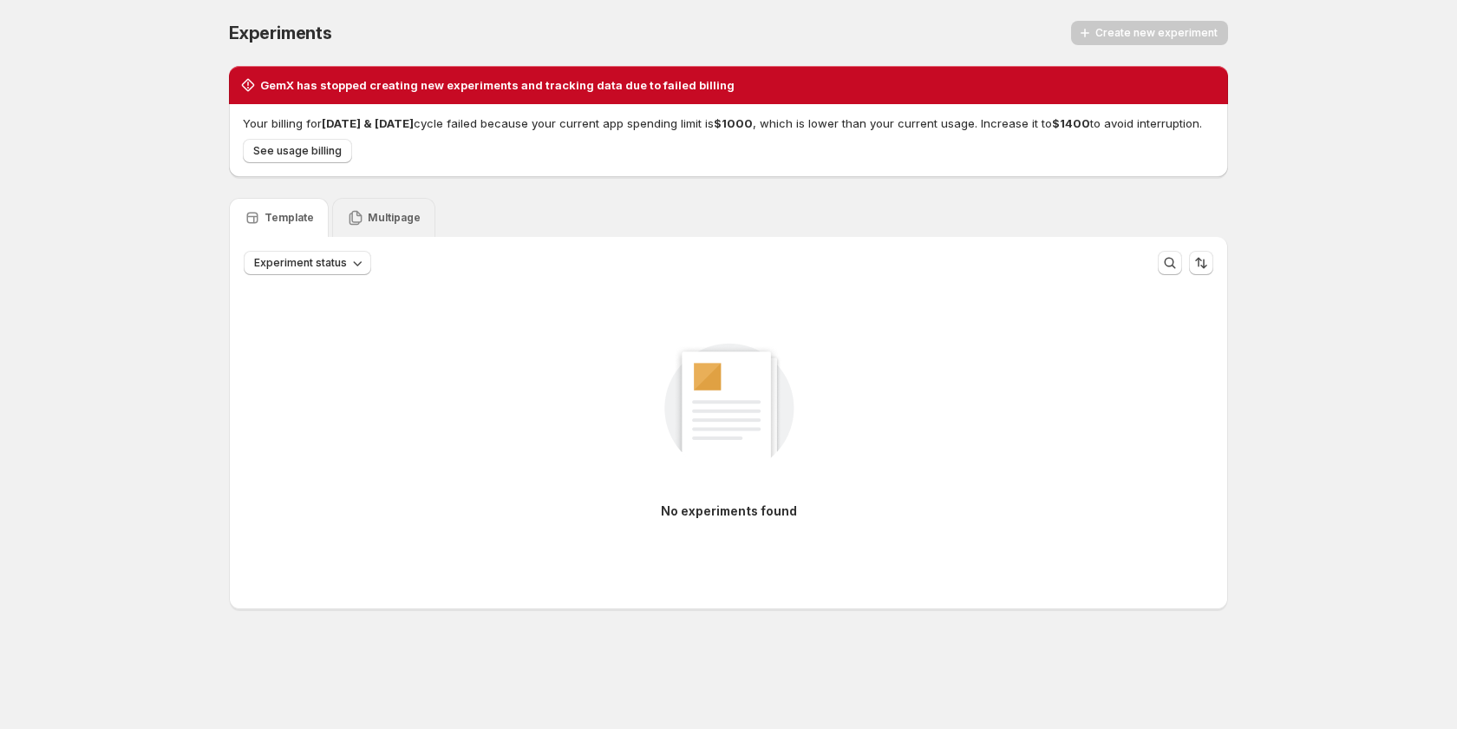
click at [376, 225] on p "Multipage" at bounding box center [394, 218] width 53 height 14
click at [703, 520] on p "No experiments found" at bounding box center [729, 510] width 136 height 17
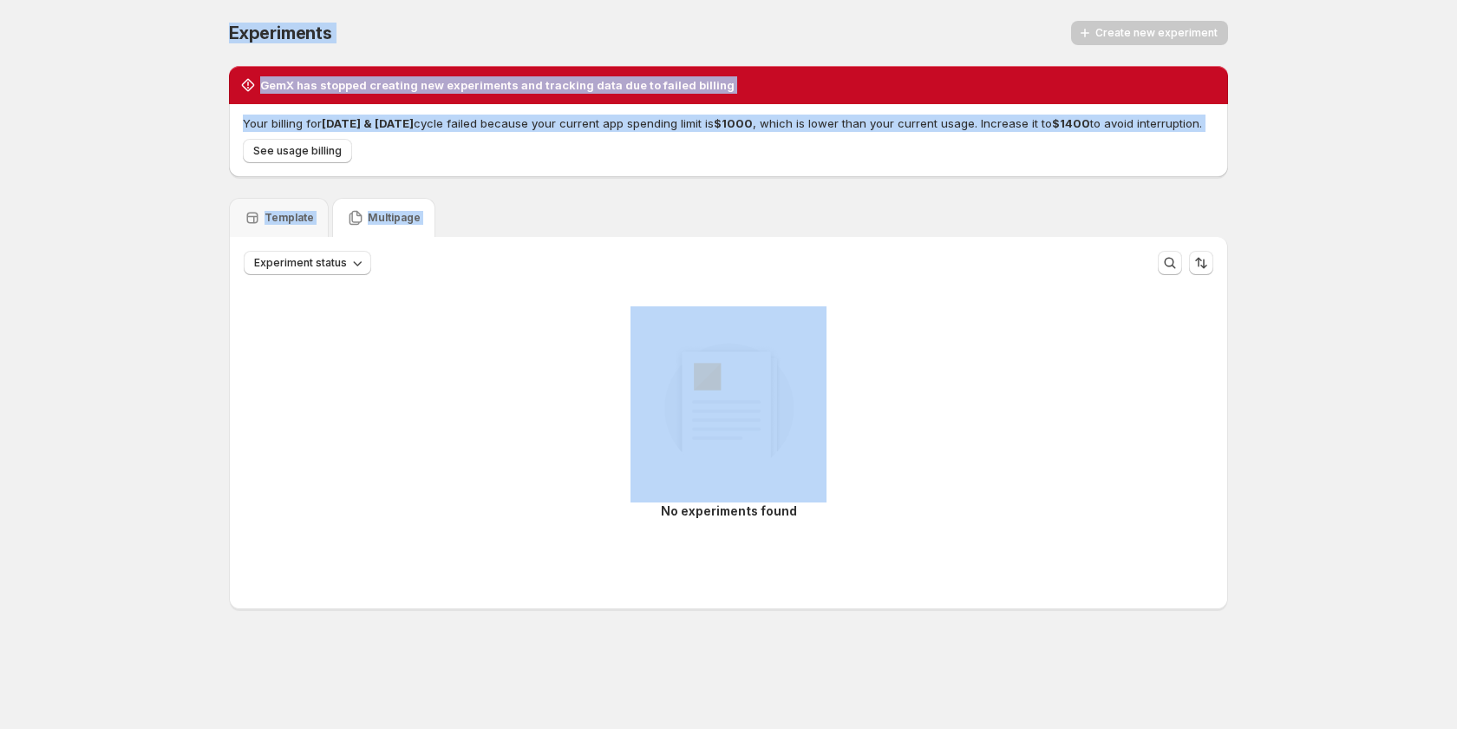
click at [704, 520] on p "No experiments found" at bounding box center [729, 510] width 136 height 17
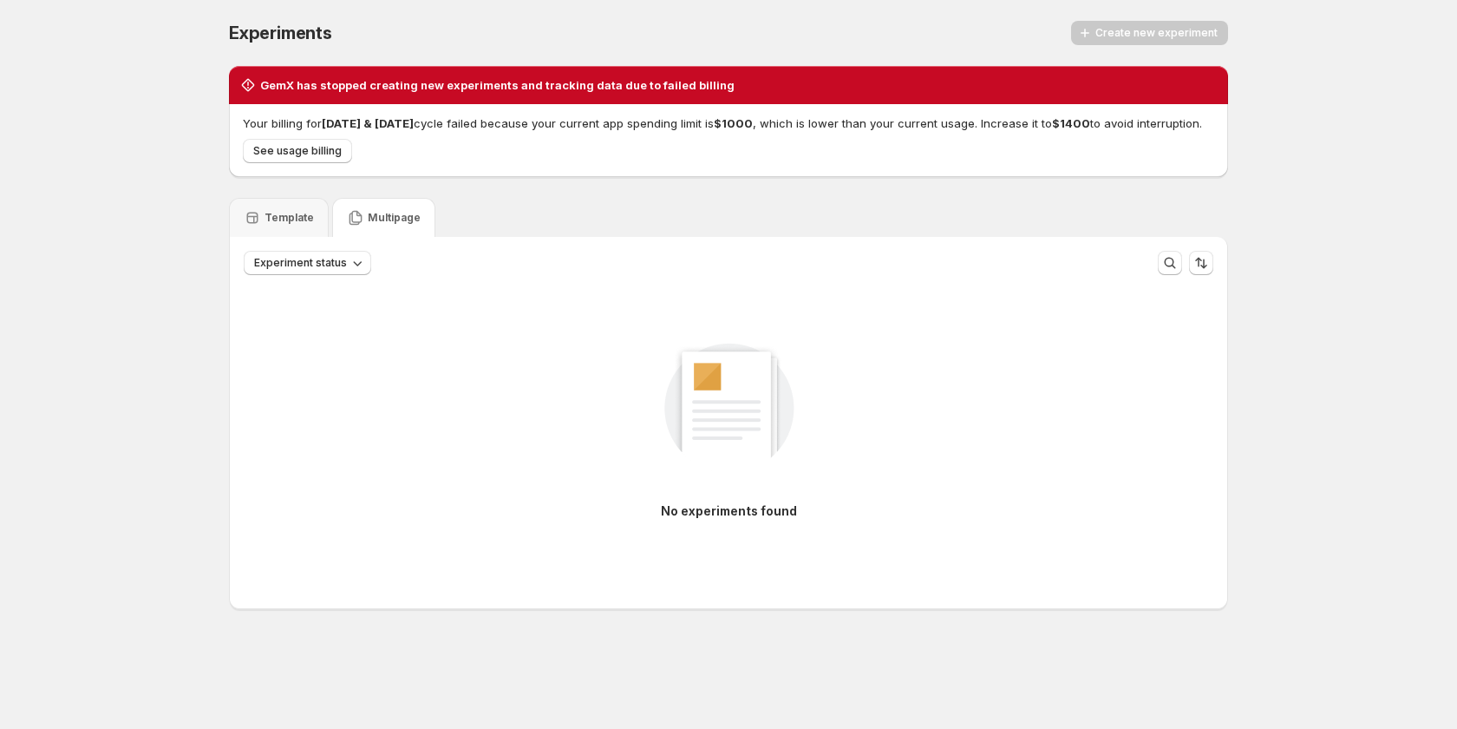
click at [865, 506] on div "No experiments found" at bounding box center [729, 422] width 970 height 232
click at [945, 539] on div "No experiments found" at bounding box center [729, 422] width 970 height 232
click at [404, 441] on div "No experiments found" at bounding box center [729, 422] width 970 height 232
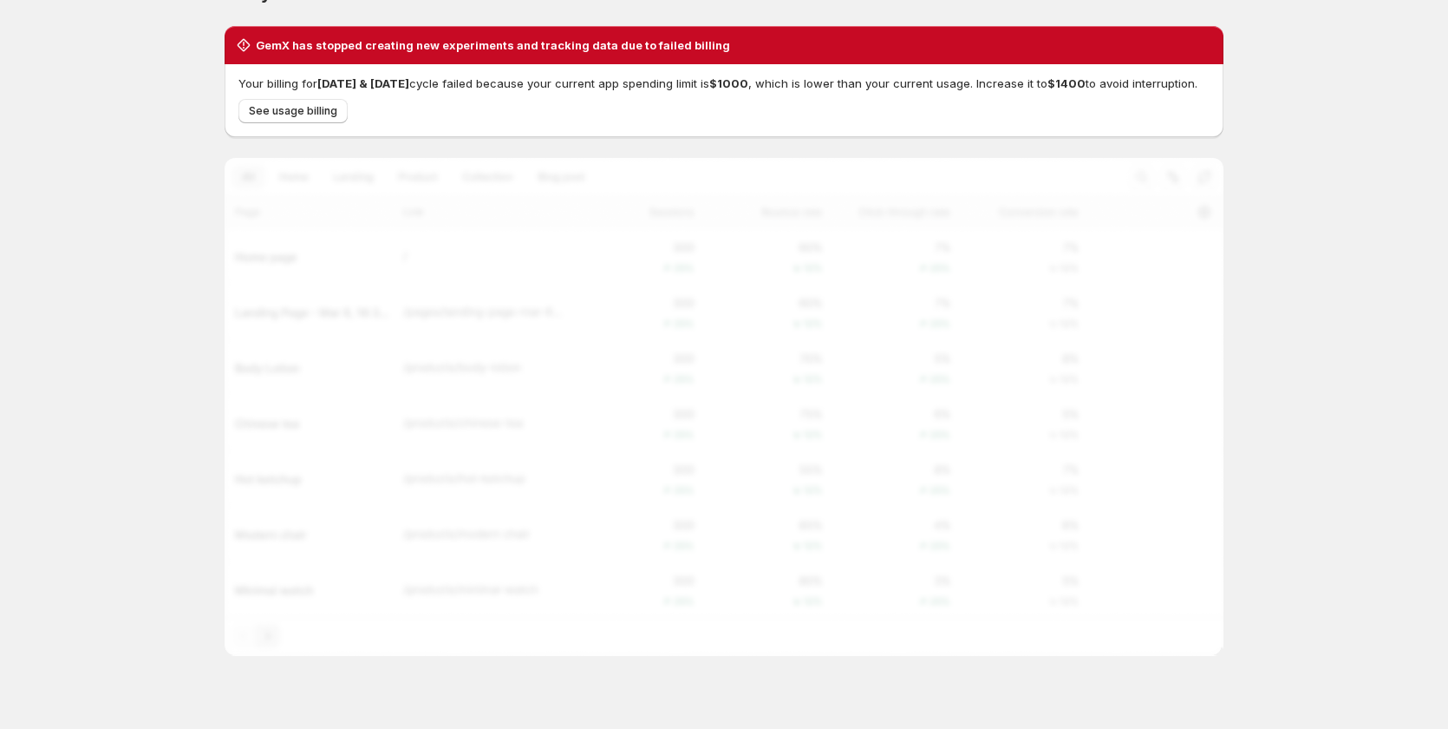
scroll to position [78, 0]
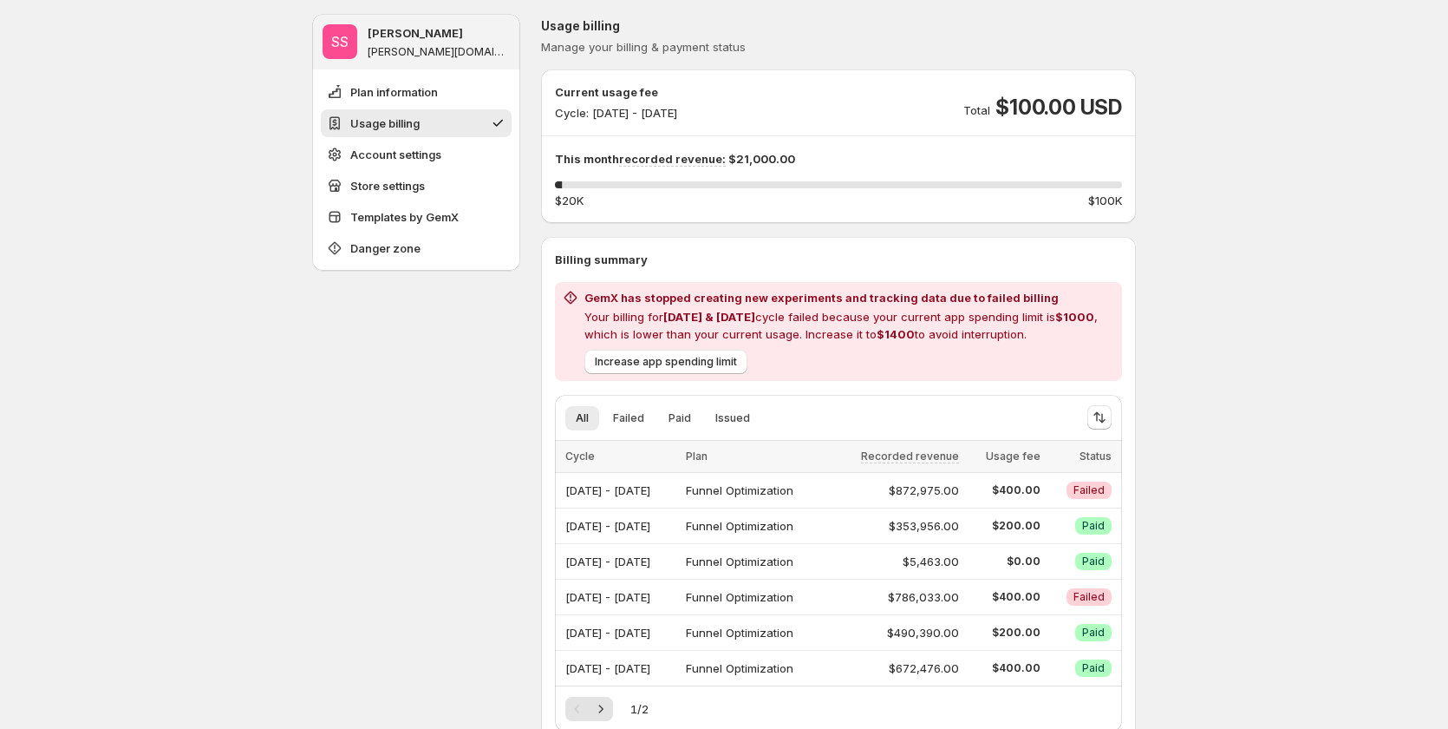
scroll to position [173, 0]
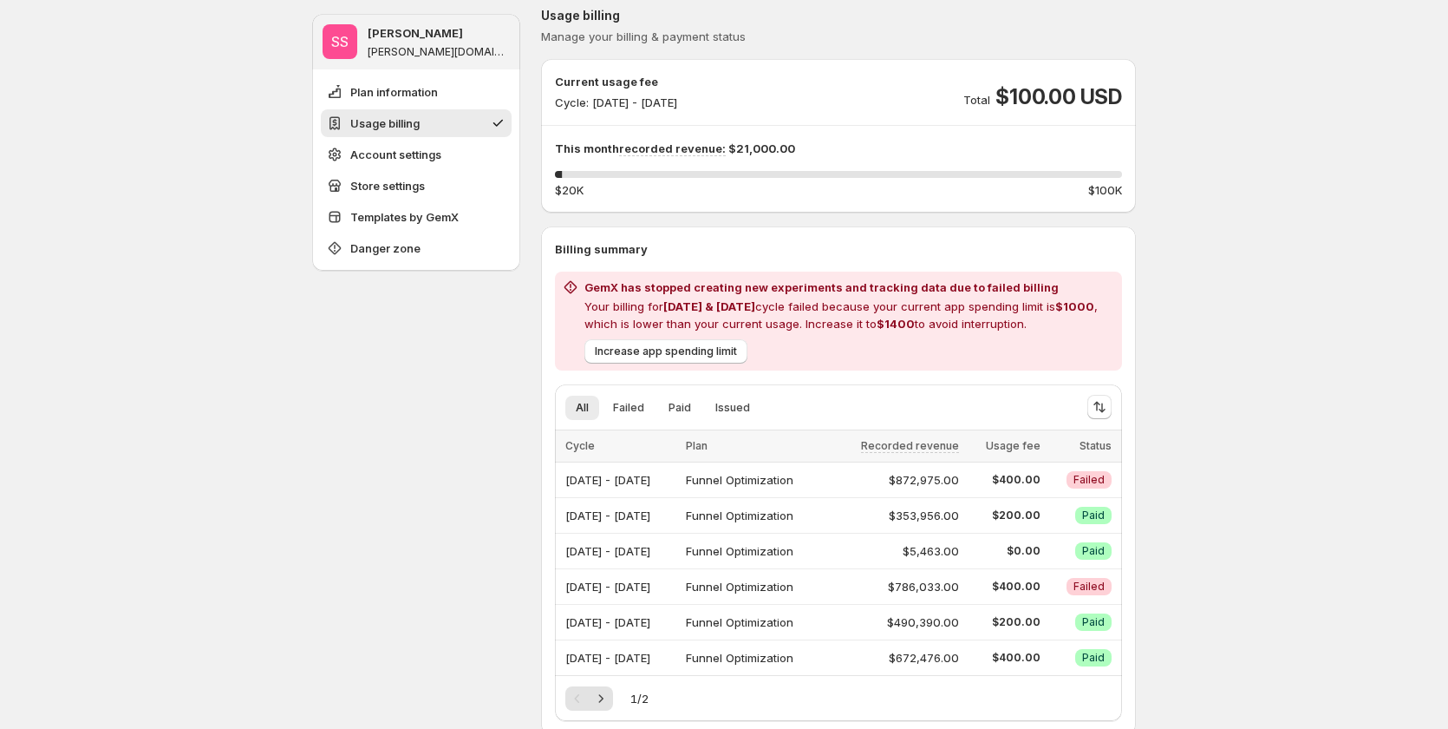
click at [637, 283] on h2 "GemX has stopped creating new experiments and tracking data due to failed billi…" at bounding box center [850, 286] width 531 height 17
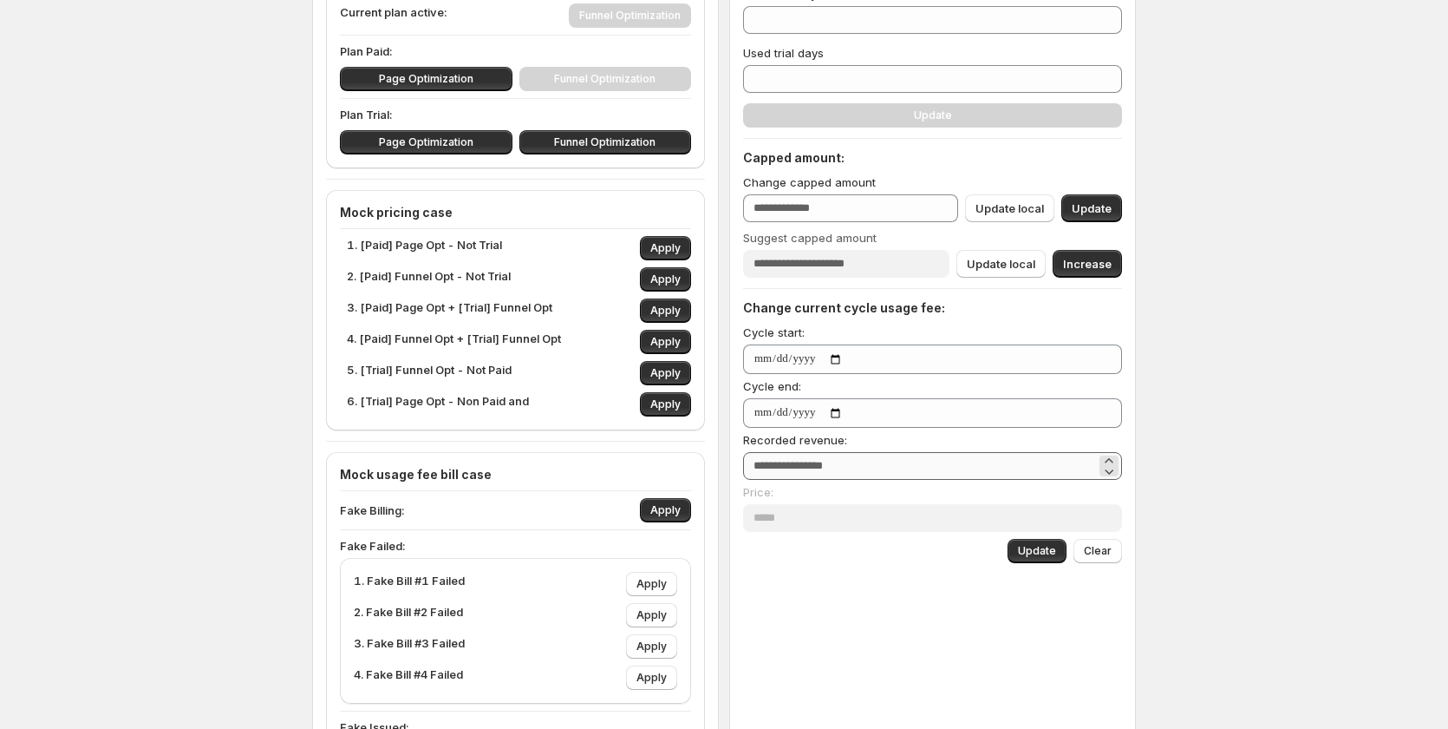
scroll to position [260, 0]
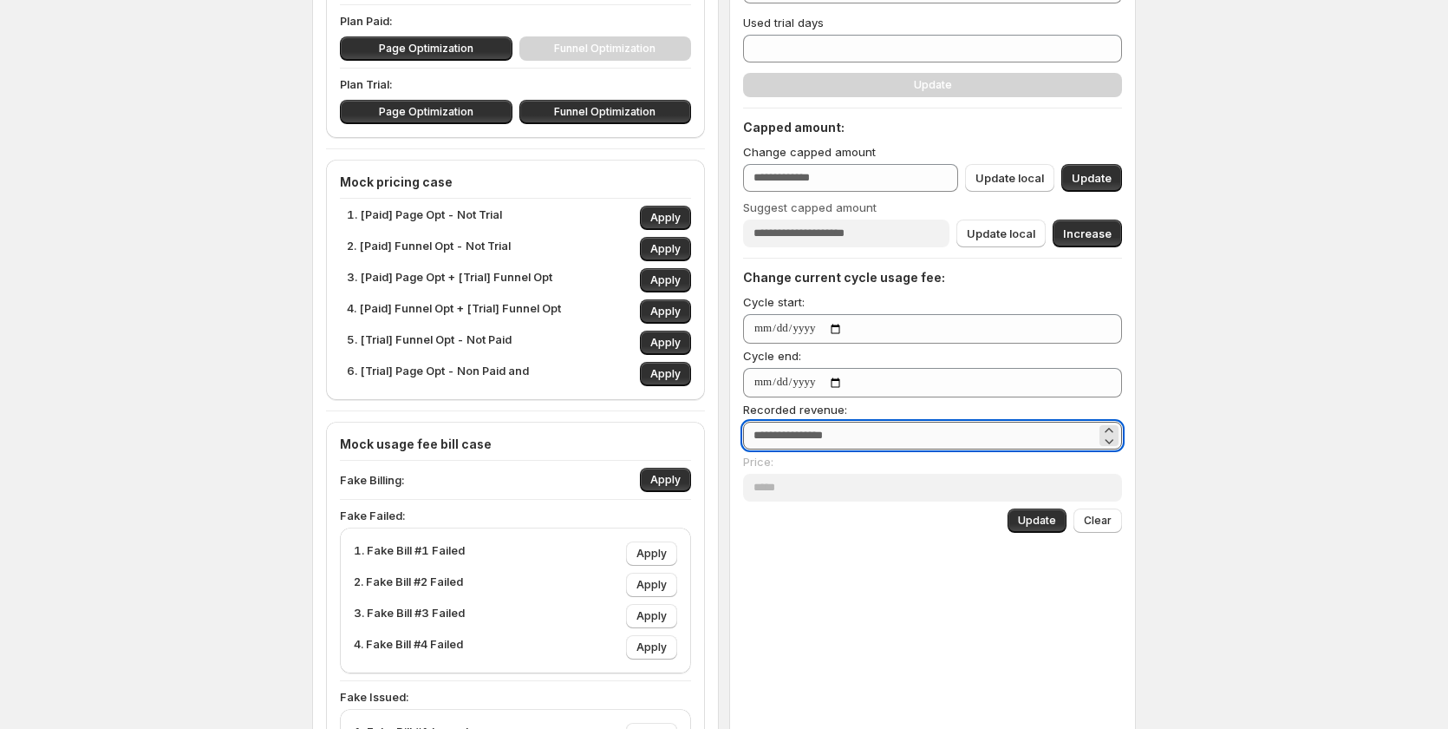
click at [814, 437] on input "*****" at bounding box center [919, 436] width 353 height 28
click at [1028, 523] on span "Update" at bounding box center [1037, 520] width 38 height 14
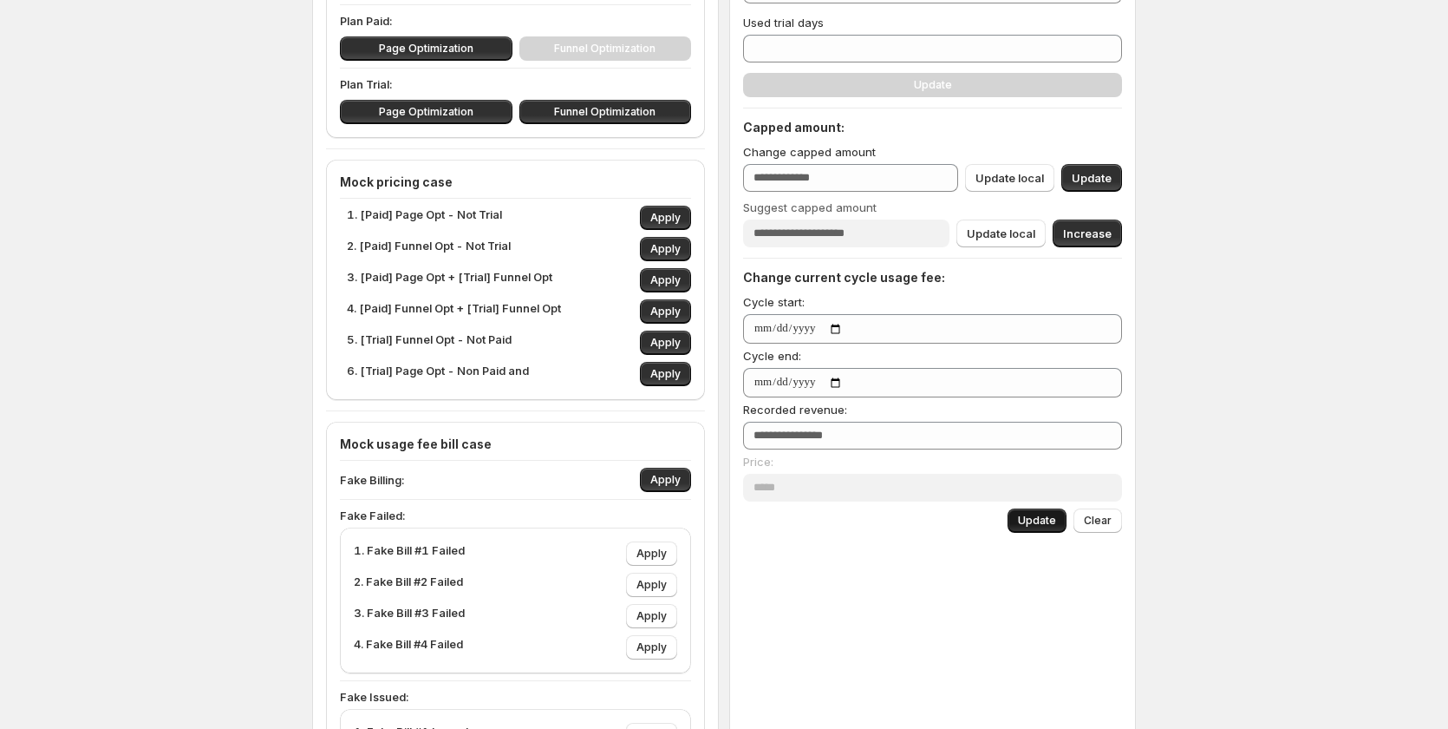
click at [1029, 523] on span "Update" at bounding box center [1037, 520] width 38 height 14
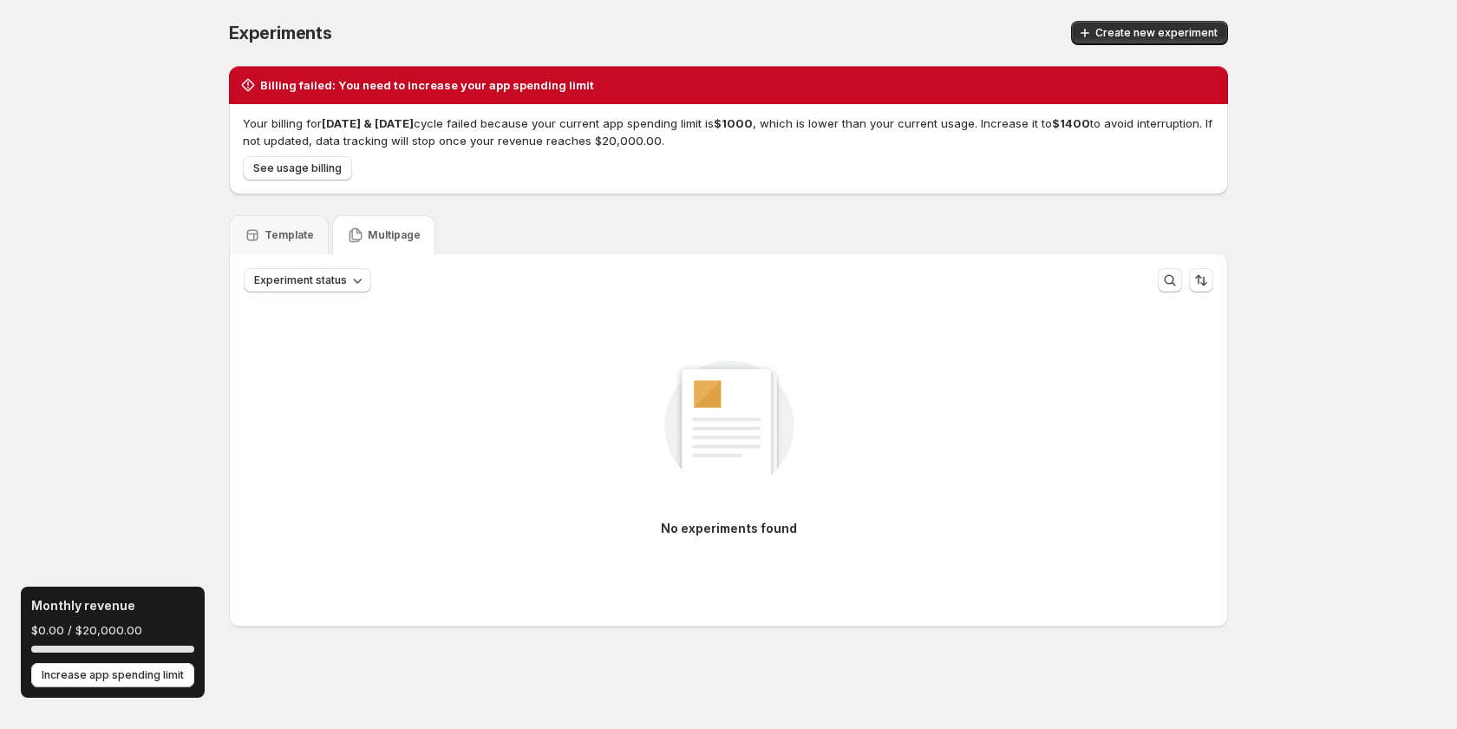
click at [88, 604] on h3 "Monthly revenue" at bounding box center [83, 605] width 104 height 17
drag, startPoint x: 88, startPoint y: 604, endPoint x: 95, endPoint y: 598, distance: 9.4
click at [89, 604] on h3 "Monthly revenue" at bounding box center [83, 605] width 104 height 17
click at [1155, 29] on span "Create new experiment" at bounding box center [1156, 33] width 122 height 14
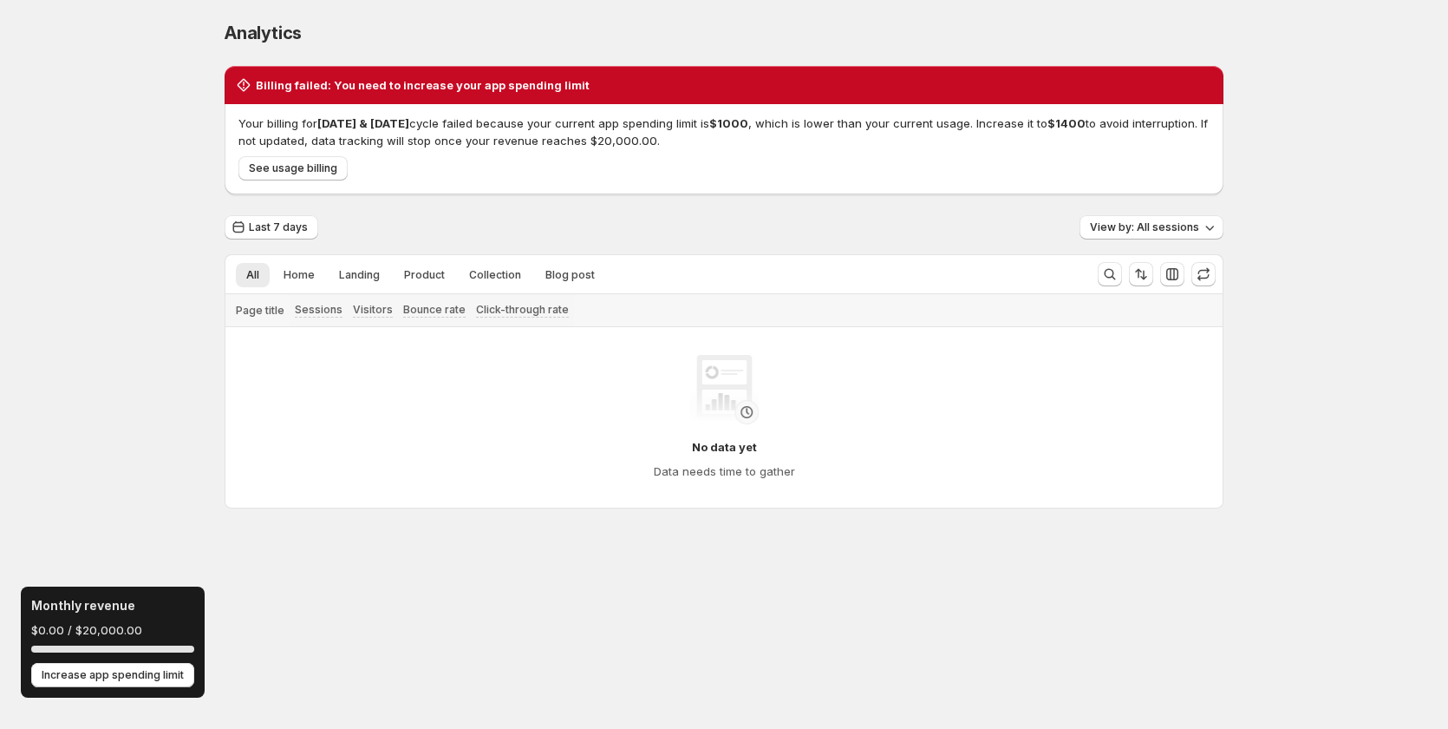
click at [402, 164] on div "See usage billing" at bounding box center [721, 164] width 978 height 31
drag, startPoint x: 309, startPoint y: 165, endPoint x: 340, endPoint y: 175, distance: 32.9
click at [310, 165] on span "See usage billing" at bounding box center [293, 168] width 88 height 14
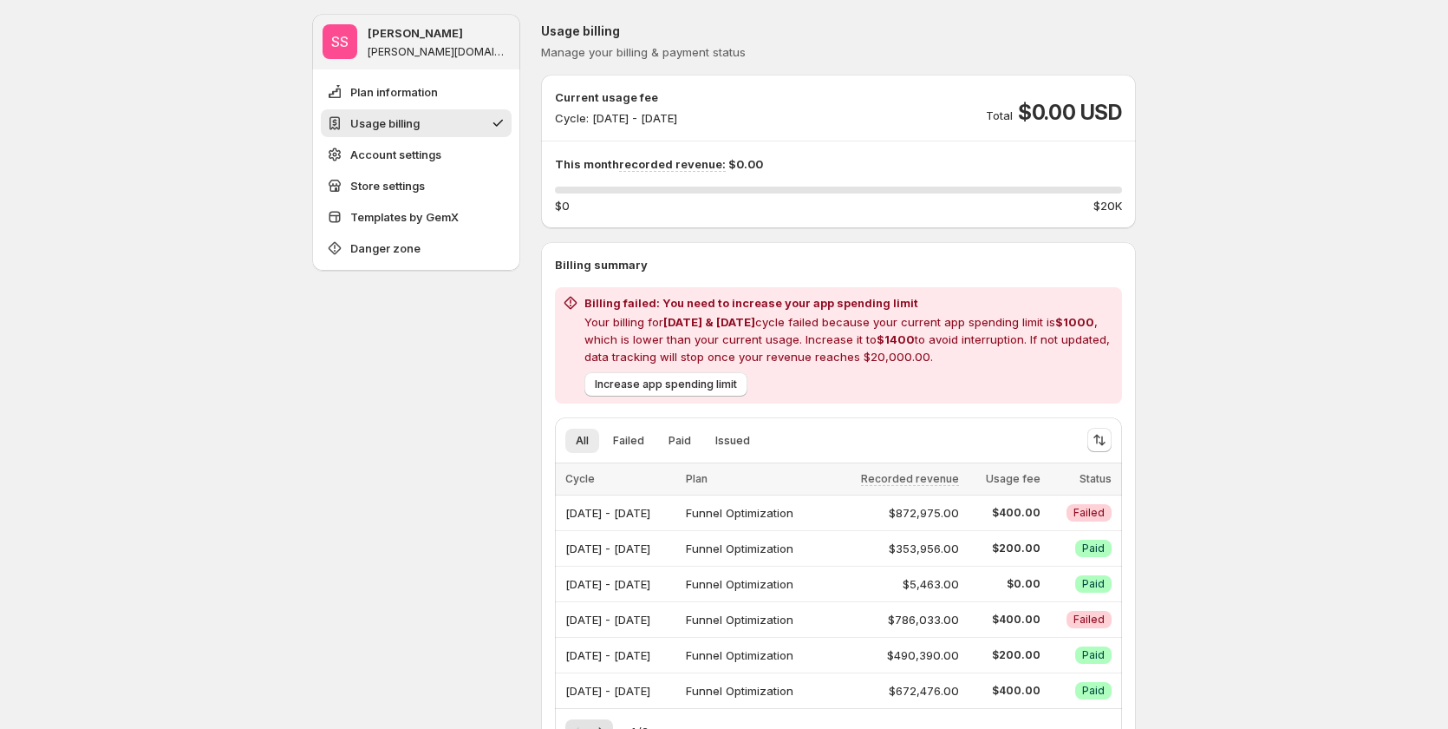
scroll to position [163, 0]
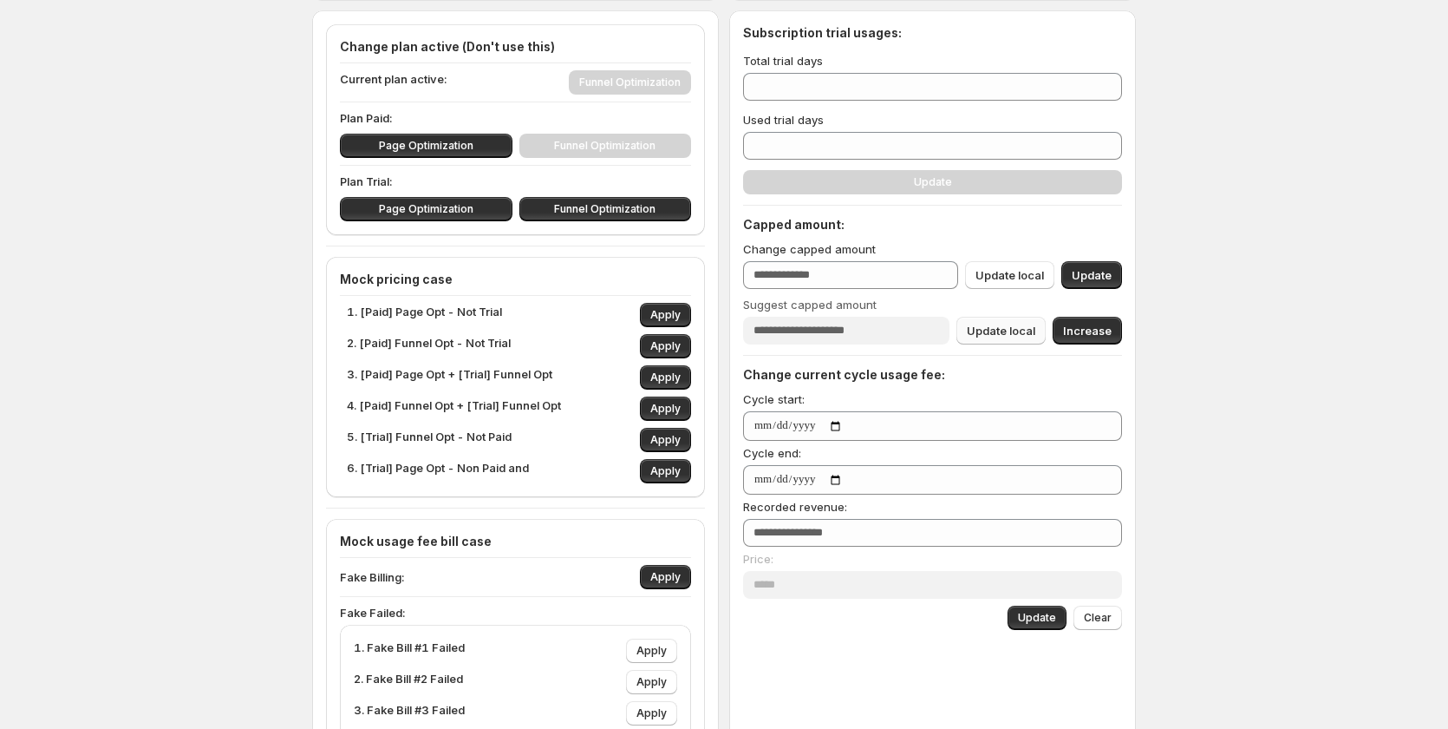
click at [1012, 327] on span "Update local" at bounding box center [1001, 330] width 69 height 17
drag, startPoint x: 1012, startPoint y: 327, endPoint x: 286, endPoint y: 351, distance: 726.4
click at [1008, 326] on span "Update local" at bounding box center [1001, 330] width 69 height 17
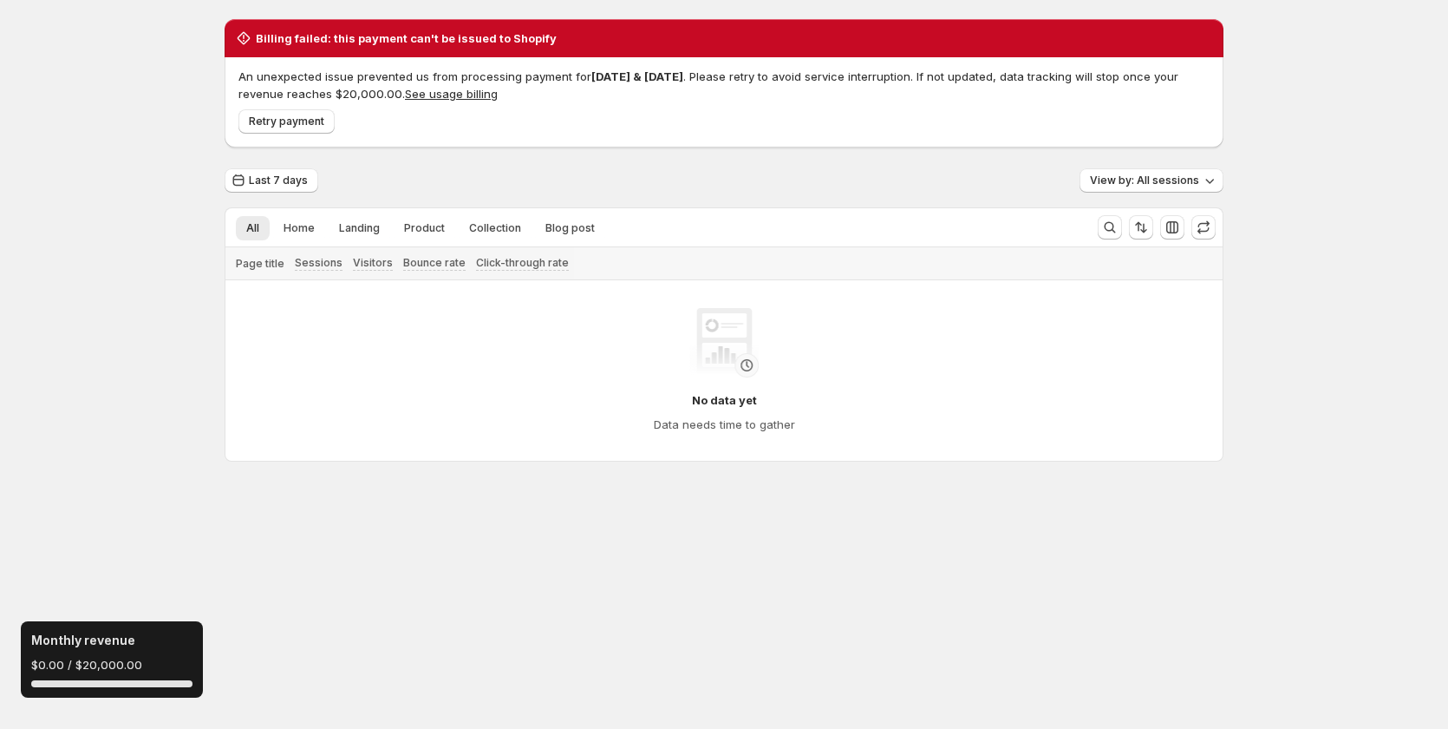
scroll to position [47, 0]
click at [742, 114] on div "Retry payment" at bounding box center [721, 117] width 978 height 31
click at [1021, 80] on p "An unexpected issue prevented us from processing payment for Jun 2025 & Sep 202…" at bounding box center [724, 85] width 971 height 35
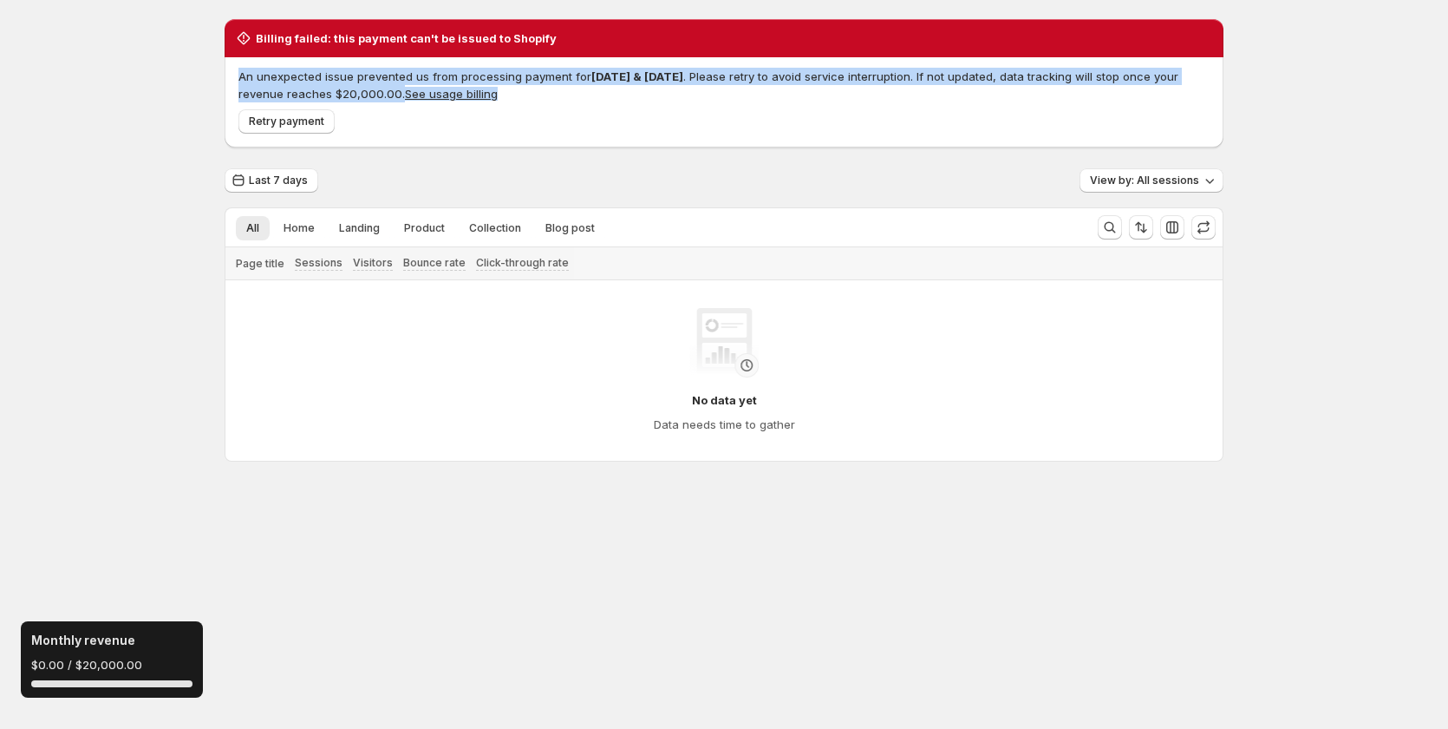
click at [1021, 80] on p "An unexpected issue prevented us from processing payment for Jun 2025 & Sep 202…" at bounding box center [724, 85] width 971 height 35
click at [1281, 112] on div "Analytics. This page is ready Analytics Billing failed: this payment can't be i…" at bounding box center [724, 340] width 1448 height 775
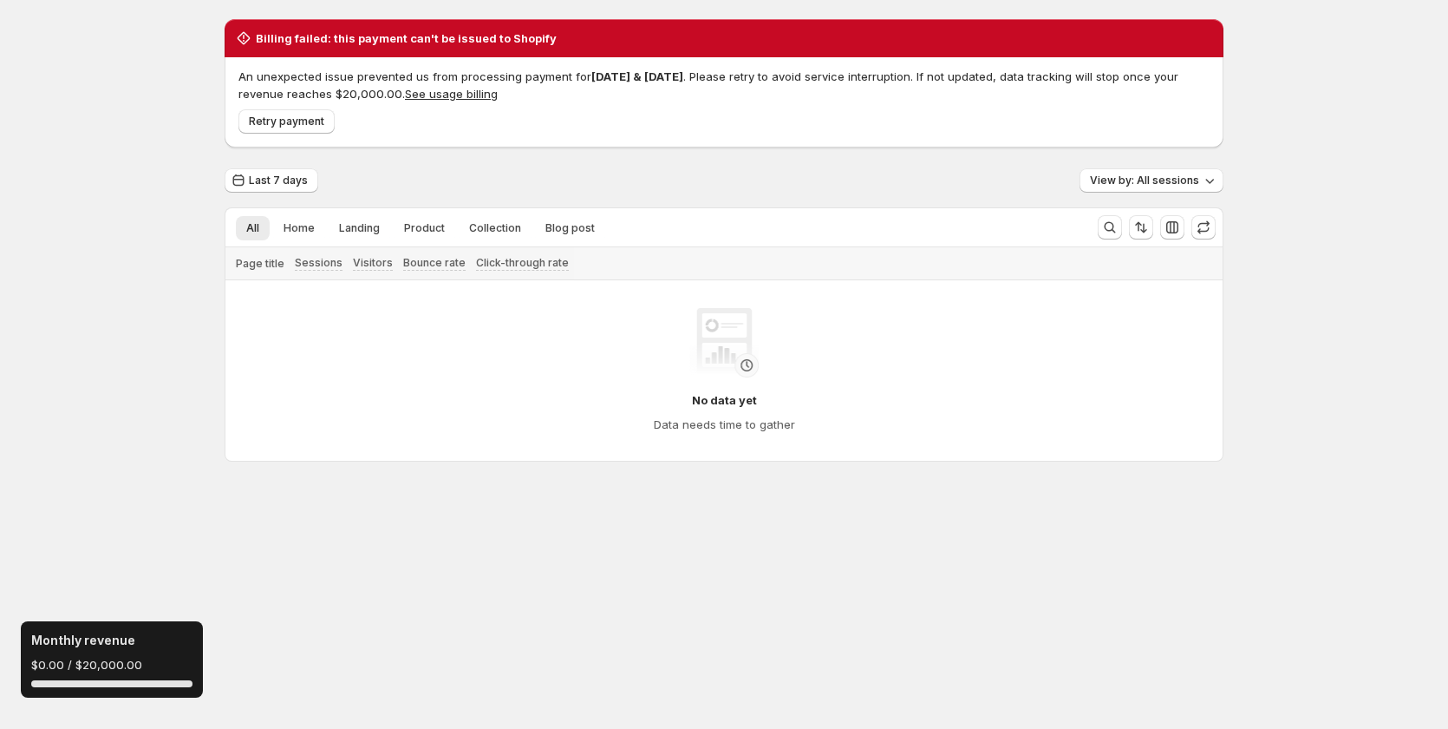
scroll to position [0, 0]
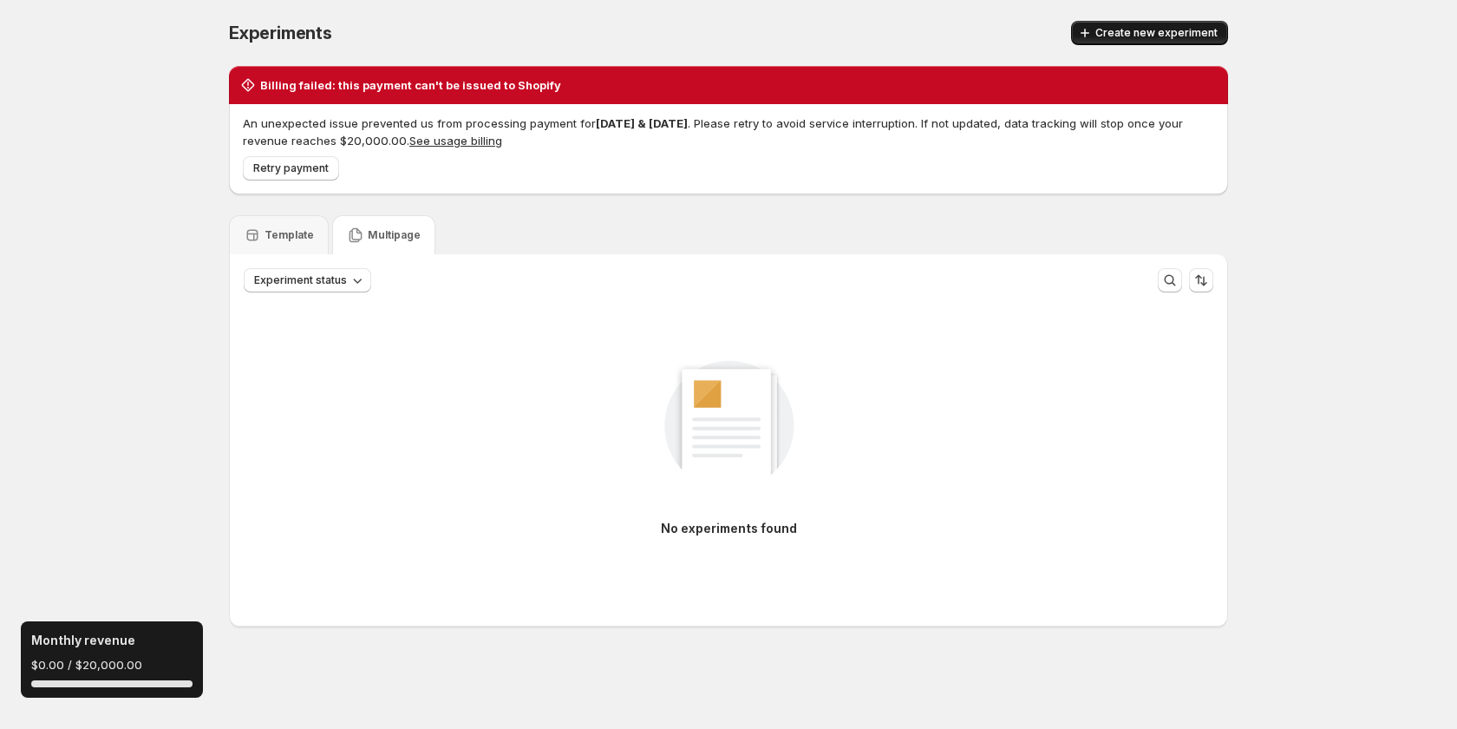
click at [1172, 33] on span "Create new experiment" at bounding box center [1156, 33] width 122 height 14
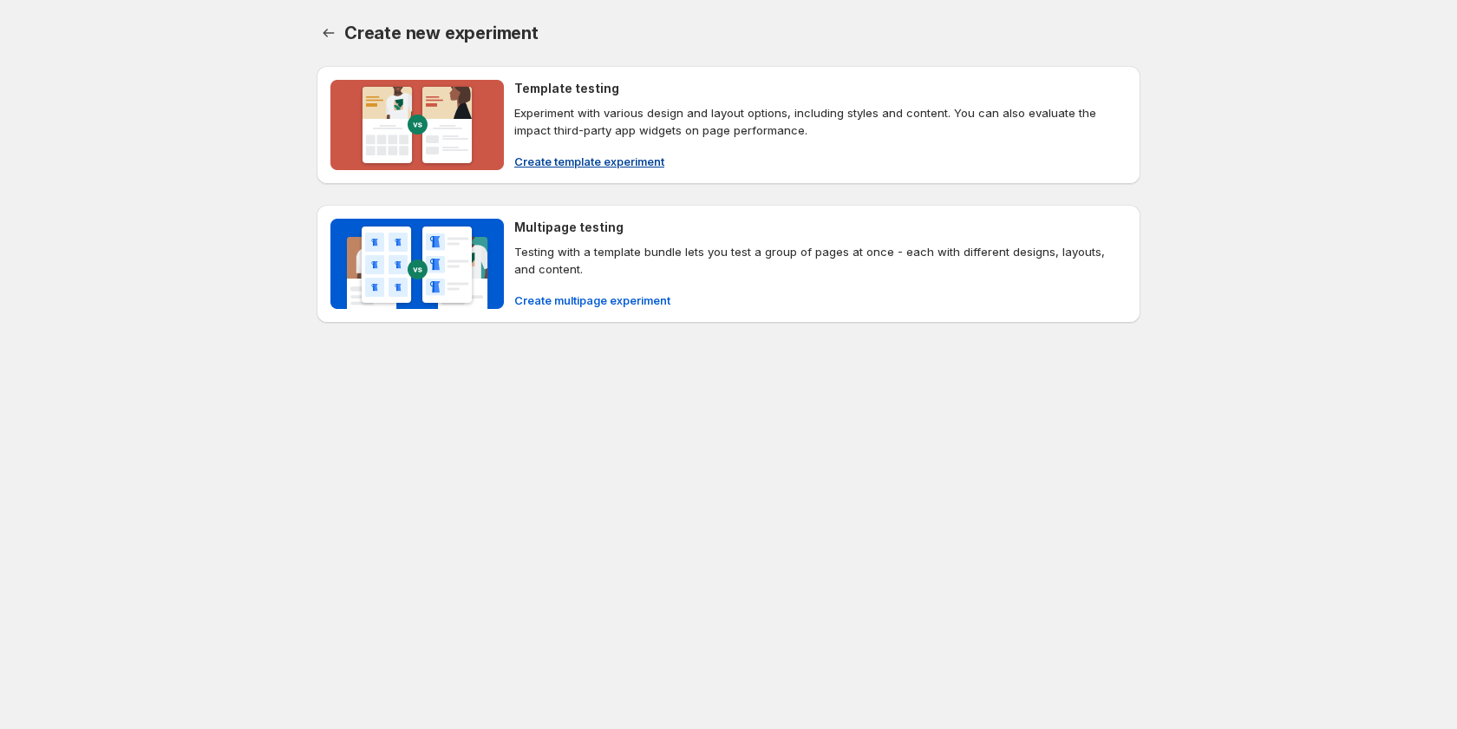
click at [549, 127] on p "Experiment with various design and layout options, including styles and content…" at bounding box center [820, 121] width 612 height 35
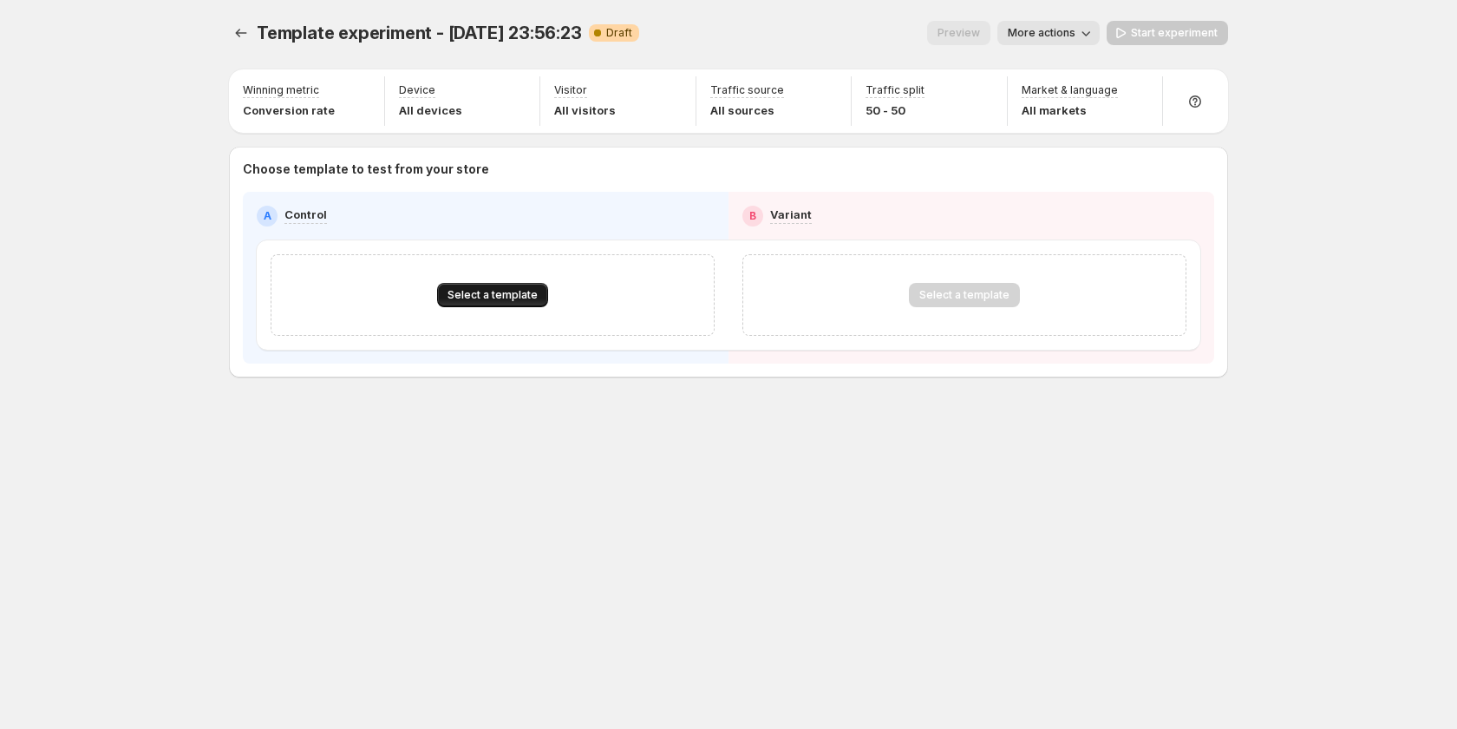
click at [494, 290] on span "Select a template" at bounding box center [493, 295] width 90 height 14
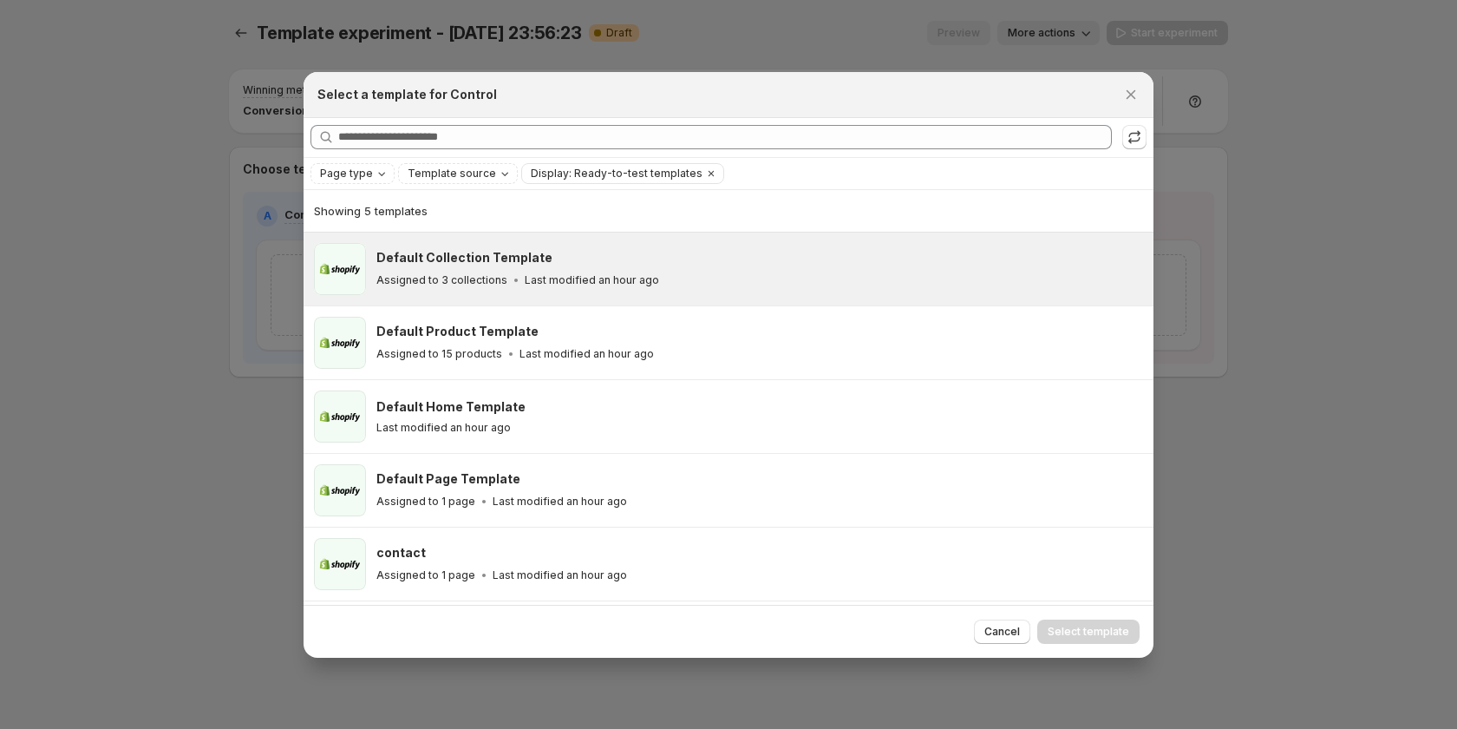
click at [494, 278] on p "Assigned to 3 collections" at bounding box center [441, 280] width 131 height 14
click at [1105, 629] on span "Select template" at bounding box center [1089, 631] width 82 height 14
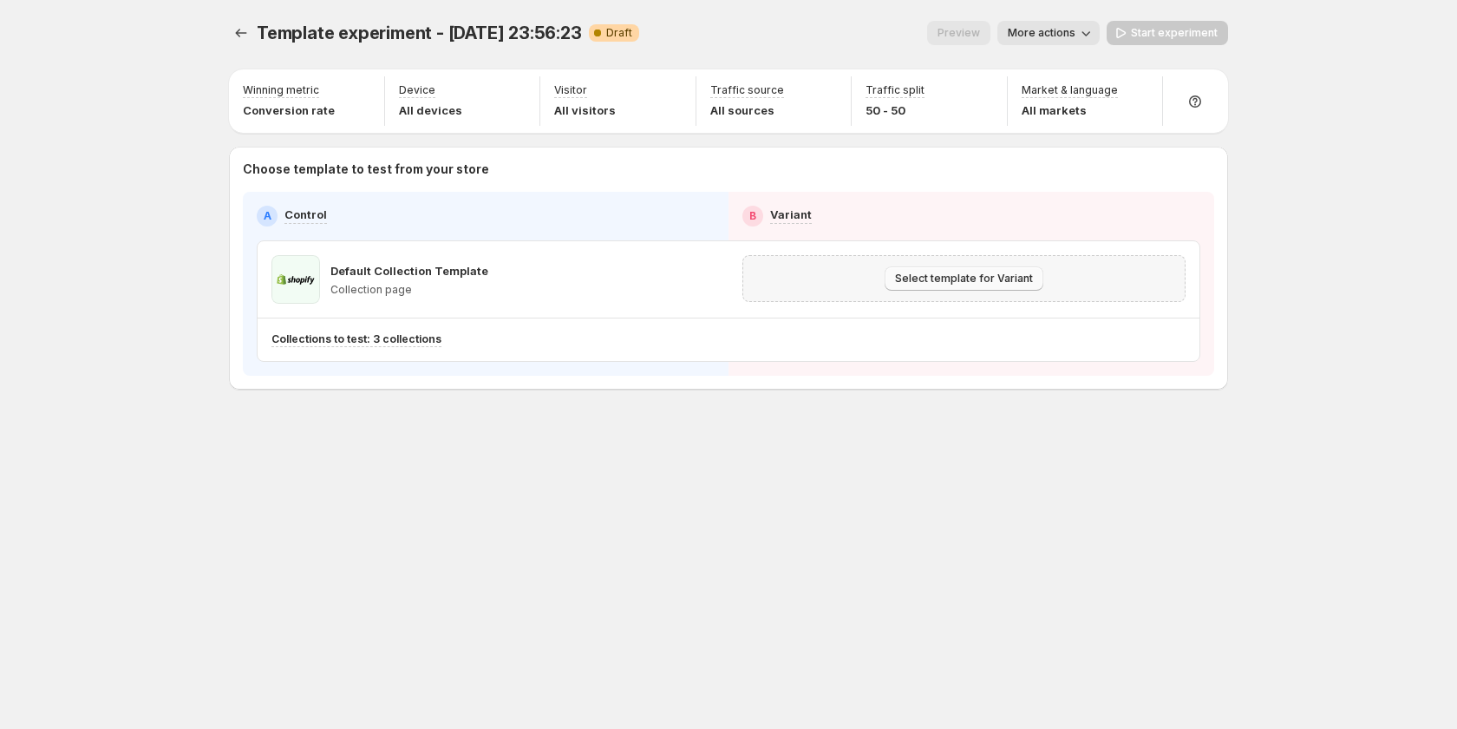
click at [971, 271] on button "Select template for Variant" at bounding box center [964, 278] width 159 height 24
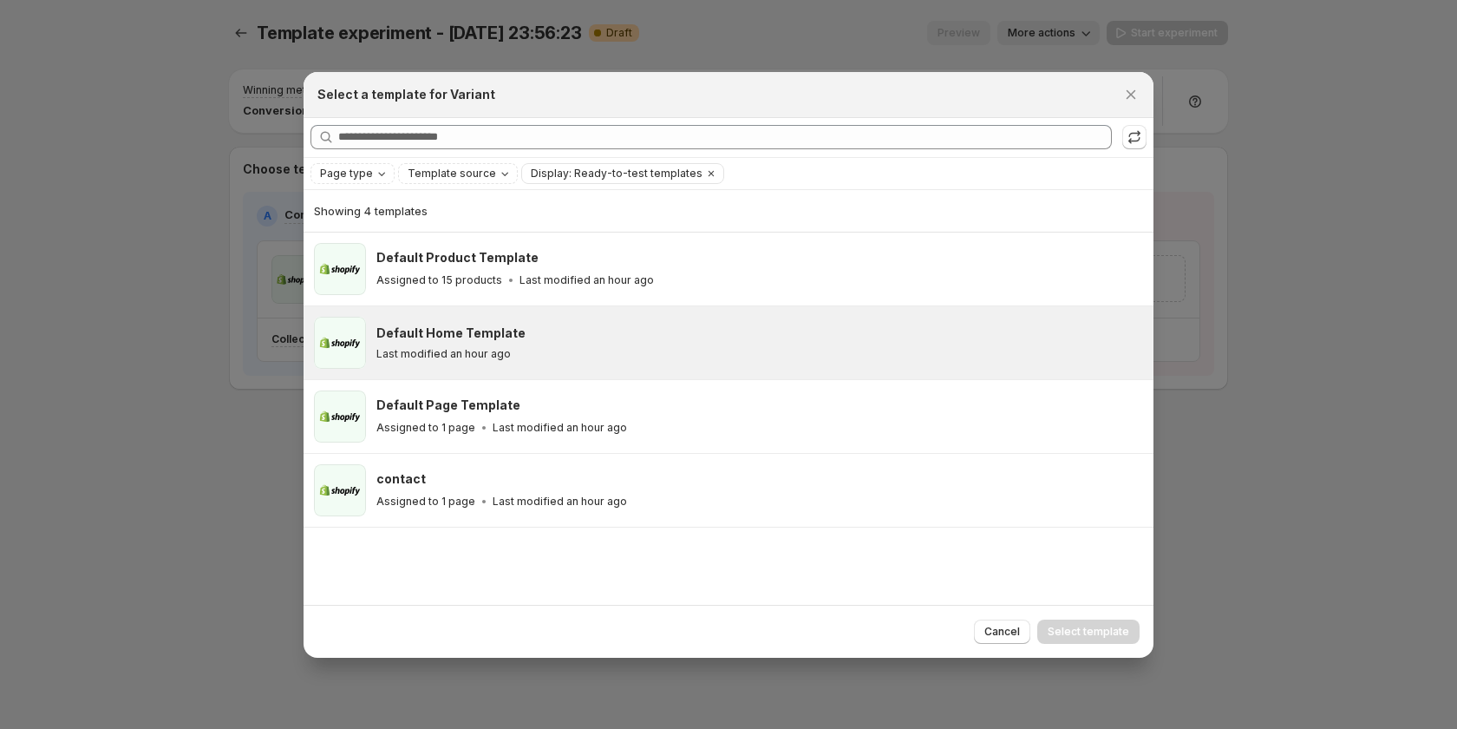
click at [690, 349] on div "Last modified an hour ago" at bounding box center [757, 354] width 762 height 14
click at [1075, 631] on span "Select template" at bounding box center [1089, 631] width 82 height 14
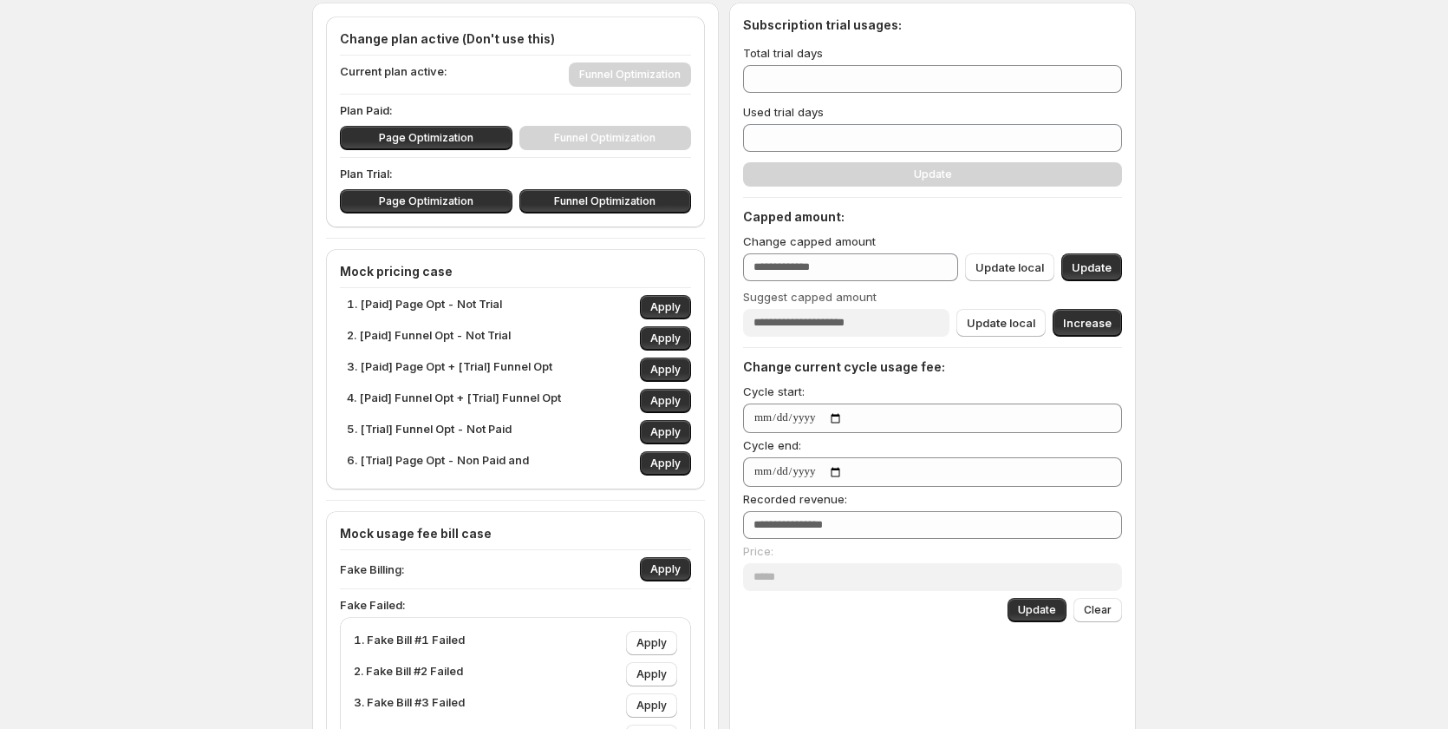
scroll to position [173, 0]
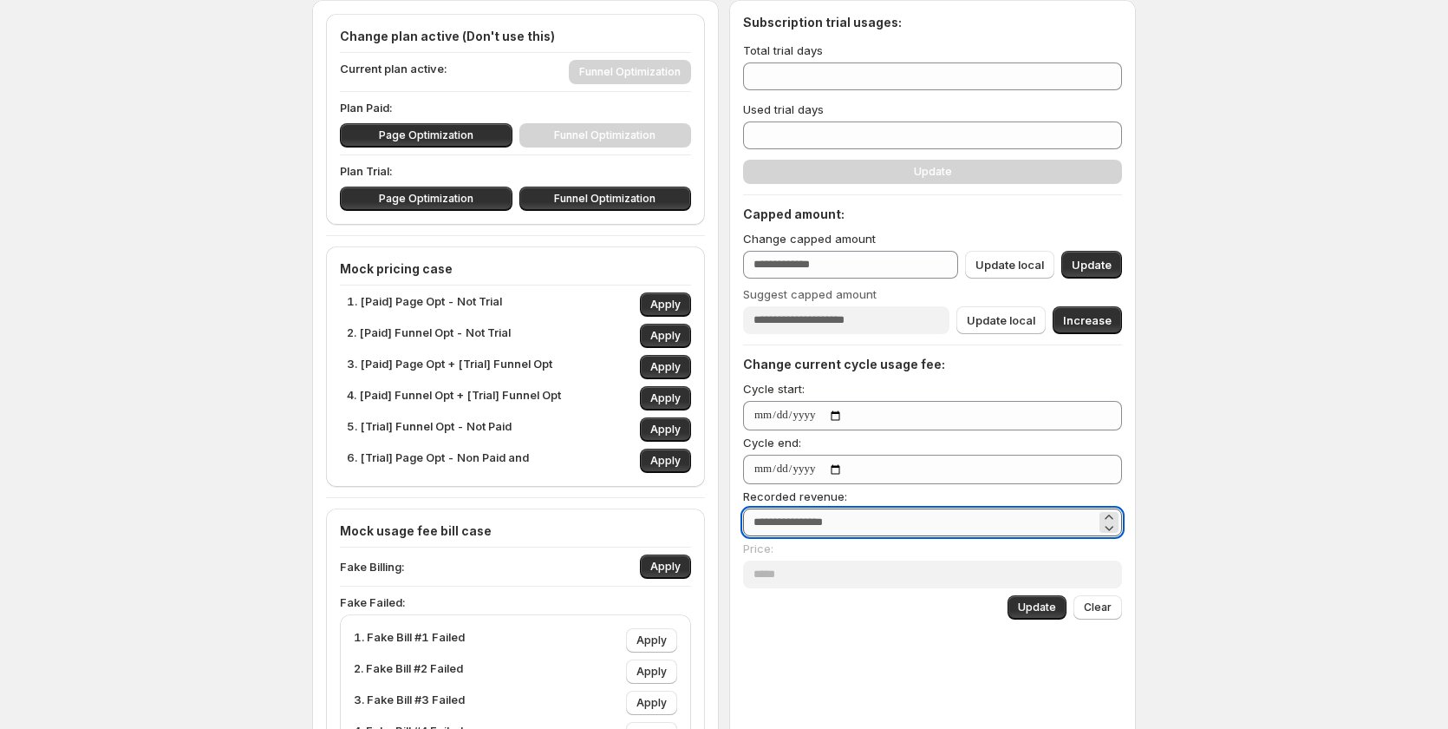
click at [787, 521] on input "*" at bounding box center [919, 522] width 353 height 28
click at [786, 520] on input "*" at bounding box center [919, 522] width 353 height 28
click at [1046, 609] on span "Update" at bounding box center [1037, 607] width 38 height 14
click at [1048, 598] on button "Update" at bounding box center [1037, 607] width 59 height 24
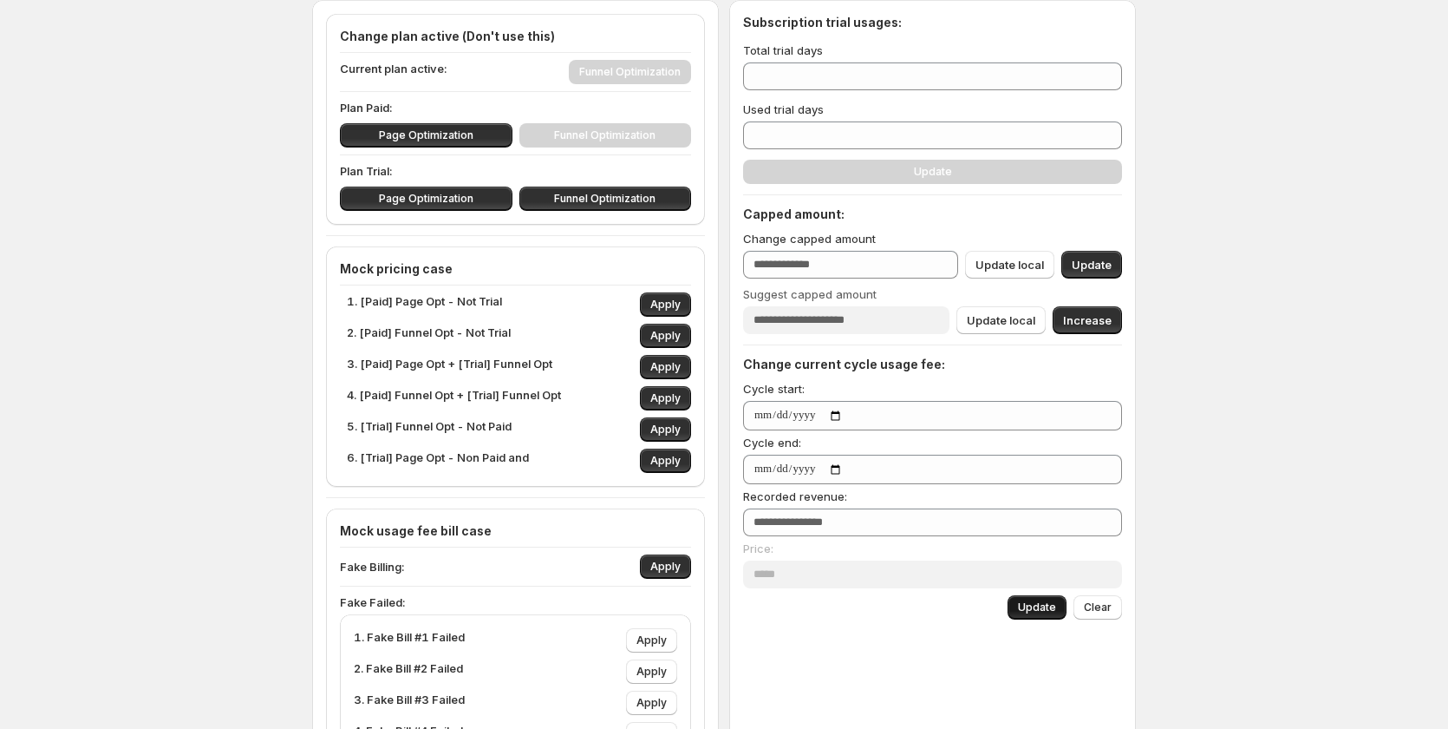
click at [1048, 598] on button "Update" at bounding box center [1037, 607] width 59 height 24
drag, startPoint x: 1048, startPoint y: 598, endPoint x: 441, endPoint y: 448, distance: 624.6
click at [1038, 592] on div "Change current cycle usage fee: Cycle start: Cycle end: Recorded revenue: *****…" at bounding box center [932, 488] width 379 height 264
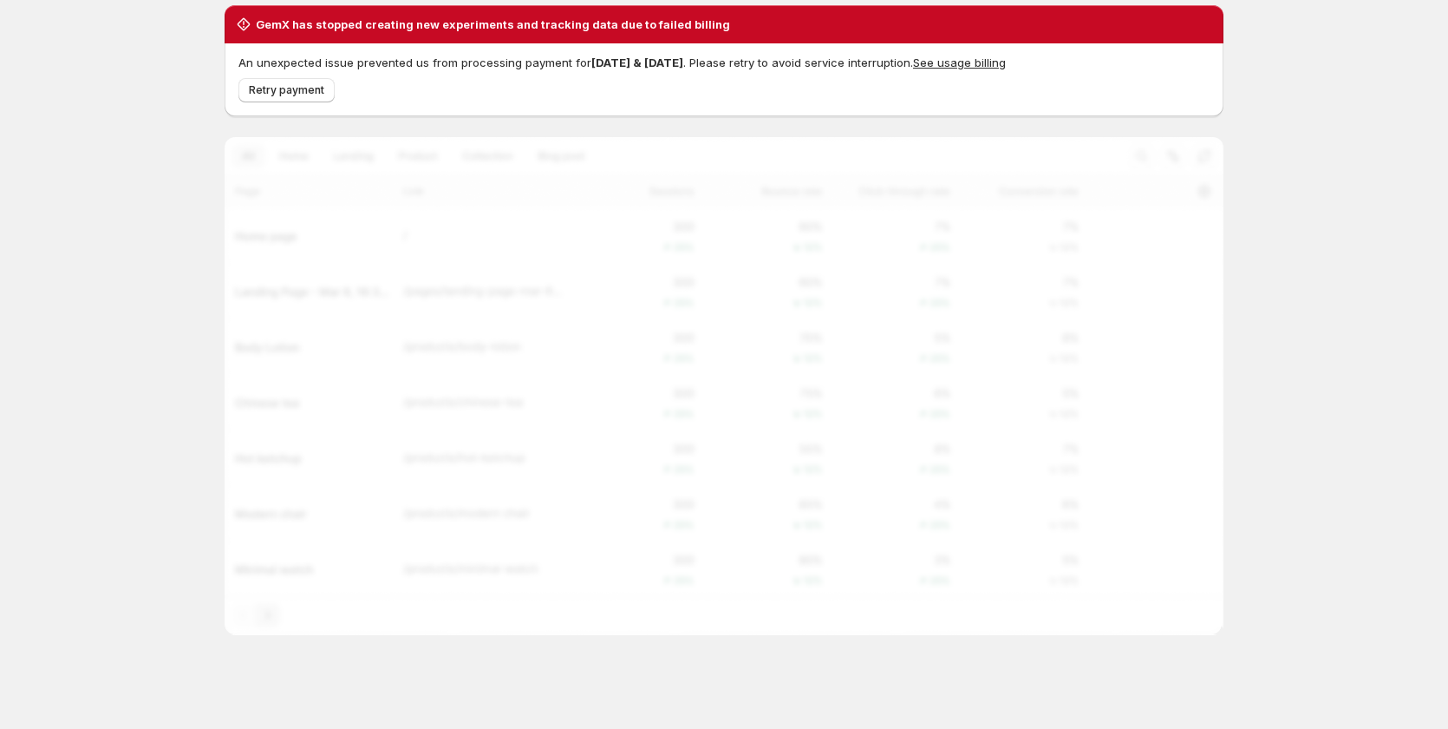
scroll to position [61, 0]
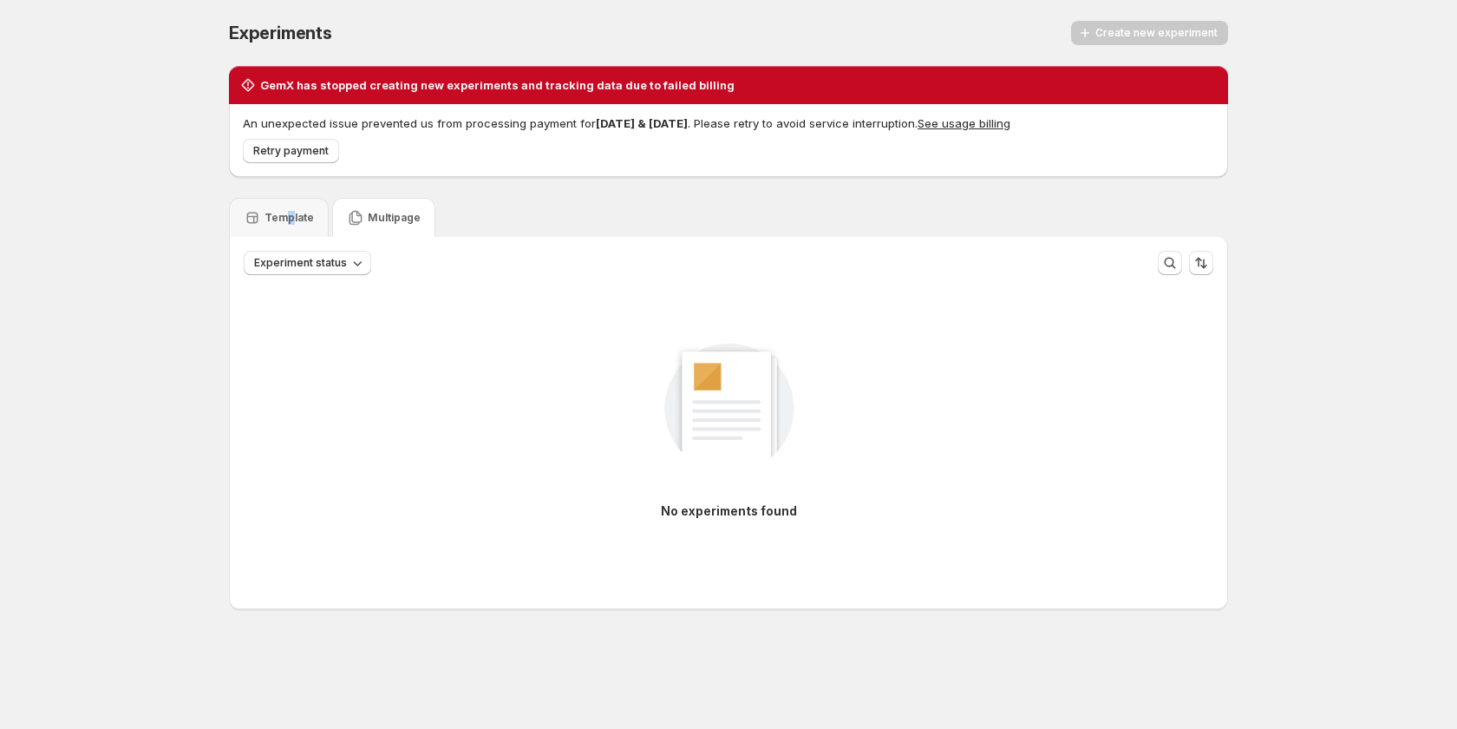
click at [289, 206] on div "Template" at bounding box center [279, 217] width 100 height 39
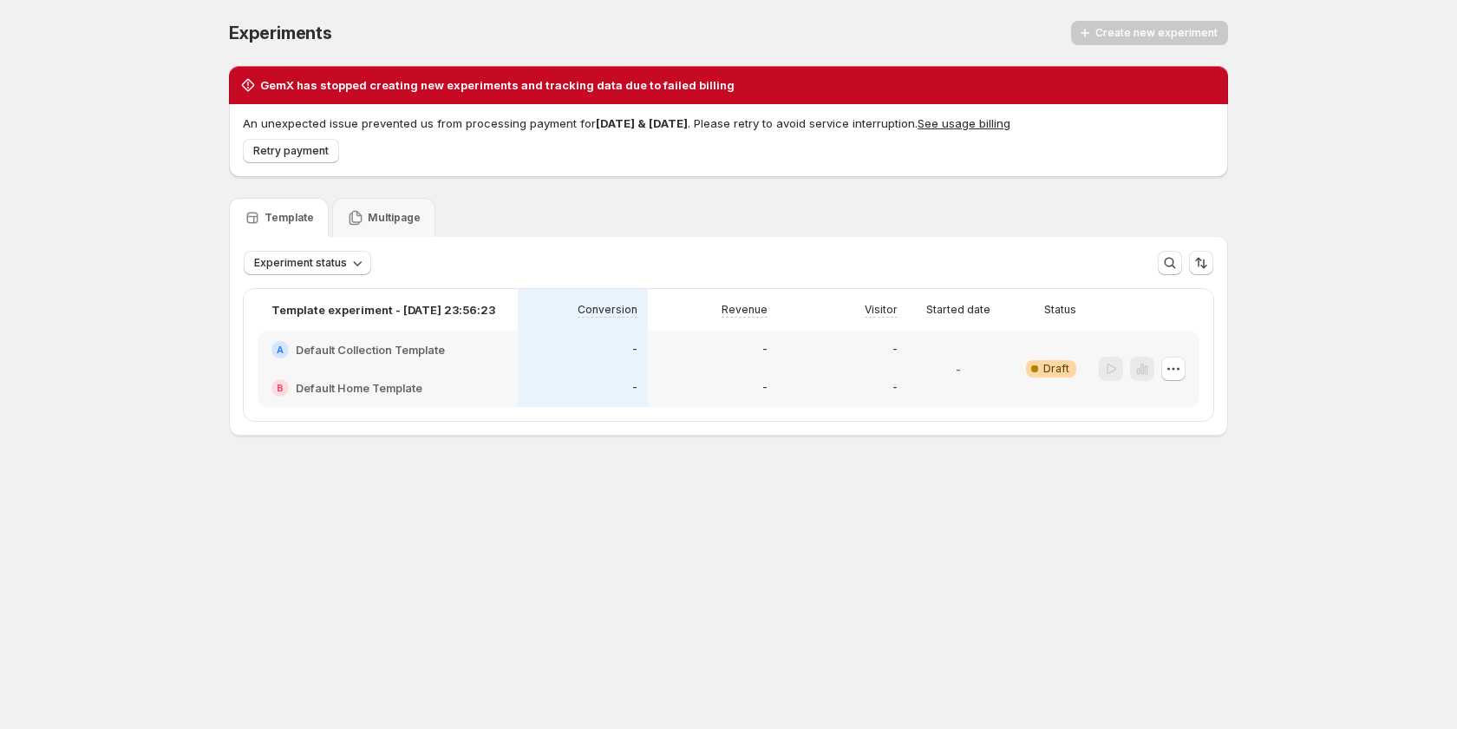
click at [1054, 360] on span "Warning Complete Draft" at bounding box center [1051, 368] width 50 height 17
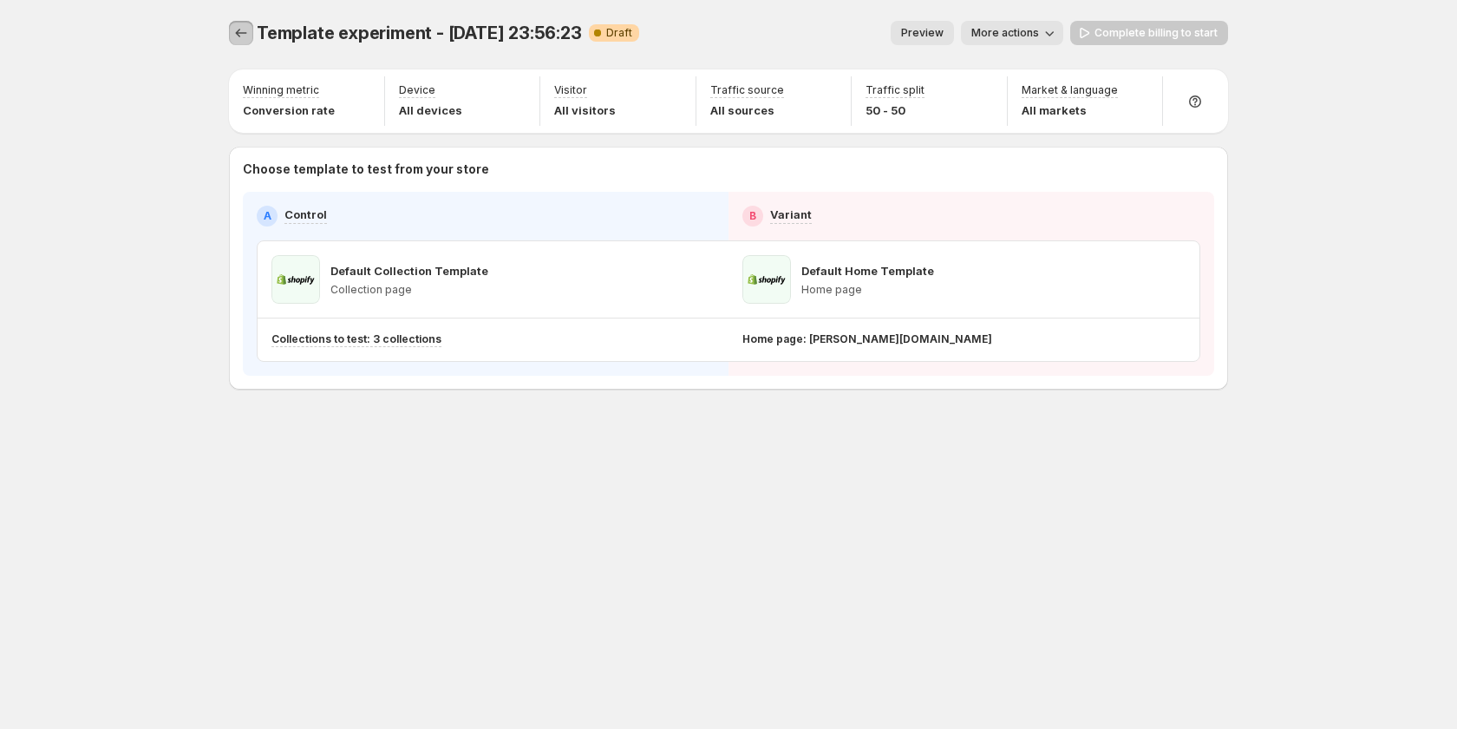
click at [245, 29] on icon "Experiments" at bounding box center [240, 32] width 17 height 17
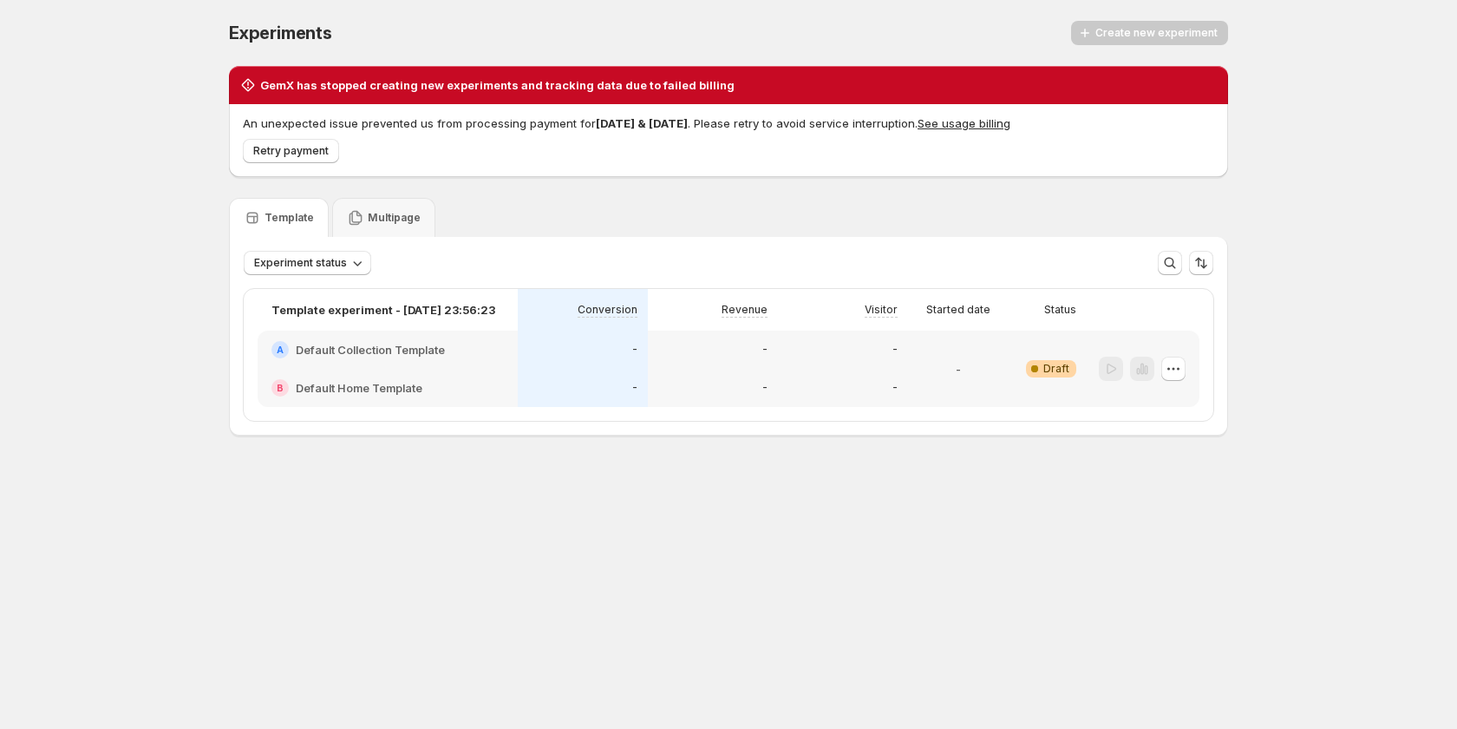
click at [716, 514] on div "Experiments. This page is ready Experiments Create new experiment GemX has stop…" at bounding box center [728, 264] width 1041 height 529
click at [378, 208] on div "Multipage" at bounding box center [383, 217] width 103 height 39
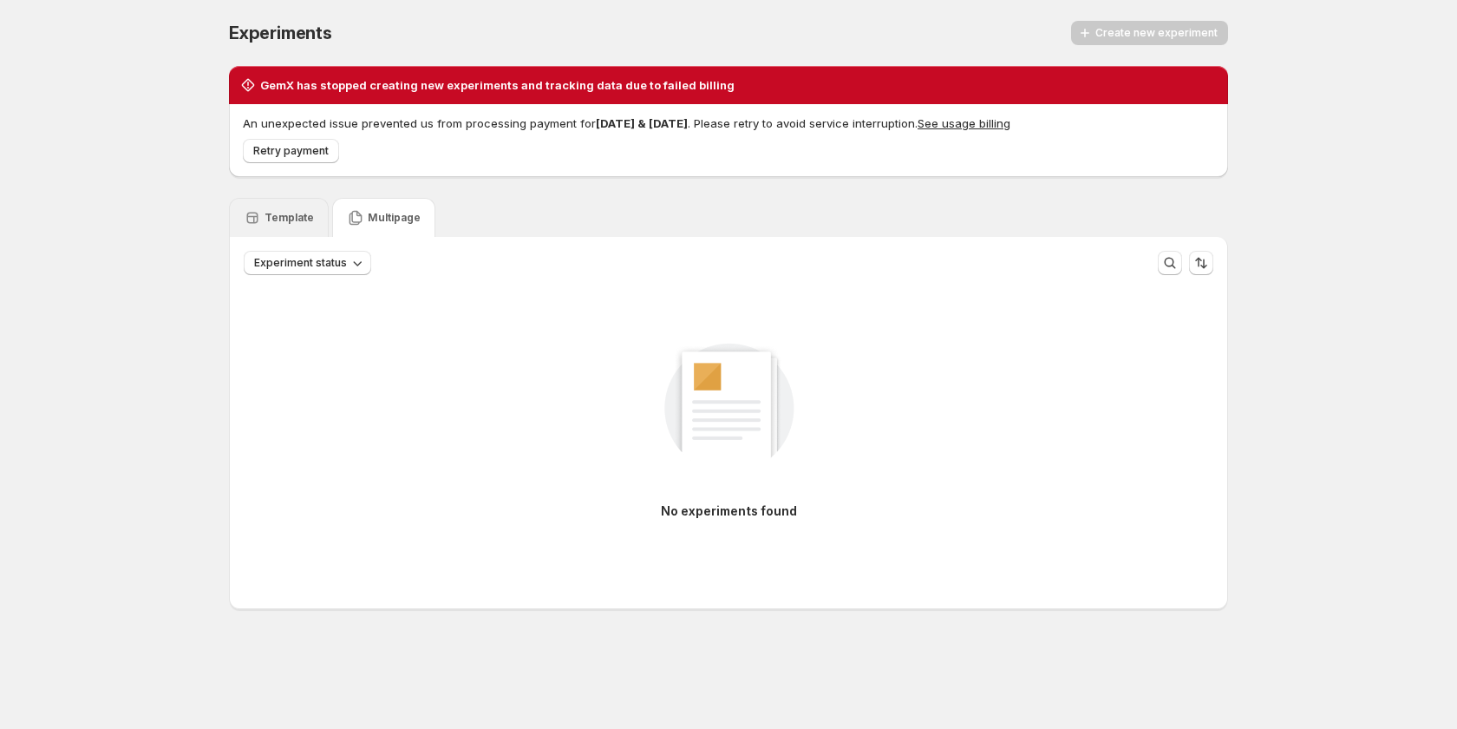
click at [298, 211] on p "Template" at bounding box center [289, 218] width 49 height 14
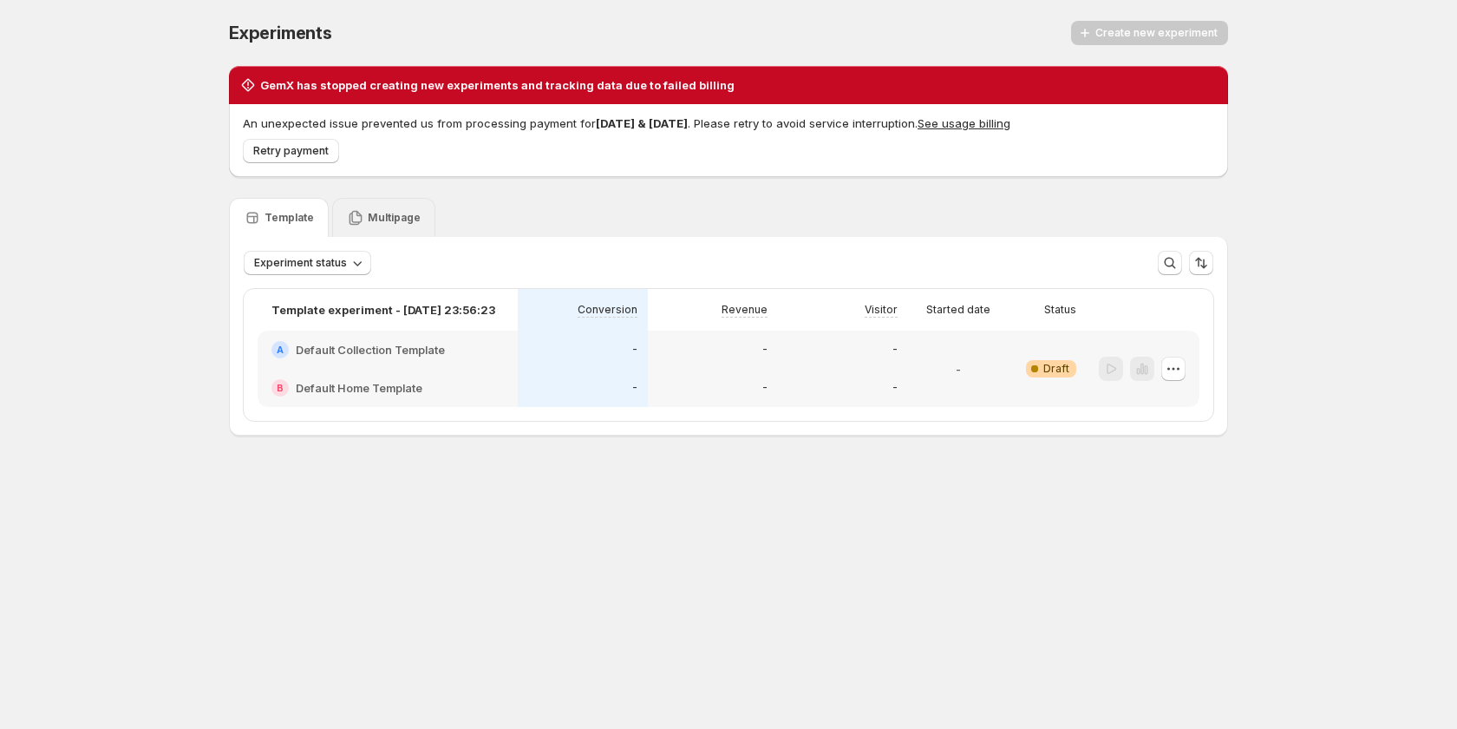
drag, startPoint x: 394, startPoint y: 218, endPoint x: 342, endPoint y: 226, distance: 52.8
click at [391, 219] on p "Multipage" at bounding box center [394, 218] width 53 height 14
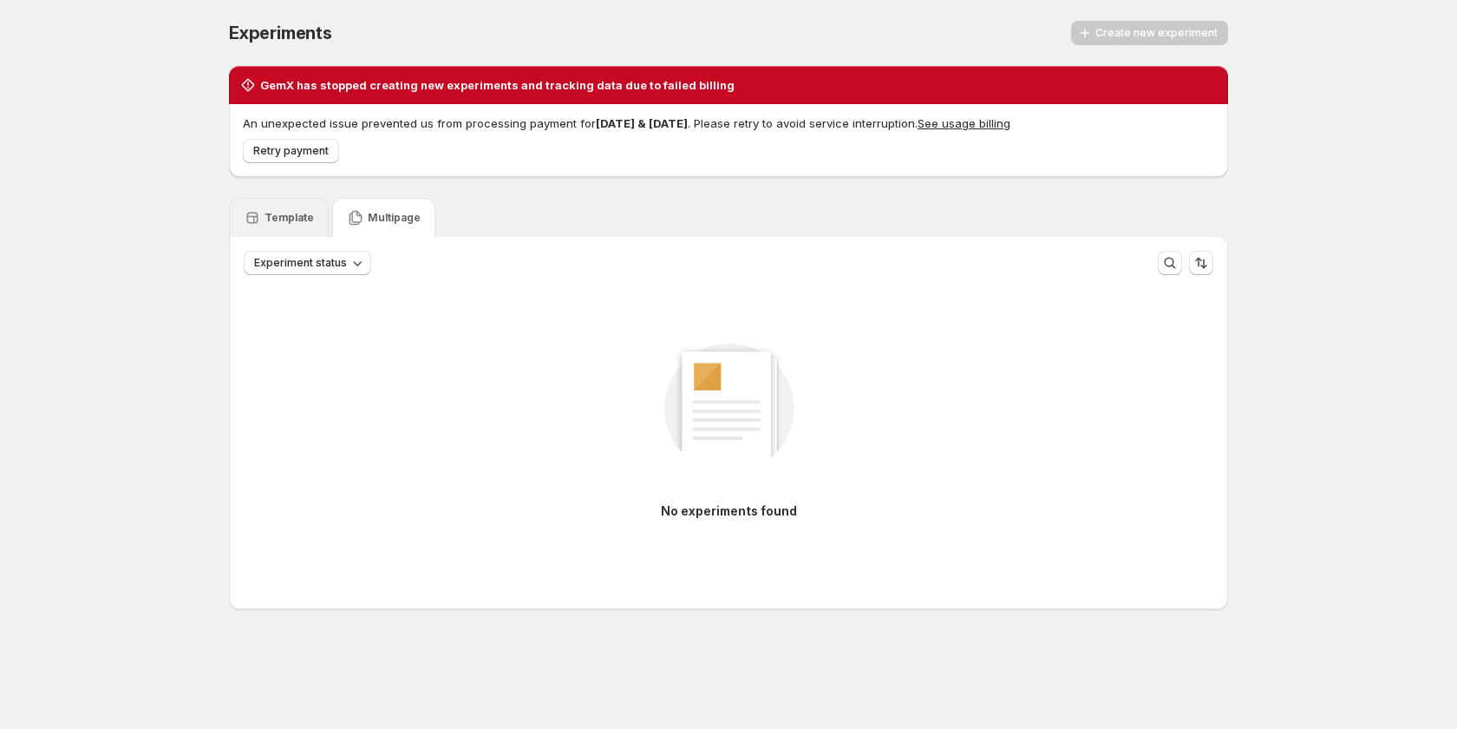
click at [310, 216] on p "Template" at bounding box center [289, 218] width 49 height 14
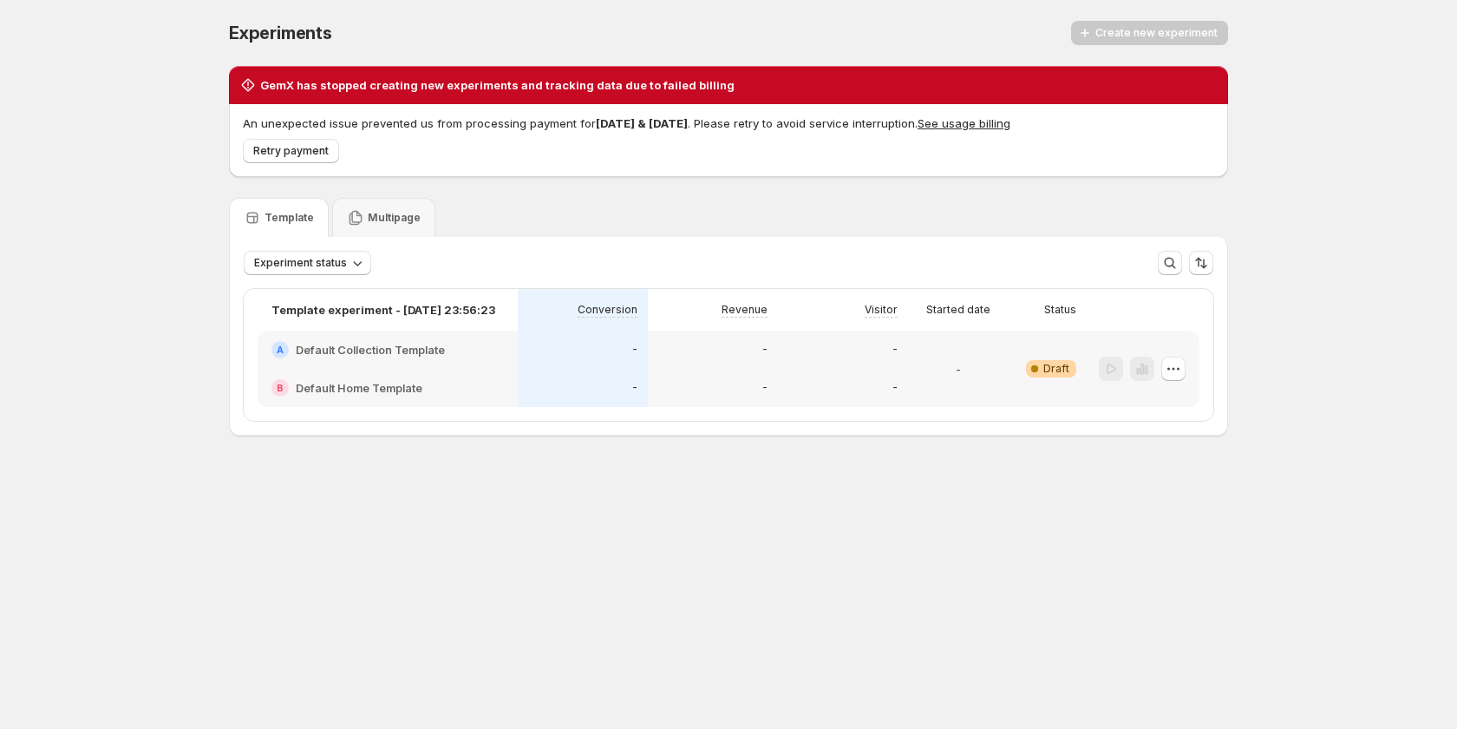
drag, startPoint x: 501, startPoint y: 226, endPoint x: 54, endPoint y: 294, distance: 452.6
click at [495, 227] on div "Template Multipage" at bounding box center [728, 217] width 999 height 39
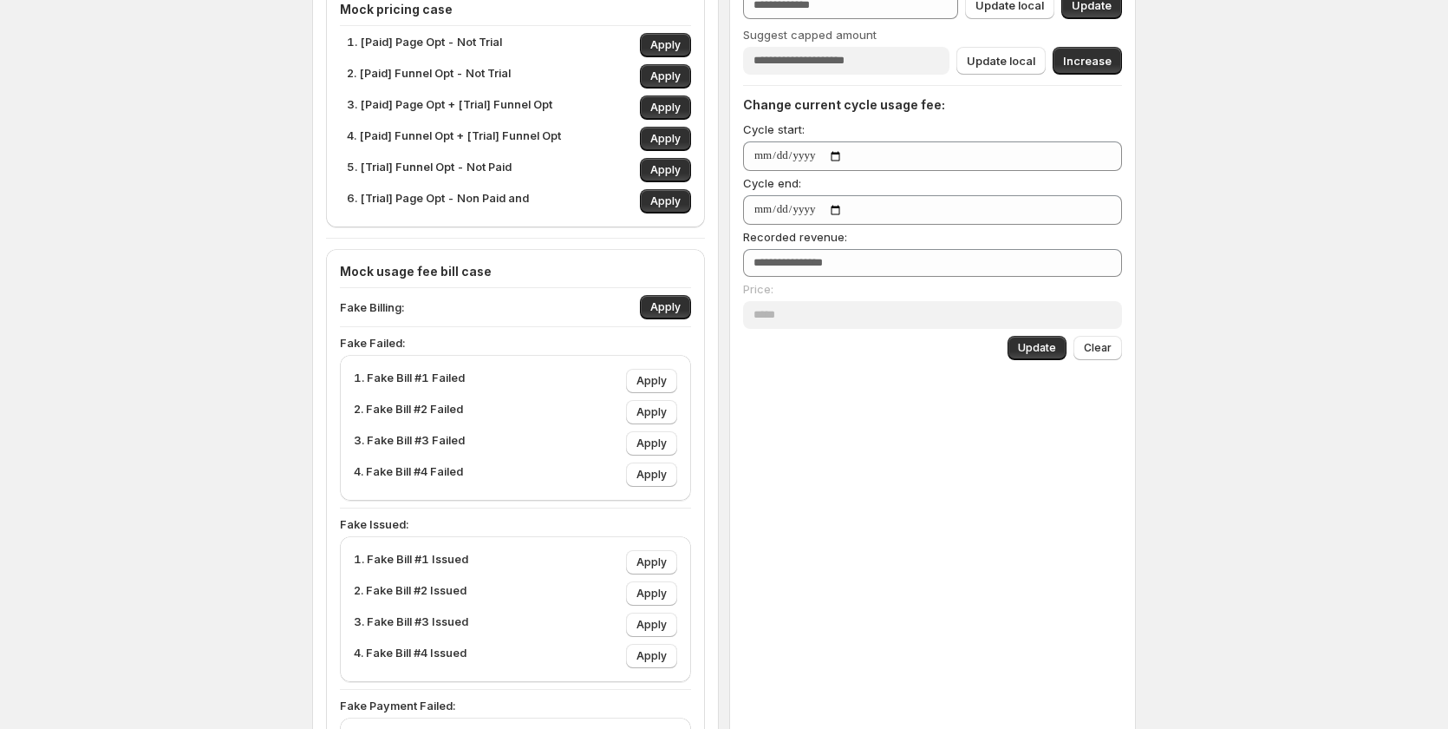
scroll to position [434, 0]
click at [388, 339] on p "Fake Failed:" at bounding box center [515, 341] width 351 height 17
click at [416, 376] on p "1. Fake Bill #1 Failed" at bounding box center [409, 380] width 111 height 24
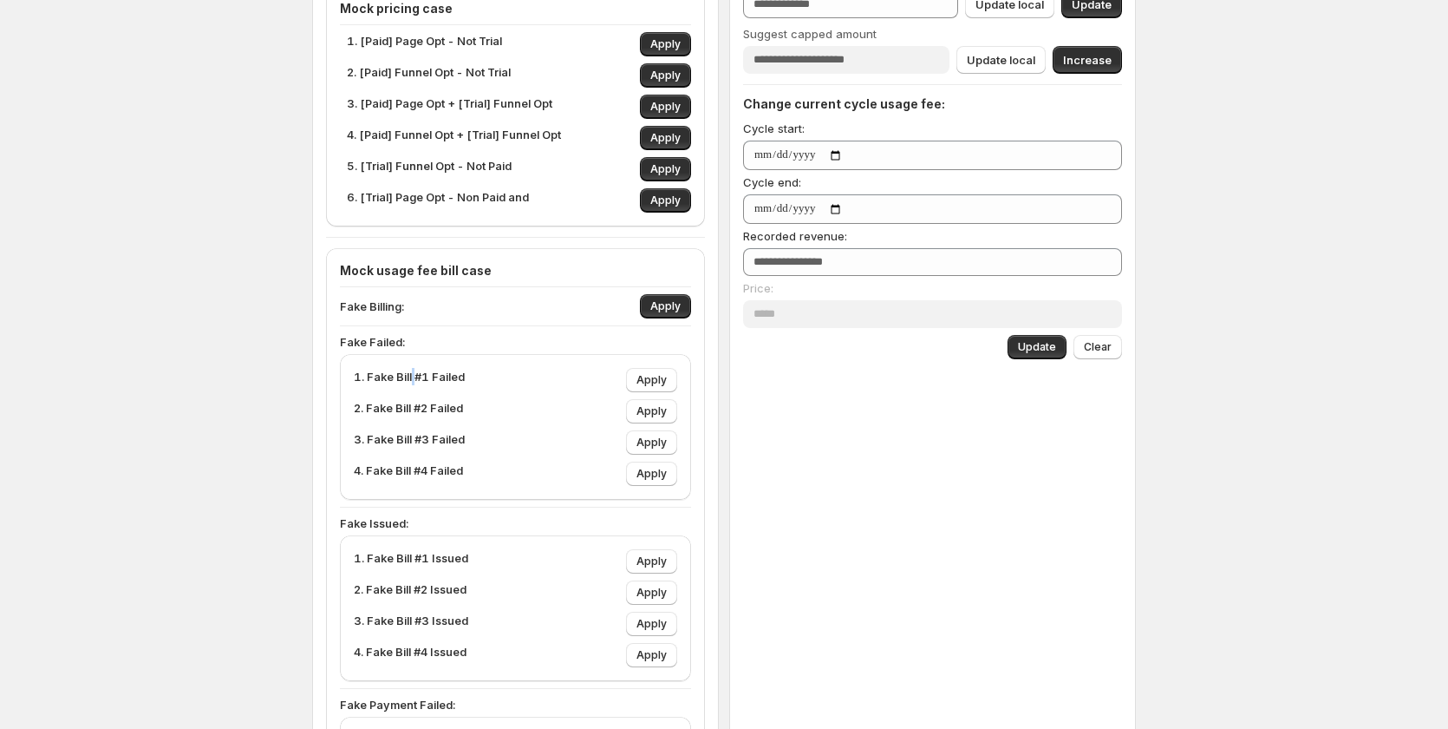
click at [416, 376] on p "1. Fake Bill #1 Failed" at bounding box center [409, 380] width 111 height 24
click at [434, 405] on p "2. Fake Bill #2 Failed" at bounding box center [408, 411] width 109 height 24
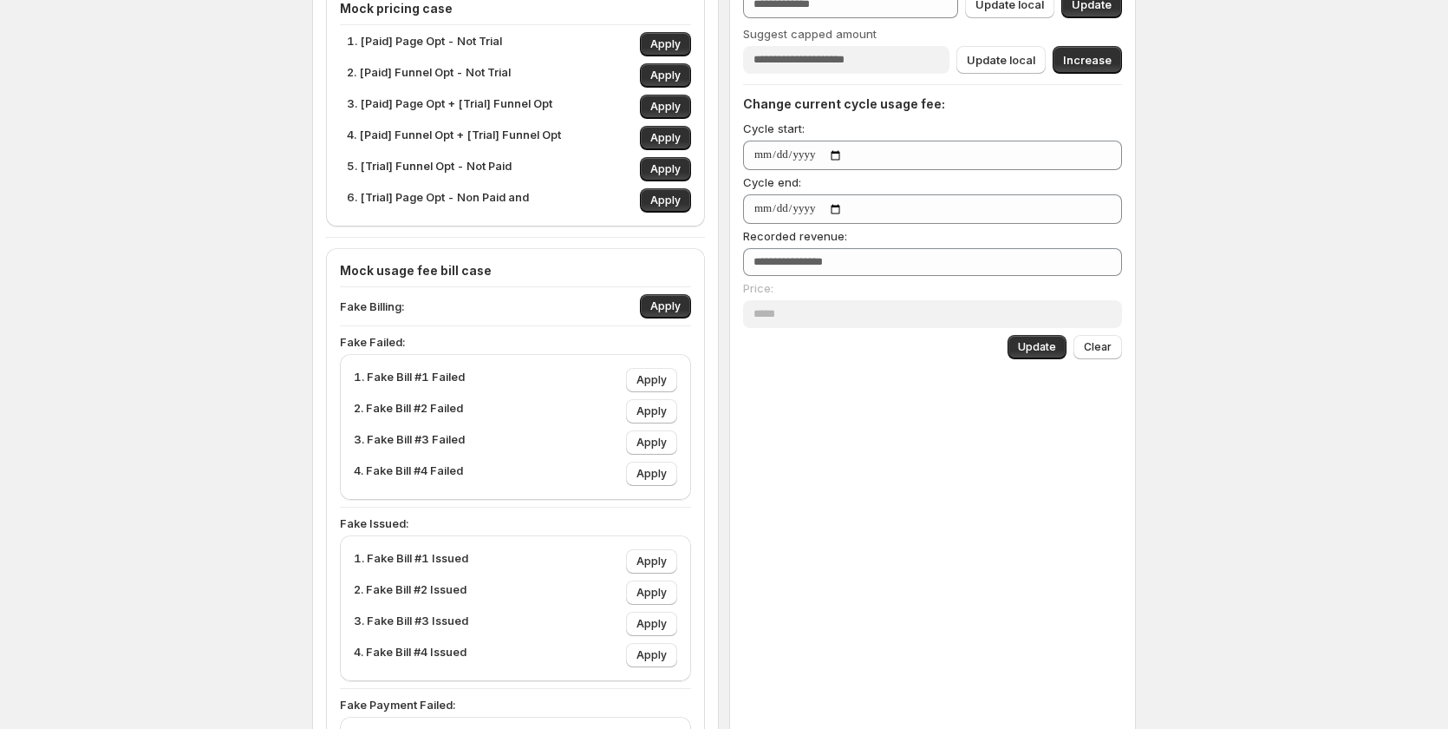
click at [448, 370] on p "1. Fake Bill #1 Failed" at bounding box center [409, 380] width 111 height 24
click at [464, 378] on p "1. Fake Bill #1 Failed" at bounding box center [409, 380] width 111 height 24
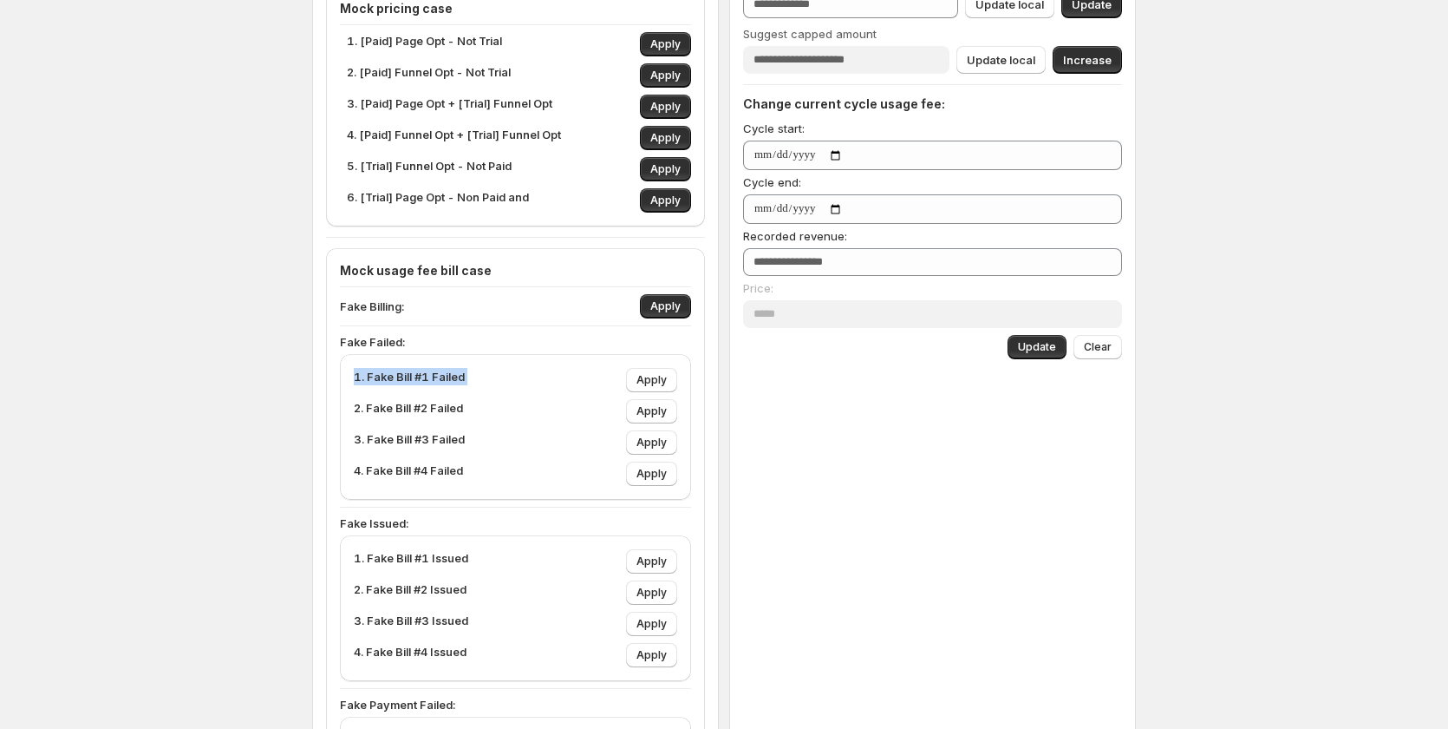
click at [464, 378] on p "1. Fake Bill #1 Failed" at bounding box center [409, 380] width 111 height 24
click at [508, 337] on p "Fake Failed:" at bounding box center [515, 341] width 351 height 17
click at [424, 379] on p "1. Fake Bill #1 Failed" at bounding box center [409, 380] width 111 height 24
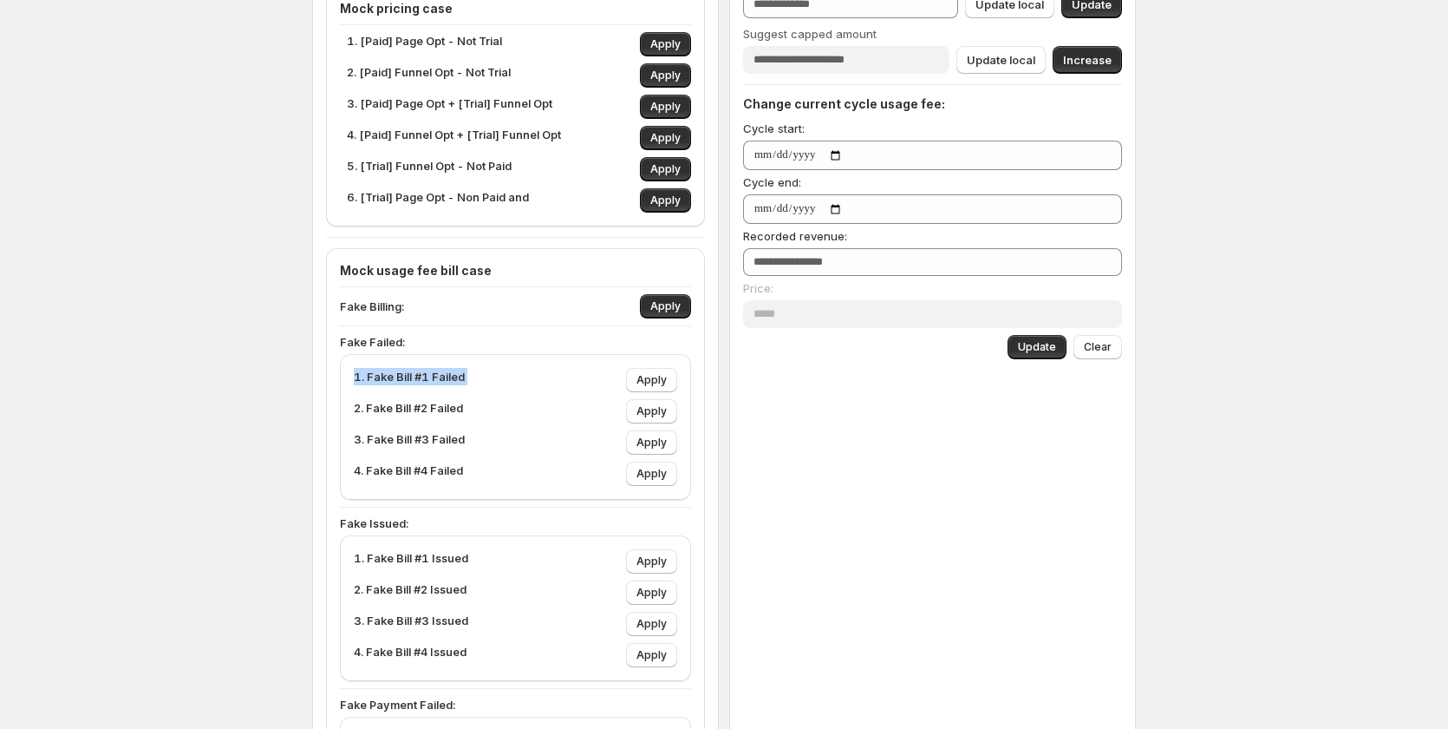
click at [487, 374] on div "1. Fake Bill #1 Failed Apply" at bounding box center [516, 380] width 324 height 24
click at [435, 373] on p "1. Fake Bill #1 Failed" at bounding box center [409, 380] width 111 height 24
click at [662, 304] on span "Apply" at bounding box center [666, 306] width 30 height 14
click at [664, 304] on span "Apply" at bounding box center [666, 306] width 30 height 14
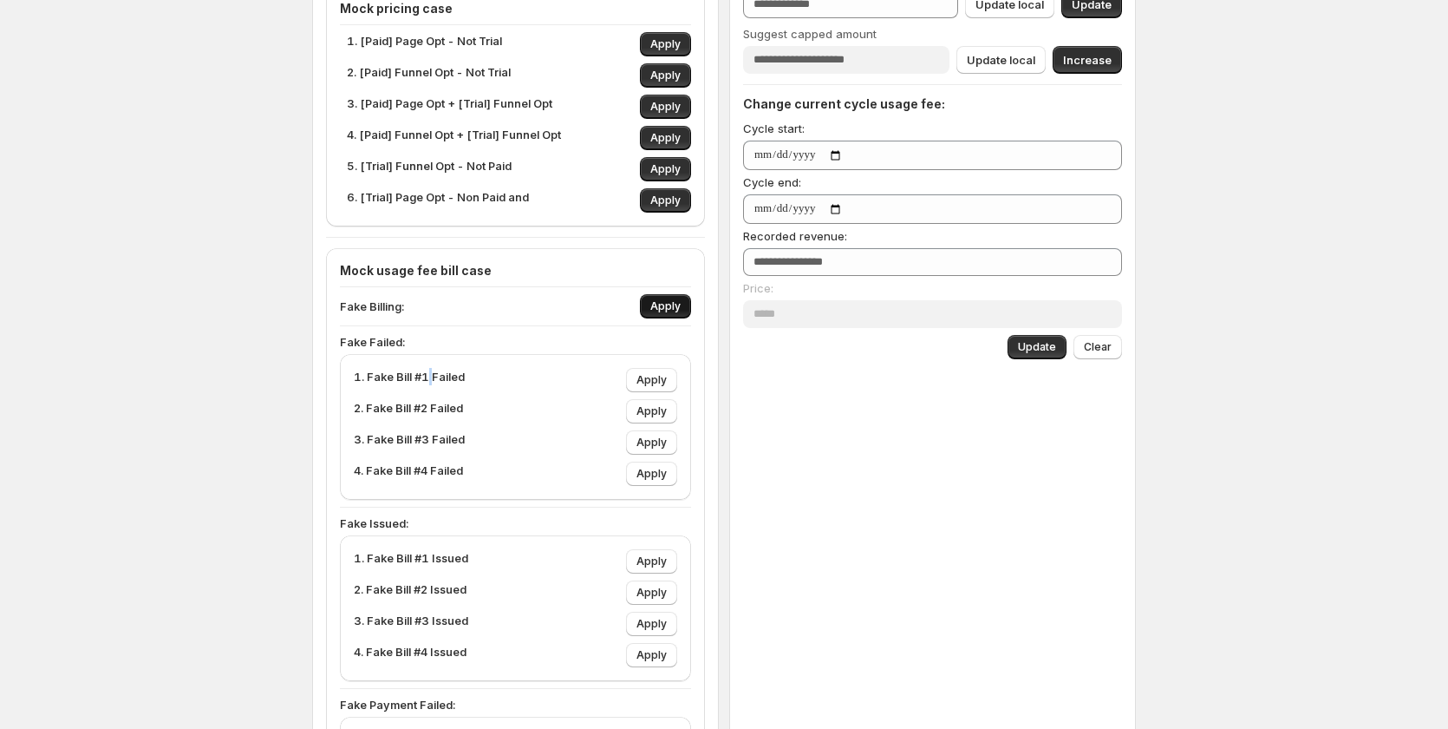
click at [664, 304] on span "Apply" at bounding box center [666, 306] width 30 height 14
click at [657, 369] on button "Apply" at bounding box center [651, 380] width 51 height 24
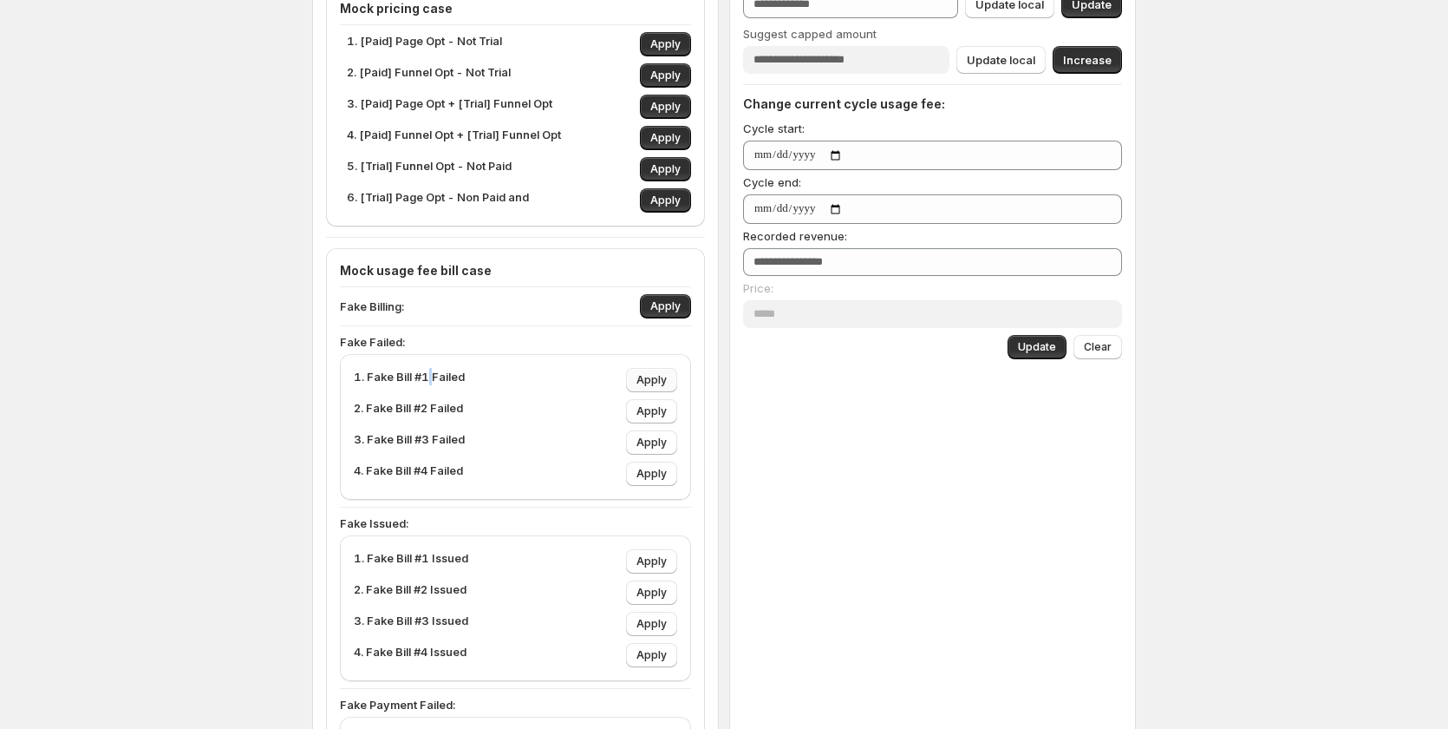
click at [657, 369] on button "Apply" at bounding box center [651, 380] width 51 height 24
drag, startPoint x: 656, startPoint y: 367, endPoint x: 139, endPoint y: 415, distance: 519.1
click at [654, 367] on div "1. Fake Bill #1 Failed Apply 2. Fake Bill #2 Failed Apply 3. Fake Bill #3 Faile…" at bounding box center [515, 427] width 351 height 146
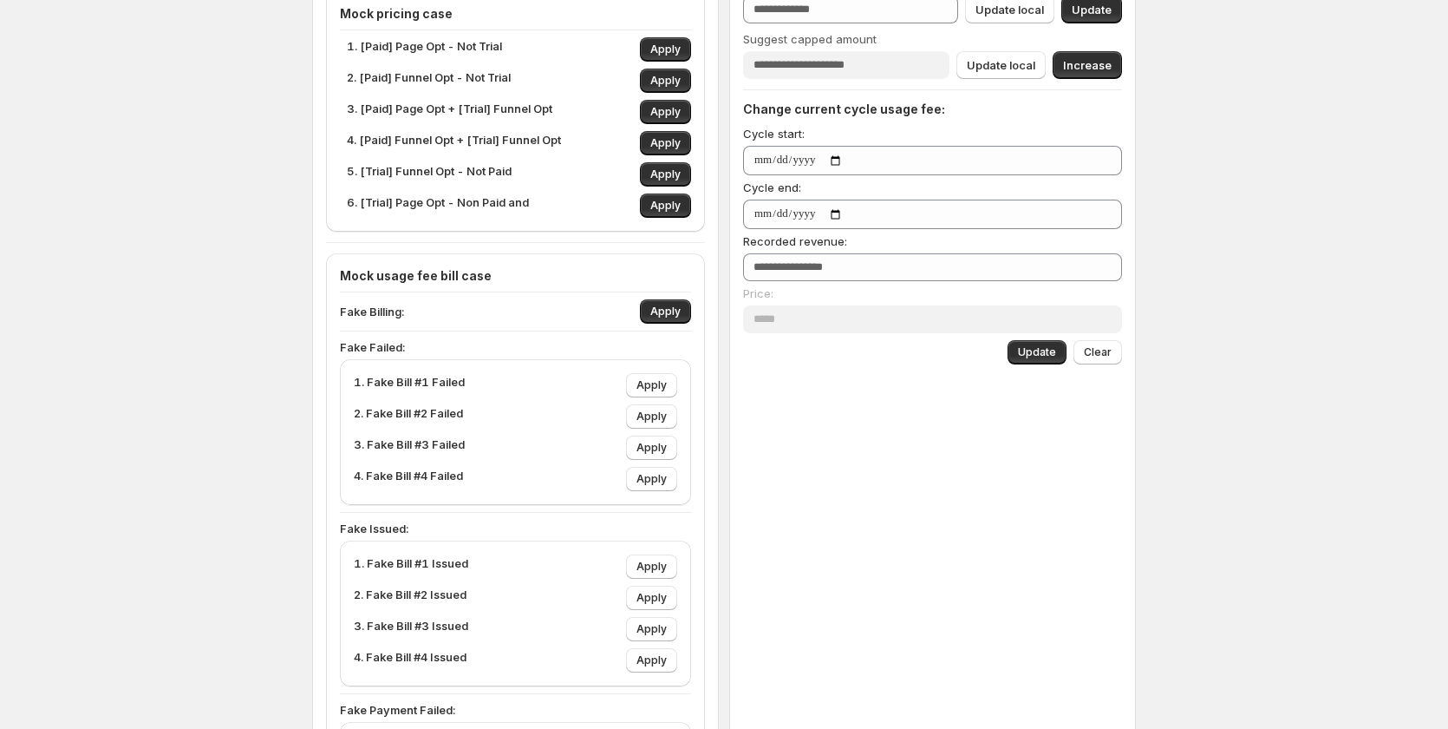
scroll to position [260, 0]
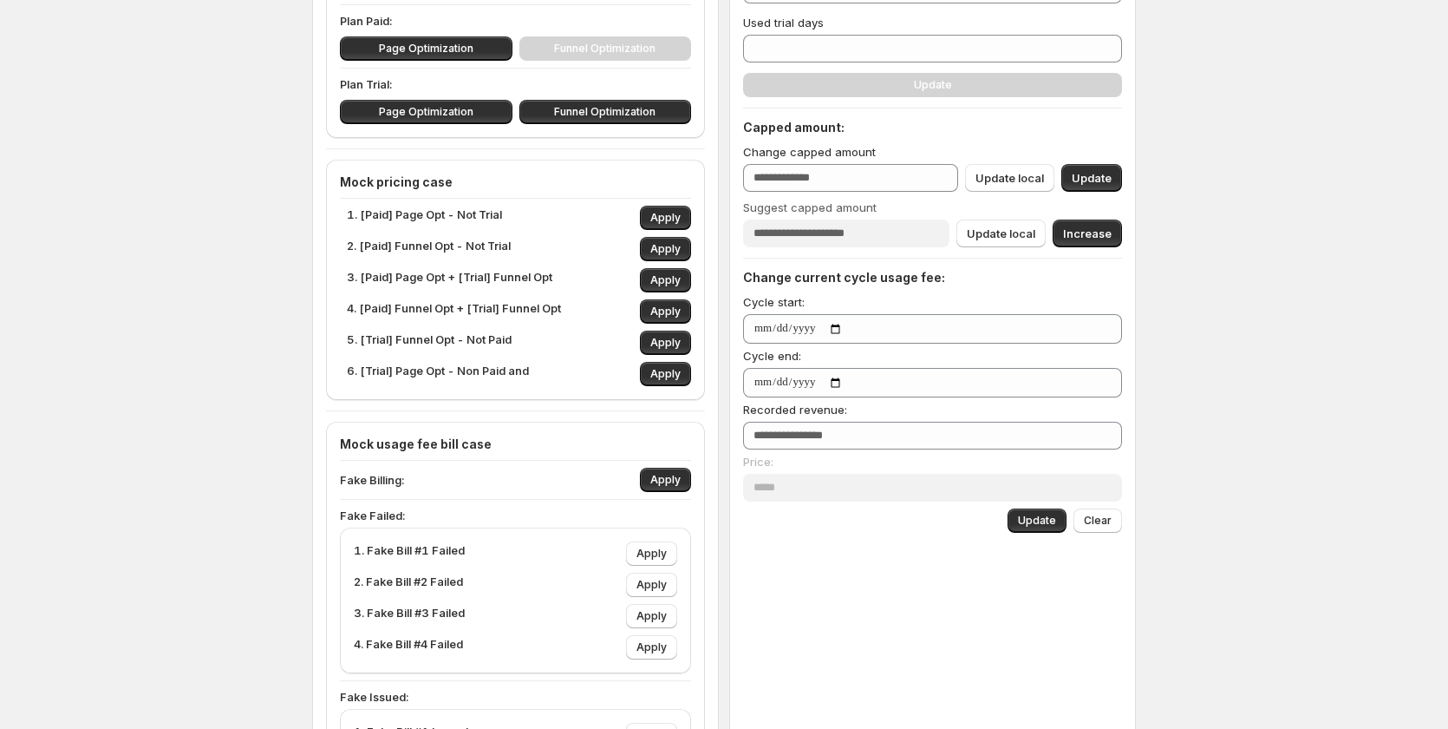
click at [443, 547] on p "1. Fake Bill #1 Failed" at bounding box center [409, 553] width 111 height 24
click at [445, 549] on p "1. Fake Bill #1 Failed" at bounding box center [409, 553] width 111 height 24
click at [794, 441] on input "*****" at bounding box center [919, 436] width 353 height 28
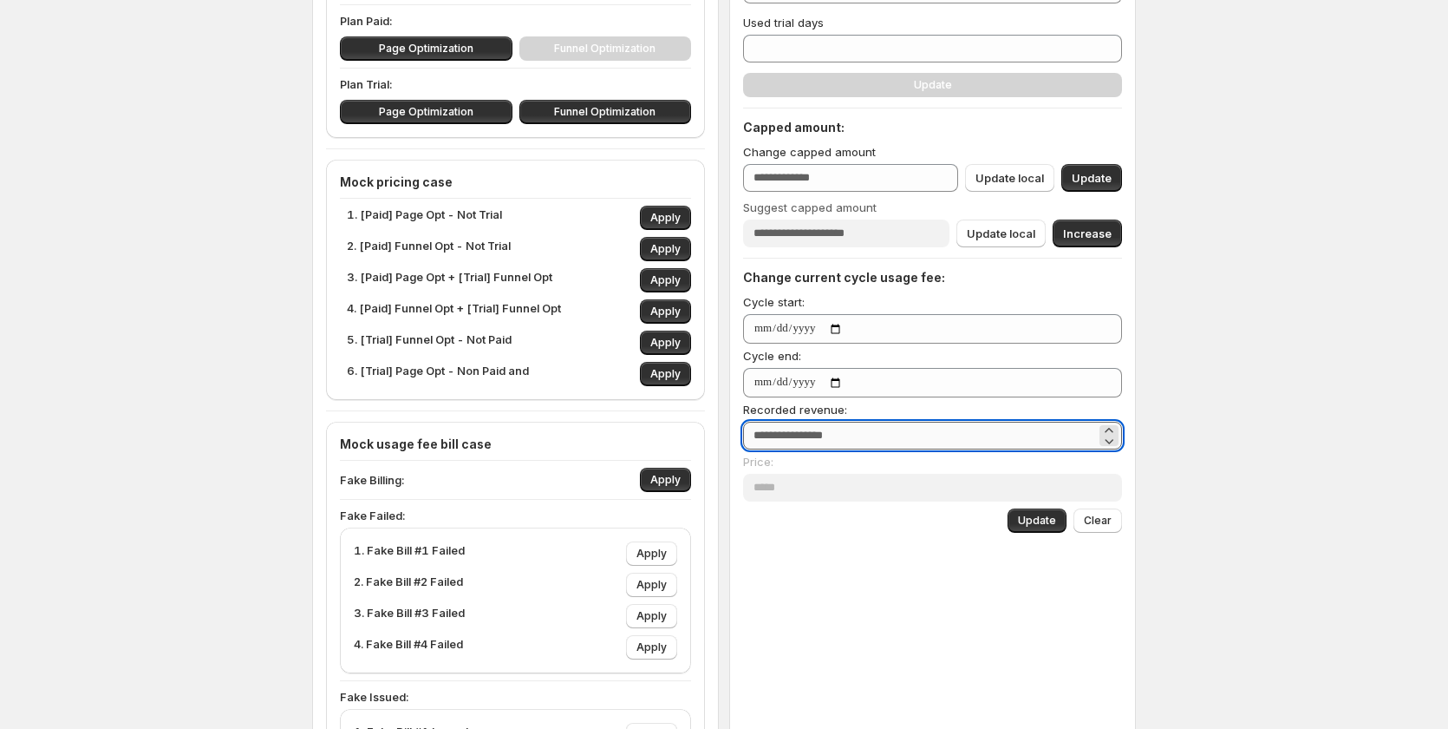
click at [794, 441] on input "*****" at bounding box center [919, 436] width 353 height 28
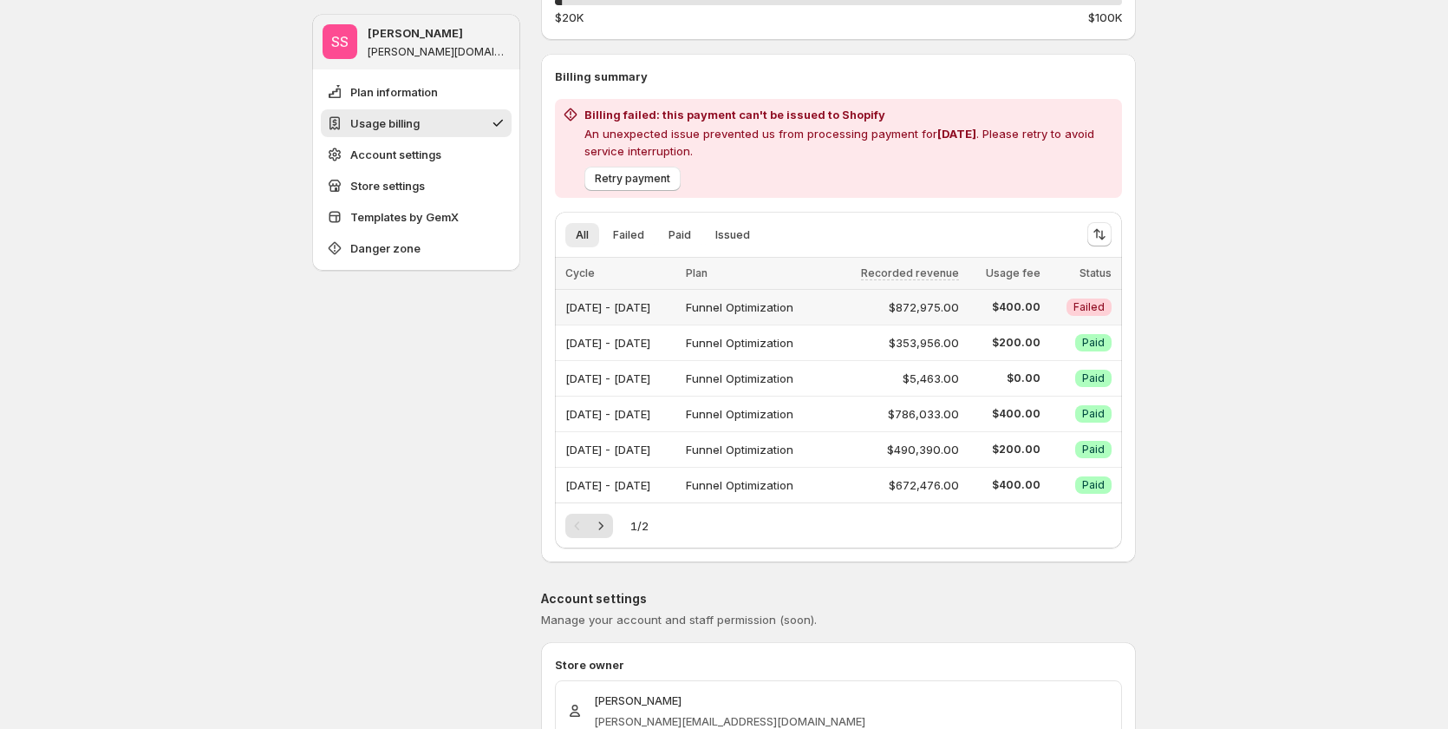
scroll to position [347, 0]
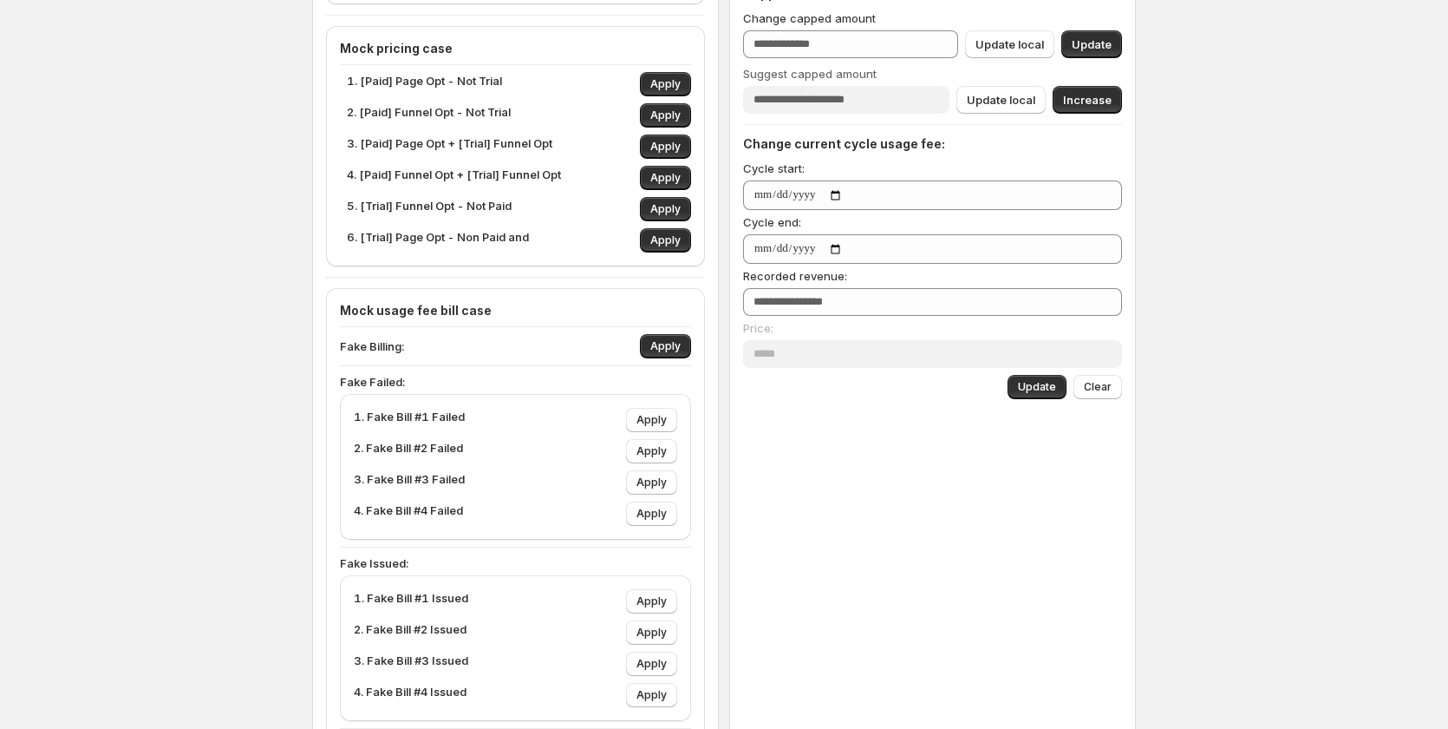
scroll to position [434, 0]
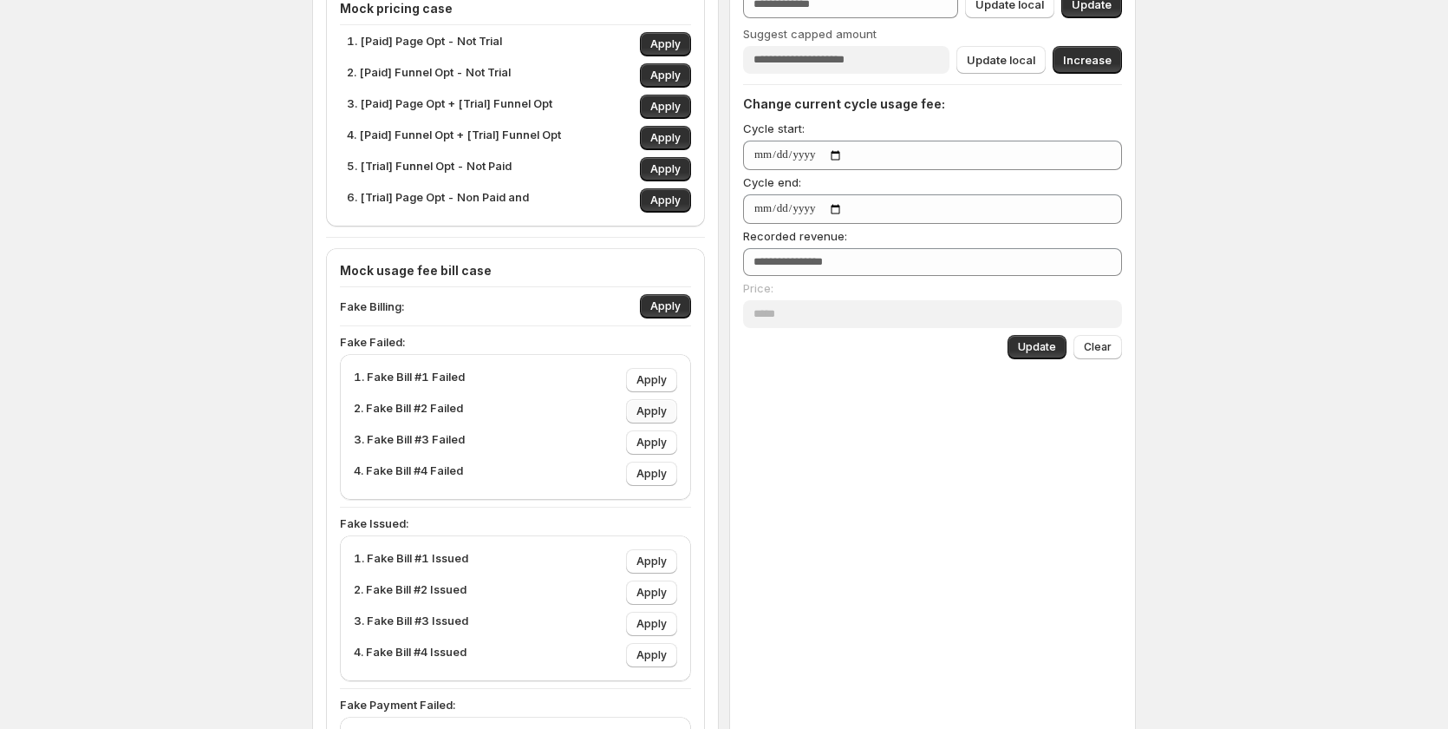
click at [652, 409] on span "Apply" at bounding box center [652, 411] width 30 height 14
click at [652, 408] on span "Apply" at bounding box center [652, 411] width 30 height 14
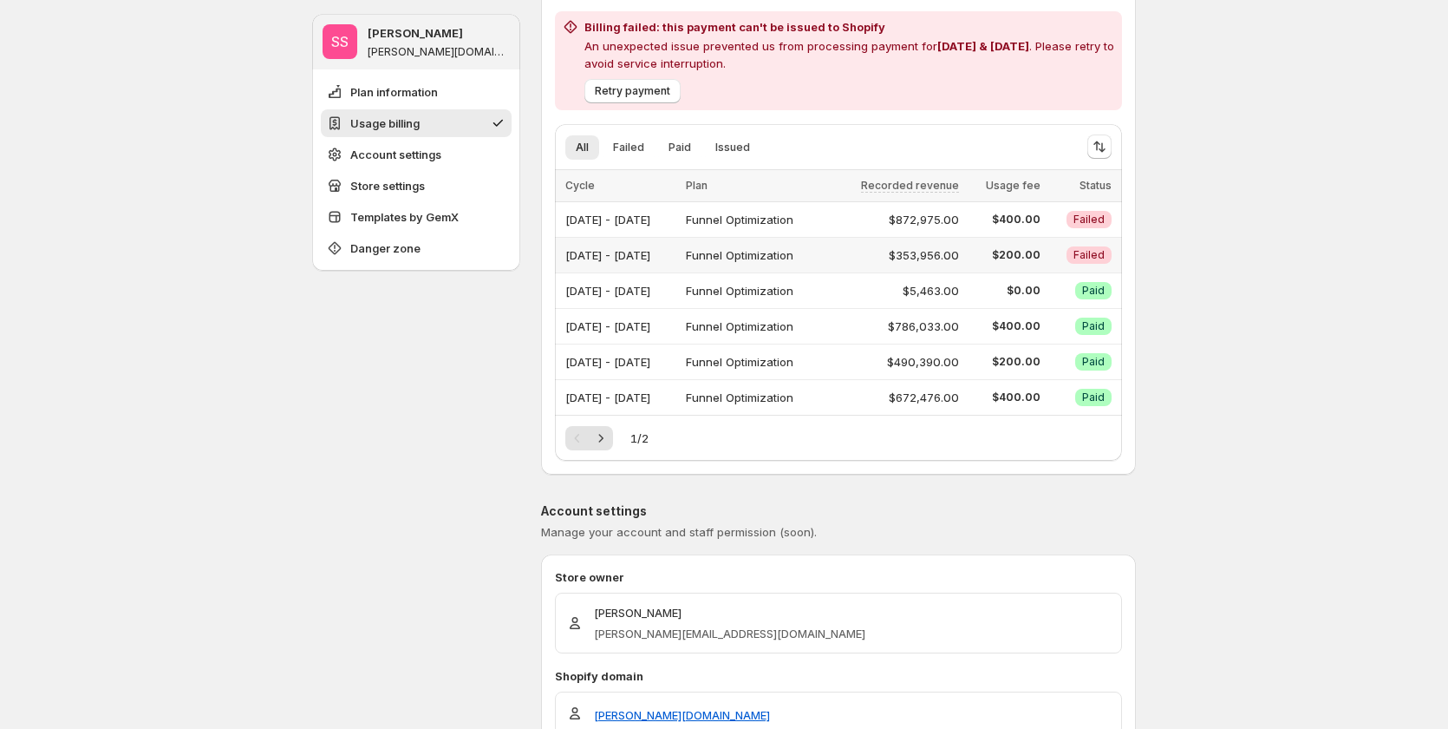
click at [668, 253] on div "Aug 01, 2025 - Aug 31, 2025" at bounding box center [621, 255] width 110 height 24
click at [676, 252] on div "Aug 01, 2025 - Aug 31, 2025" at bounding box center [621, 255] width 110 height 24
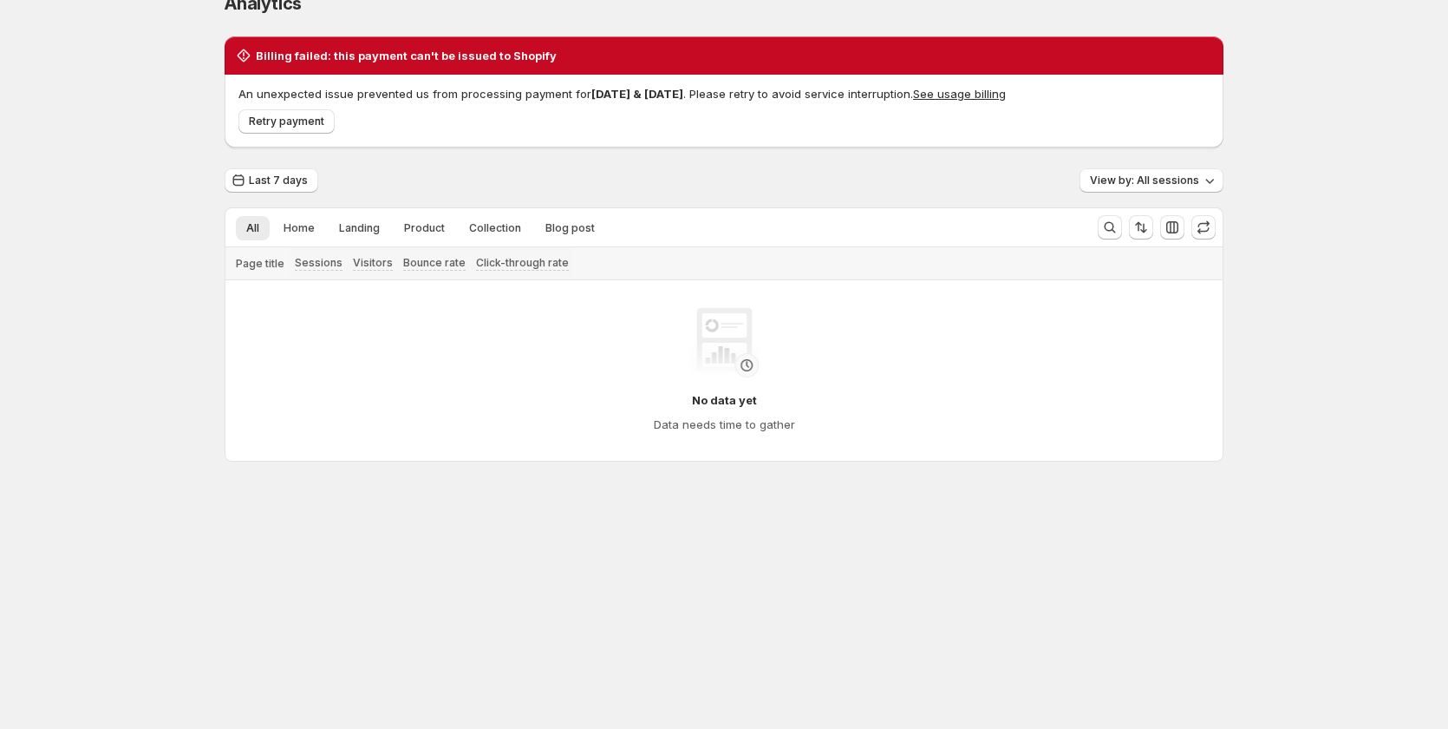
scroll to position [29, 0]
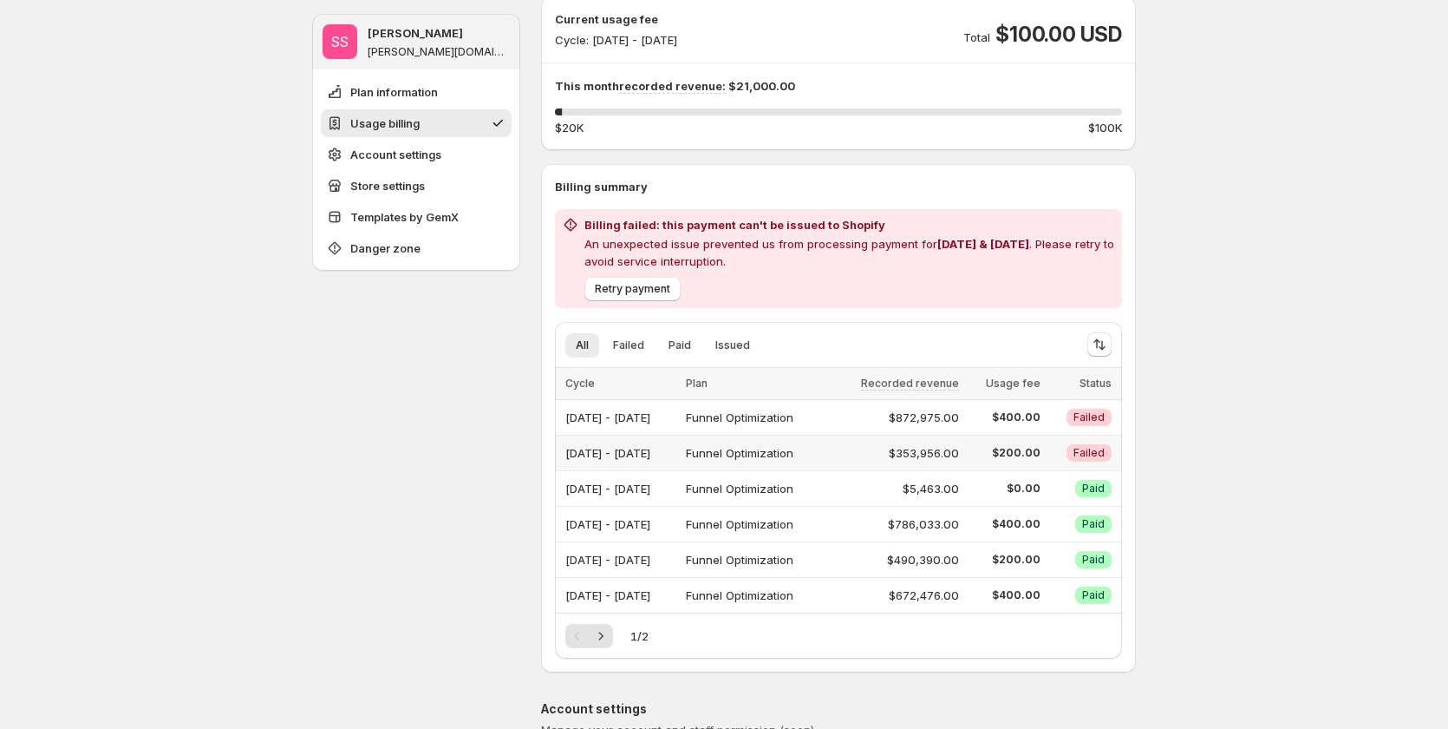
scroll to position [260, 0]
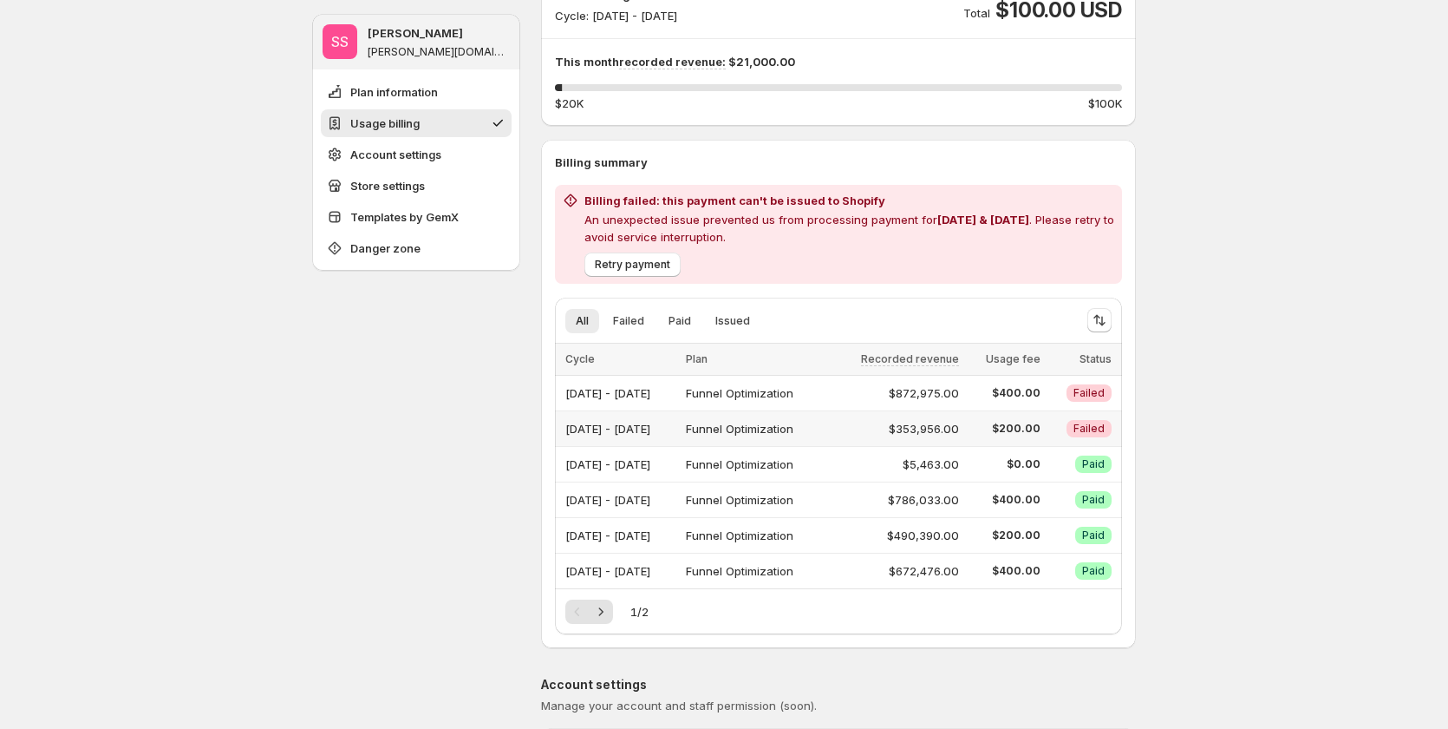
click at [675, 423] on div "Aug 01, 2025 - Aug 31, 2025" at bounding box center [621, 428] width 110 height 24
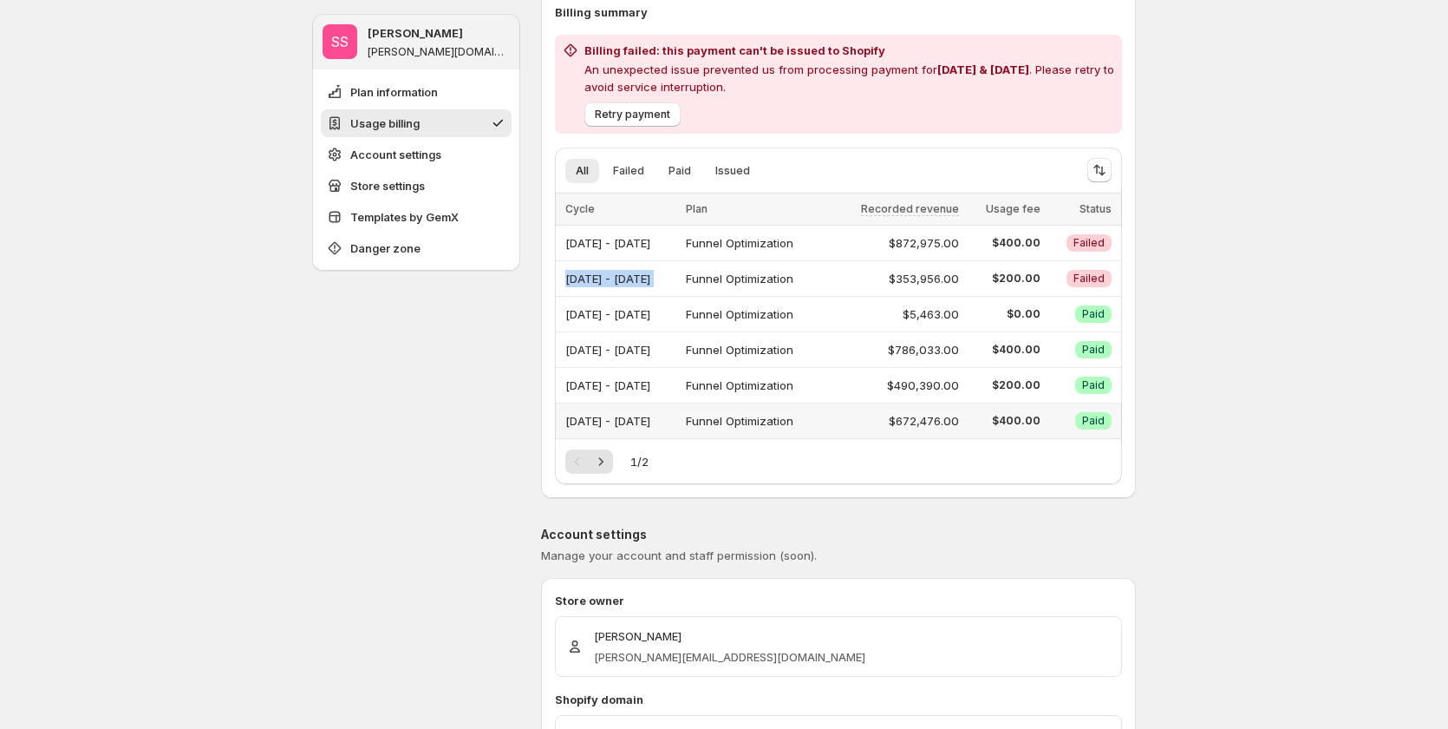
scroll to position [434, 0]
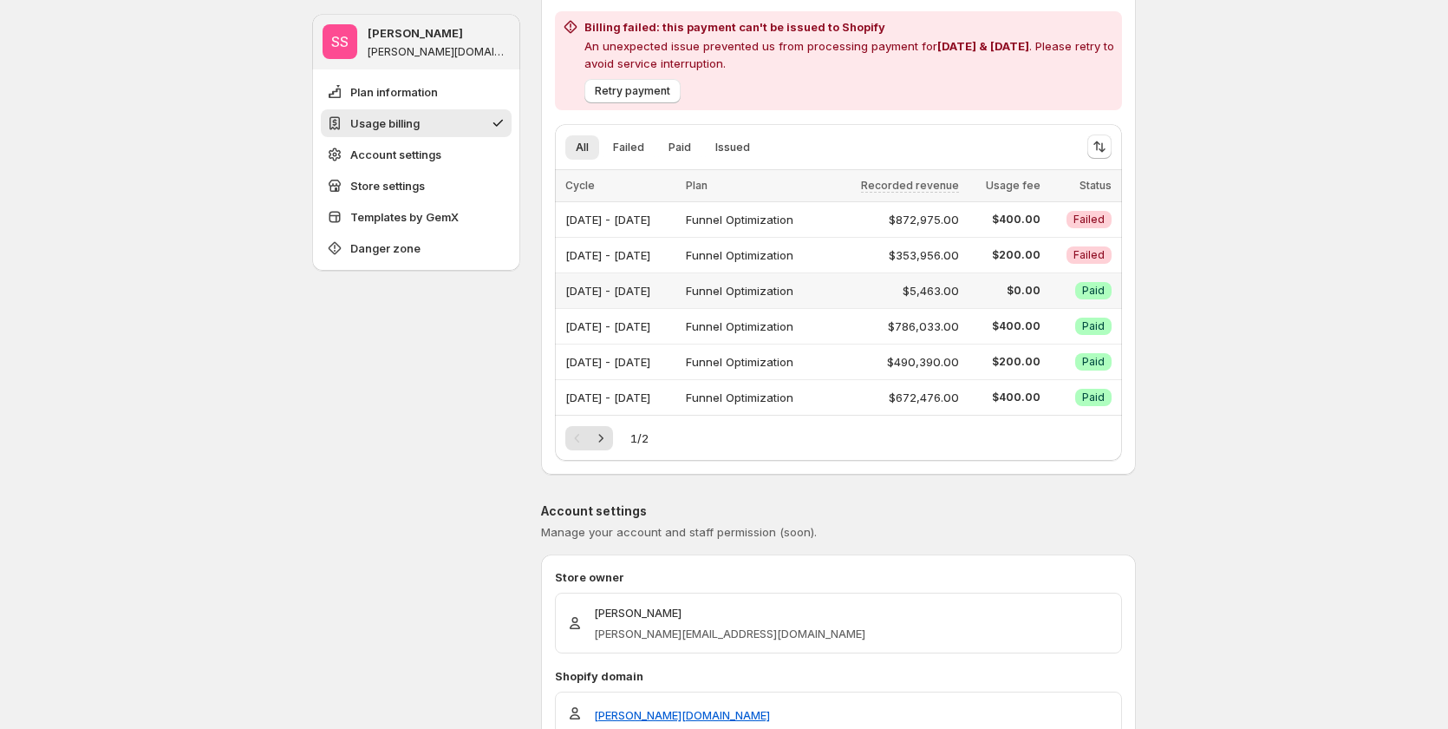
click at [676, 290] on div "Jul 01, 2025 - Jul 31, 2025" at bounding box center [621, 290] width 110 height 24
drag, startPoint x: 685, startPoint y: 290, endPoint x: 951, endPoint y: 291, distance: 265.4
click at [676, 291] on div "Jul 01, 2025 - Jul 31, 2025" at bounding box center [621, 290] width 110 height 24
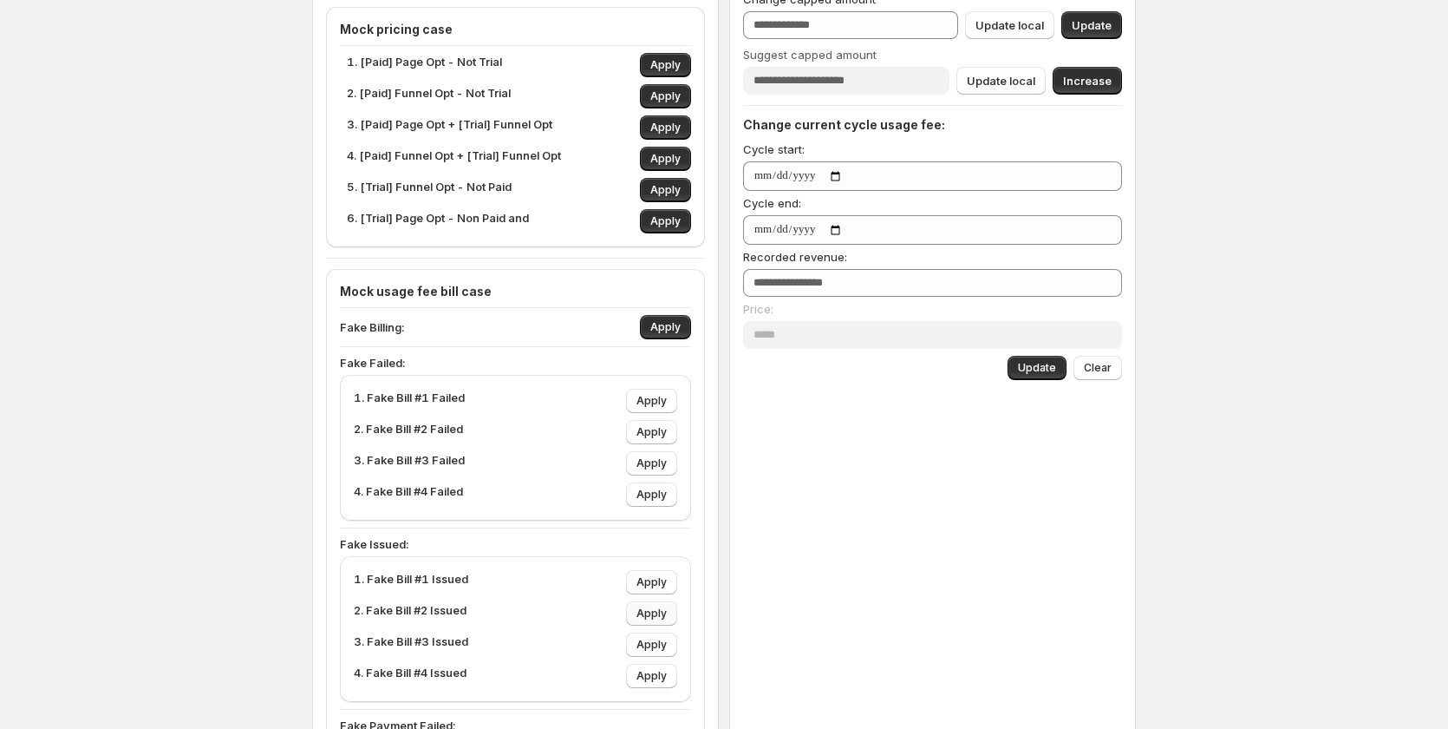
scroll to position [520, 0]
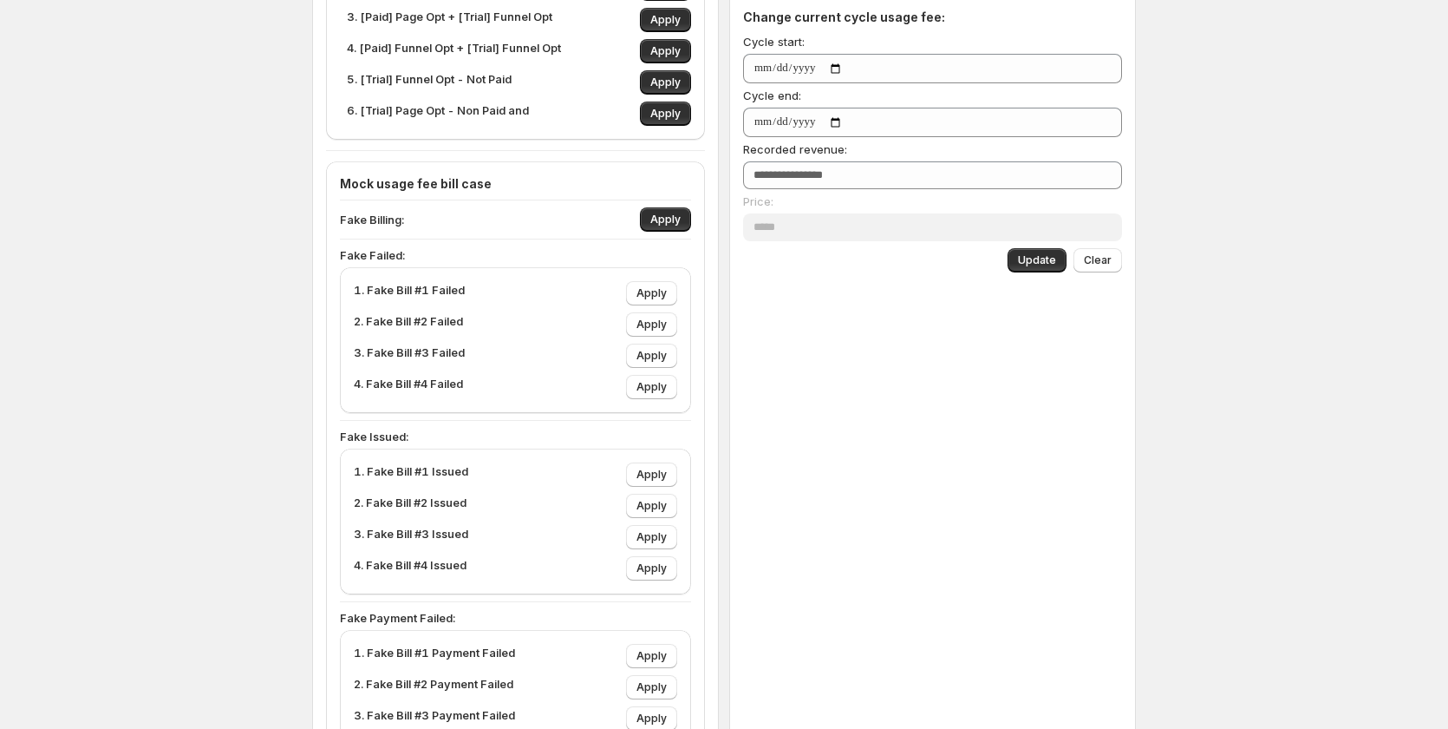
click at [656, 416] on div "Mock usage fee bill case Fake Billing: Apply Fake Failed: 1. Fake Bill #1 Faile…" at bounding box center [515, 475] width 351 height 600
click at [658, 354] on span "Apply" at bounding box center [652, 356] width 30 height 14
click at [659, 353] on span "Apply" at bounding box center [652, 356] width 30 height 14
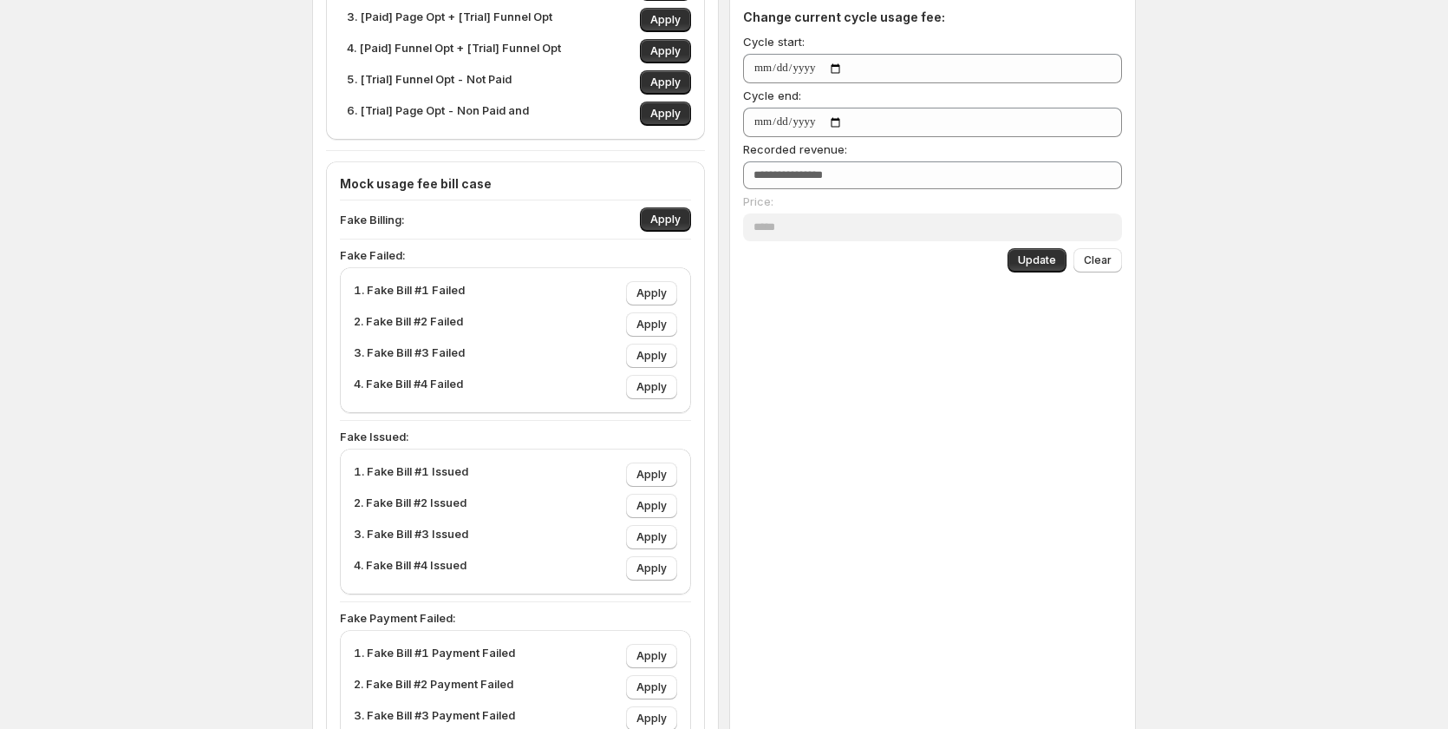
click at [442, 338] on div "1. Fake Bill #1 Failed Apply 2. Fake Bill #2 Failed Apply 3. Fake Bill #3 Faile…" at bounding box center [516, 340] width 324 height 118
click at [439, 348] on p "3. Fake Bill #3 Failed" at bounding box center [409, 355] width 111 height 24
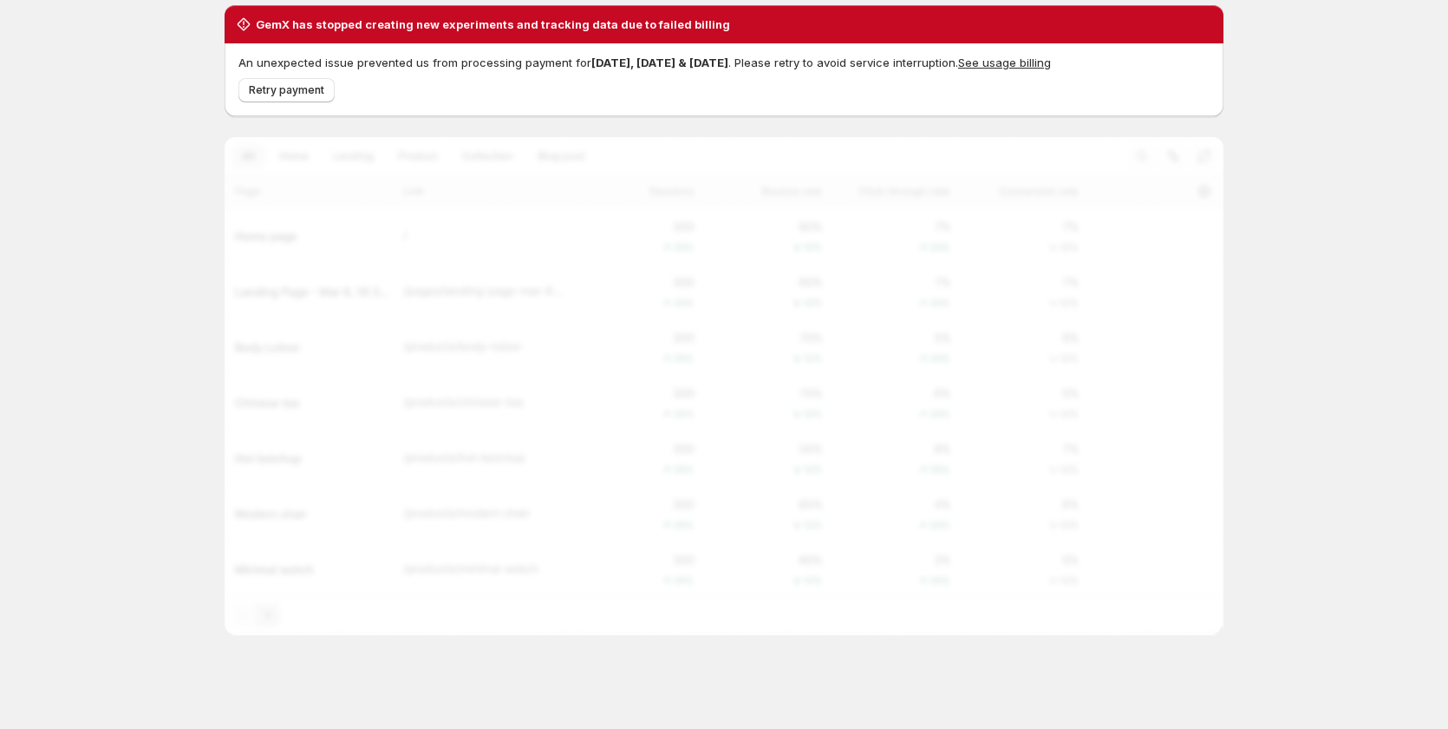
scroll to position [61, 0]
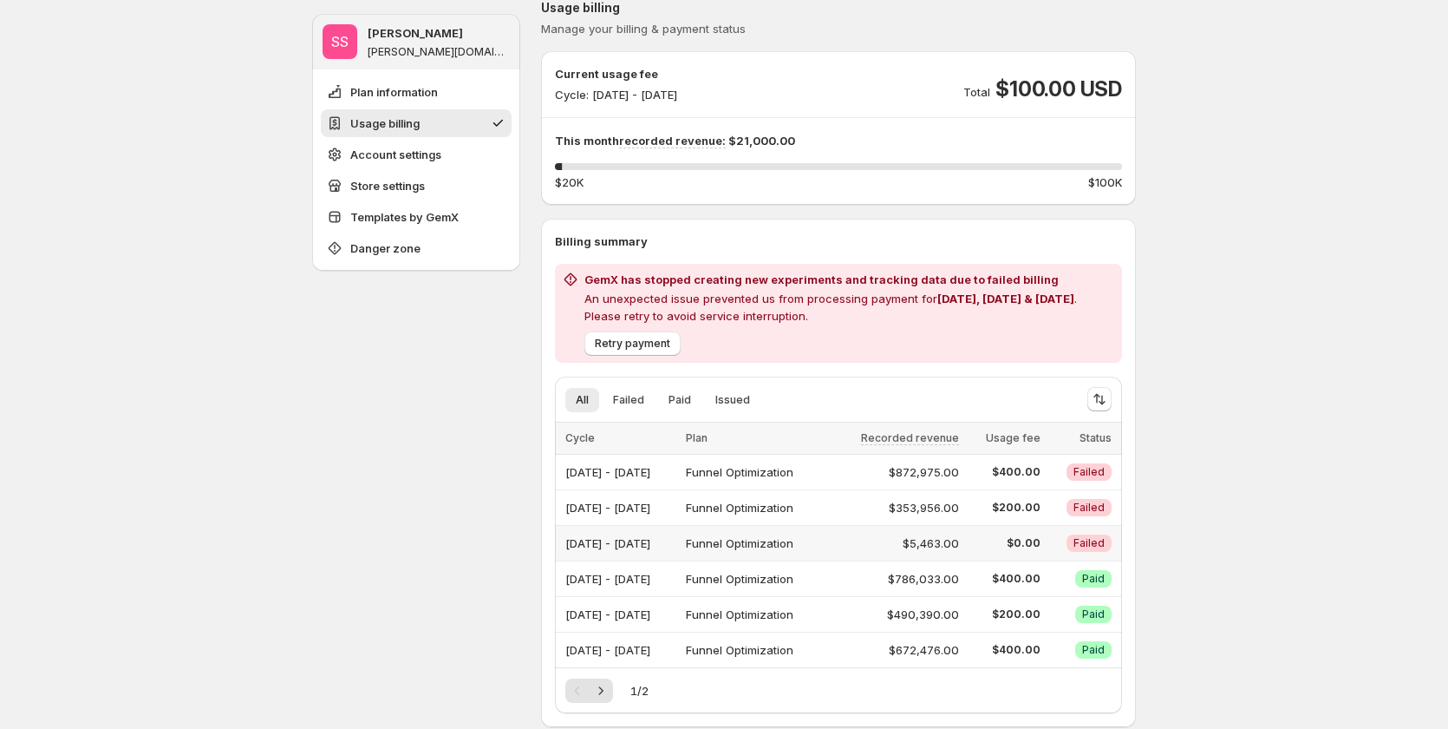
scroll to position [260, 0]
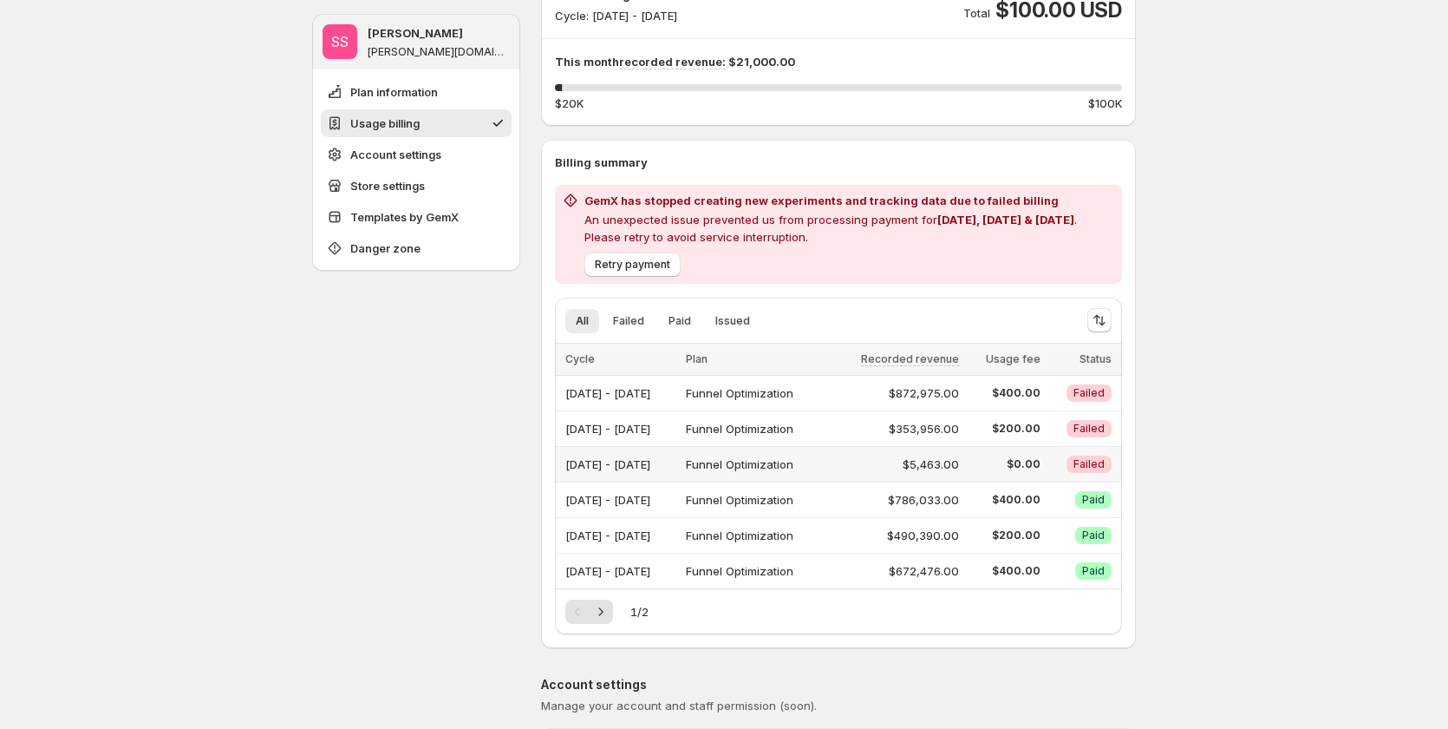
drag, startPoint x: 648, startPoint y: 464, endPoint x: 717, endPoint y: 464, distance: 69.4
click at [676, 466] on div "Jul 01, 2025 - Jul 31, 2025" at bounding box center [621, 464] width 110 height 24
click at [676, 460] on div "Jul 01, 2025 - Jul 31, 2025" at bounding box center [621, 464] width 110 height 24
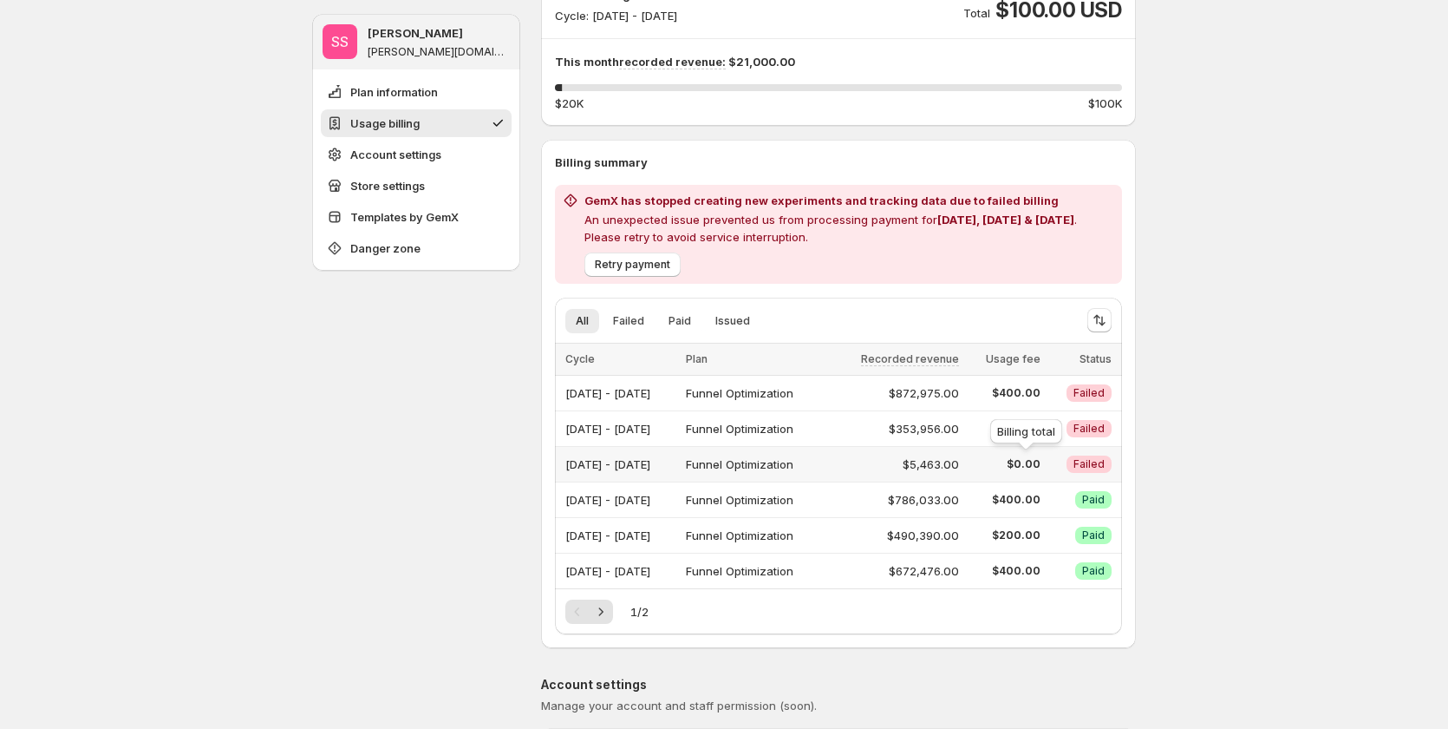
click at [1035, 467] on span "$0.00" at bounding box center [1005, 464] width 71 height 14
drag, startPoint x: 1289, startPoint y: 462, endPoint x: 1099, endPoint y: 461, distance: 190.0
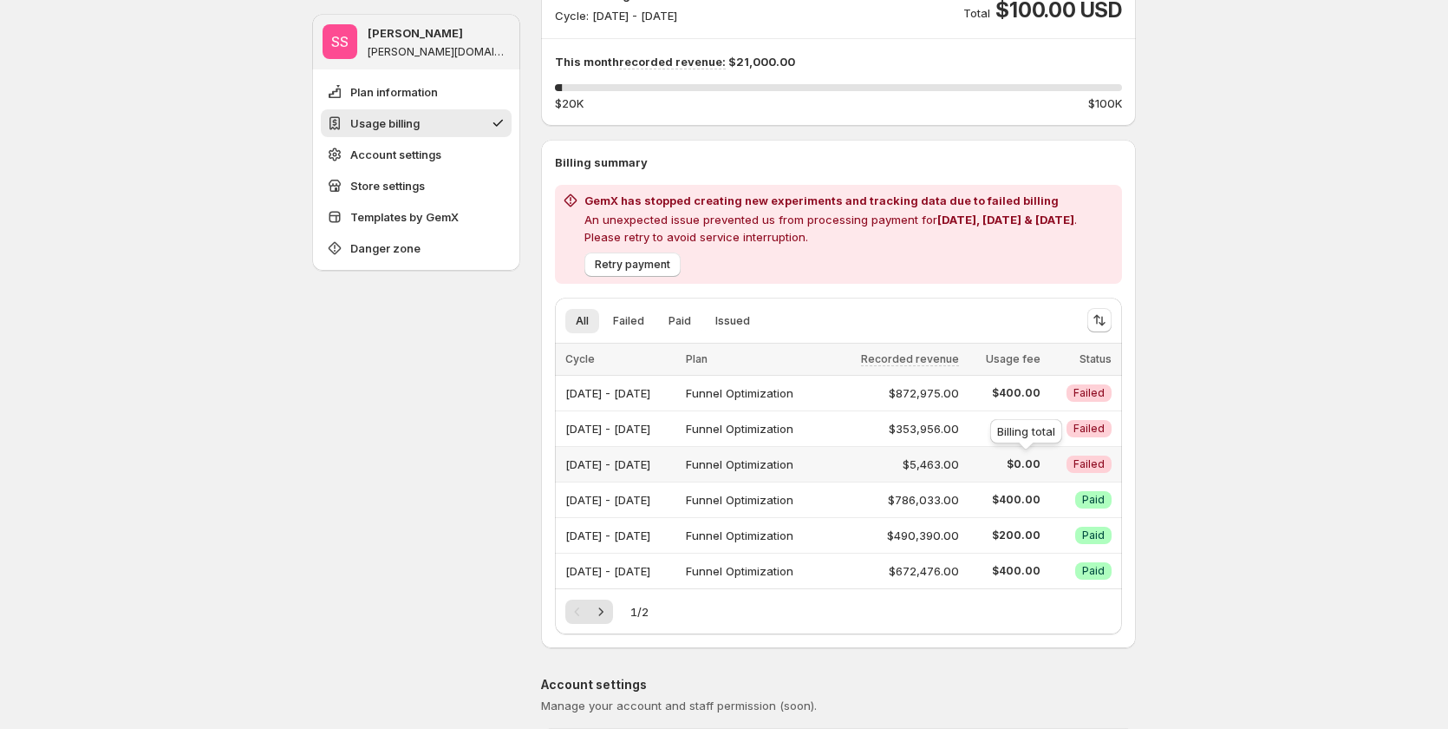
click at [1034, 463] on span "$0.00" at bounding box center [1005, 464] width 71 height 14
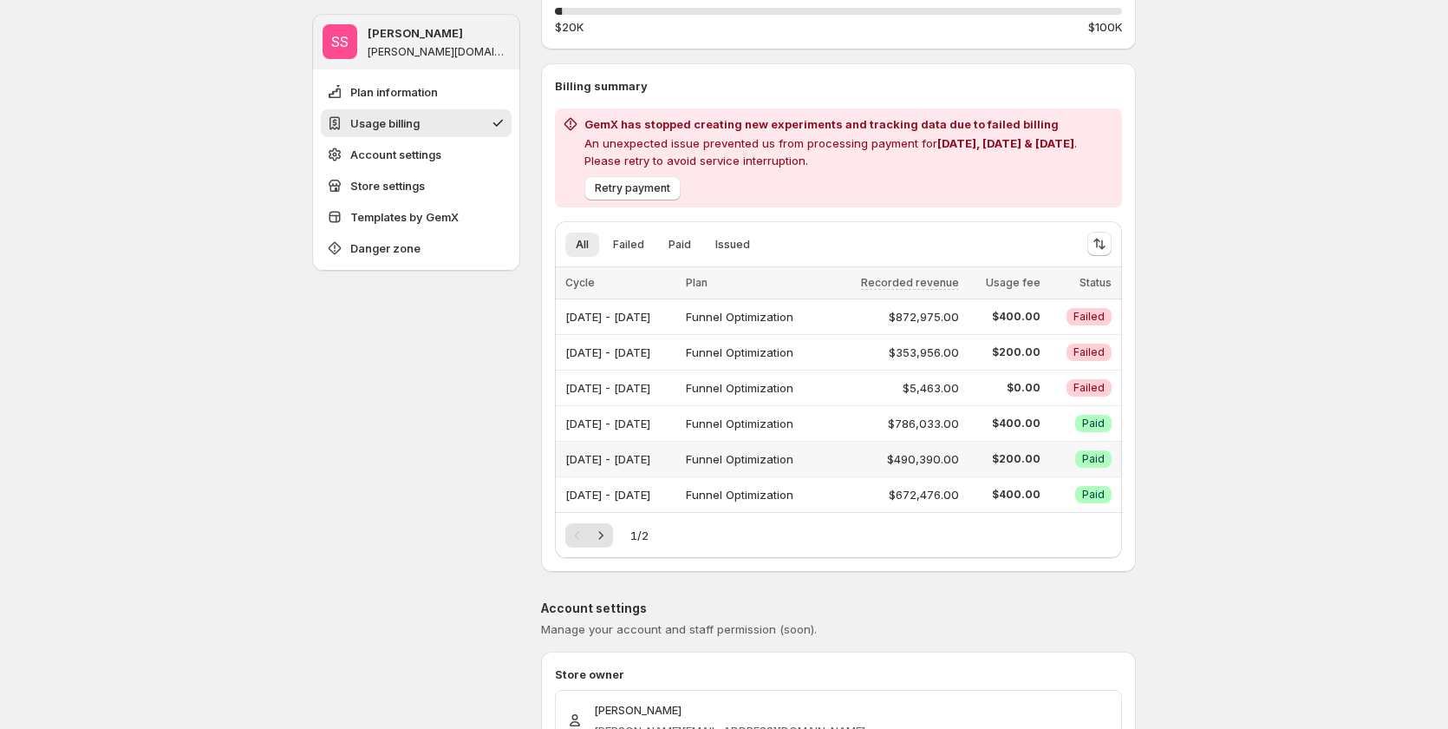
scroll to position [347, 0]
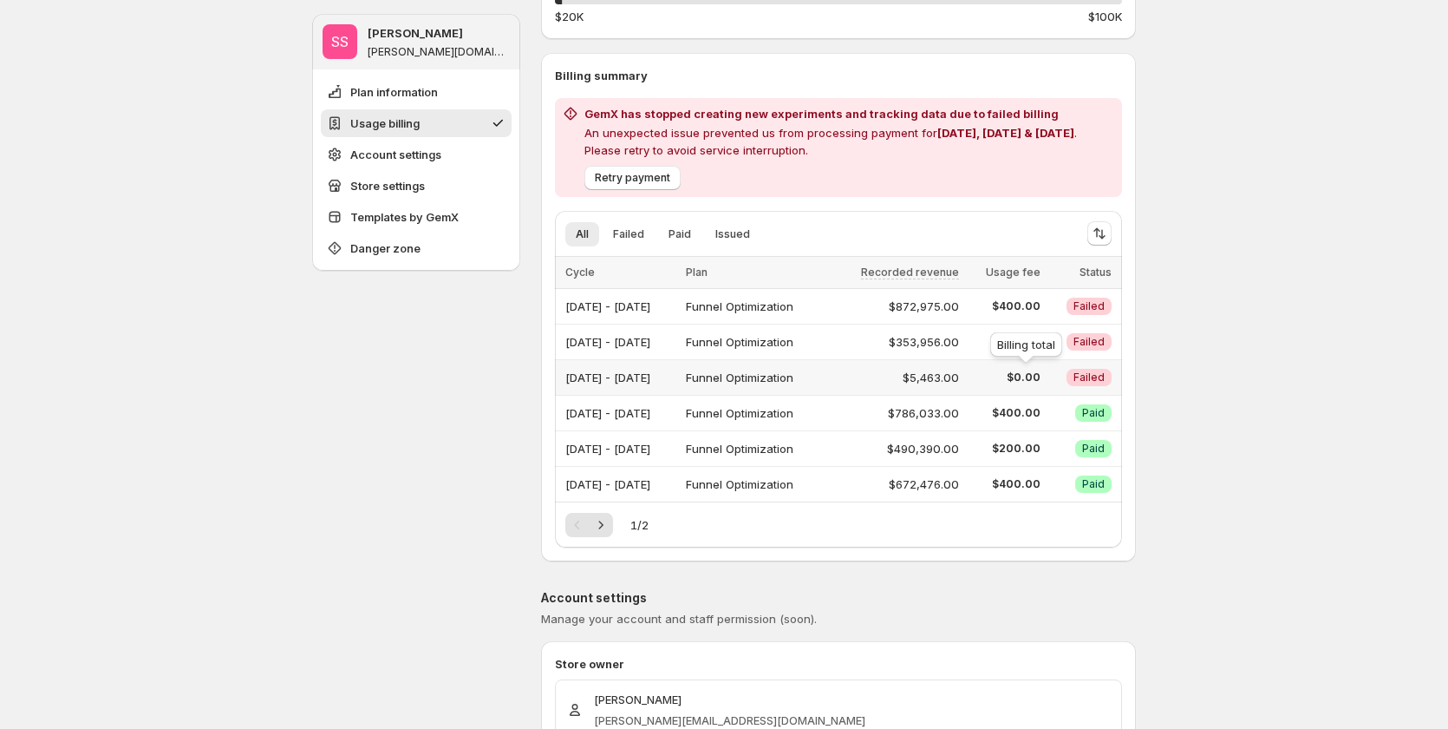
click at [1036, 376] on span "$0.00" at bounding box center [1005, 377] width 71 height 14
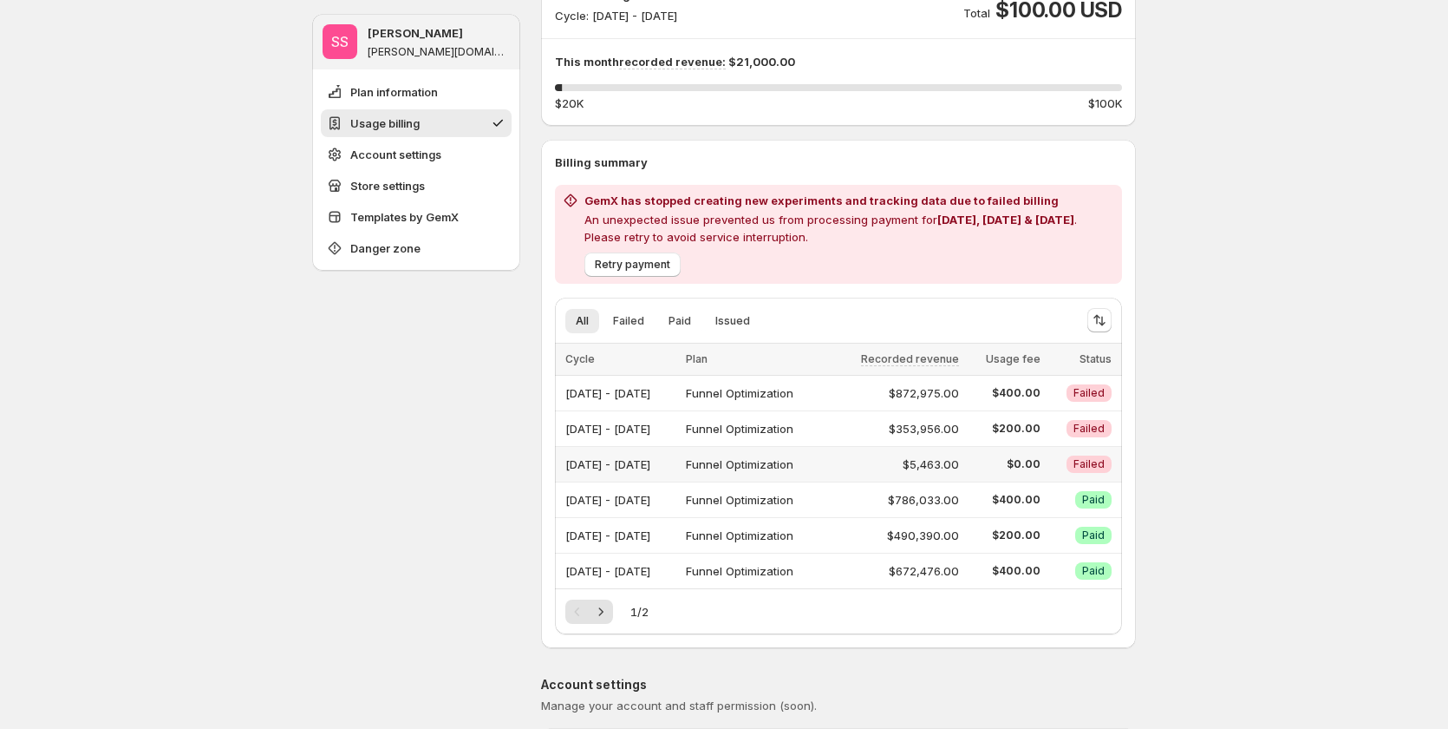
click at [941, 465] on div "$5,463.00" at bounding box center [897, 463] width 126 height 17
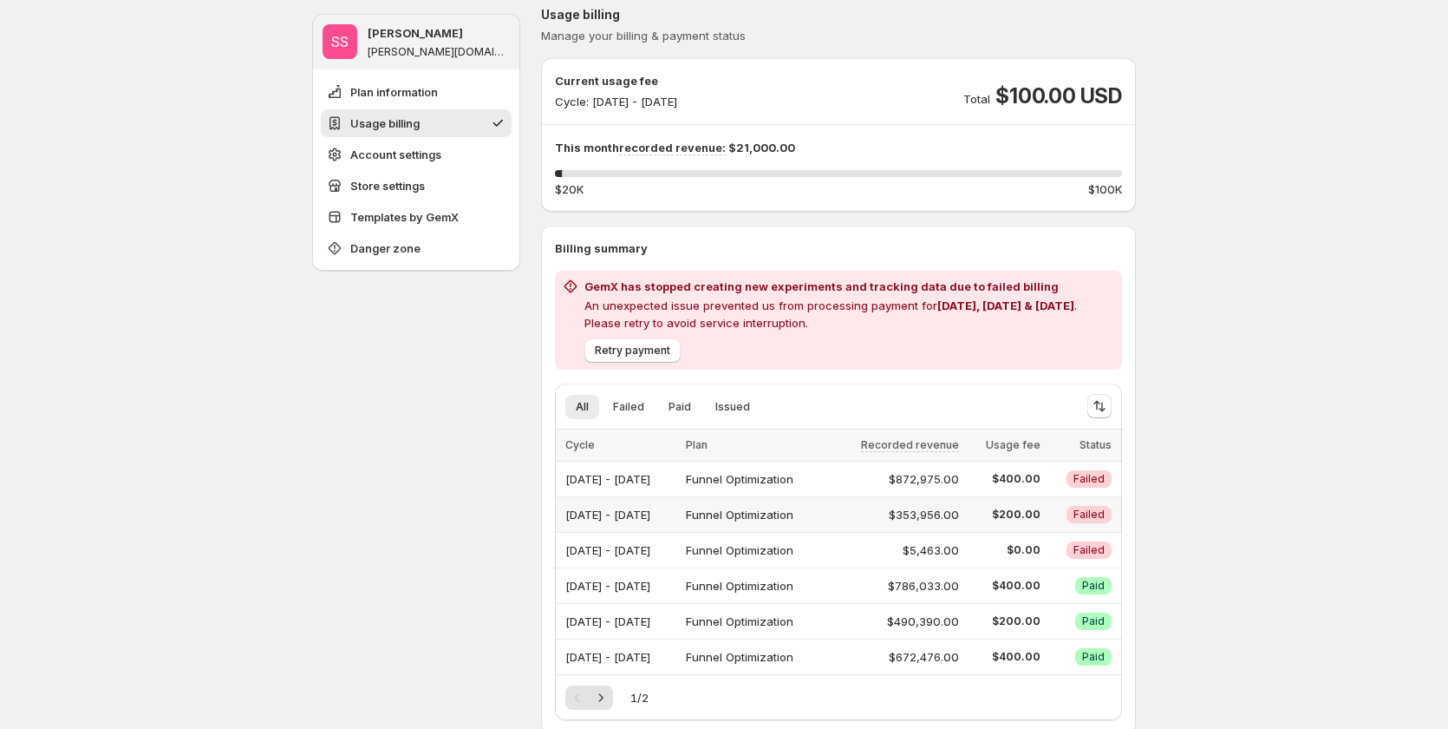
scroll to position [173, 0]
click at [960, 540] on div "$5,463.00" at bounding box center [897, 551] width 126 height 24
drag, startPoint x: 985, startPoint y: 540, endPoint x: 984, endPoint y: 529, distance: 11.3
click at [960, 539] on div "$5,463.00" at bounding box center [897, 551] width 126 height 24
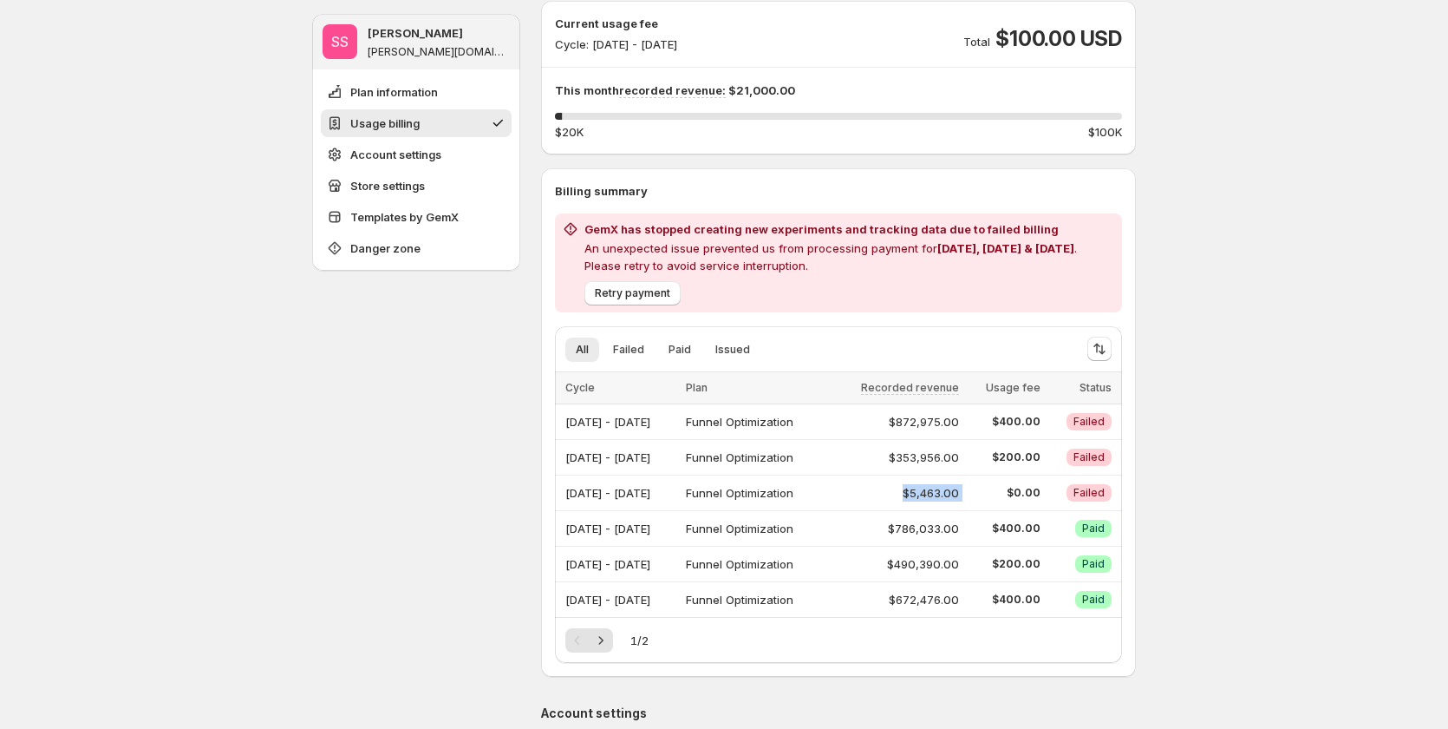
scroll to position [260, 0]
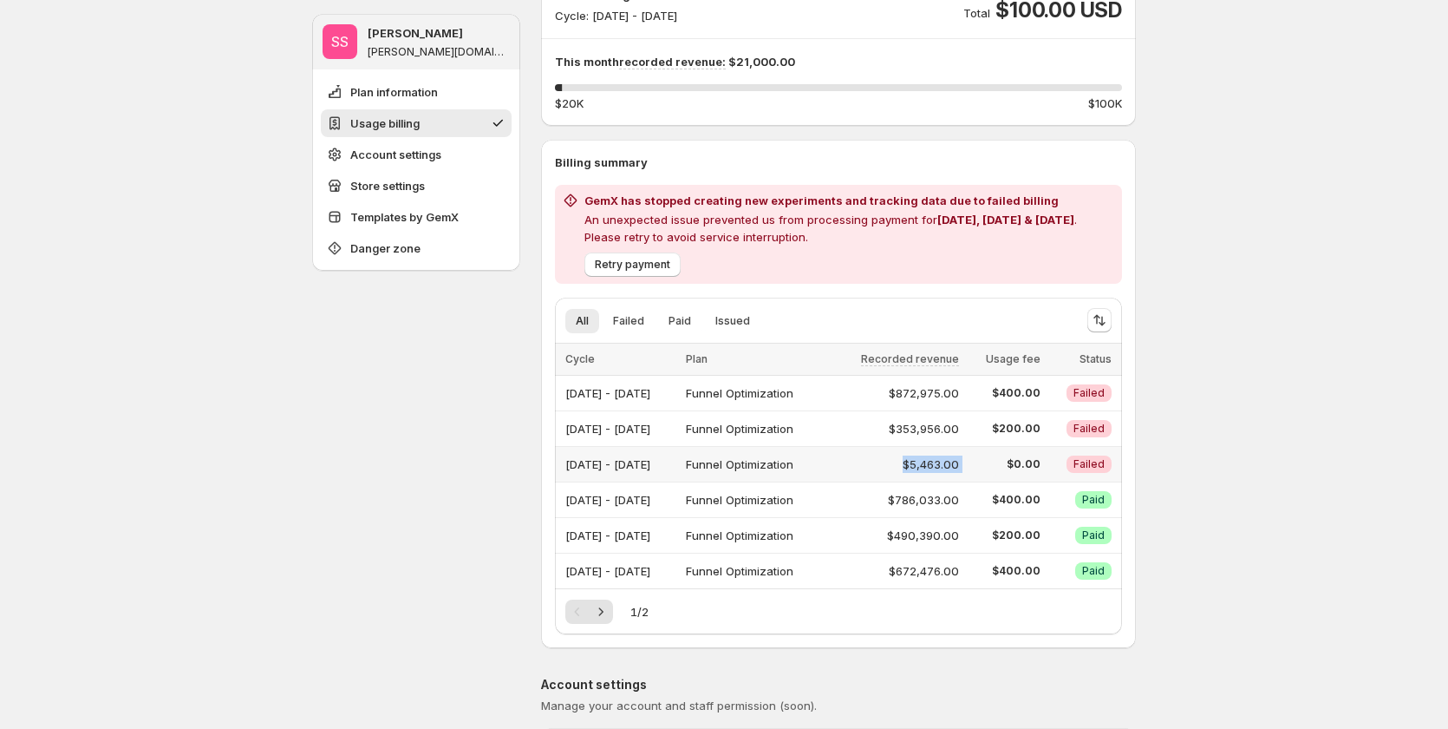
click at [681, 451] on td "Jul 01, 2025 - Jul 31, 2025" at bounding box center [618, 465] width 126 height 36
click at [676, 462] on div "Jul 01, 2025 - Jul 31, 2025" at bounding box center [621, 464] width 110 height 24
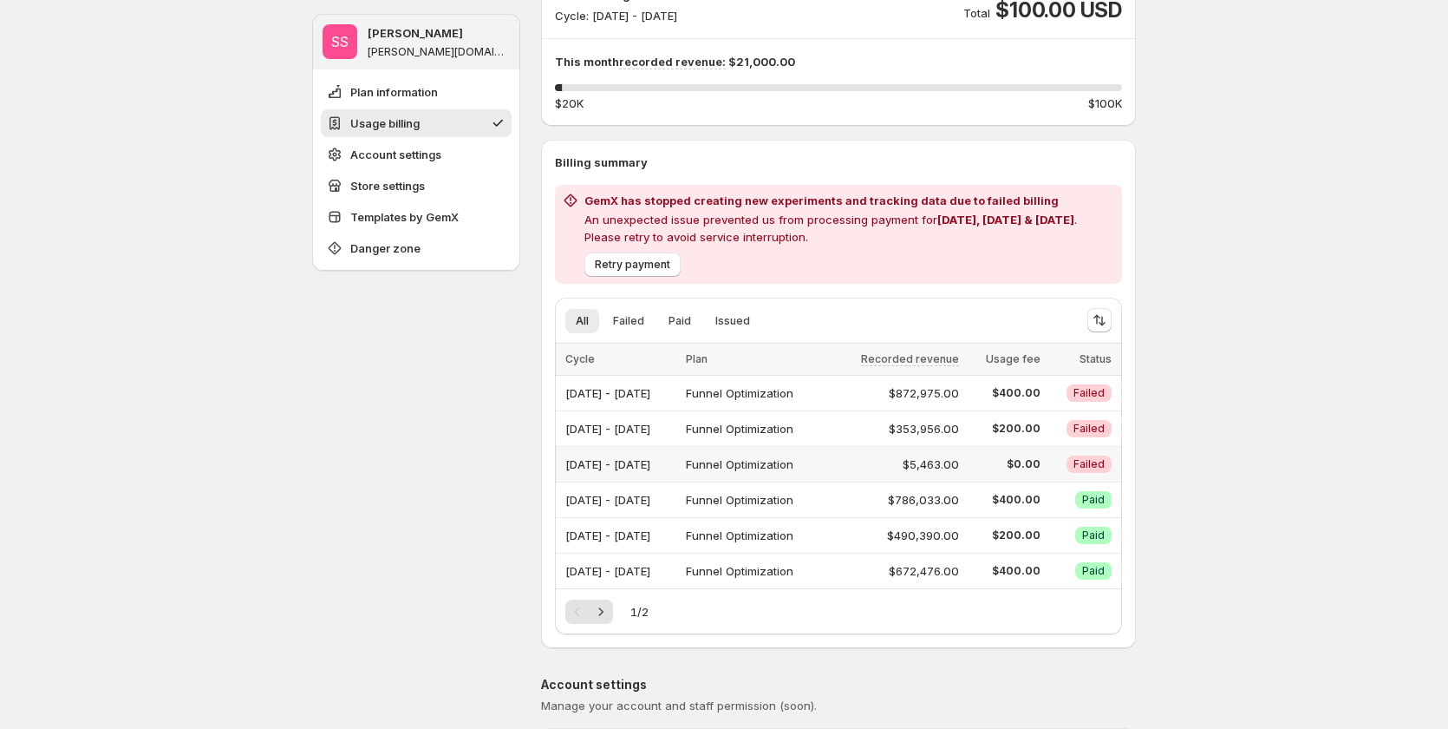
click at [960, 466] on div "$5,463.00" at bounding box center [897, 463] width 126 height 17
drag, startPoint x: 966, startPoint y: 466, endPoint x: 1076, endPoint y: 464, distance: 109.3
click at [960, 465] on div "$5,463.00" at bounding box center [897, 463] width 126 height 17
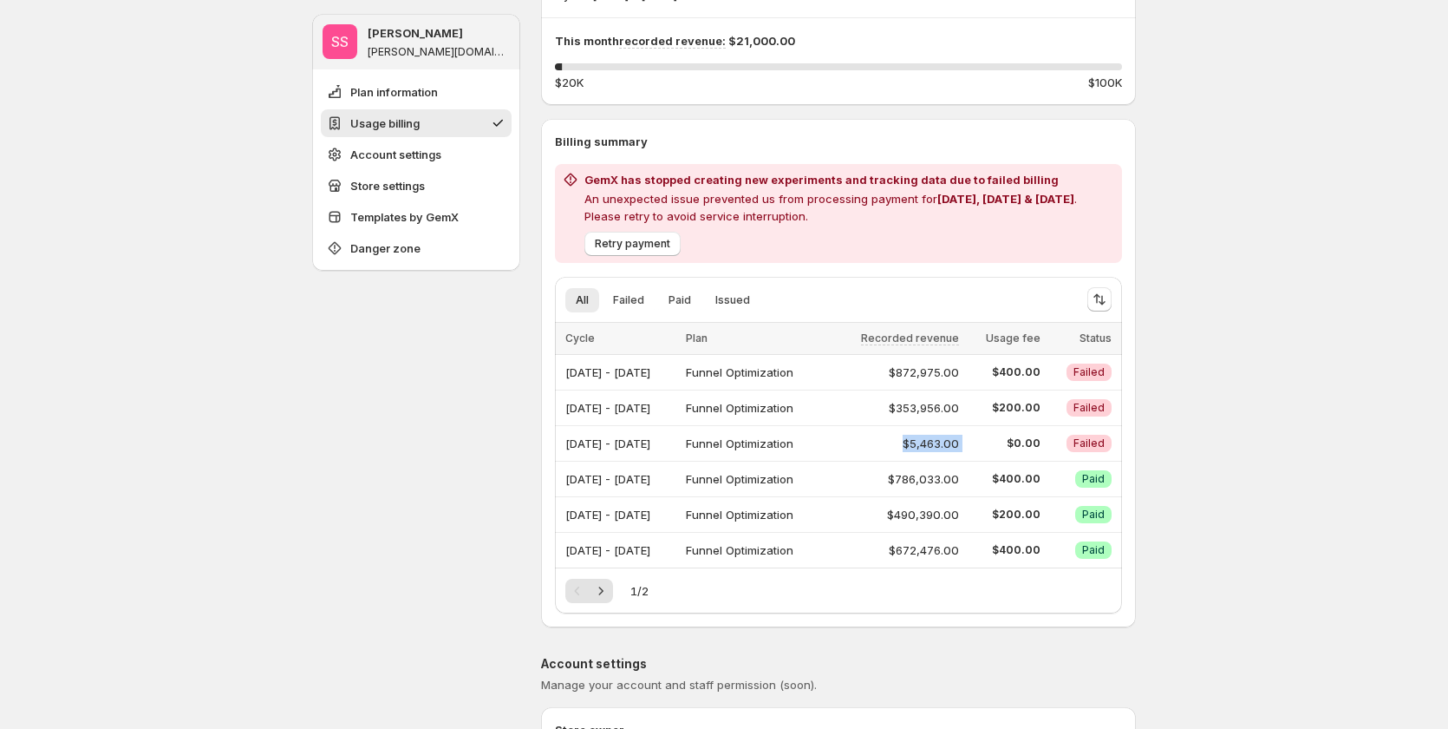
scroll to position [347, 0]
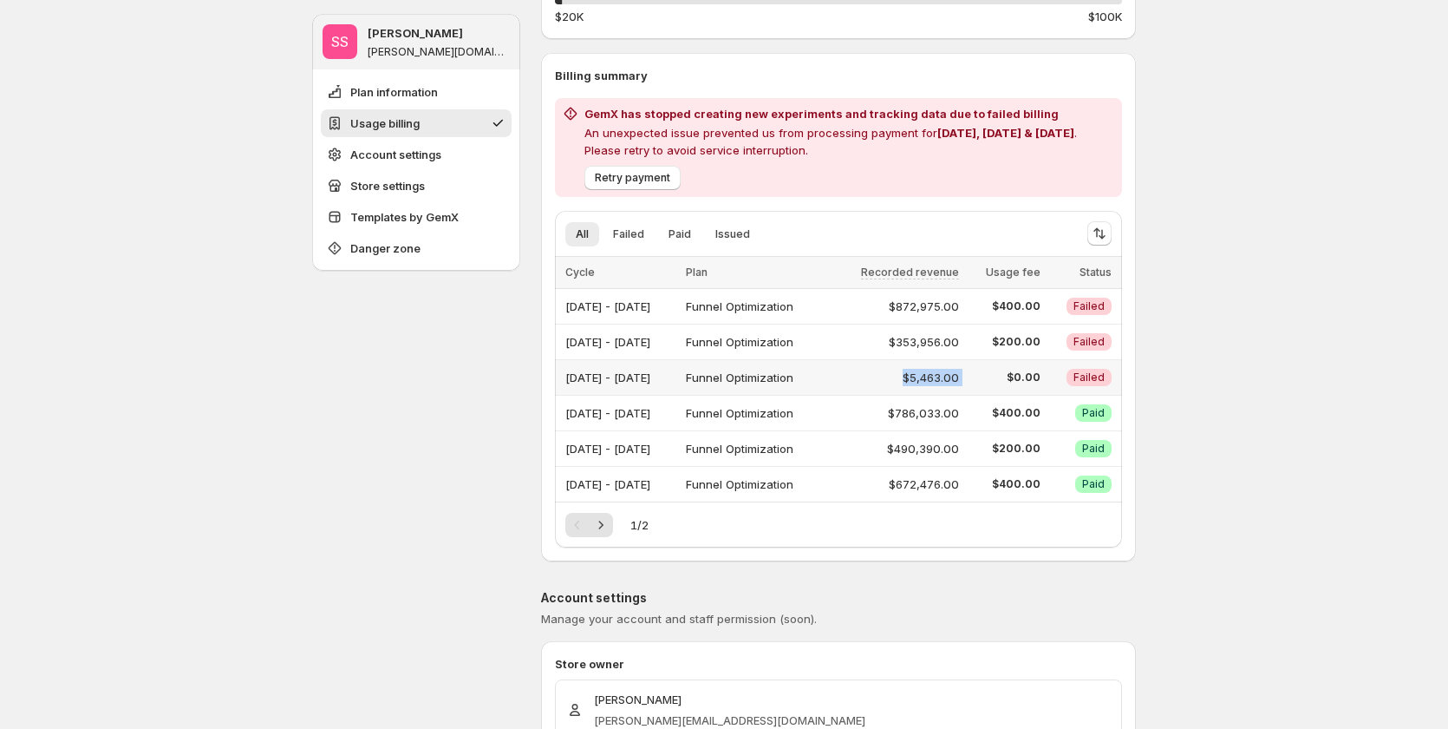
click at [937, 370] on div "$5,463.00" at bounding box center [897, 377] width 126 height 17
drag, startPoint x: 928, startPoint y: 370, endPoint x: 1004, endPoint y: 369, distance: 76.3
click at [1004, 369] on tr "Jul 01, 2025 - Jul 31, 2025 Funnel Optimization $5,463.00 $0.00 Critical Failed" at bounding box center [838, 378] width 567 height 36
click at [1004, 372] on span "$0.00" at bounding box center [1005, 377] width 71 height 14
drag, startPoint x: 1002, startPoint y: 375, endPoint x: 941, endPoint y: 376, distance: 60.7
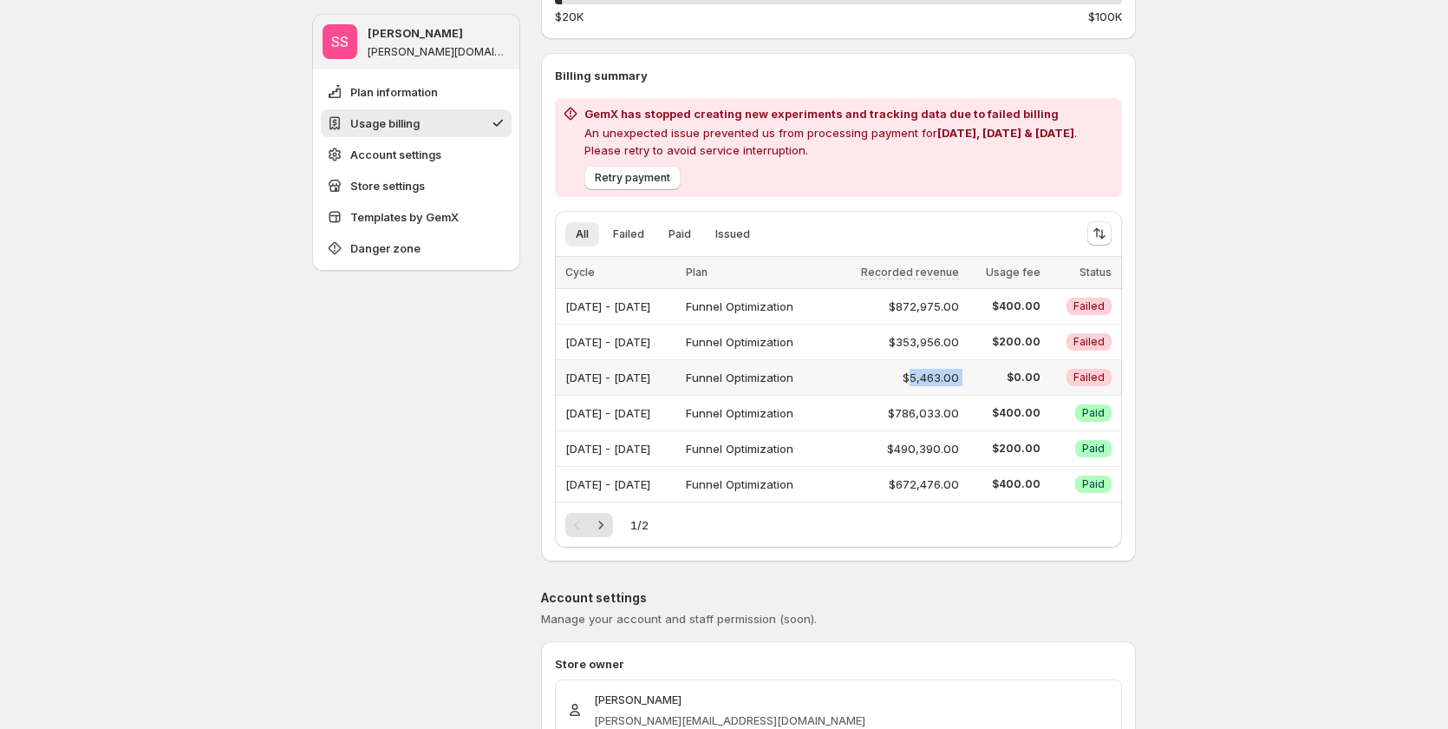
click at [941, 376] on tr "Jul 01, 2025 - Jul 31, 2025 Funnel Optimization $5,463.00 $0.00 Critical Failed" at bounding box center [838, 378] width 567 height 36
click at [1046, 377] on td "$0.00" at bounding box center [1005, 378] width 82 height 36
click at [1046, 368] on td "$0.00" at bounding box center [1005, 378] width 82 height 36
click at [1041, 374] on span "$0.00" at bounding box center [1005, 377] width 71 height 14
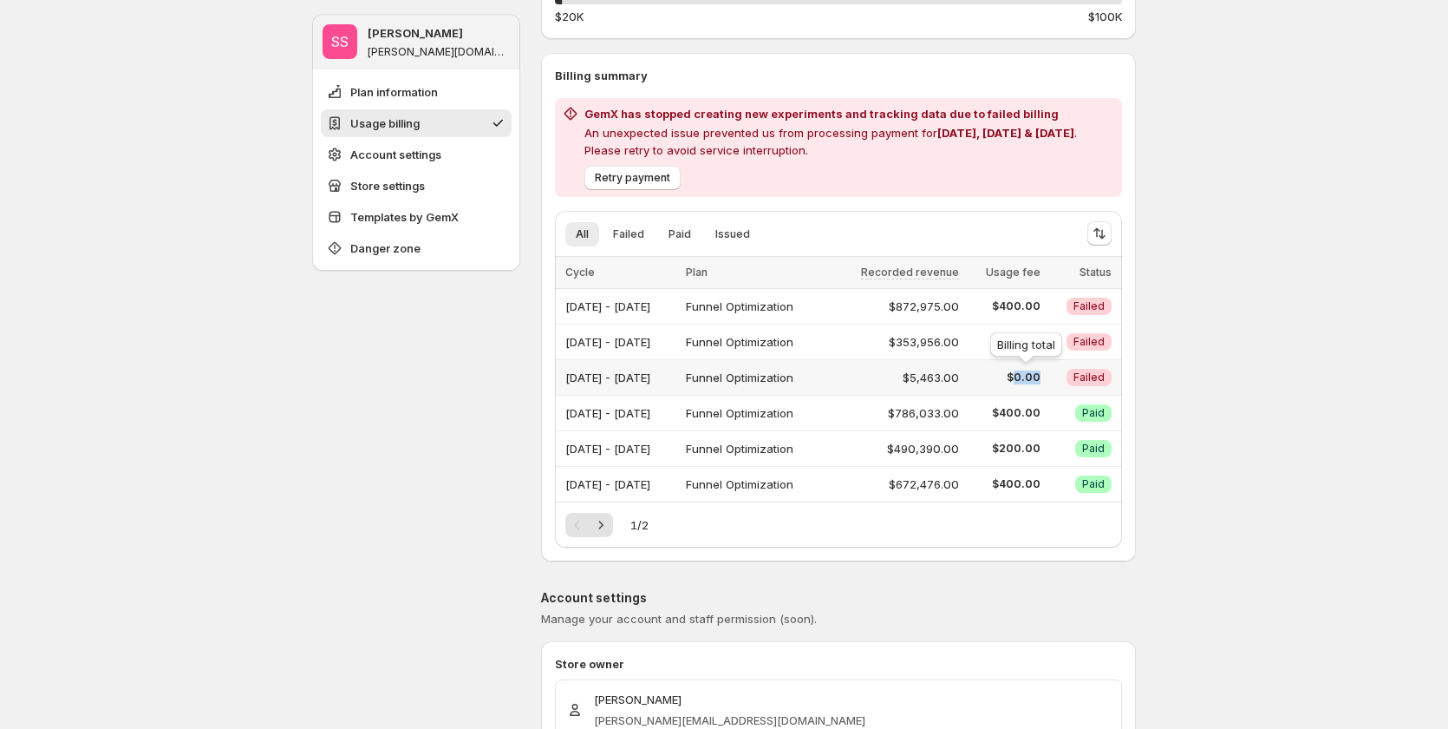
click at [1041, 374] on span "$0.00" at bounding box center [1005, 377] width 71 height 14
click at [1036, 374] on span "$0.00" at bounding box center [1005, 377] width 71 height 14
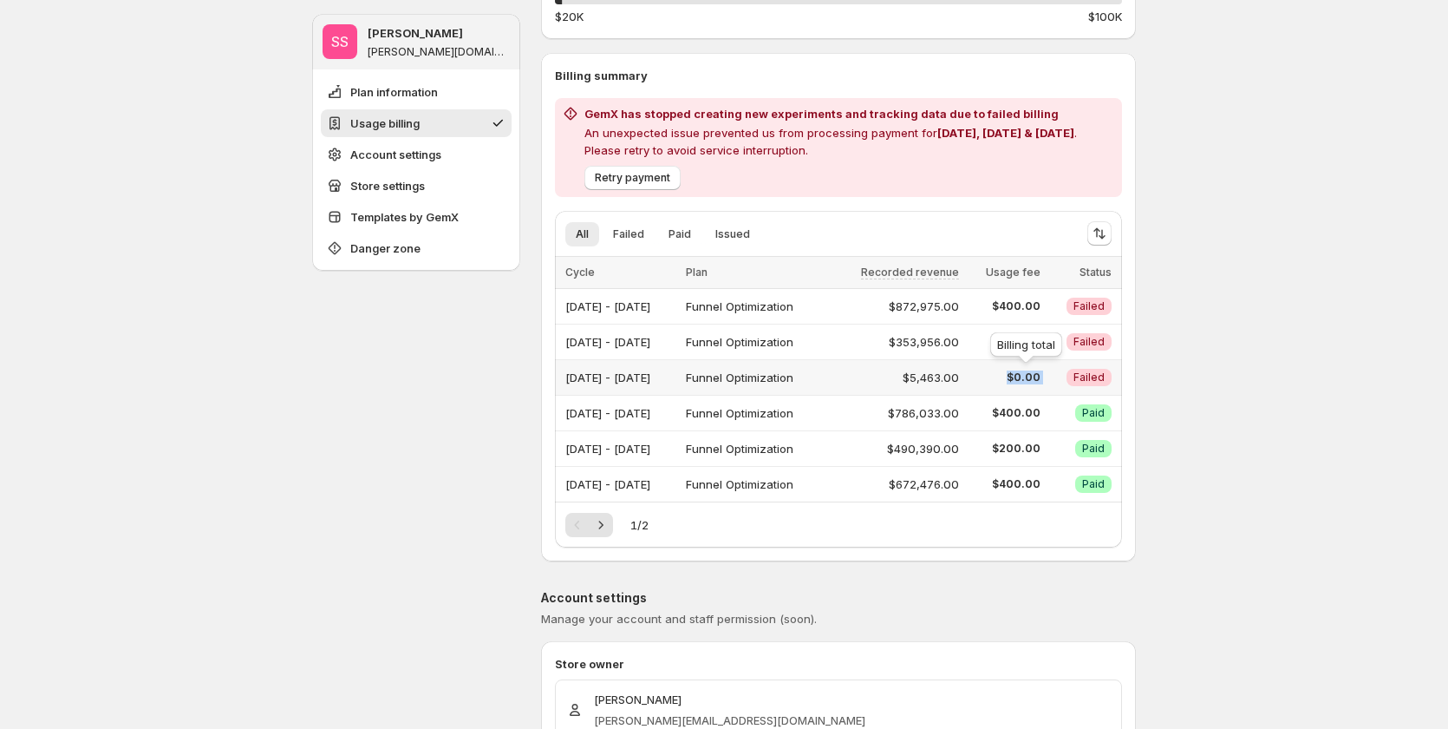
drag, startPoint x: 1036, startPoint y: 374, endPoint x: 790, endPoint y: 371, distance: 246.3
click at [1036, 372] on span "$0.00" at bounding box center [1005, 377] width 71 height 14
click at [668, 375] on div "Jul 01, 2025 - Jul 31, 2025" at bounding box center [621, 377] width 110 height 24
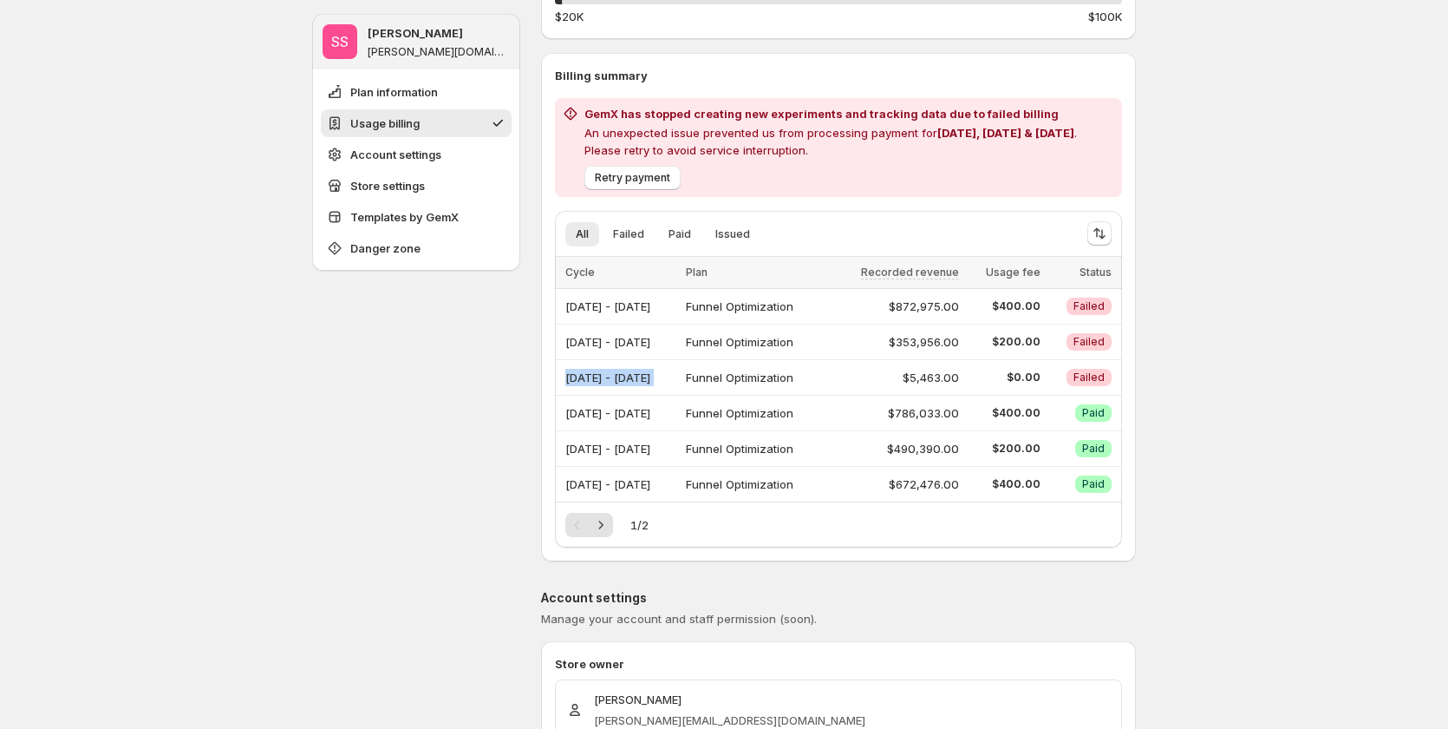
scroll to position [260, 0]
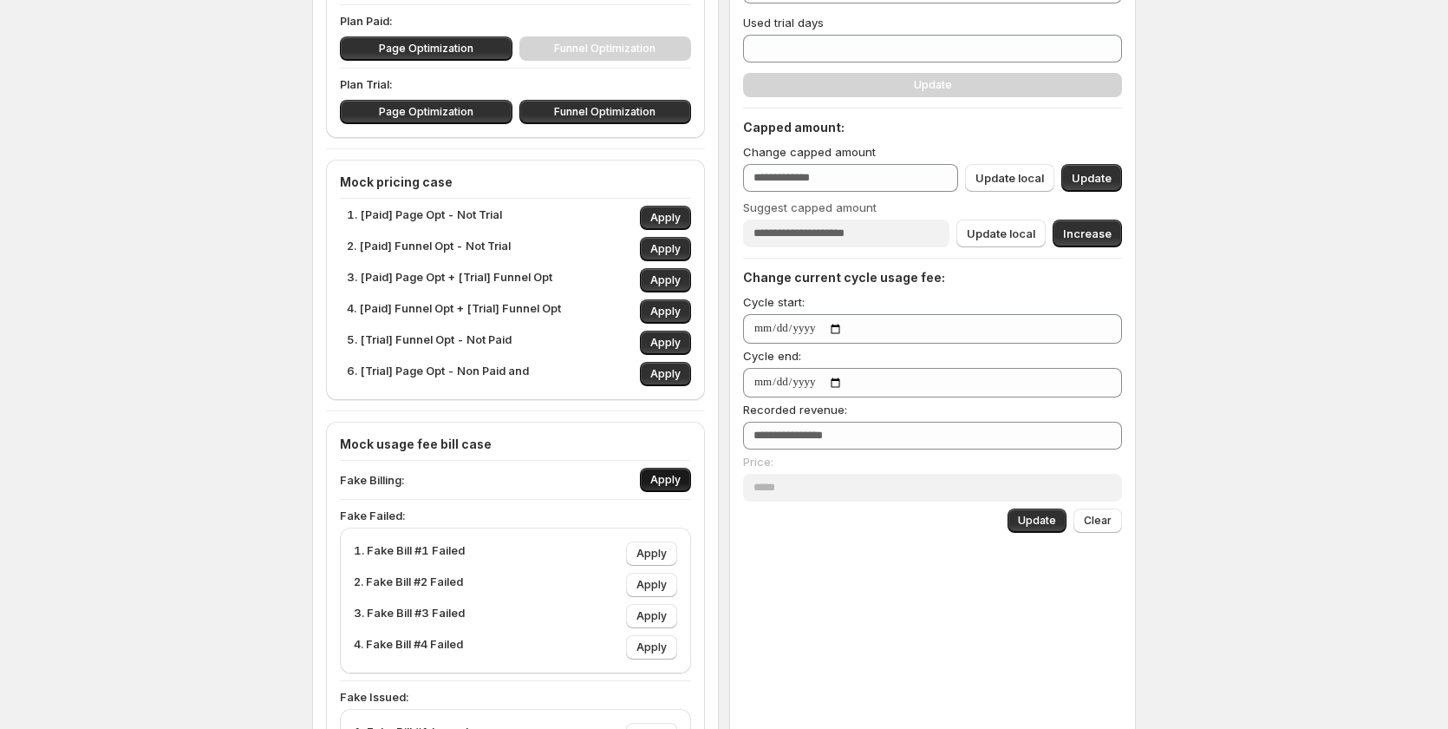
click at [676, 470] on button "Apply" at bounding box center [665, 480] width 51 height 24
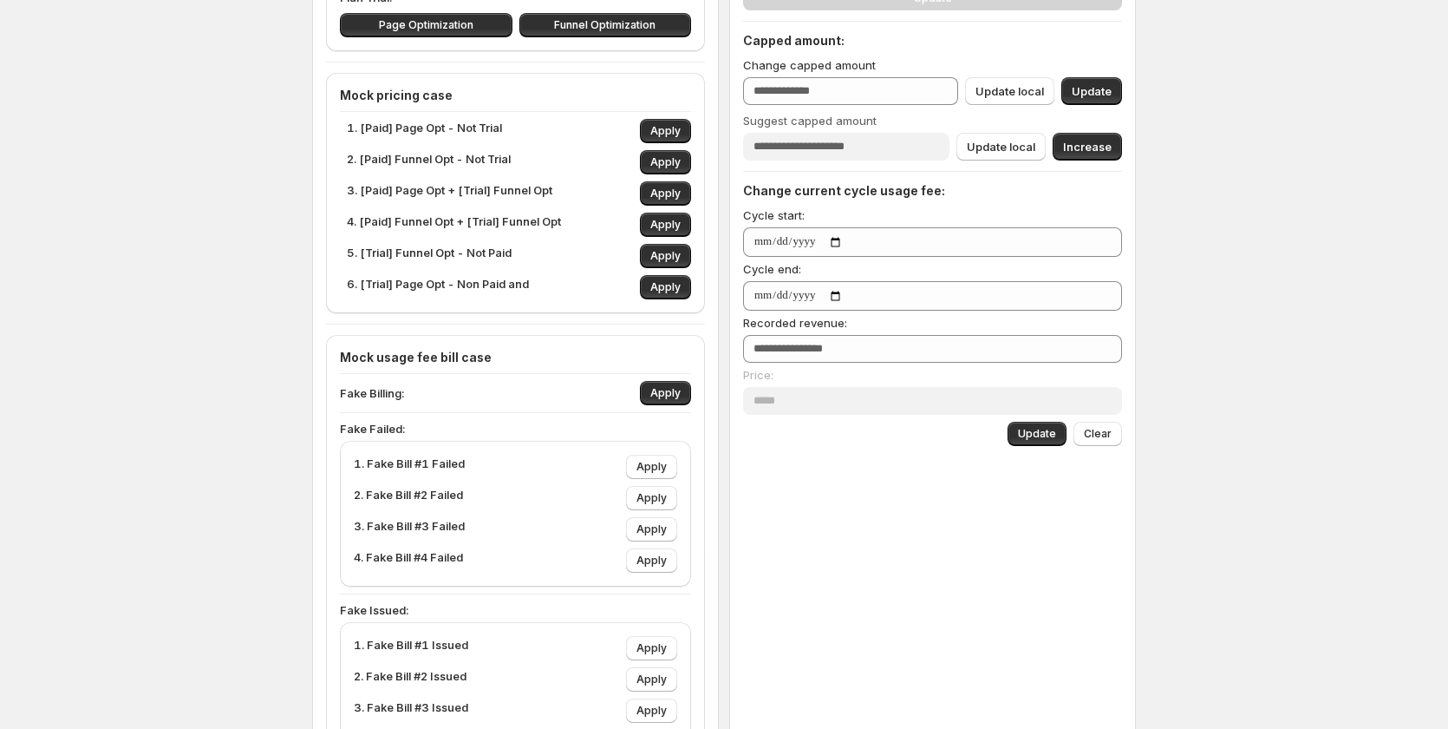
scroll to position [689, 0]
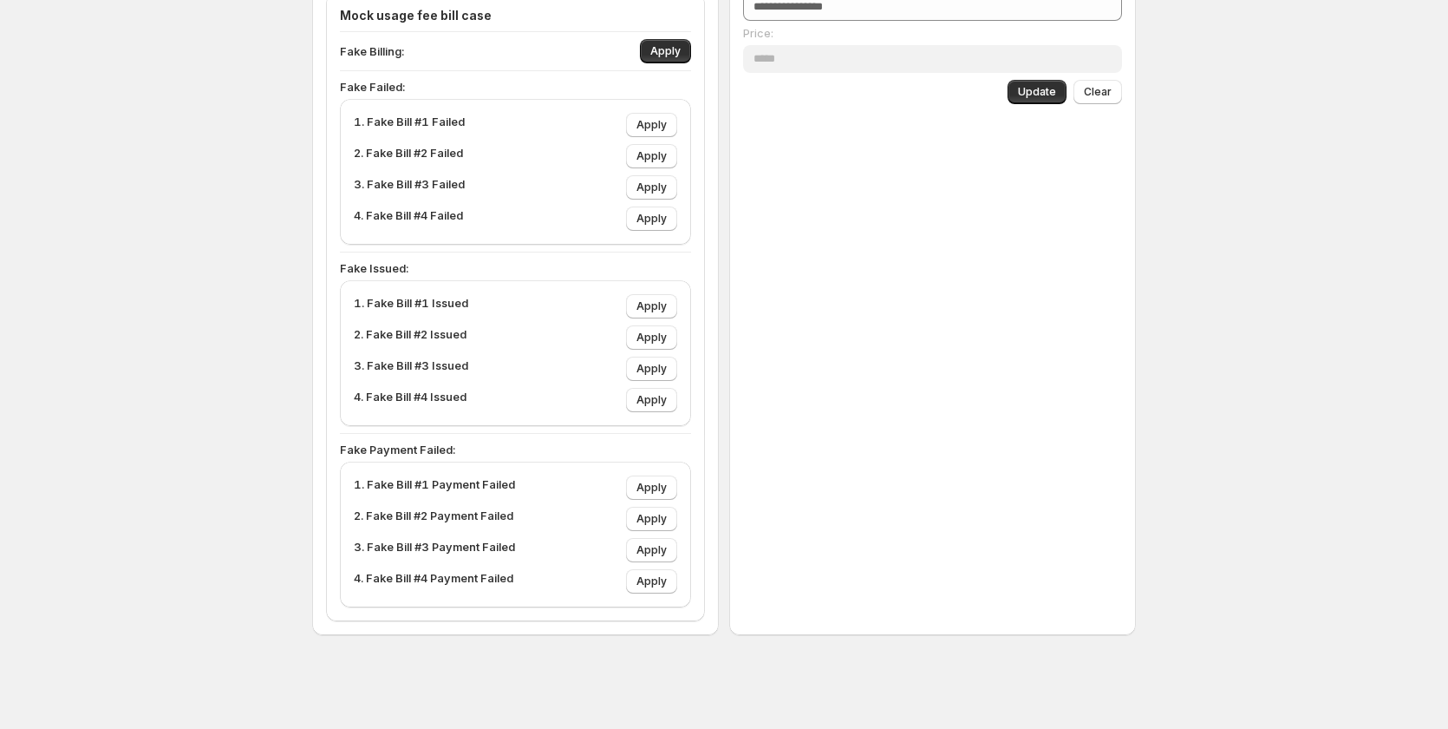
click at [398, 445] on p "Fake Payment Failed:" at bounding box center [515, 449] width 351 height 17
drag, startPoint x: 398, startPoint y: 445, endPoint x: 723, endPoint y: 563, distance: 346.0
click at [401, 447] on p "Fake Payment Failed:" at bounding box center [515, 449] width 351 height 17
click at [667, 592] on button "Apply" at bounding box center [651, 581] width 51 height 24
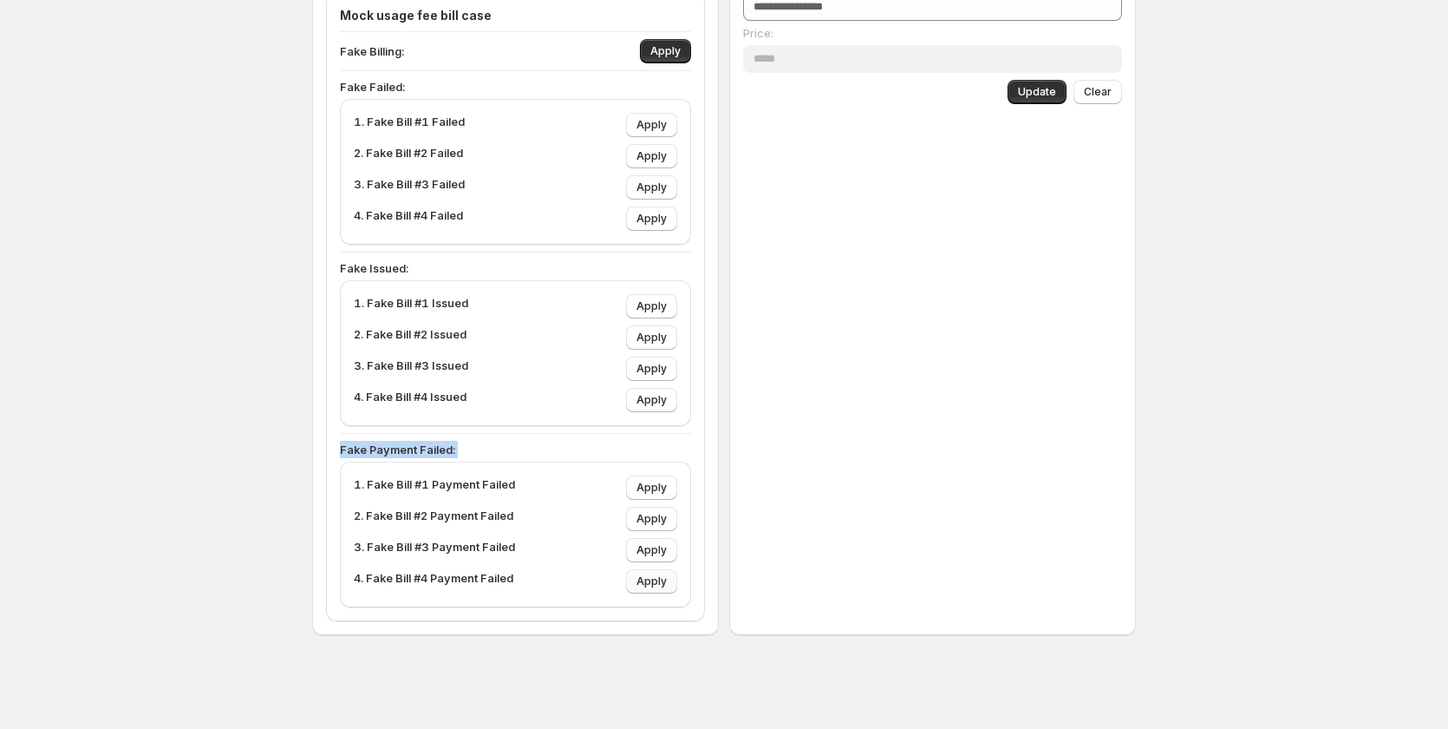
click at [665, 591] on button "Apply" at bounding box center [651, 581] width 51 height 24
click at [665, 588] on button "Apply" at bounding box center [651, 581] width 51 height 24
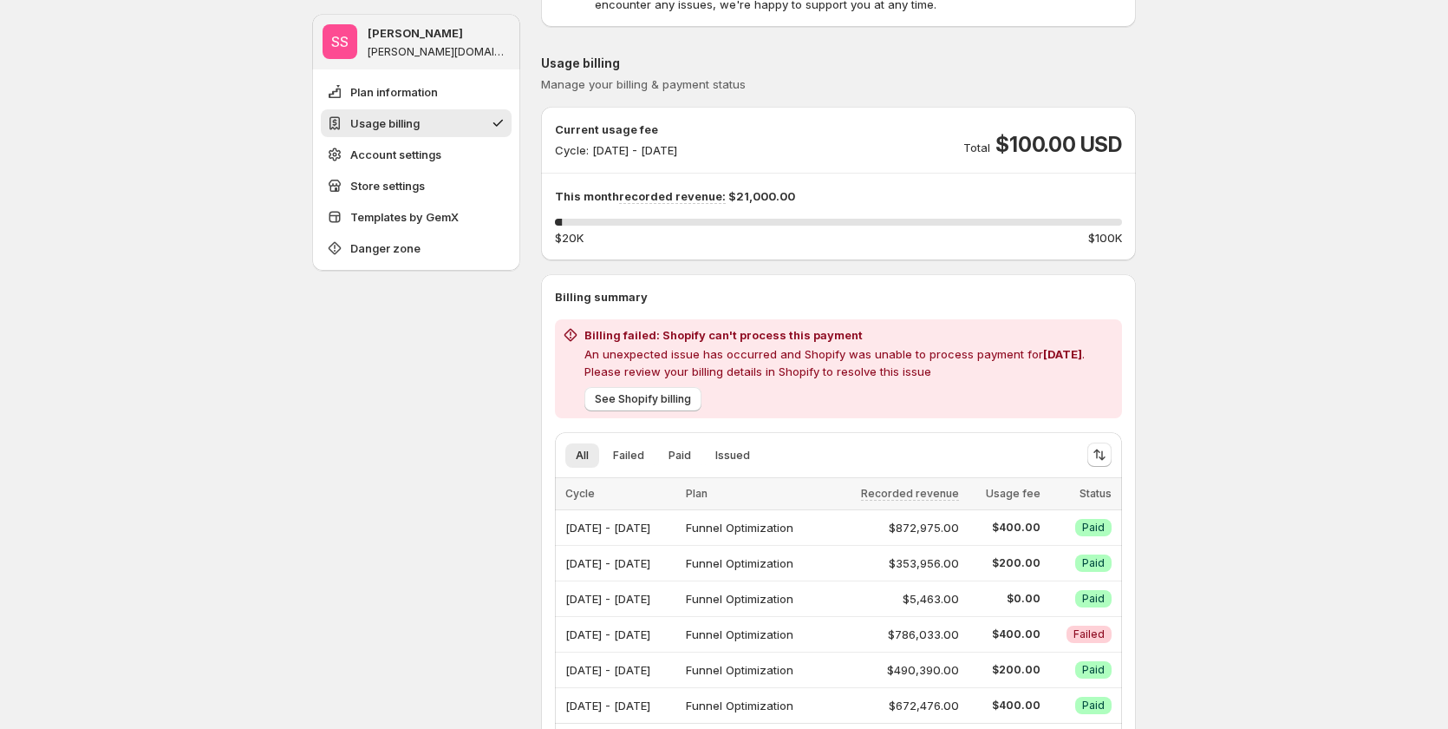
scroll to position [173, 0]
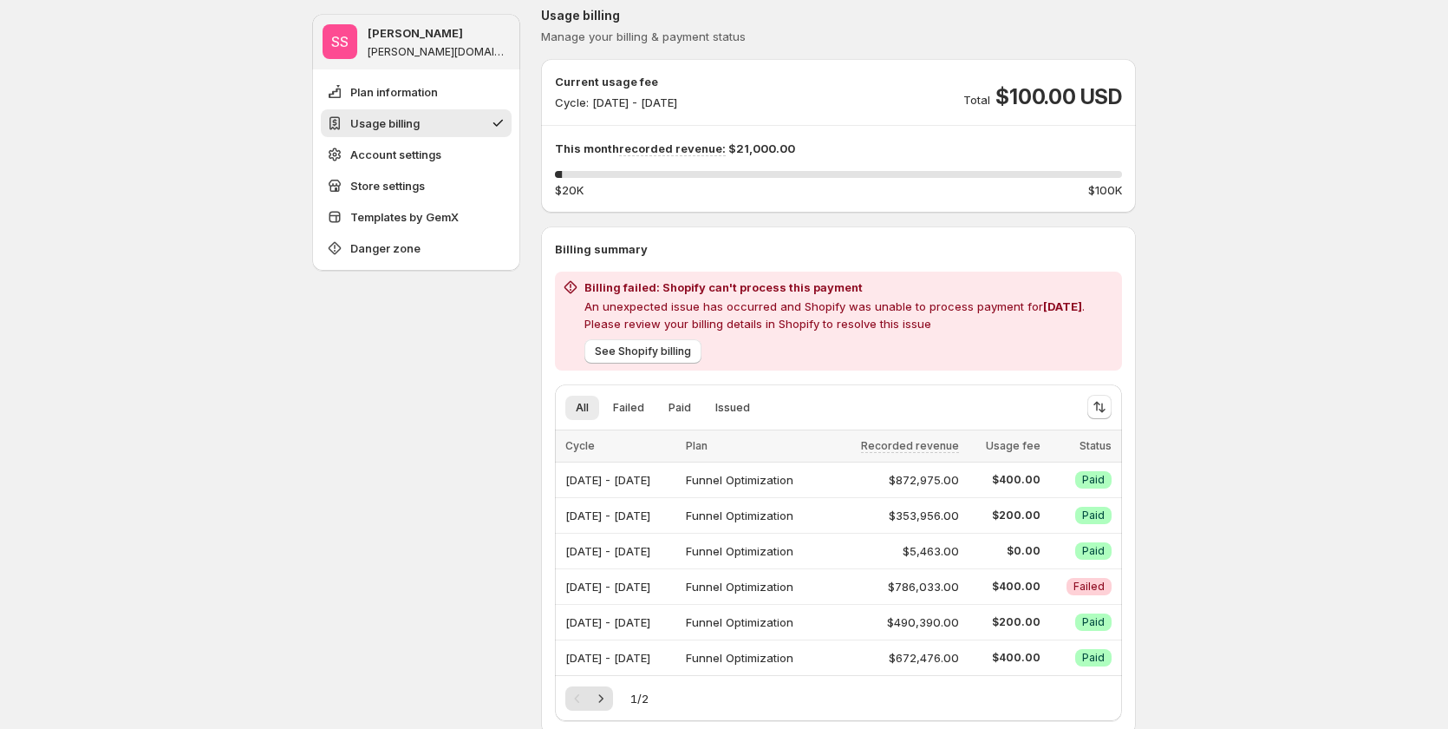
click at [712, 308] on p "An unexpected issue has occurred and Shopify was unable to process payment for …" at bounding box center [850, 315] width 531 height 35
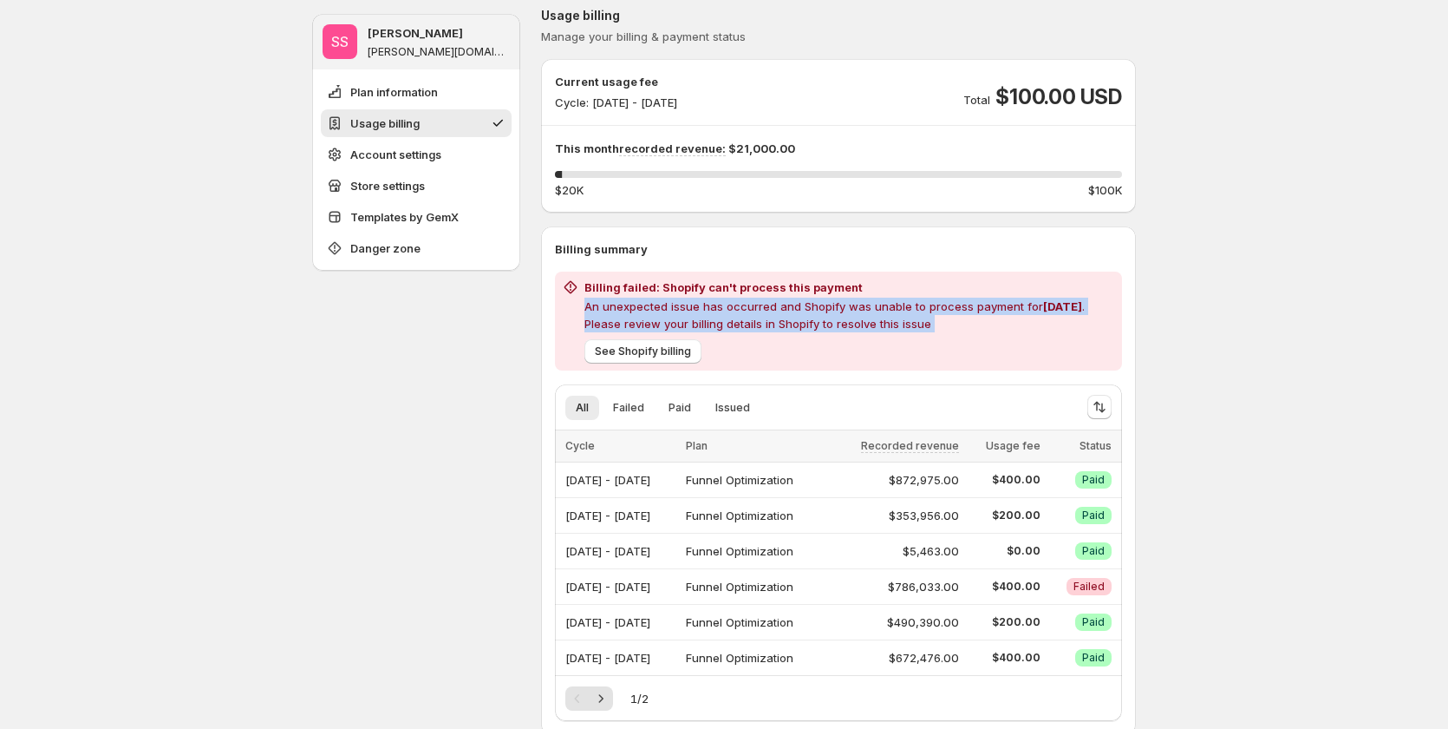
click at [712, 308] on p "An unexpected issue has occurred and Shopify was unable to process payment for …" at bounding box center [850, 315] width 531 height 35
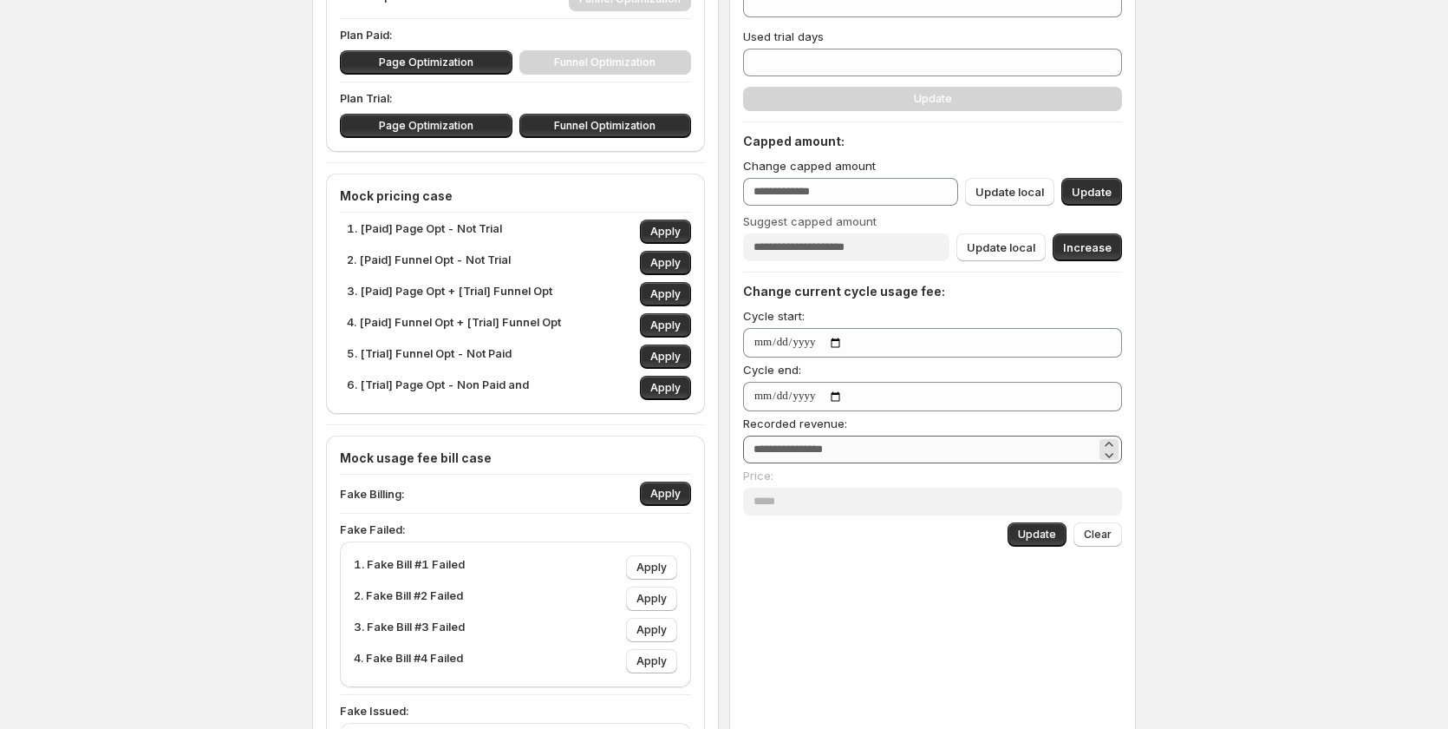
scroll to position [260, 0]
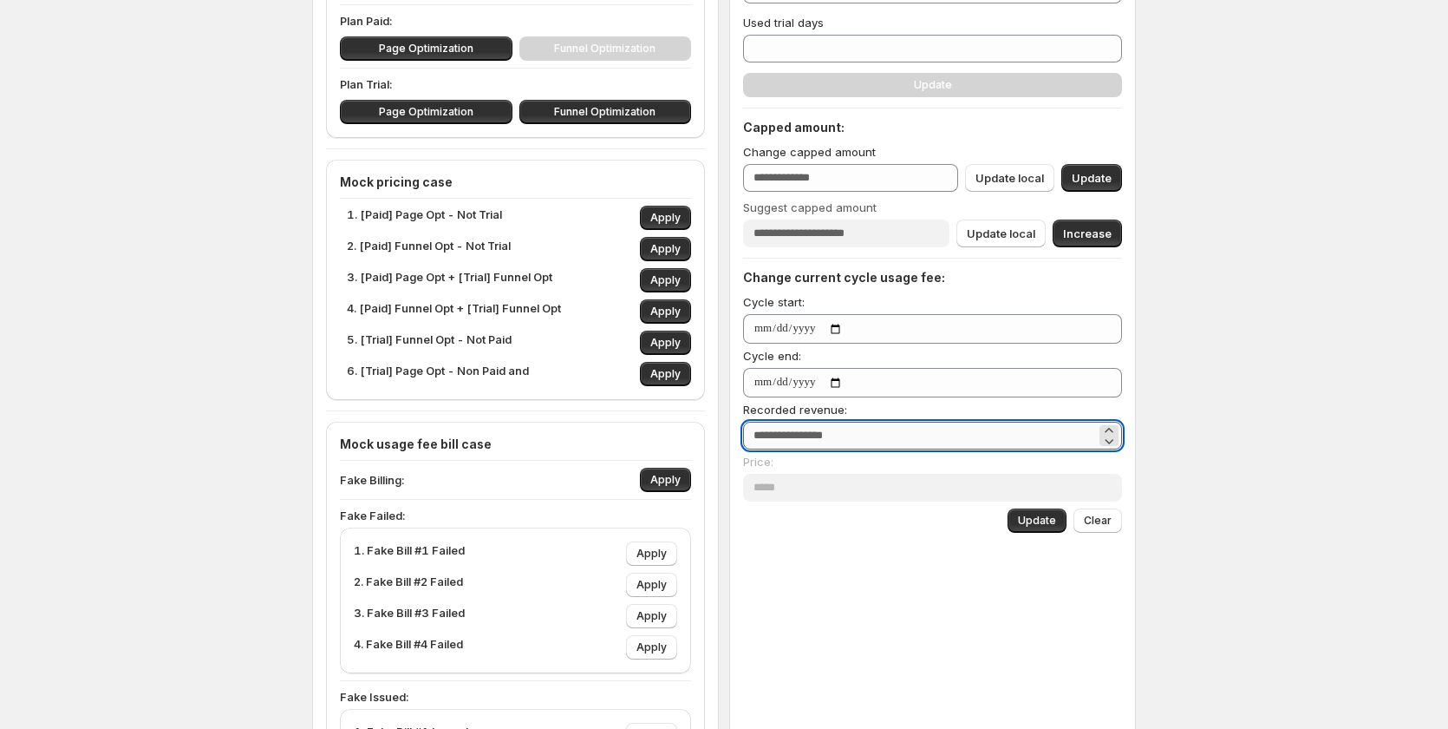
click at [795, 433] on input "*****" at bounding box center [919, 436] width 353 height 28
click at [765, 430] on input "*****" at bounding box center [919, 436] width 353 height 28
click at [762, 433] on input "*****" at bounding box center [919, 436] width 353 height 28
click at [761, 433] on input "*****" at bounding box center [919, 436] width 353 height 28
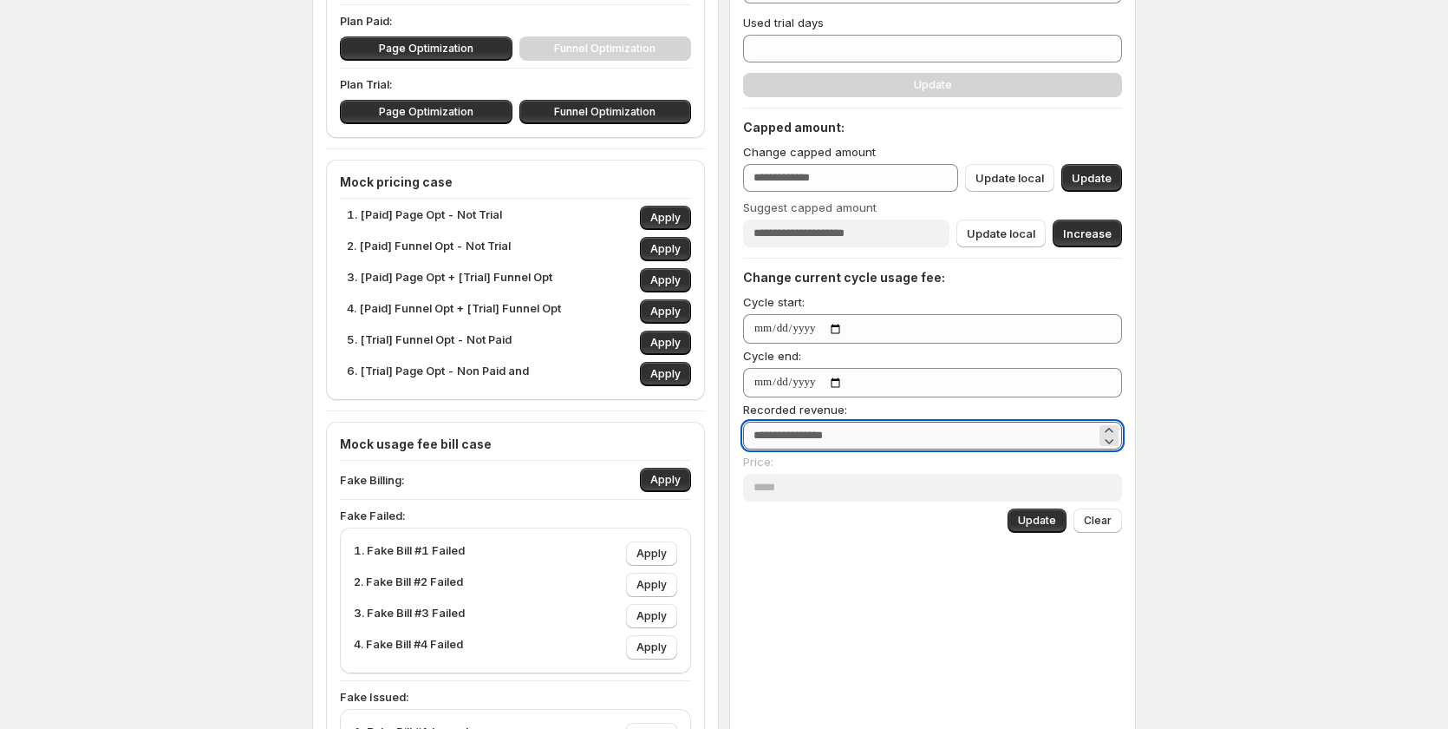
click at [751, 428] on input "*****" at bounding box center [919, 436] width 353 height 28
drag, startPoint x: 1030, startPoint y: 519, endPoint x: 1005, endPoint y: 511, distance: 26.3
click at [1030, 516] on span "Update" at bounding box center [1037, 520] width 38 height 14
click at [1043, 519] on span "Update" at bounding box center [1037, 520] width 38 height 14
click at [1044, 518] on span "Update" at bounding box center [1037, 520] width 38 height 14
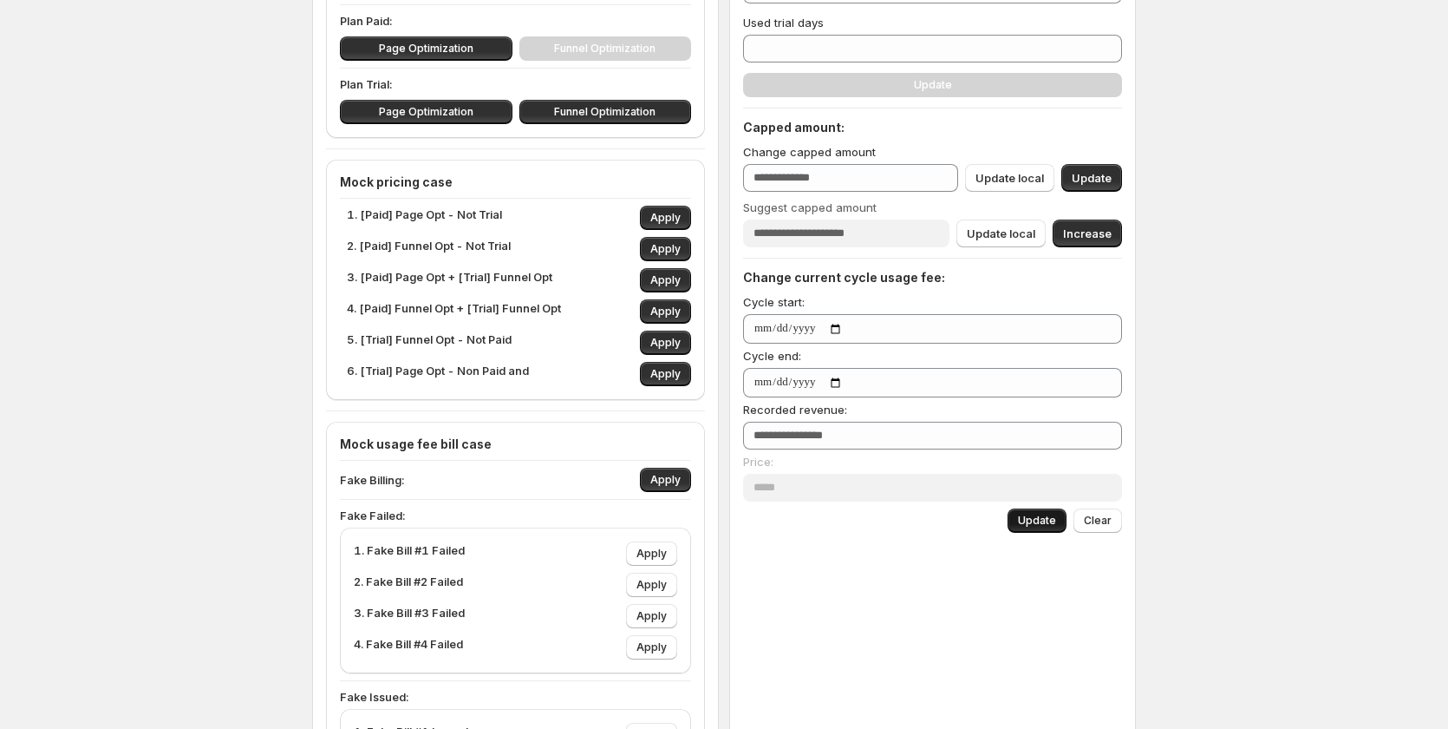
click at [1045, 517] on span "Update" at bounding box center [1037, 520] width 38 height 14
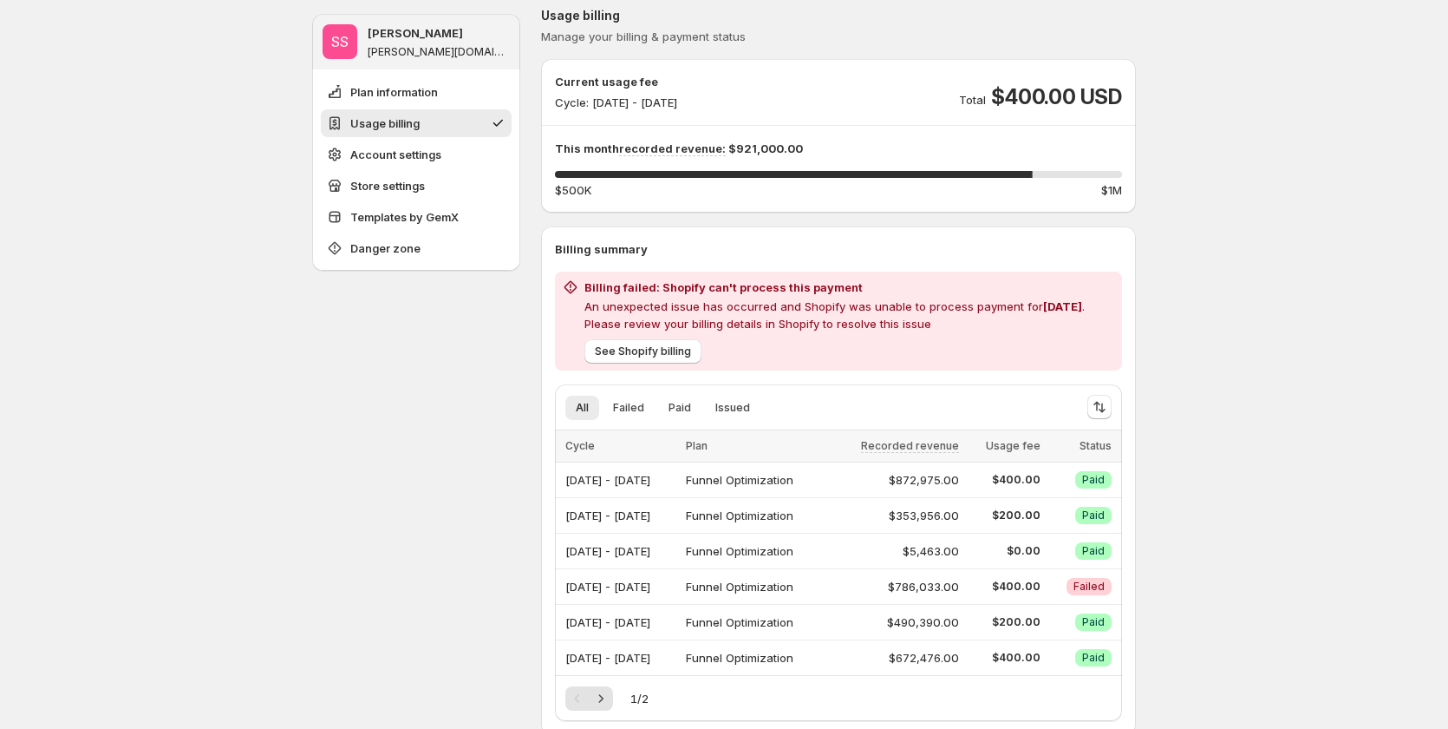
scroll to position [260, 0]
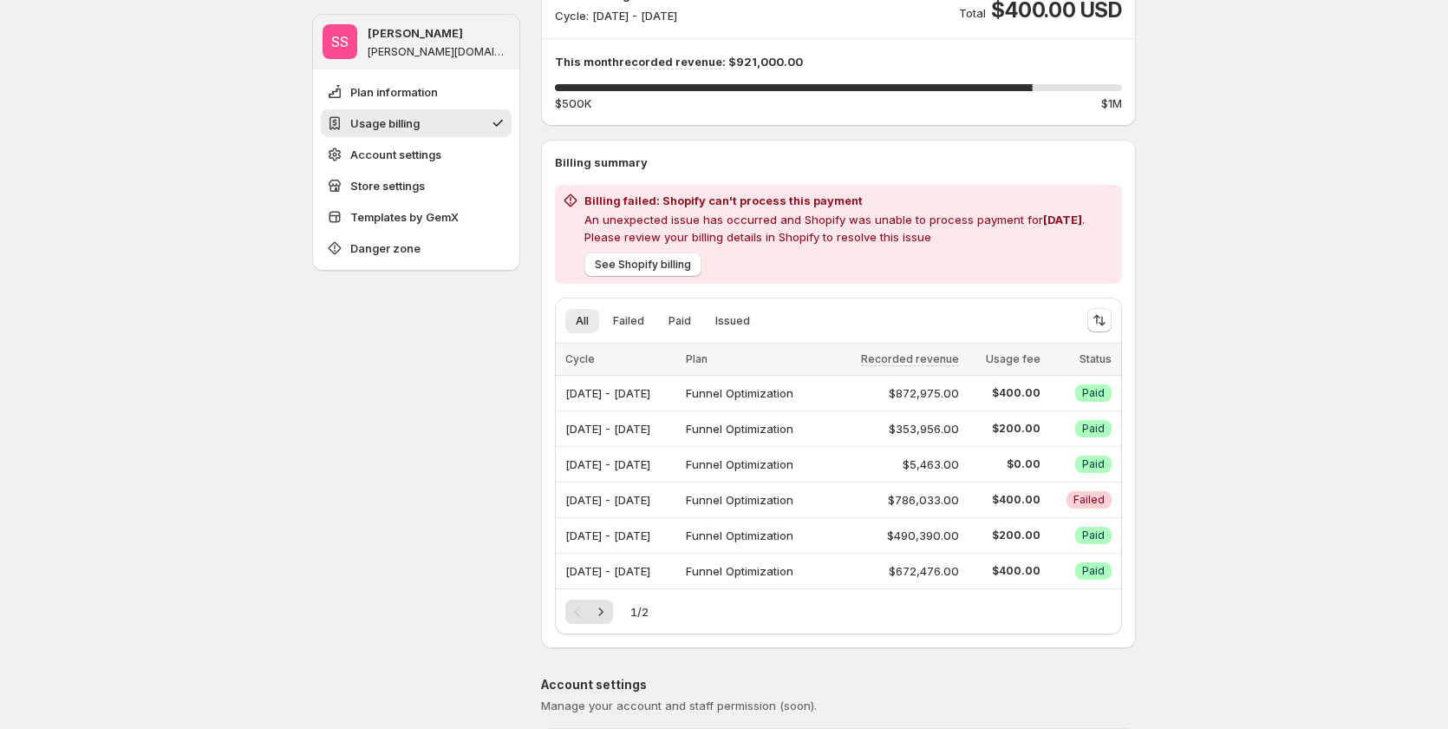
click at [1064, 320] on ul "All Failed Paid Issued More views" at bounding box center [814, 320] width 505 height 24
click at [651, 267] on span "See Shopify billing" at bounding box center [643, 265] width 96 height 14
click at [1097, 499] on span "Failed" at bounding box center [1089, 500] width 31 height 14
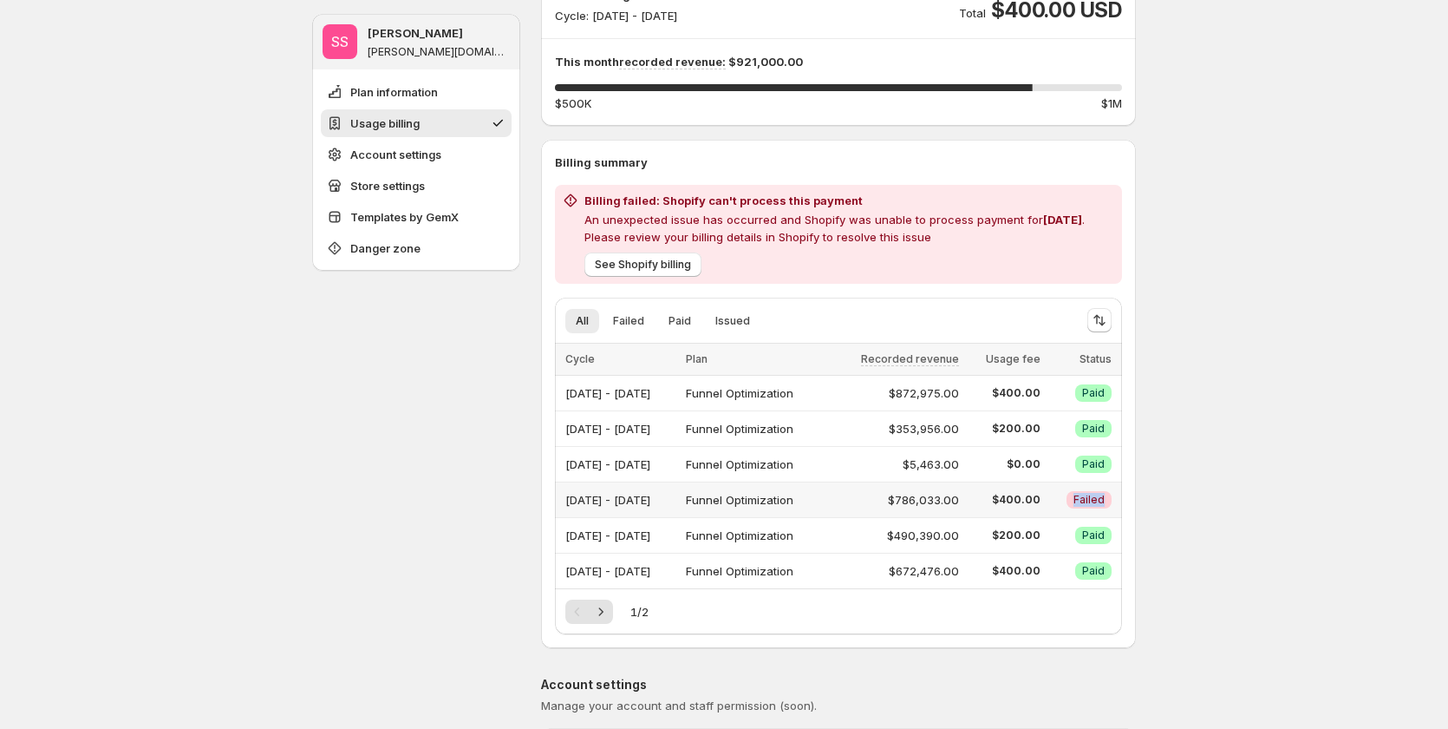
click at [1097, 499] on span "Failed" at bounding box center [1089, 500] width 31 height 14
click at [1090, 459] on span "Paid" at bounding box center [1093, 464] width 23 height 14
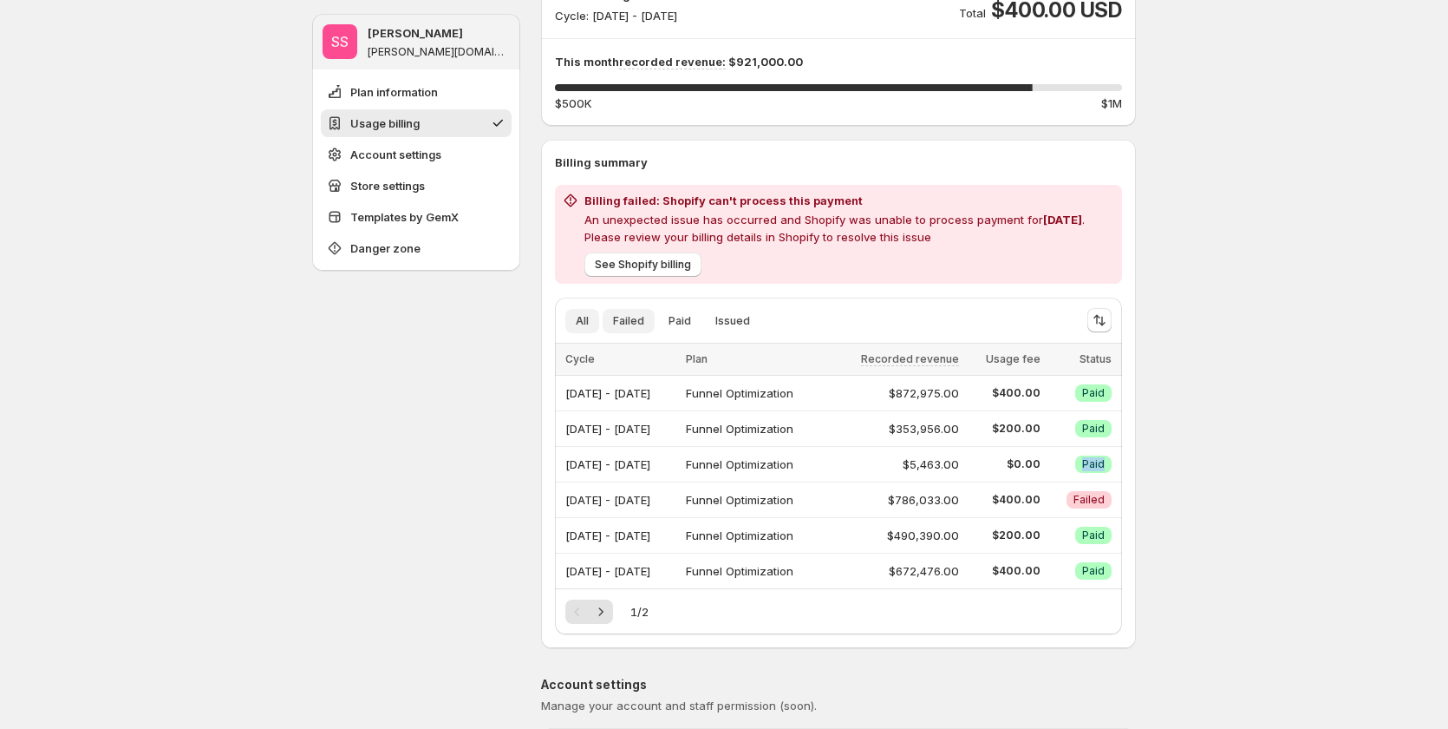
click at [631, 316] on span "Failed" at bounding box center [628, 321] width 31 height 14
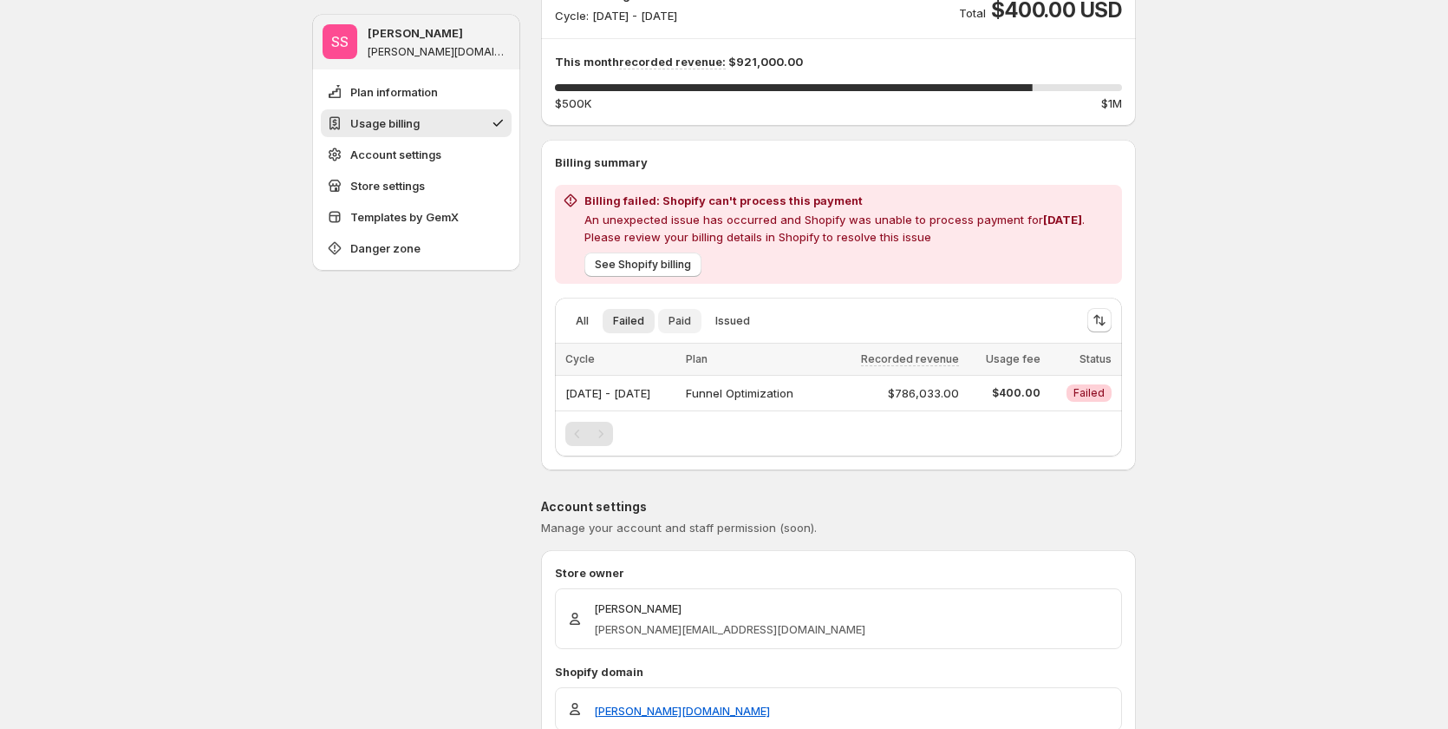
click at [700, 312] on button "Paid" at bounding box center [679, 321] width 43 height 24
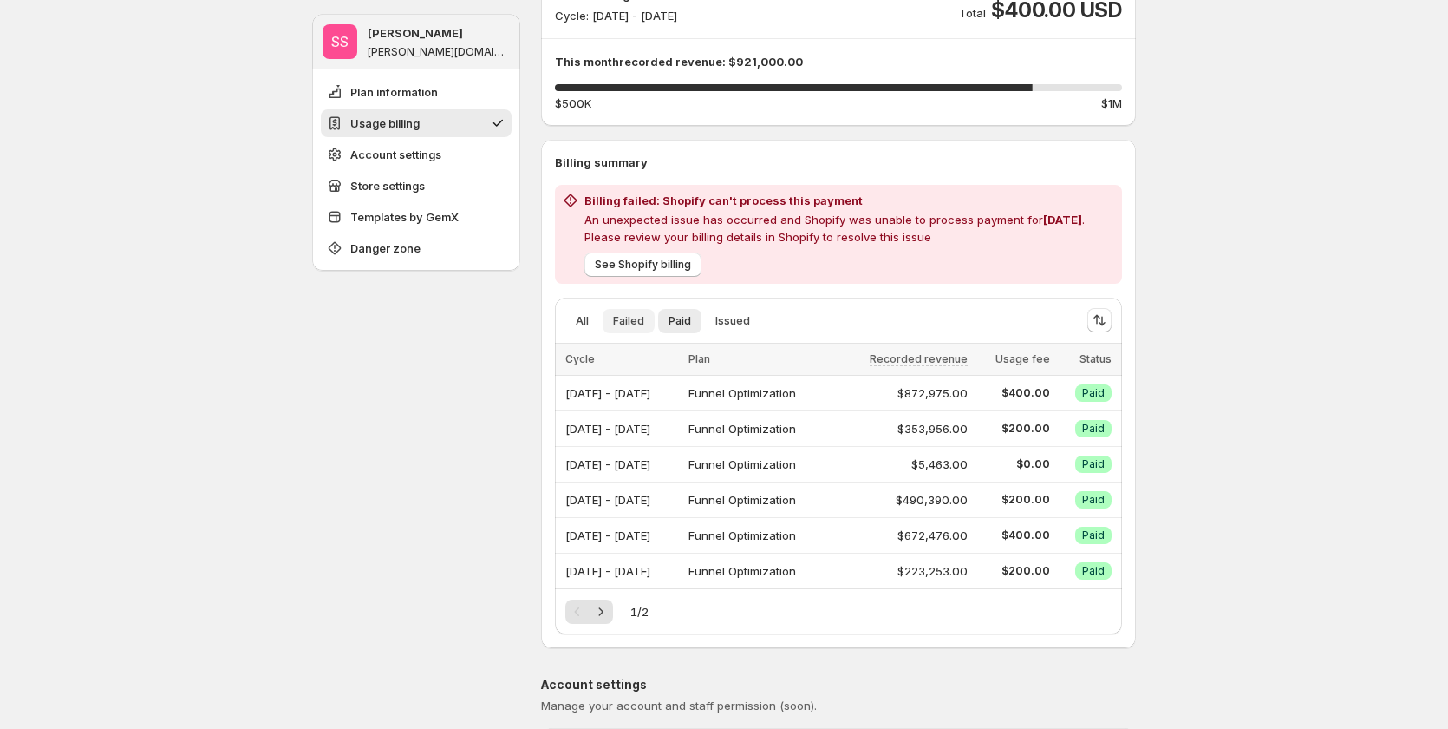
click at [641, 327] on span "Failed" at bounding box center [628, 321] width 31 height 14
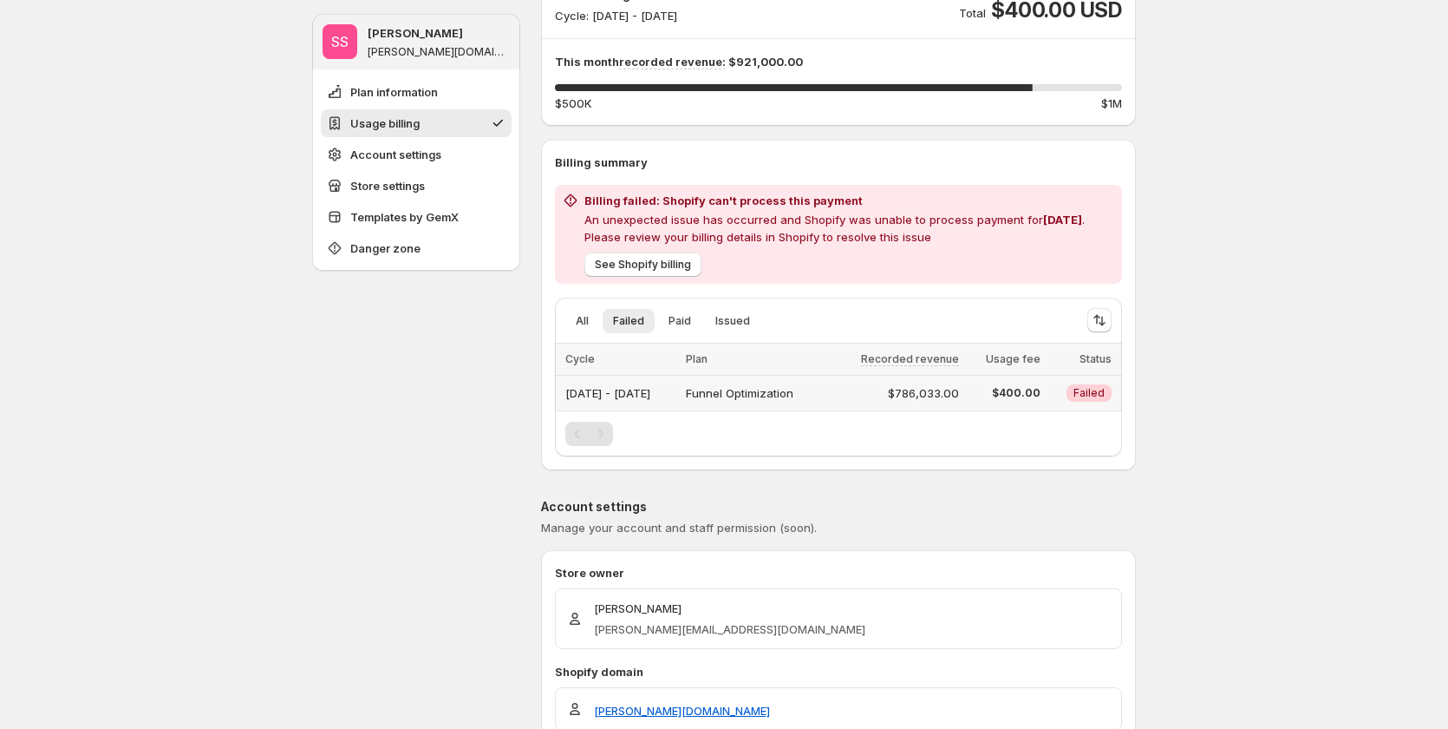
click at [1102, 392] on span "Failed" at bounding box center [1089, 393] width 31 height 14
click at [1101, 390] on span "Failed" at bounding box center [1089, 393] width 31 height 14
click at [596, 333] on div "All Failed Paid Issued More views All Failed Paid Issued More views" at bounding box center [814, 320] width 519 height 38
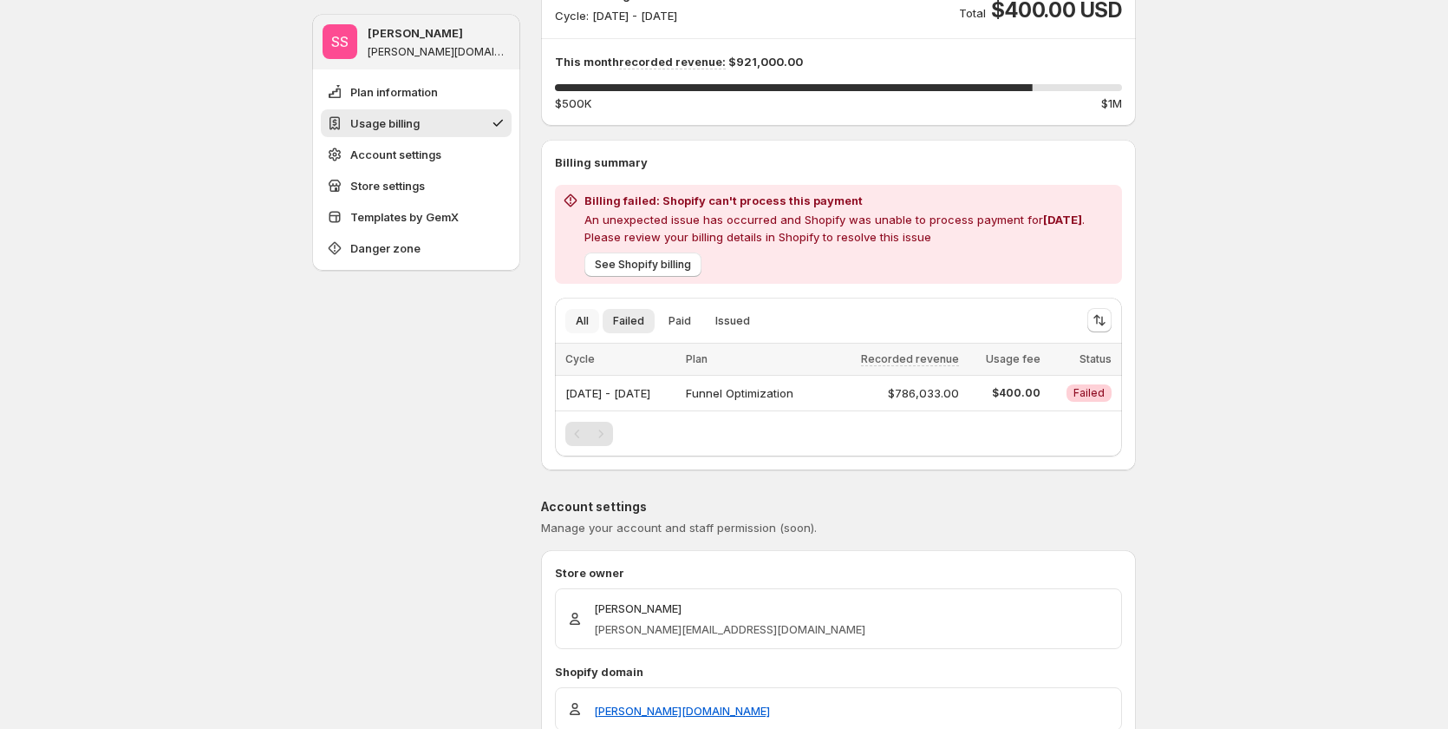
drag, startPoint x: 601, startPoint y: 320, endPoint x: 649, endPoint y: 289, distance: 57.0
click at [605, 314] on ul "All Failed Paid Issued More views" at bounding box center [814, 320] width 505 height 24
drag, startPoint x: 585, startPoint y: 327, endPoint x: 624, endPoint y: 313, distance: 42.2
click at [589, 324] on span "All" at bounding box center [582, 321] width 13 height 14
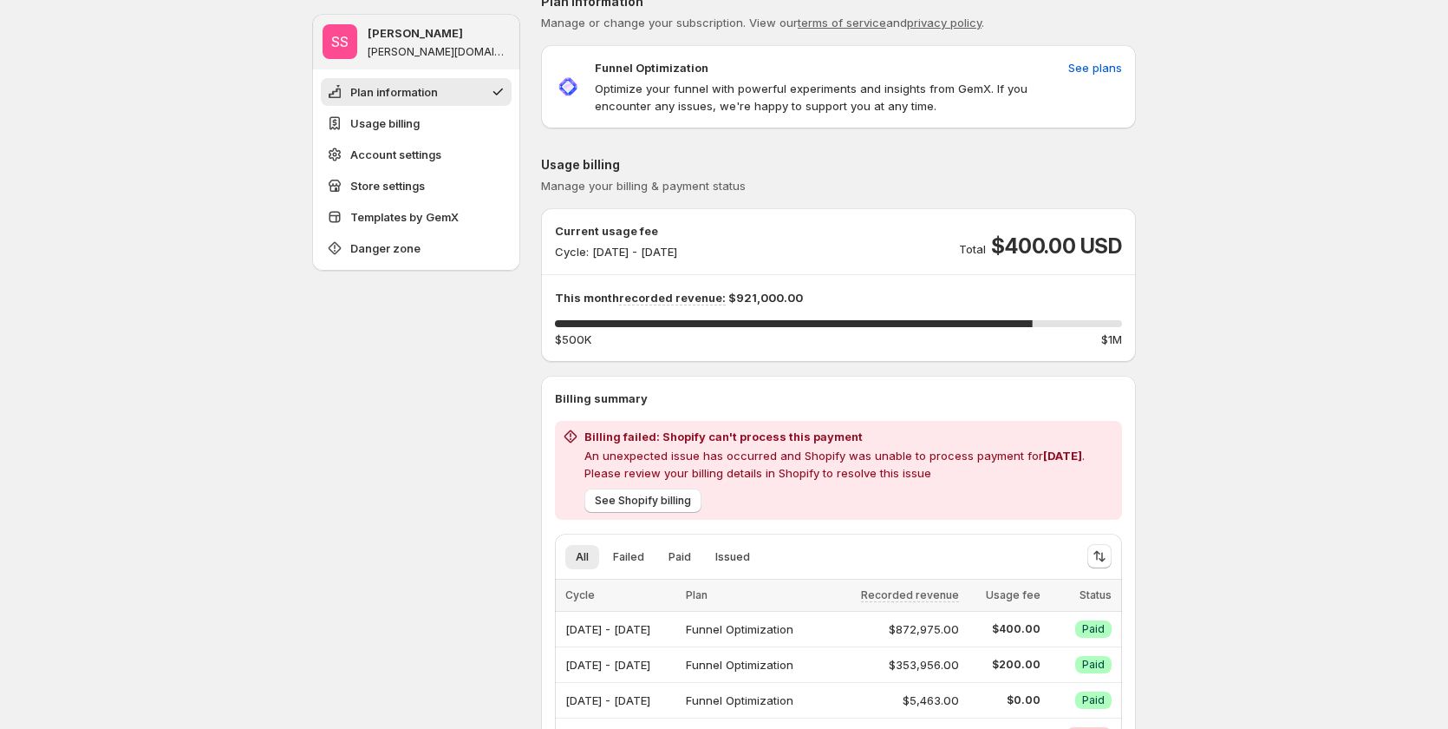
scroll to position [0, 0]
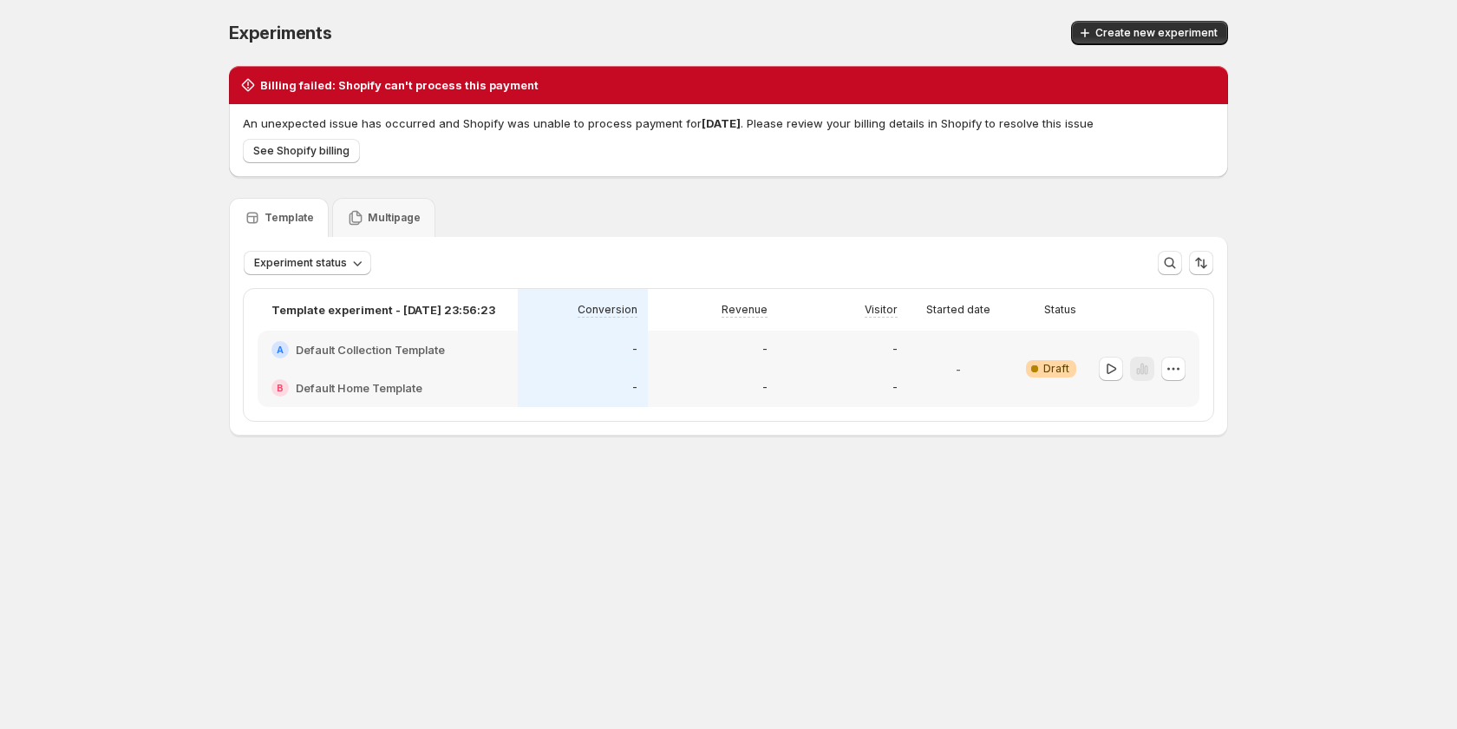
click at [554, 111] on div "An unexpected issue has occurred and Shopify was unable to process payment for …" at bounding box center [728, 140] width 999 height 73
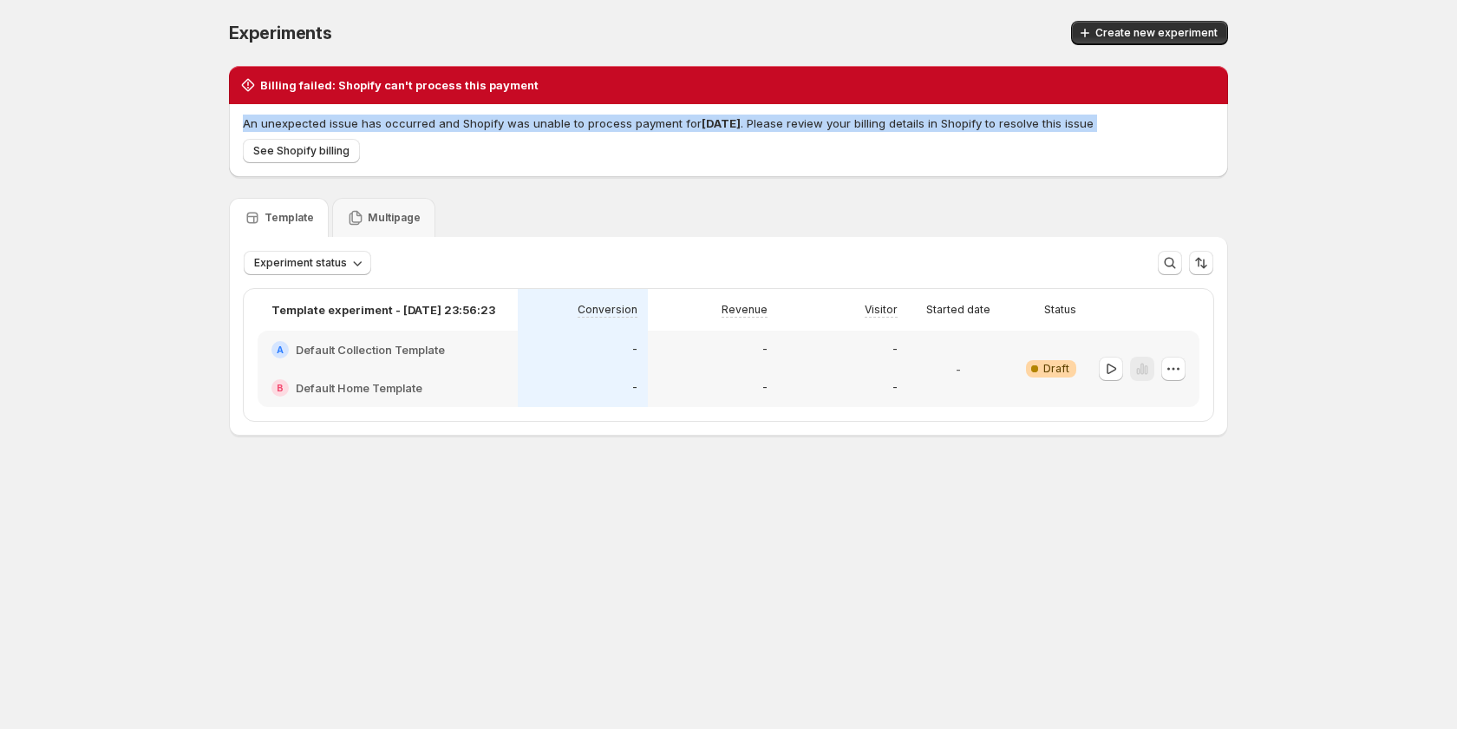
click at [555, 111] on div "An unexpected issue has occurred and Shopify was unable to process payment for …" at bounding box center [728, 140] width 999 height 73
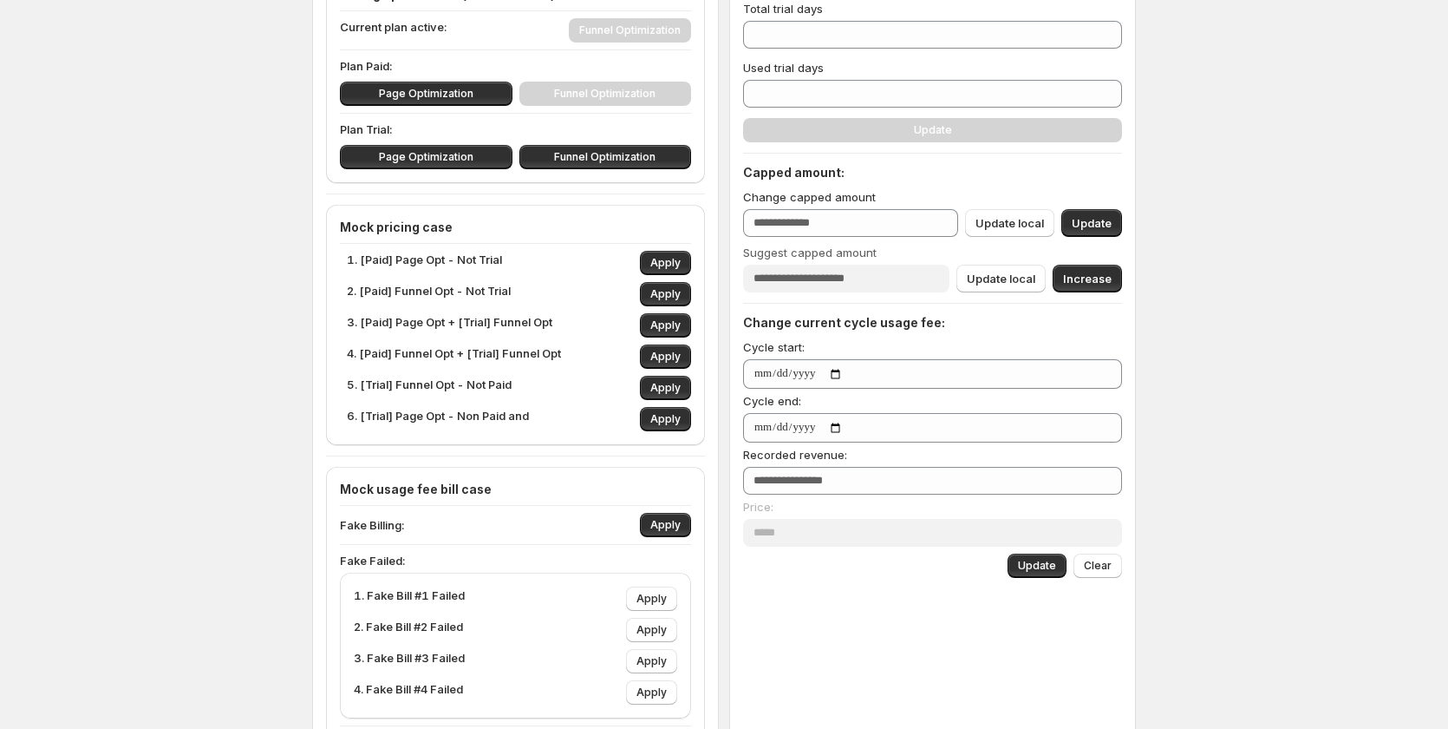
scroll to position [260, 0]
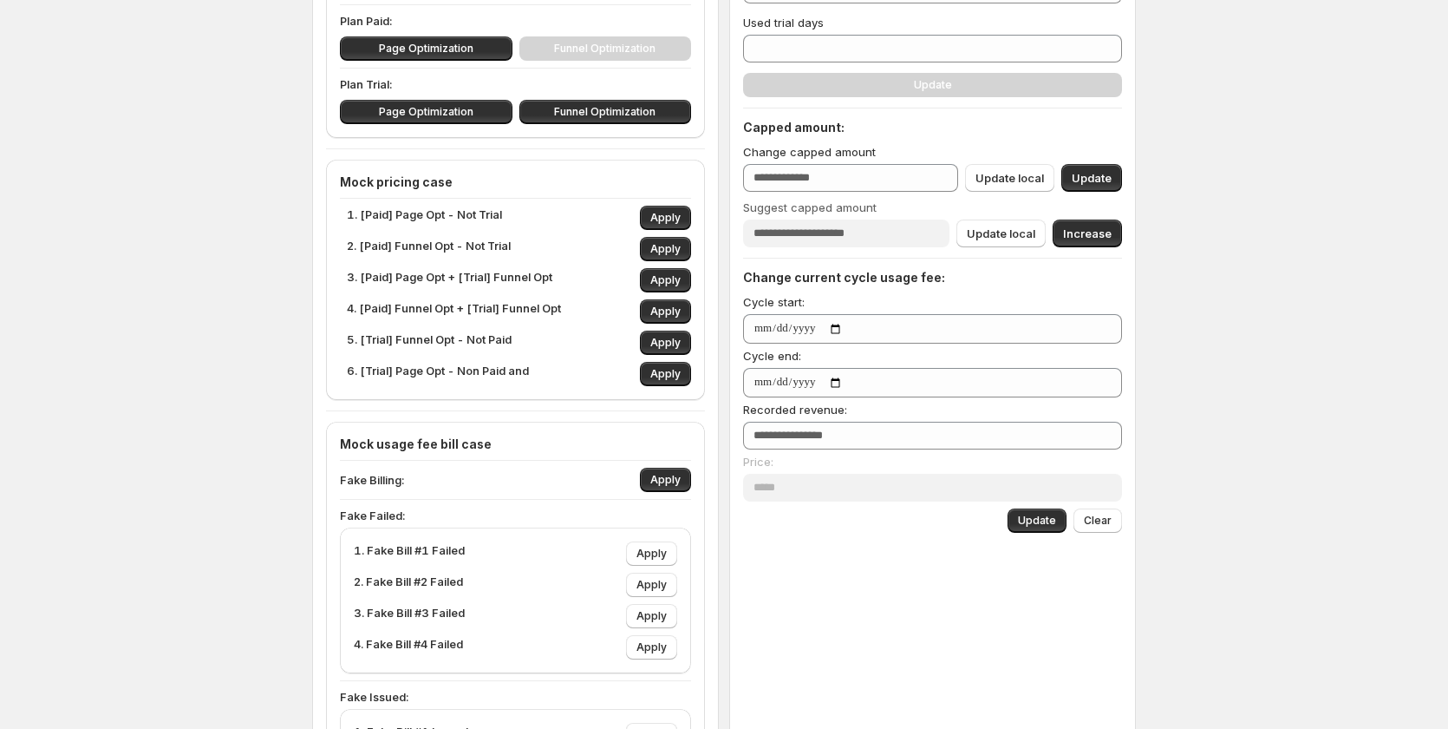
click at [475, 440] on h4 "Mock usage fee bill case" at bounding box center [515, 443] width 351 height 17
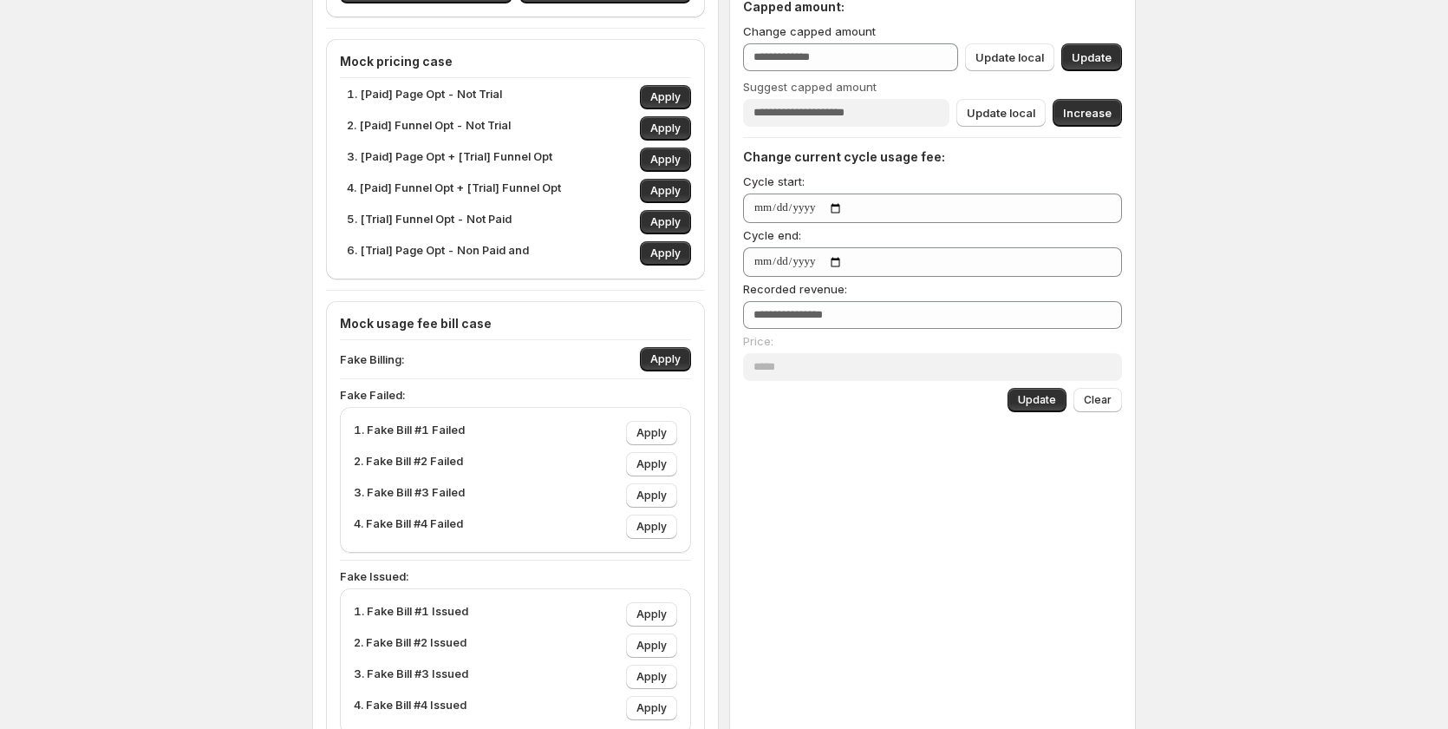
scroll to position [434, 0]
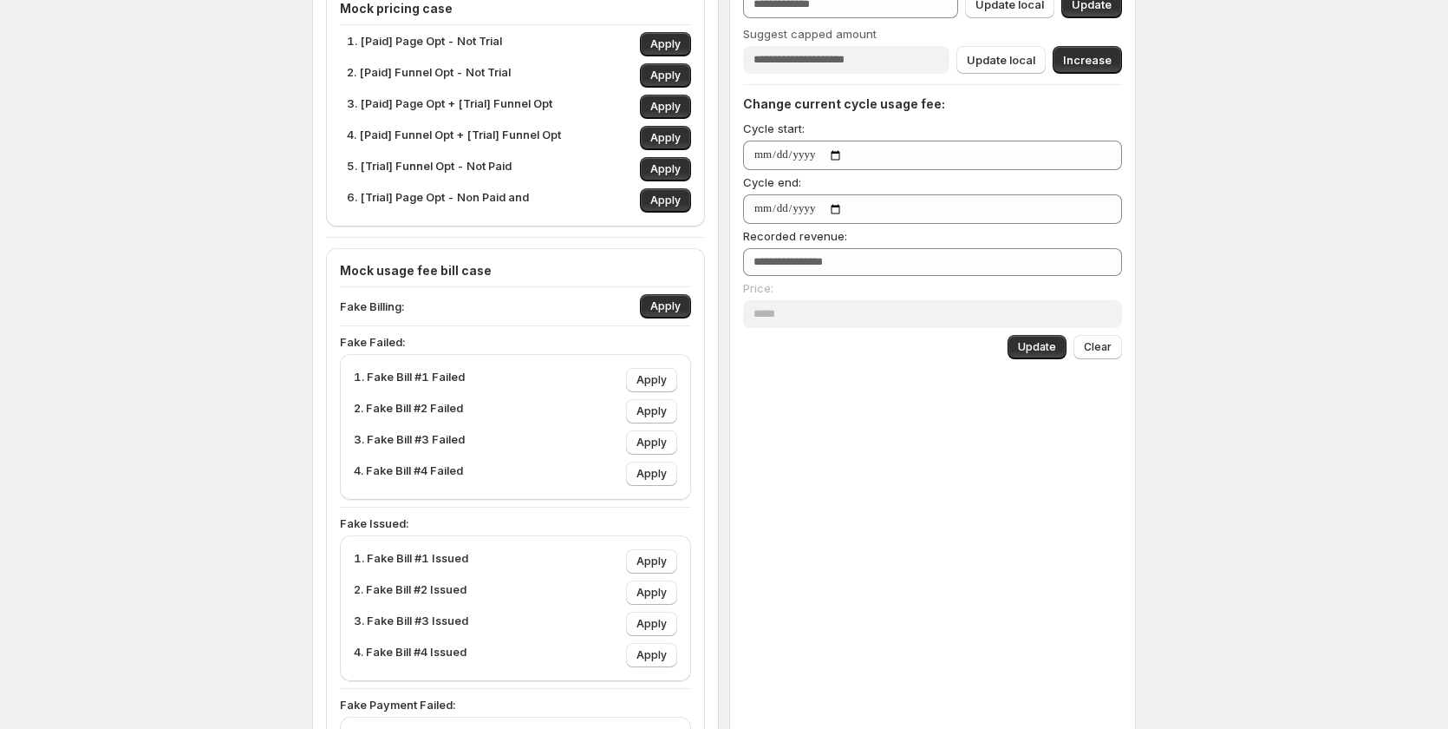
click at [566, 263] on h4 "Mock usage fee bill case" at bounding box center [515, 270] width 351 height 17
click at [455, 266] on h4 "Mock usage fee bill case" at bounding box center [515, 270] width 351 height 17
click at [667, 309] on span "Apply" at bounding box center [666, 306] width 30 height 14
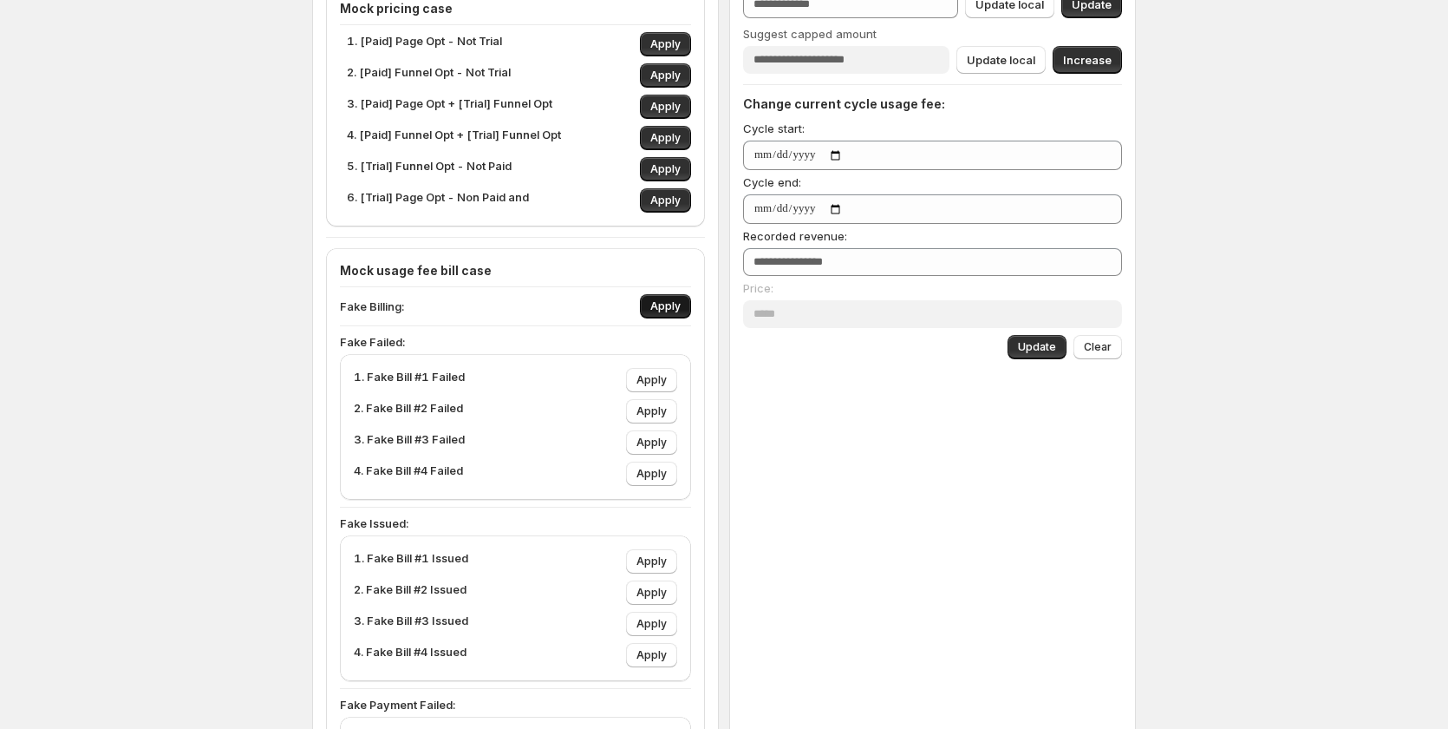
click at [668, 305] on span "Apply" at bounding box center [666, 306] width 30 height 14
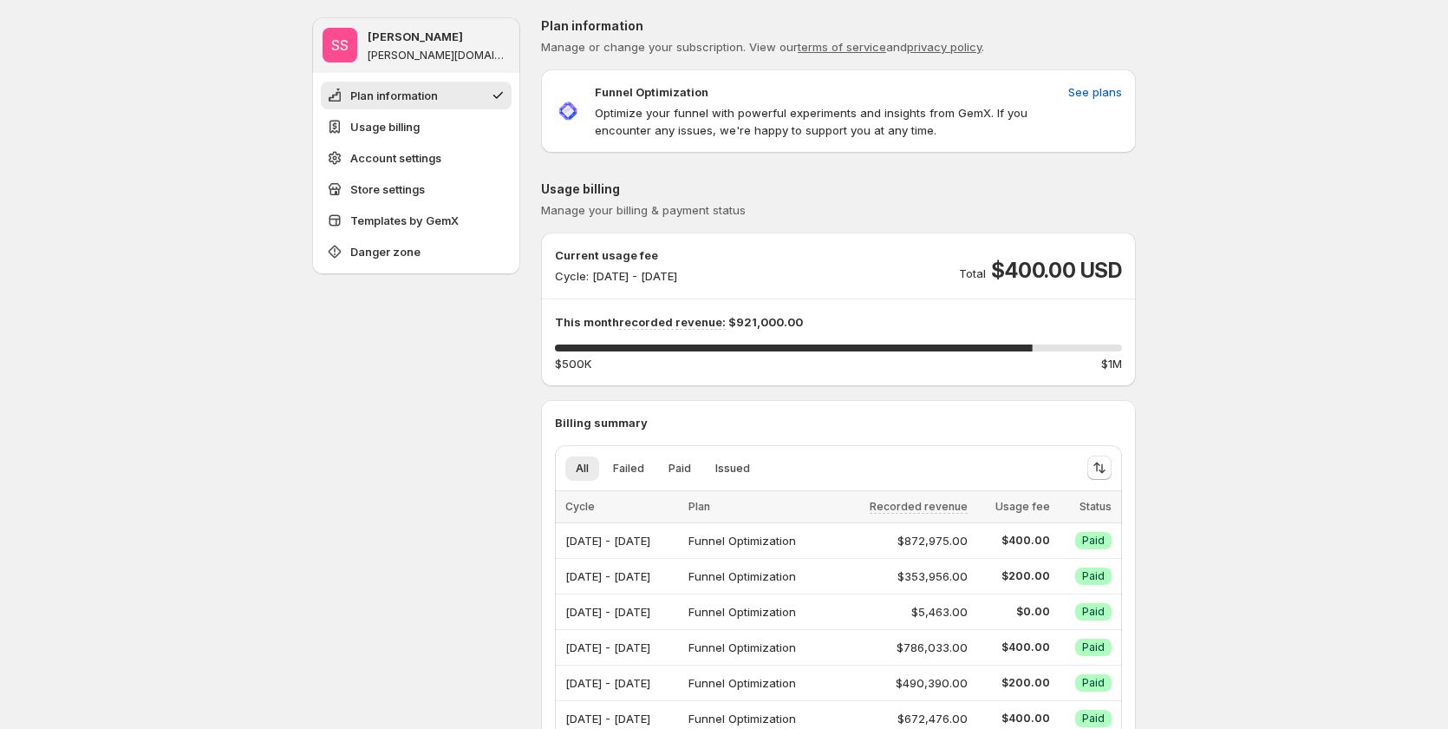
click at [656, 257] on p "Current usage fee" at bounding box center [616, 254] width 122 height 17
click at [677, 276] on p "Cycle: Sep 29, 2025 - Sep 30, 2025" at bounding box center [616, 275] width 122 height 17
click at [677, 277] on p "Cycle: Sep 29, 2025 - Sep 30, 2025" at bounding box center [616, 275] width 122 height 17
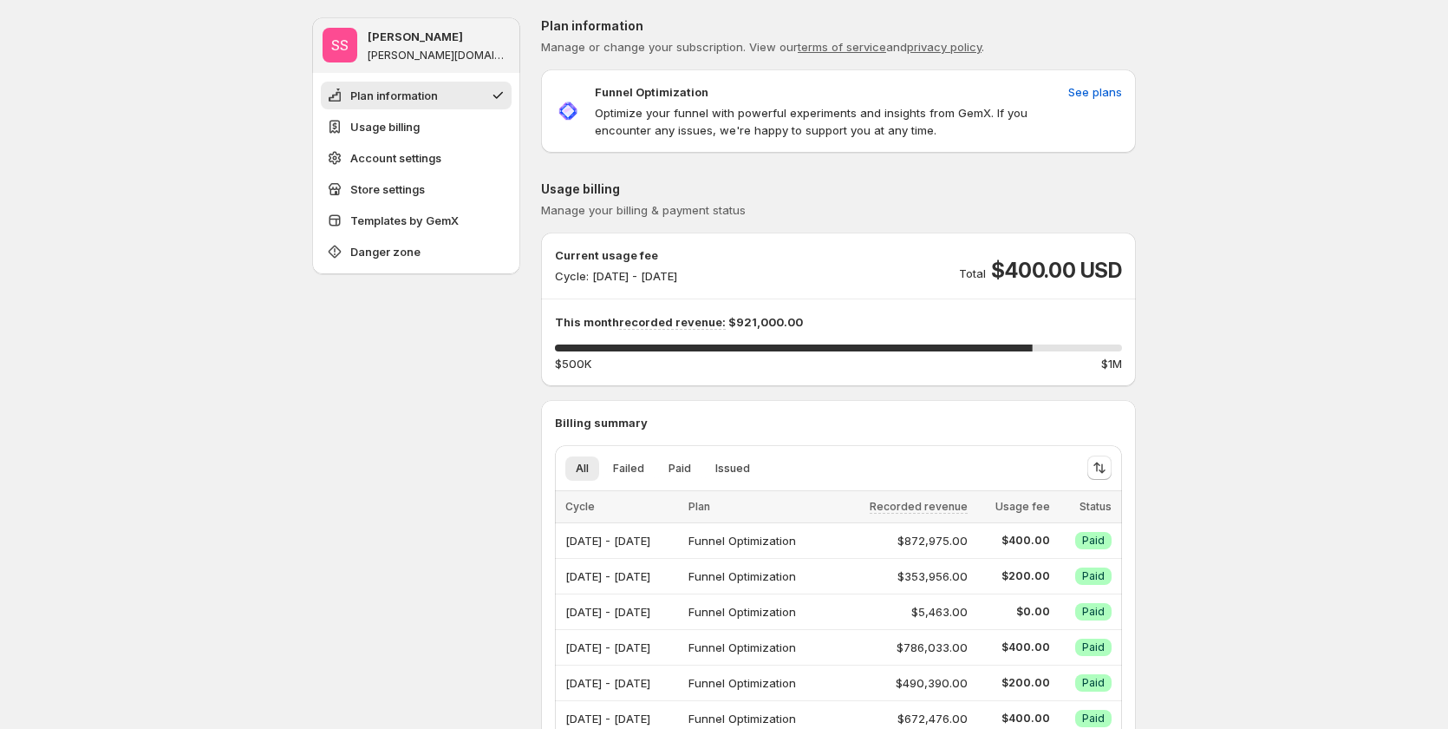
click at [677, 277] on p "Cycle: Sep 29, 2025 - Sep 30, 2025" at bounding box center [616, 275] width 122 height 17
drag, startPoint x: 714, startPoint y: 277, endPoint x: 808, endPoint y: 286, distance: 94.2
click at [677, 278] on p "Cycle: Sep 29, 2025 - Sep 30, 2025" at bounding box center [616, 275] width 122 height 17
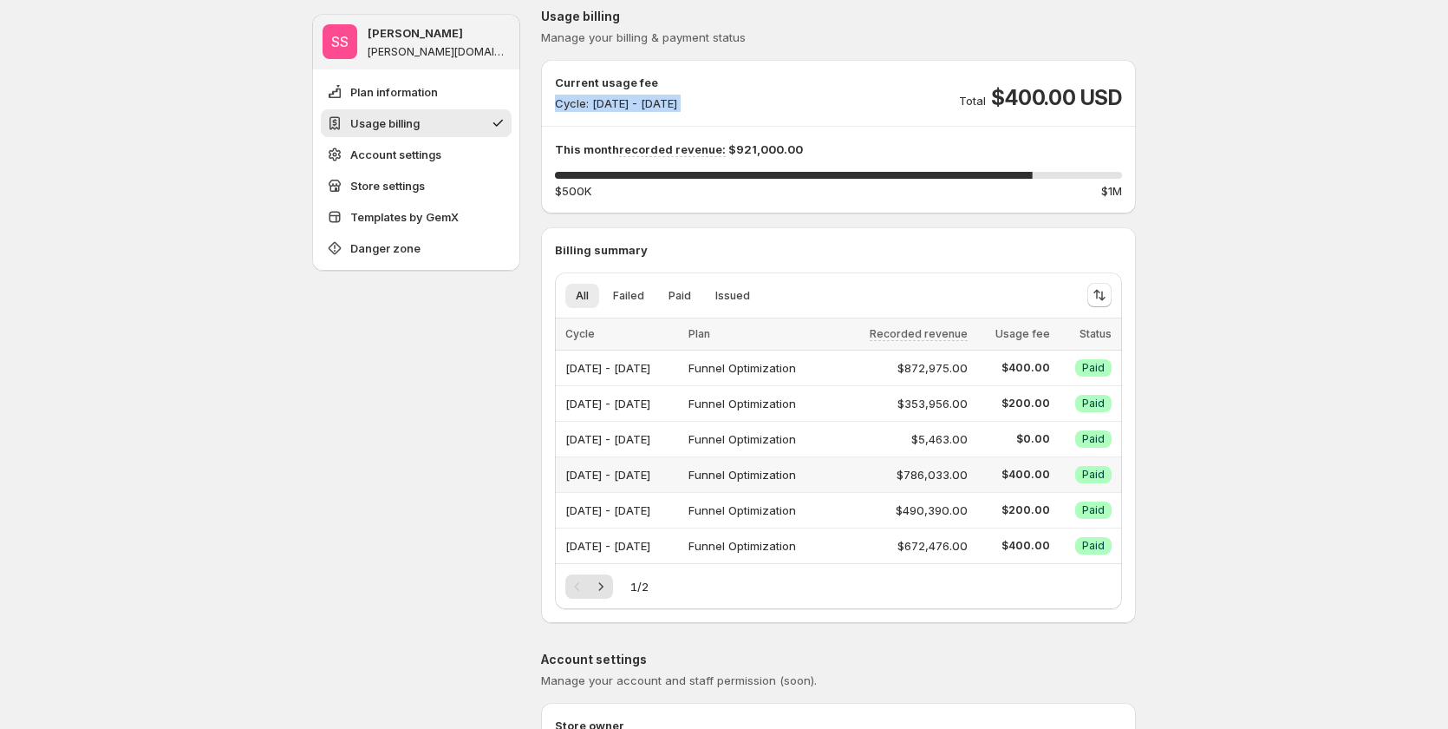
scroll to position [173, 0]
click at [1110, 367] on span "Success Paid" at bounding box center [1094, 366] width 36 height 17
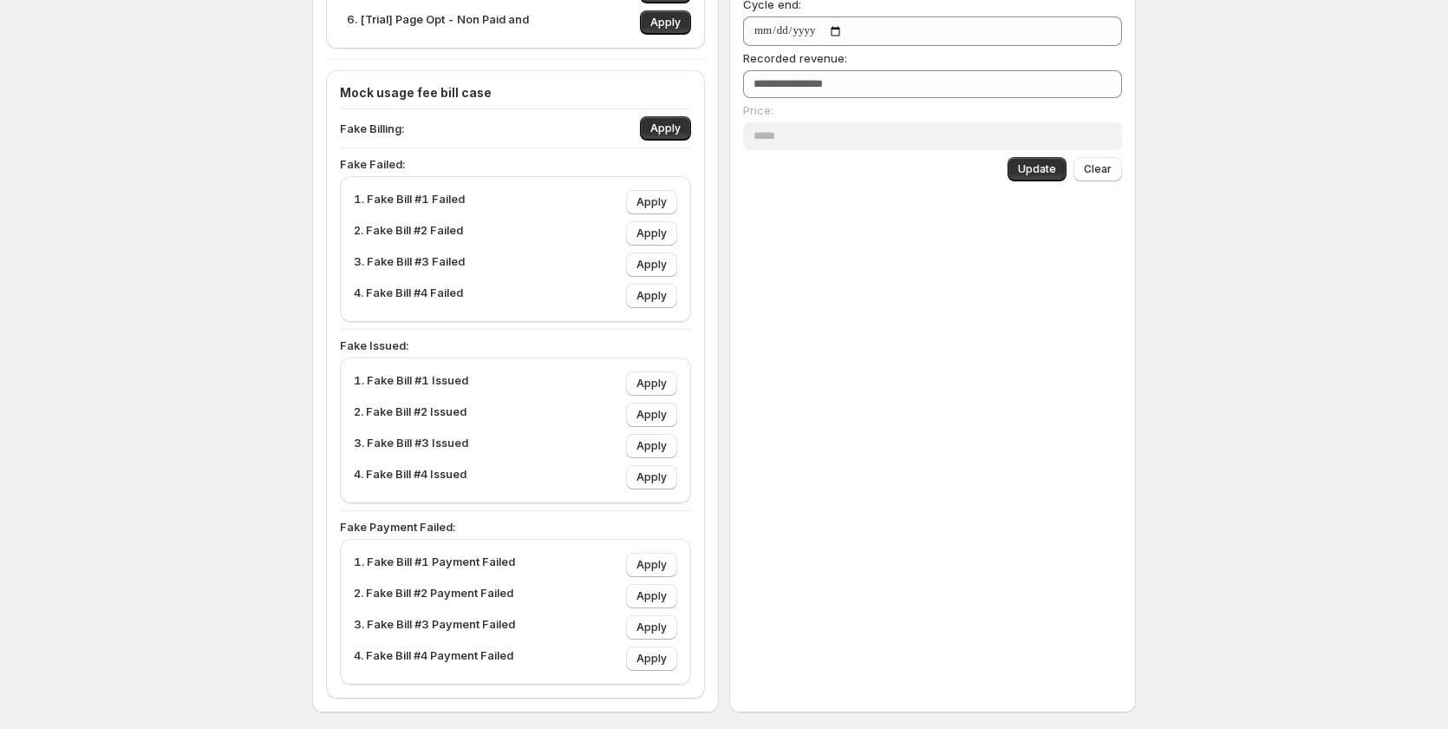
scroll to position [689, 0]
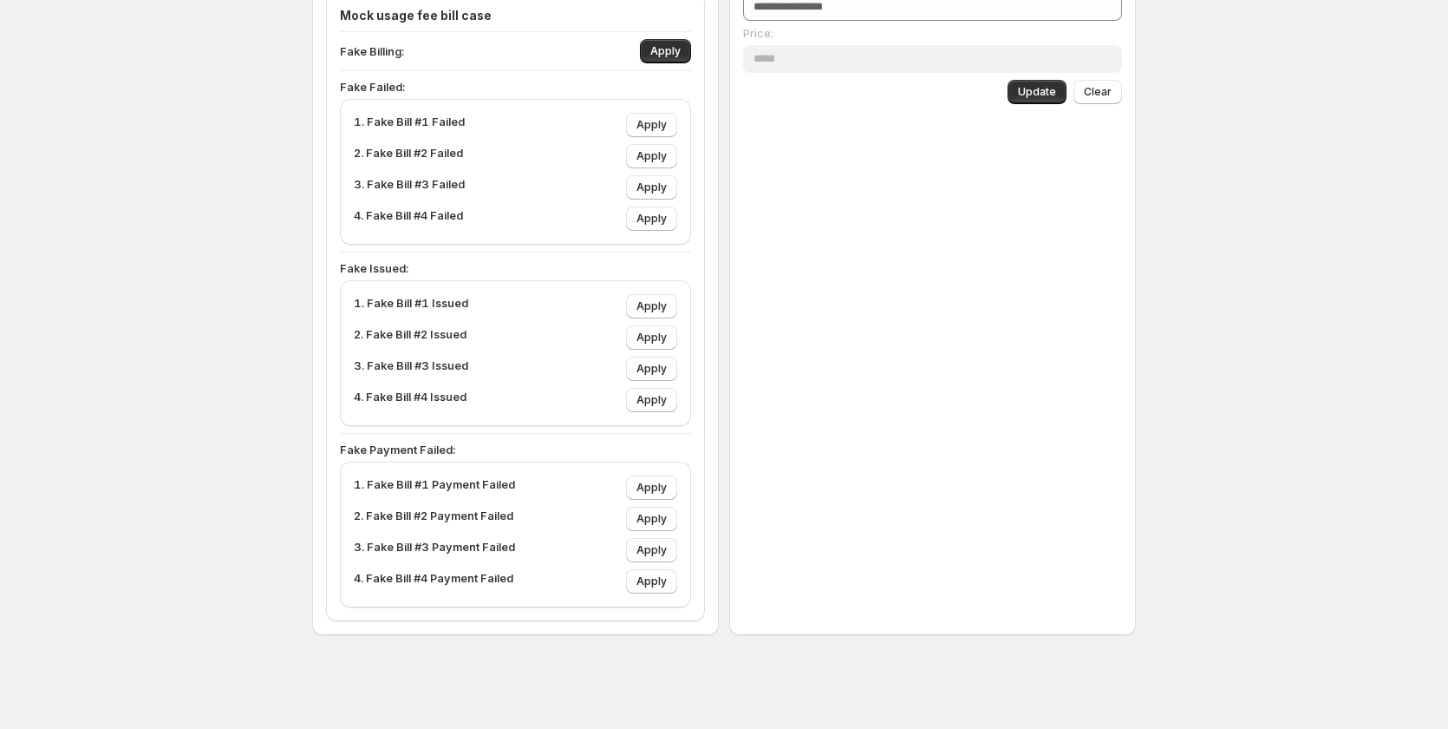
click at [820, 310] on div "Subscription trial usages: Total trial days * Used trial days * Update Capped a…" at bounding box center [932, 60] width 407 height 1150
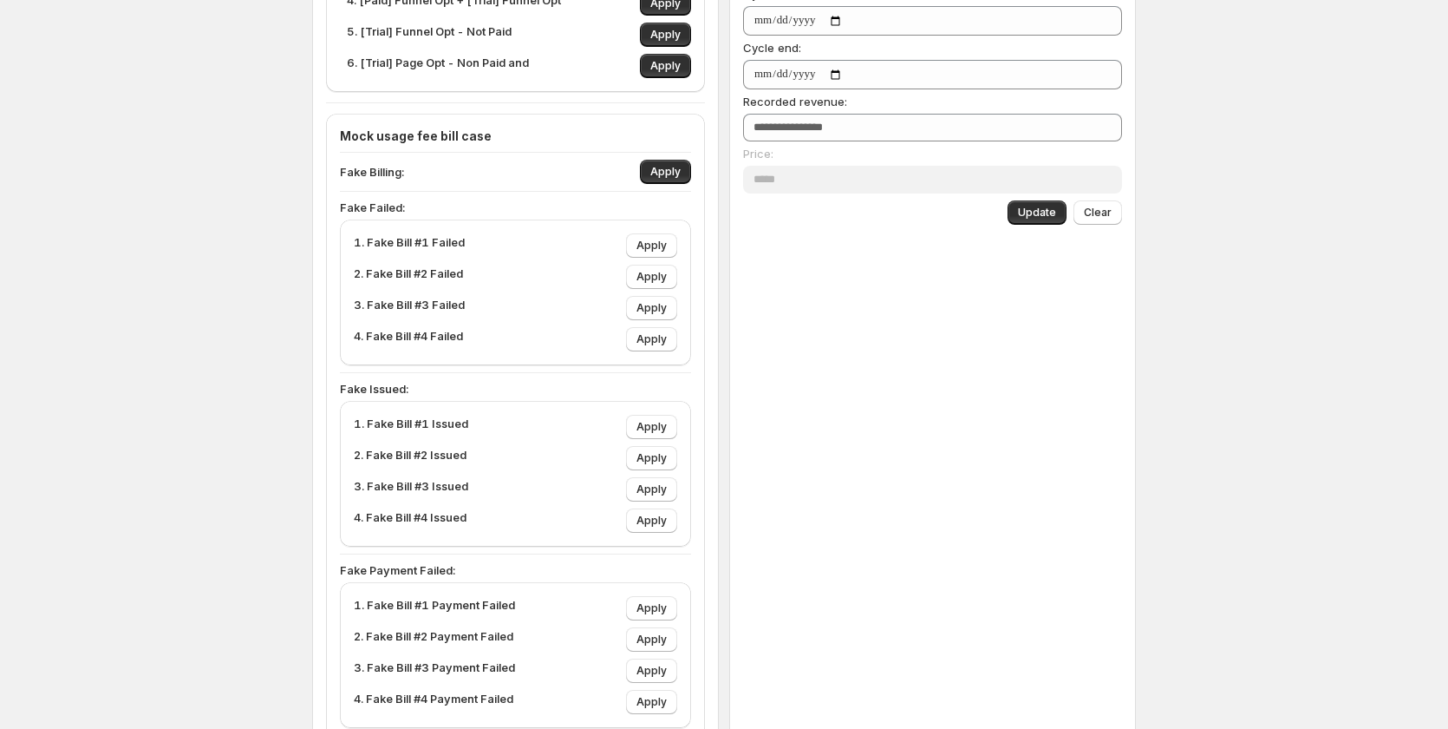
scroll to position [602, 0]
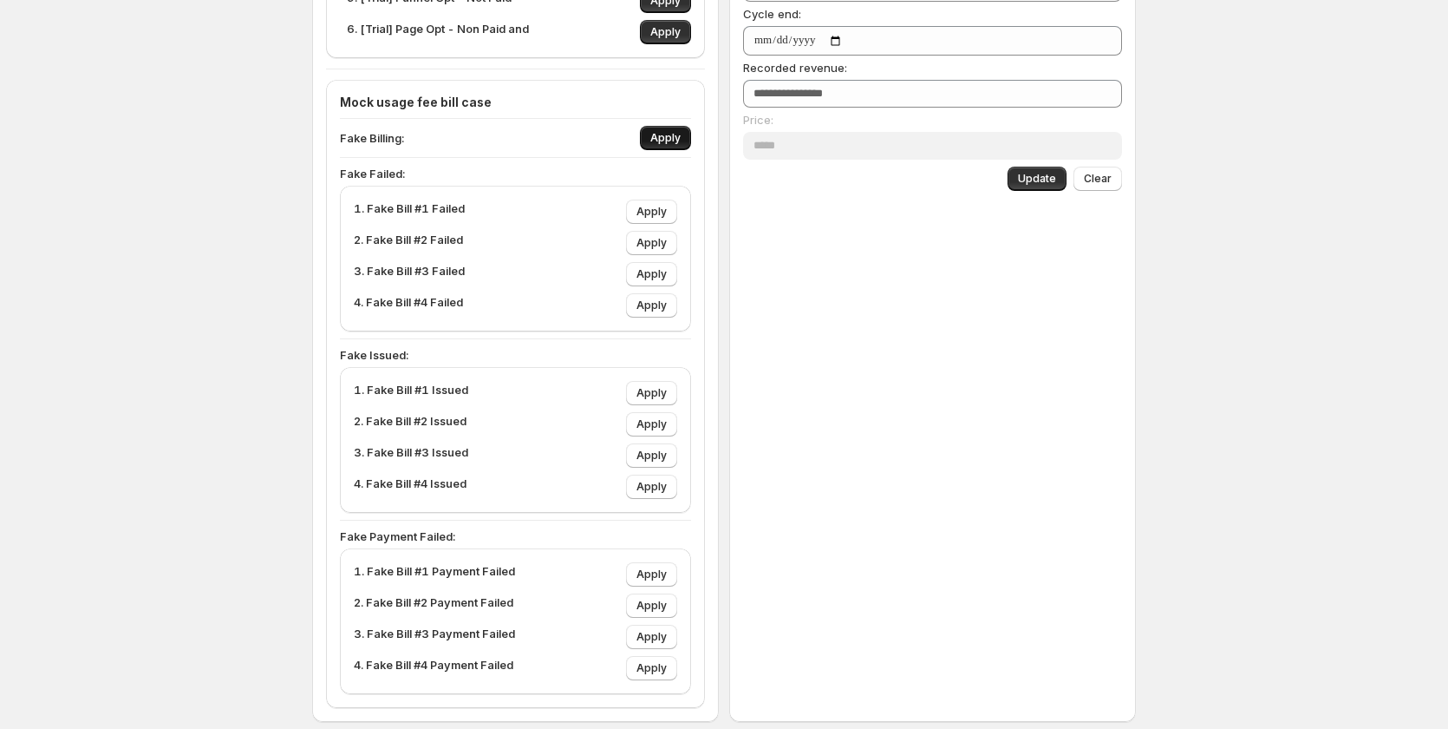
click at [664, 127] on button "Apply" at bounding box center [665, 138] width 51 height 24
click at [664, 128] on button "Apply" at bounding box center [665, 138] width 51 height 24
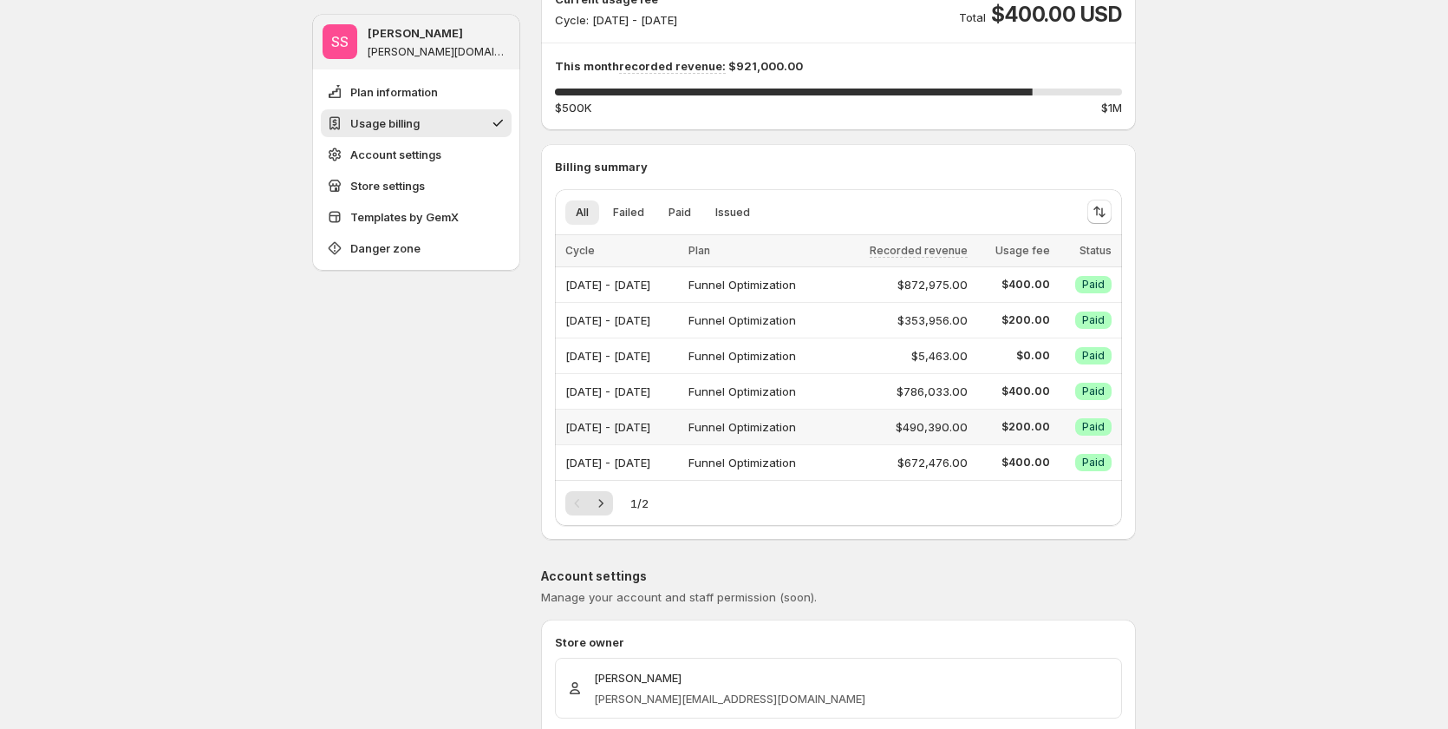
scroll to position [255, 0]
click at [663, 285] on div "Sep 01, 2025 - Sep 30, 2025" at bounding box center [622, 285] width 113 height 24
click at [671, 322] on div "Aug 01, 2025 - Aug 31, 2025" at bounding box center [622, 321] width 113 height 24
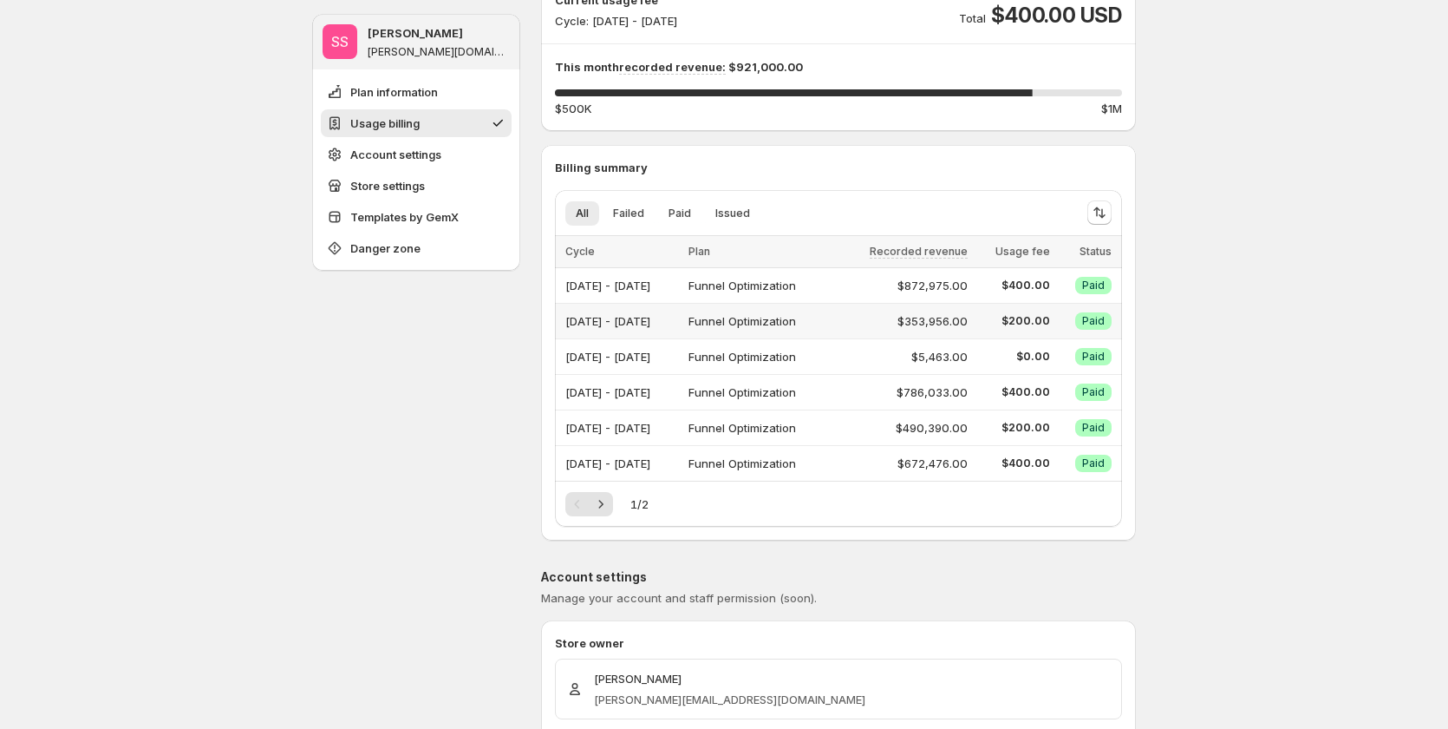
click at [671, 322] on div "Aug 01, 2025 - Aug 31, 2025" at bounding box center [622, 321] width 113 height 24
click at [673, 381] on div "Jun 01, 2025 - Jun 30, 2025" at bounding box center [622, 392] width 113 height 24
click at [672, 367] on div "Jul 01, 2025 - Jul 31, 2025" at bounding box center [622, 356] width 113 height 24
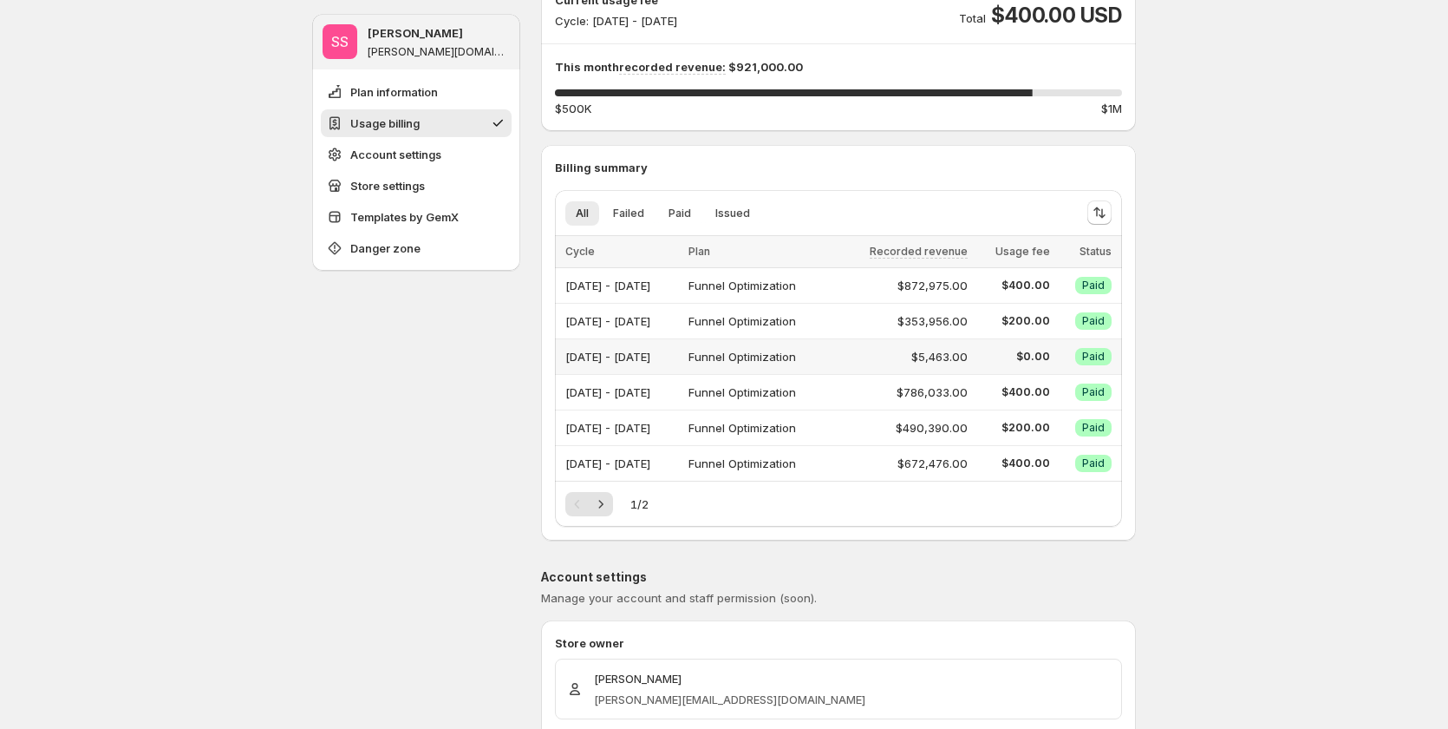
click at [672, 367] on div "Jul 01, 2025 - Jul 31, 2025" at bounding box center [622, 356] width 113 height 24
click at [634, 463] on div "Apr 01, 2025 - Apr 30, 2025" at bounding box center [622, 463] width 113 height 24
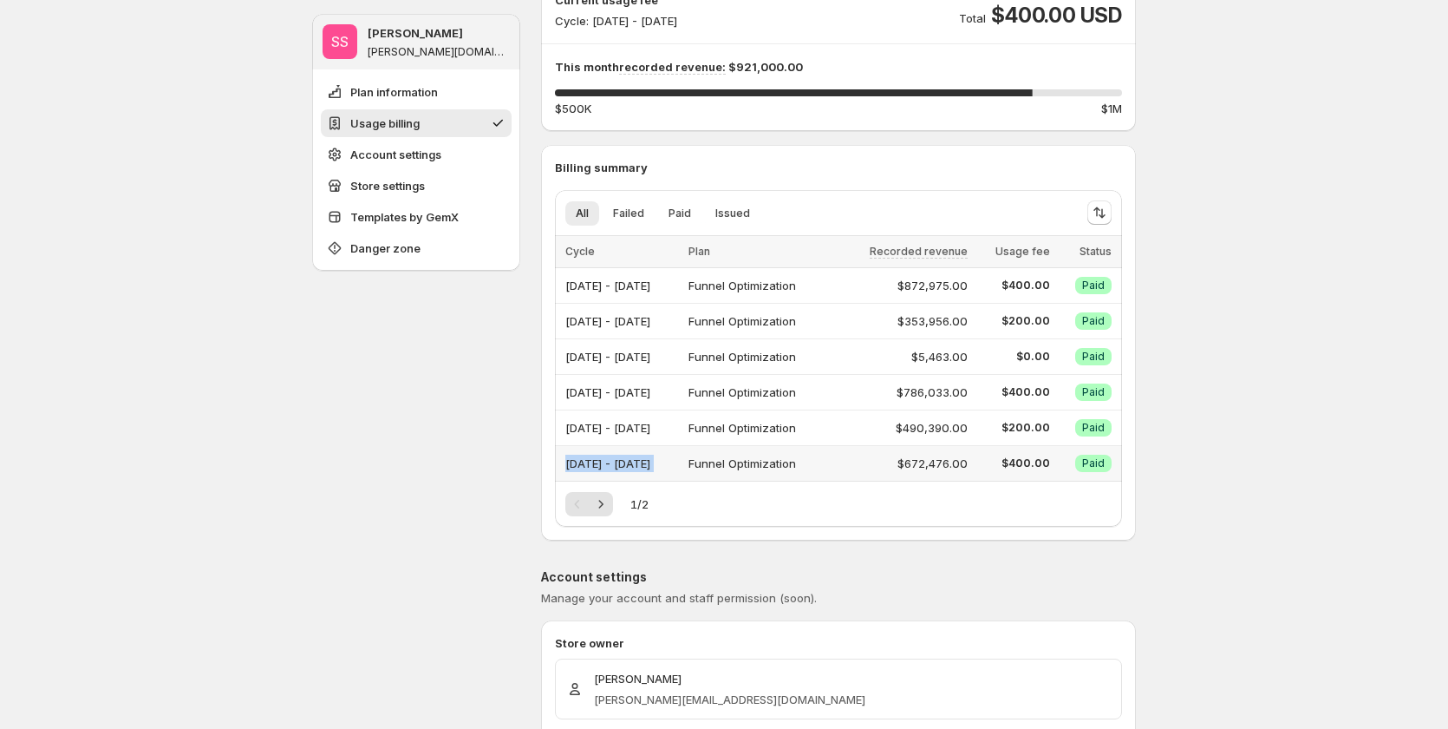
click at [634, 463] on div "Apr 01, 2025 - Apr 30, 2025" at bounding box center [622, 463] width 113 height 24
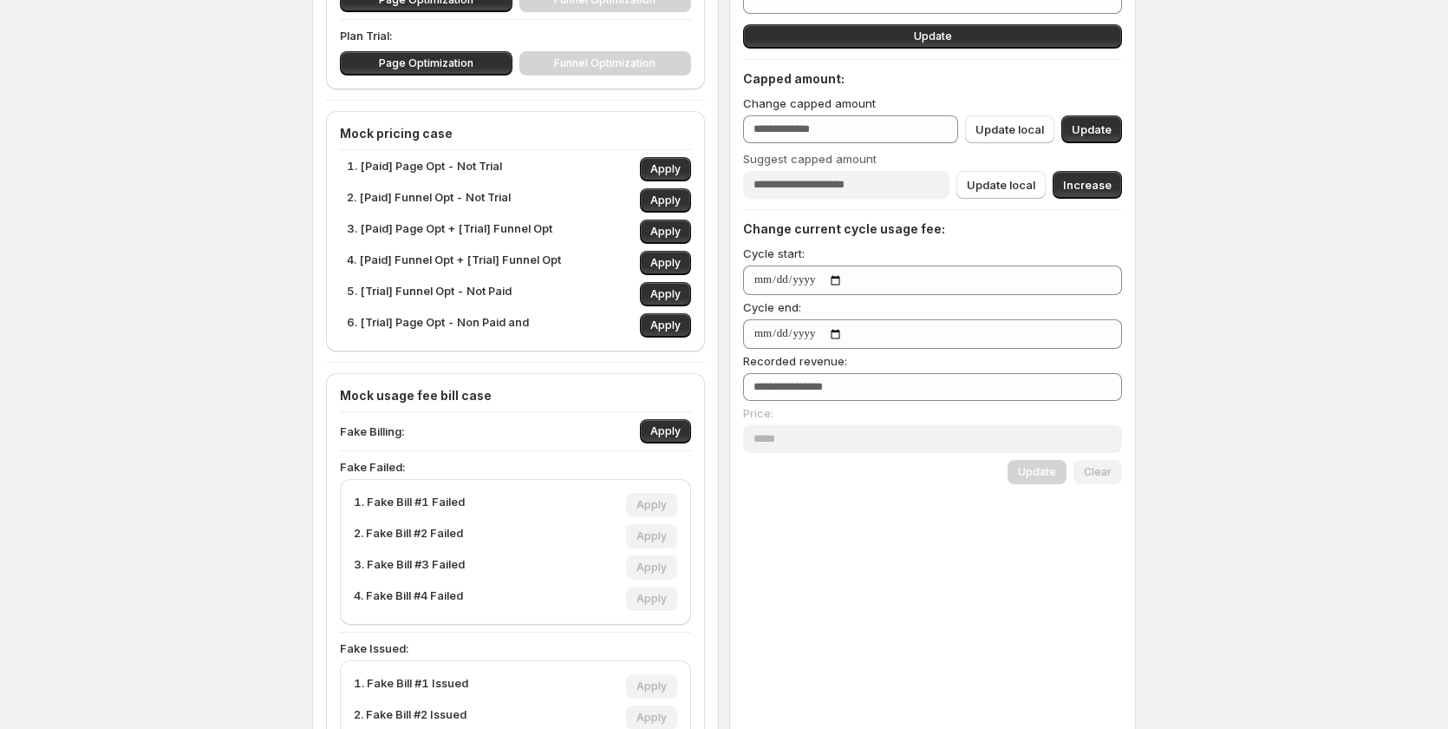
scroll to position [607, 0]
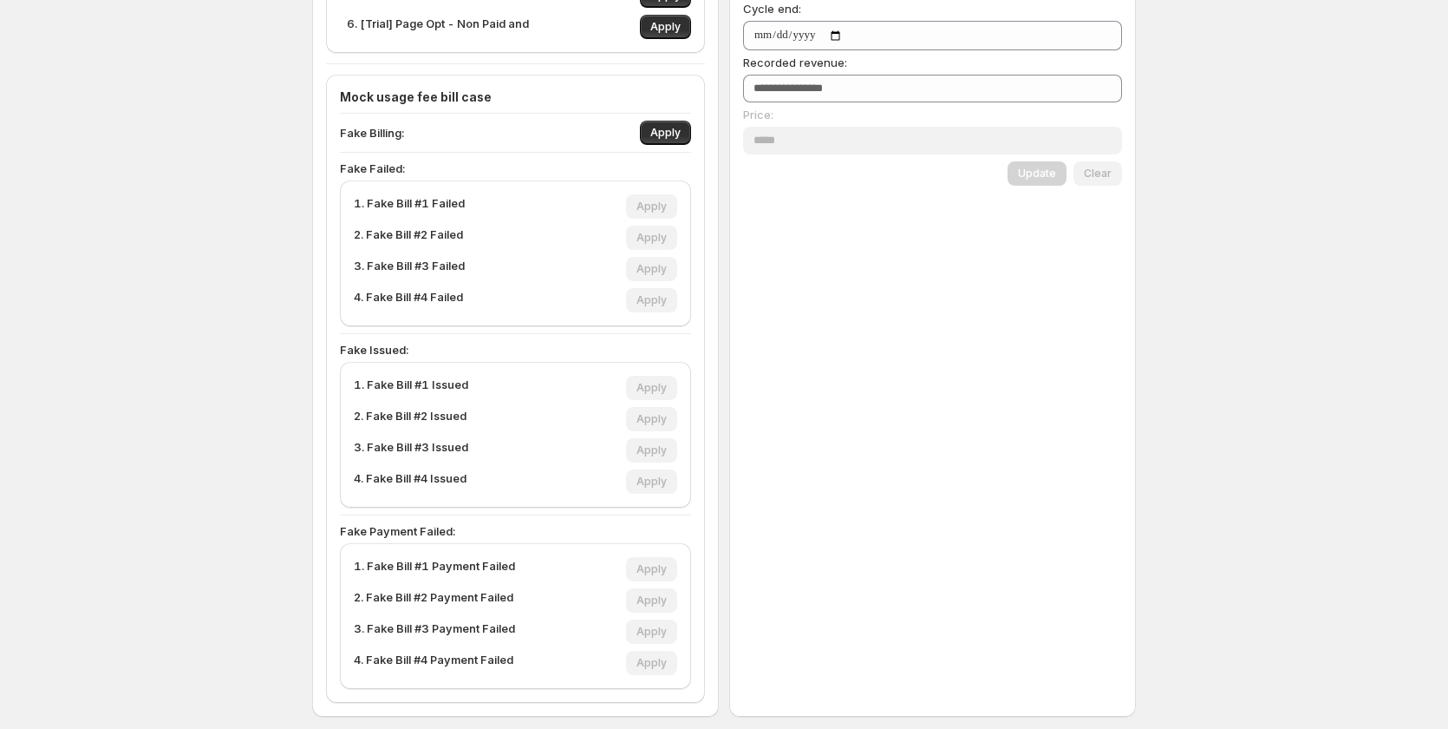
click at [383, 347] on p "Fake Issued:" at bounding box center [515, 349] width 351 height 17
click at [495, 358] on div "Fake Issued: 1. Fake Bill #1 Issued Apply 2. Fake Bill #2 Issued Apply 3. Fake …" at bounding box center [515, 424] width 351 height 167
click at [416, 532] on p "Fake Payment Failed:" at bounding box center [515, 530] width 351 height 17
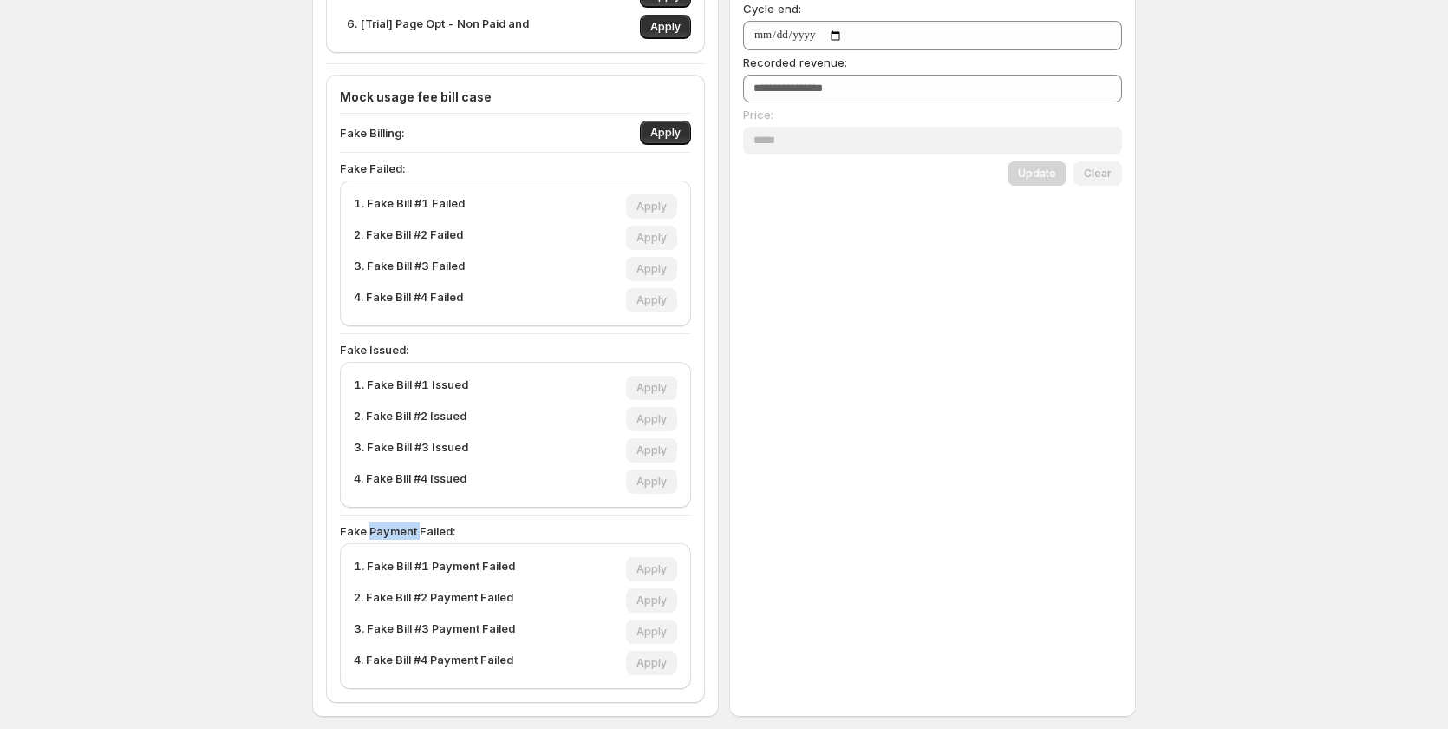
click at [416, 532] on p "Fake Payment Failed:" at bounding box center [515, 530] width 351 height 17
click at [494, 527] on p "Fake Payment Failed:" at bounding box center [515, 530] width 351 height 17
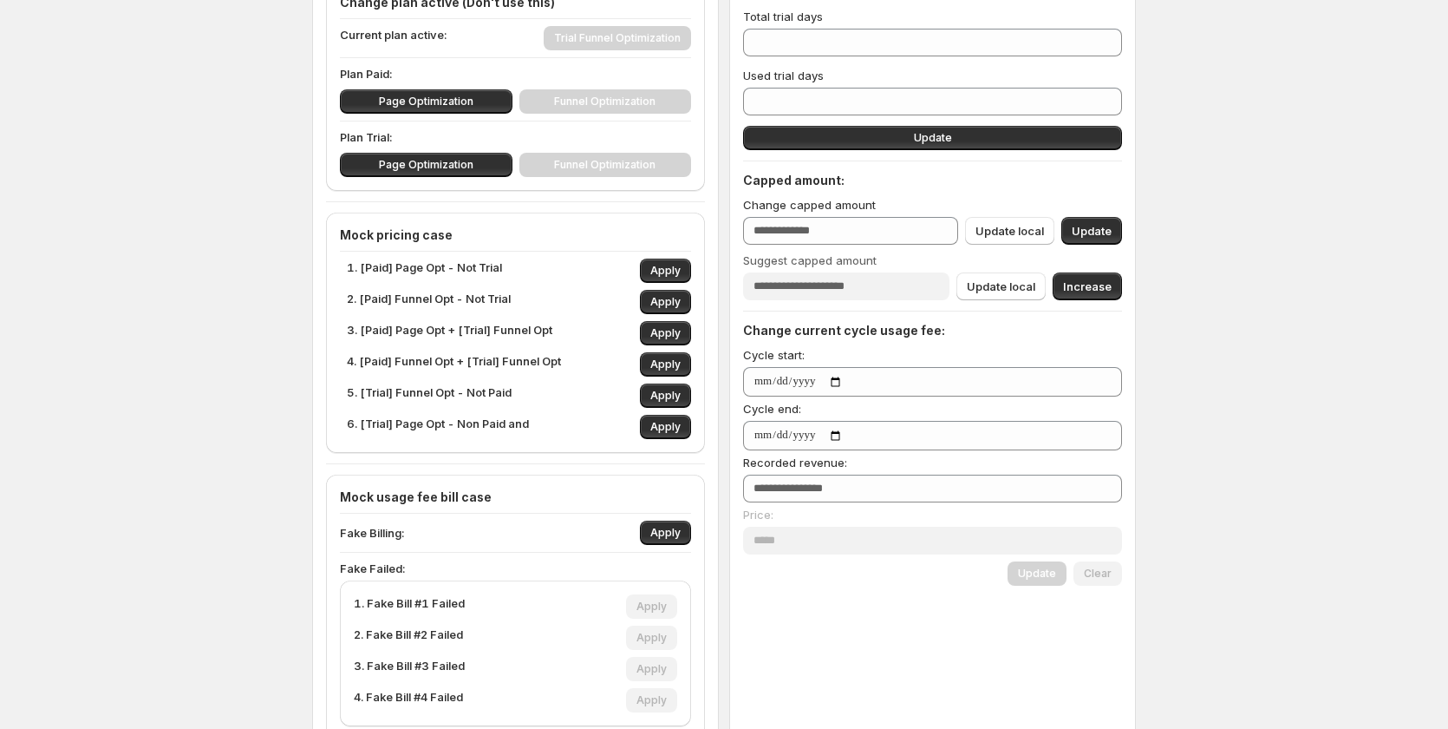
scroll to position [173, 0]
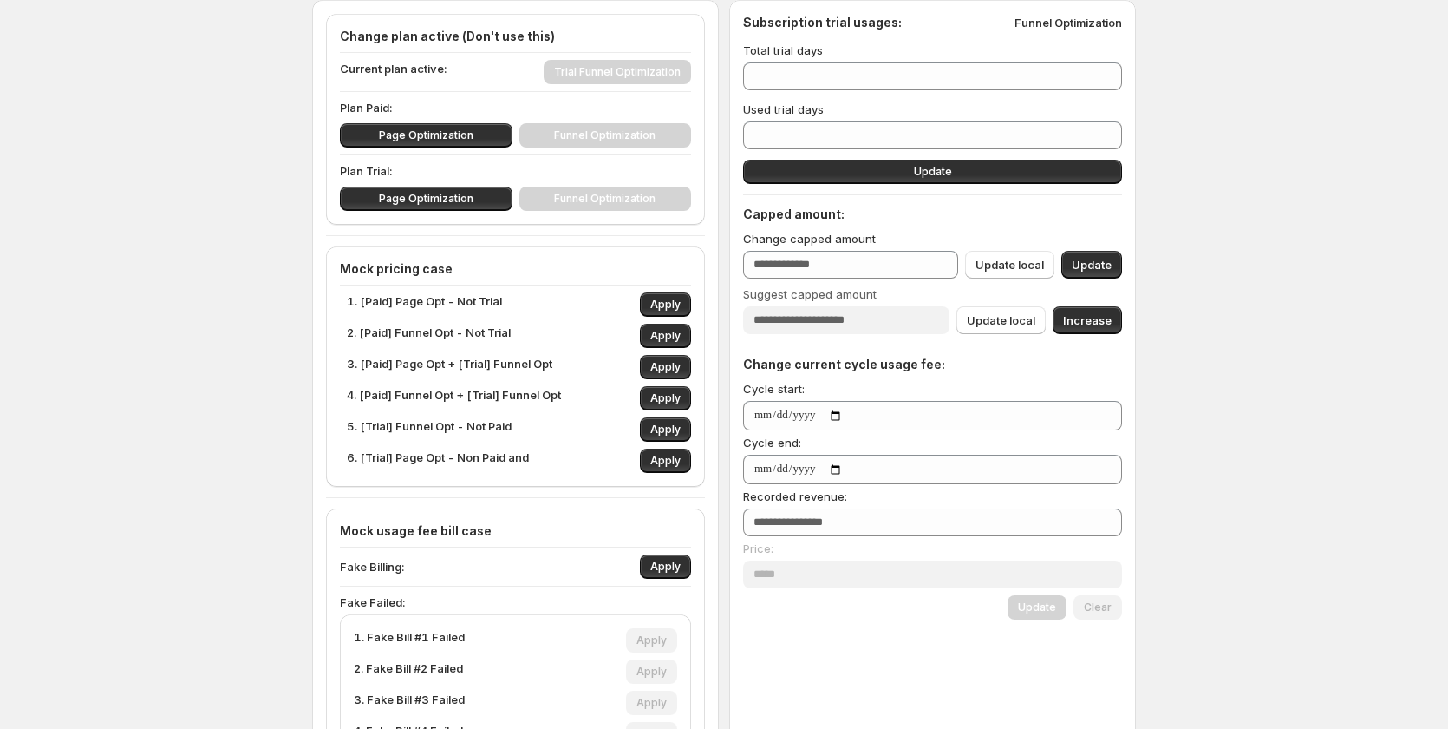
click at [1319, 356] on div "Sync access token Handle sync Disconnect web pixel Disconnect Remove onboarding…" at bounding box center [724, 535] width 1448 height 1417
